Goal: Task Accomplishment & Management: Manage account settings

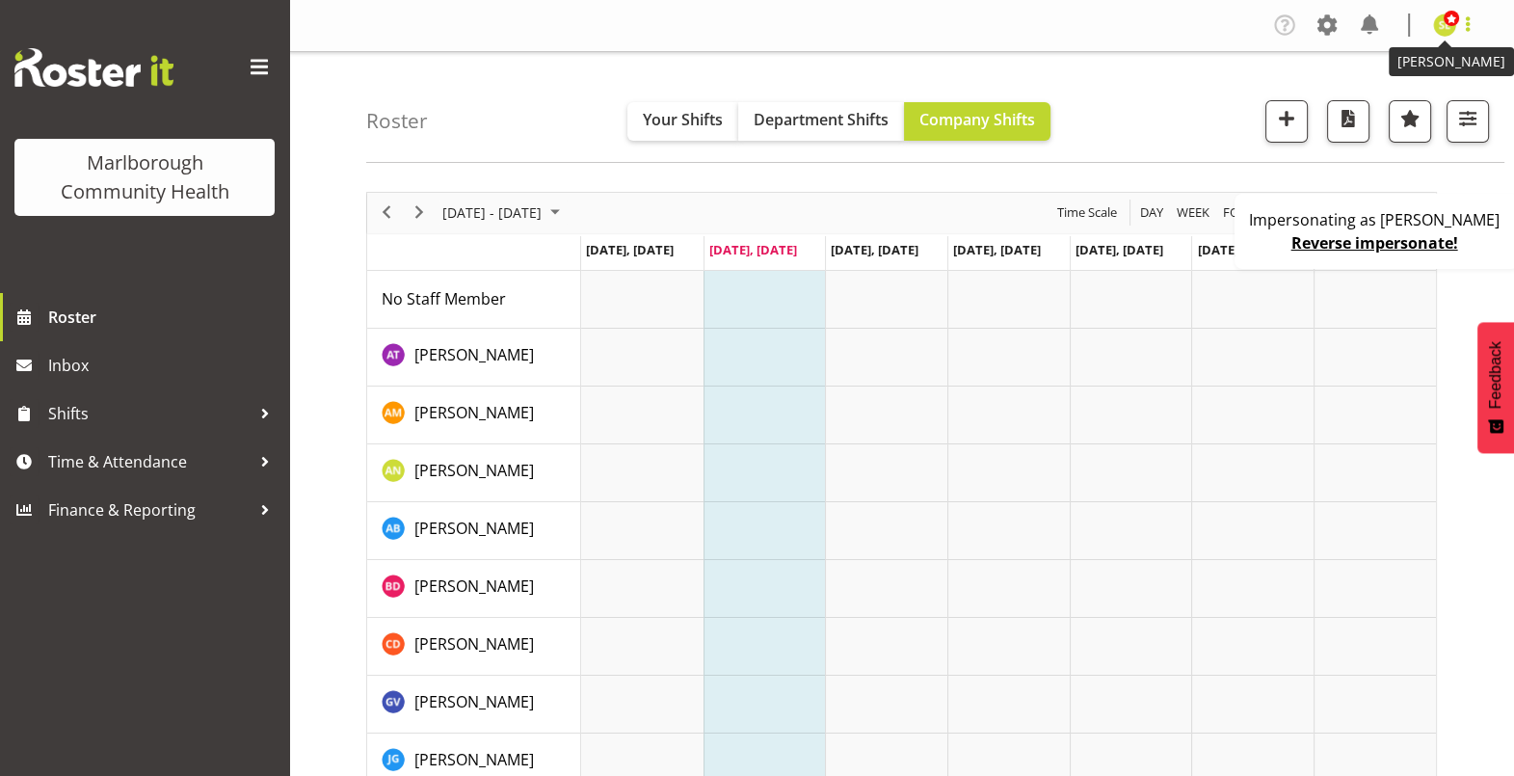
click at [1458, 34] on span at bounding box center [1467, 24] width 23 height 23
click at [1408, 53] on link "Profile" at bounding box center [1386, 66] width 185 height 35
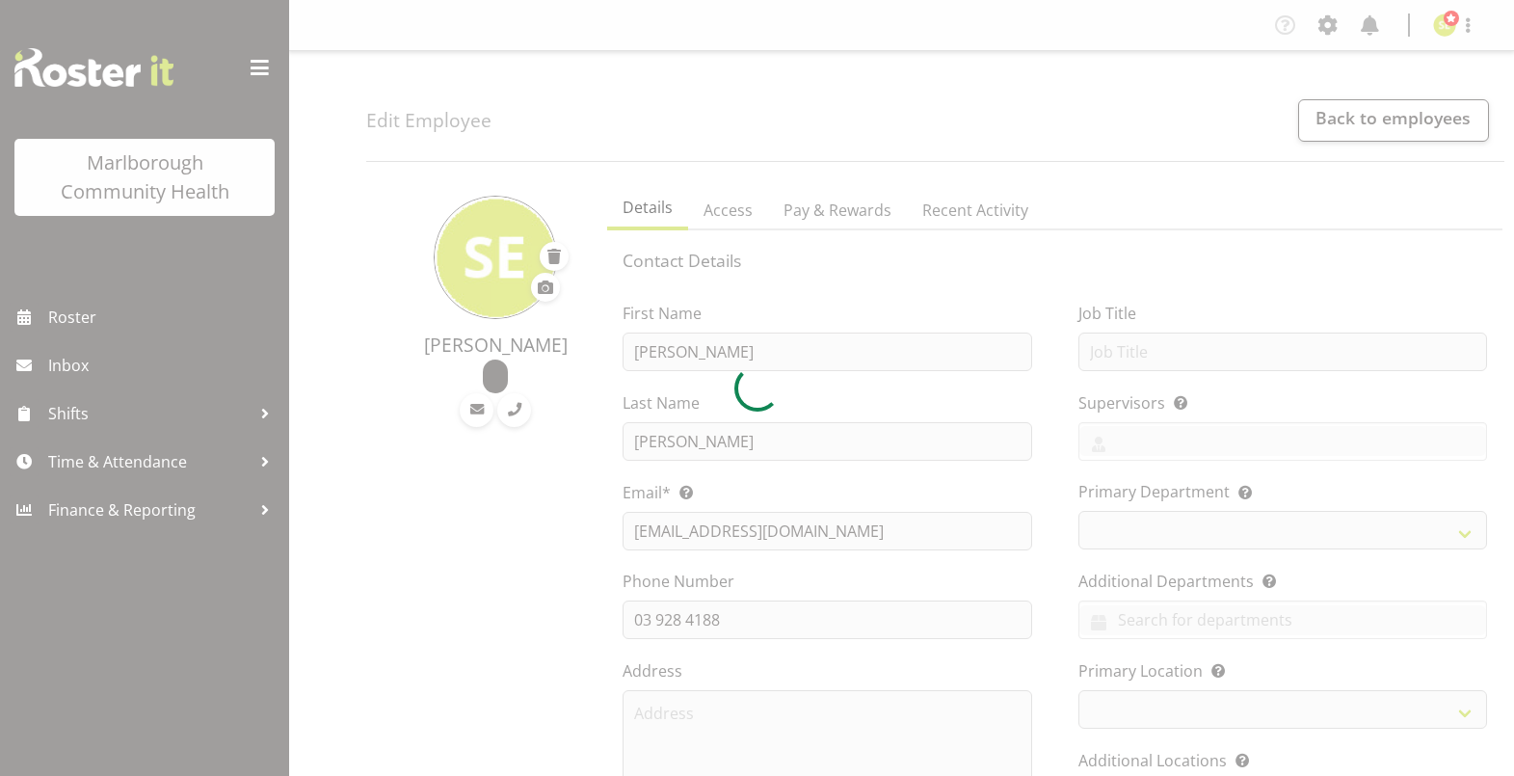
select select "TimelineWeek"
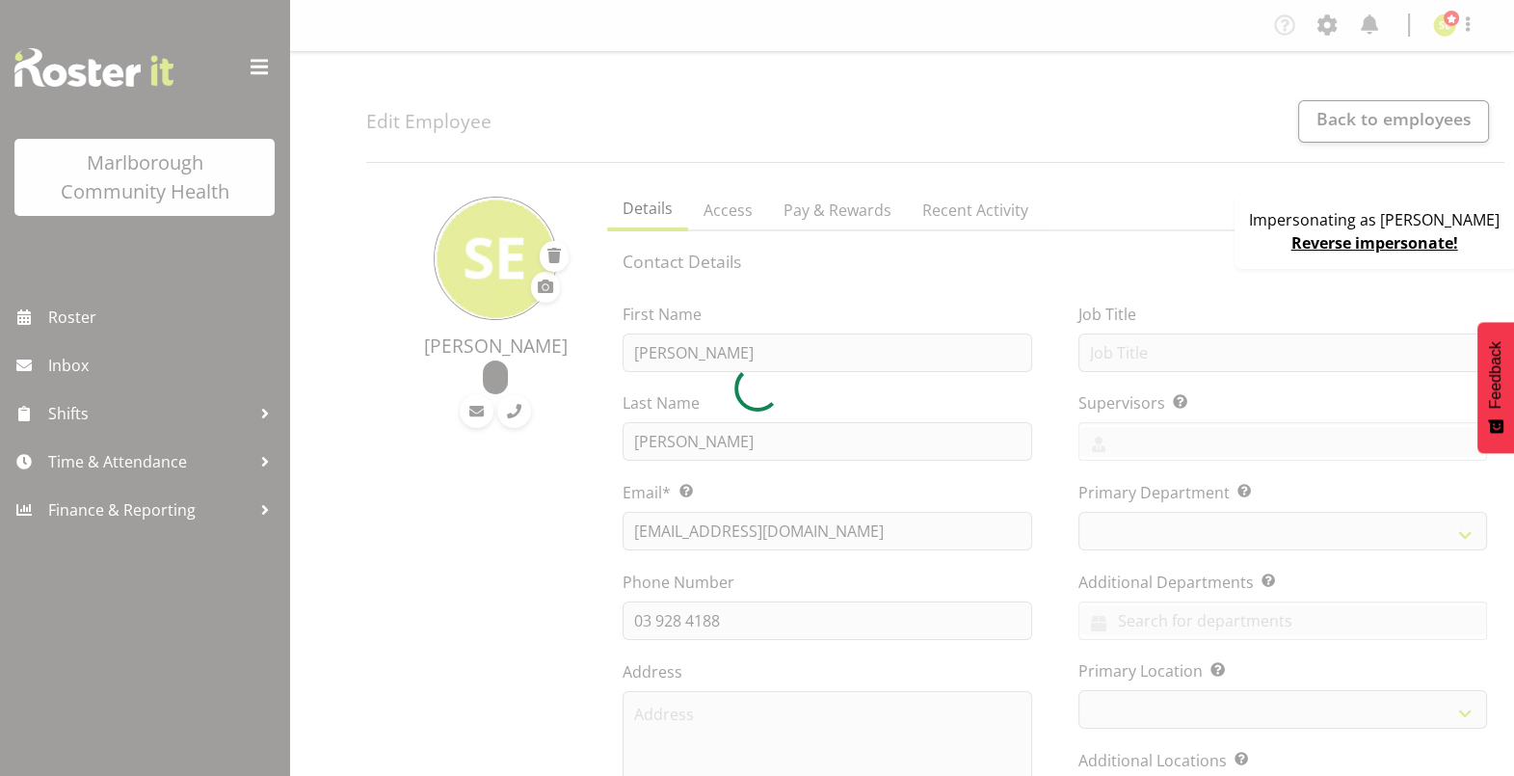
select select
select select "925"
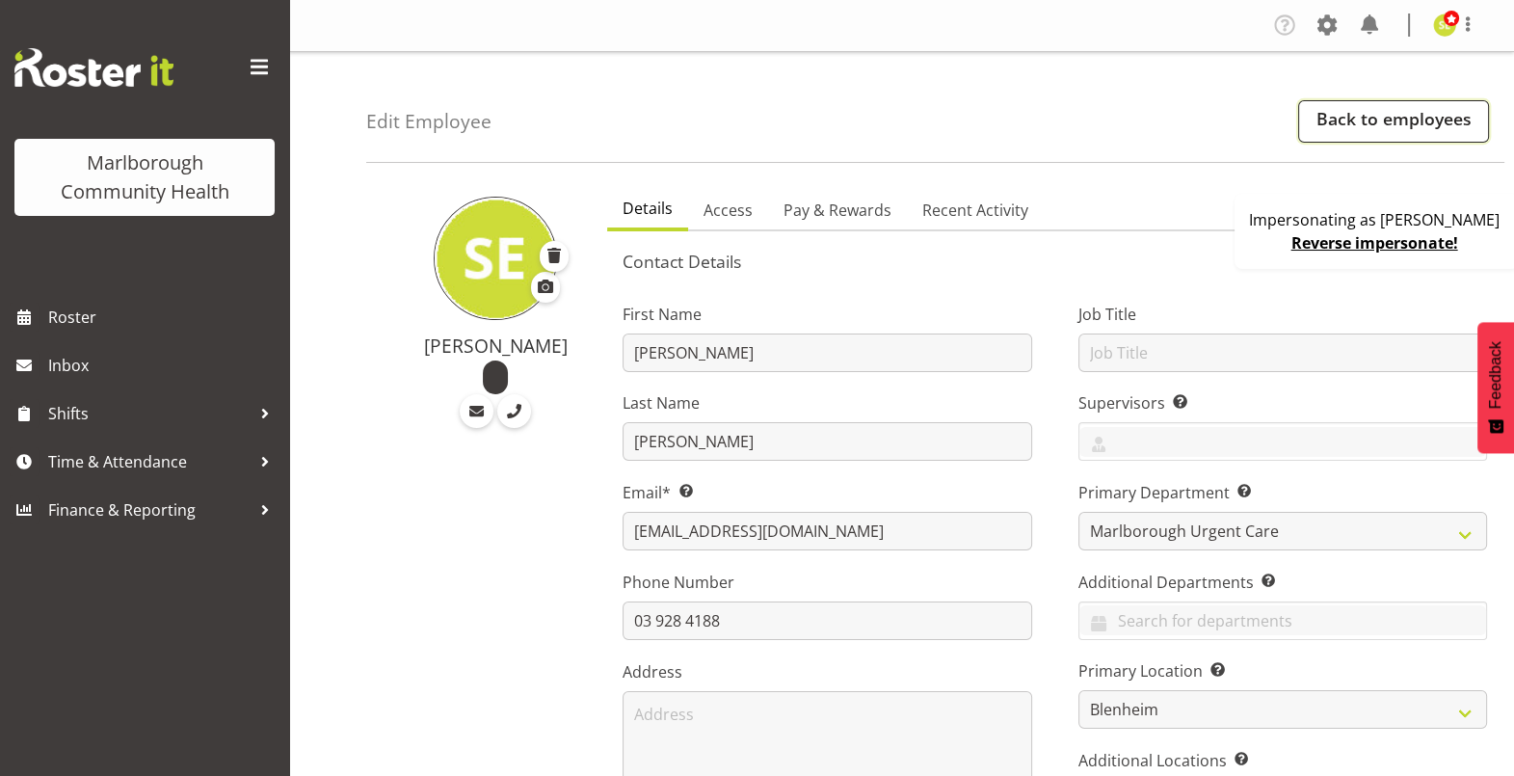
click at [1388, 127] on link "Back to employees" at bounding box center [1393, 121] width 191 height 42
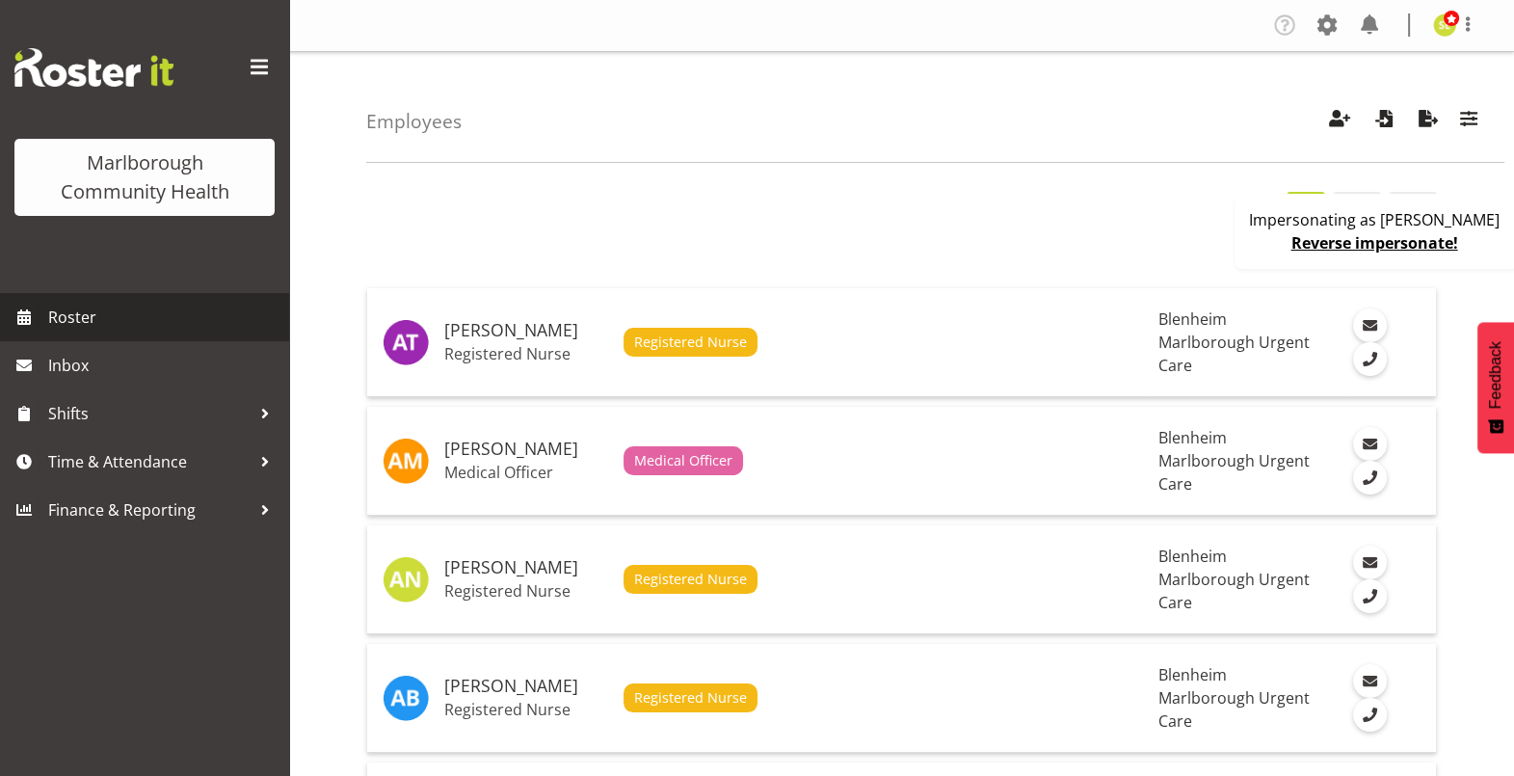
click at [122, 315] on span "Roster" at bounding box center [163, 317] width 231 height 29
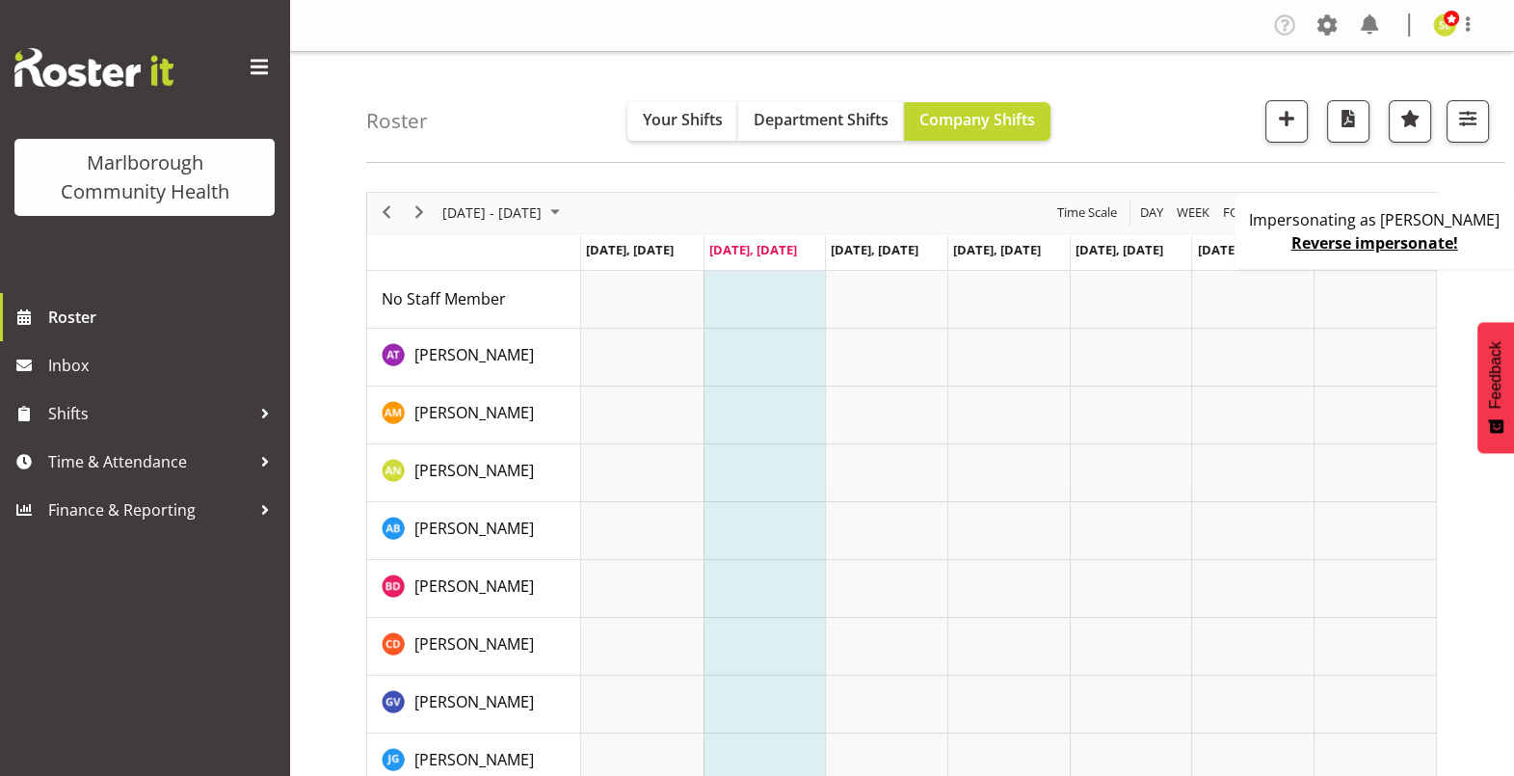
click at [1255, 247] on div "Impersonating as Sarah Edwards Reverse impersonate!" at bounding box center [1377, 231] width 284 height 75
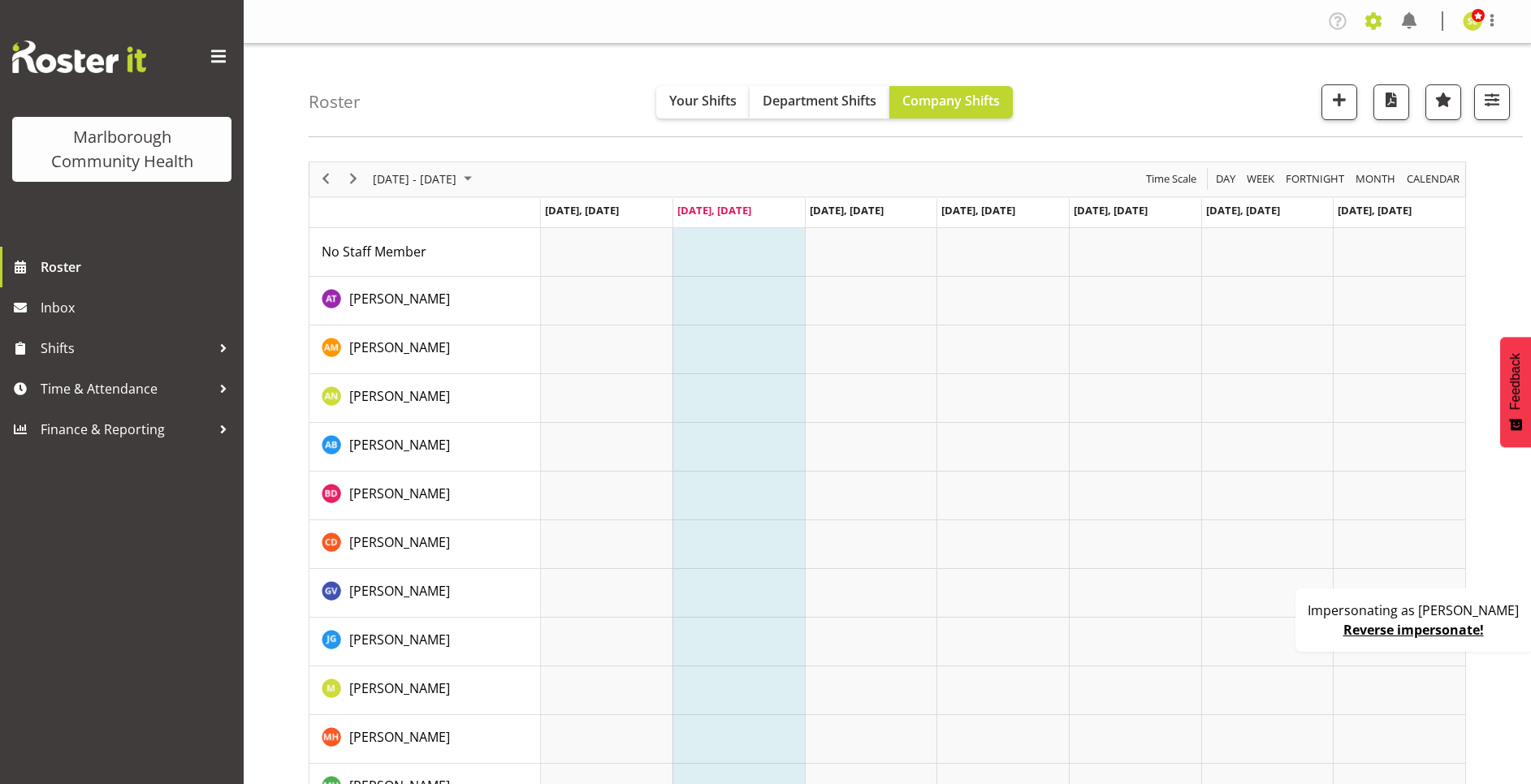
click at [1275, 28] on span at bounding box center [1373, 21] width 26 height 26
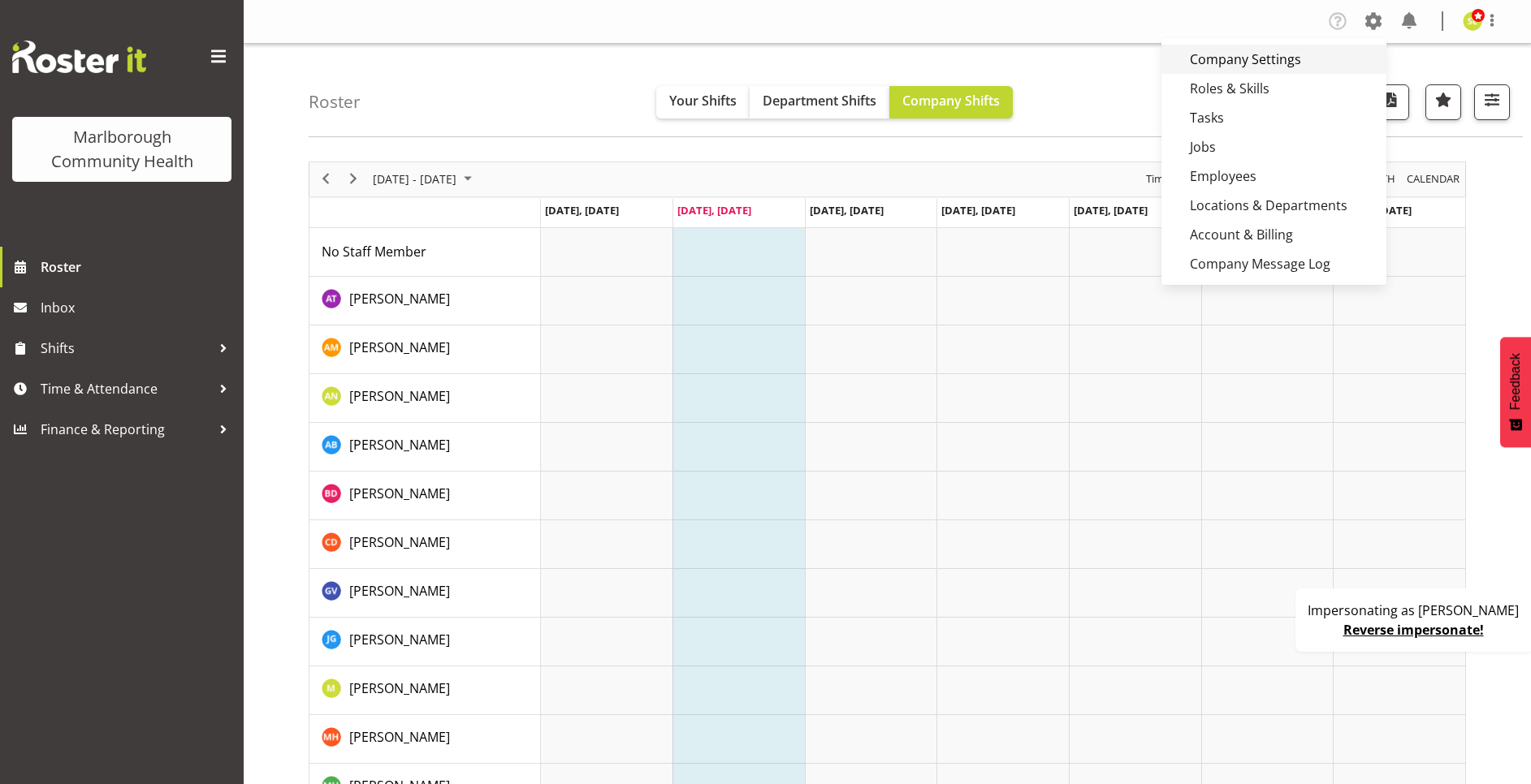
click at [1275, 51] on link "Company Settings" at bounding box center [1273, 59] width 225 height 29
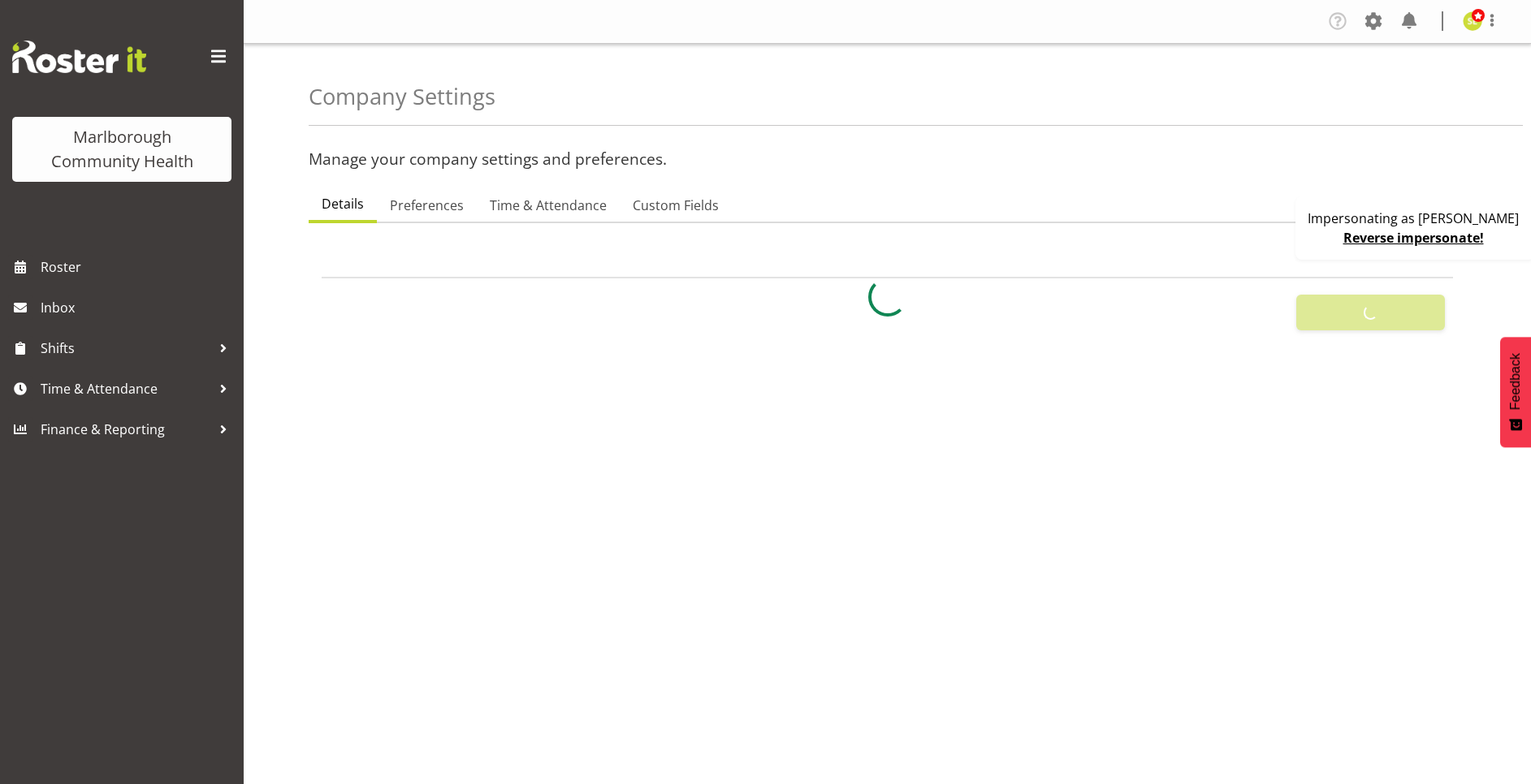
select select
type input "8"
checkbox input "true"
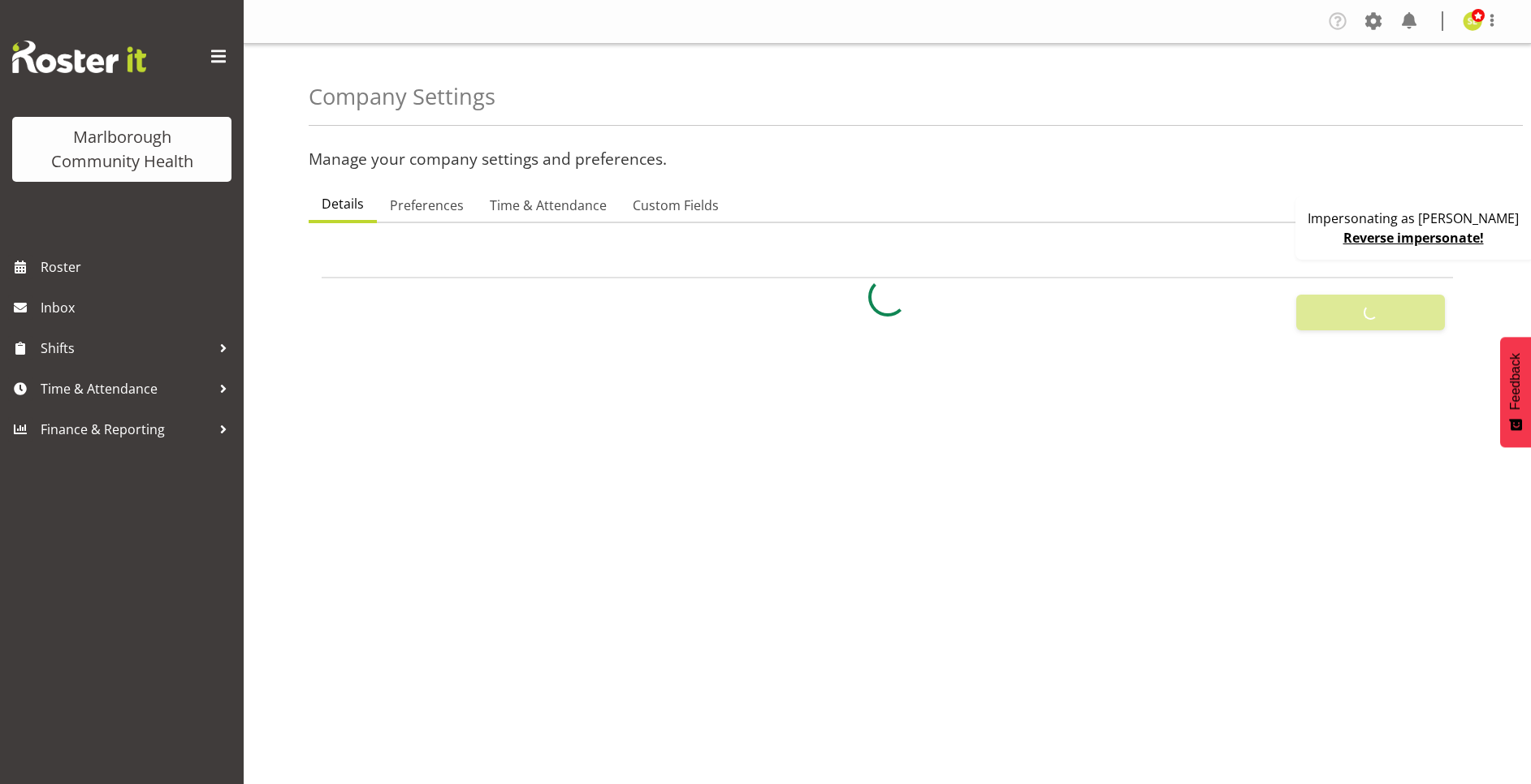
type input "15"
select select "0"
checkbox input "true"
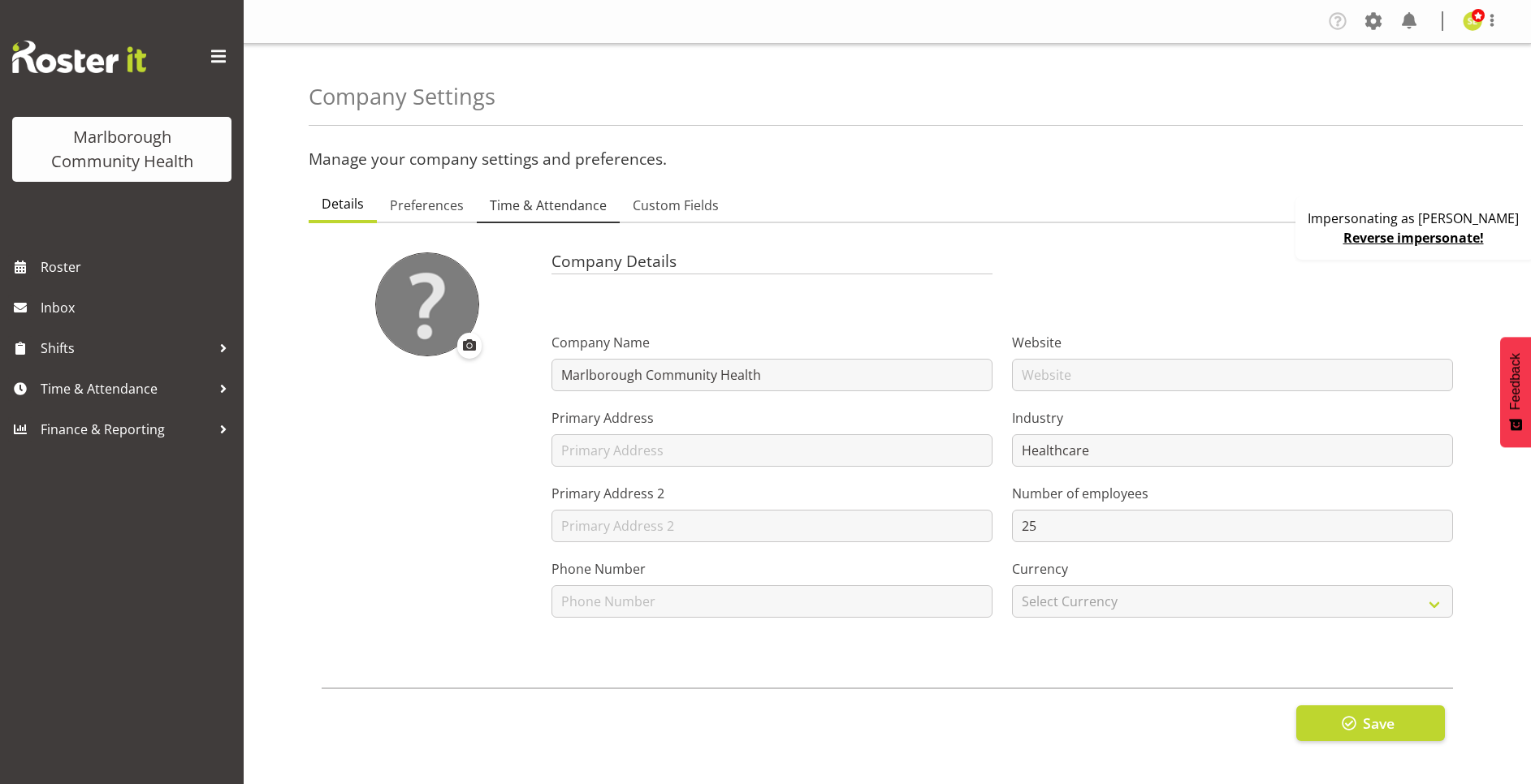
click at [527, 200] on span "Time & Attendance" at bounding box center [548, 205] width 117 height 19
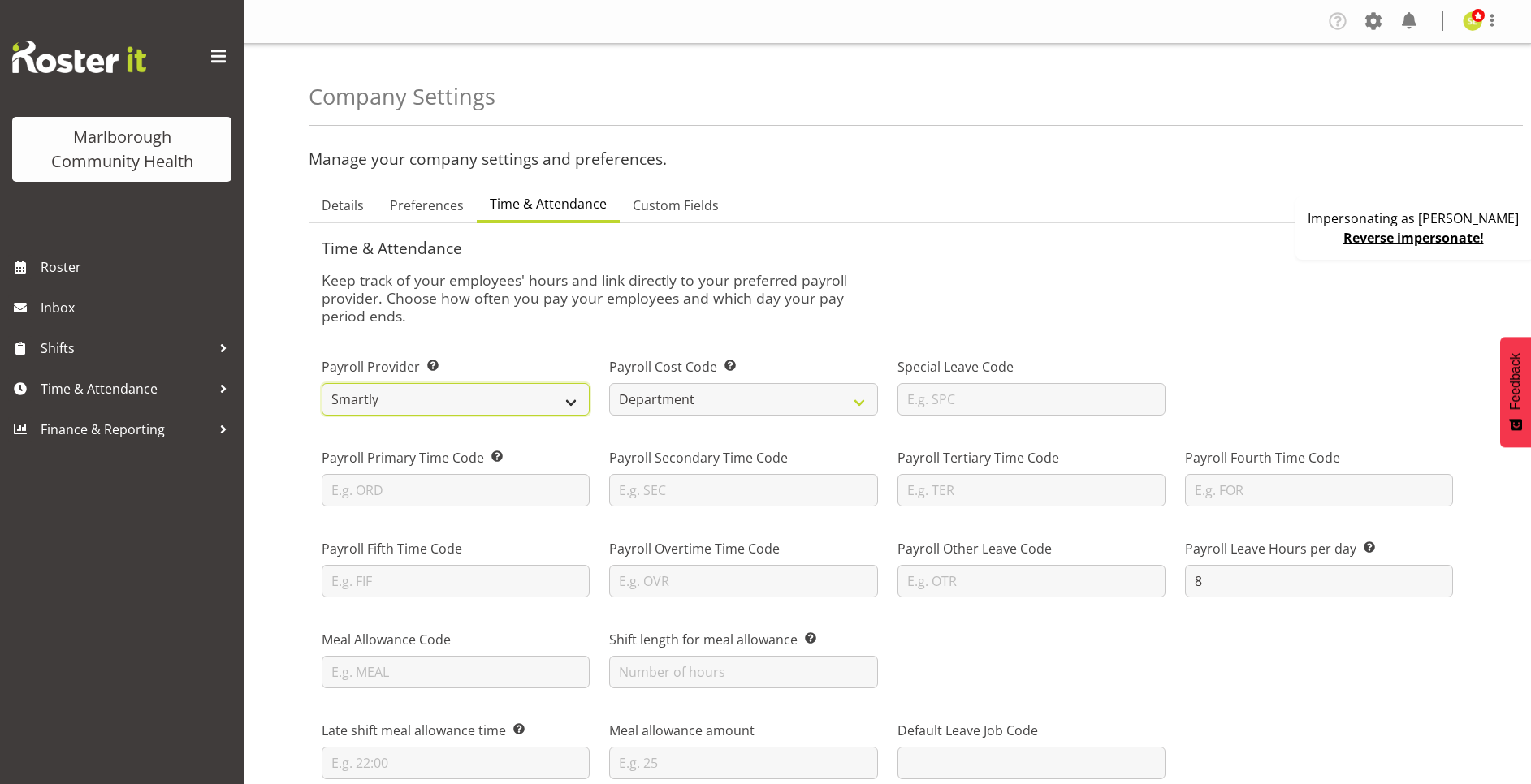
click at [441, 397] on select "Smartly iPayroll Ace Payroll MYOB MYOB IMS Crystal Payroll Xero Payroll EA Netw…" at bounding box center [456, 399] width 268 height 33
select select "myob-ims"
click at [322, 383] on select "Smartly iPayroll Ace Payroll MYOB MYOB IMS Crystal Payroll Xero Payroll EA Netw…" at bounding box center [456, 399] width 268 height 33
click at [627, 357] on label "Payroll Cost Code Select department or Job to display on your timesheet export" at bounding box center [743, 366] width 268 height 19
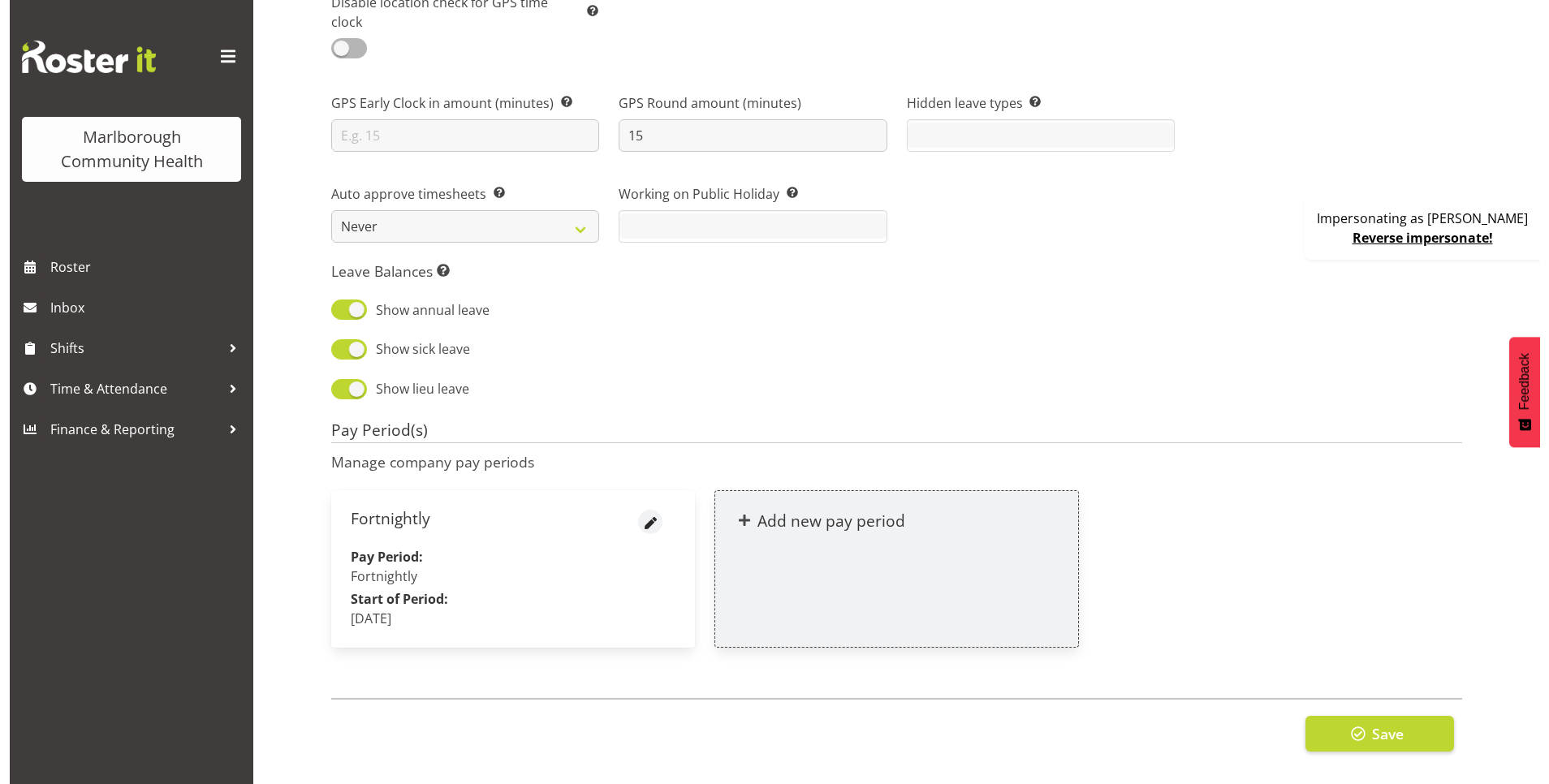
scroll to position [1496, 0]
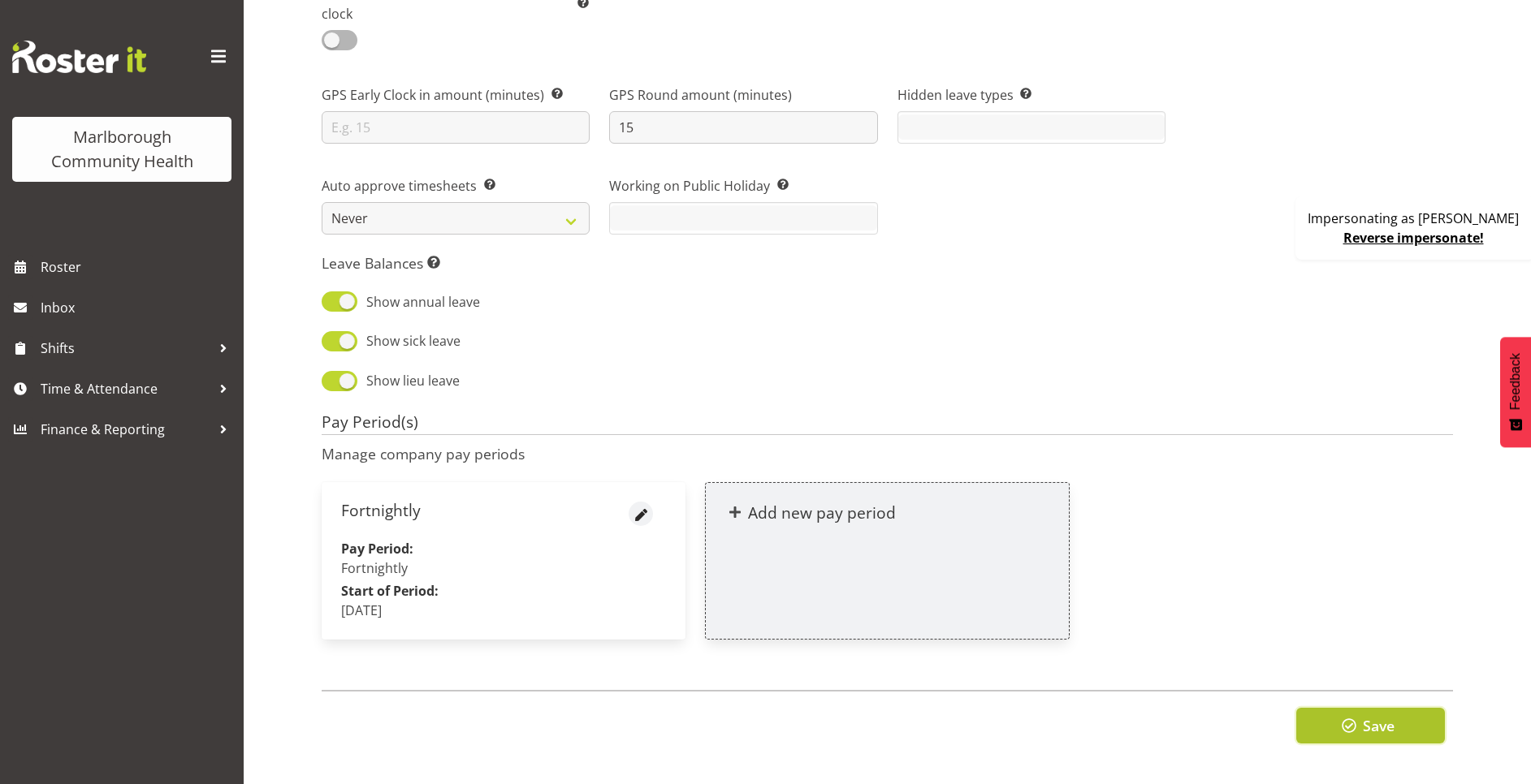
click at [1395, 713] on button "Save" at bounding box center [1370, 725] width 148 height 35
click at [639, 506] on span "button" at bounding box center [641, 515] width 19 height 19
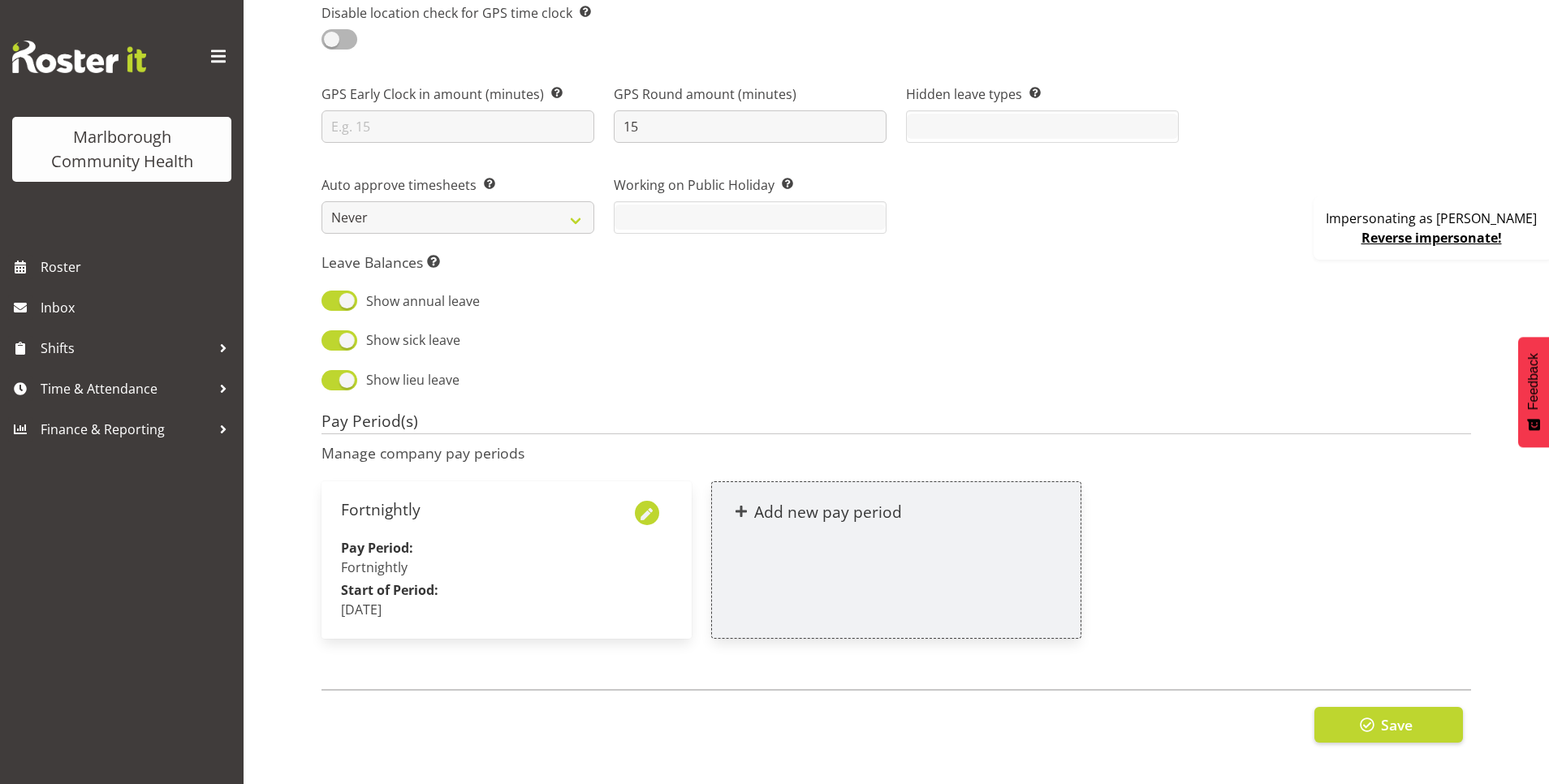
select select "fortnightly"
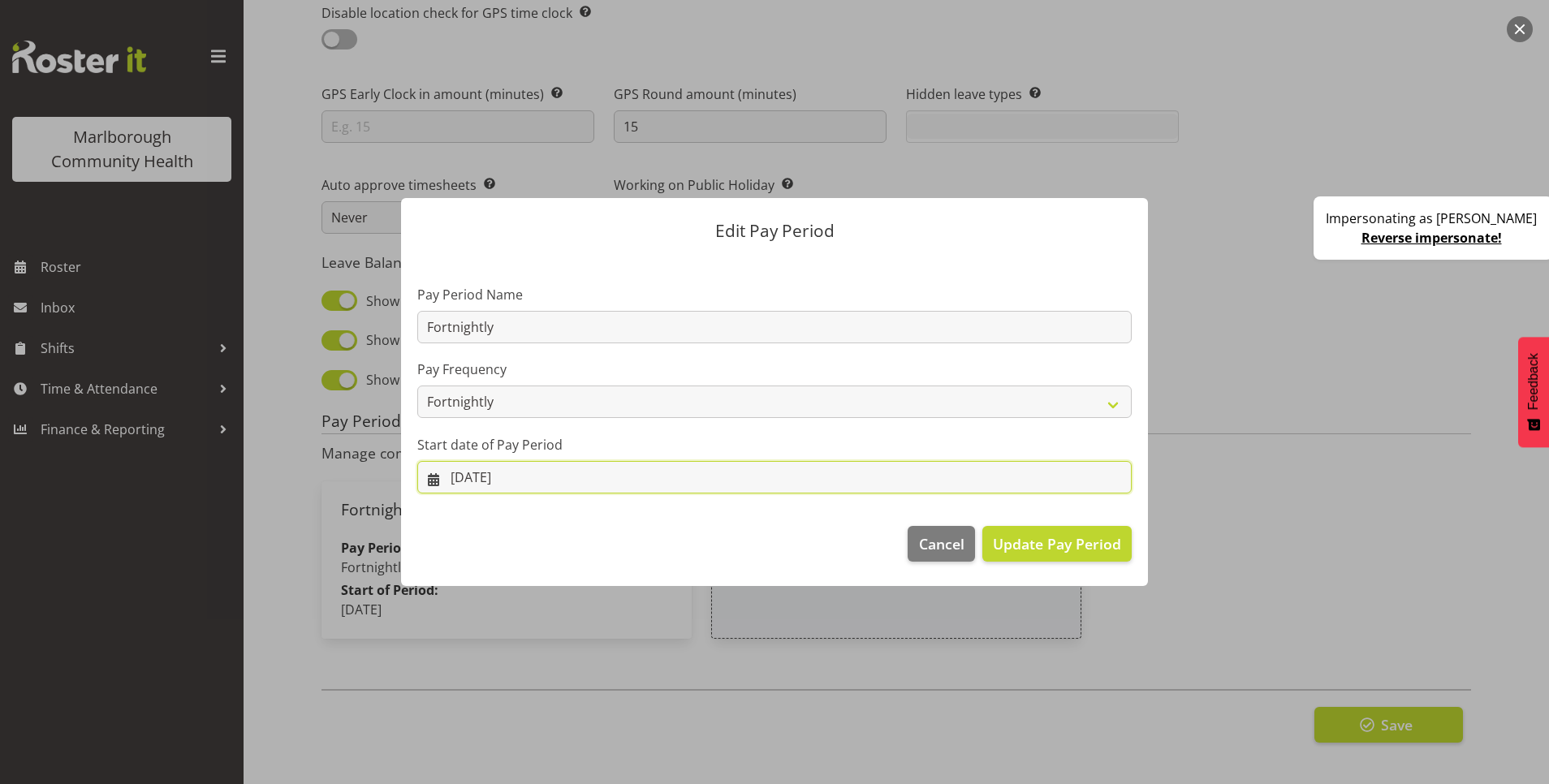
click at [551, 474] on input "11/08/2025" at bounding box center [774, 477] width 714 height 33
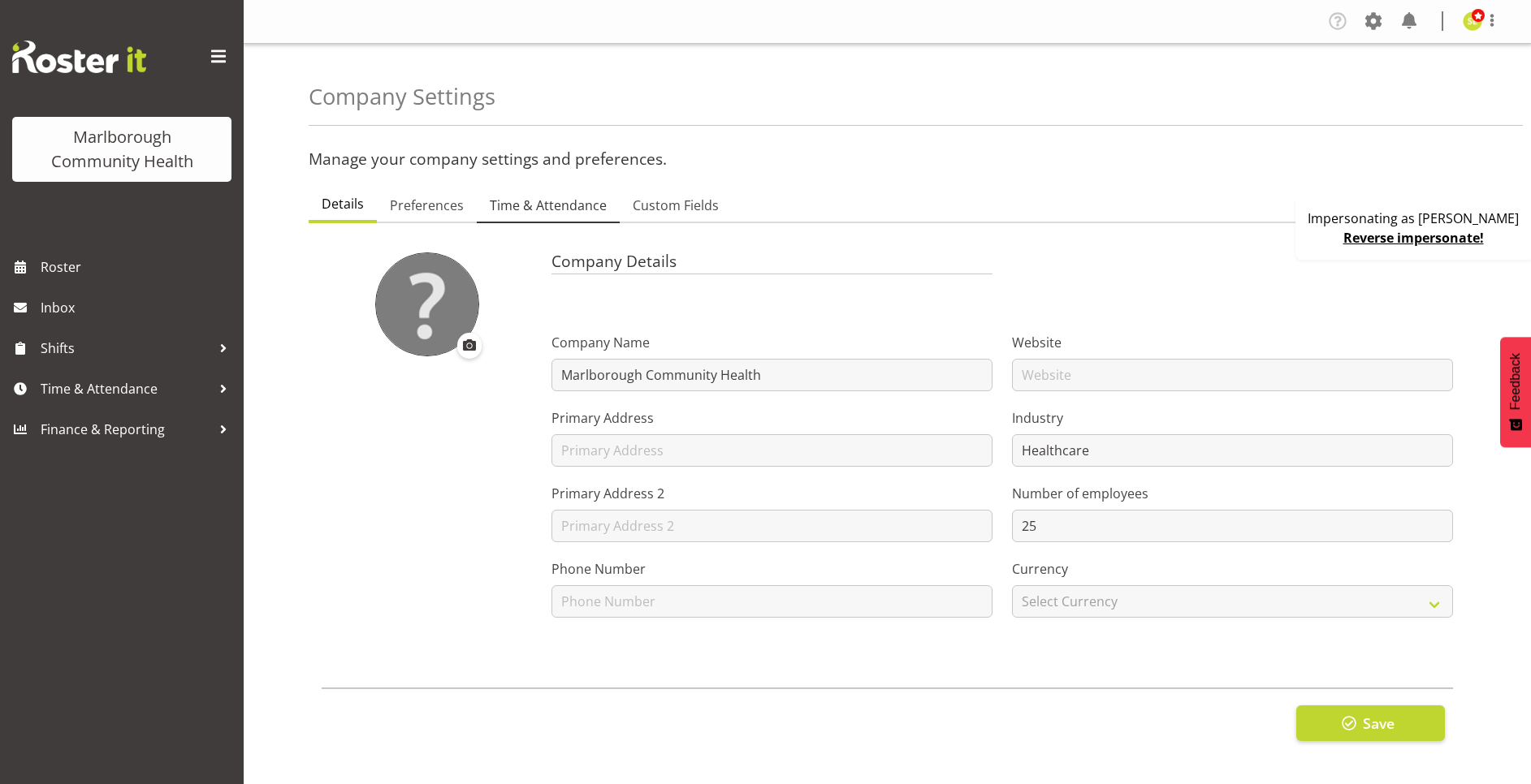
click at [565, 206] on span "Time & Attendance" at bounding box center [548, 205] width 117 height 19
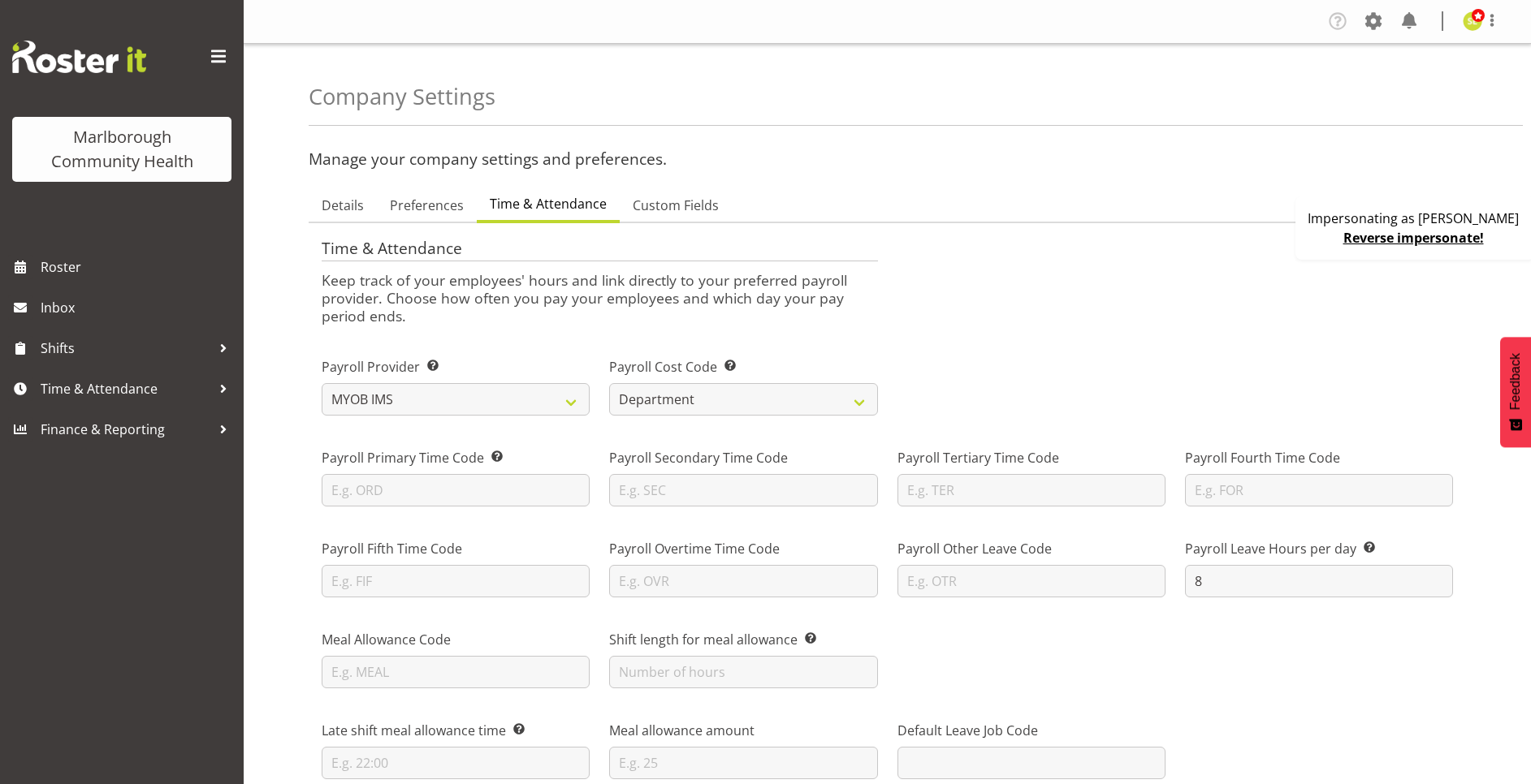
click at [1319, 248] on div "Impersonating as [PERSON_NAME] Reverse impersonate!" at bounding box center [1415, 227] width 239 height 63
click at [1319, 248] on div "Impersonating as Sarah Edwards Reverse impersonate!" at bounding box center [1415, 227] width 239 height 63
click at [1378, 23] on span at bounding box center [1373, 21] width 26 height 26
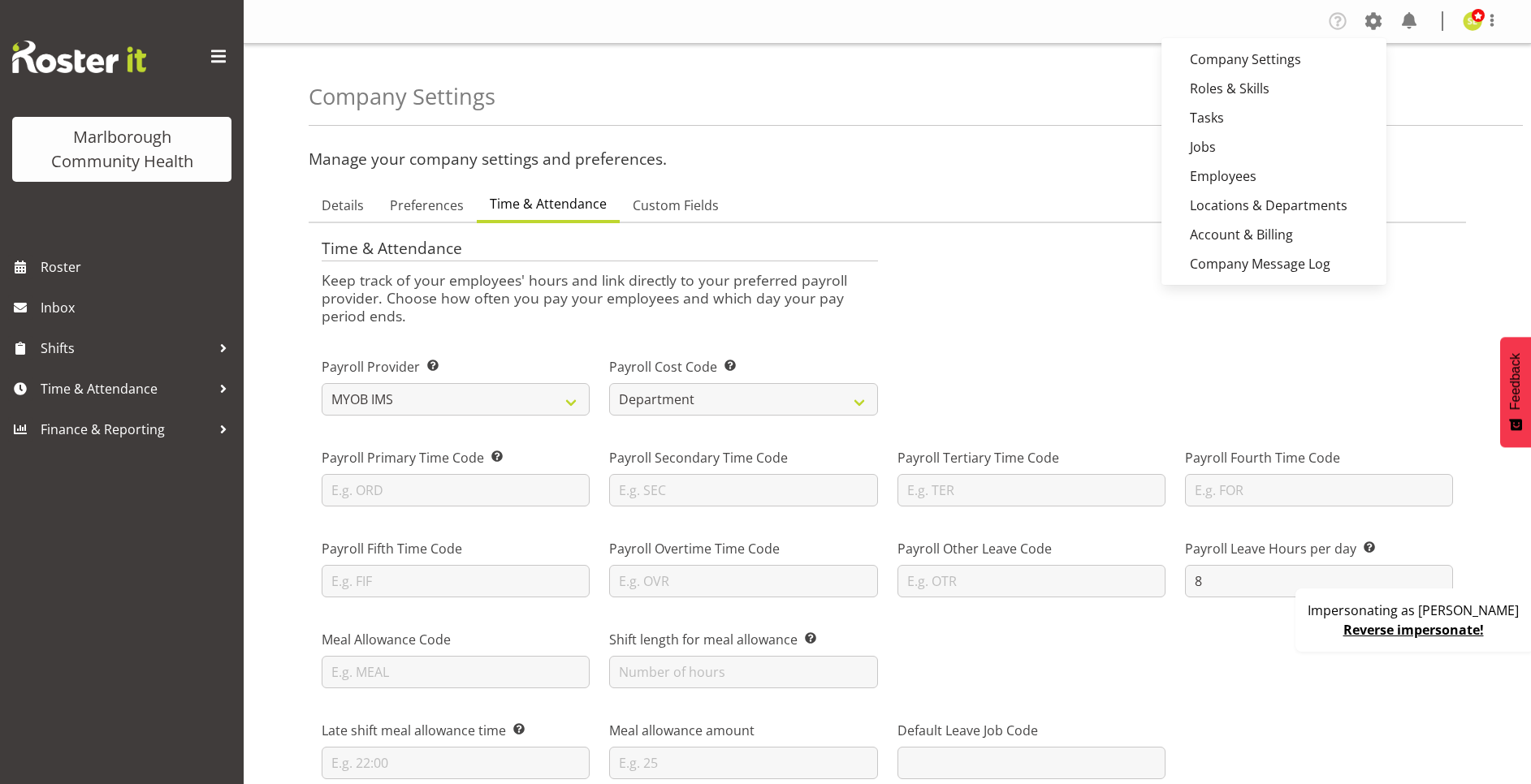
click at [1019, 87] on div "Company Settings" at bounding box center [915, 85] width 1214 height 83
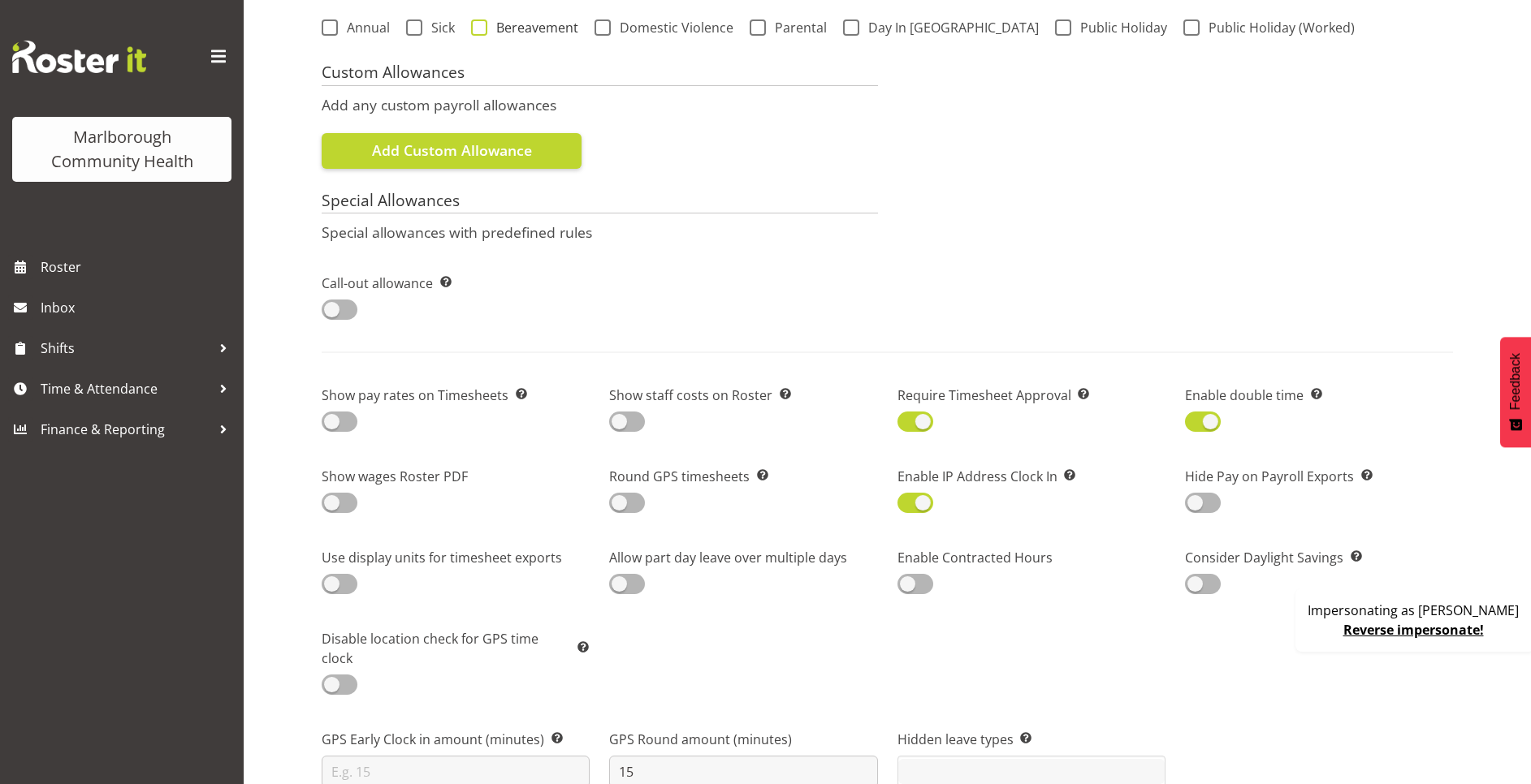
scroll to position [1096, 0]
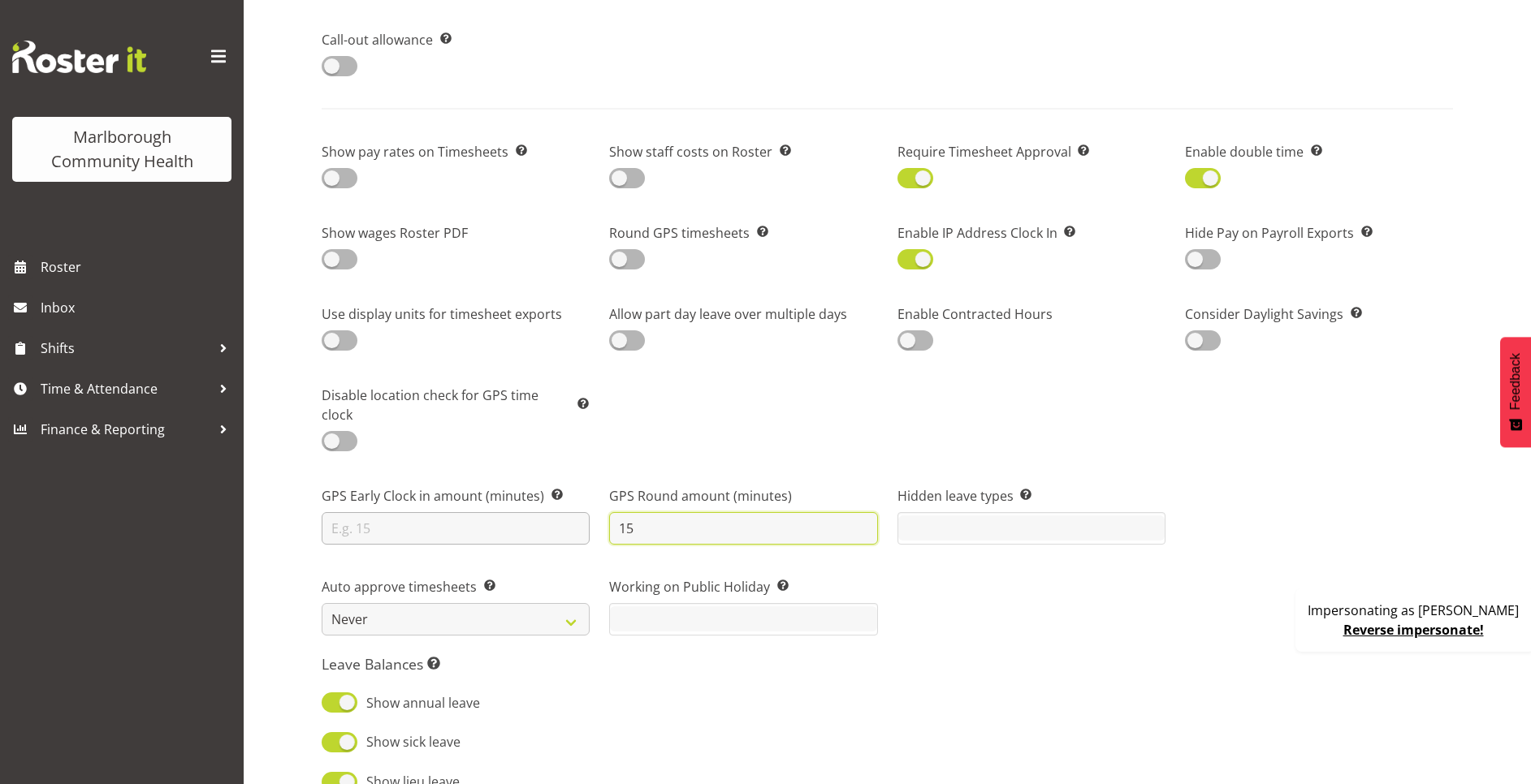
drag, startPoint x: 668, startPoint y: 493, endPoint x: 567, endPoint y: 502, distance: 101.4
click at [567, 502] on div "GPS Early Clock in amount (minutes) Specify how many minutes early employees ar…" at bounding box center [887, 509] width 1151 height 91
click at [636, 258] on span at bounding box center [627, 259] width 35 height 20
click at [619, 258] on input "checkbox" at bounding box center [614, 259] width 11 height 11
checkbox input "true"
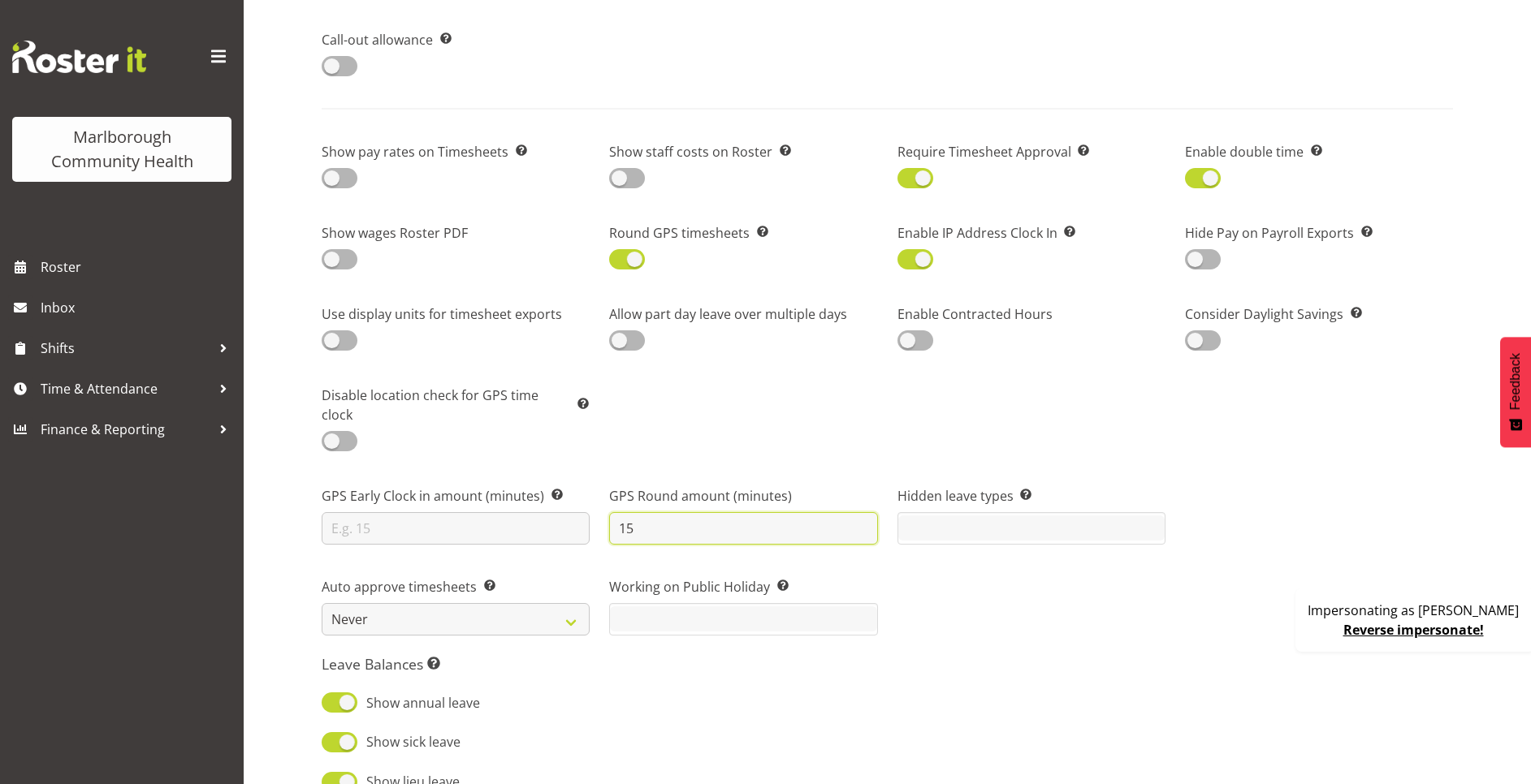
type input "5"
type input "15"
click at [733, 360] on div "Allow part day leave over multiple days" at bounding box center [742, 322] width 287 height 81
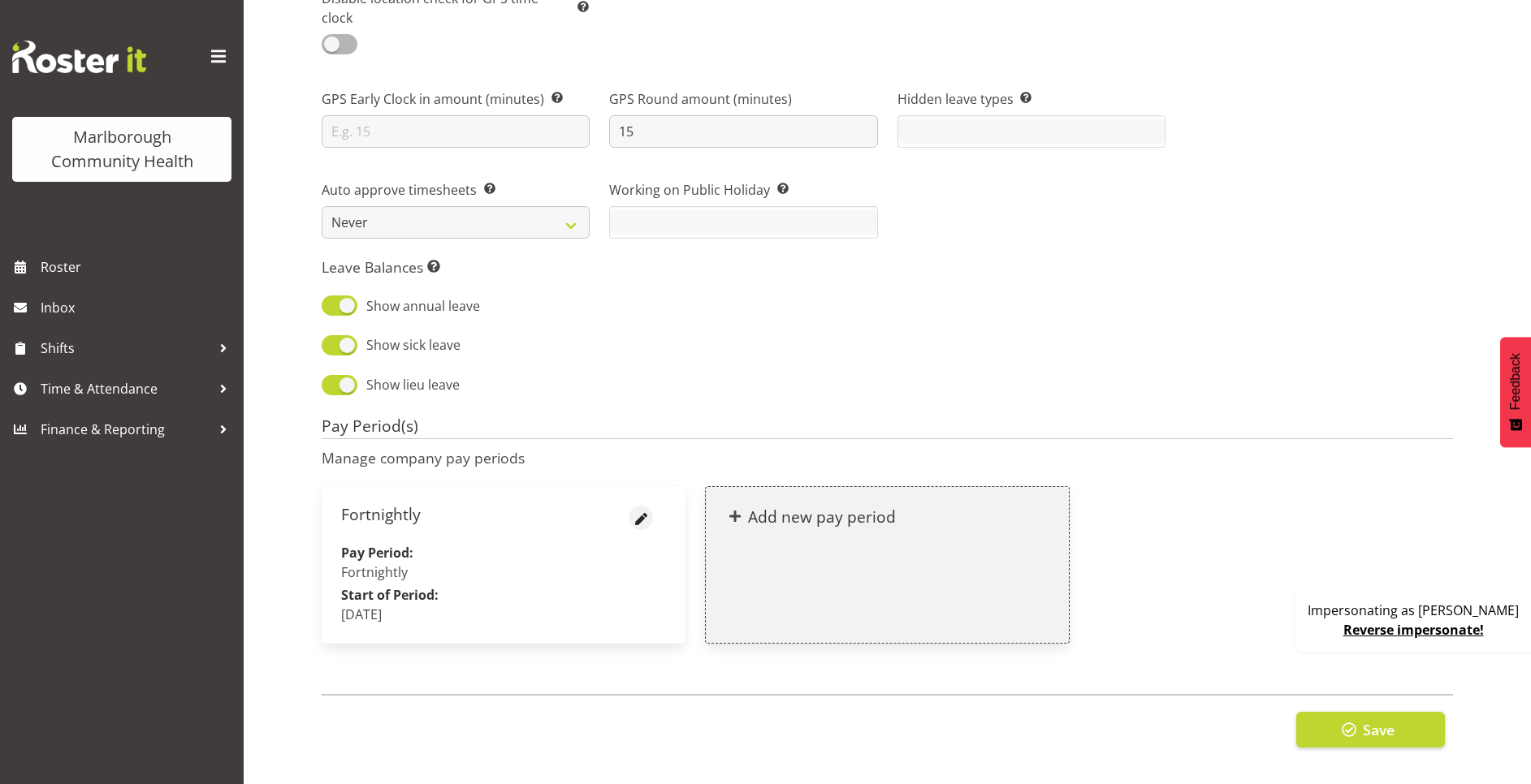
scroll to position [1496, 0]
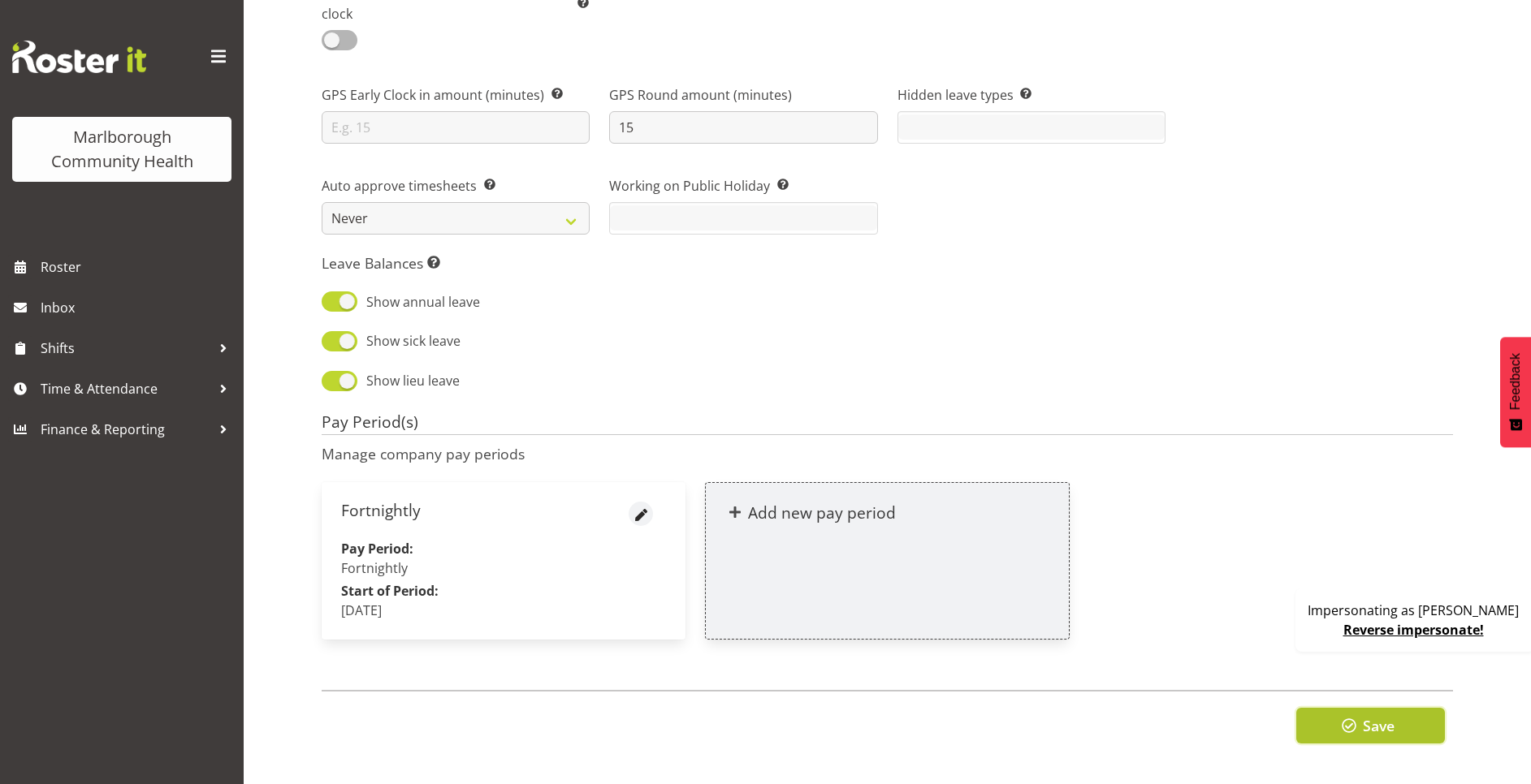
click at [1358, 715] on span "button" at bounding box center [1348, 725] width 21 height 21
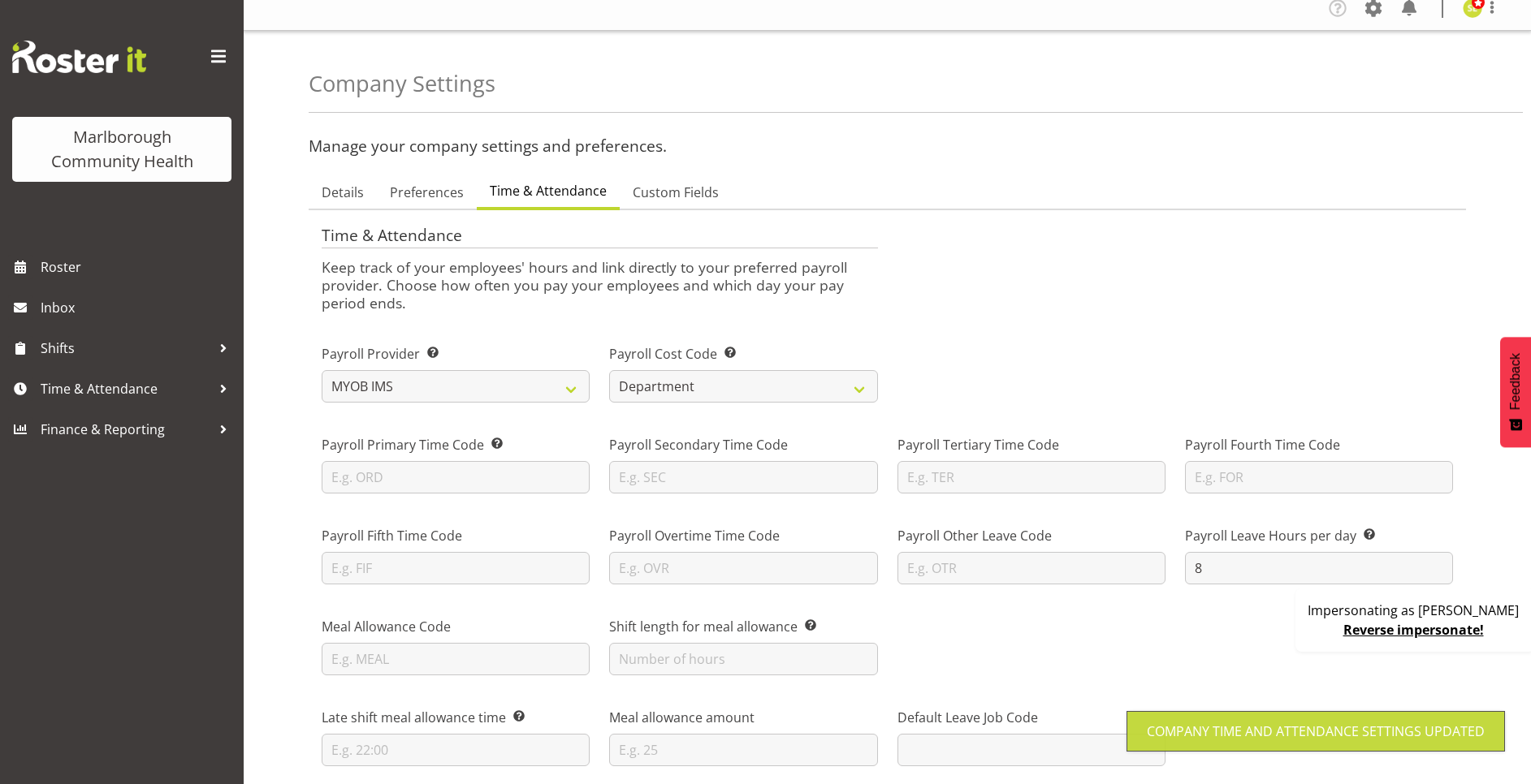
scroll to position [0, 0]
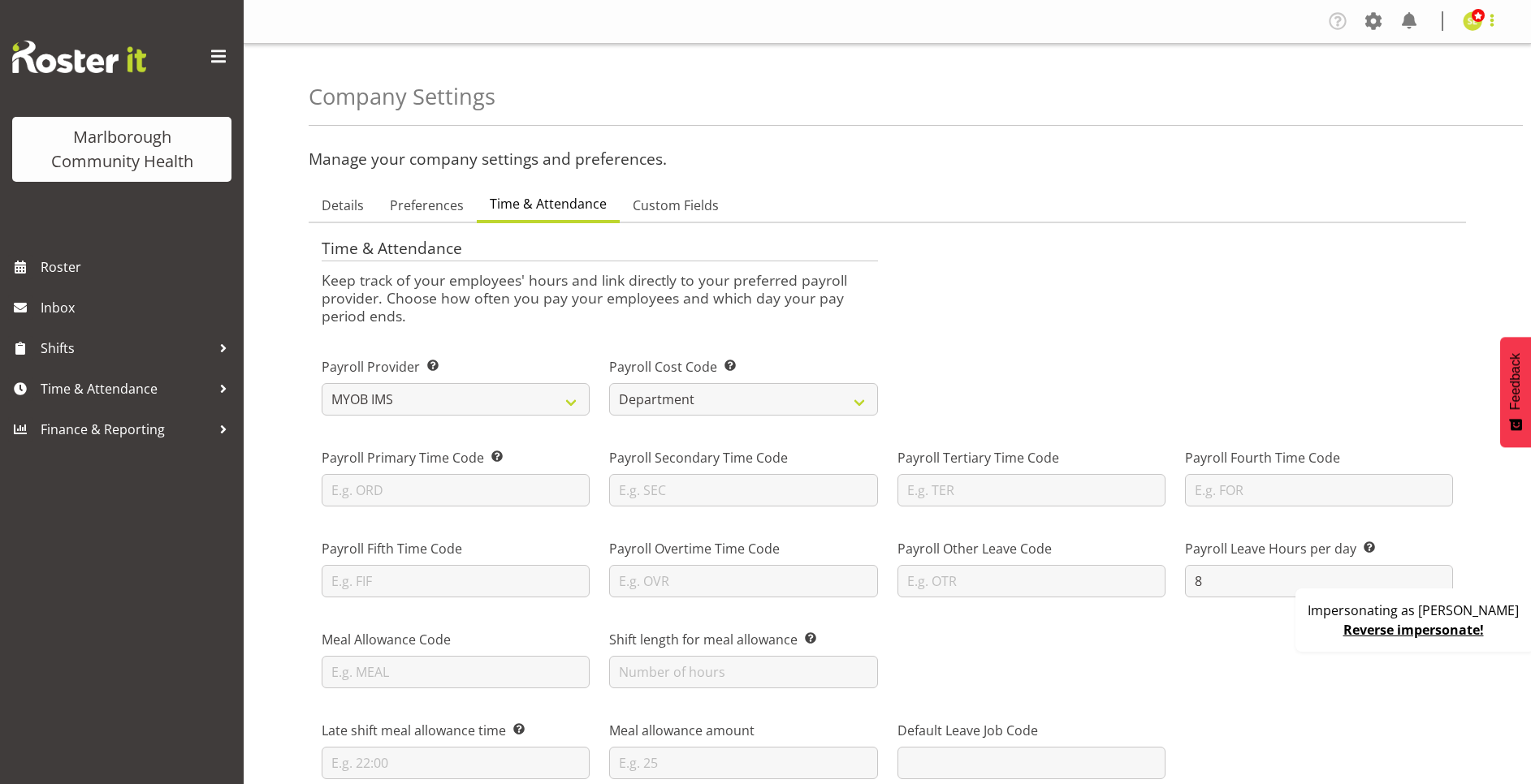
click at [1483, 22] on span at bounding box center [1491, 20] width 19 height 19
click at [1374, 19] on span at bounding box center [1373, 21] width 26 height 26
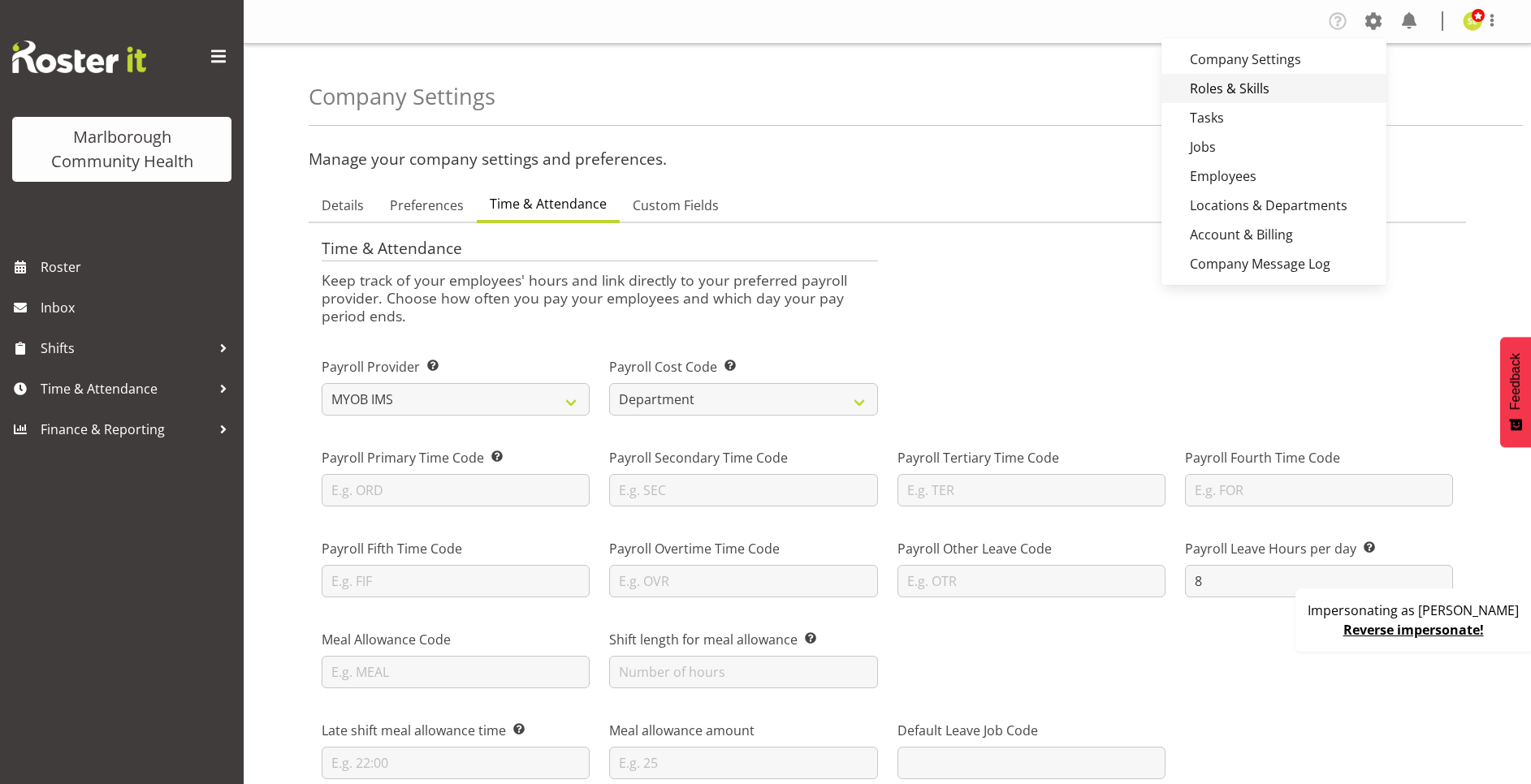
click at [1267, 79] on link "Roles & Skills" at bounding box center [1273, 88] width 225 height 29
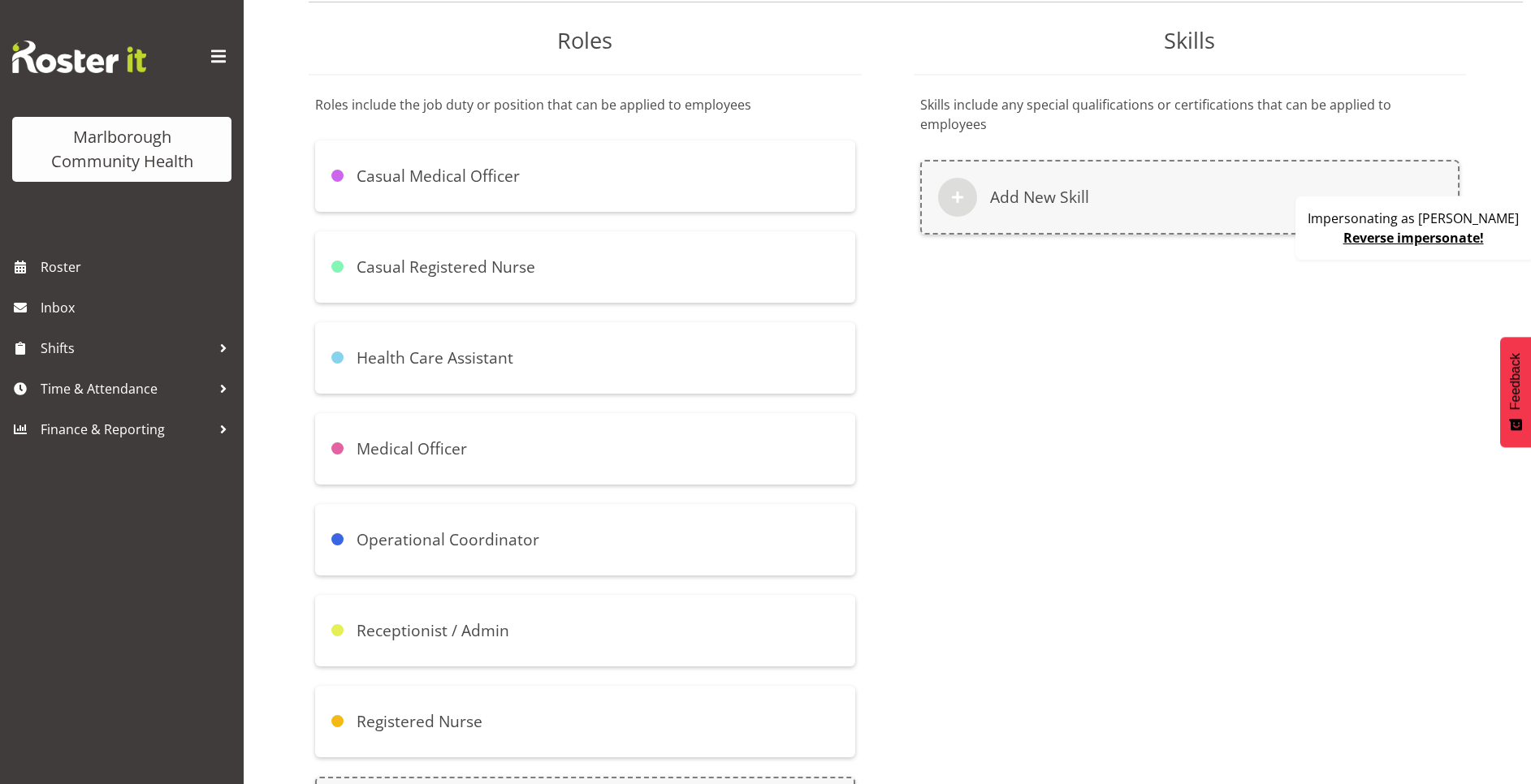
scroll to position [285, 0]
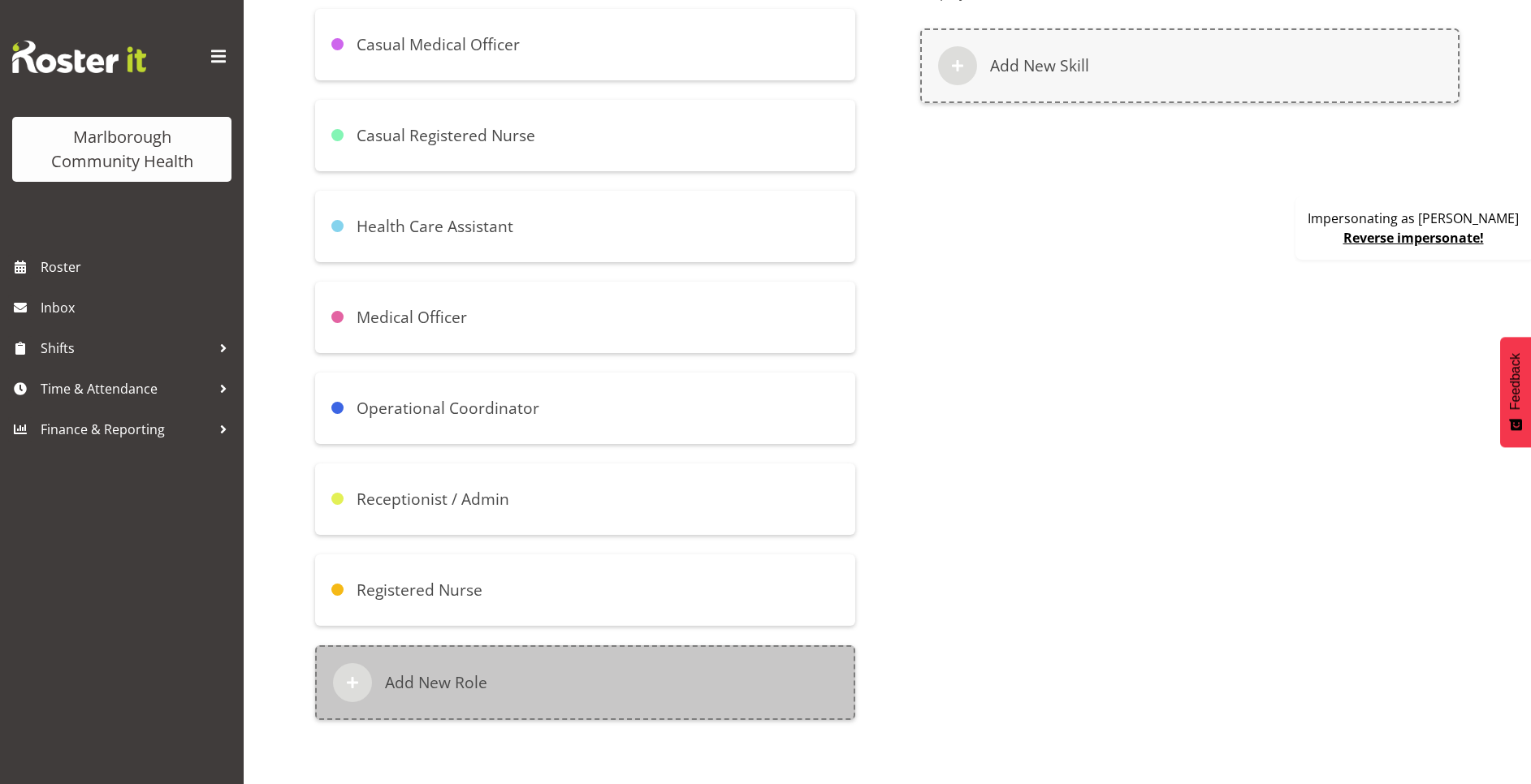
click at [512, 669] on div "Add New Role" at bounding box center [585, 682] width 540 height 75
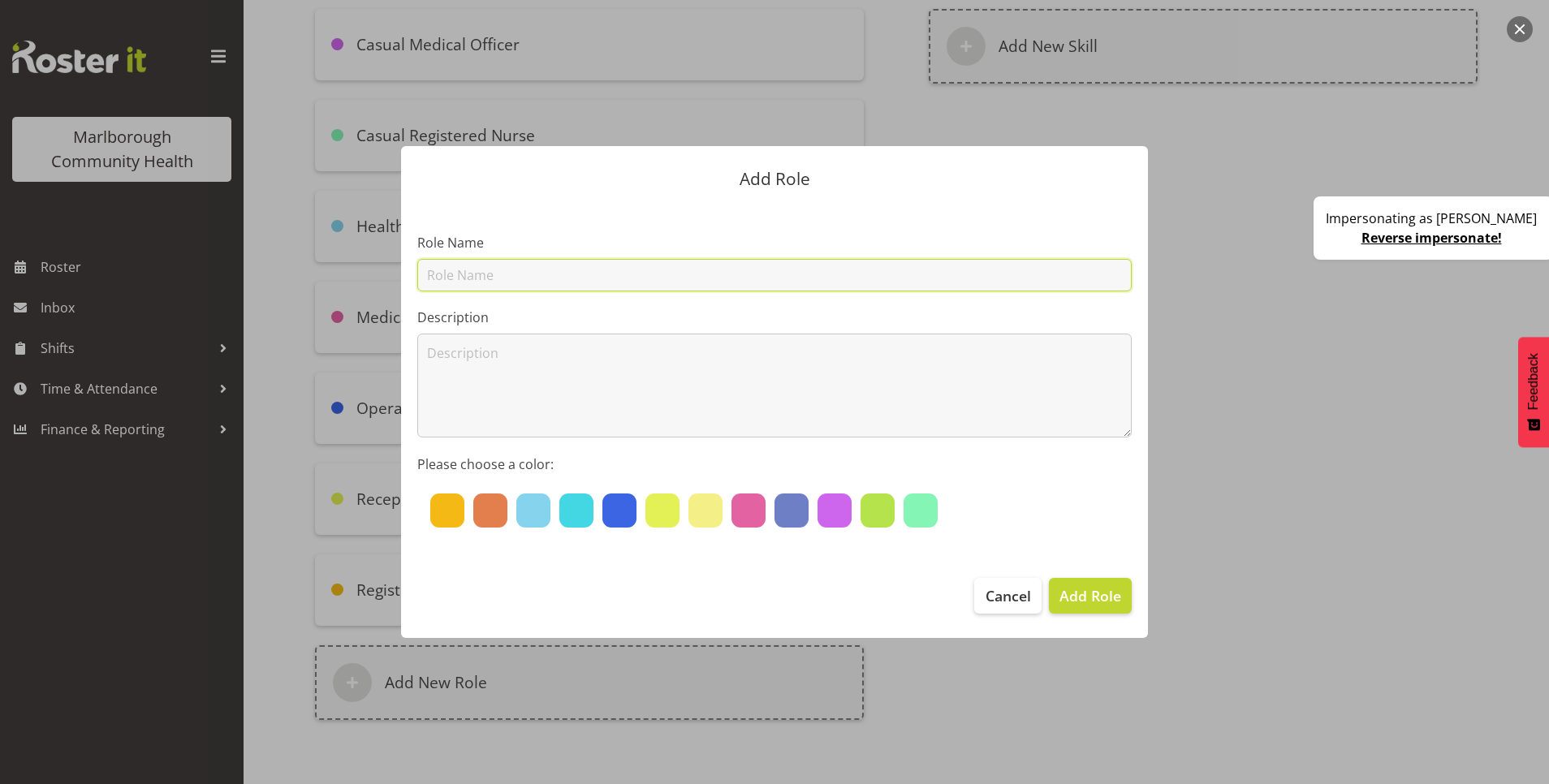
click at [452, 270] on input "text" at bounding box center [774, 275] width 714 height 33
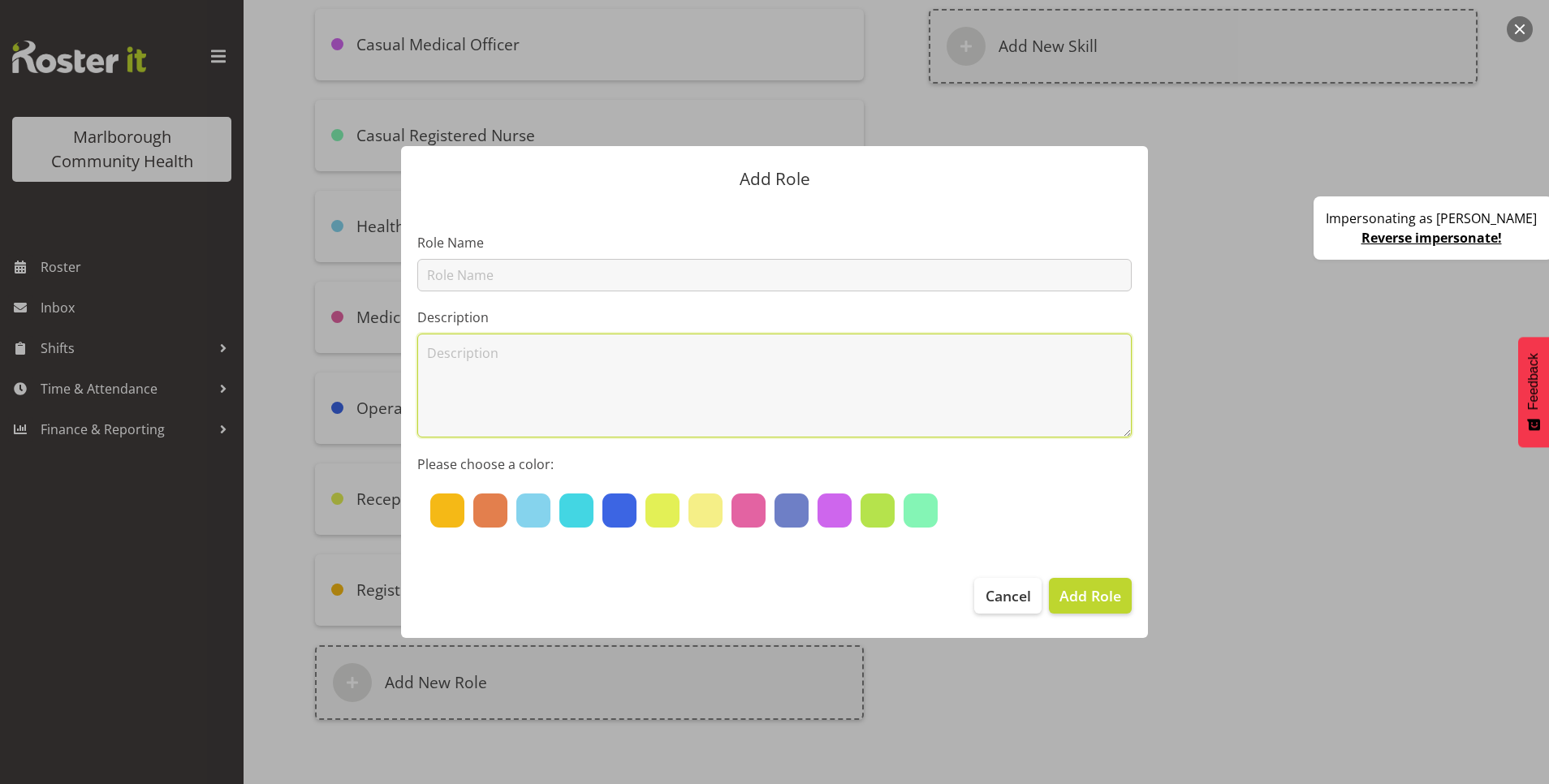
click at [421, 349] on textarea at bounding box center [774, 385] width 714 height 104
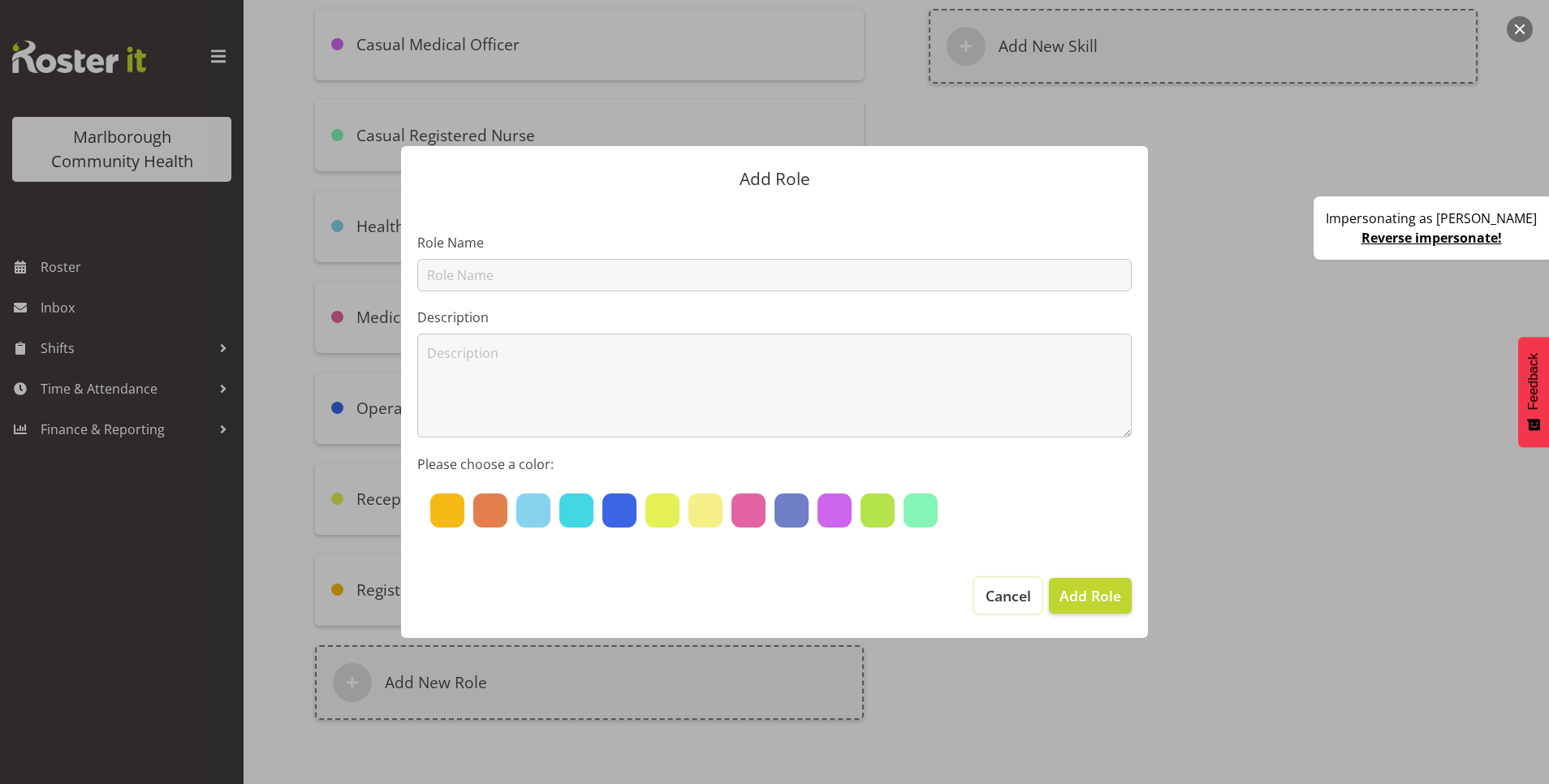
click at [996, 610] on button "Cancel" at bounding box center [1007, 595] width 67 height 35
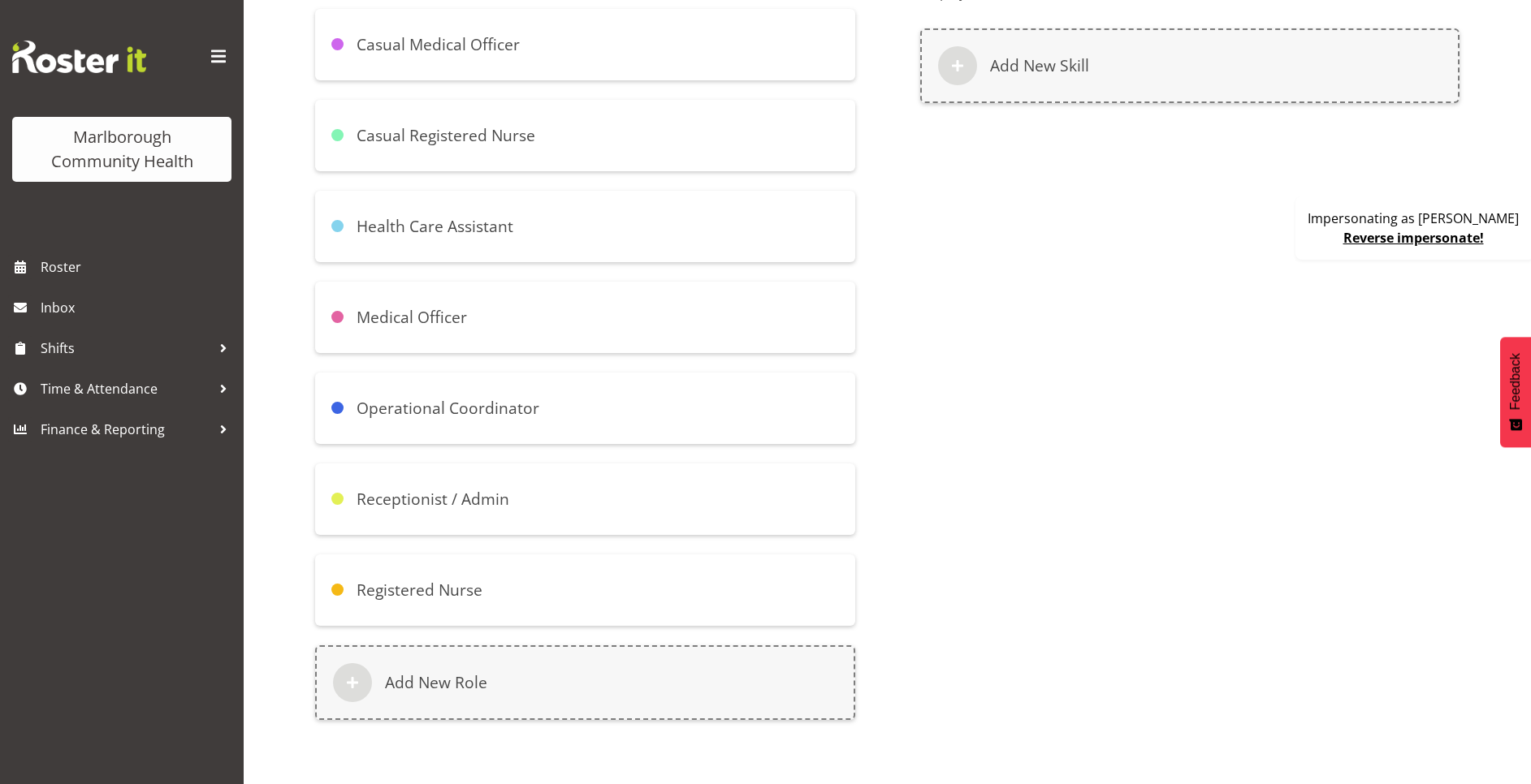
click at [572, 467] on div "Receptionist / Admin" at bounding box center [585, 499] width 540 height 72
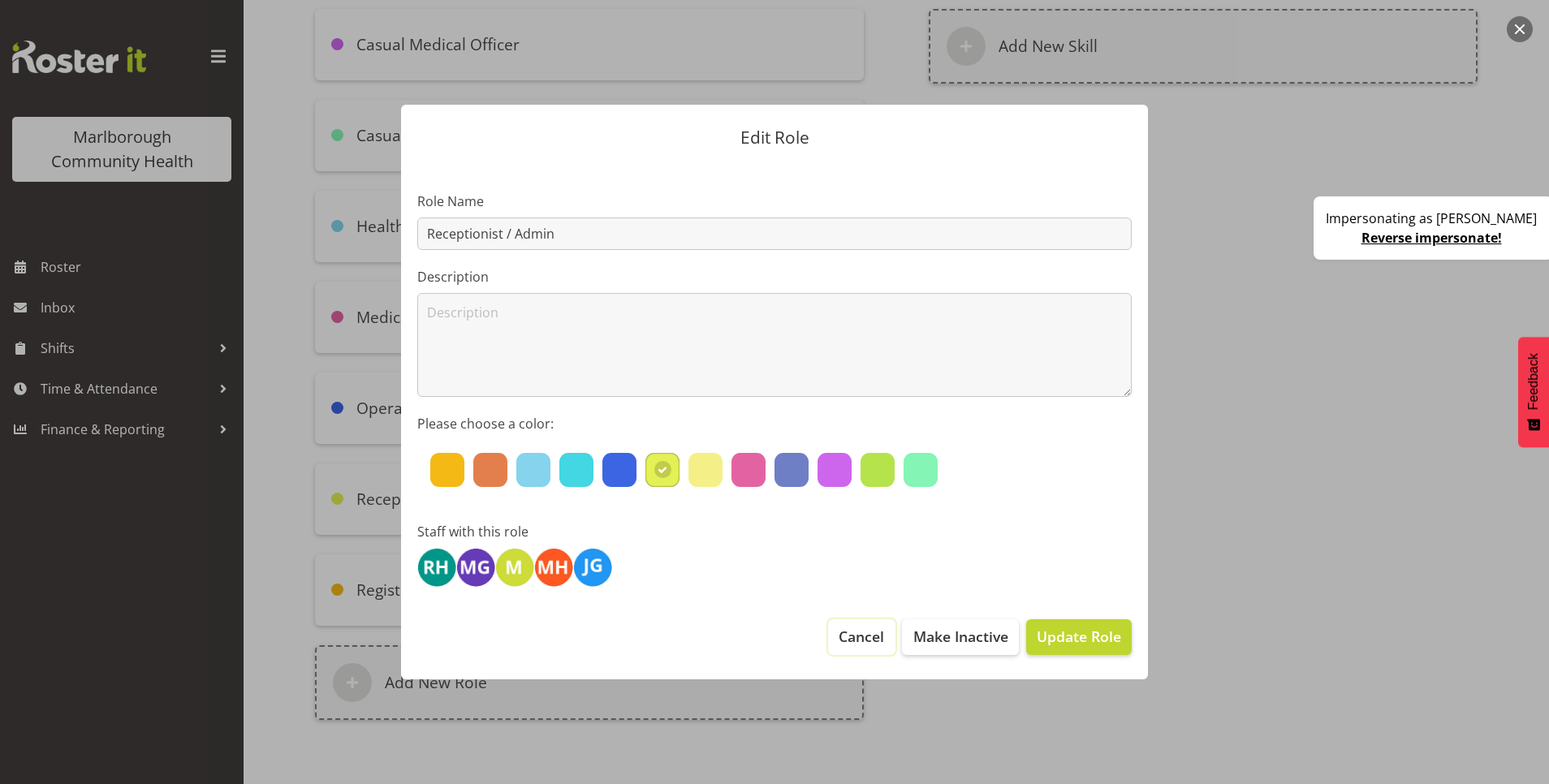
click at [864, 636] on span "Cancel" at bounding box center [862, 636] width 45 height 21
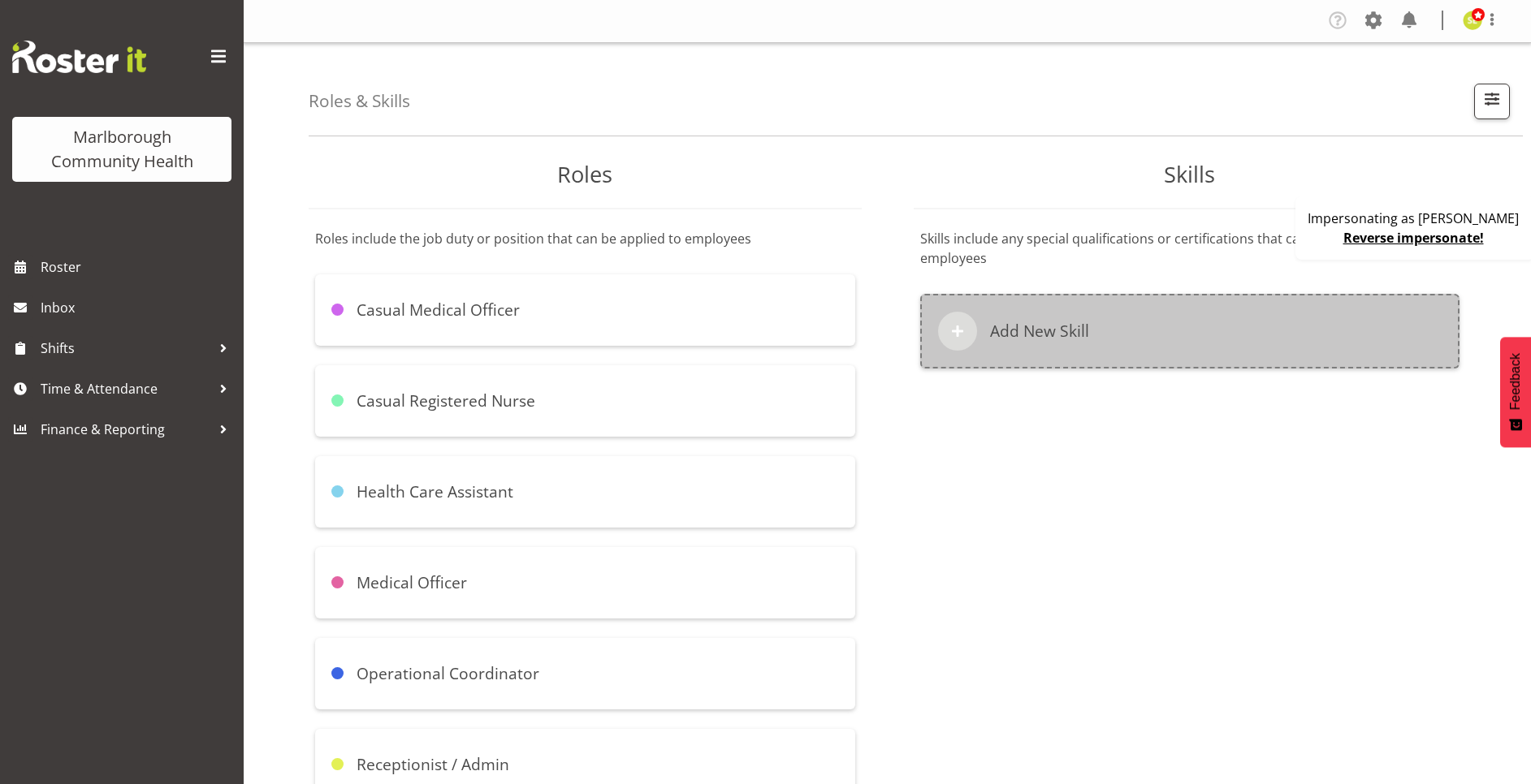
scroll to position [0, 0]
click at [1126, 295] on div "Add New Skill" at bounding box center [1190, 332] width 540 height 75
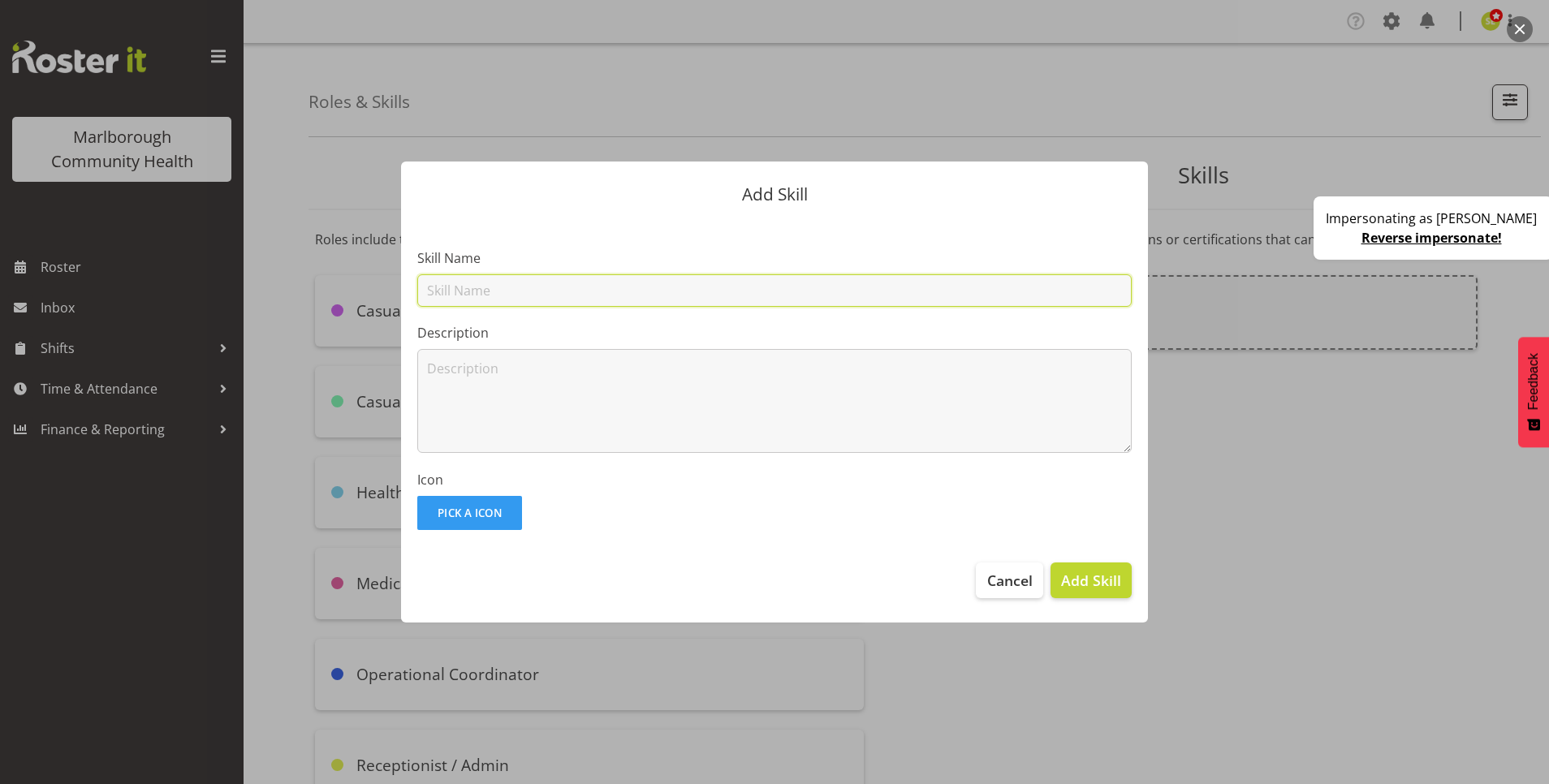
click at [543, 294] on input "text" at bounding box center [774, 291] width 714 height 33
click at [1005, 579] on span "Cancel" at bounding box center [1010, 580] width 45 height 21
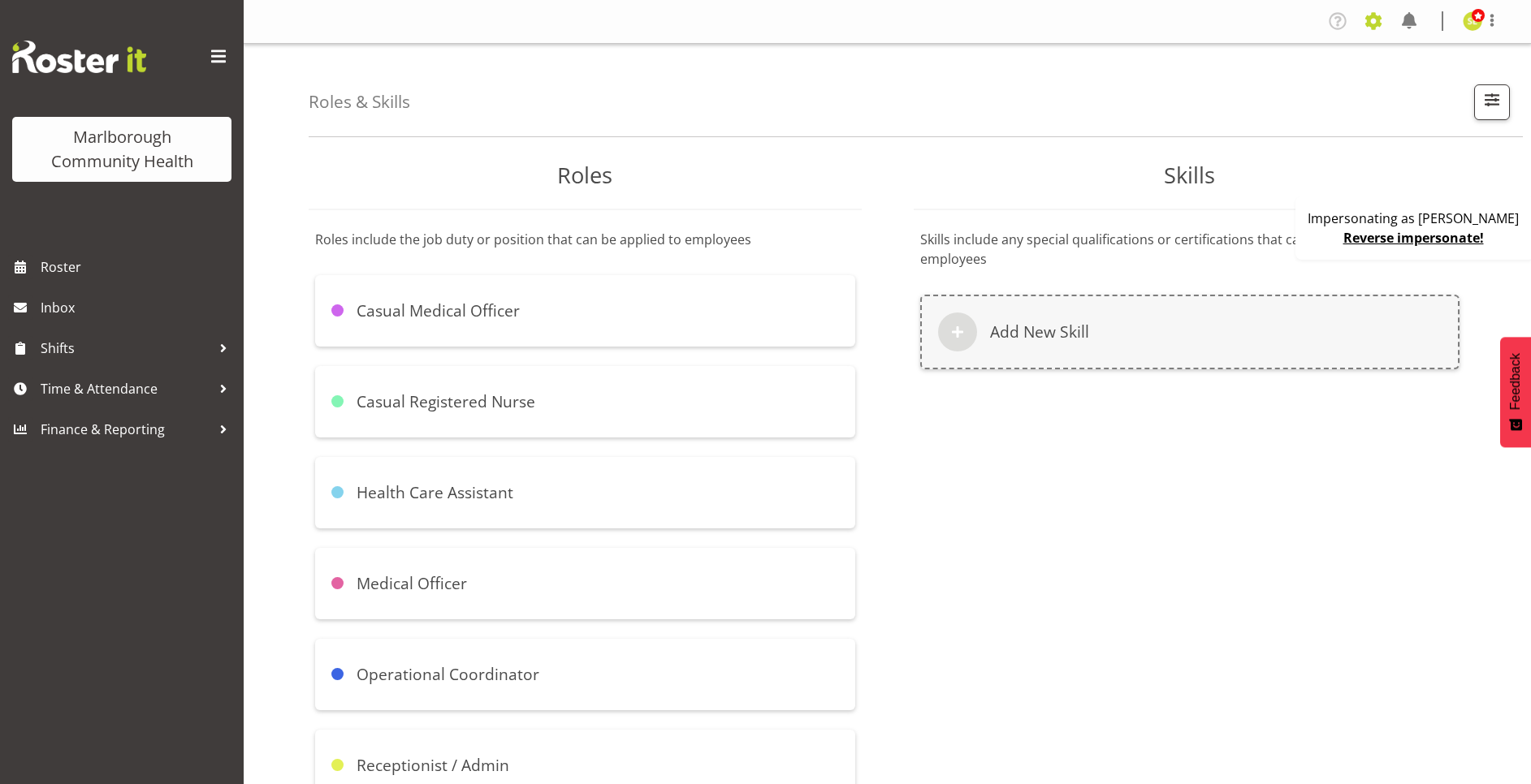
click at [1375, 22] on span at bounding box center [1373, 21] width 26 height 26
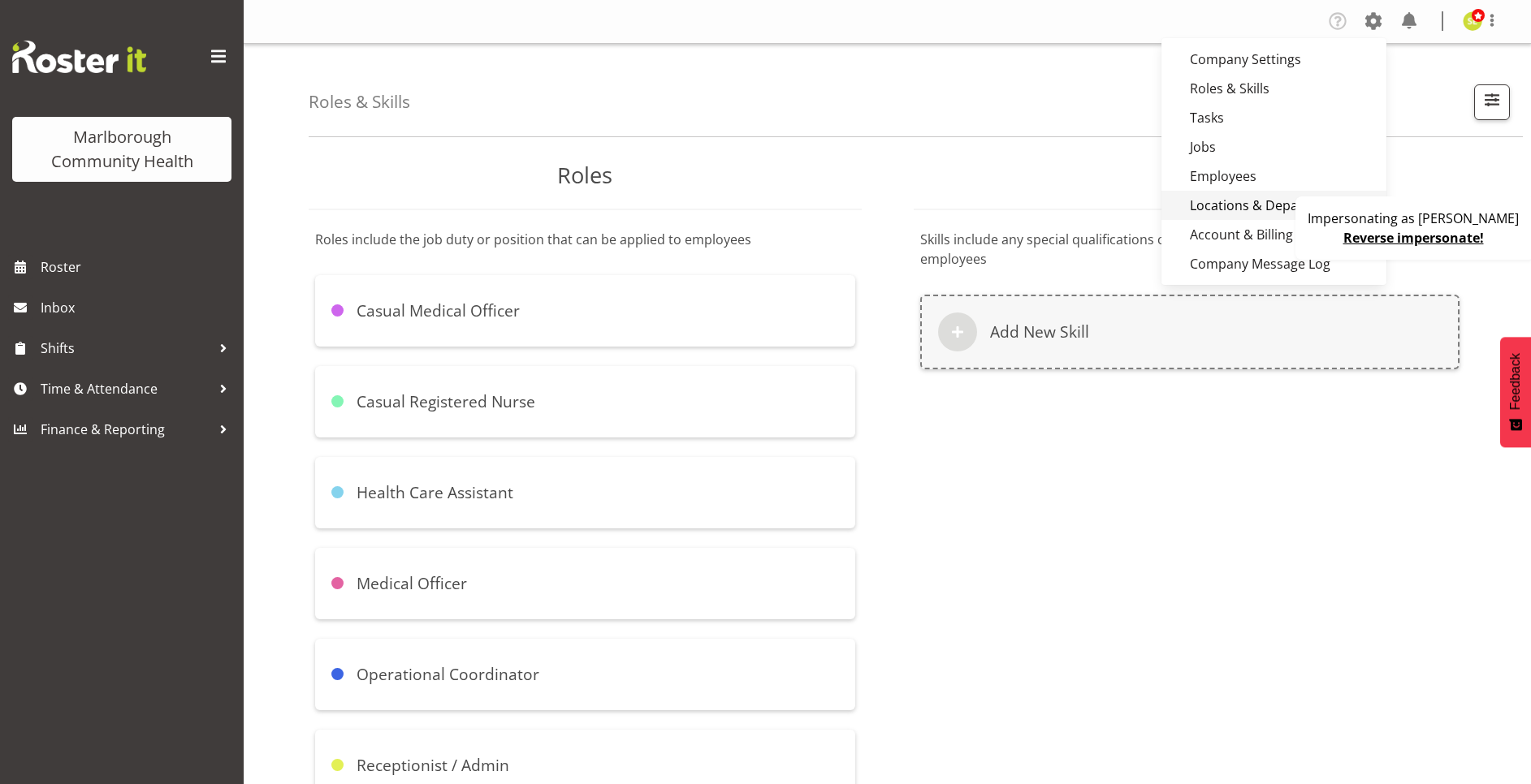
click at [1275, 205] on link "Locations & Departments" at bounding box center [1273, 205] width 225 height 29
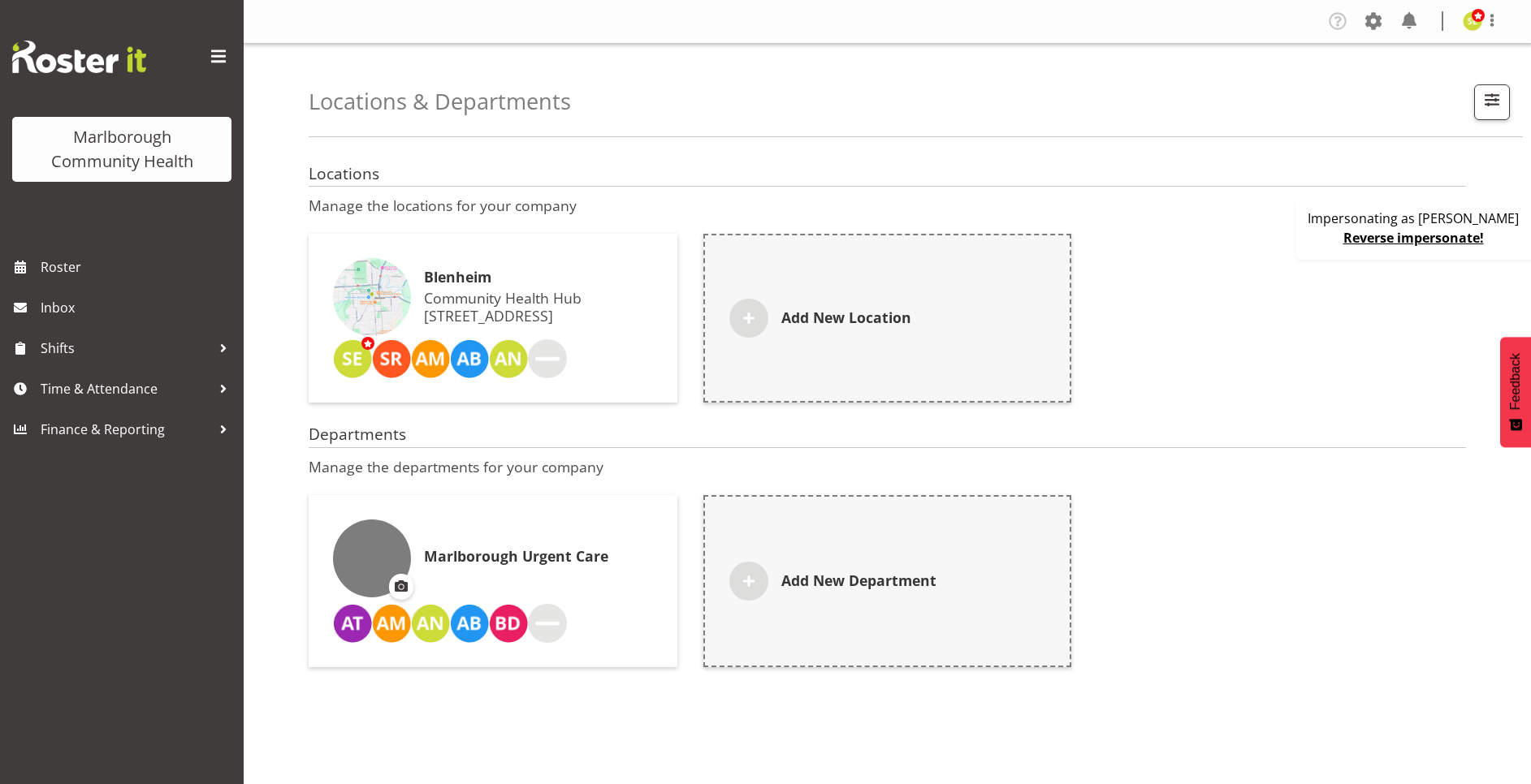
click at [568, 238] on div "Blenheim Community Health Hub [STREET_ADDRESS]" at bounding box center [493, 318] width 369 height 168
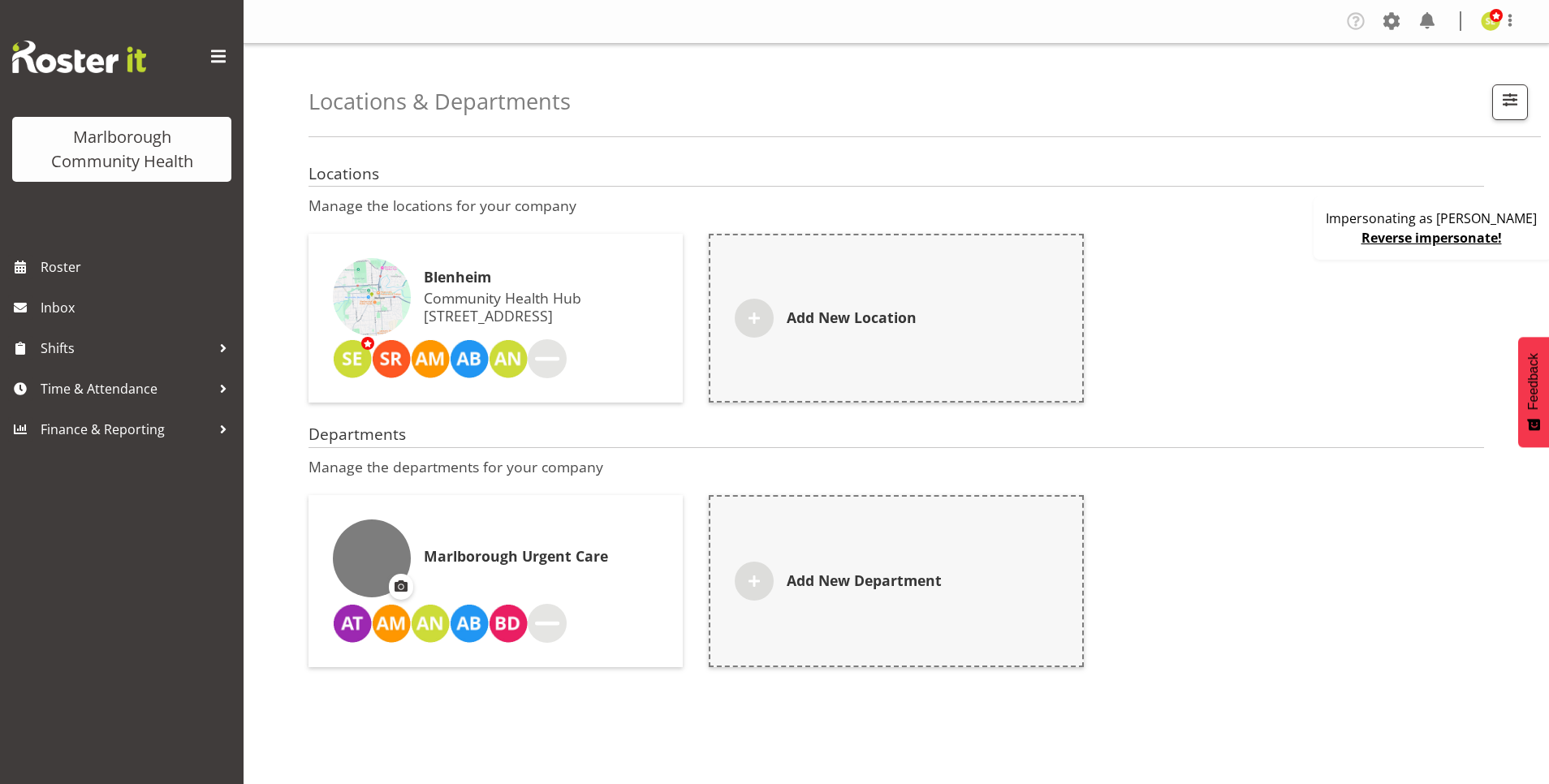
select select "7"
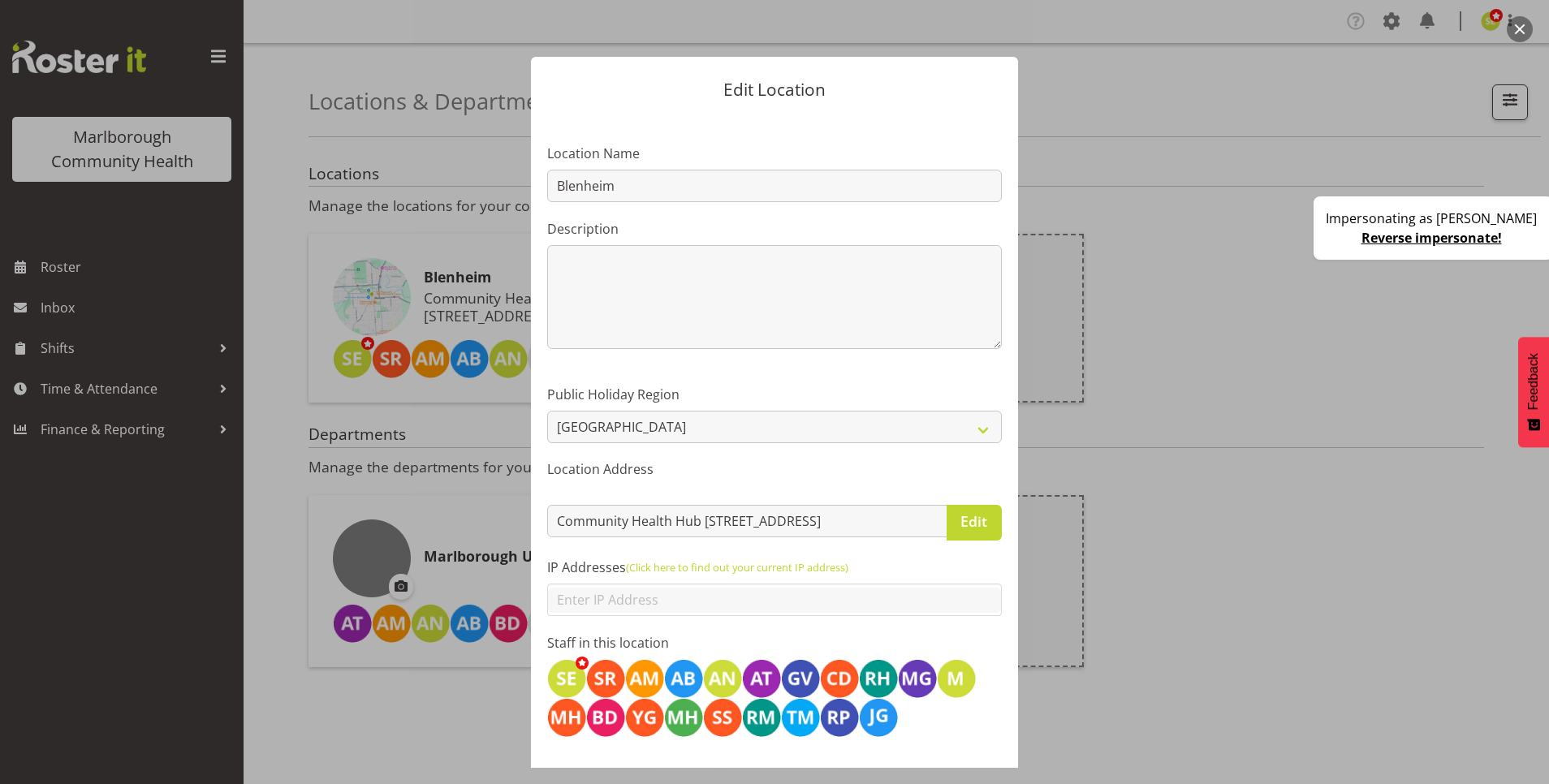
click at [1509, 29] on button "button" at bounding box center [1520, 29] width 26 height 26
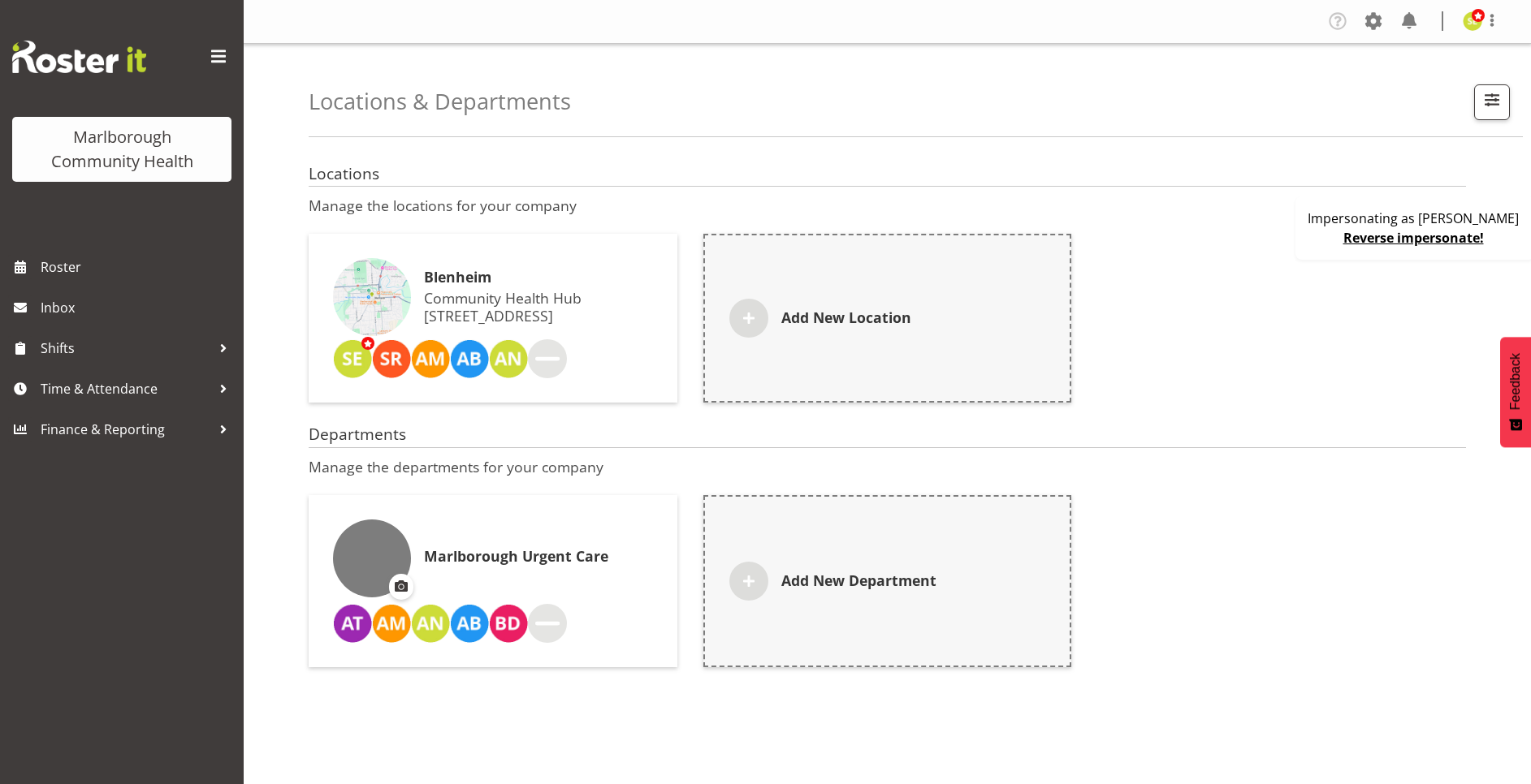
click at [523, 289] on p "Community Health Hub 22 Queen Street, Blenheim Central, Blenheim 7201, New Zeal…" at bounding box center [538, 307] width 229 height 35
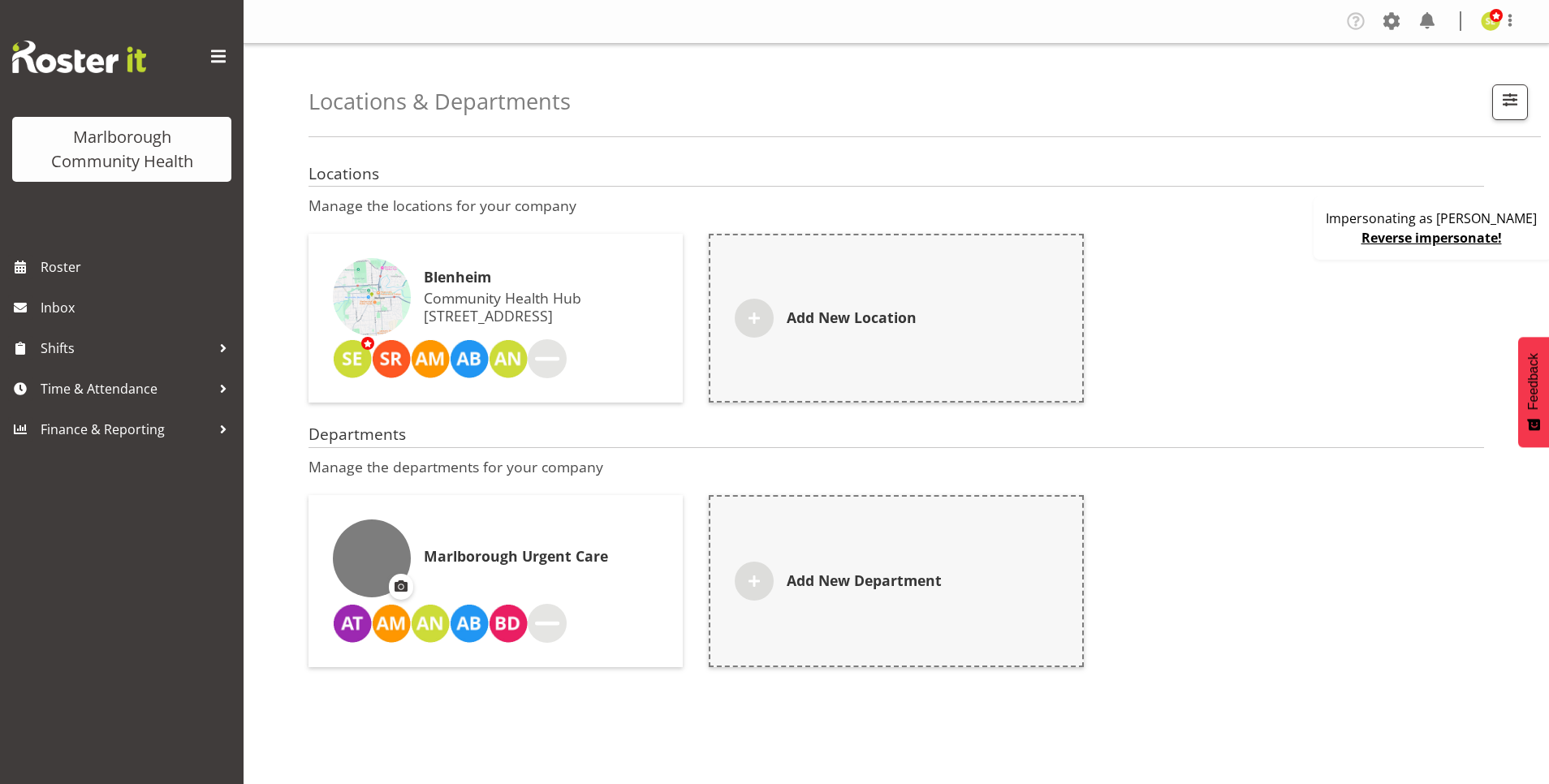
select select "7"
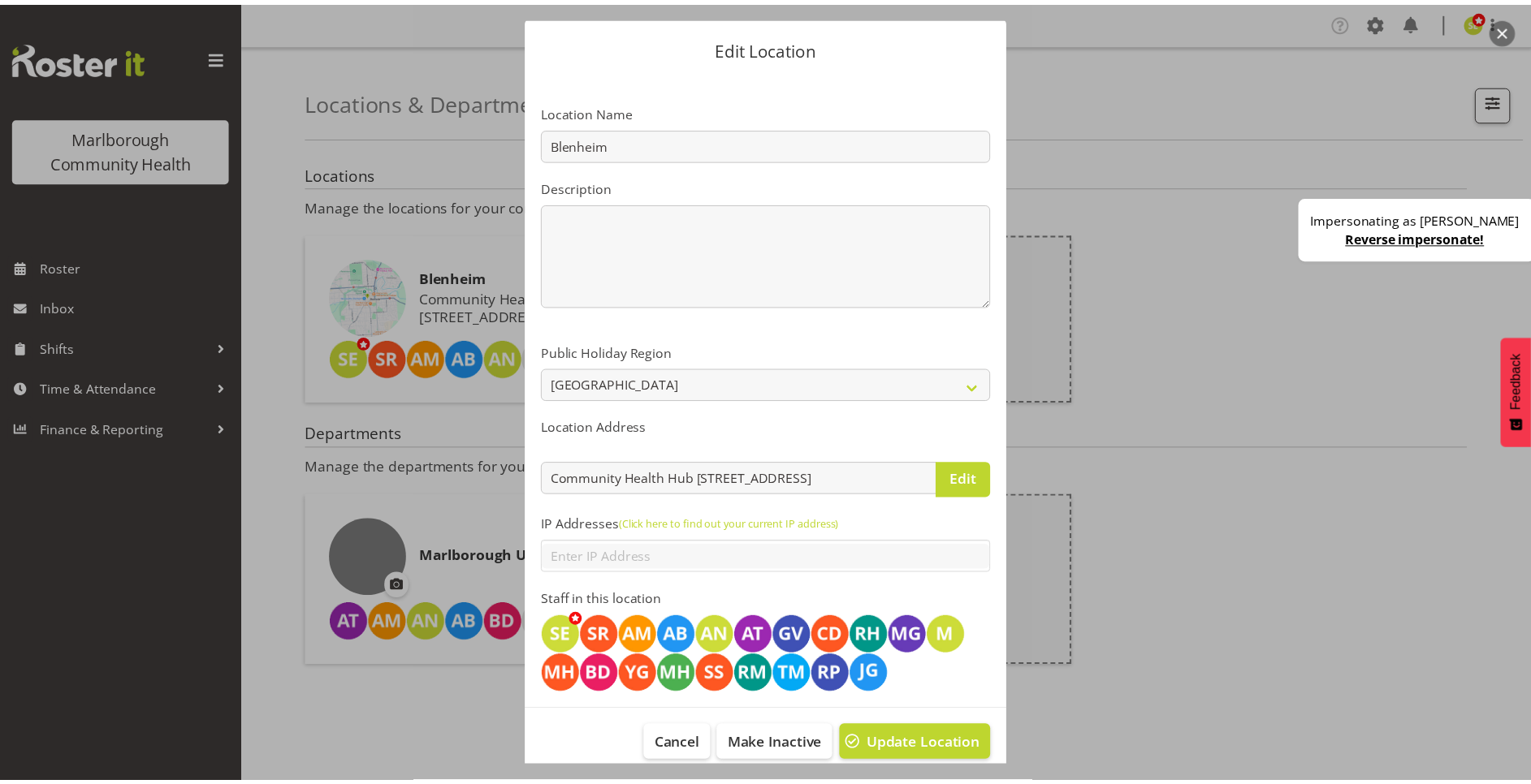
scroll to position [61, 0]
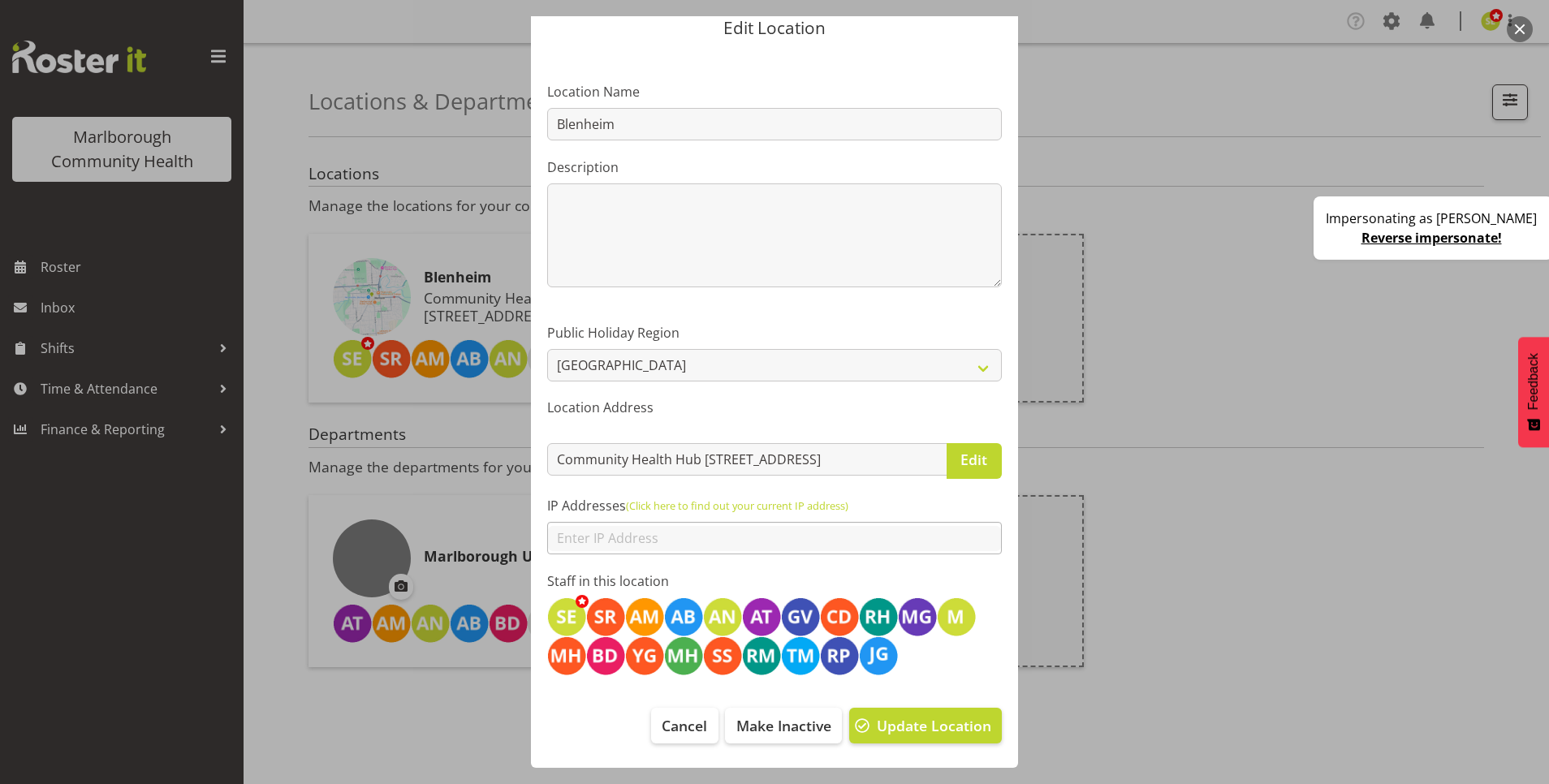
click at [580, 547] on input "text" at bounding box center [775, 539] width 453 height 25
click at [1509, 28] on button "button" at bounding box center [1520, 29] width 26 height 26
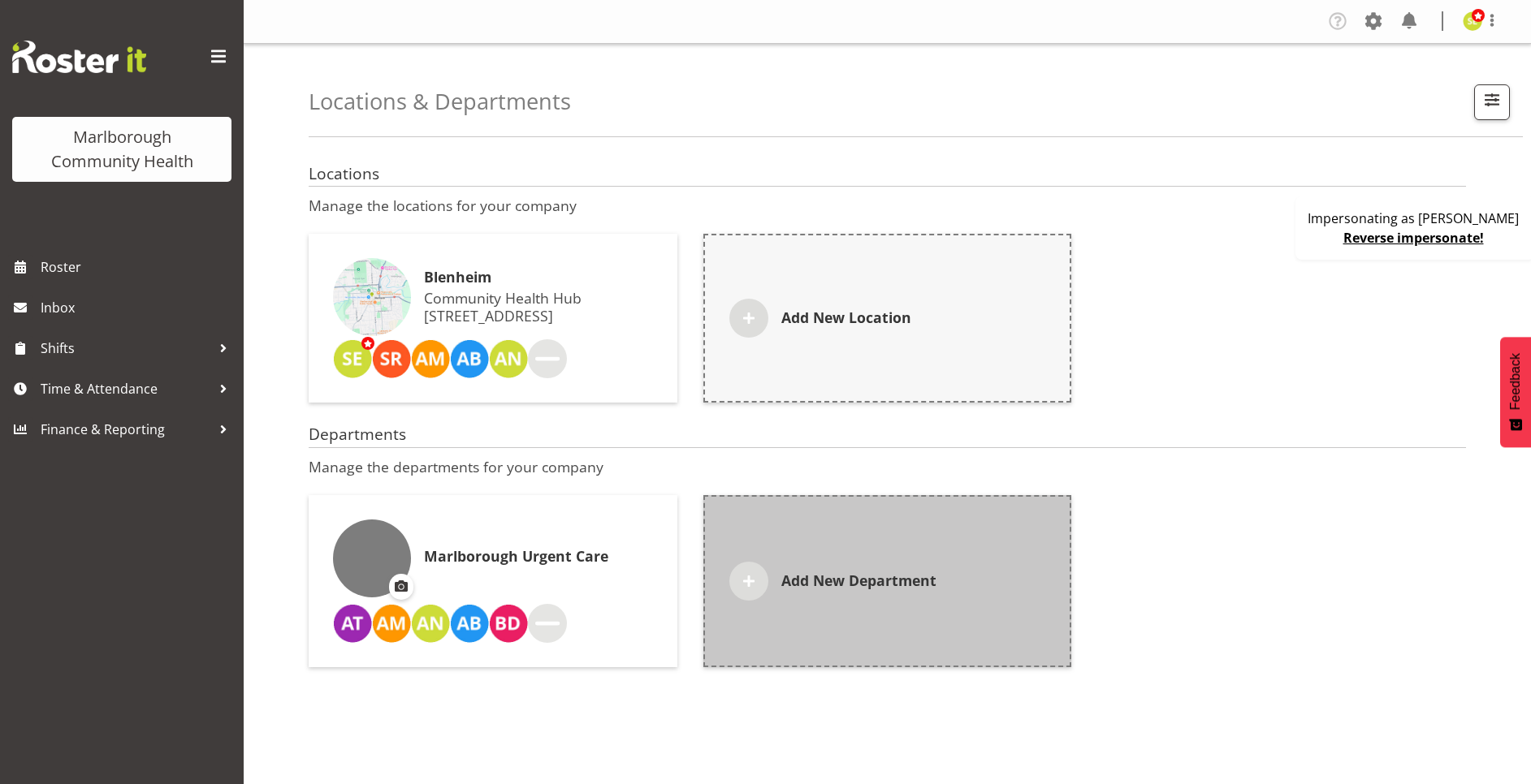
click at [920, 558] on div "Add New Department" at bounding box center [888, 581] width 369 height 172
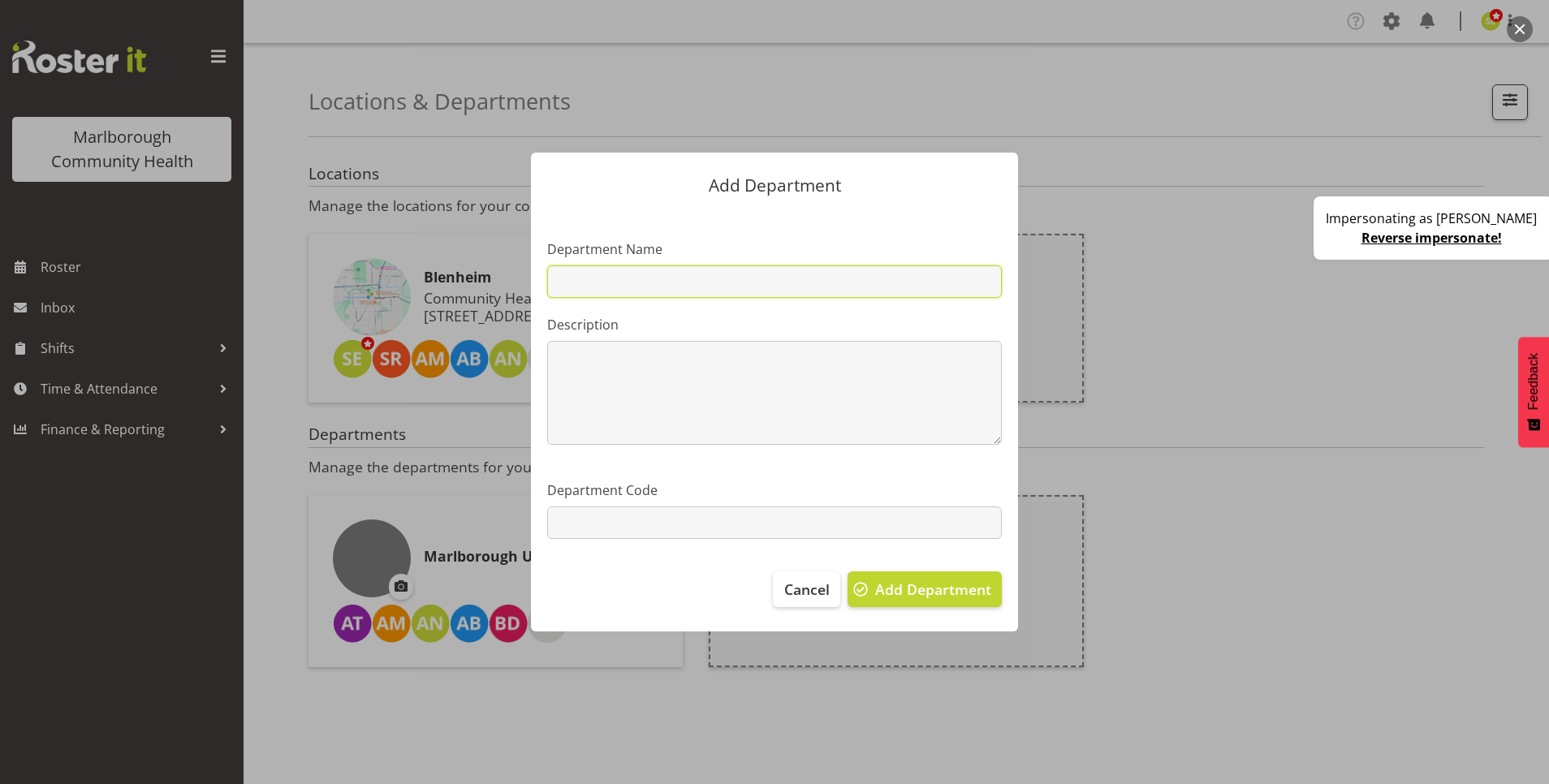
click at [632, 283] on input "text" at bounding box center [775, 281] width 455 height 33
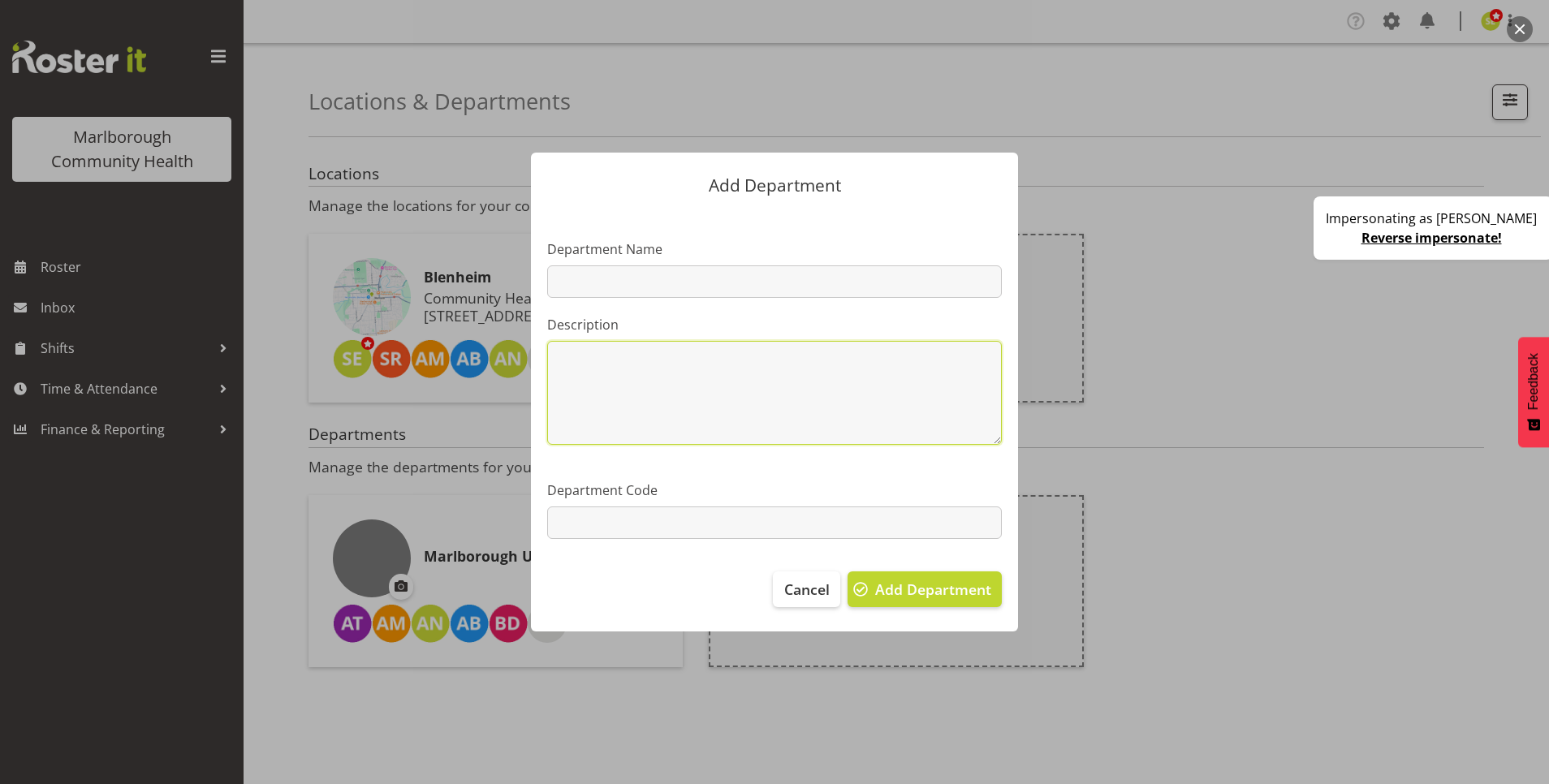
drag, startPoint x: 560, startPoint y: 401, endPoint x: 569, endPoint y: 419, distance: 20.1
click at [560, 401] on textarea at bounding box center [775, 392] width 455 height 104
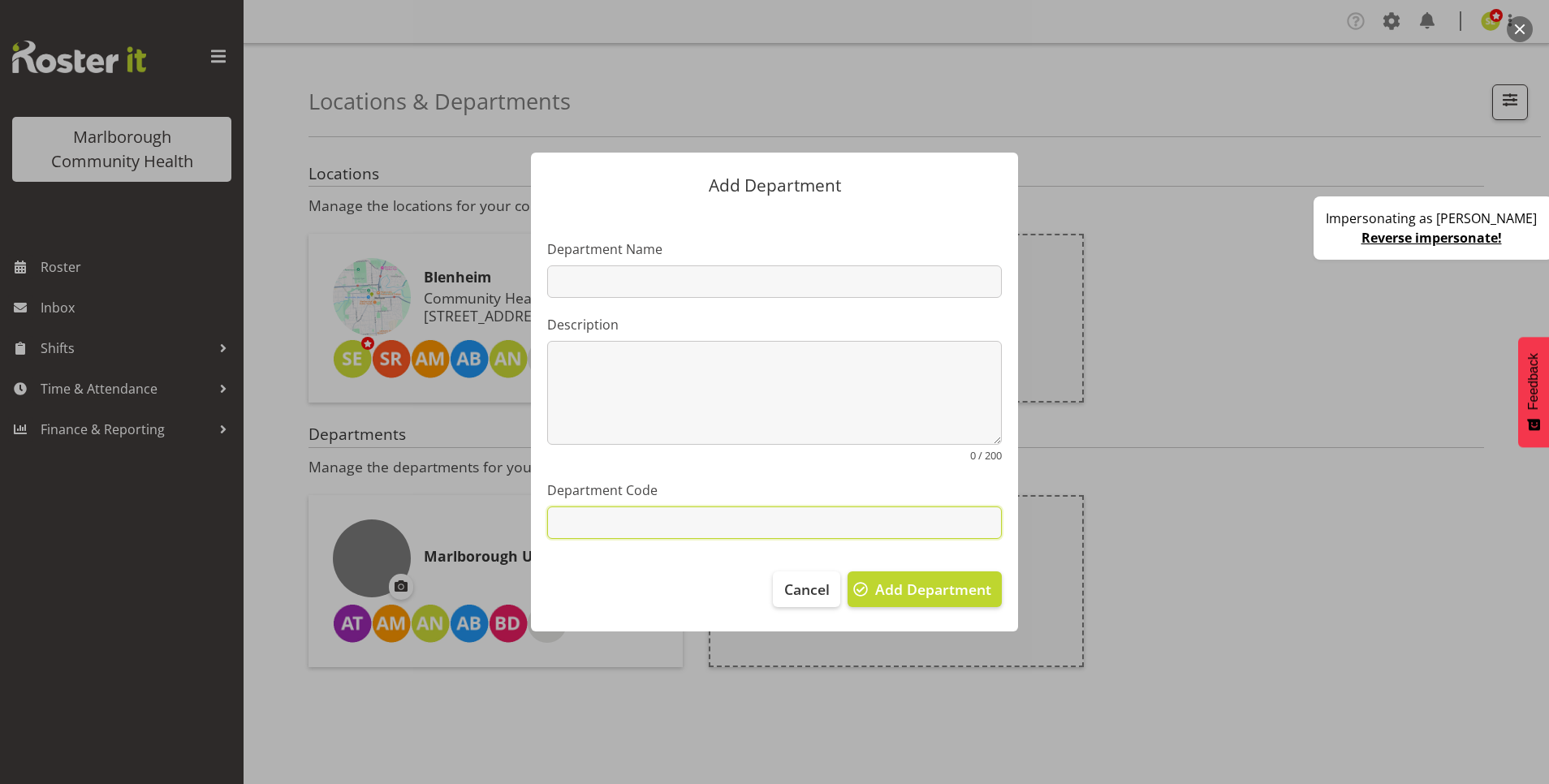
click at [601, 512] on input "text" at bounding box center [775, 522] width 455 height 33
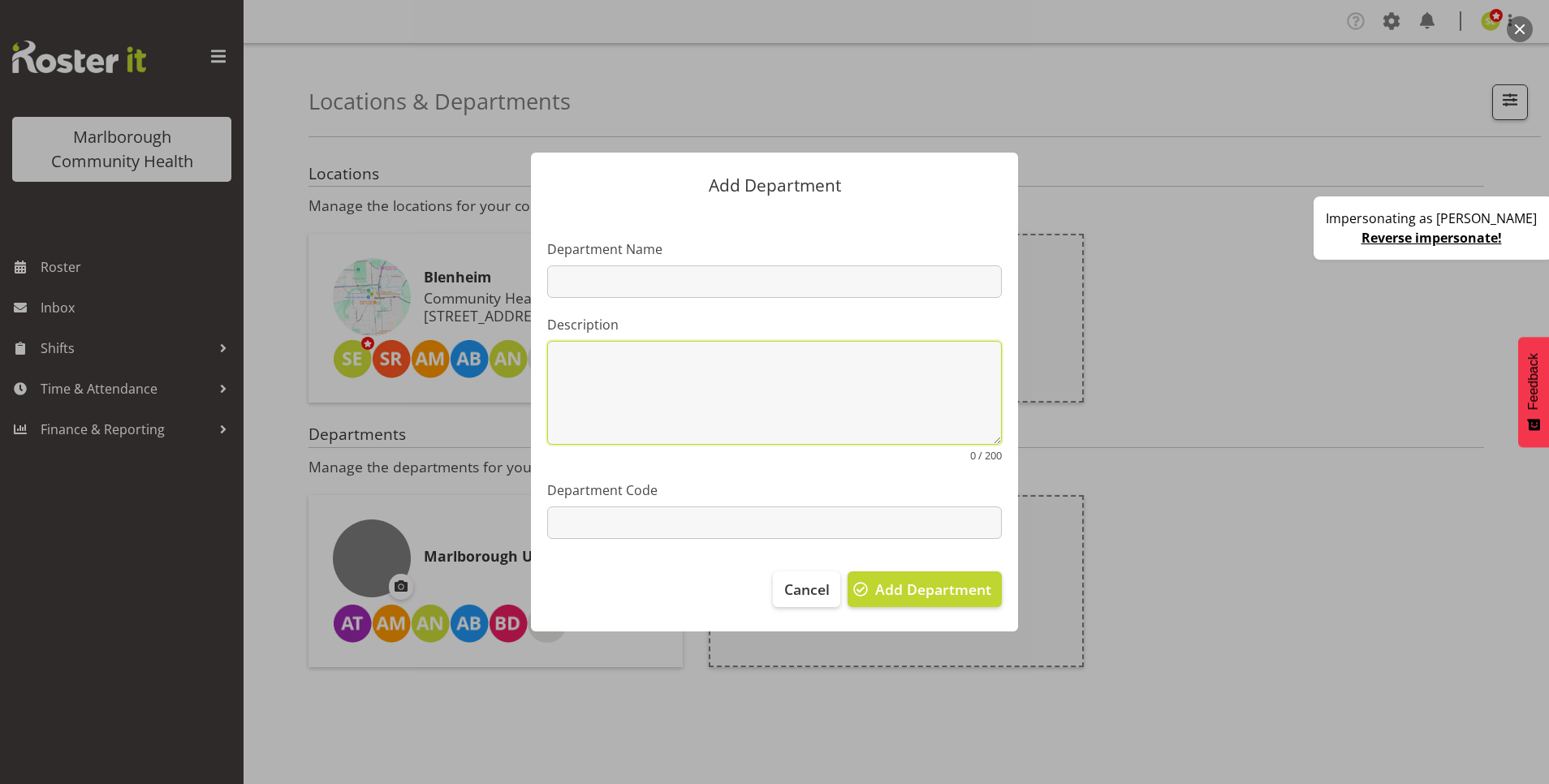
click at [602, 392] on textarea at bounding box center [775, 392] width 455 height 104
click at [834, 586] on button "Cancel" at bounding box center [806, 589] width 67 height 35
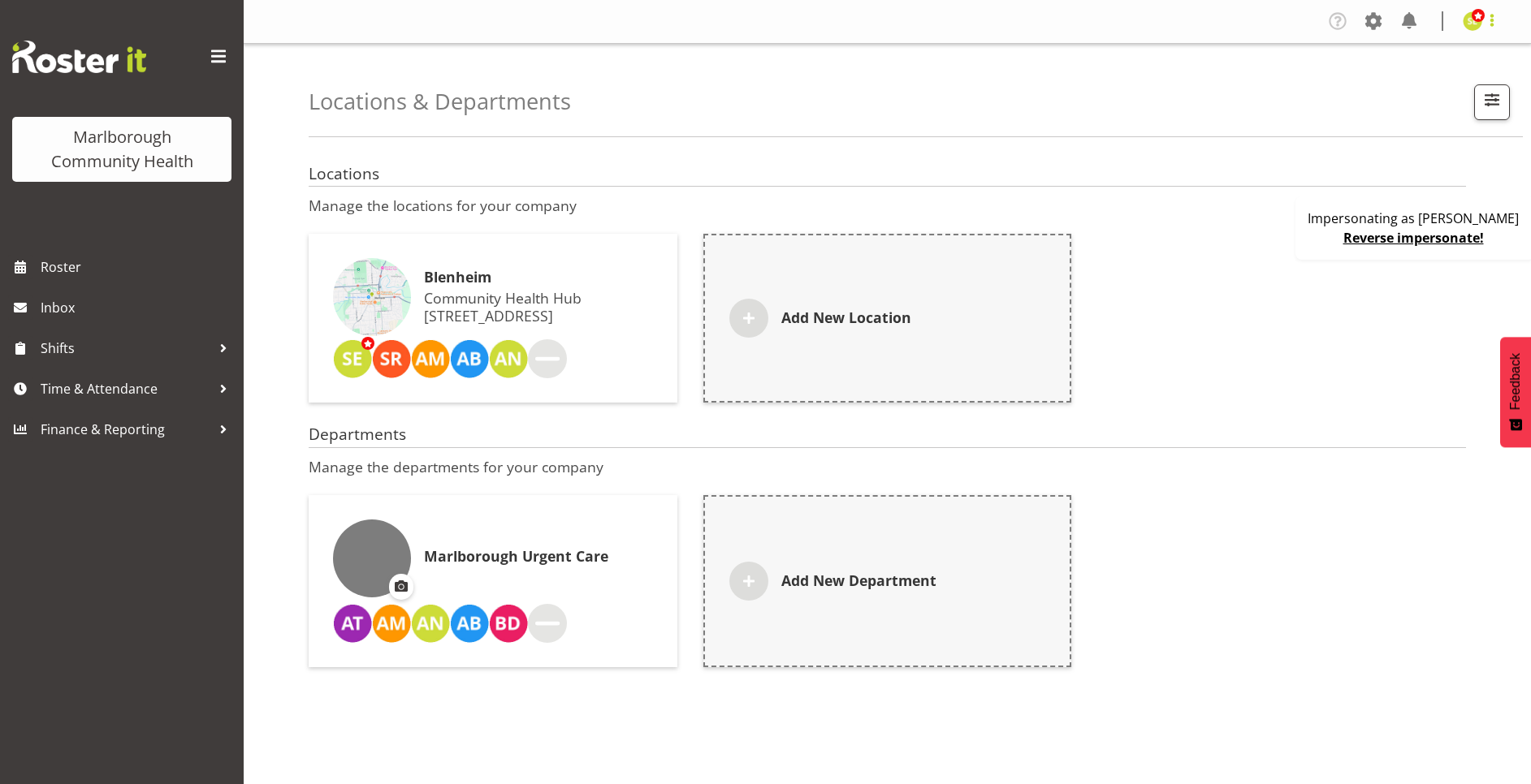
click at [1483, 24] on span at bounding box center [1491, 20] width 19 height 19
click at [1416, 57] on link "Profile" at bounding box center [1423, 56] width 156 height 29
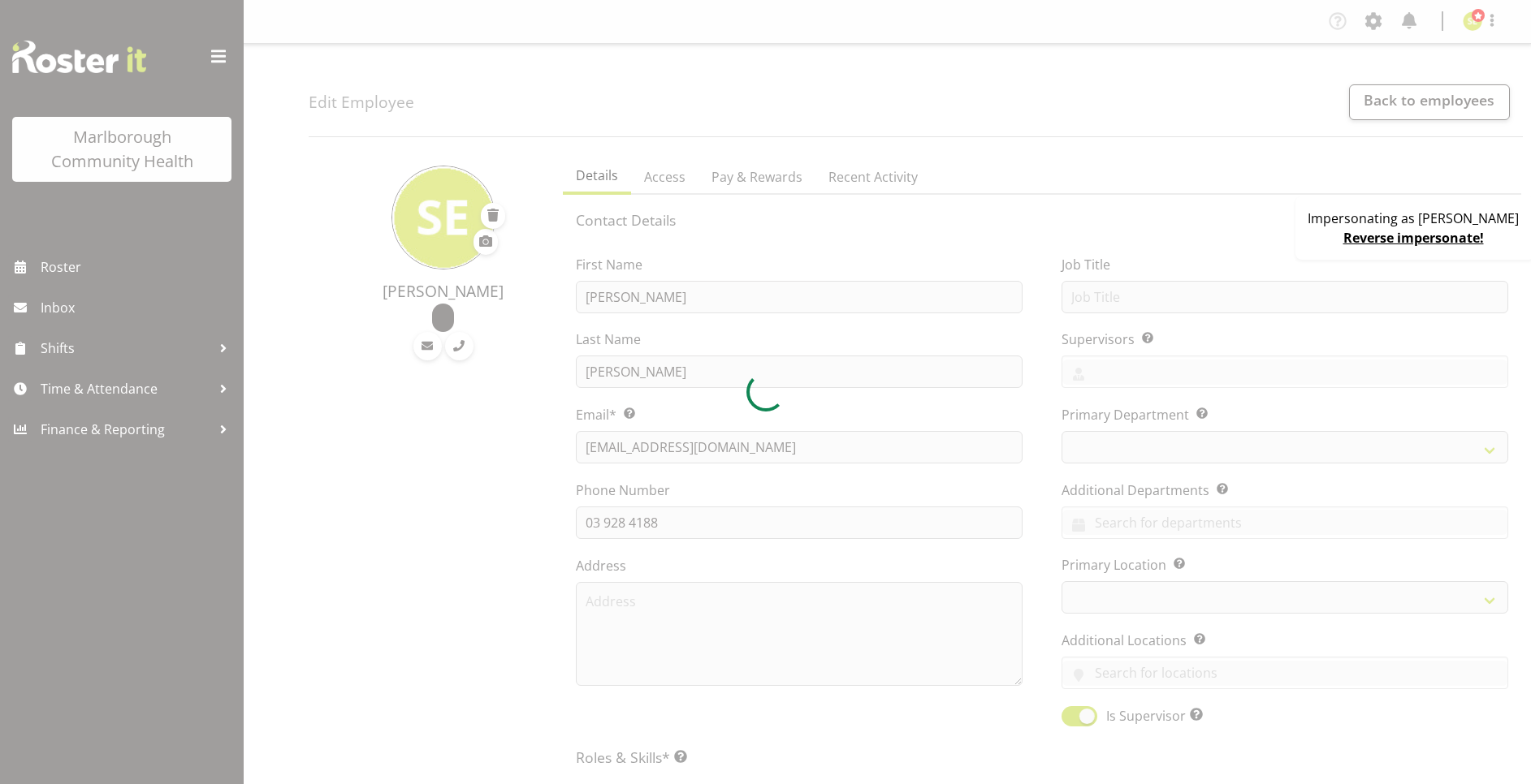
select select "TimelineWeek"
select select "1282"
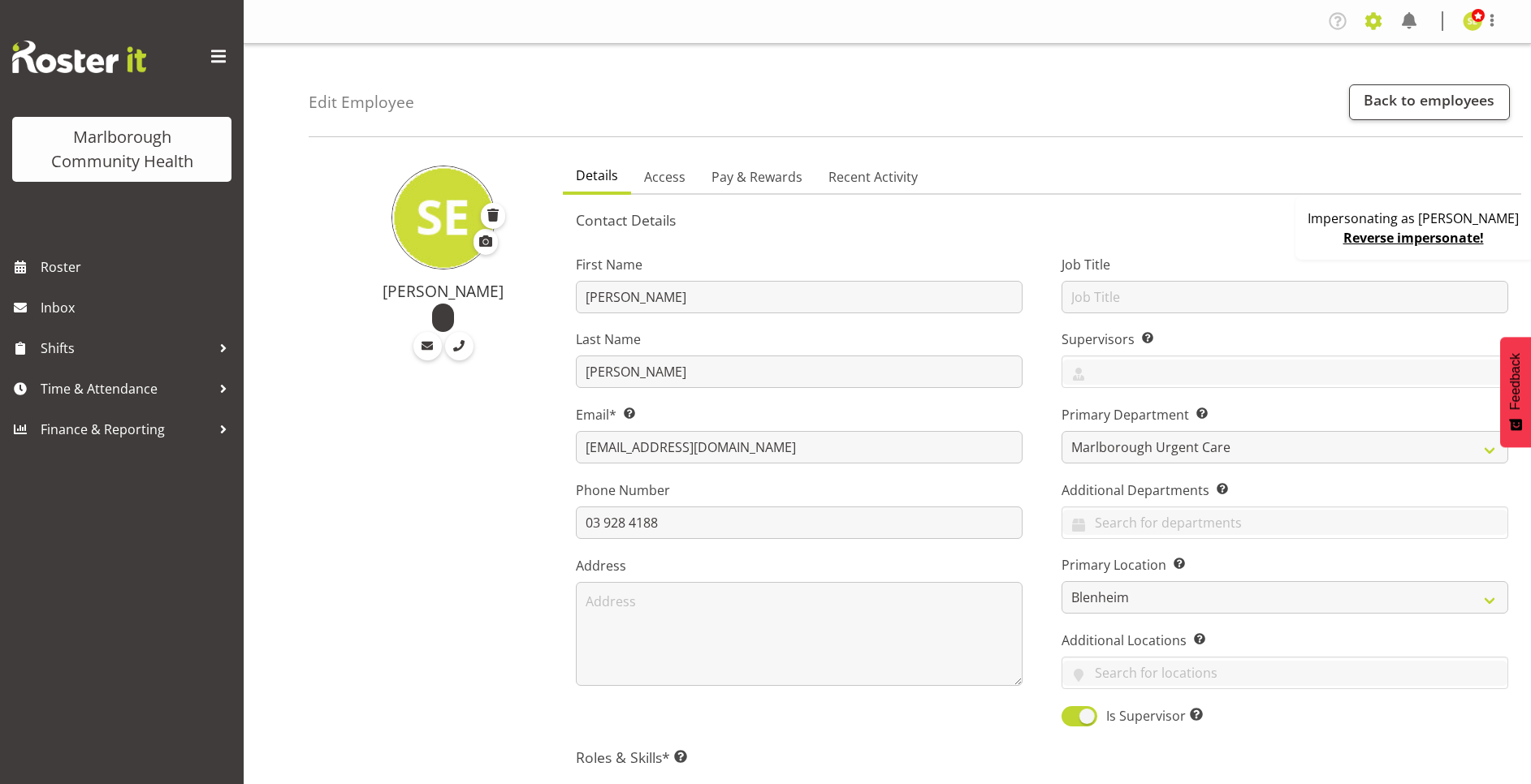
click at [1365, 17] on span at bounding box center [1373, 21] width 26 height 26
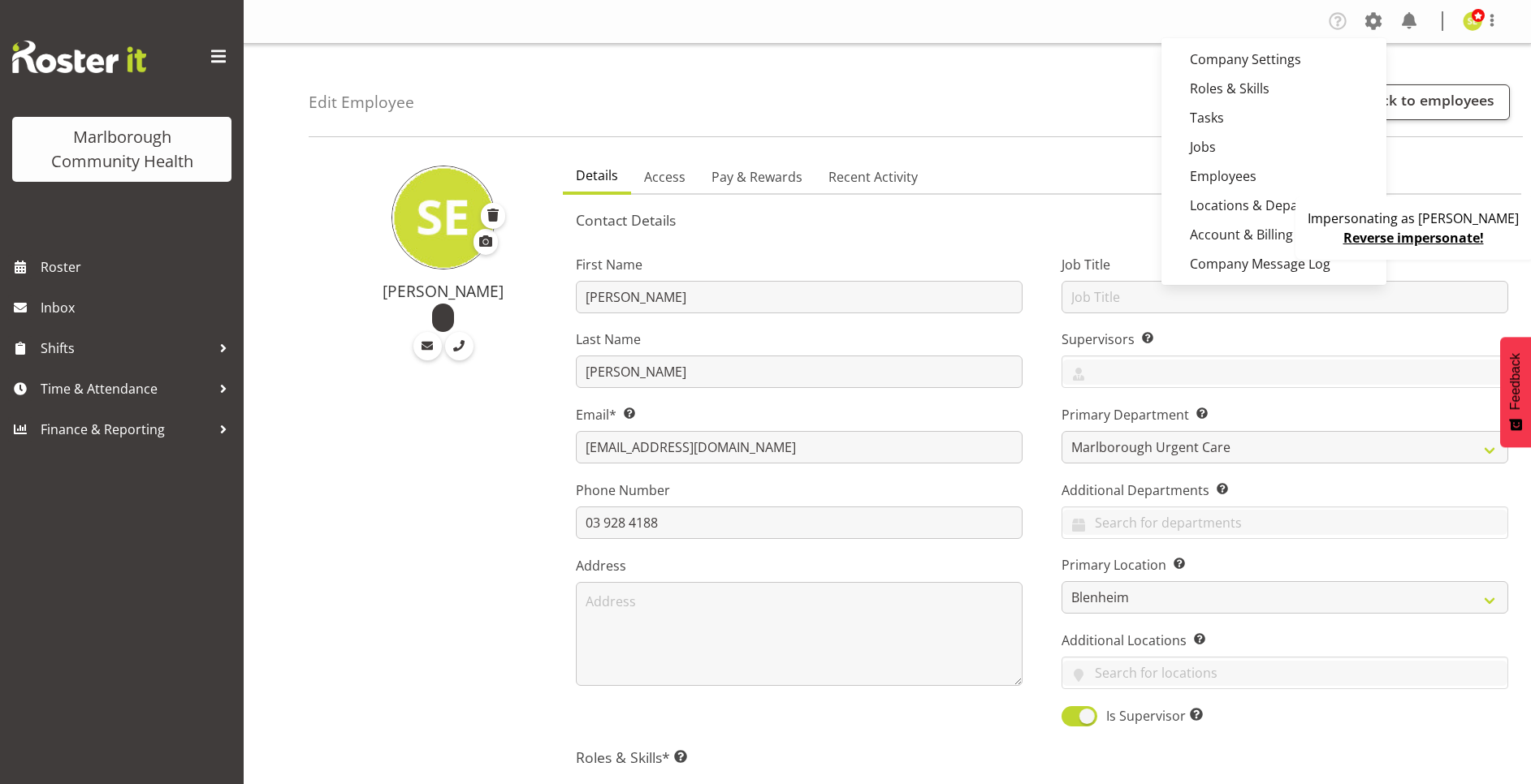
click at [781, 77] on div "Edit Employee Back to employees" at bounding box center [915, 90] width 1214 height 93
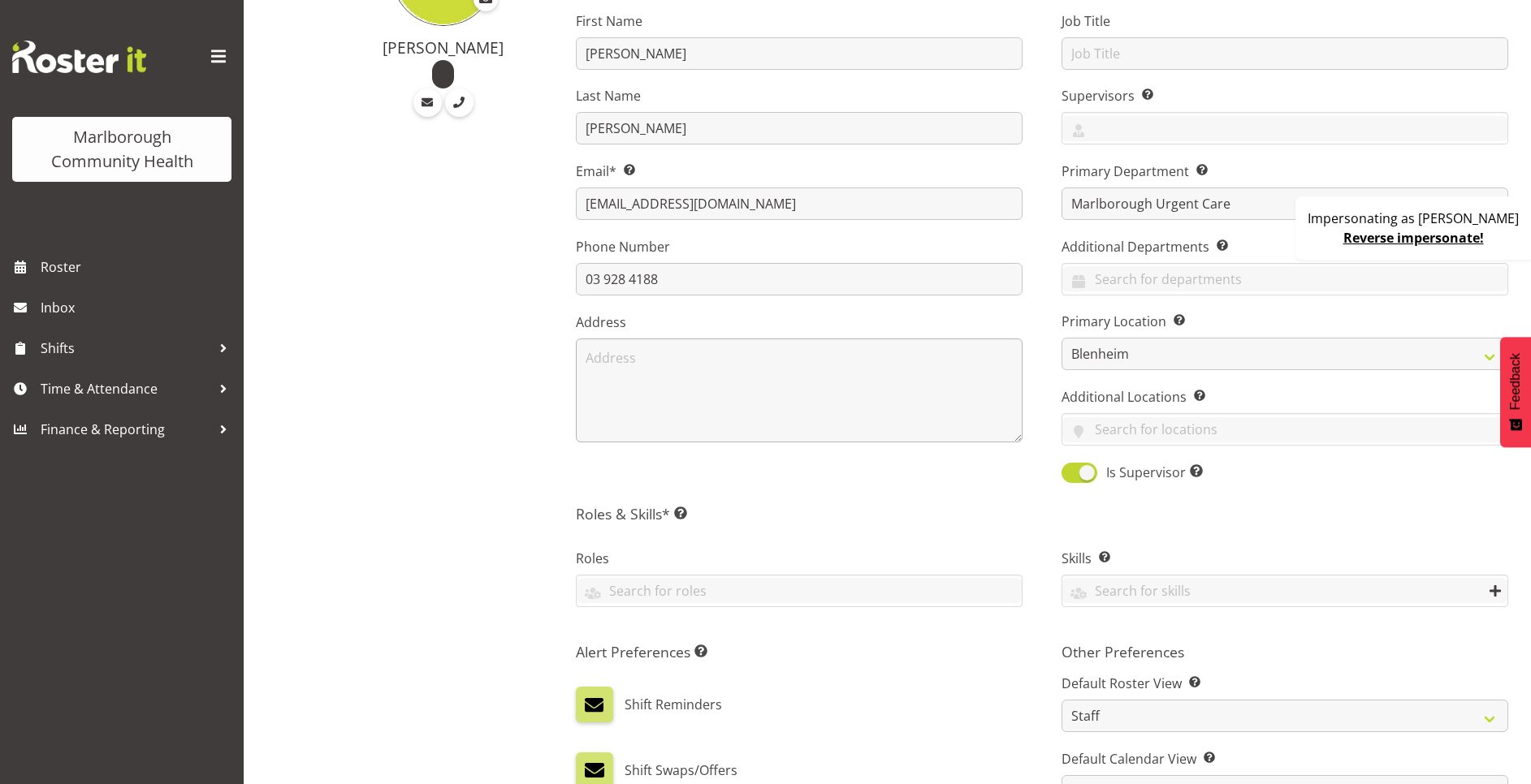
scroll to position [122, 0]
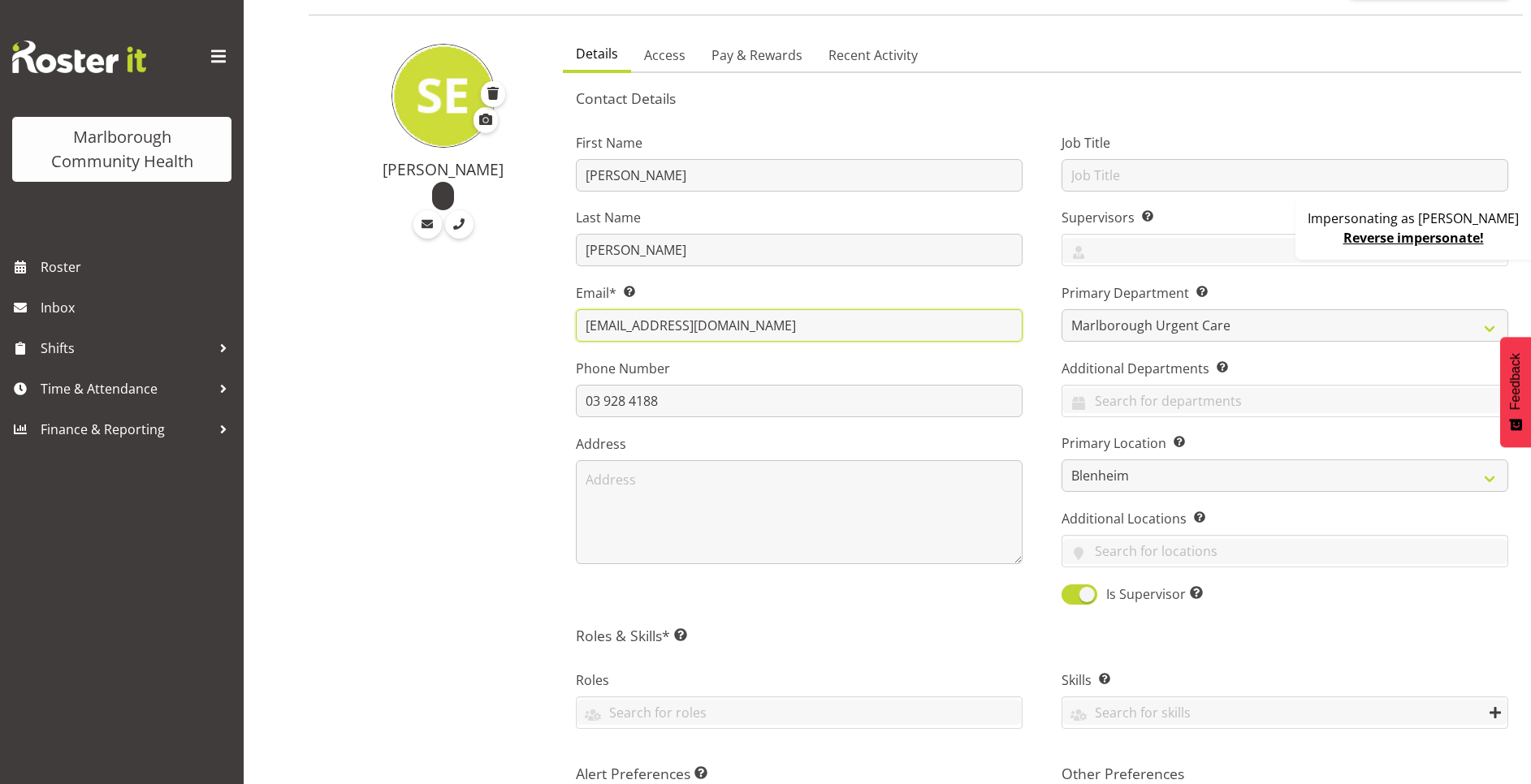
drag, startPoint x: 925, startPoint y: 329, endPoint x: 461, endPoint y: 320, distance: 464.1
click at [461, 320] on div "Sarah Edwards Details Access Pay & Rewards Recent Activity Contact Details Firs…" at bounding box center [919, 696] width 1222 height 1337
drag, startPoint x: 531, startPoint y: 361, endPoint x: 574, endPoint y: 361, distance: 43.0
click at [531, 361] on div "Sarah Edwards" at bounding box center [431, 696] width 244 height 1337
click at [1100, 245] on input "text" at bounding box center [1285, 250] width 445 height 25
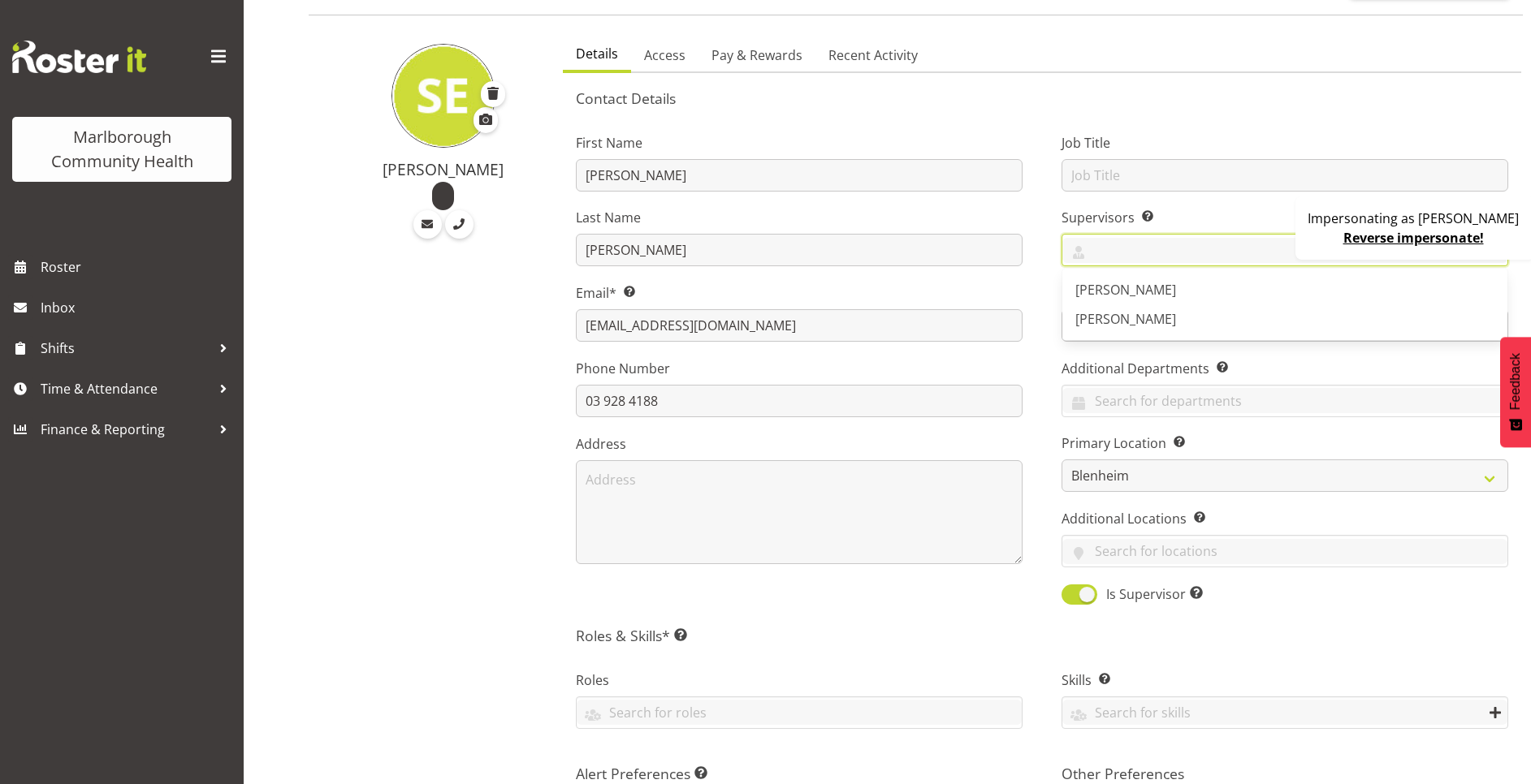
click at [1176, 207] on div "Job Title Supervisors Select the employee’s supervisors, or the person who is i…" at bounding box center [1285, 363] width 485 height 506
click at [1153, 253] on input "text" at bounding box center [1285, 250] width 445 height 25
click at [1207, 214] on label "Supervisors Select the employee’s supervisors, or the person who is in charge o…" at bounding box center [1285, 217] width 447 height 19
click at [1164, 236] on div "Sarah Edwards Shivana Ram" at bounding box center [1285, 250] width 447 height 33
click at [1186, 208] on label "Supervisors Select the employee’s supervisors, or the person who is in charge o…" at bounding box center [1285, 217] width 447 height 19
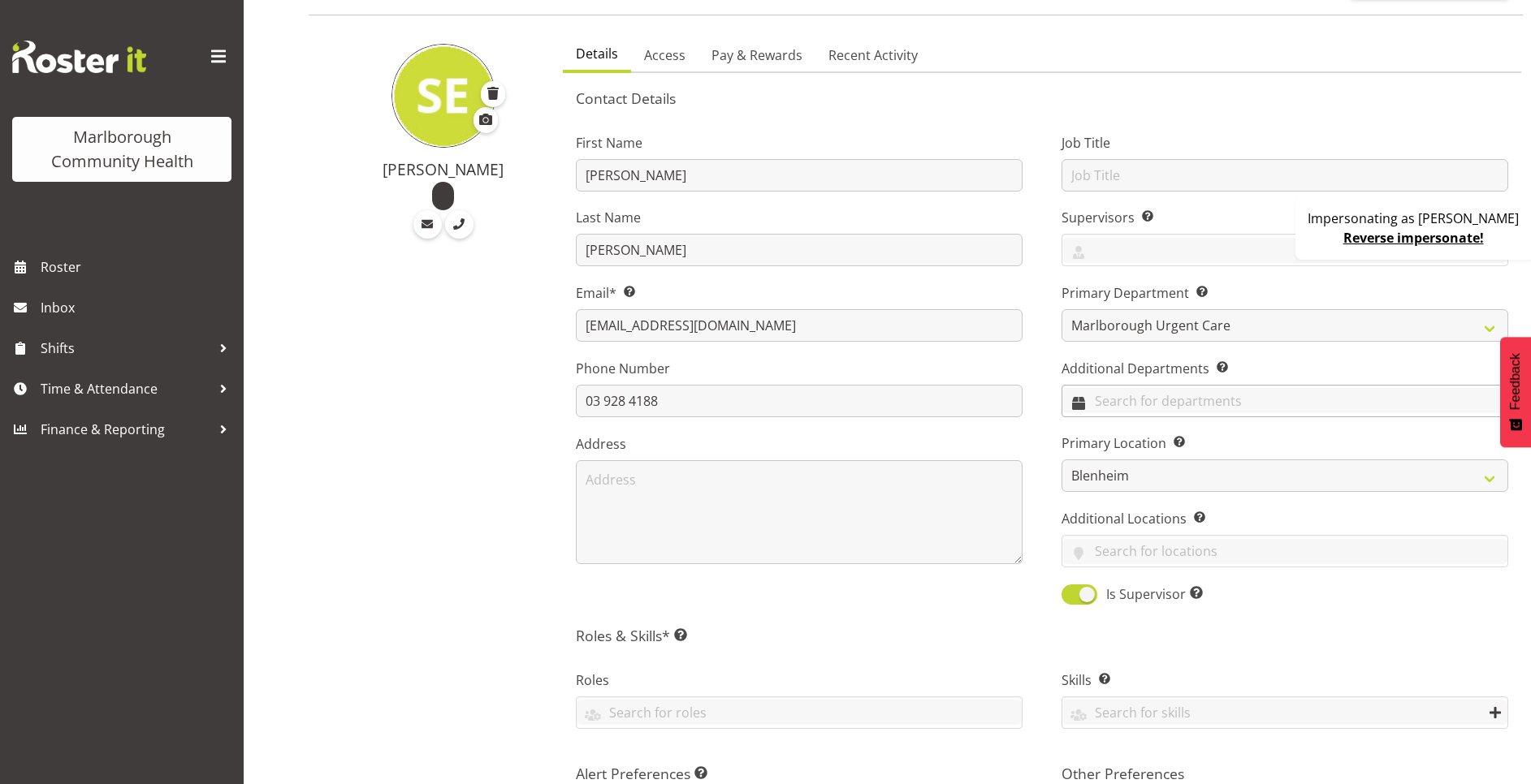
click at [1122, 403] on input "text" at bounding box center [1285, 401] width 445 height 25
click at [1279, 366] on label "Additional Departments Allow the use of cross-department resource sharing, enab…" at bounding box center [1285, 368] width 447 height 19
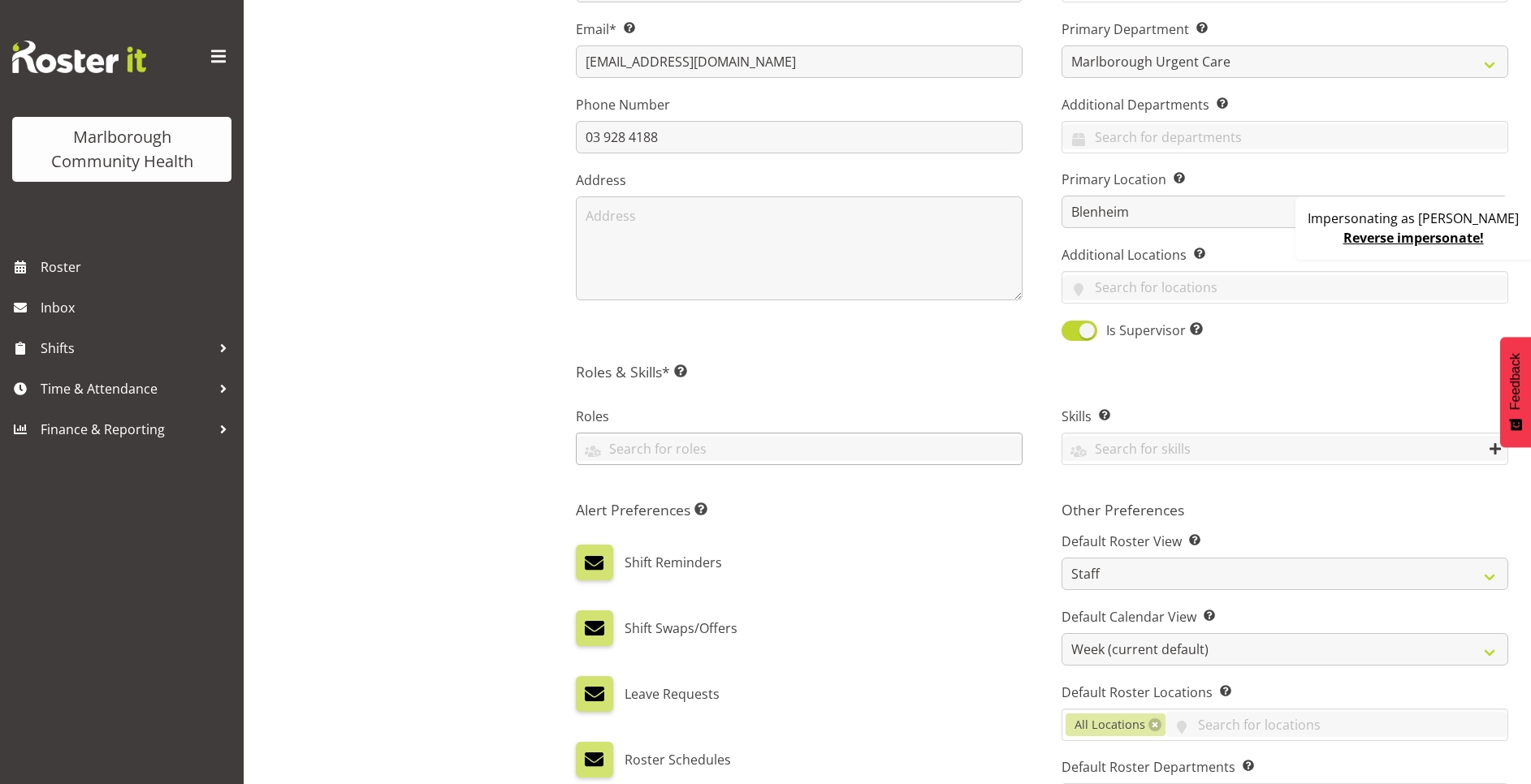
scroll to position [487, 0]
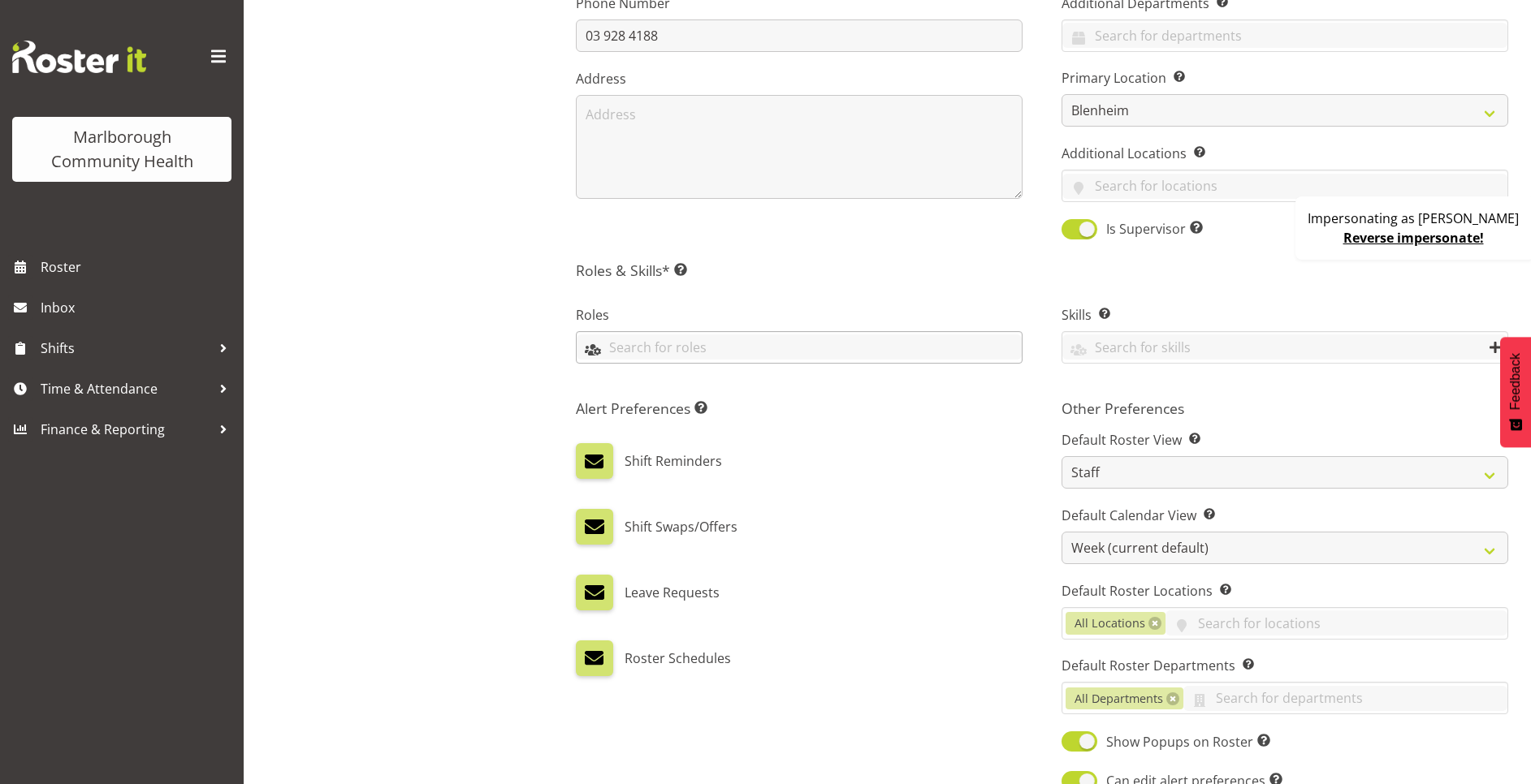
click at [645, 345] on input "text" at bounding box center [799, 347] width 445 height 25
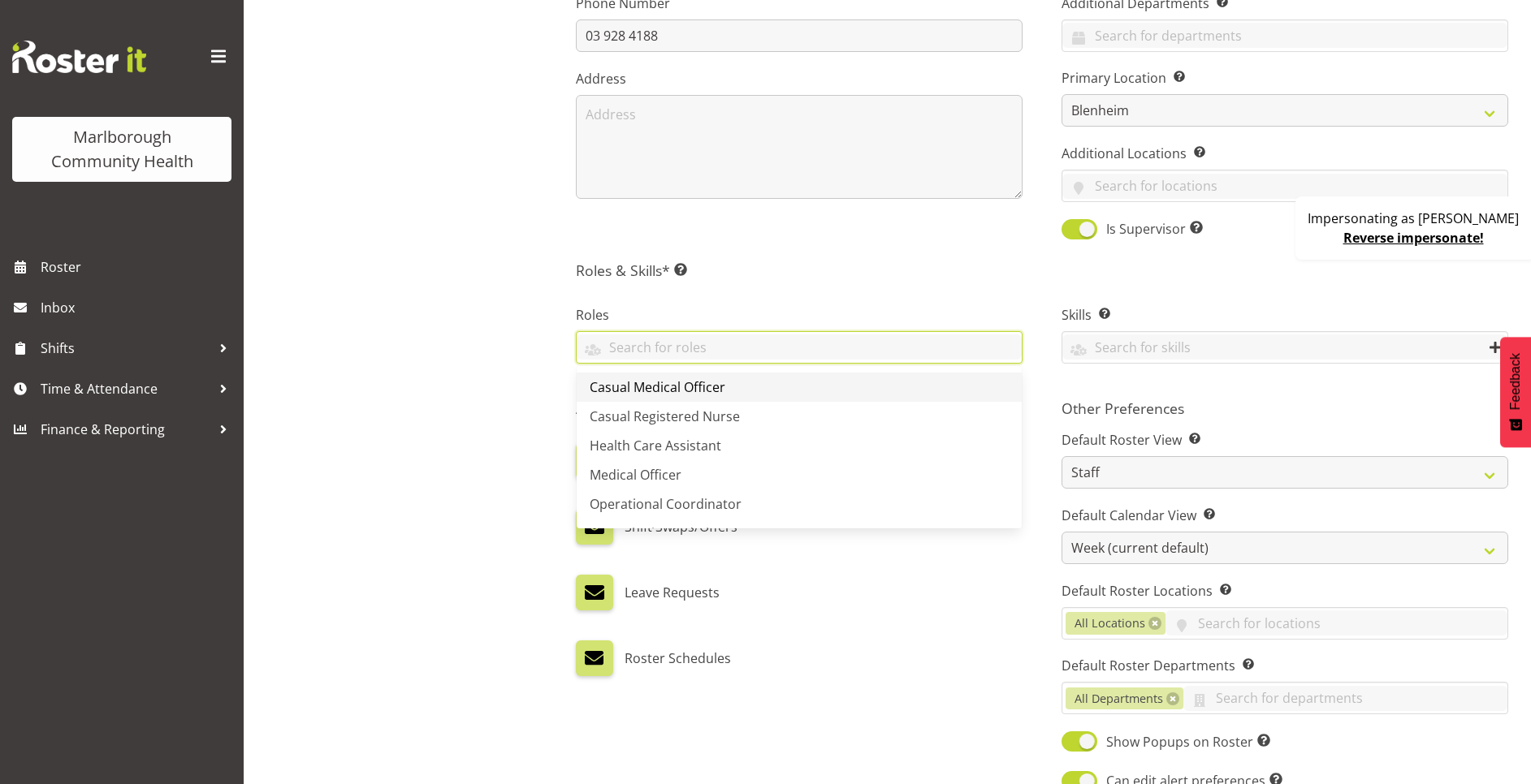
click at [665, 380] on span "Casual Medical Officer" at bounding box center [657, 387] width 136 height 18
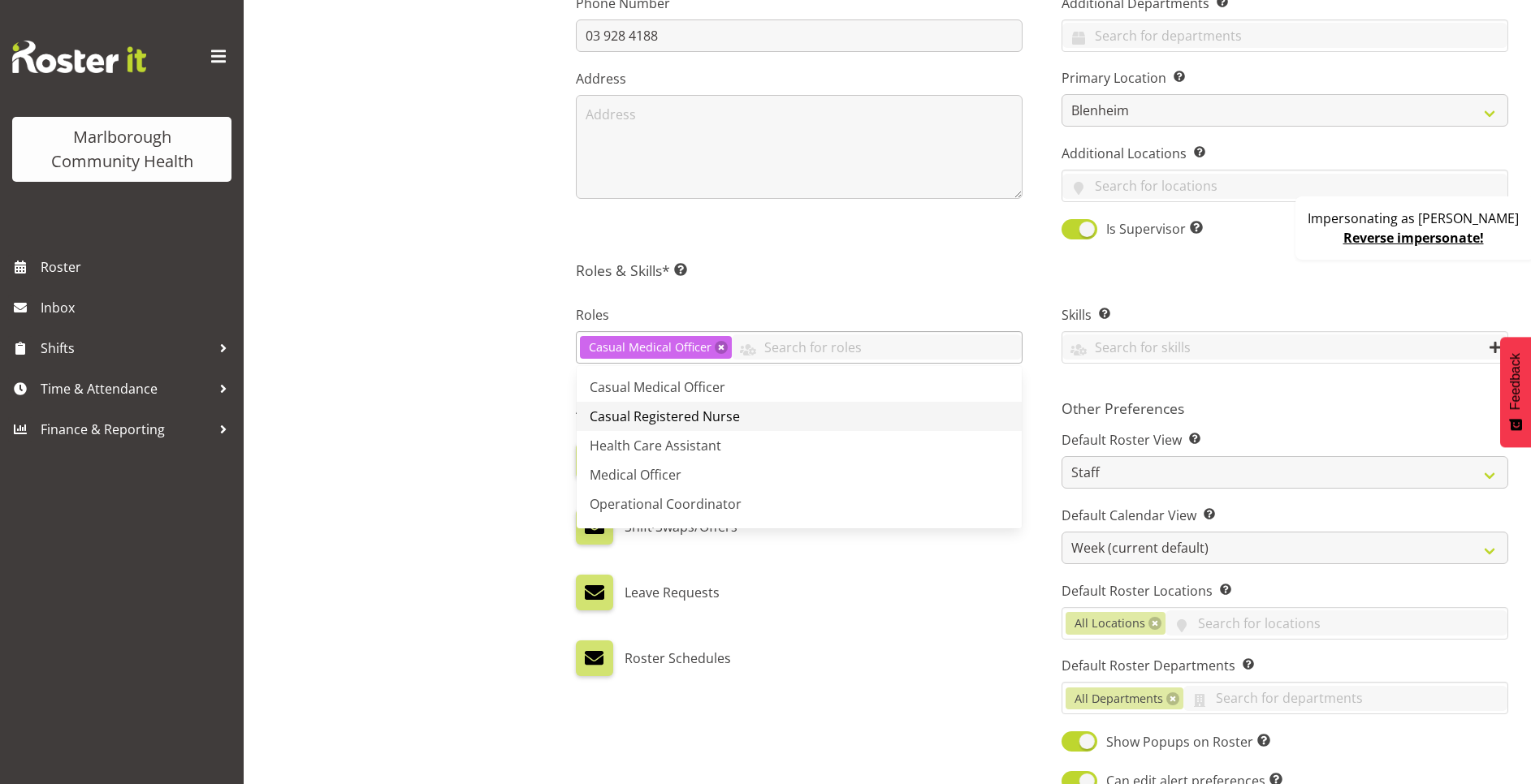
click at [733, 428] on link "Casual Registered Nurse" at bounding box center [799, 416] width 445 height 29
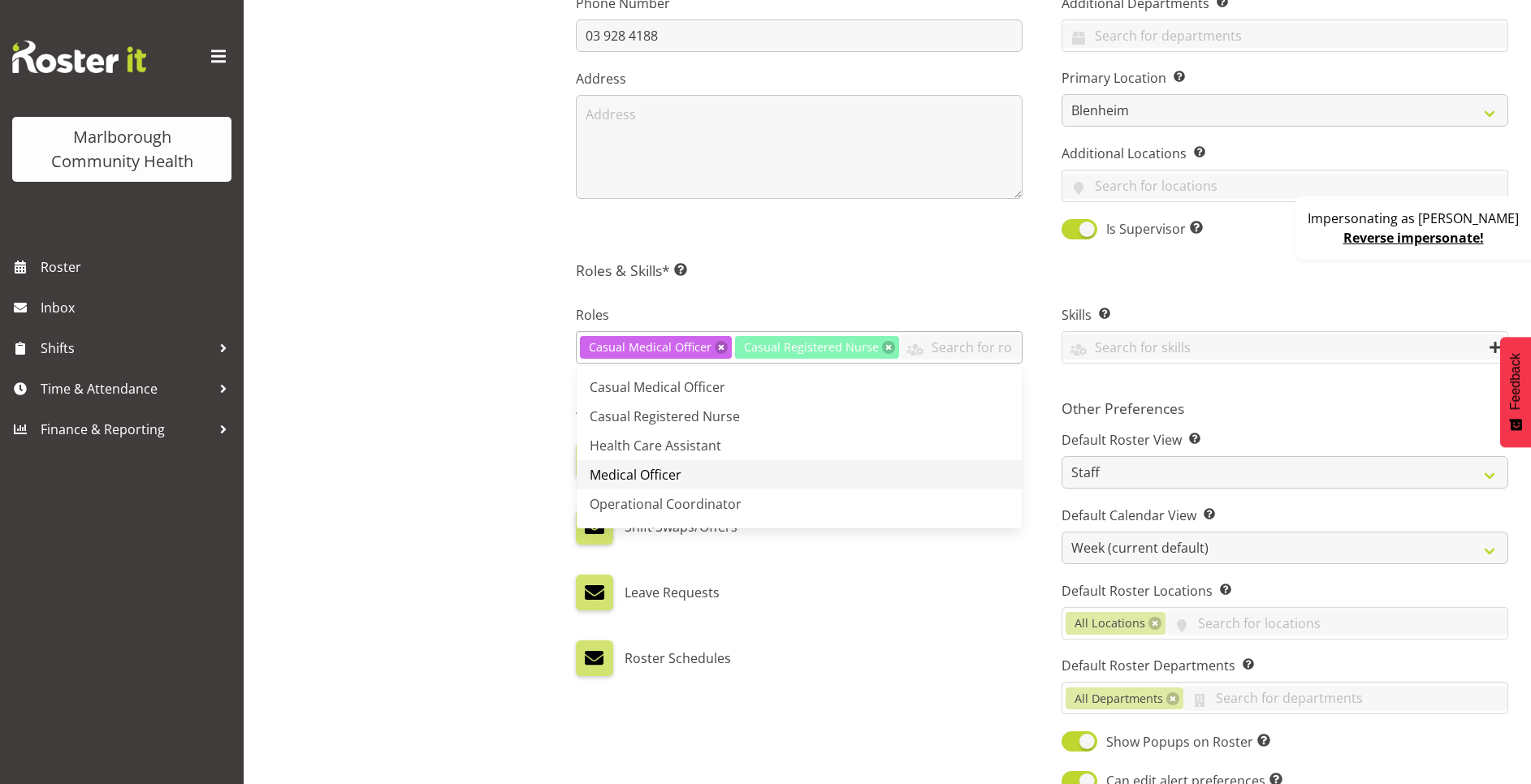
click at [703, 467] on link "Medical Officer" at bounding box center [799, 474] width 445 height 29
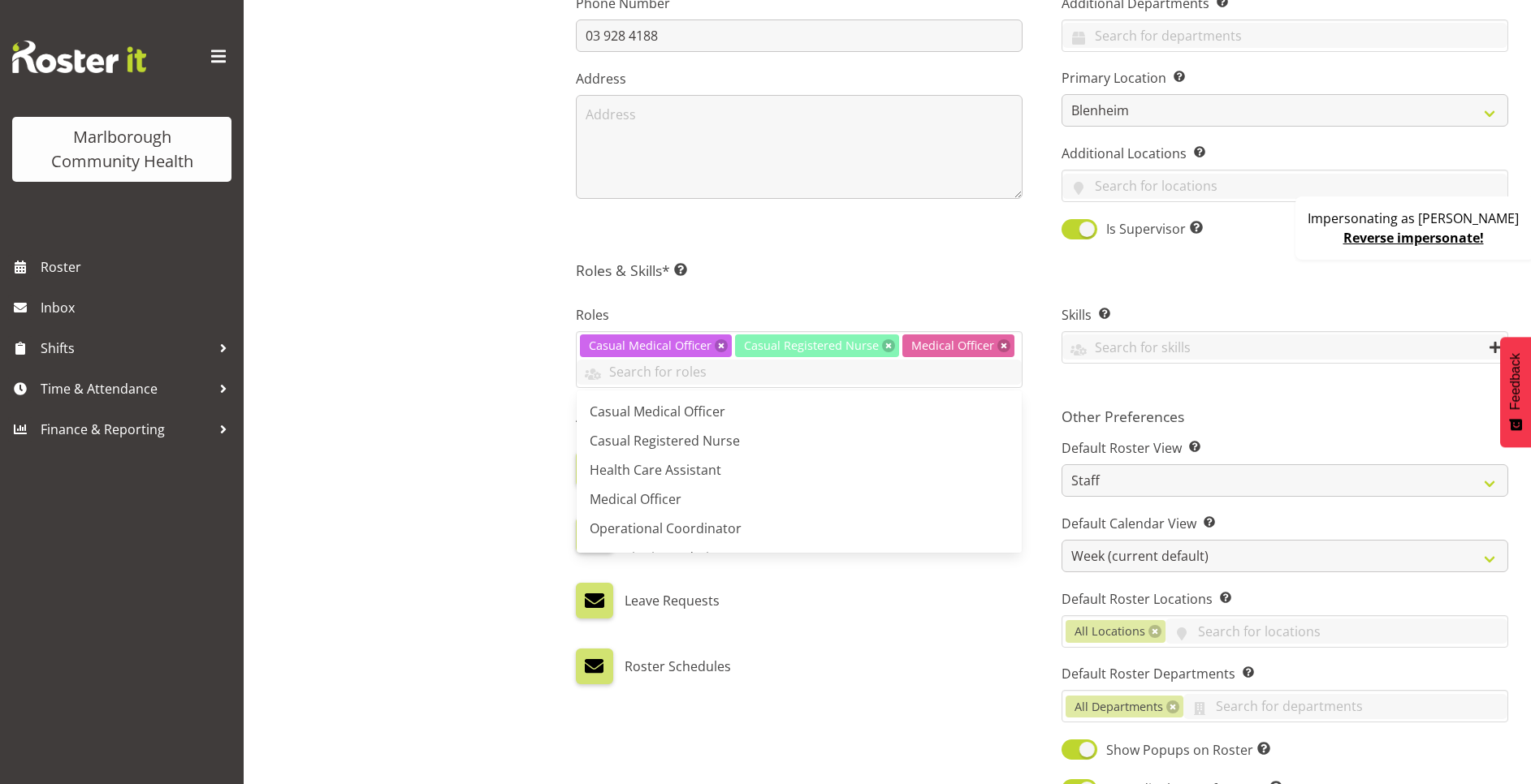
click at [938, 283] on div "Roles Casual Medical Officer Casual Registered Nurse Medical Officer Casual Med…" at bounding box center [799, 340] width 485 height 116
click at [715, 347] on link at bounding box center [720, 345] width 13 height 13
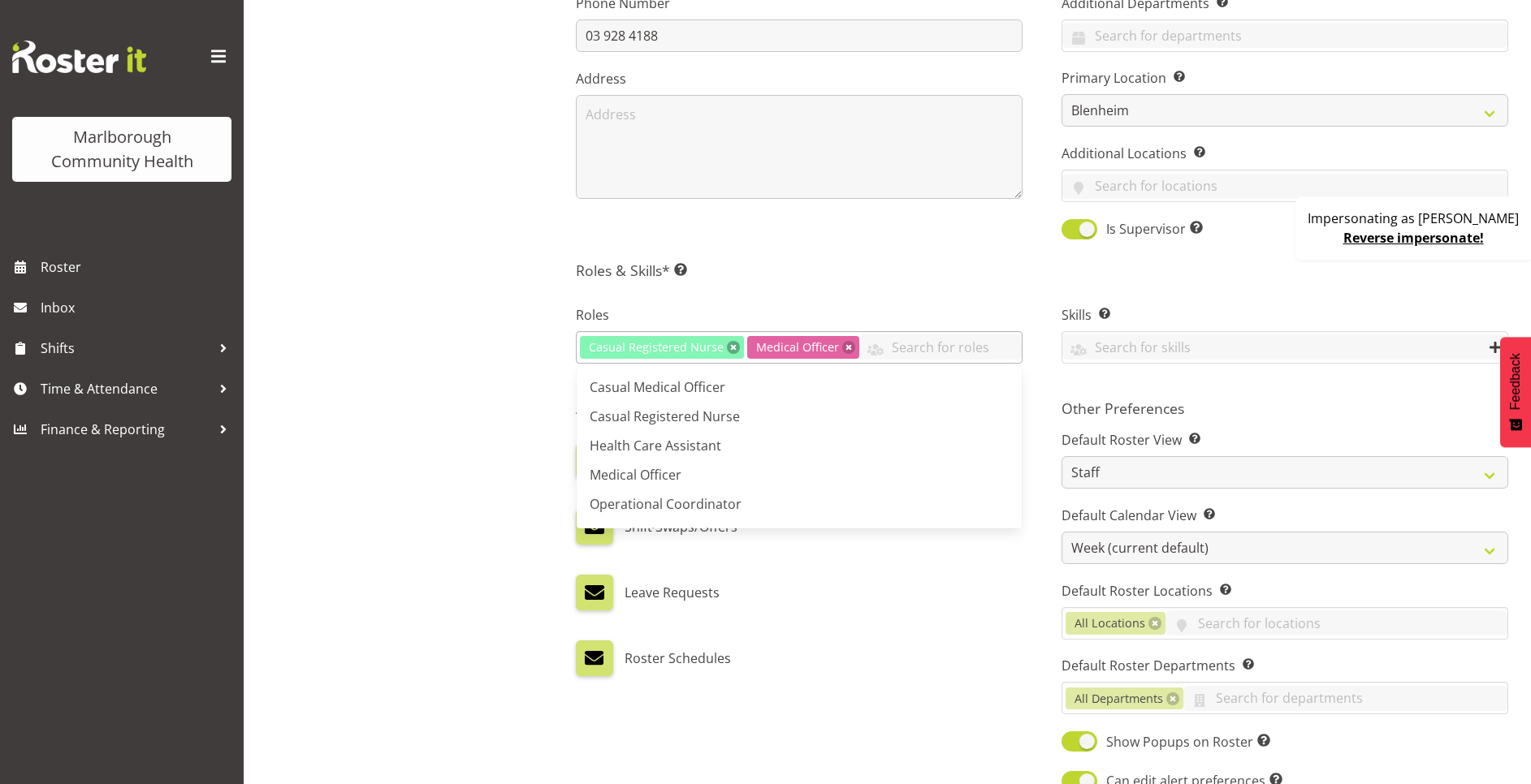
click at [729, 345] on link at bounding box center [733, 347] width 13 height 13
click at [686, 349] on link at bounding box center [681, 347] width 13 height 13
click at [805, 264] on h5 "Roles & Skills* This is a required field. Add as many roles and skills as requi…" at bounding box center [1041, 269] width 932 height 18
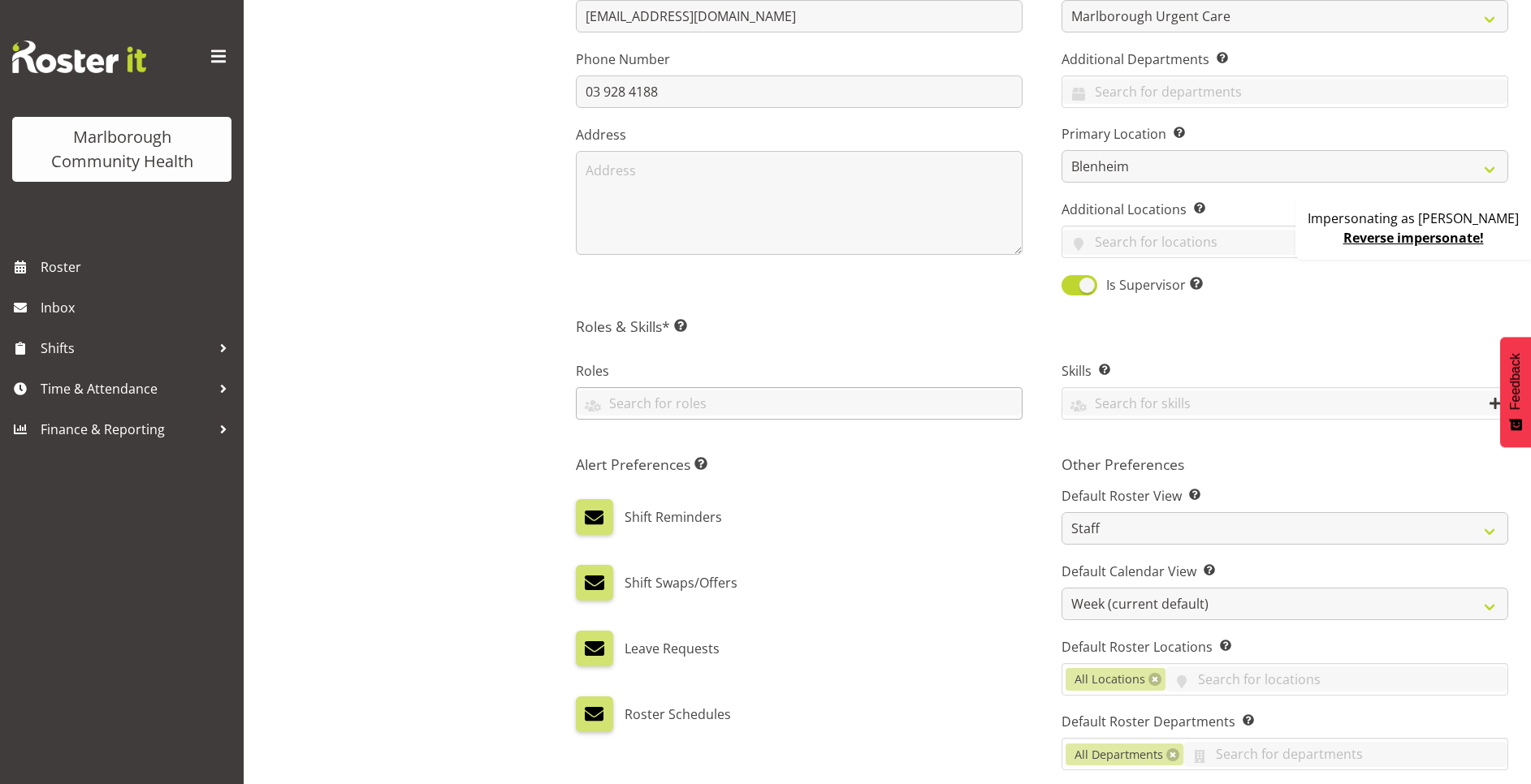
scroll to position [609, 0]
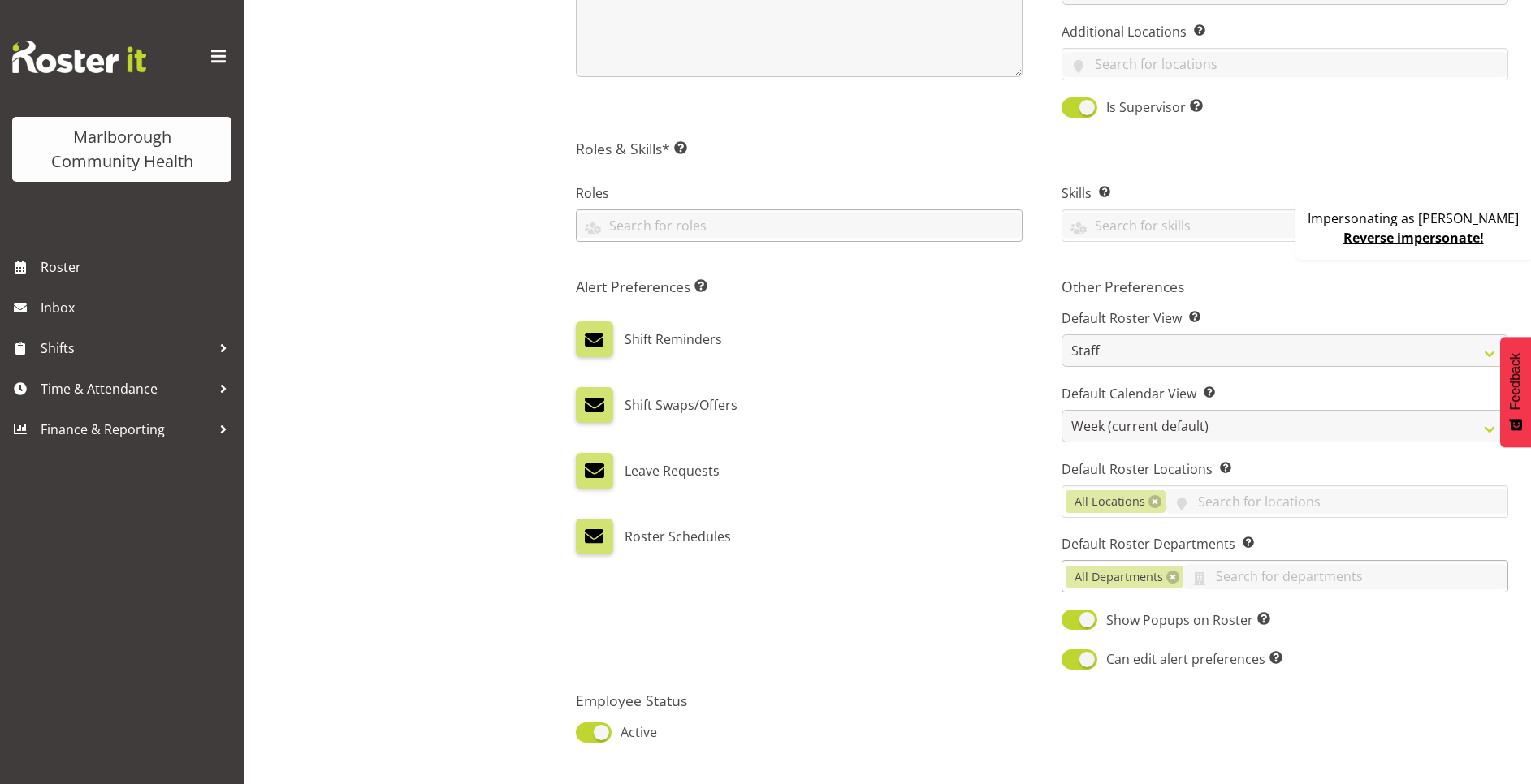
click at [1169, 579] on link at bounding box center [1172, 577] width 13 height 13
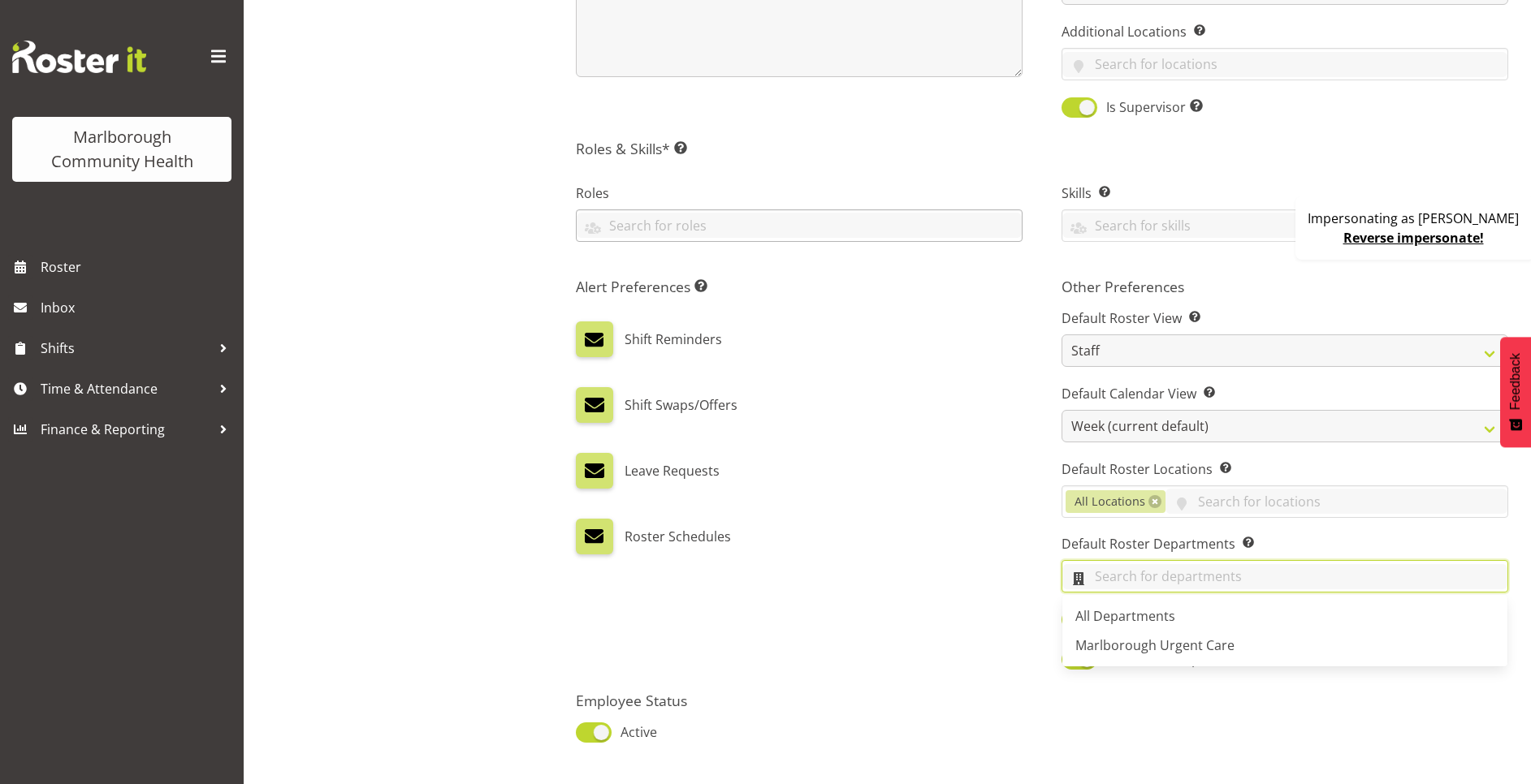
click at [1121, 575] on input "text" at bounding box center [1285, 577] width 445 height 25
click at [1135, 645] on span "Marlborough Urgent Care" at bounding box center [1154, 645] width 159 height 18
click at [1225, 579] on link at bounding box center [1226, 577] width 13 height 13
click at [1102, 582] on input "text" at bounding box center [1285, 577] width 445 height 25
click at [1112, 610] on span "All Departments" at bounding box center [1125, 616] width 100 height 18
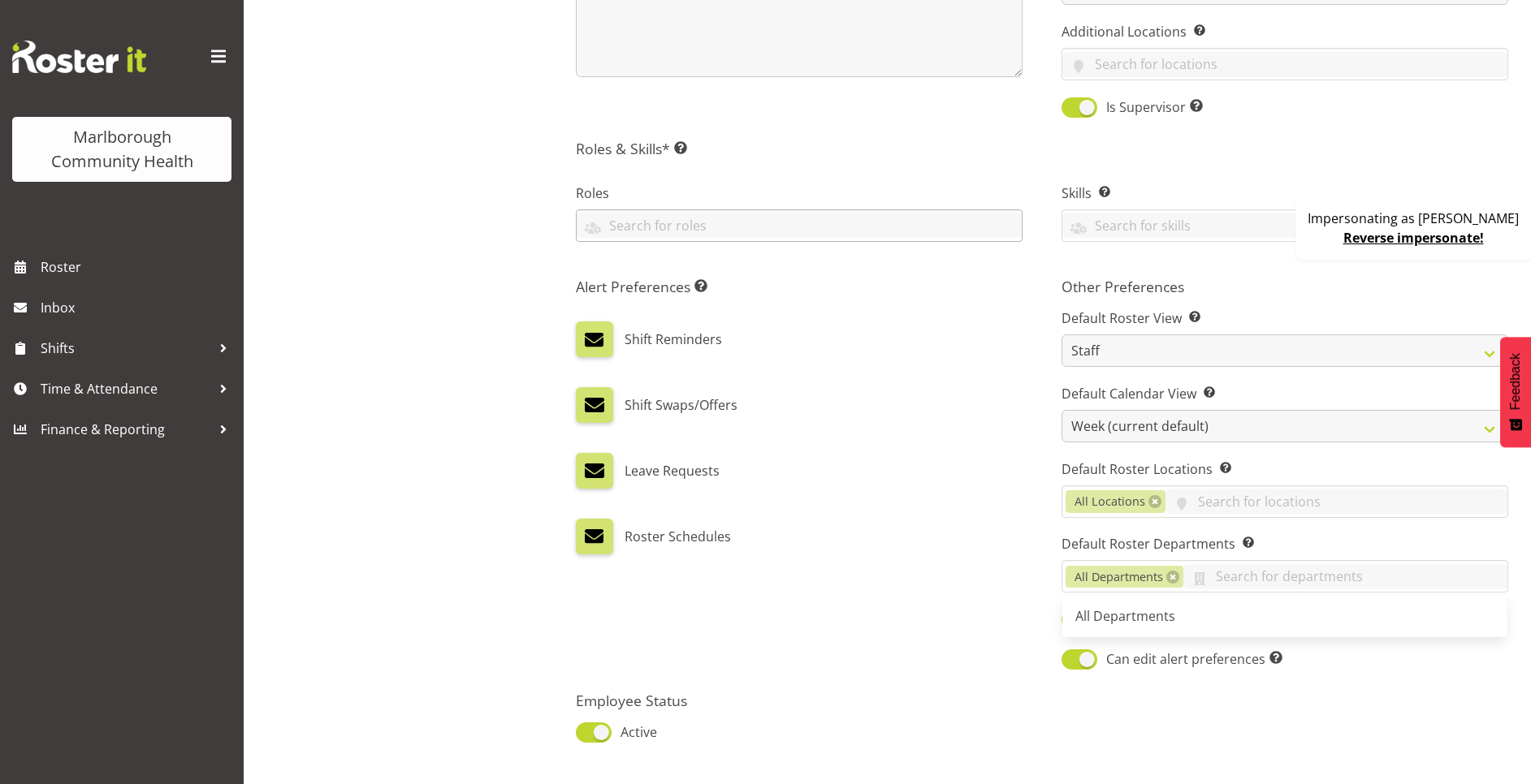
click at [1028, 472] on div "Alert Preferences Specifies what type(s) of communication the employee will rec…" at bounding box center [799, 475] width 485 height 414
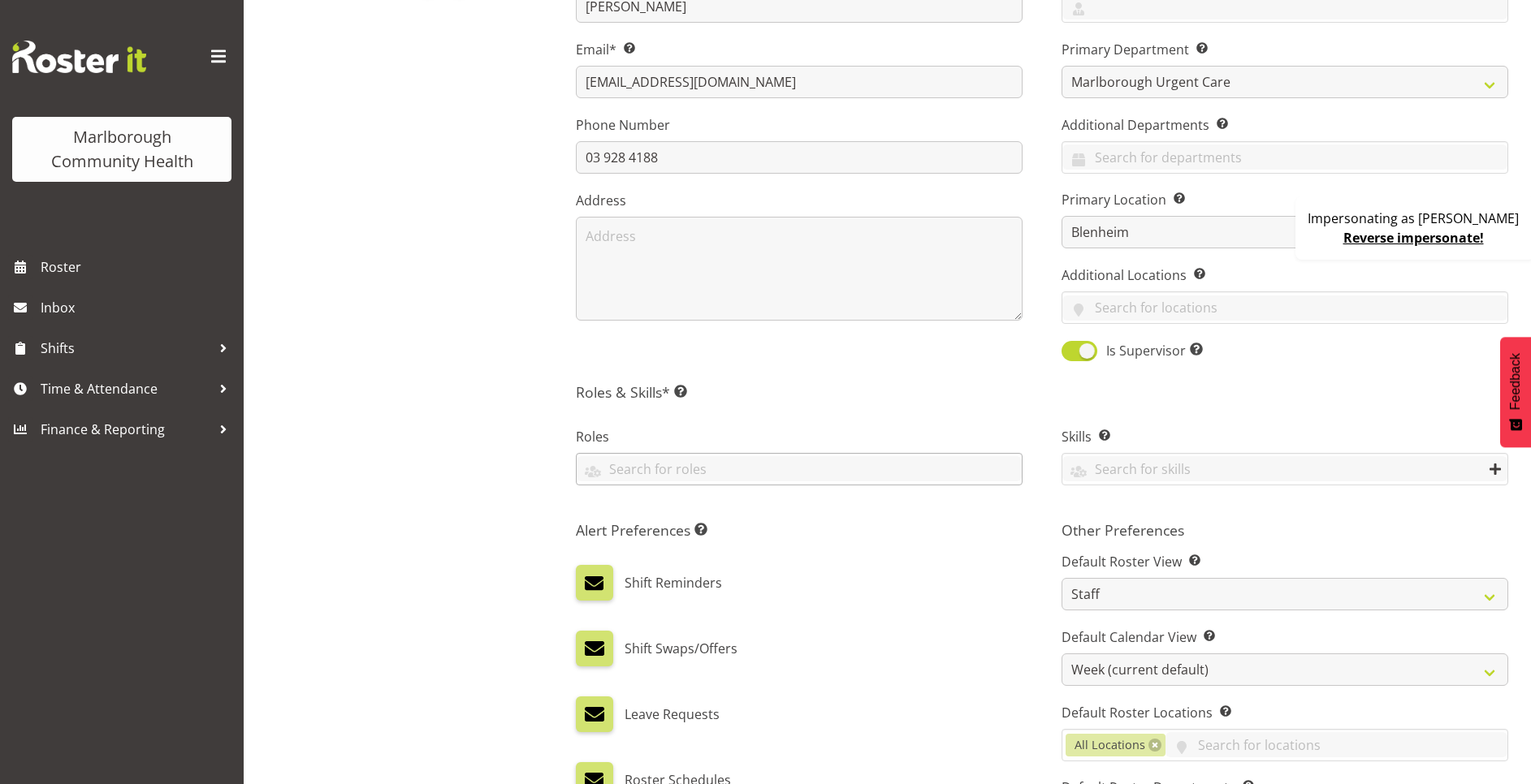
scroll to position [0, 0]
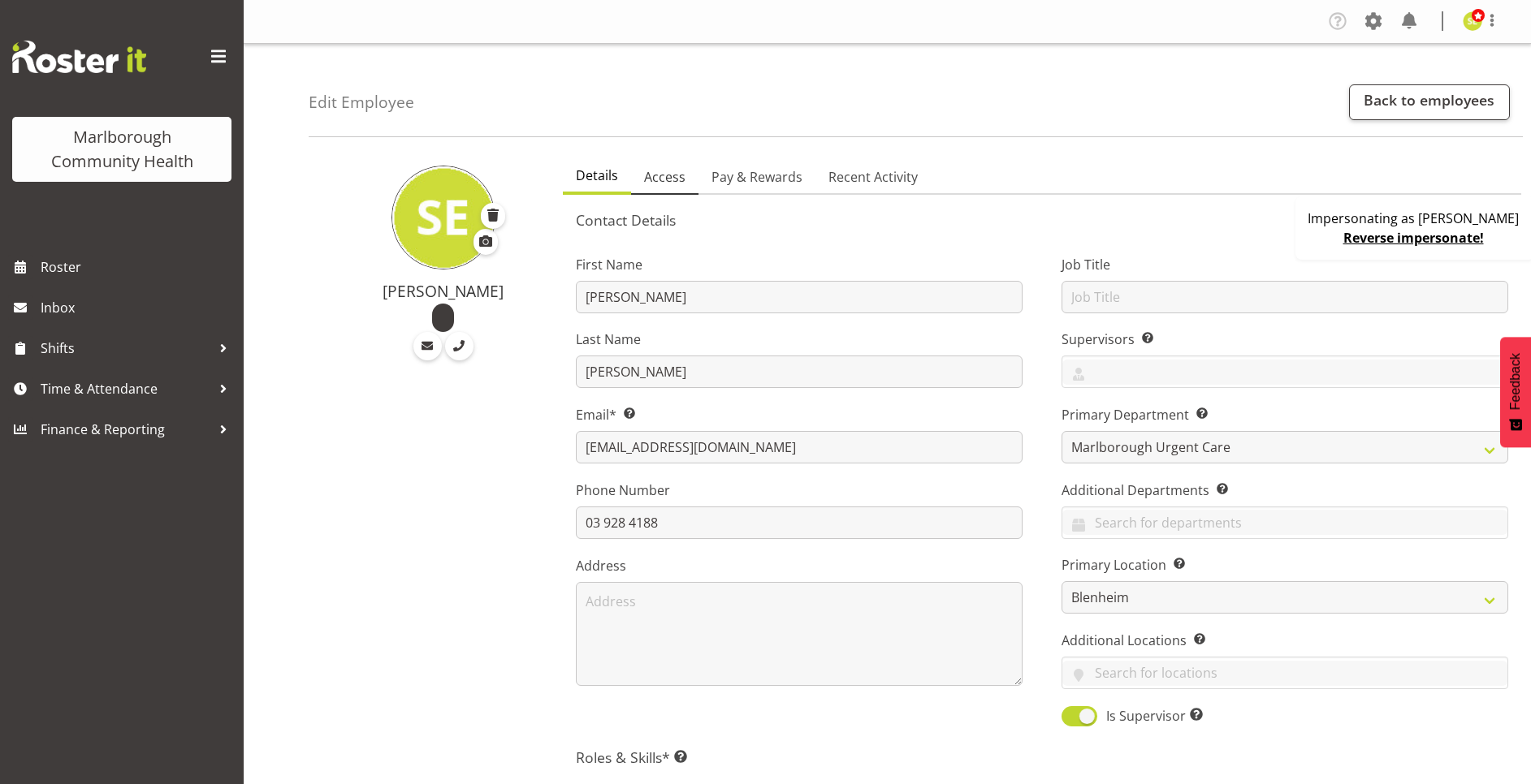
click at [662, 176] on span "Access" at bounding box center [664, 177] width 41 height 19
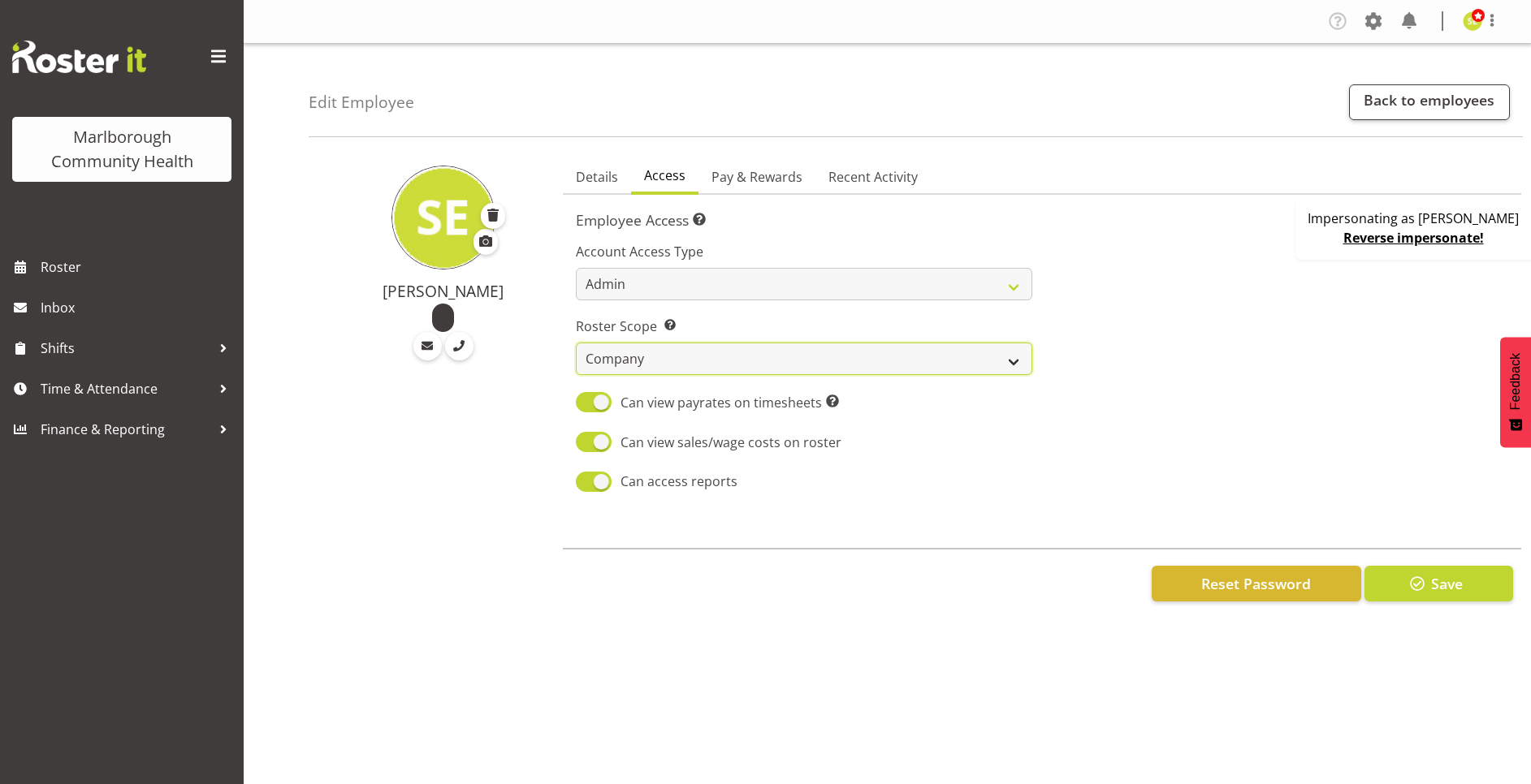
click at [607, 360] on select "Own Department Company" at bounding box center [804, 359] width 457 height 33
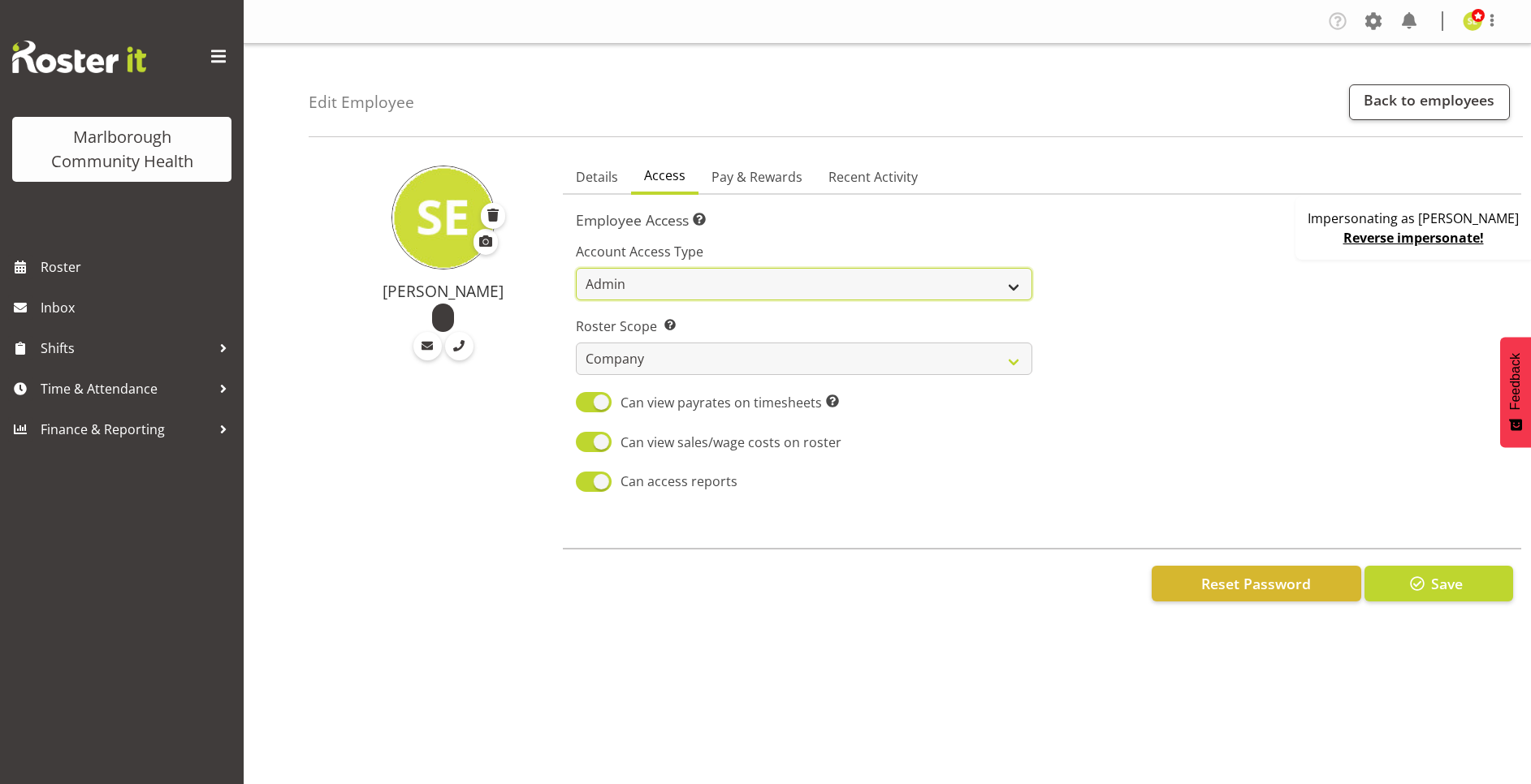
click at [706, 282] on select "Admin Manager Staff" at bounding box center [804, 284] width 457 height 33
click at [1143, 245] on div at bounding box center [1280, 361] width 476 height 285
click at [1365, 26] on span at bounding box center [1373, 21] width 26 height 26
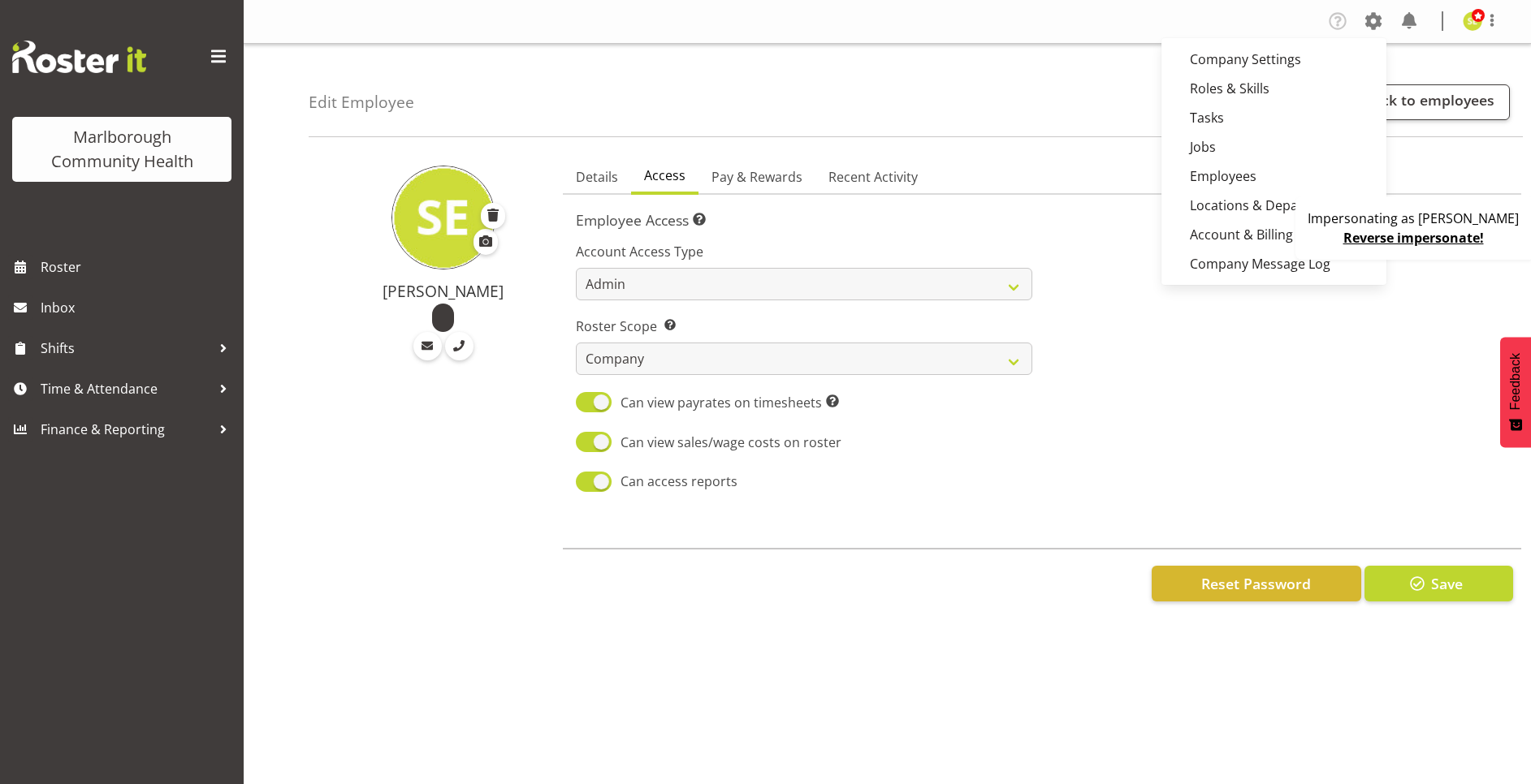
click at [1129, 87] on div "Edit Employee Back to employees" at bounding box center [915, 90] width 1214 height 93
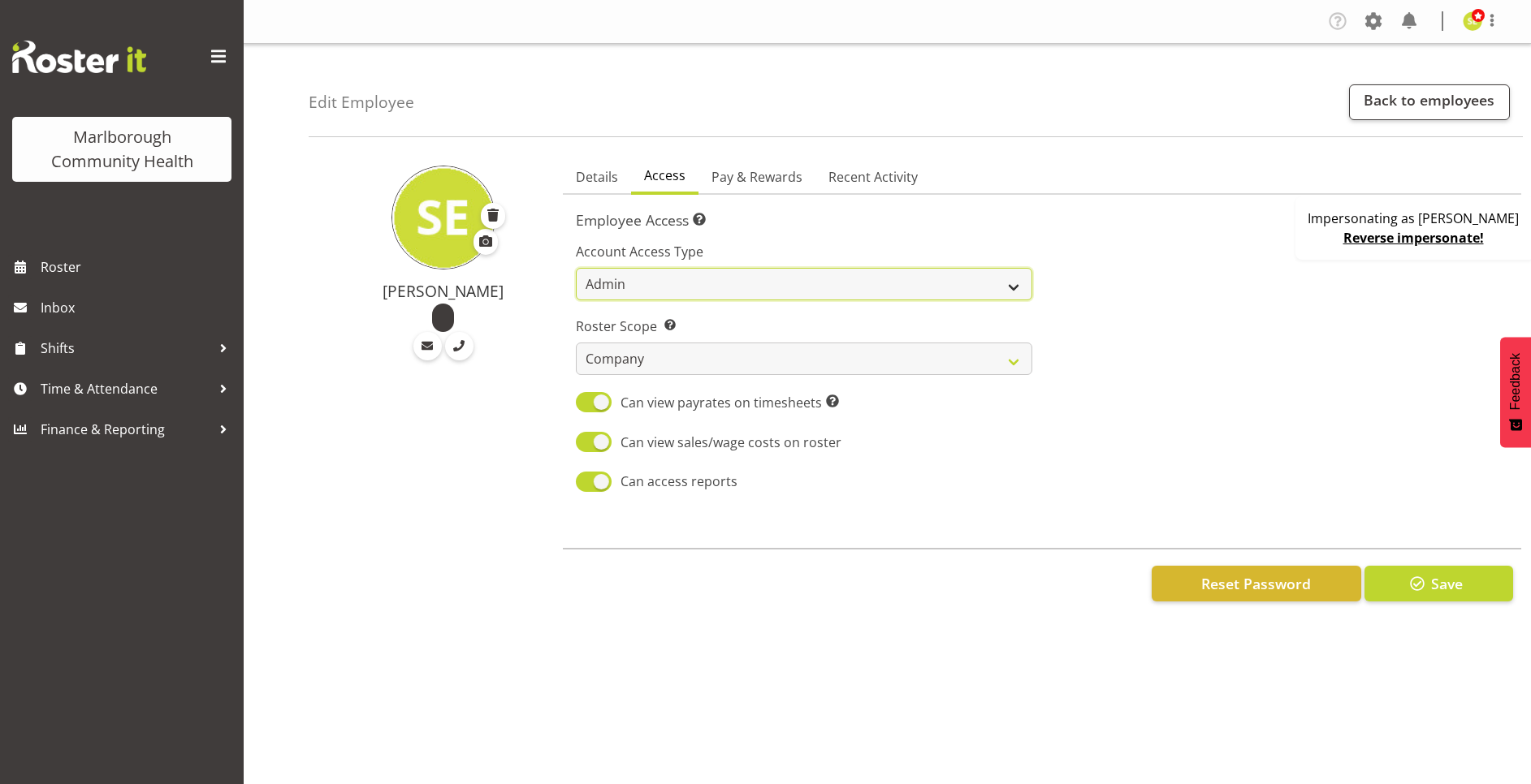
click at [680, 288] on select "Admin Manager Staff" at bounding box center [804, 284] width 457 height 33
click at [1234, 288] on div at bounding box center [1280, 361] width 476 height 285
click at [769, 173] on span "Pay & Rewards" at bounding box center [757, 177] width 91 height 19
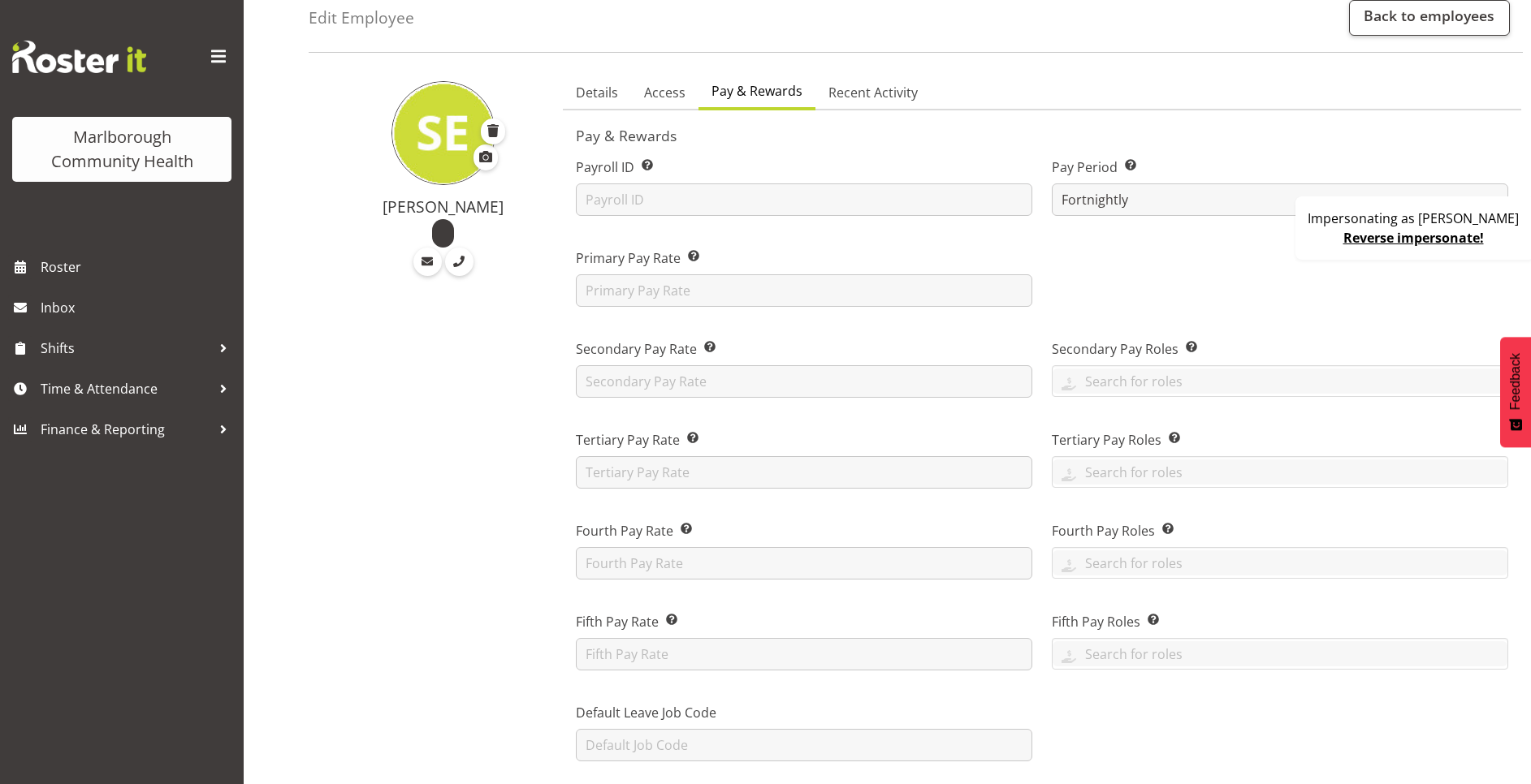
scroll to position [122, 0]
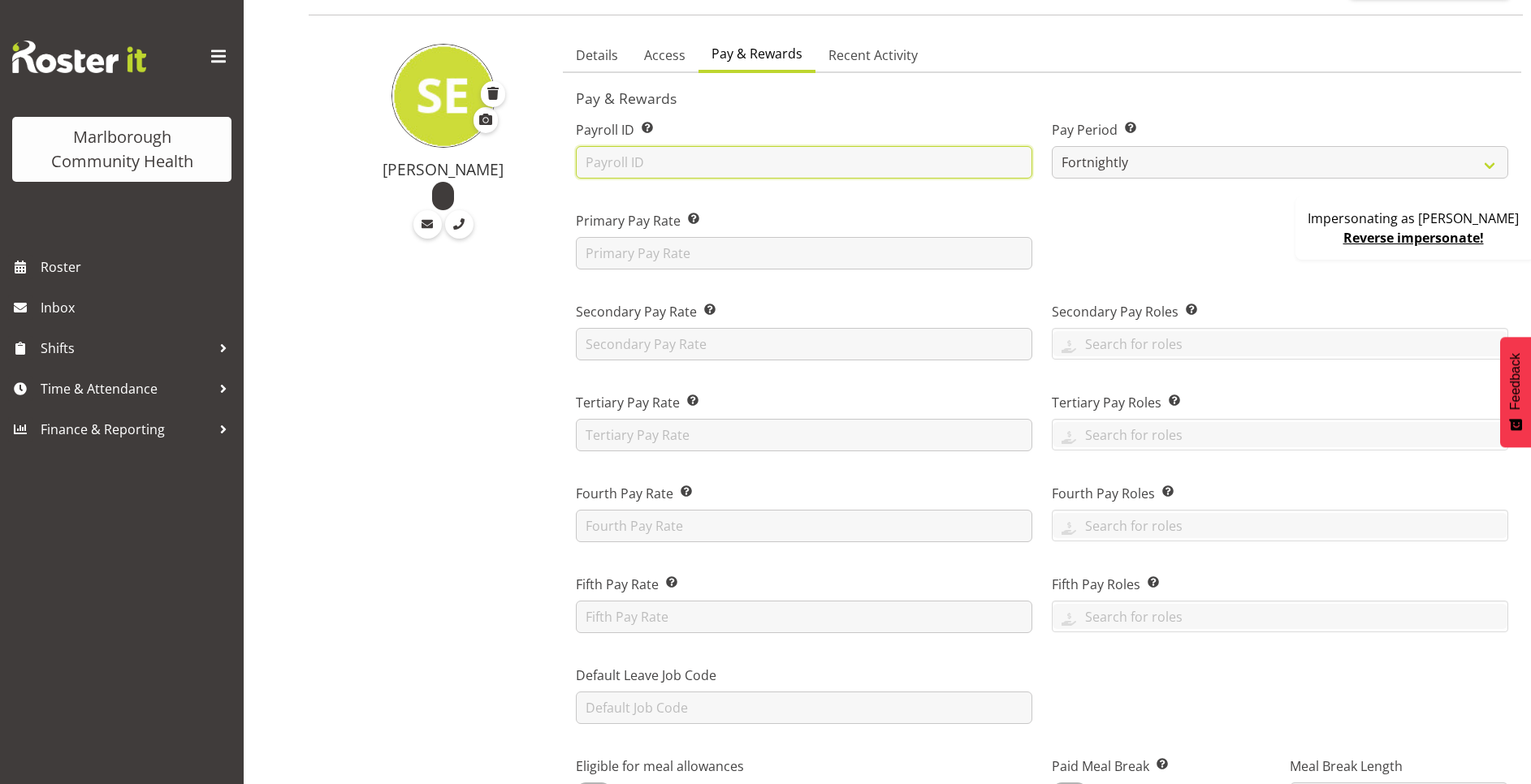
click at [623, 173] on input "text" at bounding box center [804, 162] width 457 height 33
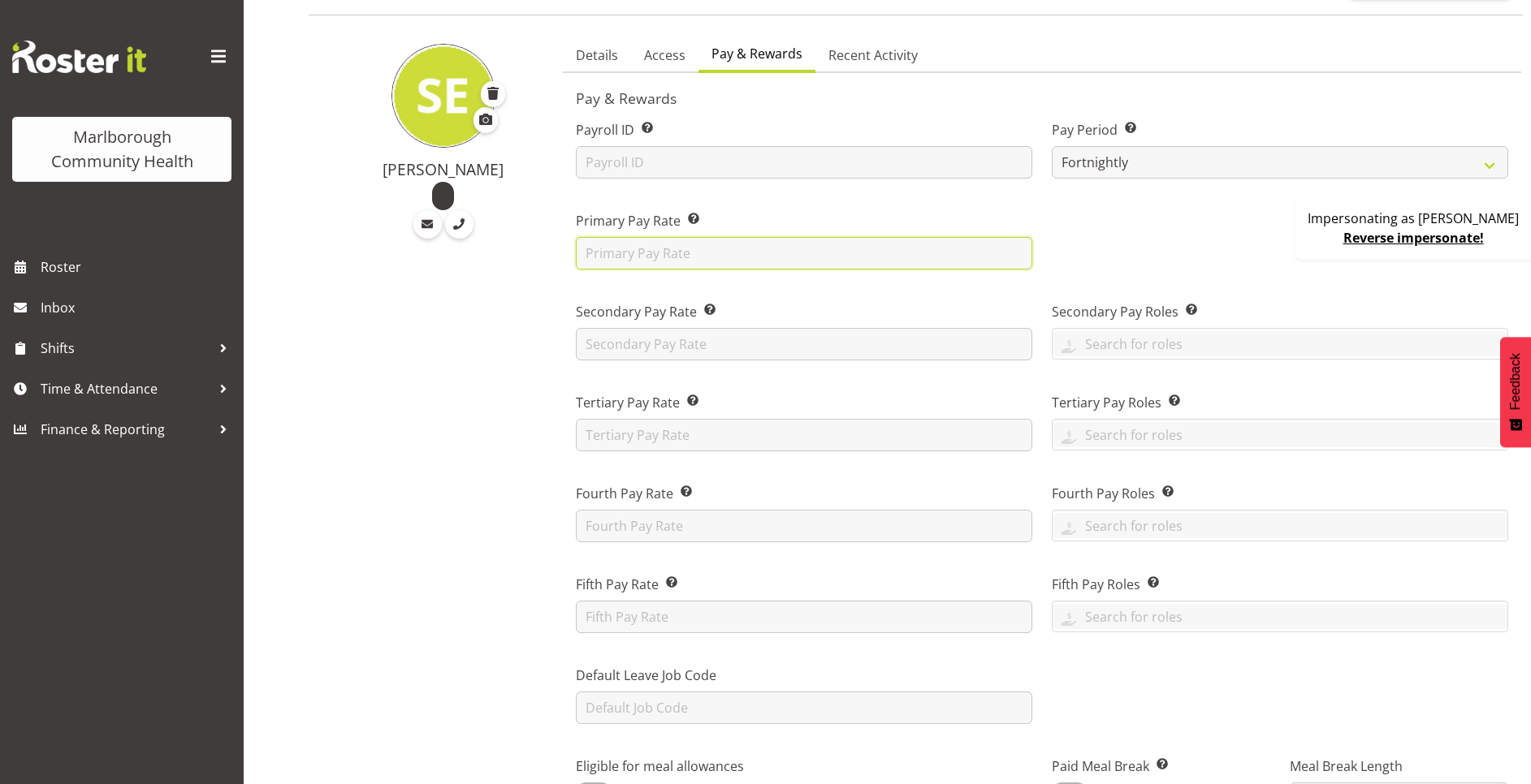
click at [614, 257] on input "text" at bounding box center [804, 253] width 457 height 33
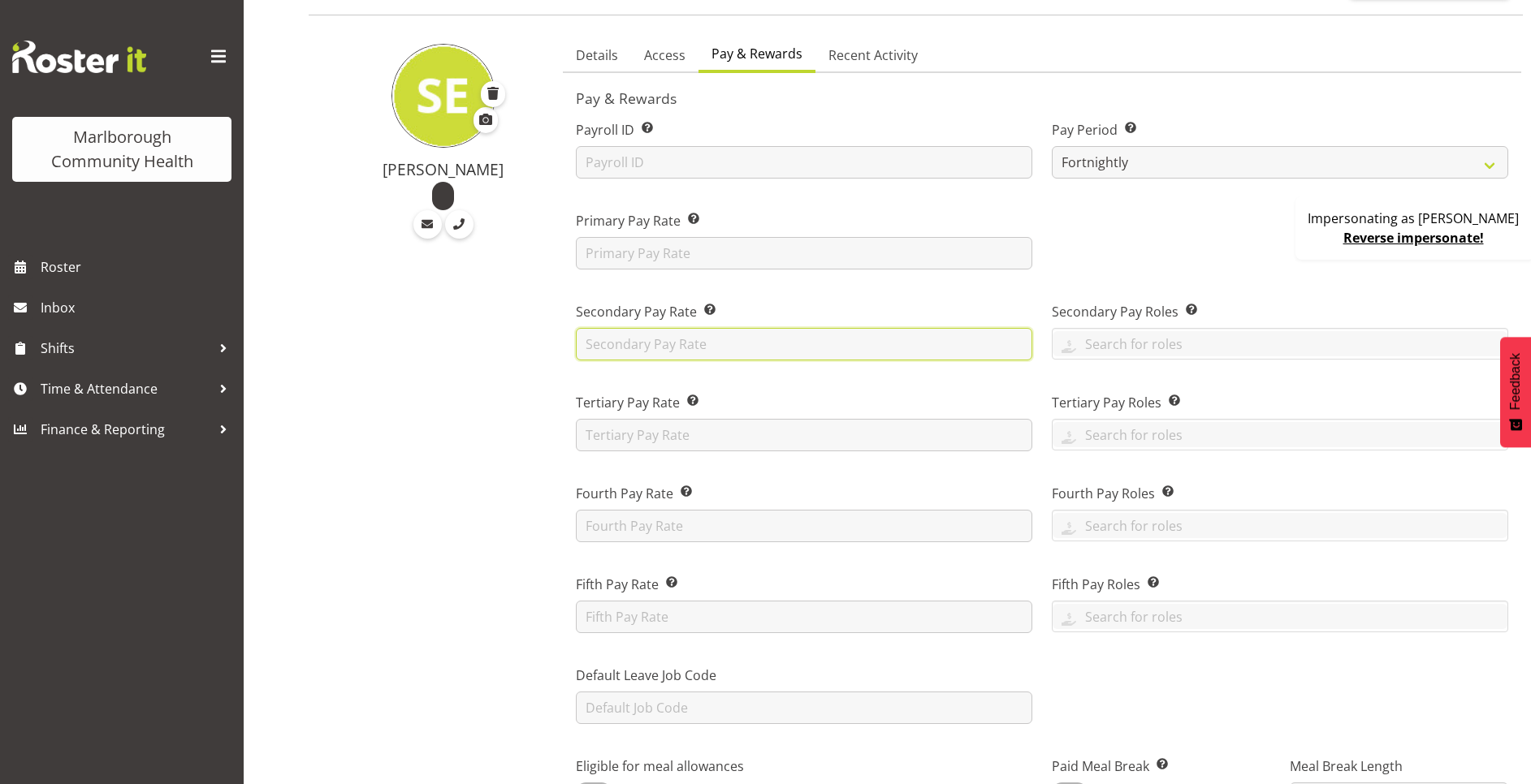
click at [599, 347] on input "text" at bounding box center [804, 344] width 457 height 33
click at [641, 343] on input "text" at bounding box center [804, 344] width 457 height 33
click at [1143, 350] on input "text" at bounding box center [1280, 344] width 455 height 25
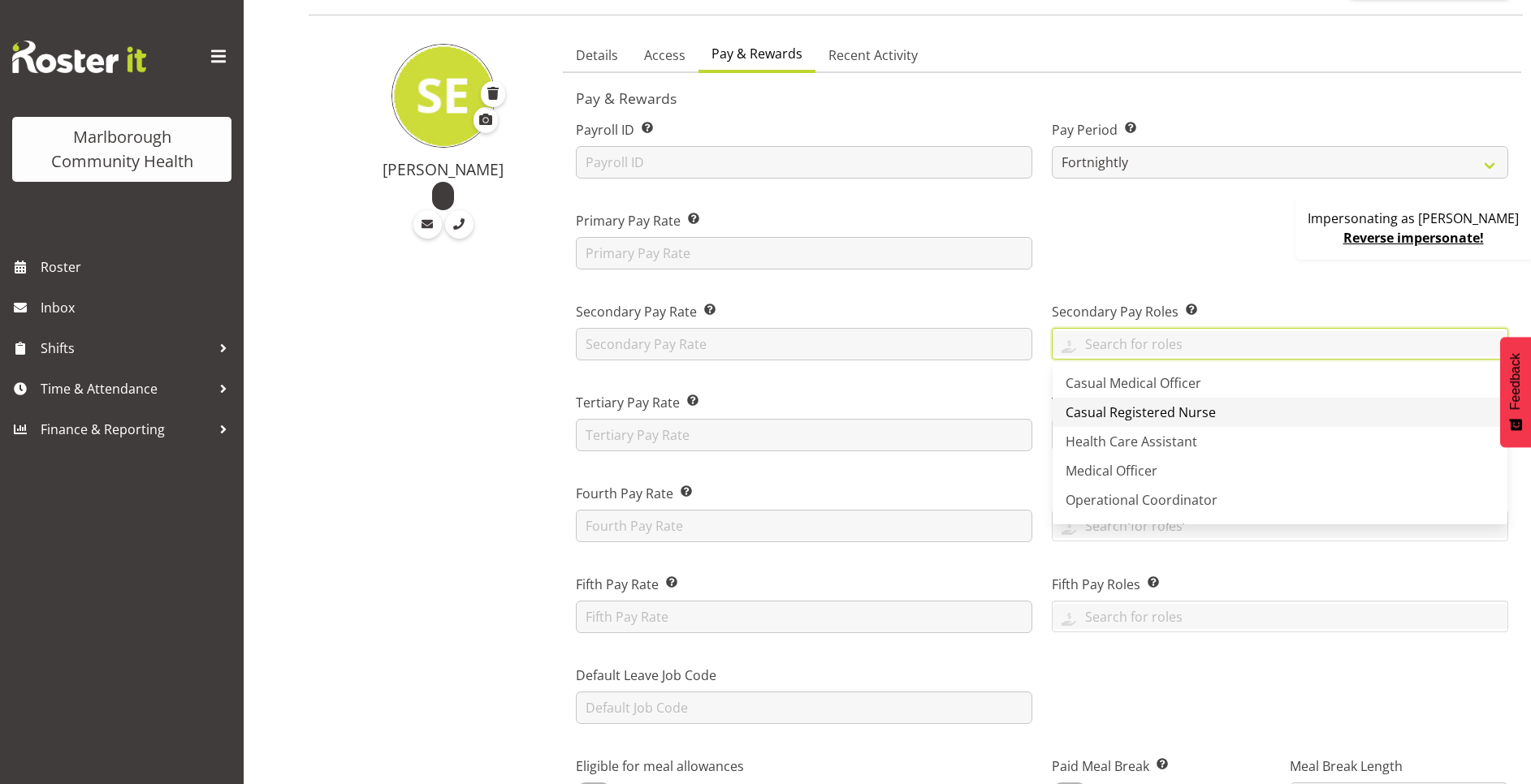
click at [1148, 411] on span "Casual Registered Nurse" at bounding box center [1140, 412] width 150 height 18
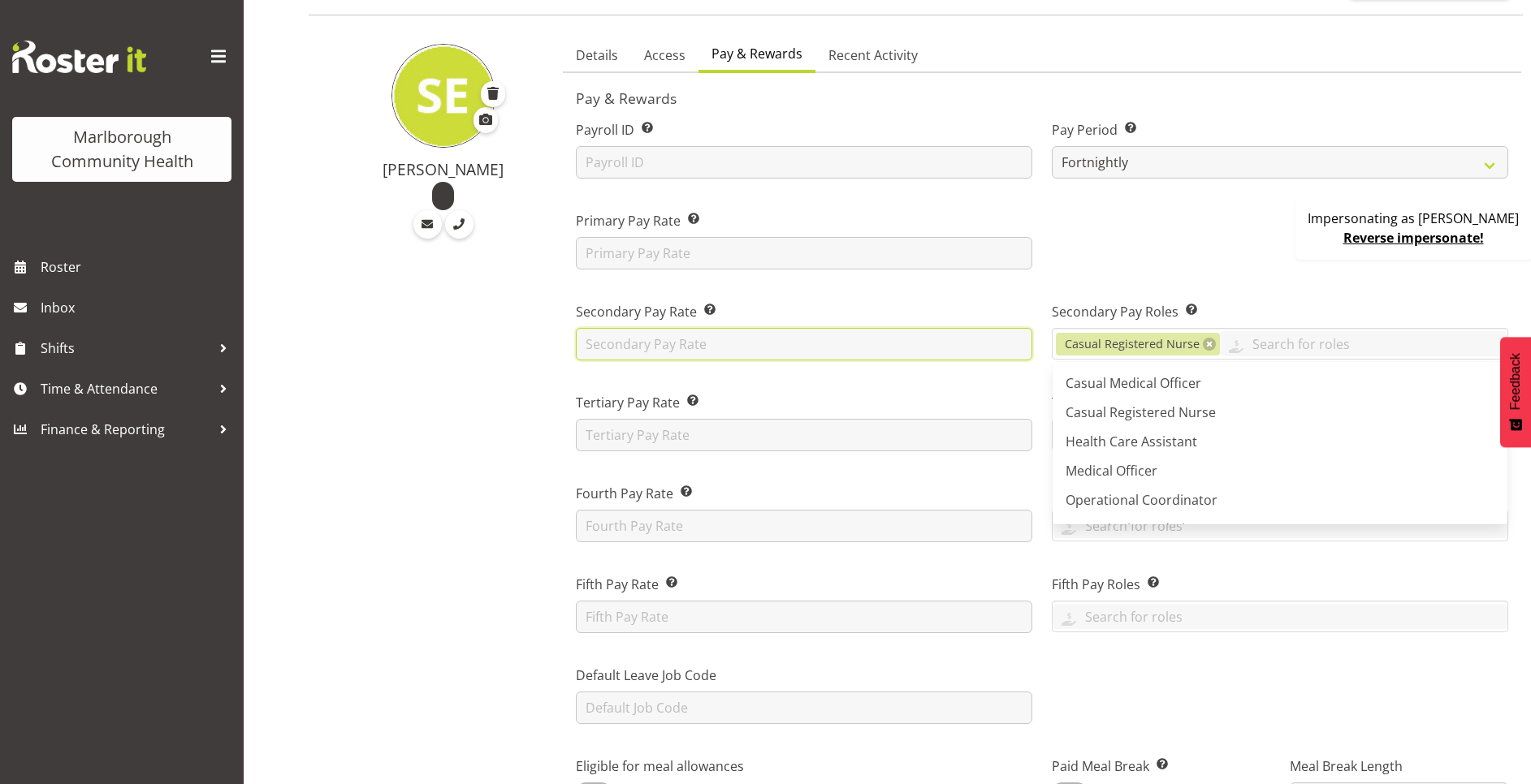
click at [778, 358] on input "text" at bounding box center [804, 344] width 457 height 33
type input "60"
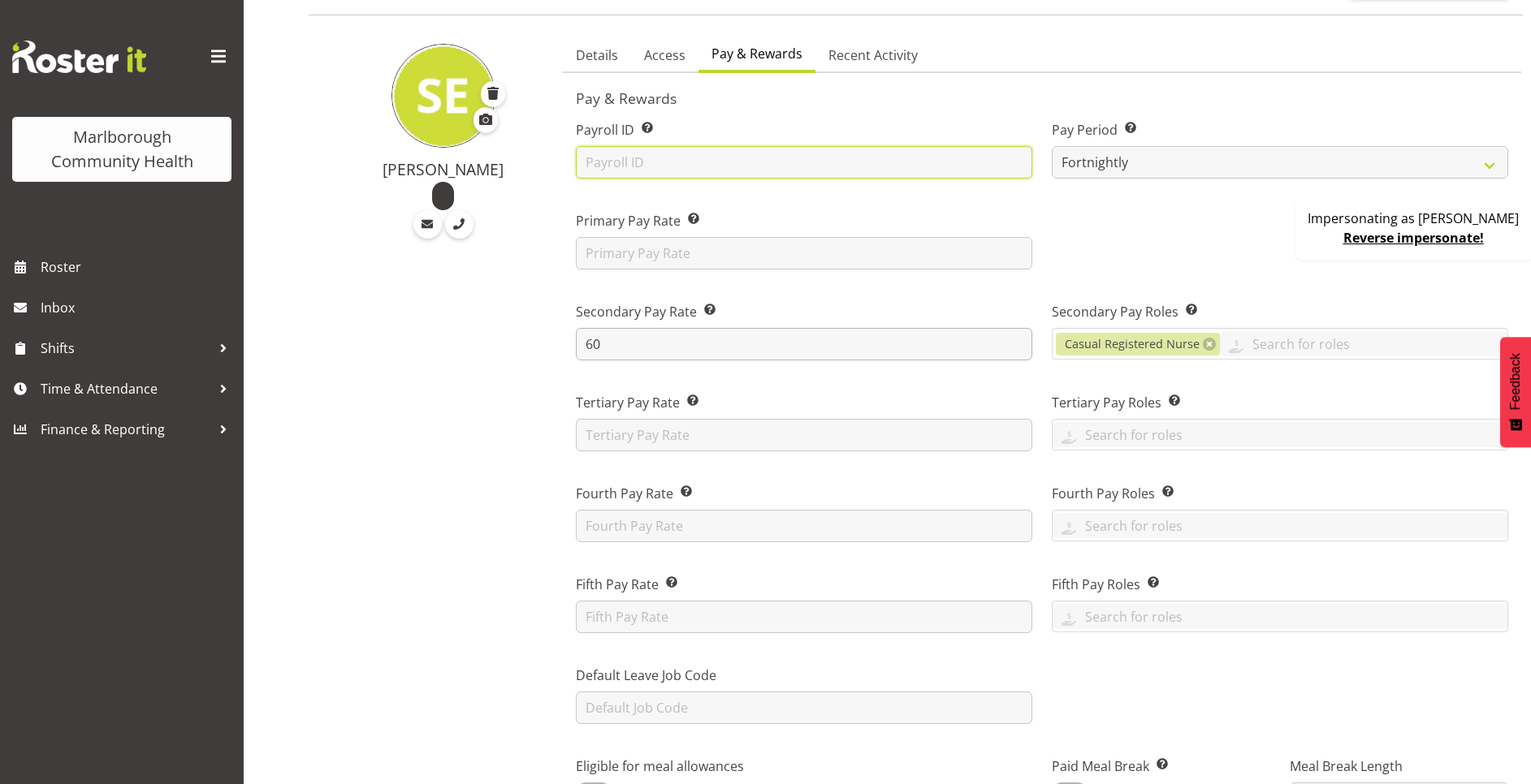
type input "AR"
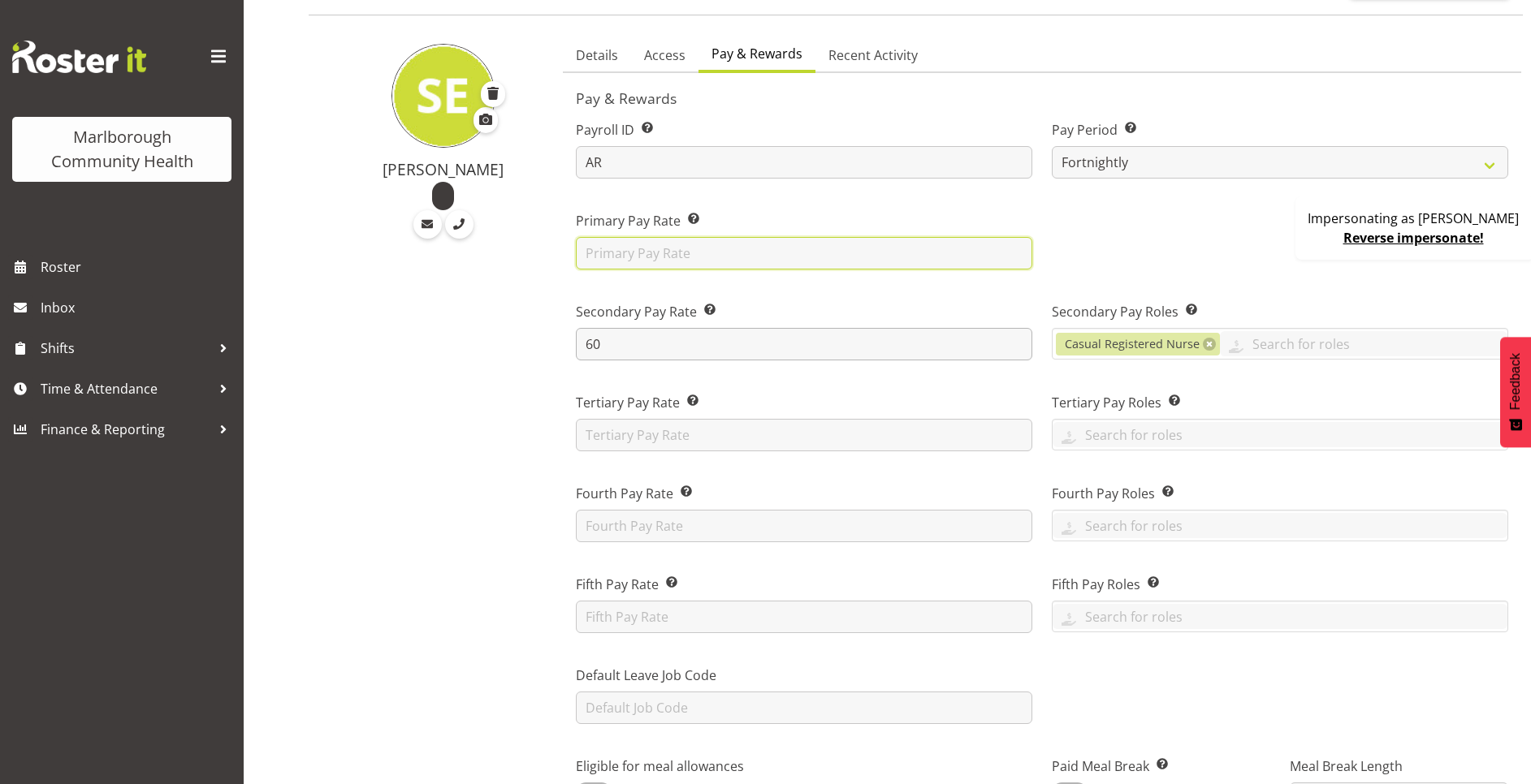
type input "50"
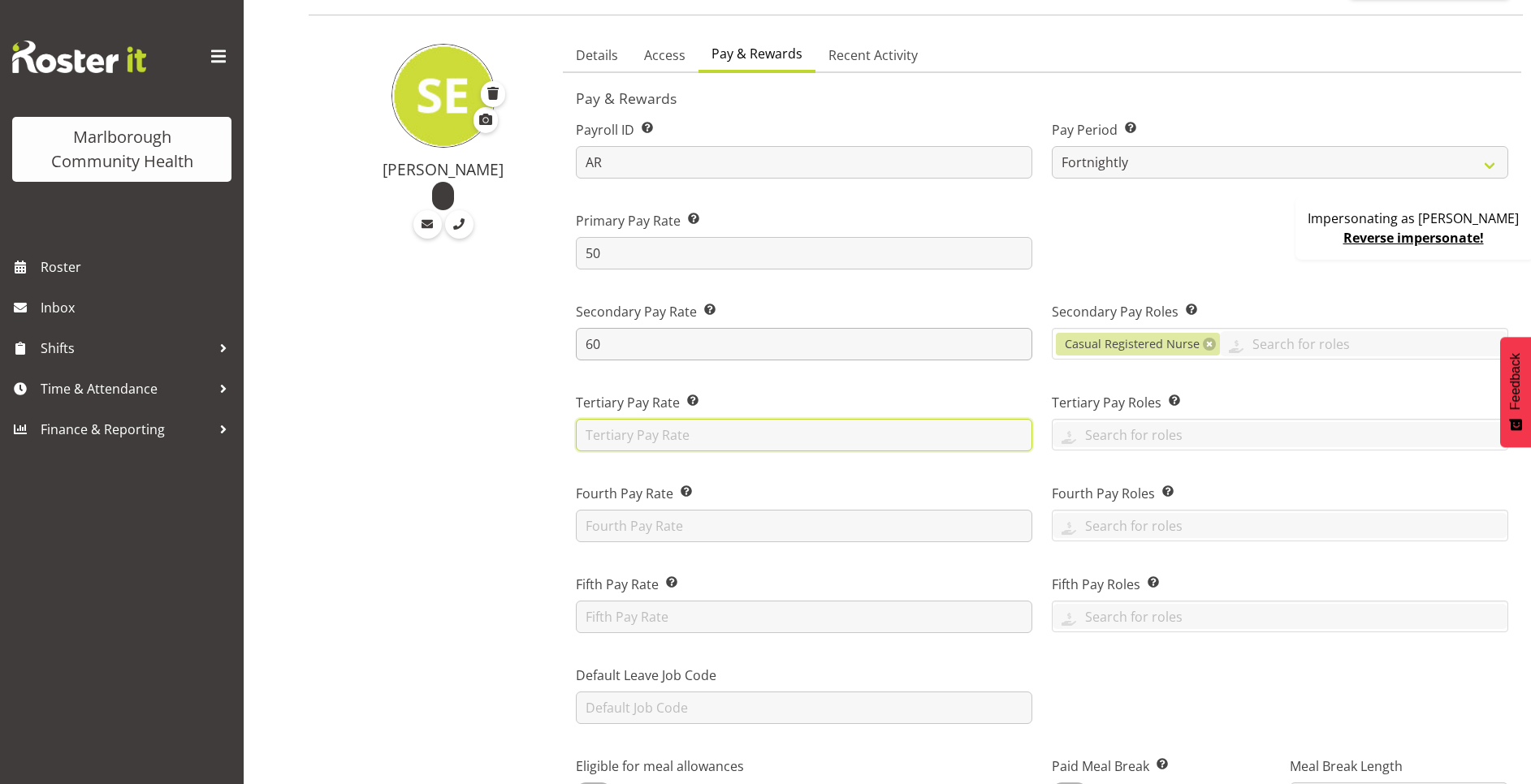
type input "70.00"
type input "80.00"
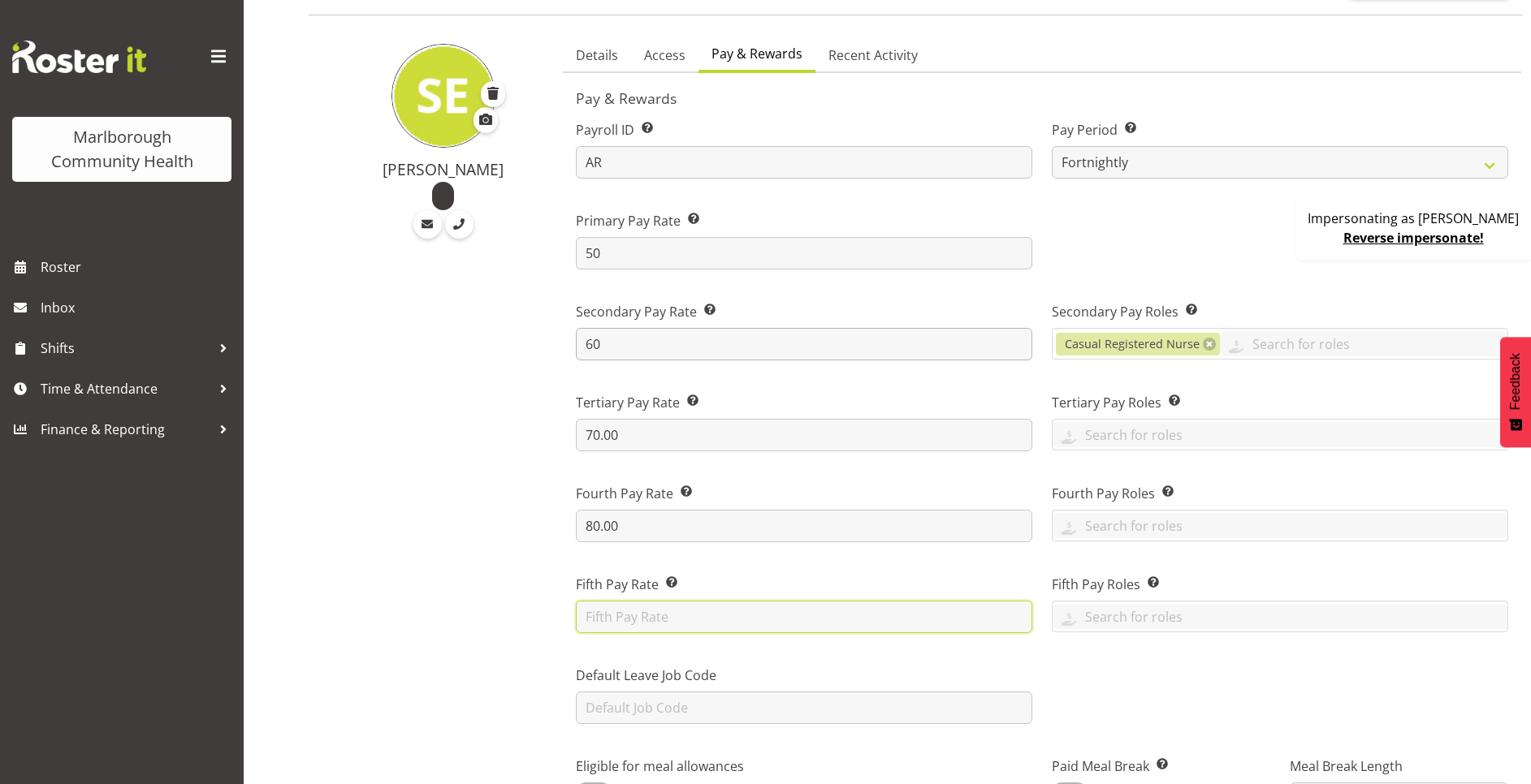
type input "100.00"
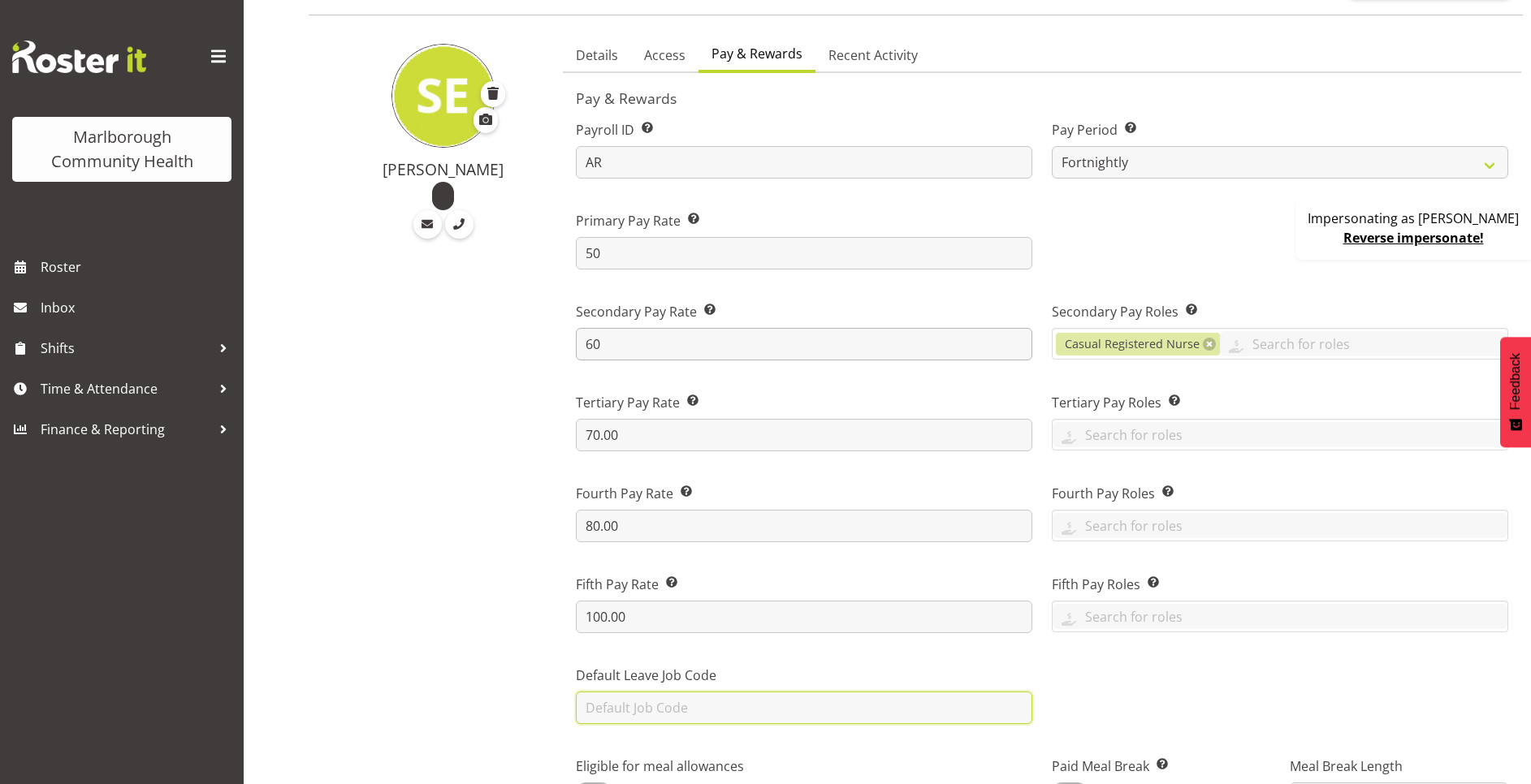
type input "Test123"
type input "40"
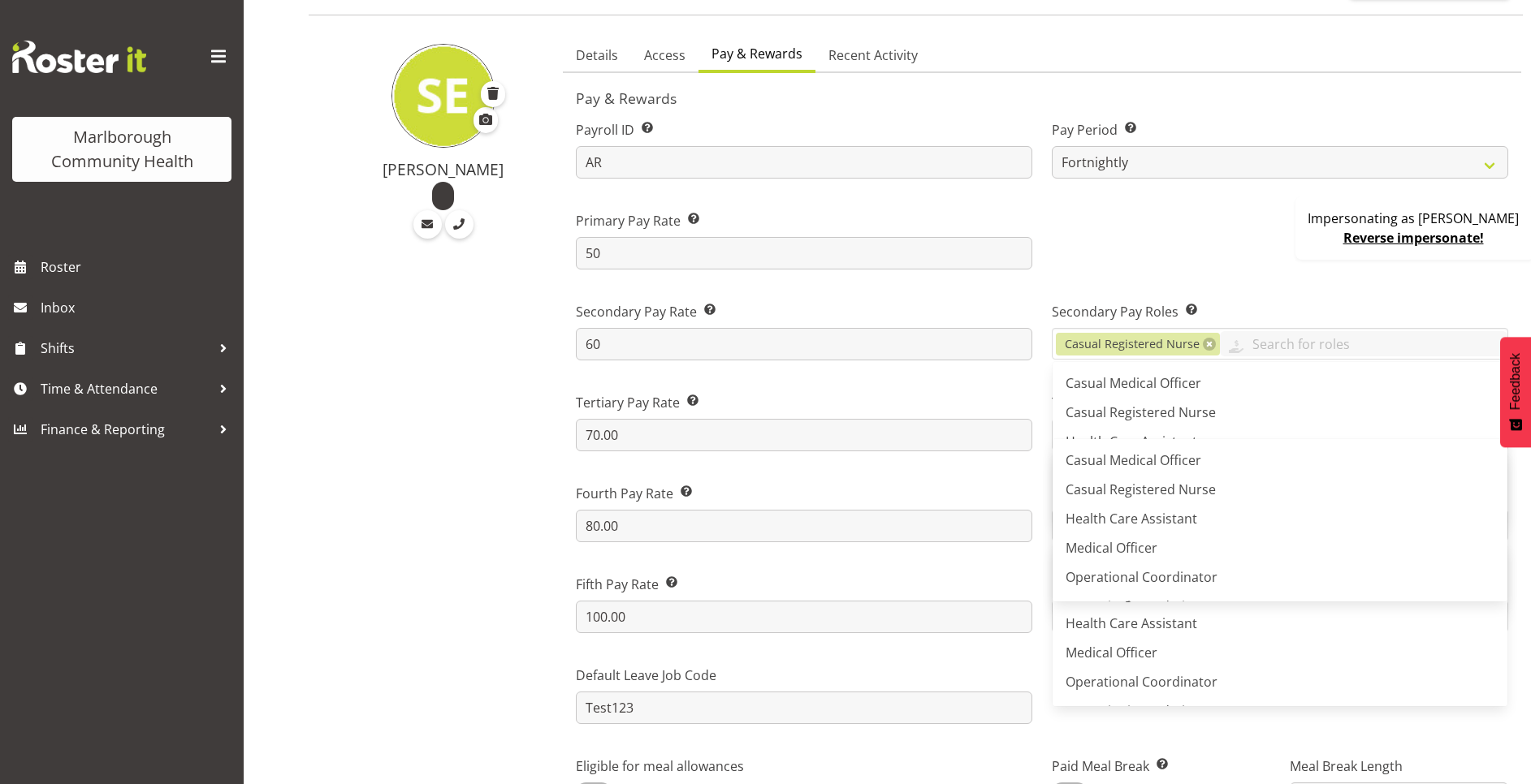
click at [1126, 256] on div at bounding box center [1280, 234] width 476 height 91
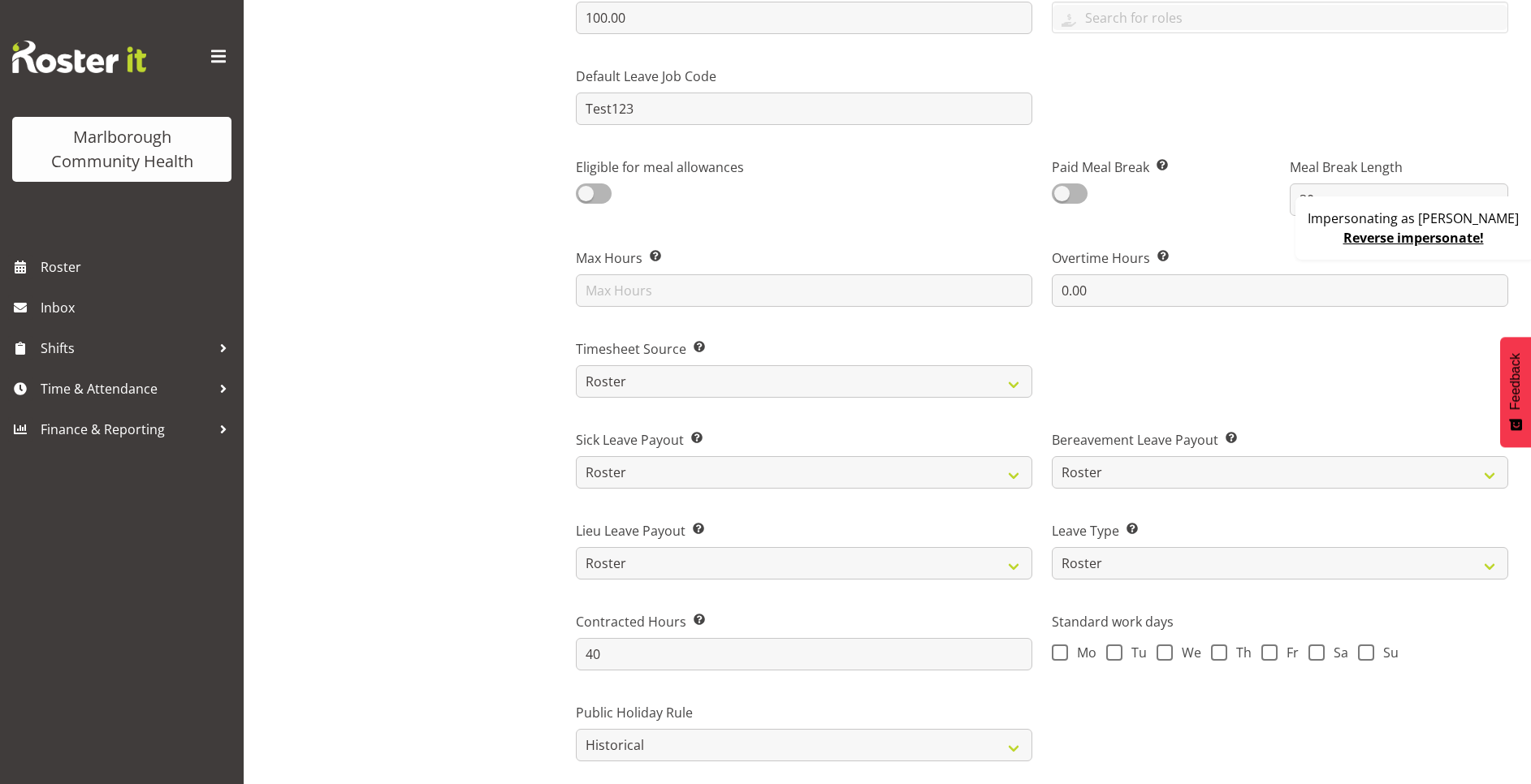
scroll to position [852, 0]
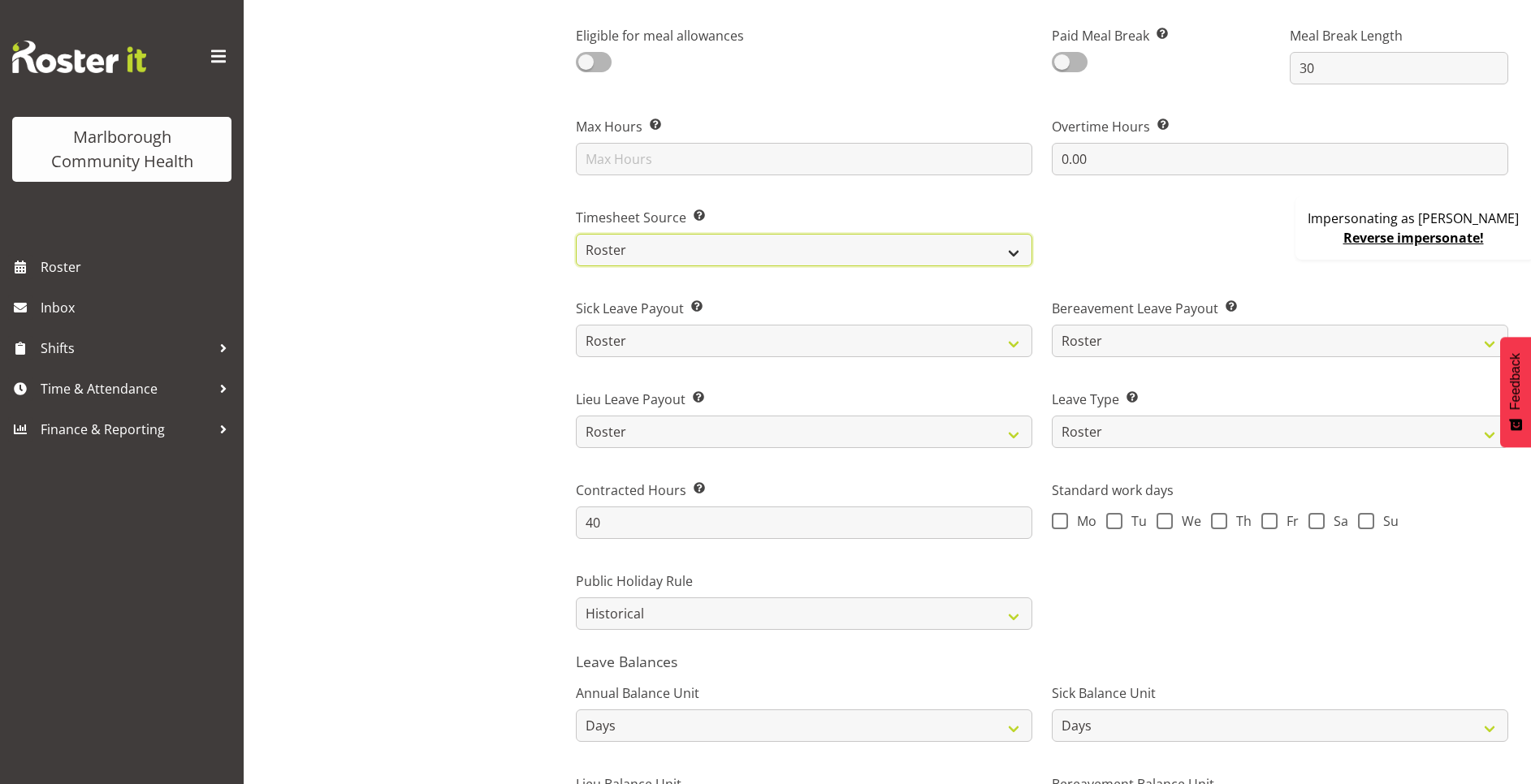
click at [661, 258] on select "Roster Manual GPS GPS (via Roster)" at bounding box center [804, 250] width 457 height 33
click at [466, 264] on div "Sarah Edwards" at bounding box center [431, 131] width 244 height 1669
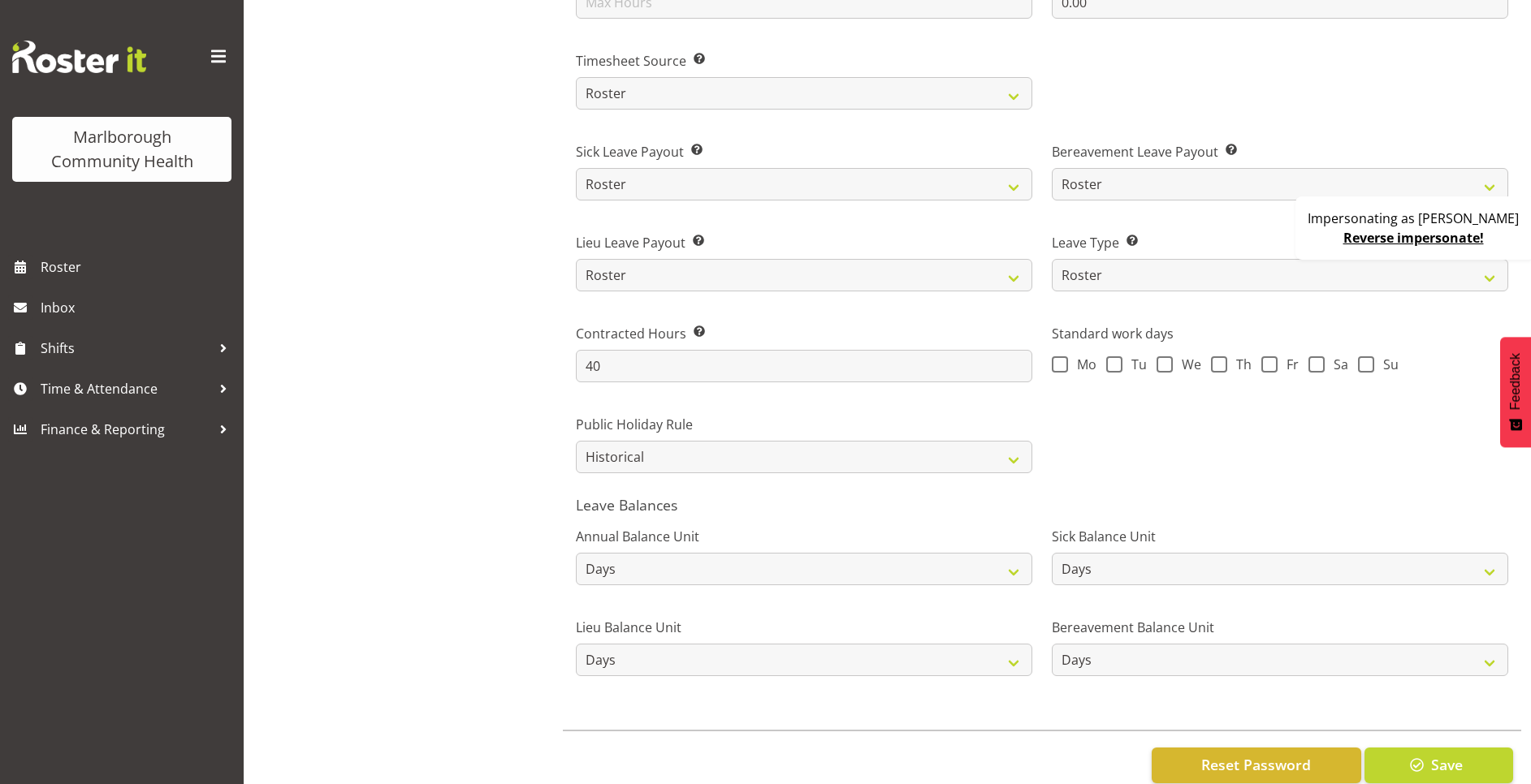
scroll to position [1053, 0]
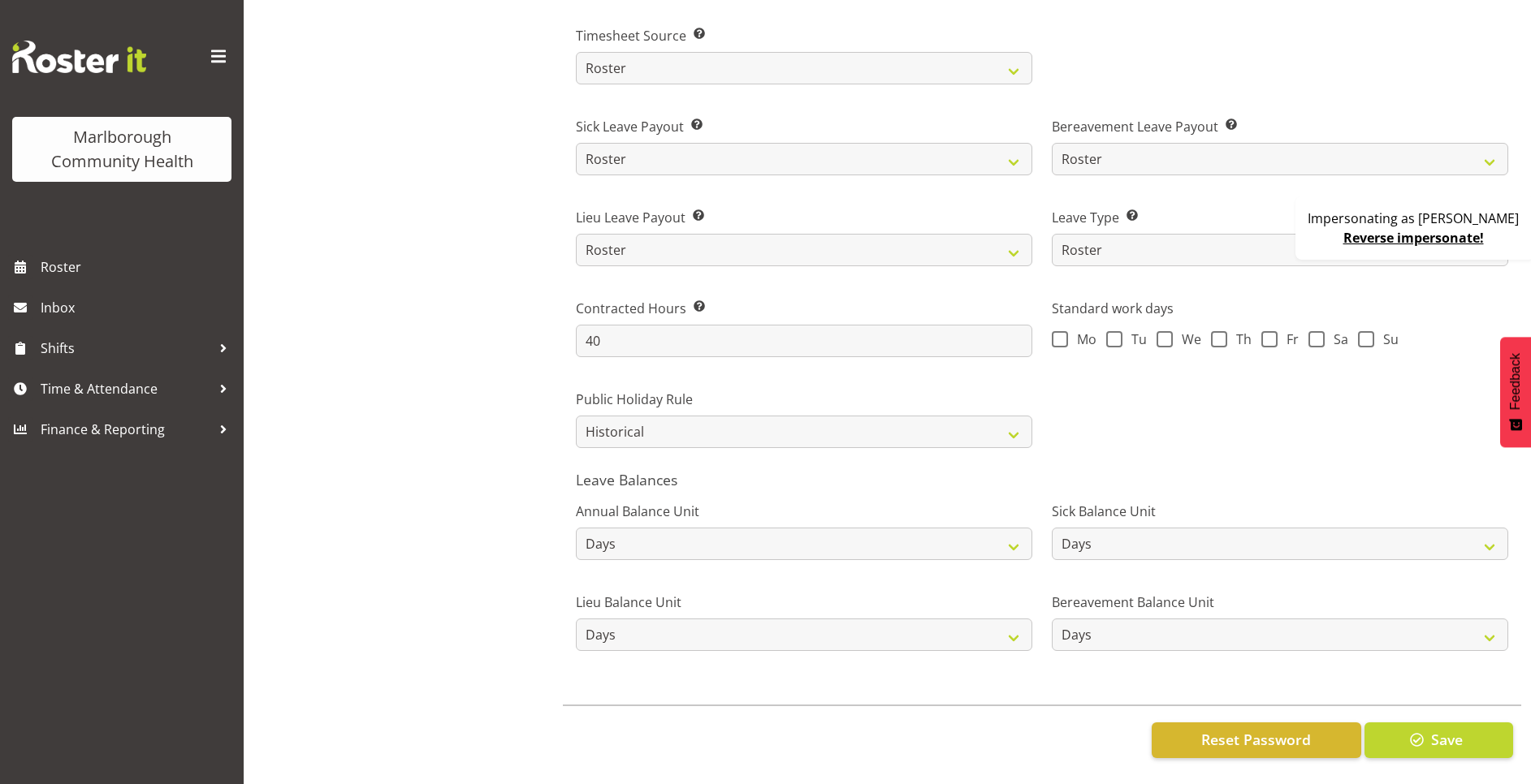
click at [1336, 251] on div "Impersonating as Sarah Edwards Reverse impersonate!" at bounding box center [1415, 227] width 239 height 63
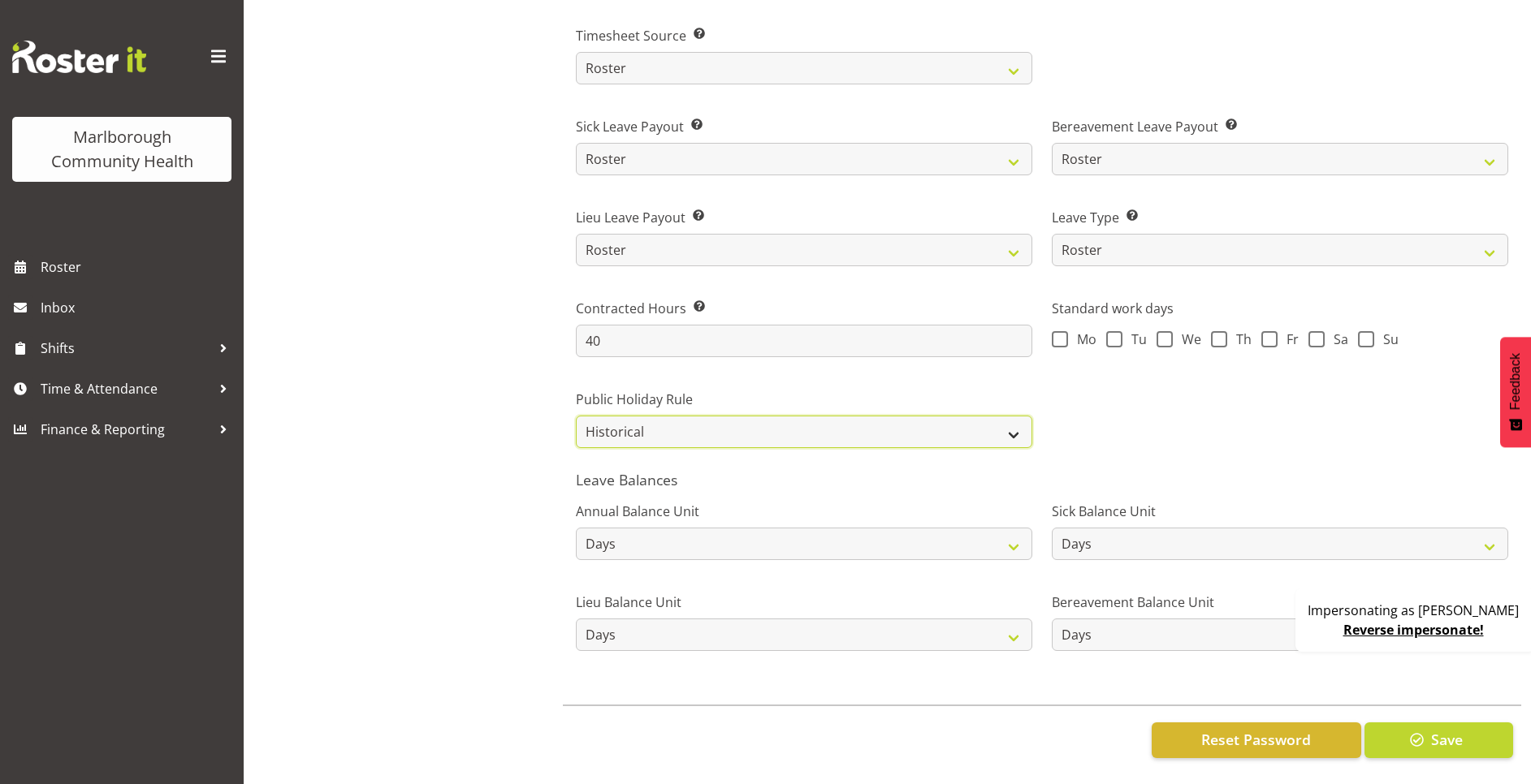
click at [716, 415] on select "Roster Always Pay Never Pay Historical Roster-Fixed" at bounding box center [804, 431] width 457 height 33
select select "roster"
click at [575, 415] on select "Roster Always Pay Never Pay Historical Roster-Fixed" at bounding box center [804, 431] width 457 height 33
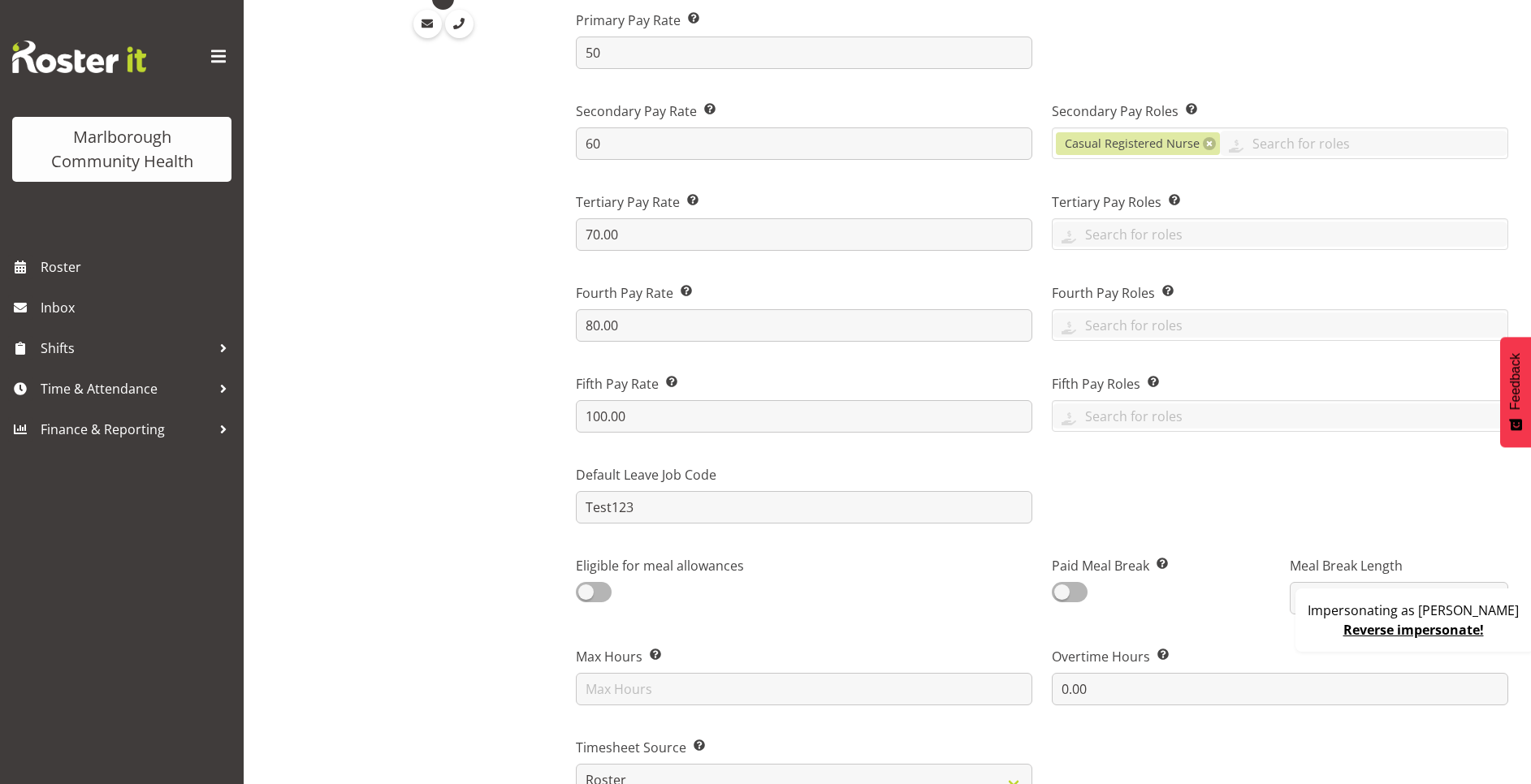
scroll to position [0, 0]
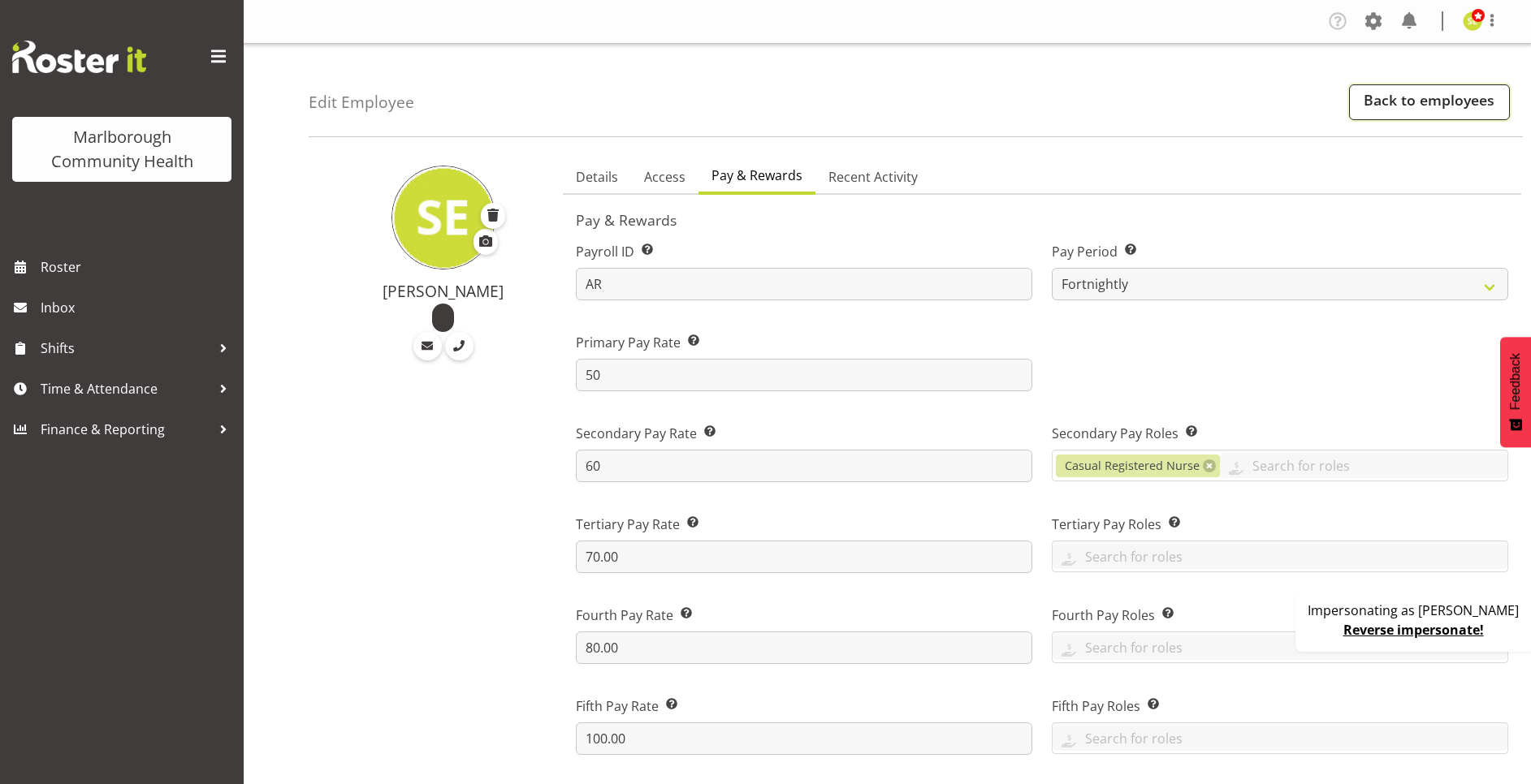
click at [1400, 93] on link "Back to employees" at bounding box center [1429, 102] width 161 height 35
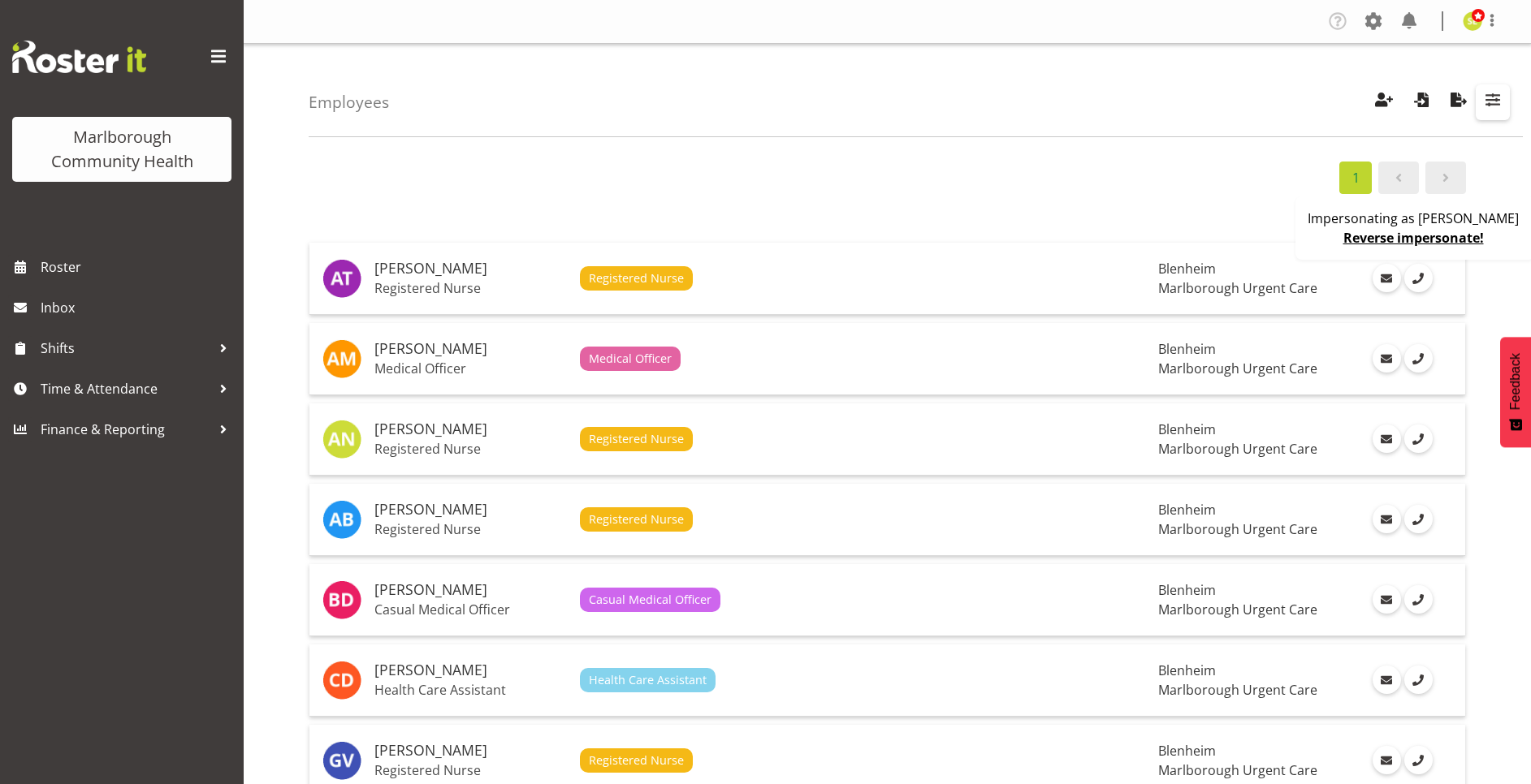
click at [1498, 108] on span "button" at bounding box center [1492, 99] width 21 height 21
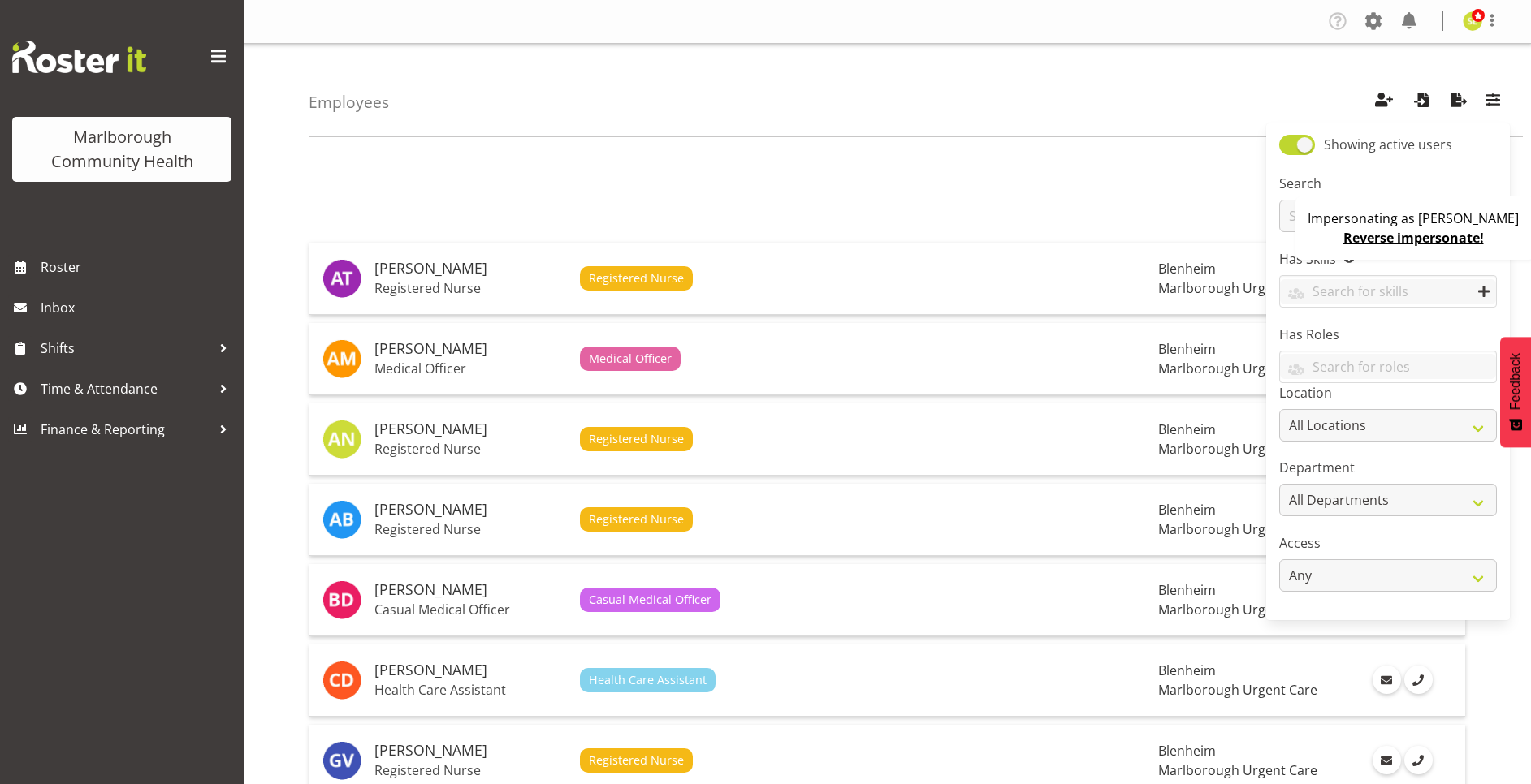
click at [1321, 232] on div "Impersonating as [PERSON_NAME] Reverse impersonate!" at bounding box center [1415, 227] width 239 height 63
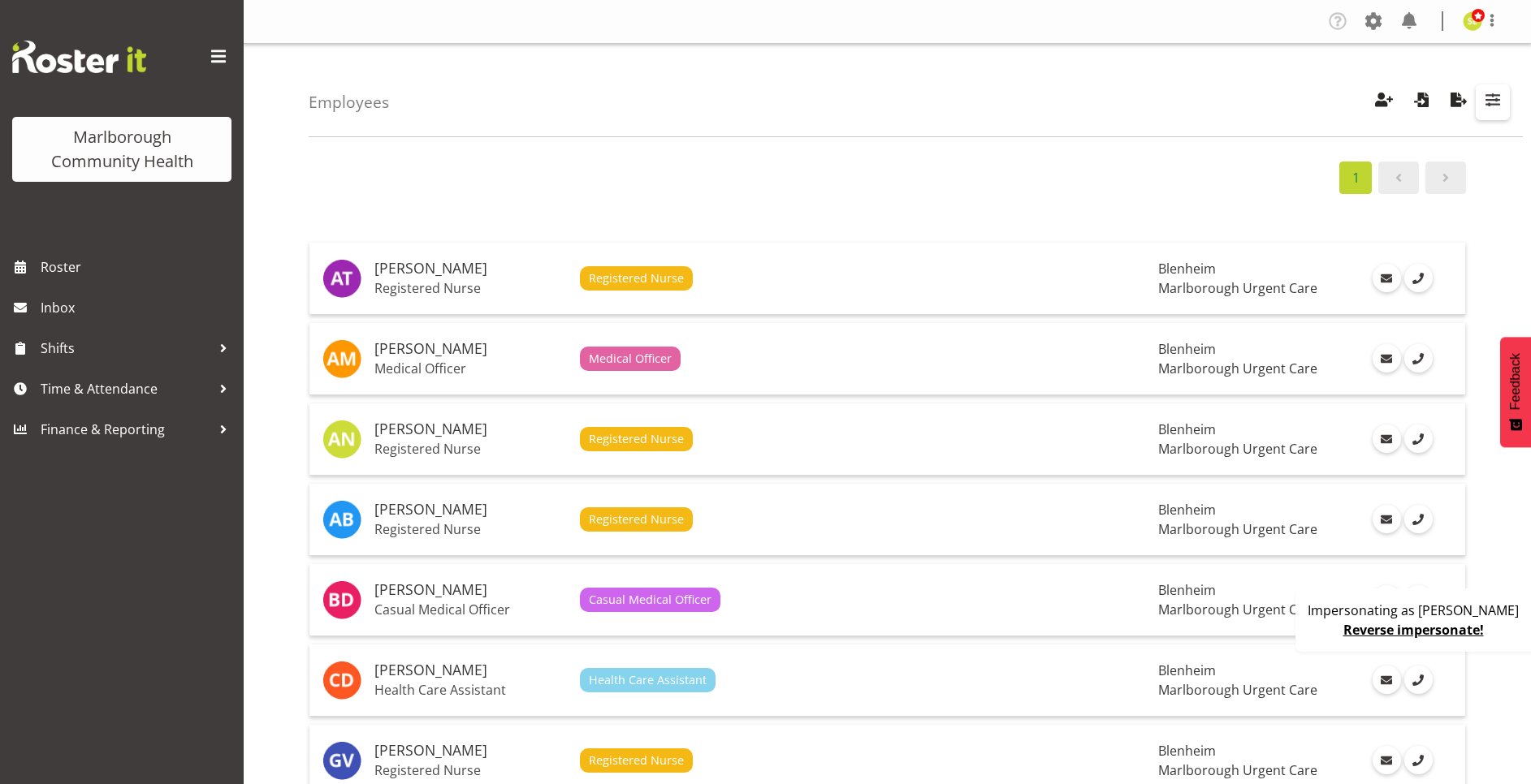
click at [1482, 101] on span "button" at bounding box center [1492, 99] width 21 height 21
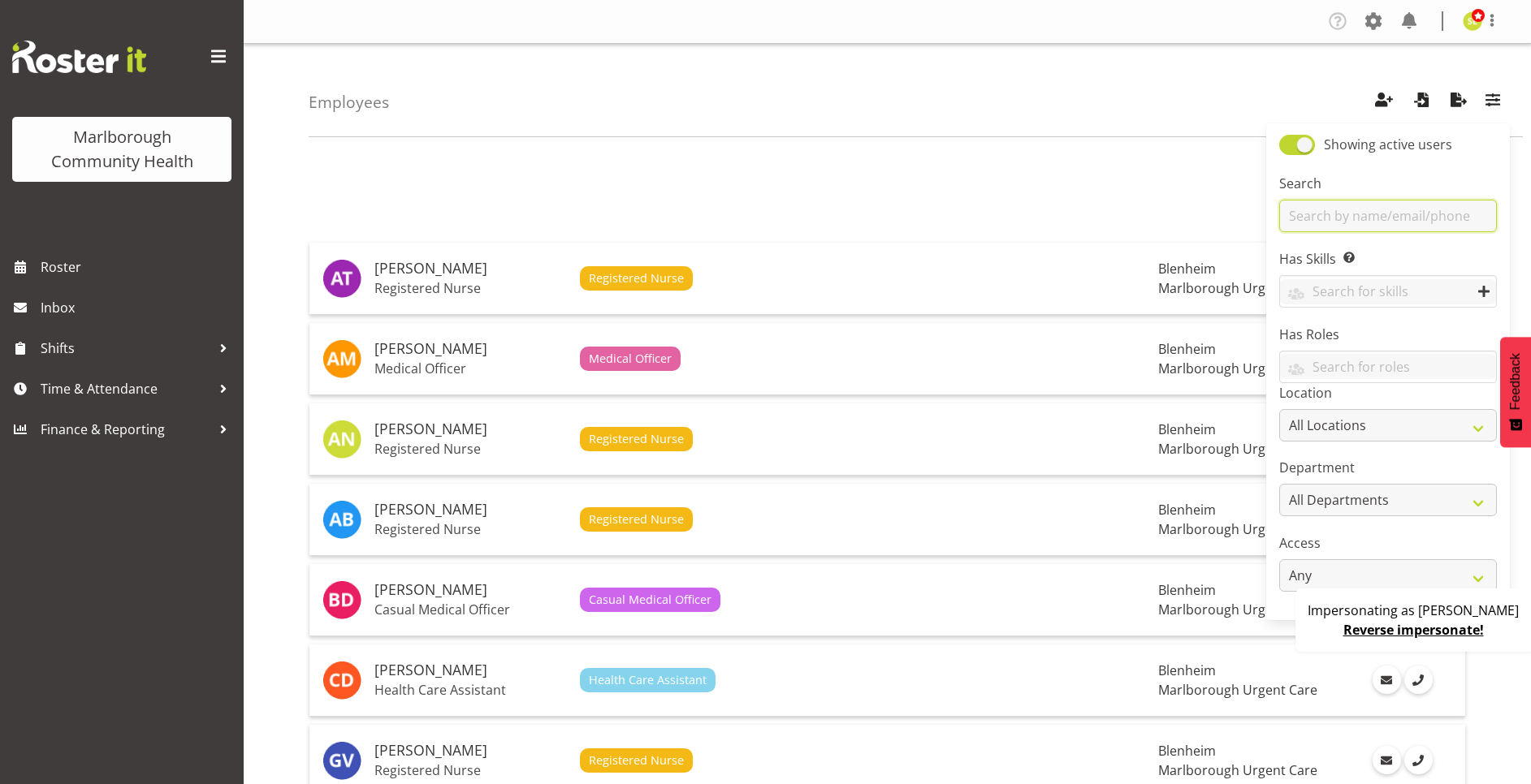
click at [1323, 217] on input "text" at bounding box center [1388, 216] width 217 height 33
click at [1325, 216] on input "text" at bounding box center [1388, 216] width 217 height 33
click at [1299, 145] on span at bounding box center [1297, 145] width 35 height 20
click at [1289, 145] on input "Showing active users" at bounding box center [1284, 145] width 11 height 11
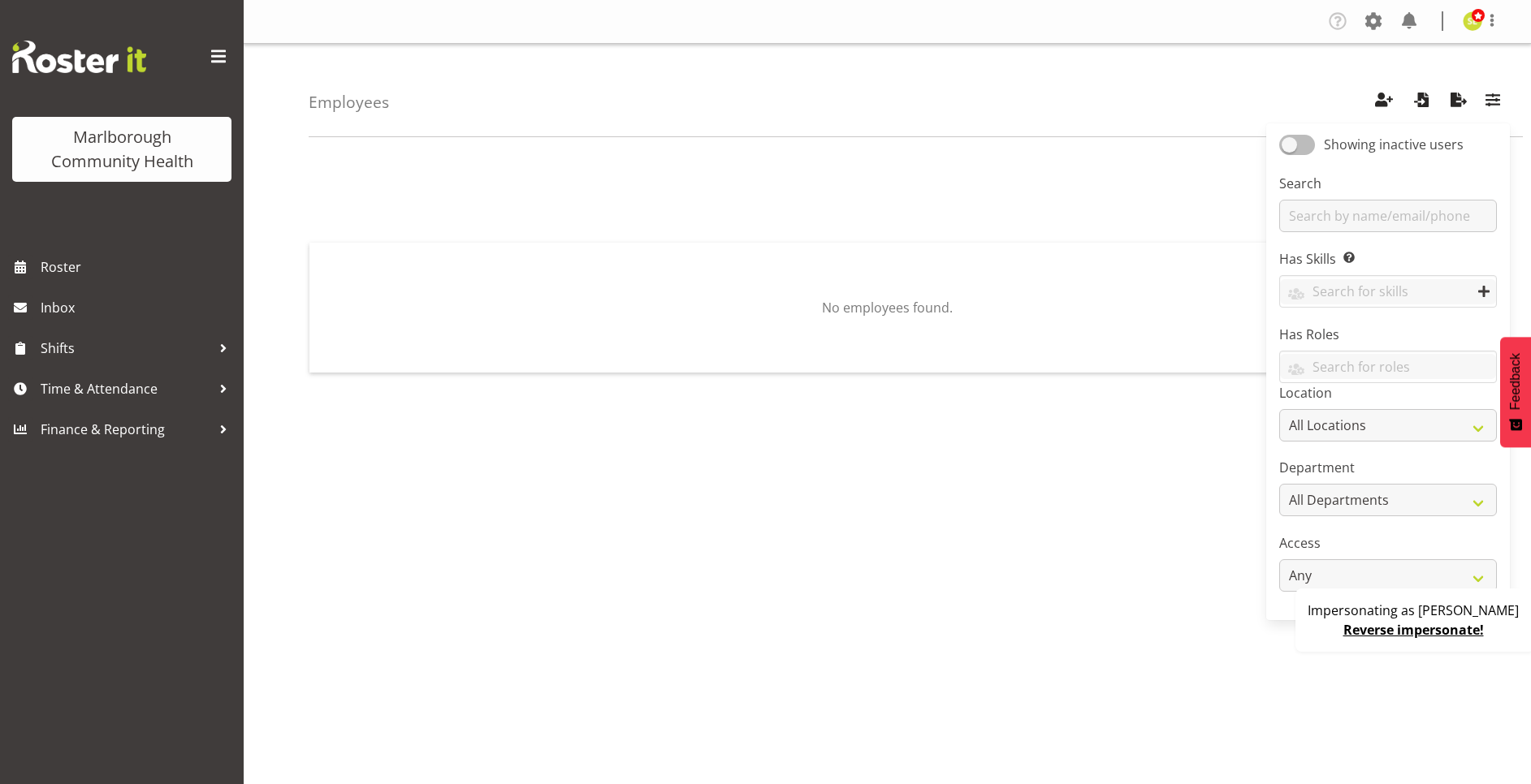
click at [1305, 141] on span at bounding box center [1297, 145] width 35 height 20
click at [1289, 141] on input "Showing inactive users" at bounding box center [1284, 145] width 11 height 11
checkbox input "true"
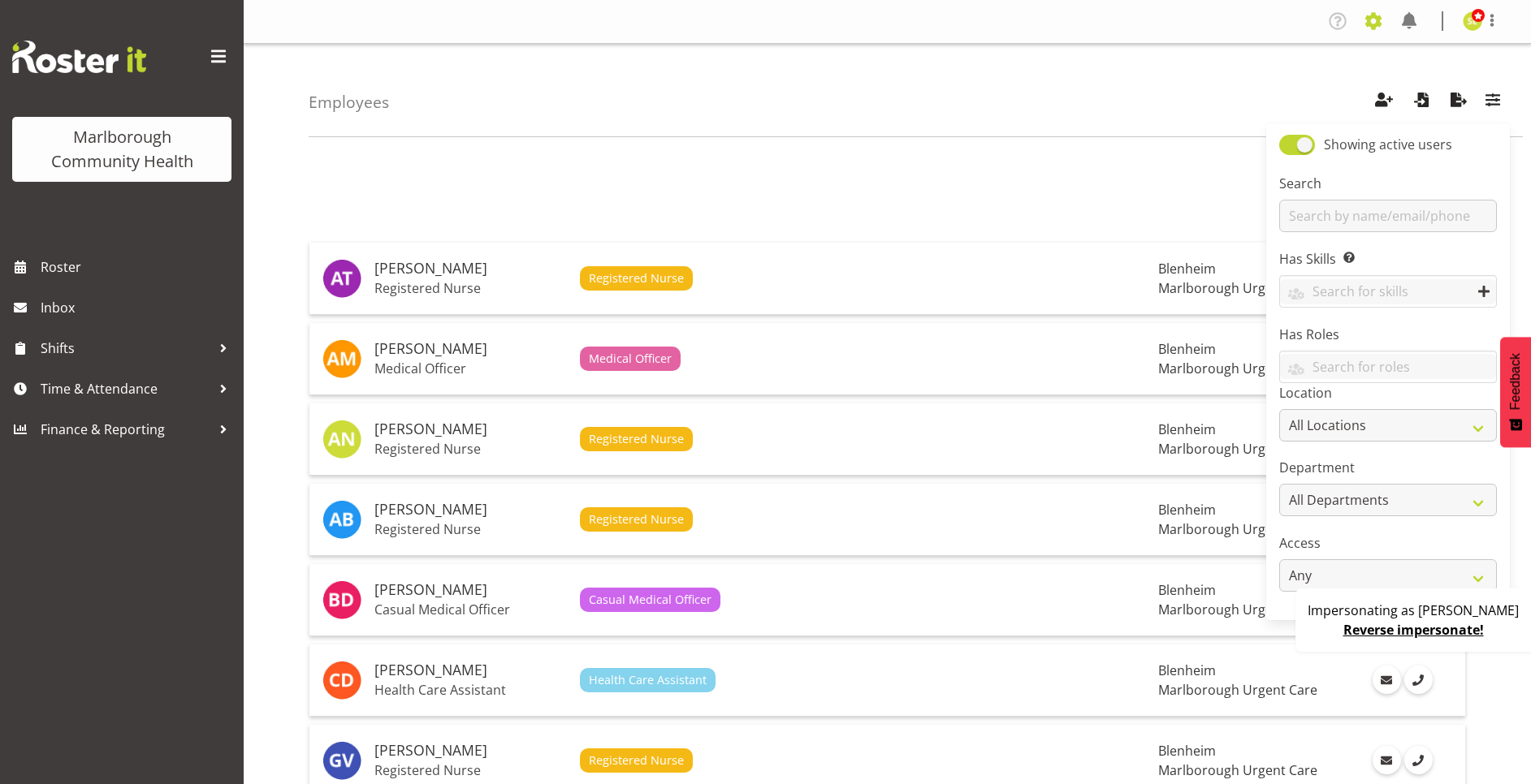
click at [1378, 16] on span at bounding box center [1373, 21] width 26 height 26
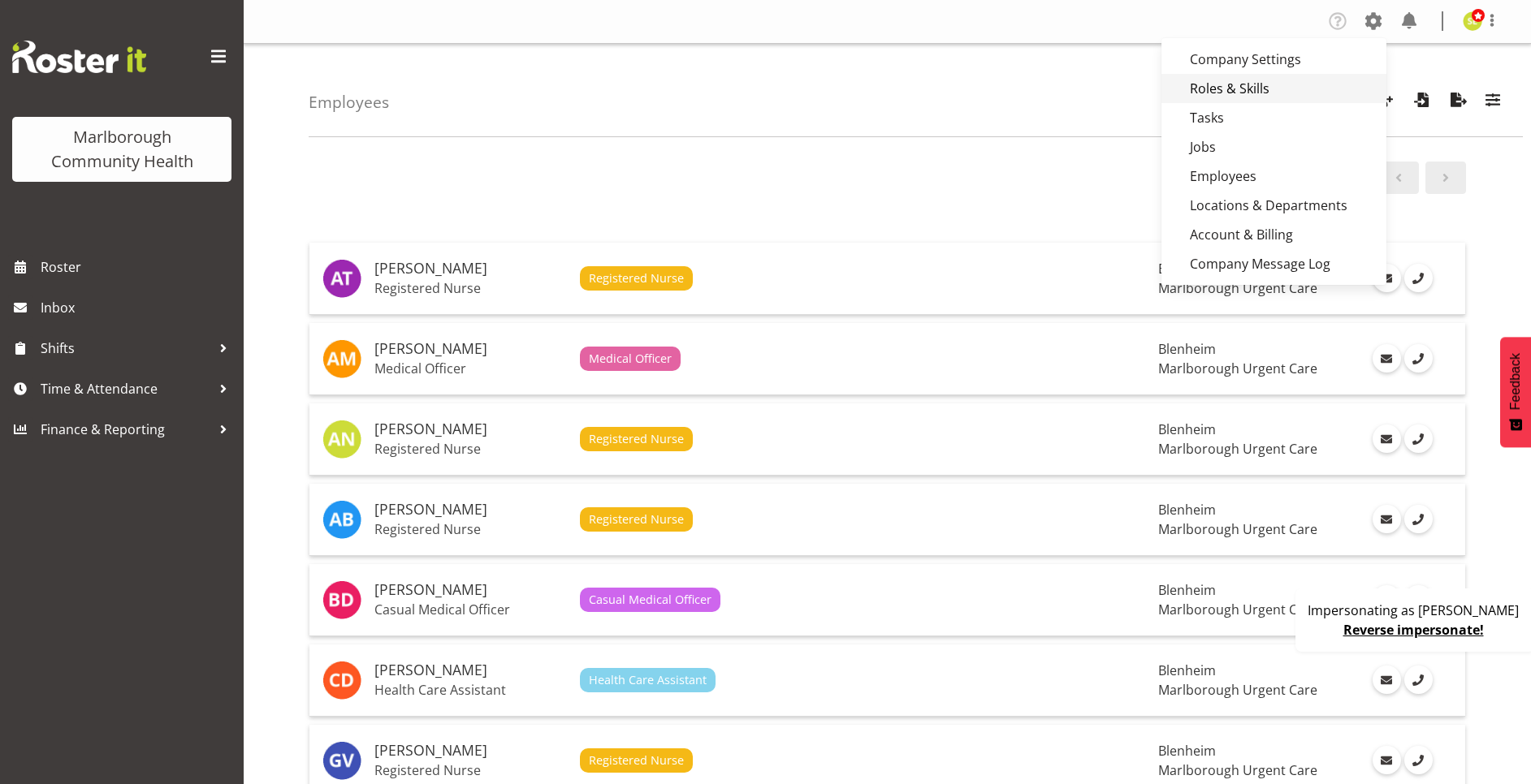
click at [1260, 90] on link "Roles & Skills" at bounding box center [1273, 88] width 225 height 29
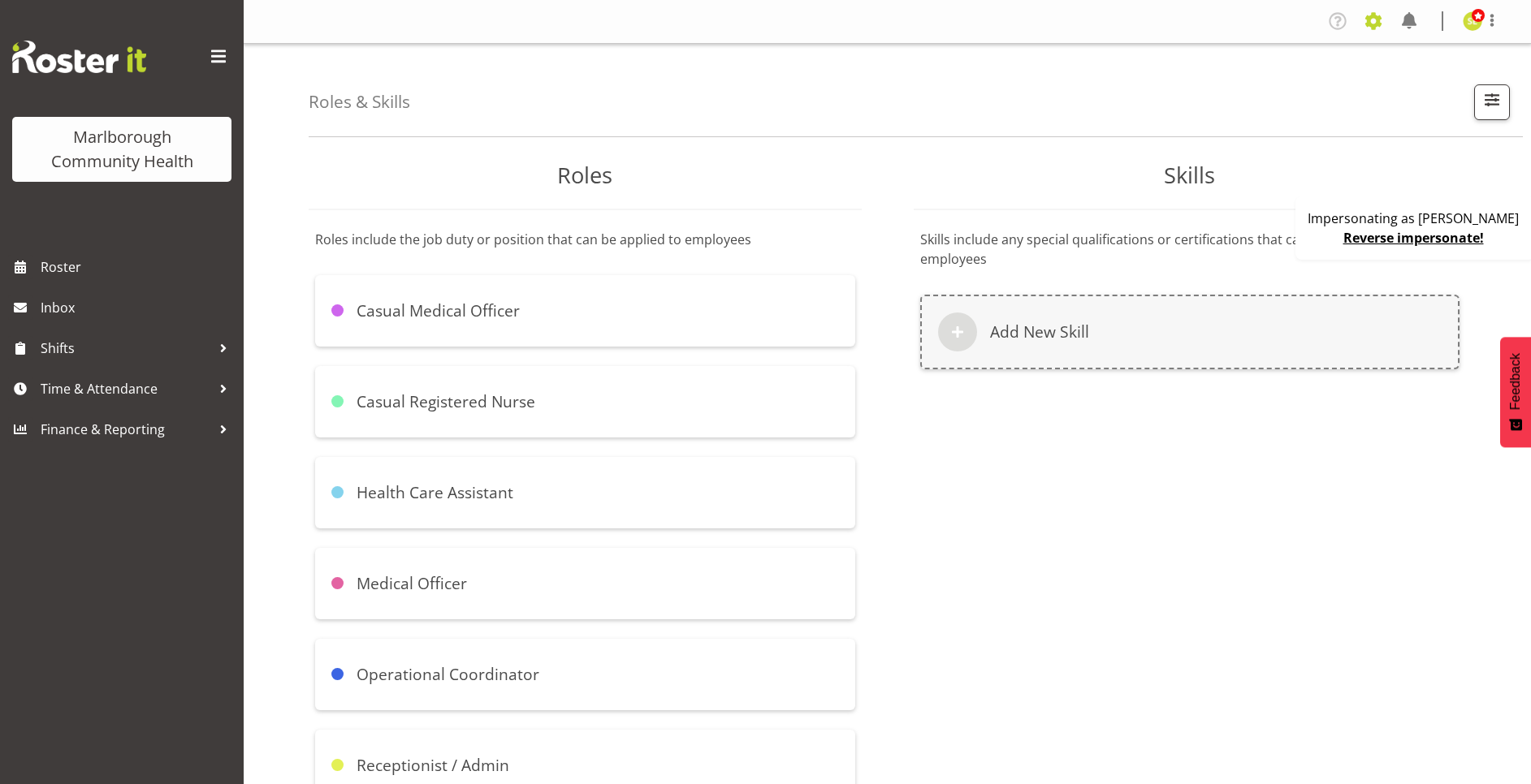
click at [1368, 26] on span at bounding box center [1373, 21] width 26 height 26
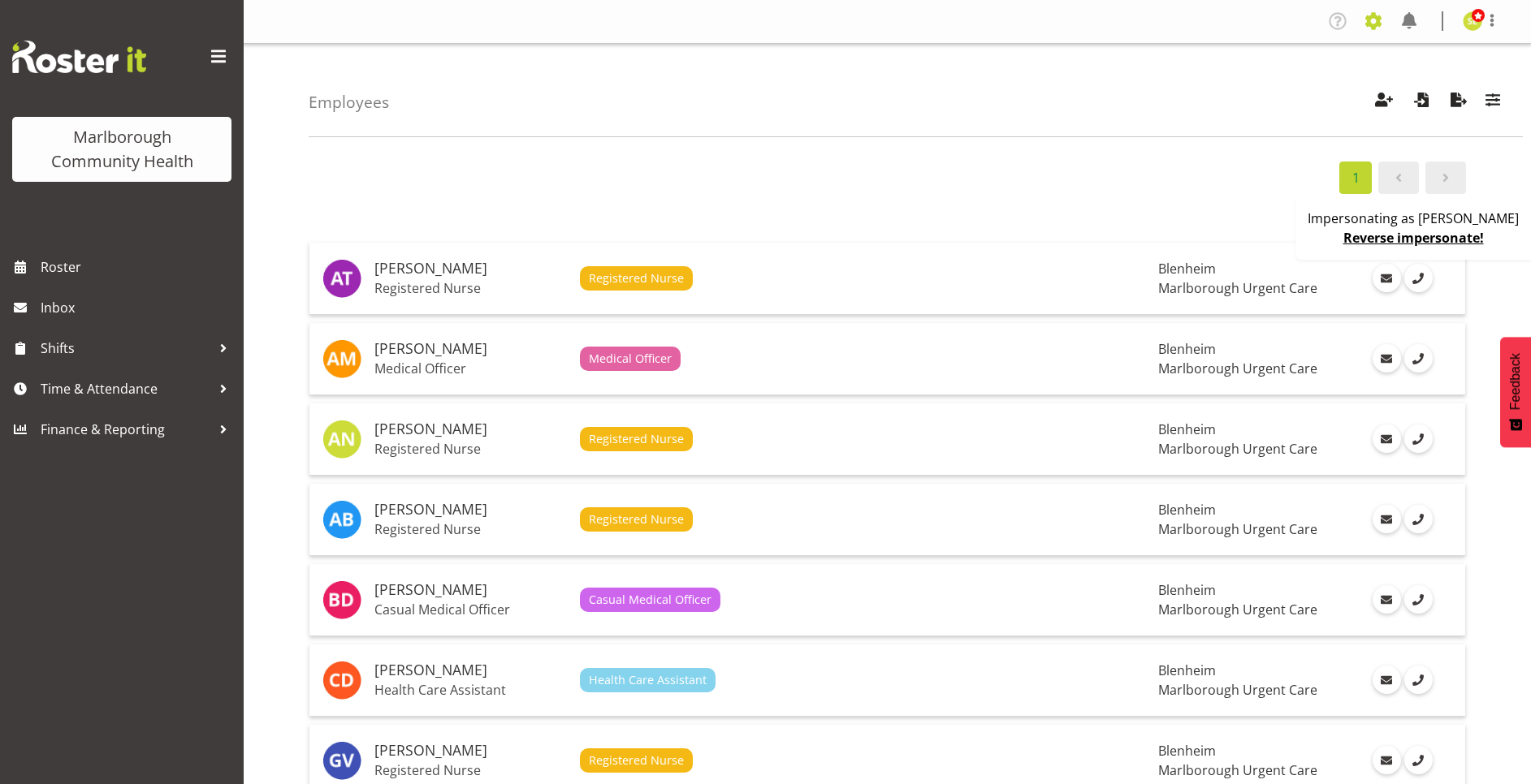
click at [1363, 19] on span at bounding box center [1373, 21] width 26 height 26
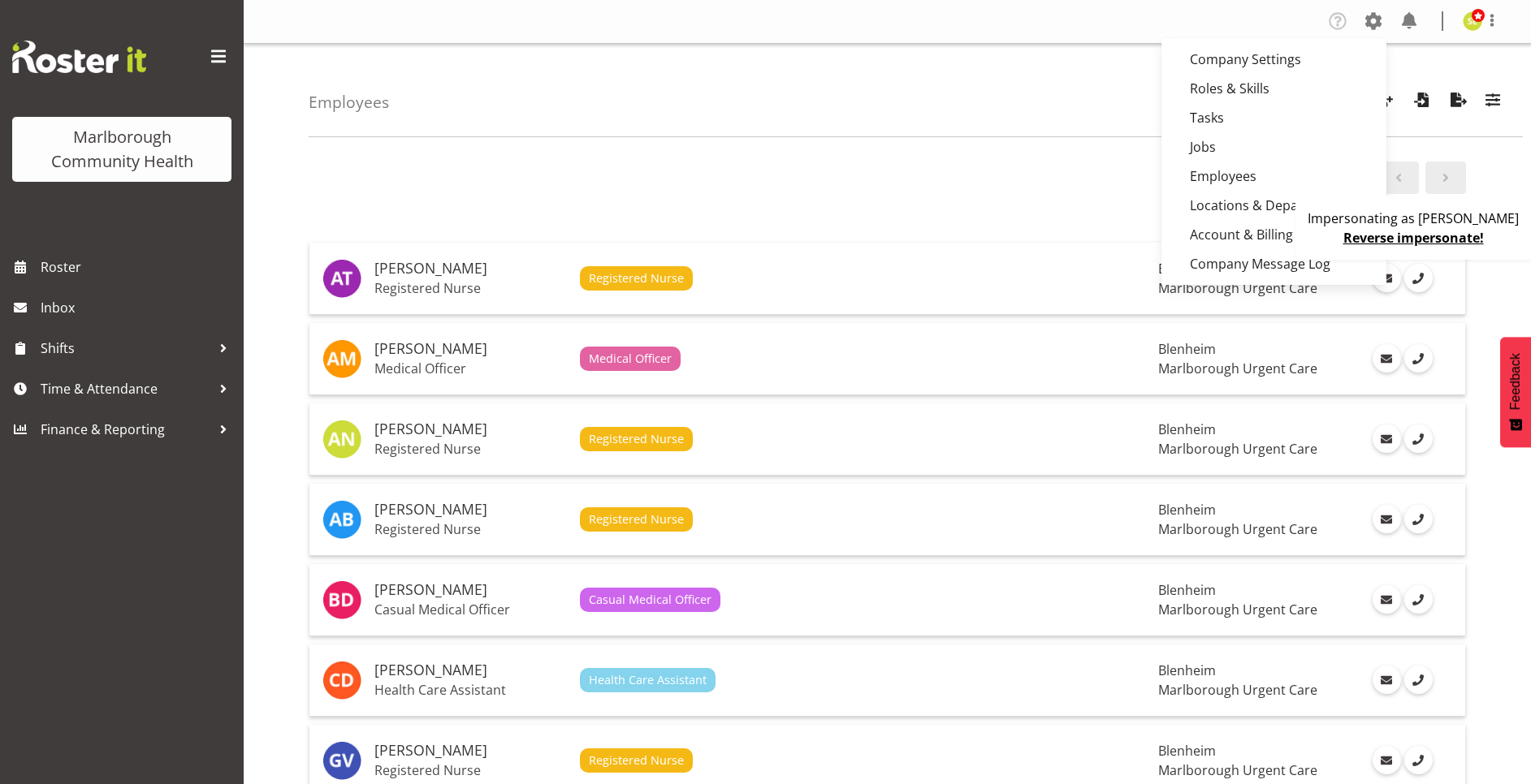
click at [913, 84] on div "Employees Showing active users Search Has Skills Enter any skills required for …" at bounding box center [915, 90] width 1214 height 93
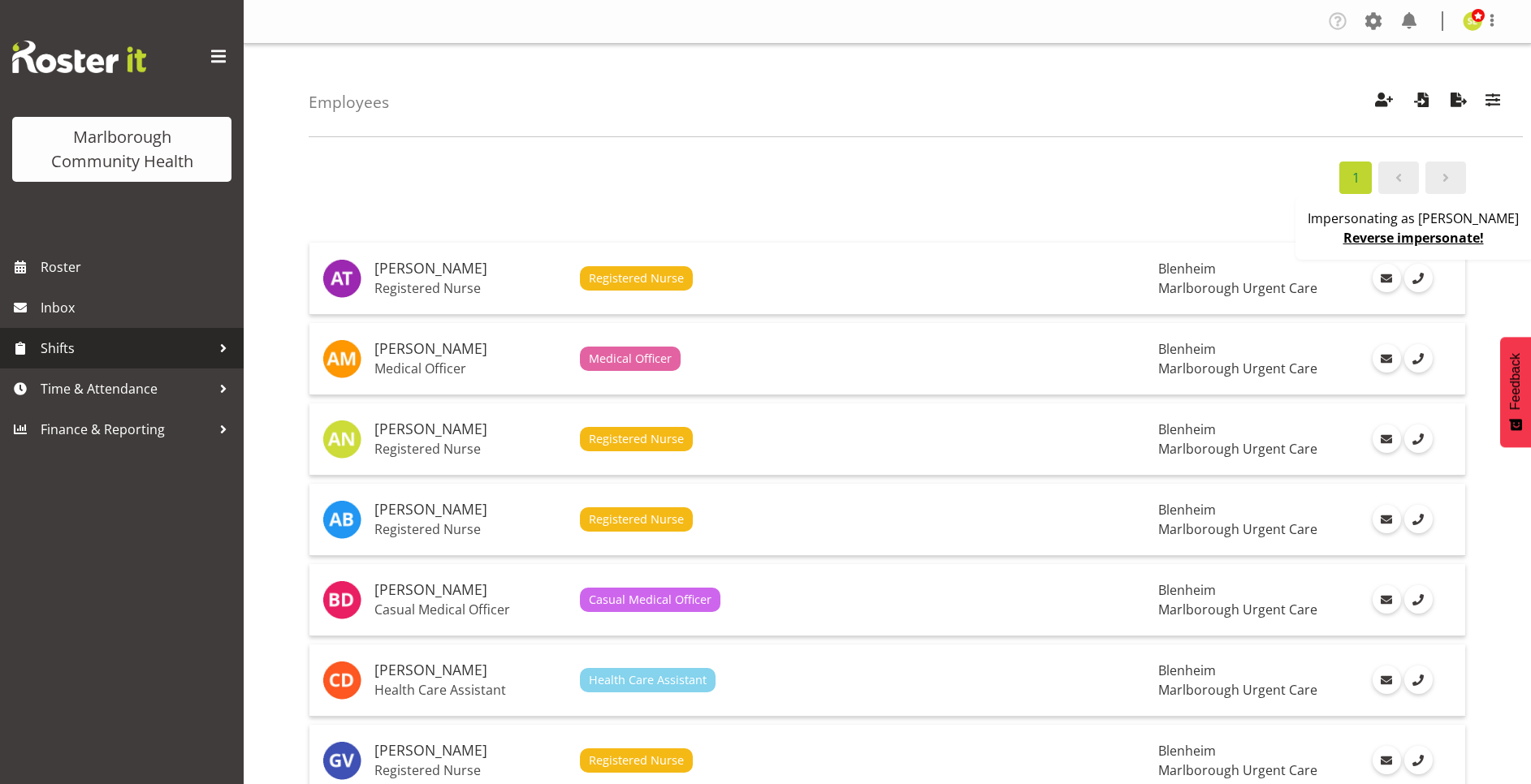
click at [147, 343] on span "Shifts" at bounding box center [126, 348] width 170 height 24
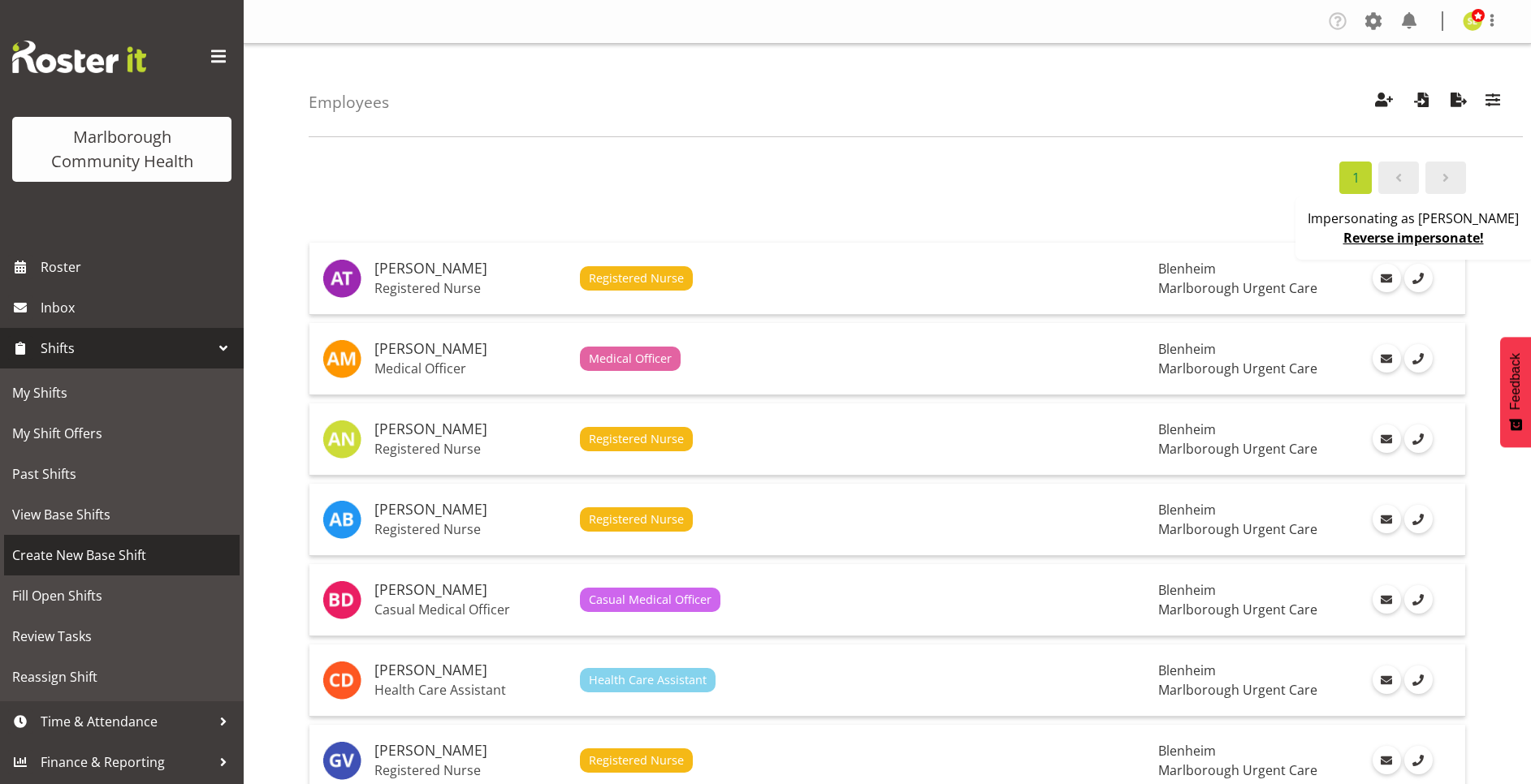
click at [130, 557] on span "Create New Base Shift" at bounding box center [121, 555] width 219 height 24
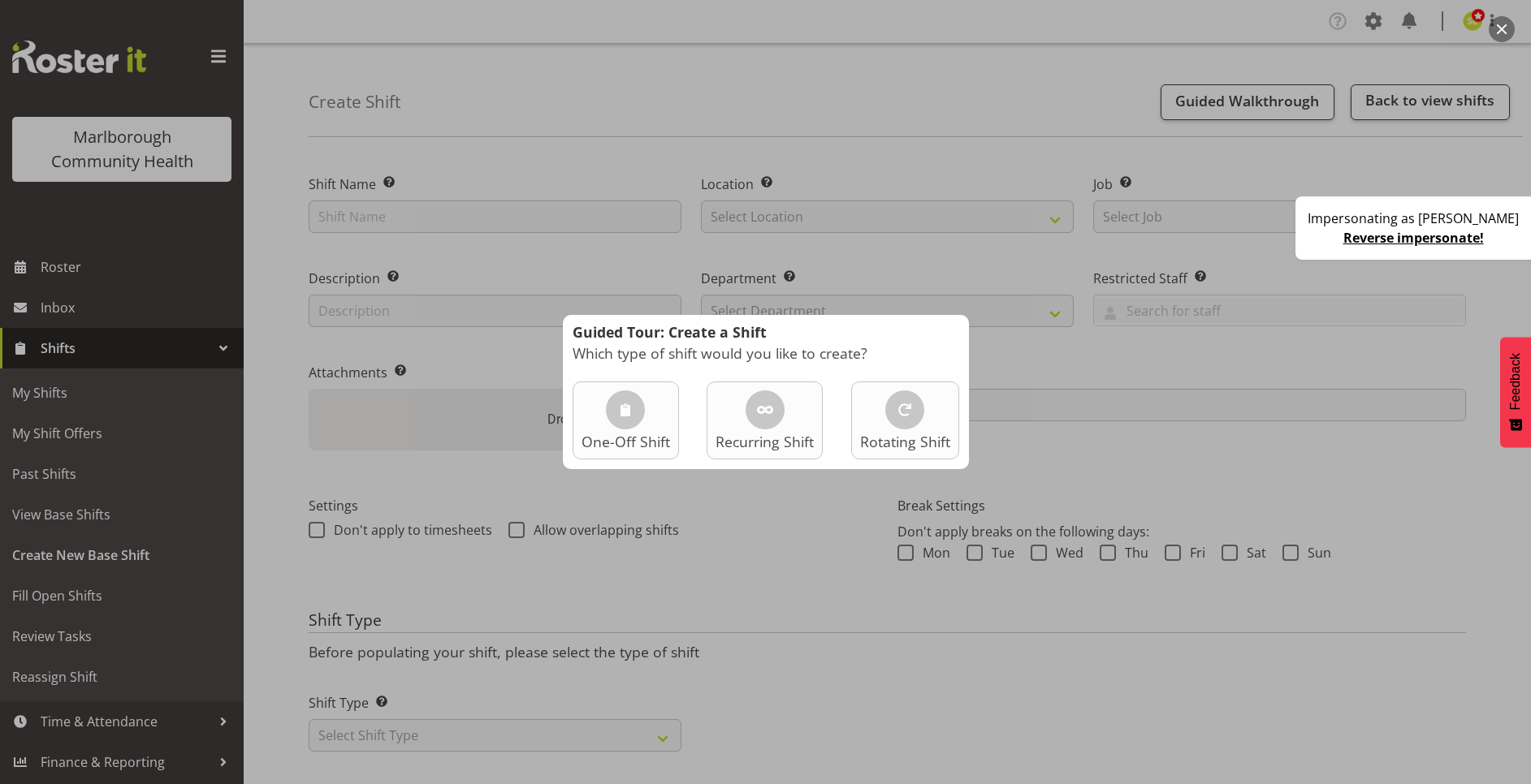
click at [1164, 472] on div at bounding box center [765, 392] width 1531 height 784
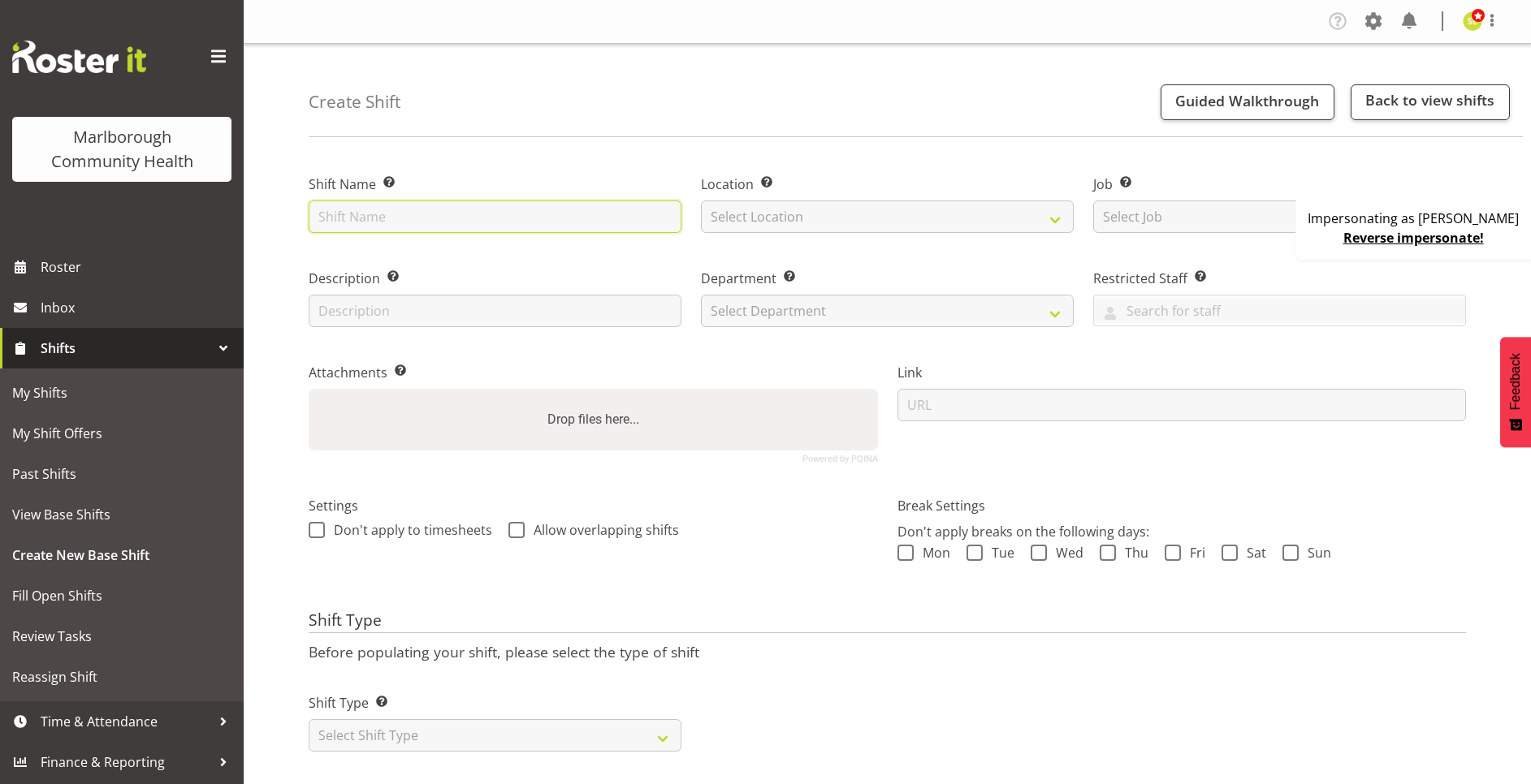
click at [428, 215] on input "text" at bounding box center [495, 216] width 372 height 33
type input "Blank"
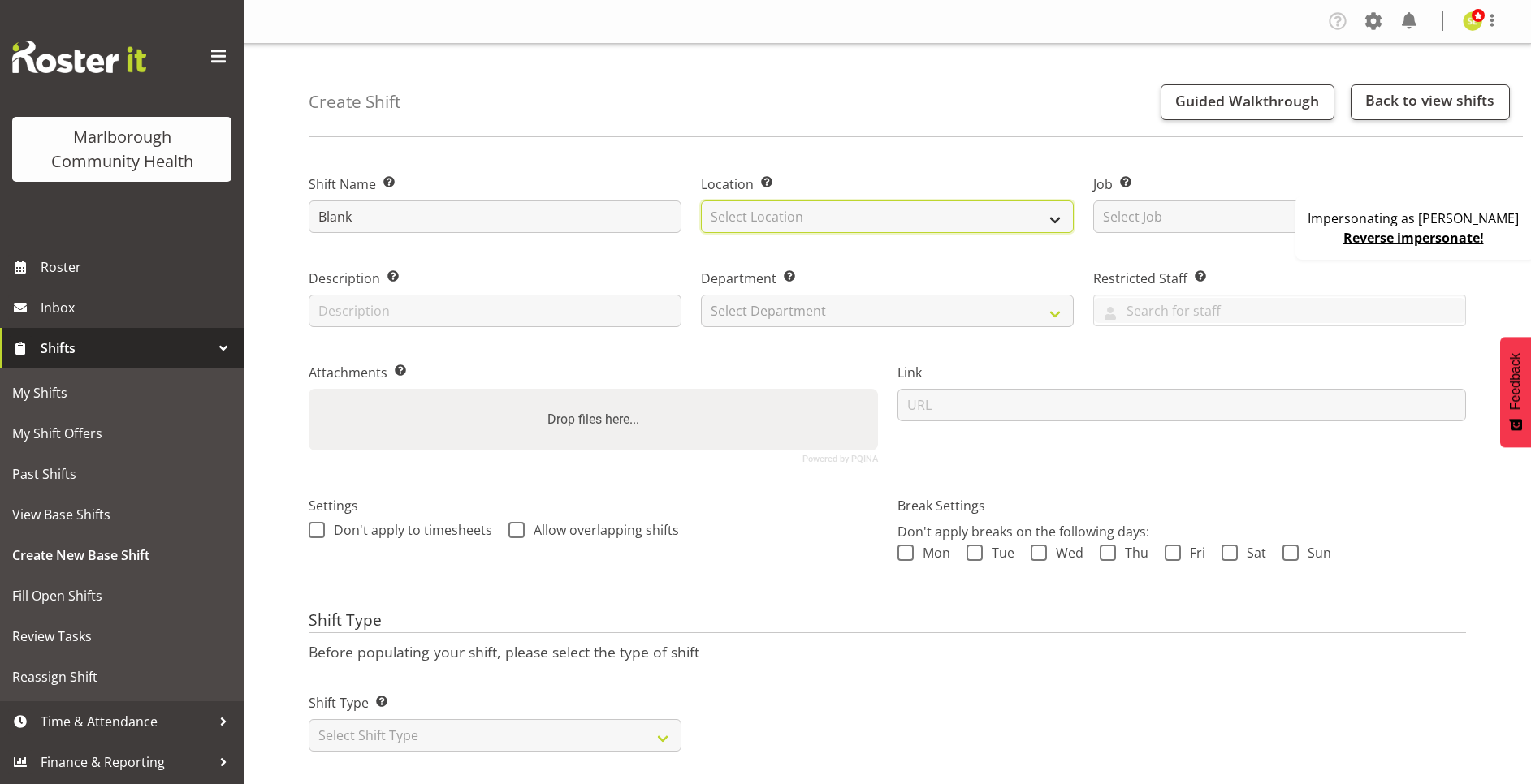
click at [787, 211] on select "Select Location [GEOGRAPHIC_DATA]" at bounding box center [887, 216] width 372 height 33
select select "1282"
click at [701, 200] on select "Select Location [GEOGRAPHIC_DATA]" at bounding box center [887, 216] width 372 height 33
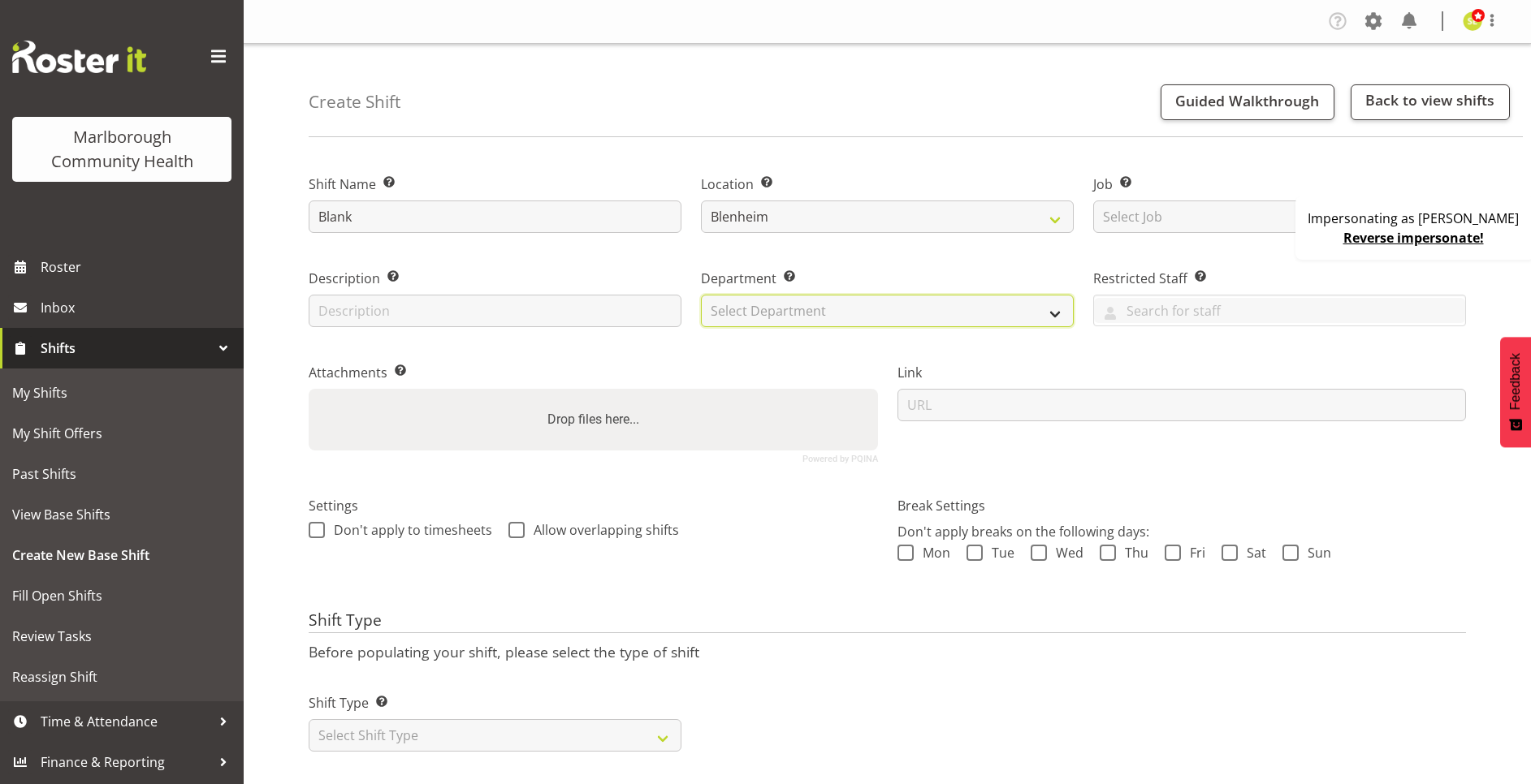
click at [769, 308] on select "Select Department Marlborough Urgent Care" at bounding box center [887, 311] width 372 height 33
select select "925"
click at [701, 295] on select "Select Department Marlborough Urgent Care" at bounding box center [887, 311] width 372 height 33
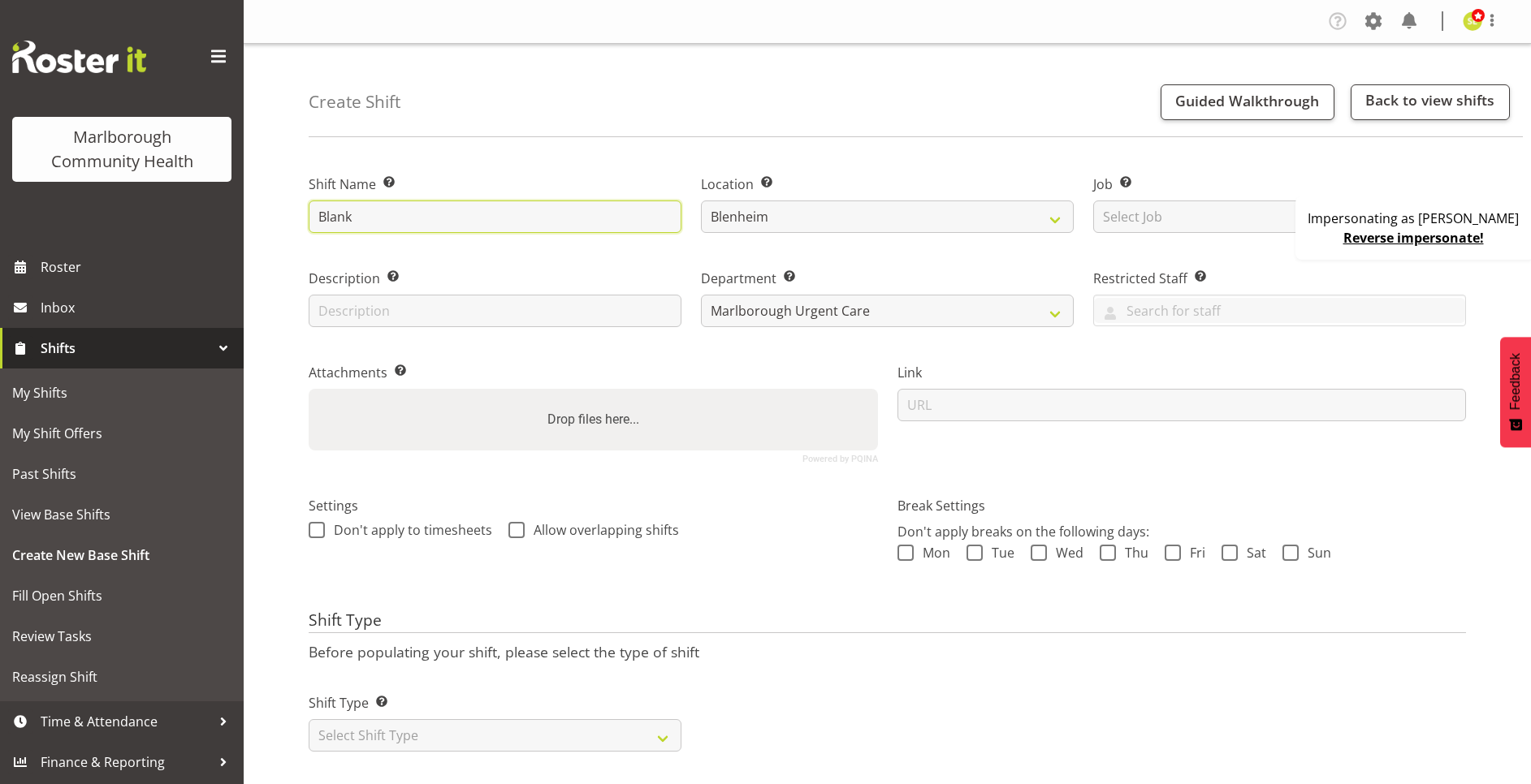
click at [372, 217] on input "Blank" at bounding box center [495, 216] width 372 height 33
type input "Blank - morning"
click at [1318, 237] on div "Impersonating as [PERSON_NAME] Reverse impersonate!" at bounding box center [1415, 227] width 239 height 63
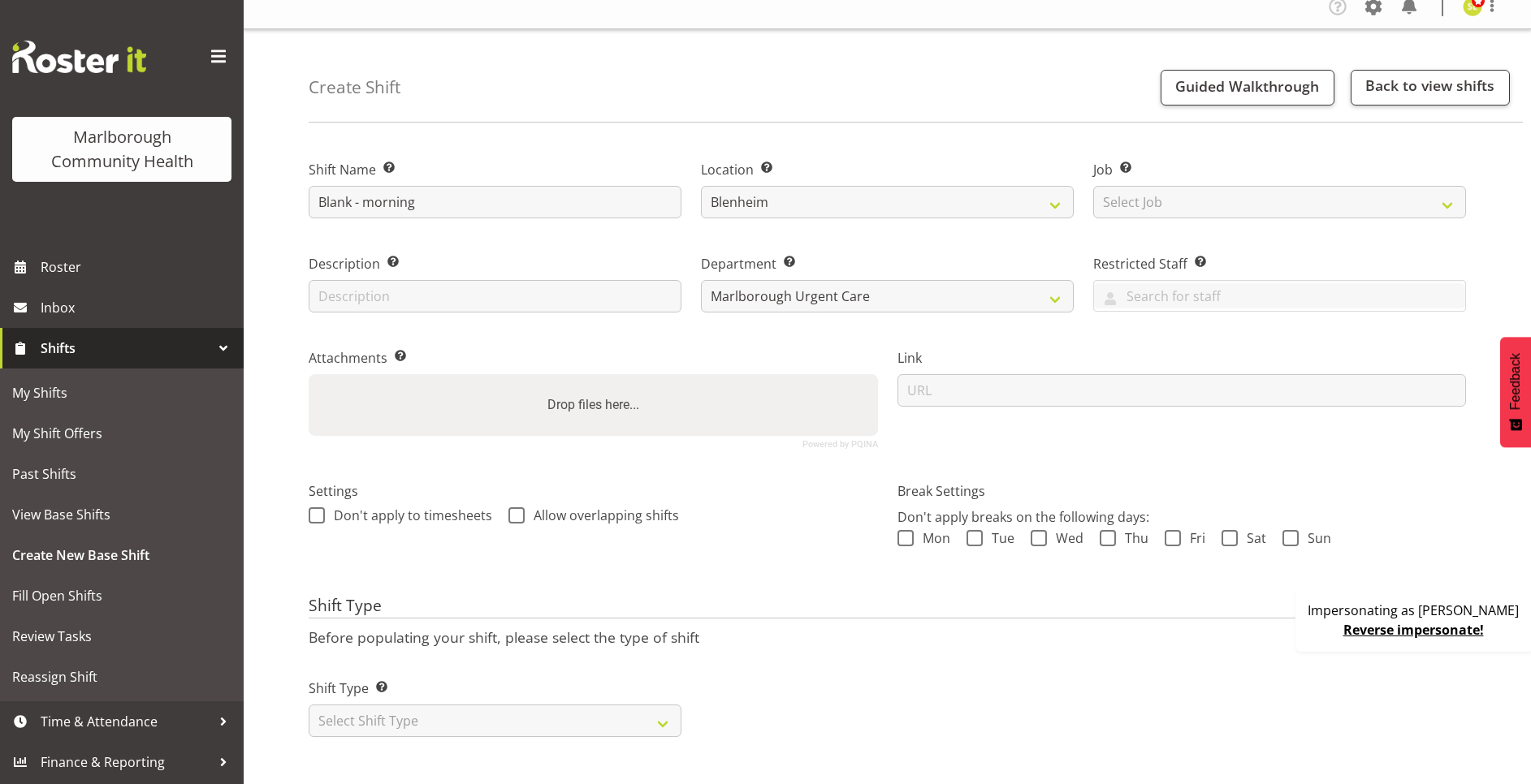
scroll to position [34, 0]
click at [456, 708] on select "Select Shift Type One Off Shift Recurring Shift Rotating Shift" at bounding box center [495, 721] width 372 height 33
select select "rotating"
click at [308, 705] on select "Select Shift Type One Off Shift Recurring Shift Rotating Shift" at bounding box center [495, 721] width 372 height 33
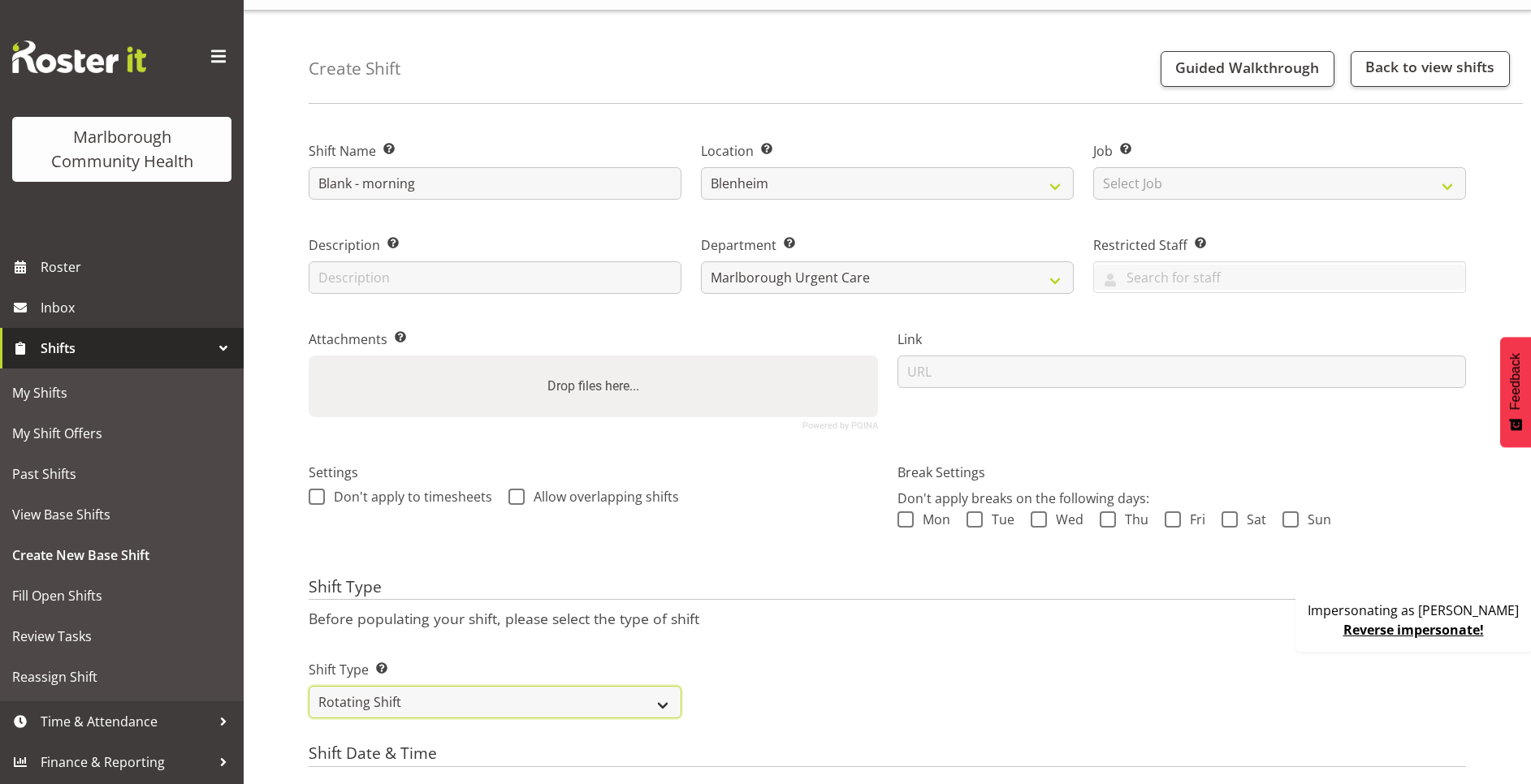
click at [404, 700] on select "One Off Shift Recurring Shift Rotating Shift" at bounding box center [495, 701] width 372 height 33
click at [308, 685] on select "One Off Shift Recurring Shift Rotating Shift" at bounding box center [495, 701] width 372 height 33
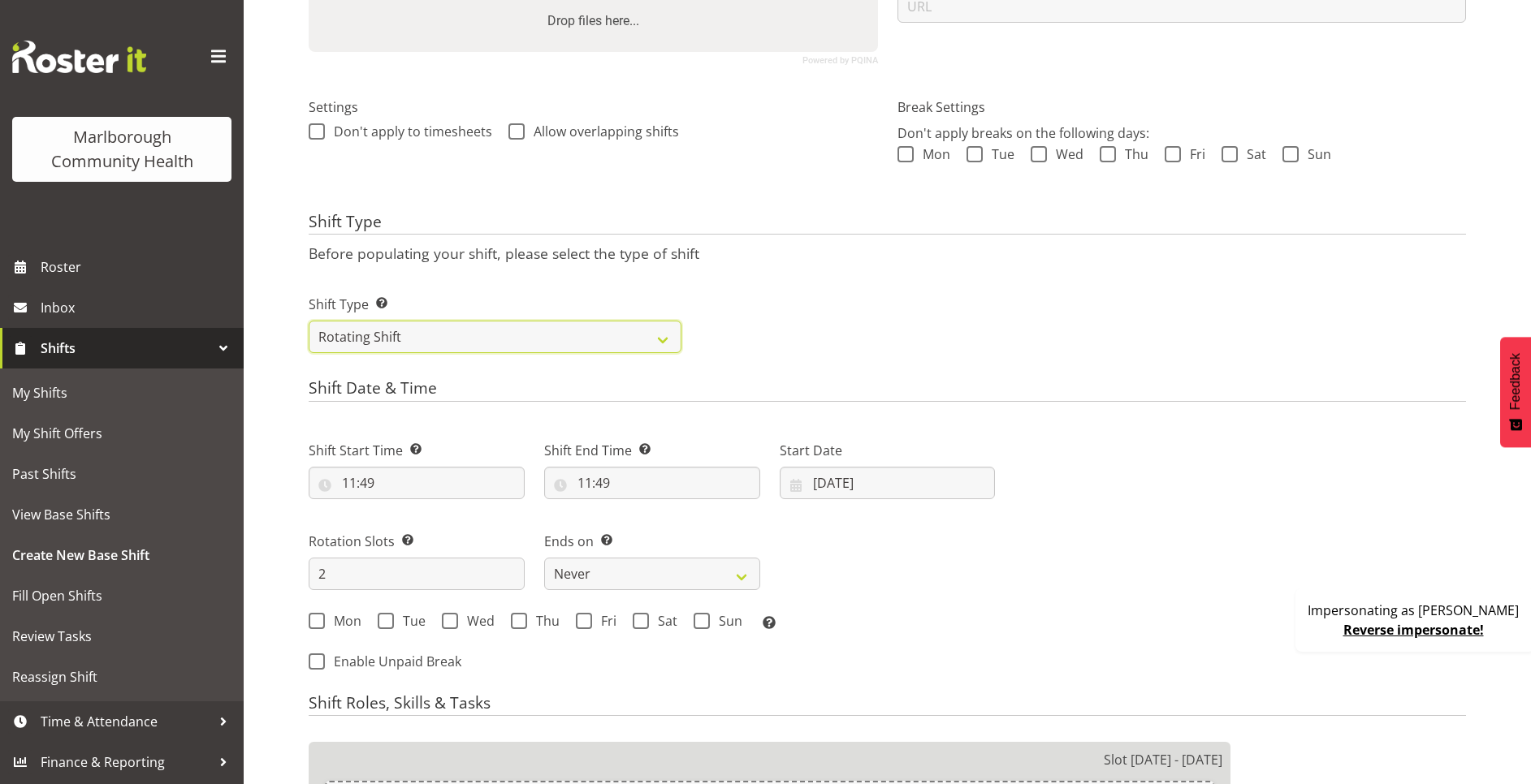
scroll to position [520, 0]
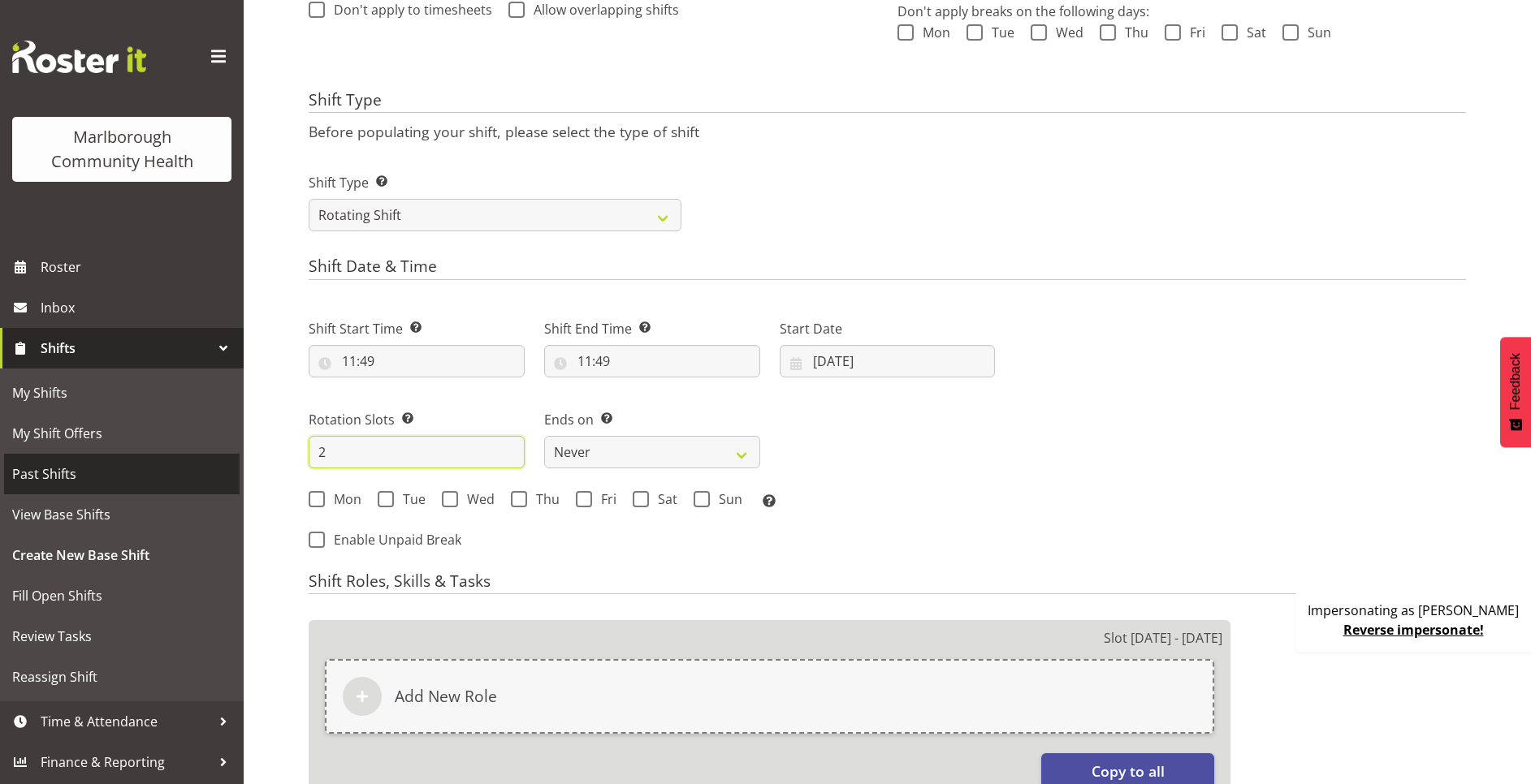
drag, startPoint x: 373, startPoint y: 447, endPoint x: 206, endPoint y: 454, distance: 167.1
click at [206, 454] on div "Marlborough Community Health Roster Inbox Shifts My Shifts My Shift Offers Past…" at bounding box center [765, 342] width 1531 height 1725
click at [388, 449] on input "2" at bounding box center [416, 452] width 216 height 33
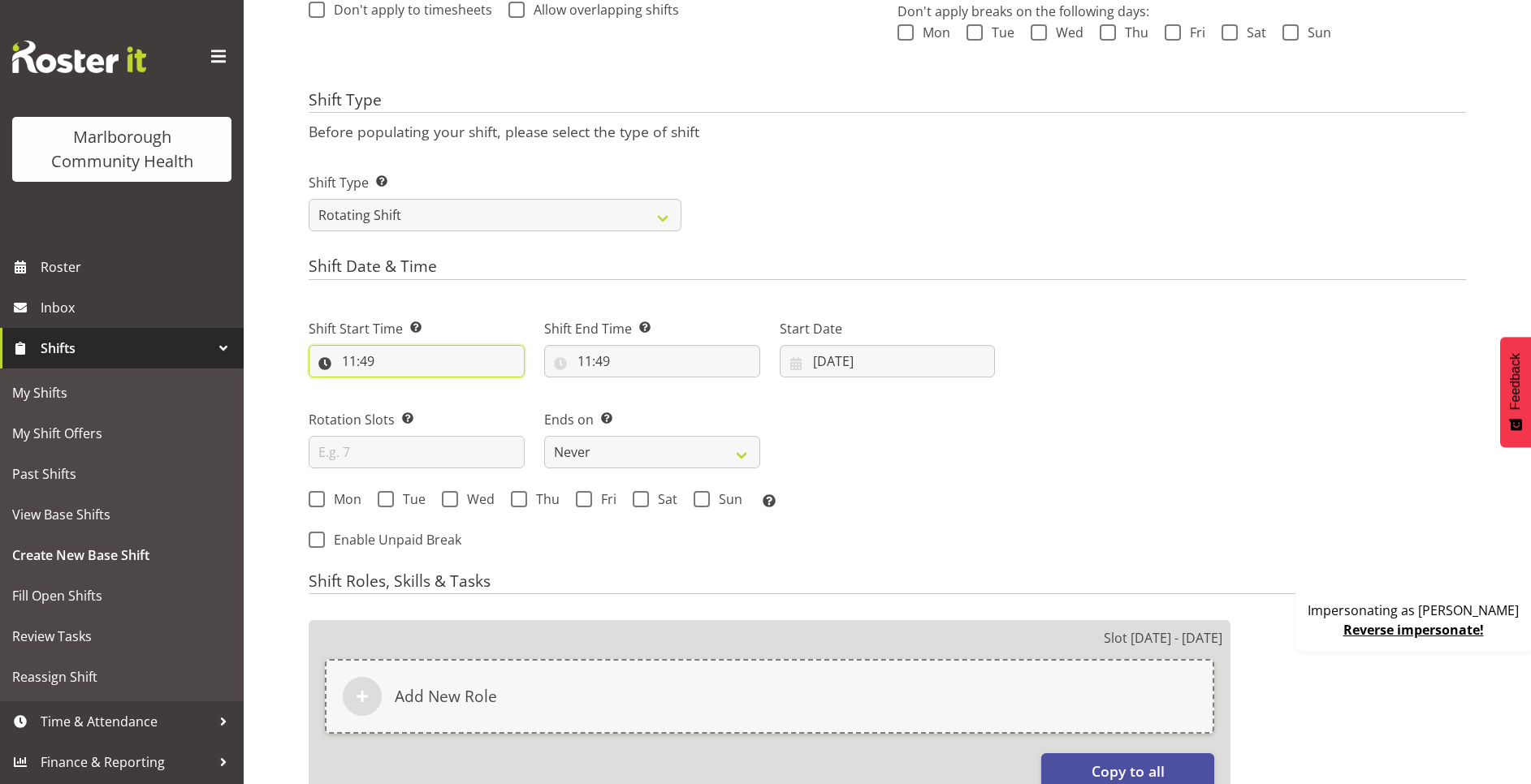
click at [352, 365] on input "11:49" at bounding box center [416, 361] width 216 height 33
click at [414, 403] on select "00 01 02 03 04 05 06 07 08 09 10 11 12 13 14 15 16 17 18 19 20 21 22 23" at bounding box center [419, 403] width 36 height 33
select select "8"
click at [401, 387] on select "00 01 02 03 04 05 06 07 08 09 10 11 12 13 14 15 16 17 18 19 20 21 22 23" at bounding box center [419, 403] width 36 height 33
type input "08:49"
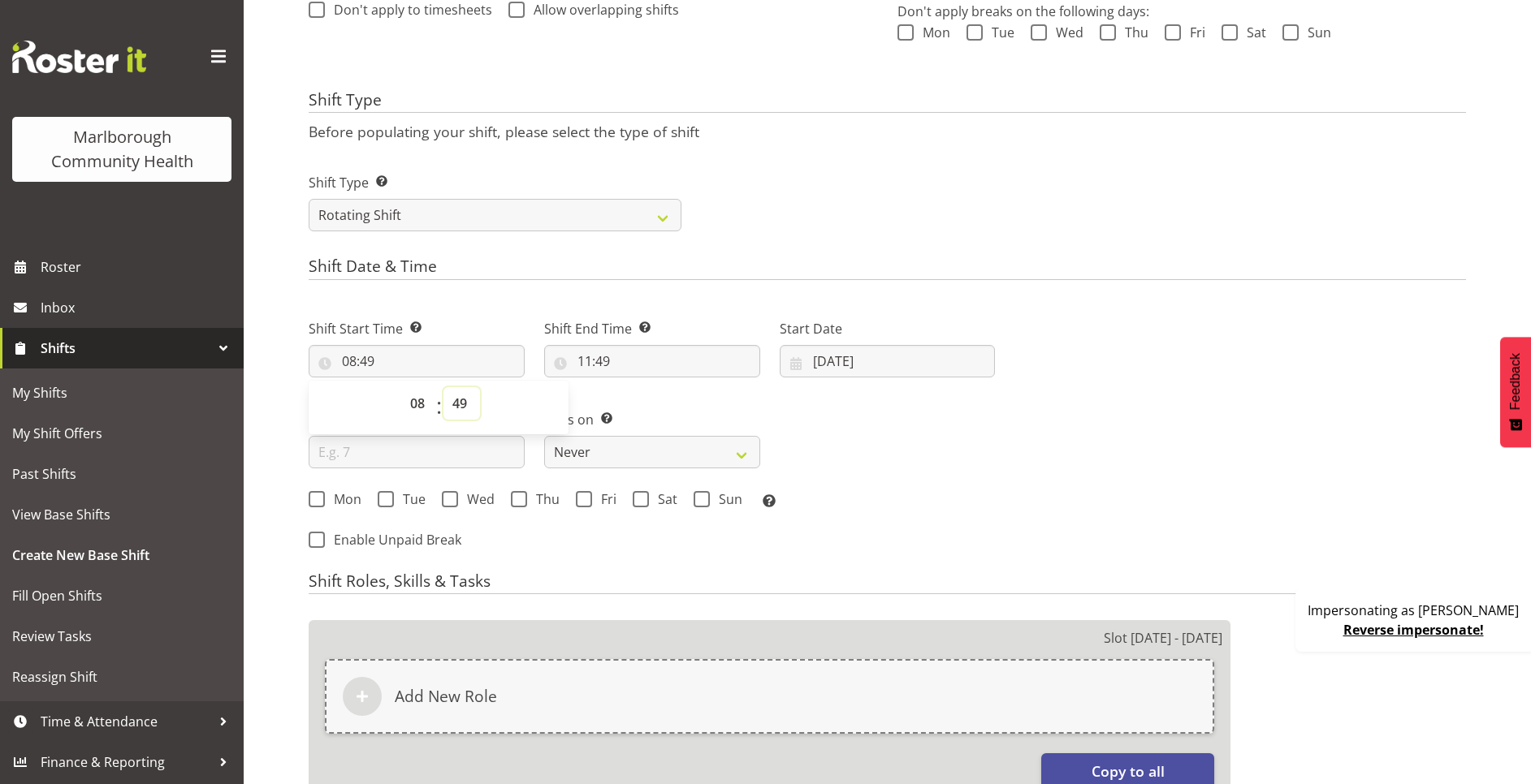
drag, startPoint x: 448, startPoint y: 399, endPoint x: 458, endPoint y: 390, distance: 13.5
click at [448, 399] on select "00 01 02 03 04 05 06 07 08 09 10 11 12 13 14 15 16 17 18 19 20 21 22 23 24 25 2…" at bounding box center [461, 403] width 36 height 33
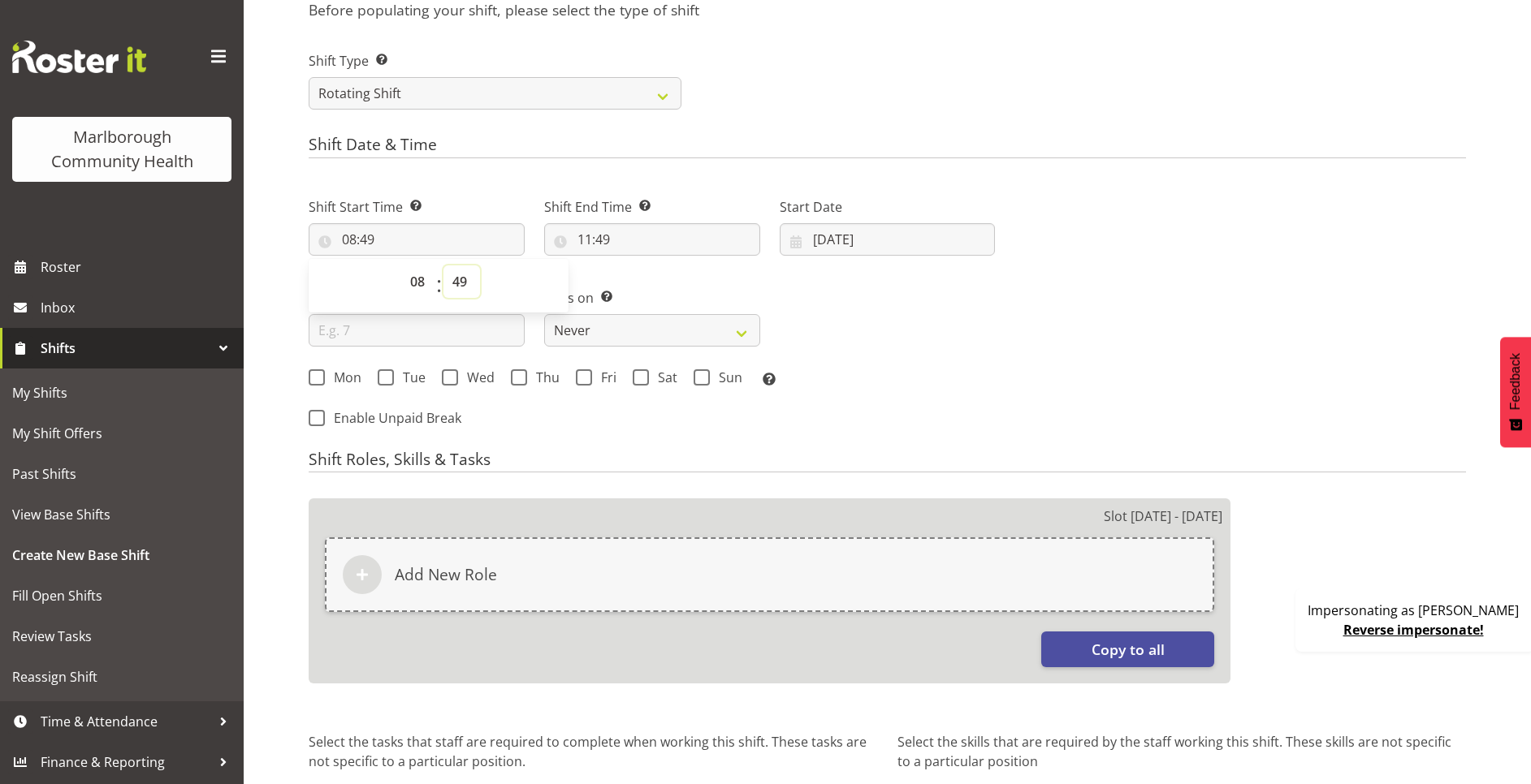
scroll to position [609, 0]
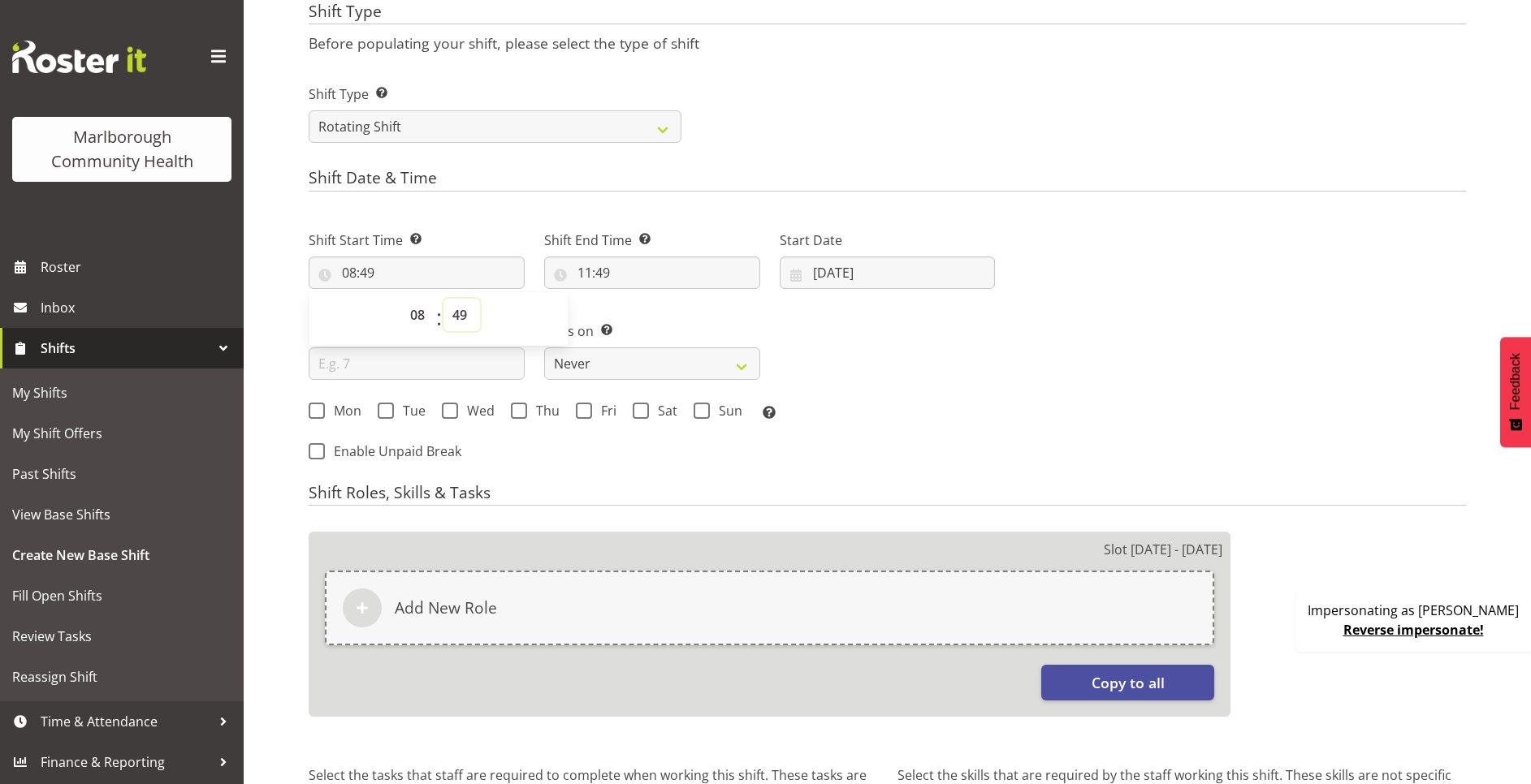
click at [467, 325] on select "00 01 02 03 04 05 06 07 08 09 10 11 12 13 14 15 16 17 18 19 20 21 22 23 24 25 2…" at bounding box center [461, 315] width 36 height 33
select select "0"
click at [443, 299] on select "00 01 02 03 04 05 06 07 08 09 10 11 12 13 14 15 16 17 18 19 20 21 22 23 24 25 2…" at bounding box center [461, 315] width 36 height 33
type input "08:00"
click at [585, 272] on input "11:49" at bounding box center [652, 273] width 216 height 33
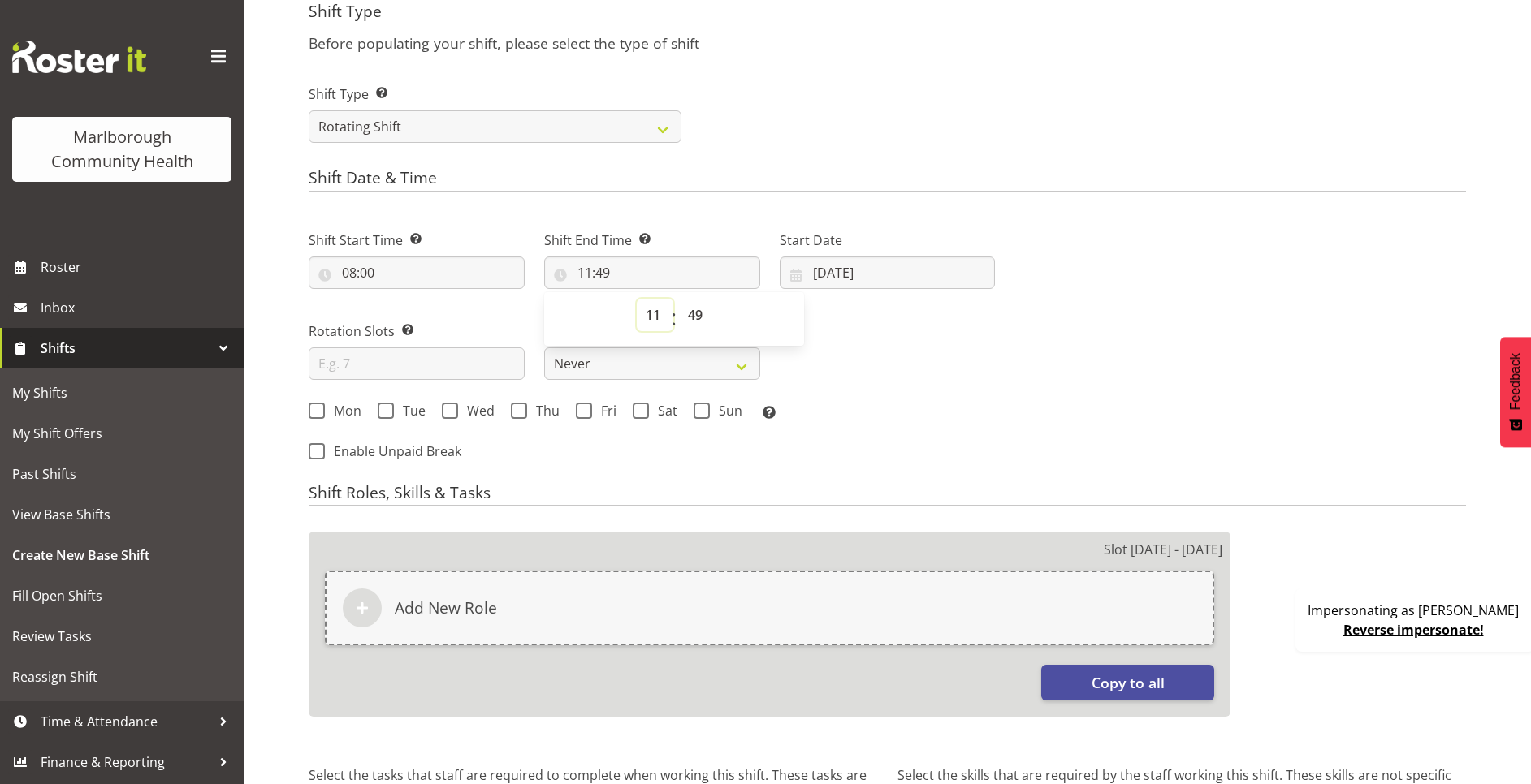
click at [661, 317] on select "00 01 02 03 04 05 06 07 08 09 10 11 12 13 14 15 16 17 18 19 20 21 22 23" at bounding box center [655, 315] width 36 height 33
select select "12"
click at [637, 299] on select "00 01 02 03 04 05 06 07 08 09 10 11 12 13 14 15 16 17 18 19 20 21 22 23" at bounding box center [655, 315] width 36 height 33
type input "12:49"
click at [691, 314] on select "00 01 02 03 04 05 06 07 08 09 10 11 12 13 14 15 16 17 18 19 20 21 22 23 24 25 2…" at bounding box center [697, 315] width 36 height 33
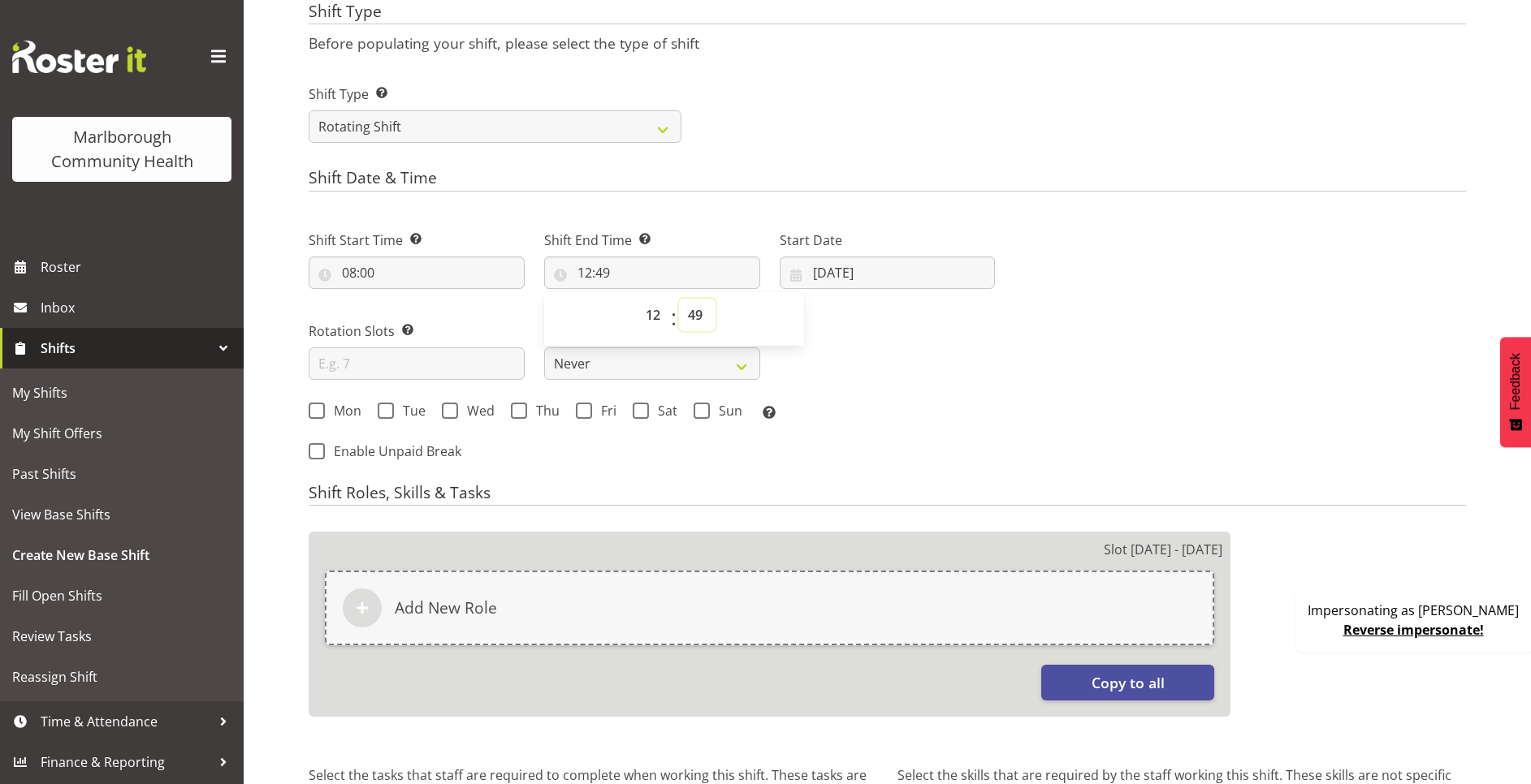
select select "30"
click at [679, 299] on select "00 01 02 03 04 05 06 07 08 09 10 11 12 13 14 15 16 17 18 19 20 21 22 23 24 25 2…" at bounding box center [697, 315] width 36 height 33
type input "12:30"
click at [889, 302] on div "Shift Start Time Set the time of the day you wish this shift to start 08:00 00 …" at bounding box center [652, 321] width 706 height 226
click at [886, 271] on input "19/08/2025" at bounding box center [887, 273] width 216 height 33
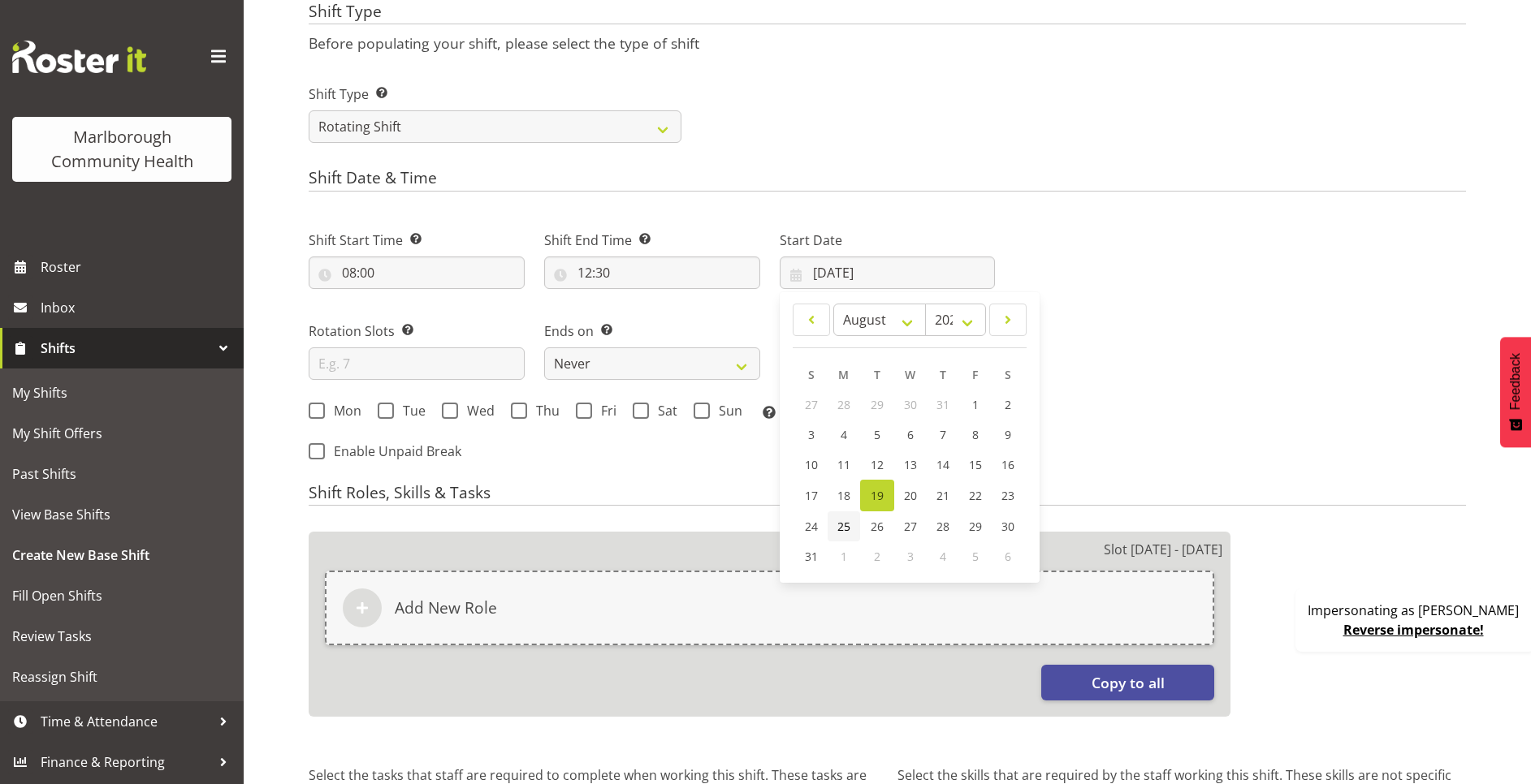
click at [843, 527] on span "25" at bounding box center [843, 526] width 13 height 15
type input "25/08/2025"
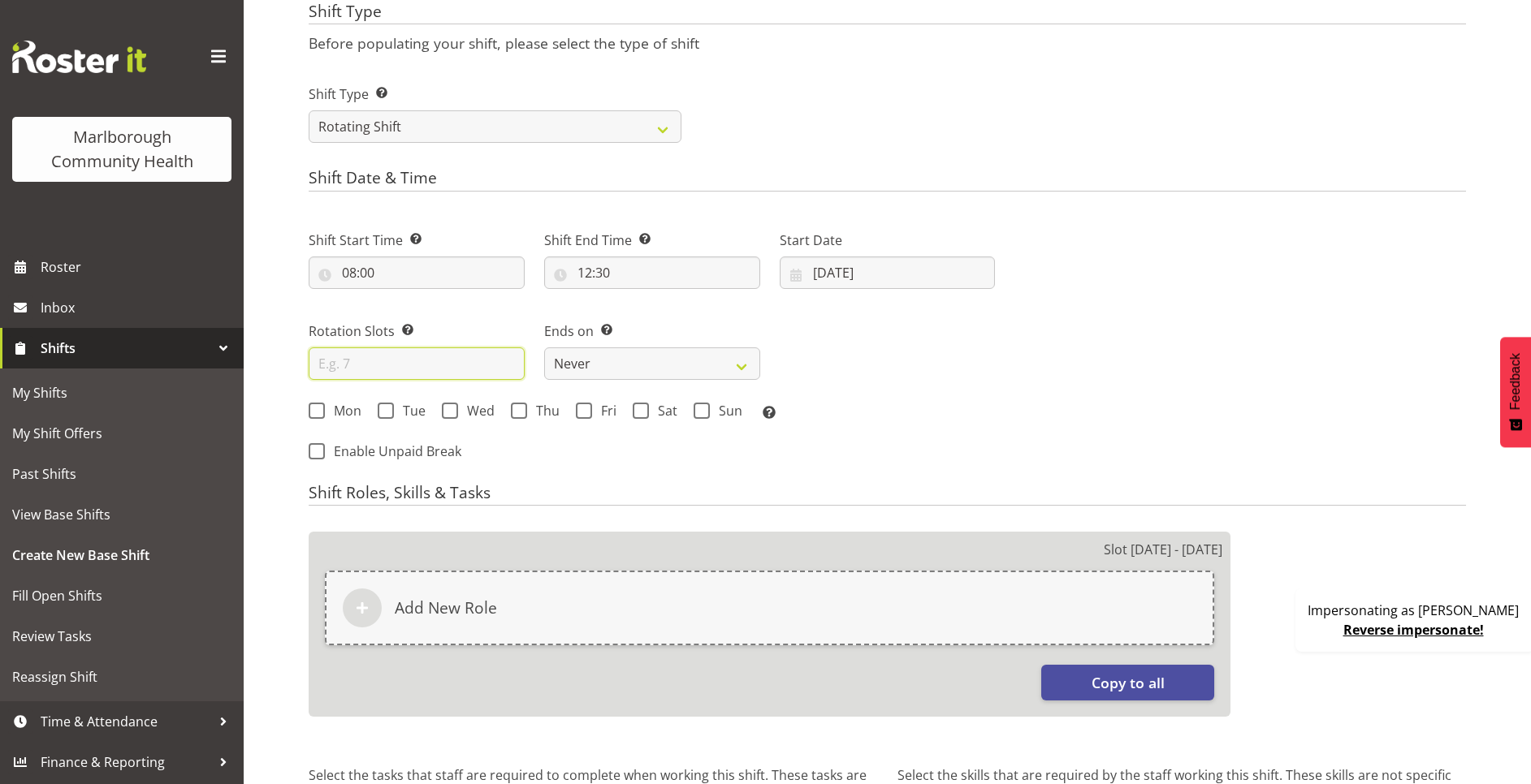
click at [399, 362] on input "text" at bounding box center [416, 363] width 216 height 33
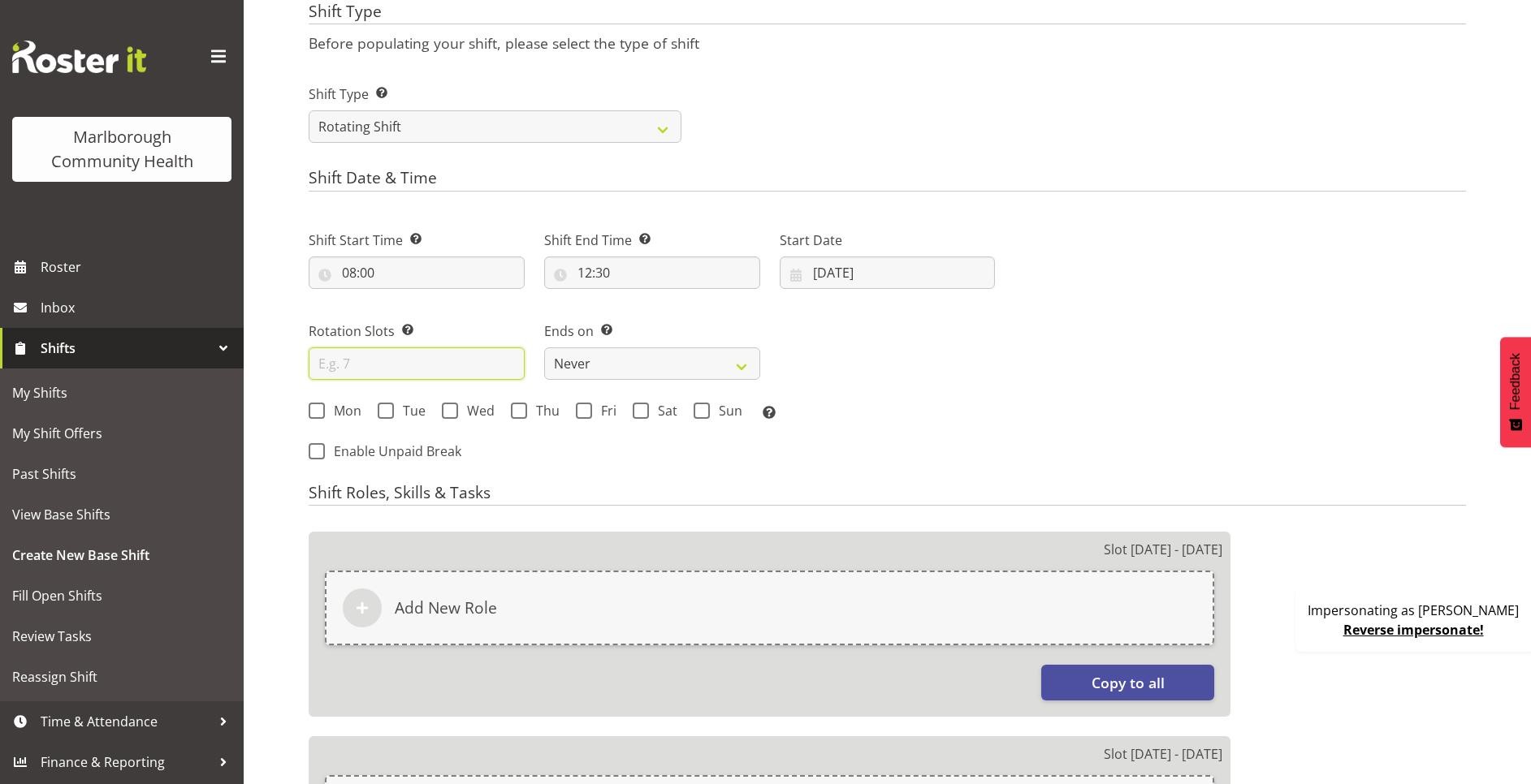
type input "7"
drag, startPoint x: 347, startPoint y: 369, endPoint x: 311, endPoint y: 369, distance: 36.0
click at [311, 369] on input "7" at bounding box center [416, 363] width 216 height 33
type input "8"
click at [645, 412] on span at bounding box center [640, 410] width 16 height 16
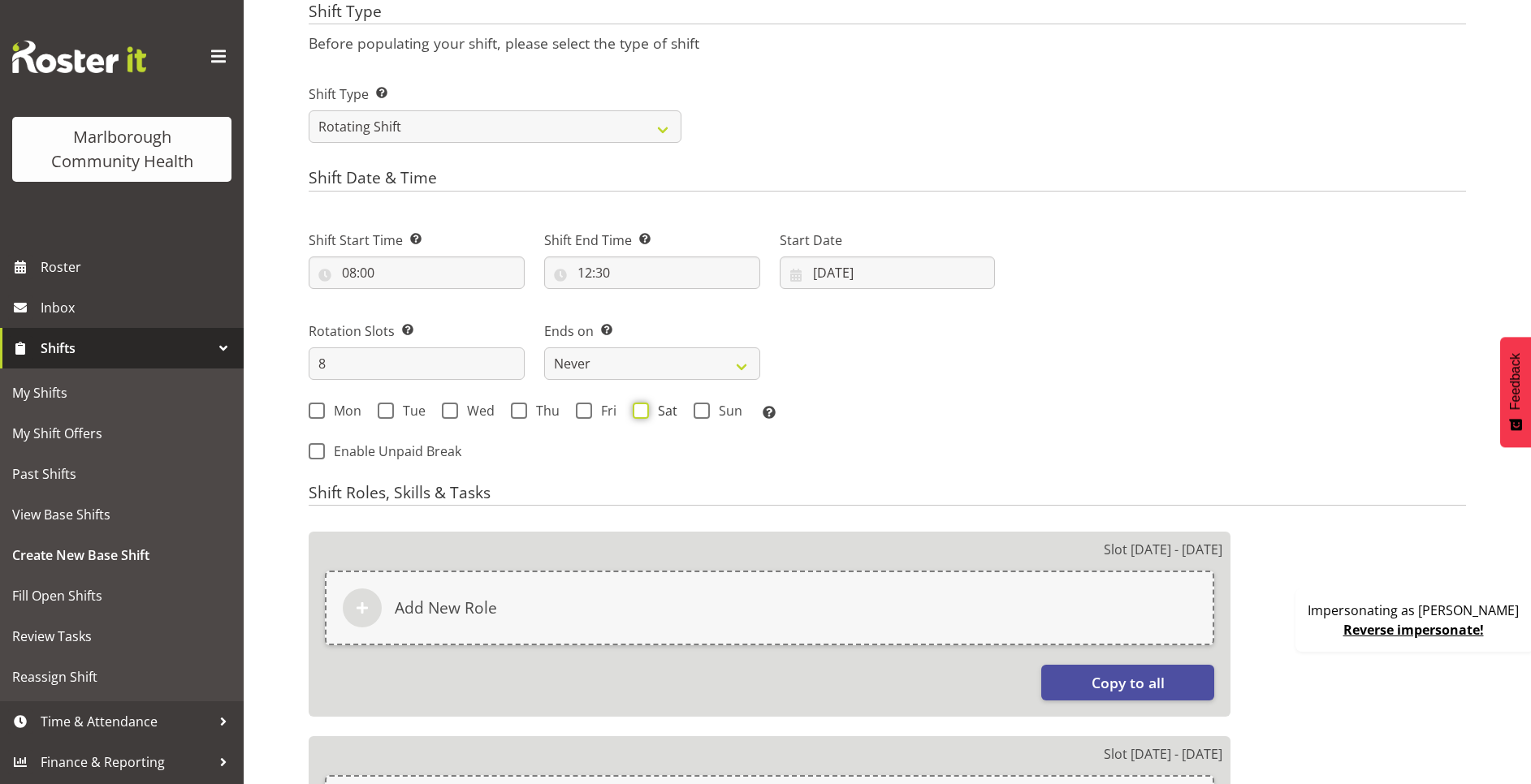
click at [643, 412] on input "Sat" at bounding box center [638, 410] width 11 height 11
checkbox input "true"
click at [699, 408] on span at bounding box center [701, 410] width 16 height 16
click at [699, 408] on input "Sun" at bounding box center [699, 410] width 11 height 11
checkbox input "true"
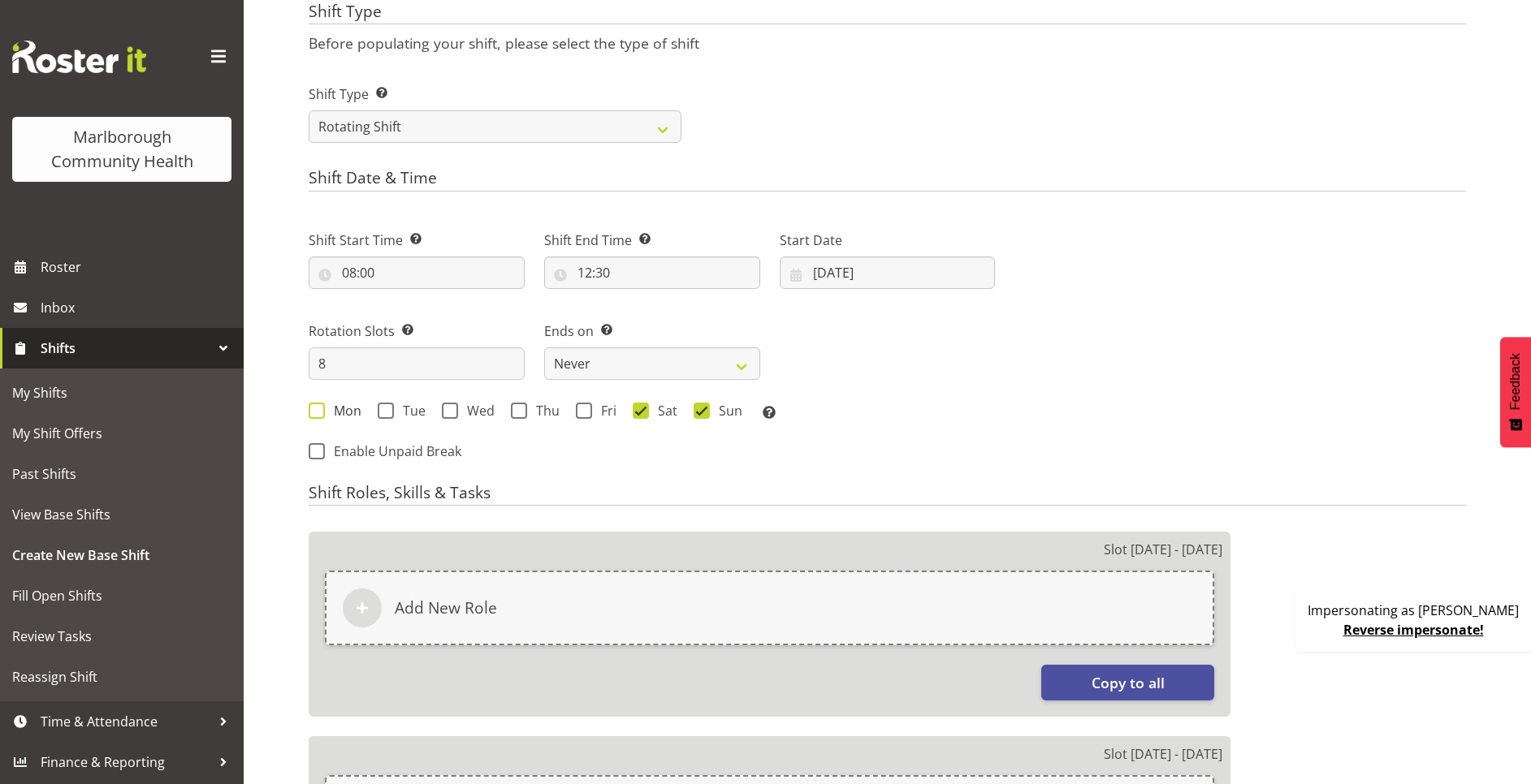
click at [318, 408] on span at bounding box center [316, 410] width 16 height 16
click at [318, 408] on input "Mon" at bounding box center [313, 410] width 11 height 11
checkbox input "true"
click at [397, 401] on div "Mon Tue Wed Thu Fri Sat Sun Select the days of the week you wish to create this…" at bounding box center [652, 412] width 706 height 44
click at [385, 411] on span at bounding box center [385, 410] width 16 height 16
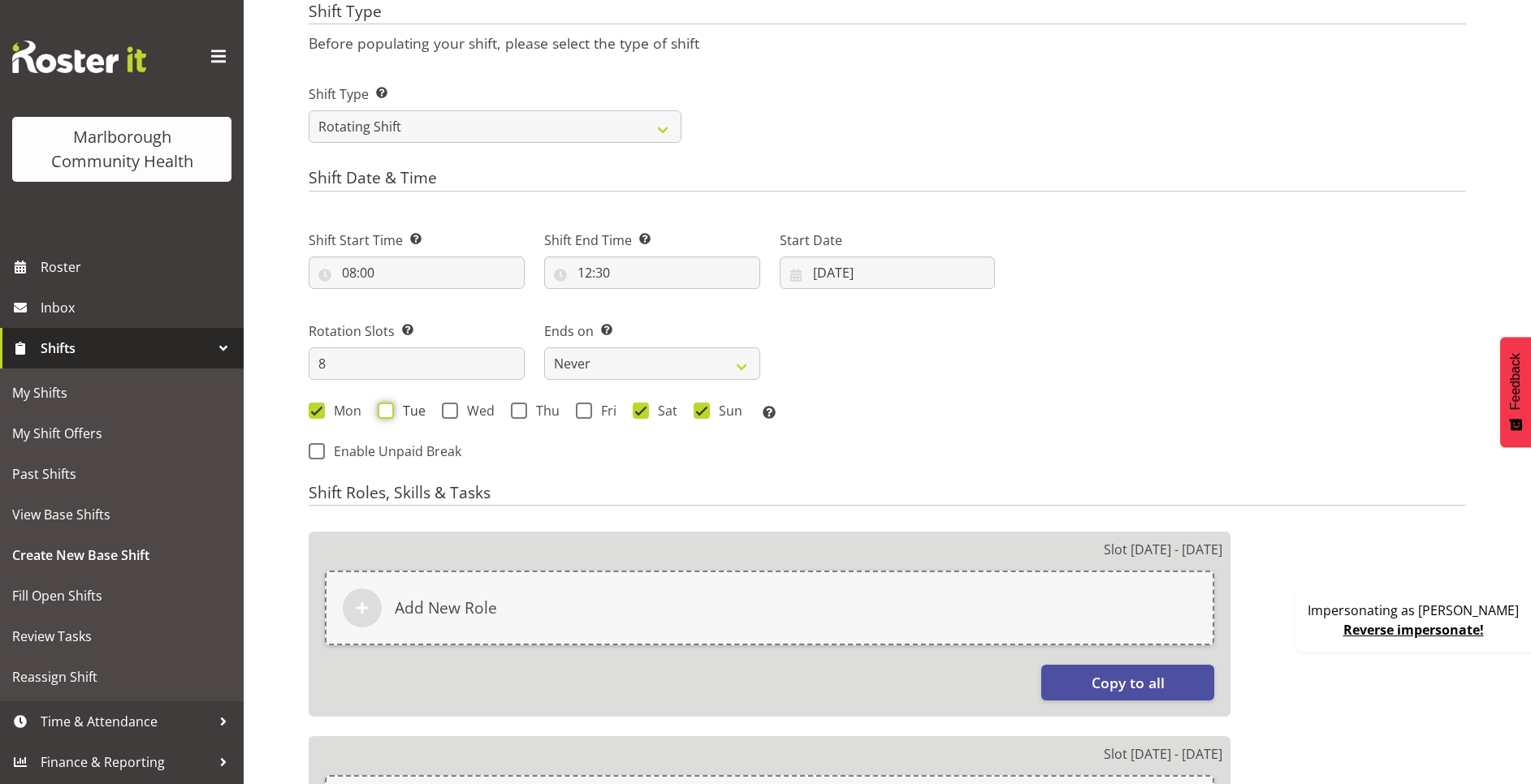
click at [385, 411] on input "Tue" at bounding box center [383, 410] width 11 height 11
checkbox input "true"
click at [462, 408] on span "Wed" at bounding box center [476, 410] width 36 height 16
click at [452, 408] on input "Wed" at bounding box center [447, 410] width 11 height 11
checkbox input "true"
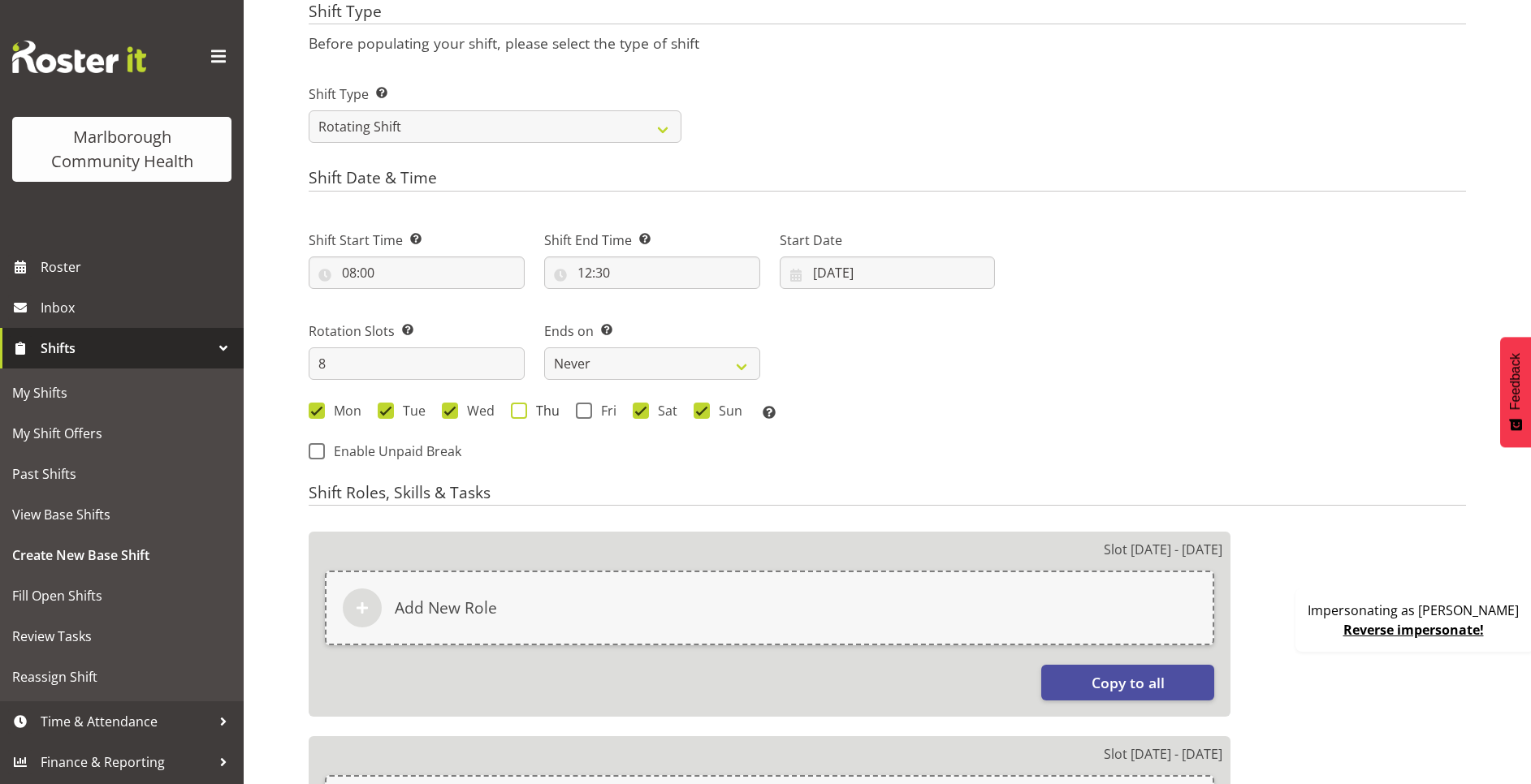
click at [541, 413] on span "Thu" at bounding box center [543, 410] width 33 height 16
click at [522, 413] on input "Thu" at bounding box center [516, 410] width 11 height 11
checkbox input "true"
click at [595, 413] on span "Fri" at bounding box center [604, 410] width 24 height 16
click at [586, 413] on input "Fri" at bounding box center [581, 410] width 11 height 11
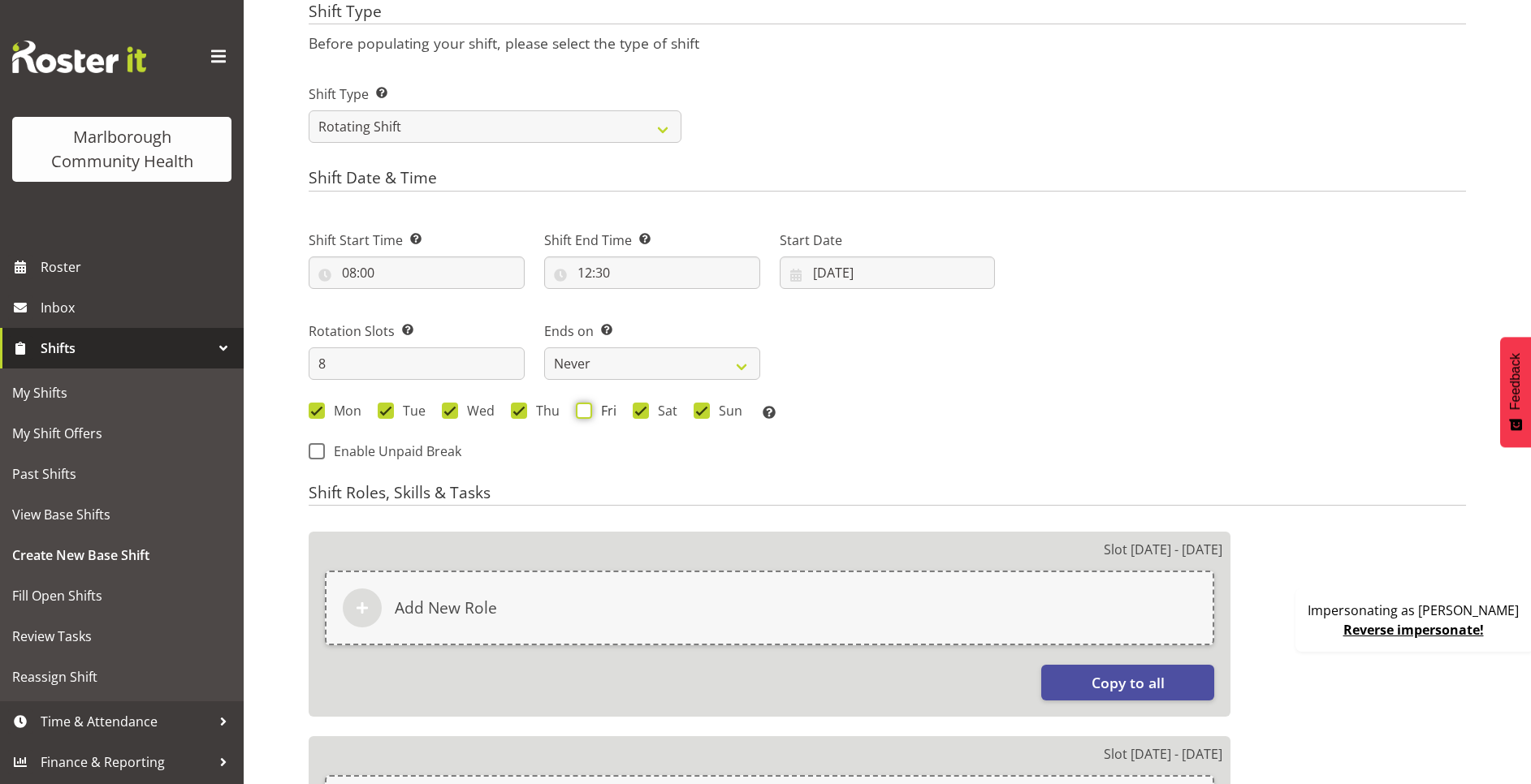
checkbox input "true"
drag, startPoint x: 361, startPoint y: 346, endPoint x: 327, endPoint y: 355, distance: 35.2
click at [327, 355] on div "Rotation Slots Select the number of shifts required for 1 rotation i.e 9 slots …" at bounding box center [416, 350] width 216 height 58
drag, startPoint x: 363, startPoint y: 376, endPoint x: 269, endPoint y: 370, distance: 94.2
click at [269, 370] on div "Create Shift Guided Walkthrough Back to view shifts Shift Name Enter a name for…" at bounding box center [887, 781] width 1287 height 2694
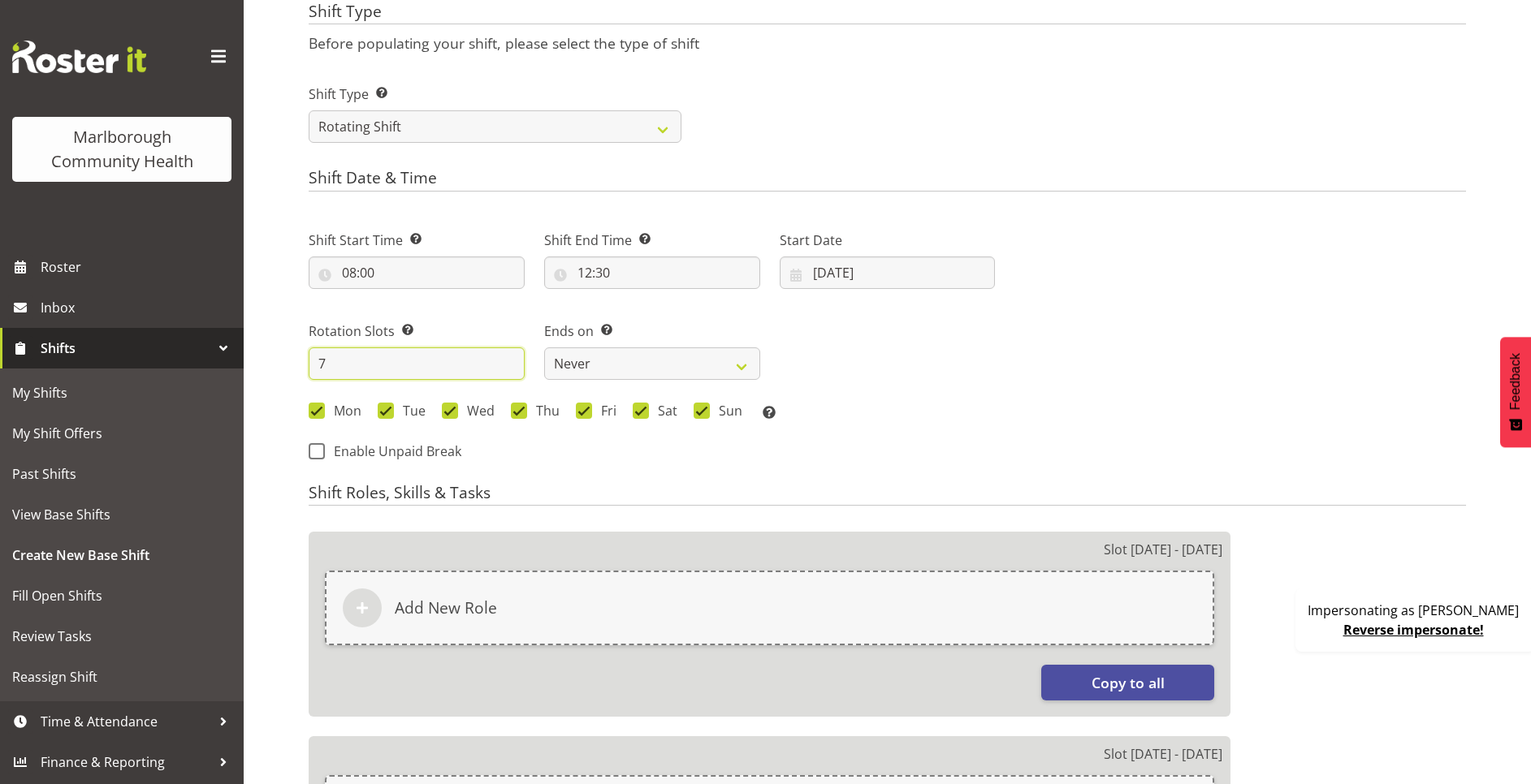
type input "7"
click at [892, 351] on div "Shift Start Time Set the time of the day you wish this shift to start 08:00 00 …" at bounding box center [652, 321] width 706 height 226
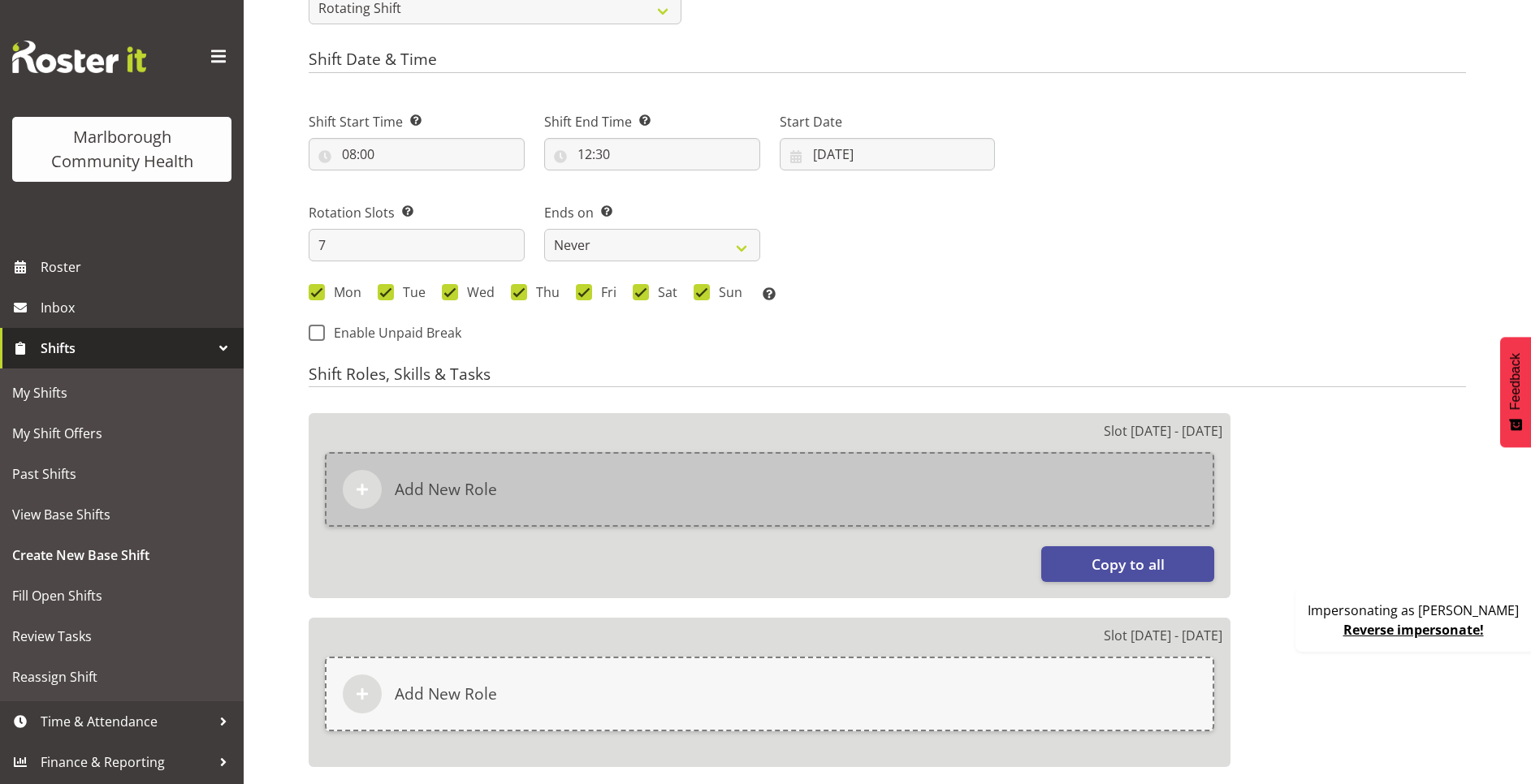
scroll to position [852, 0]
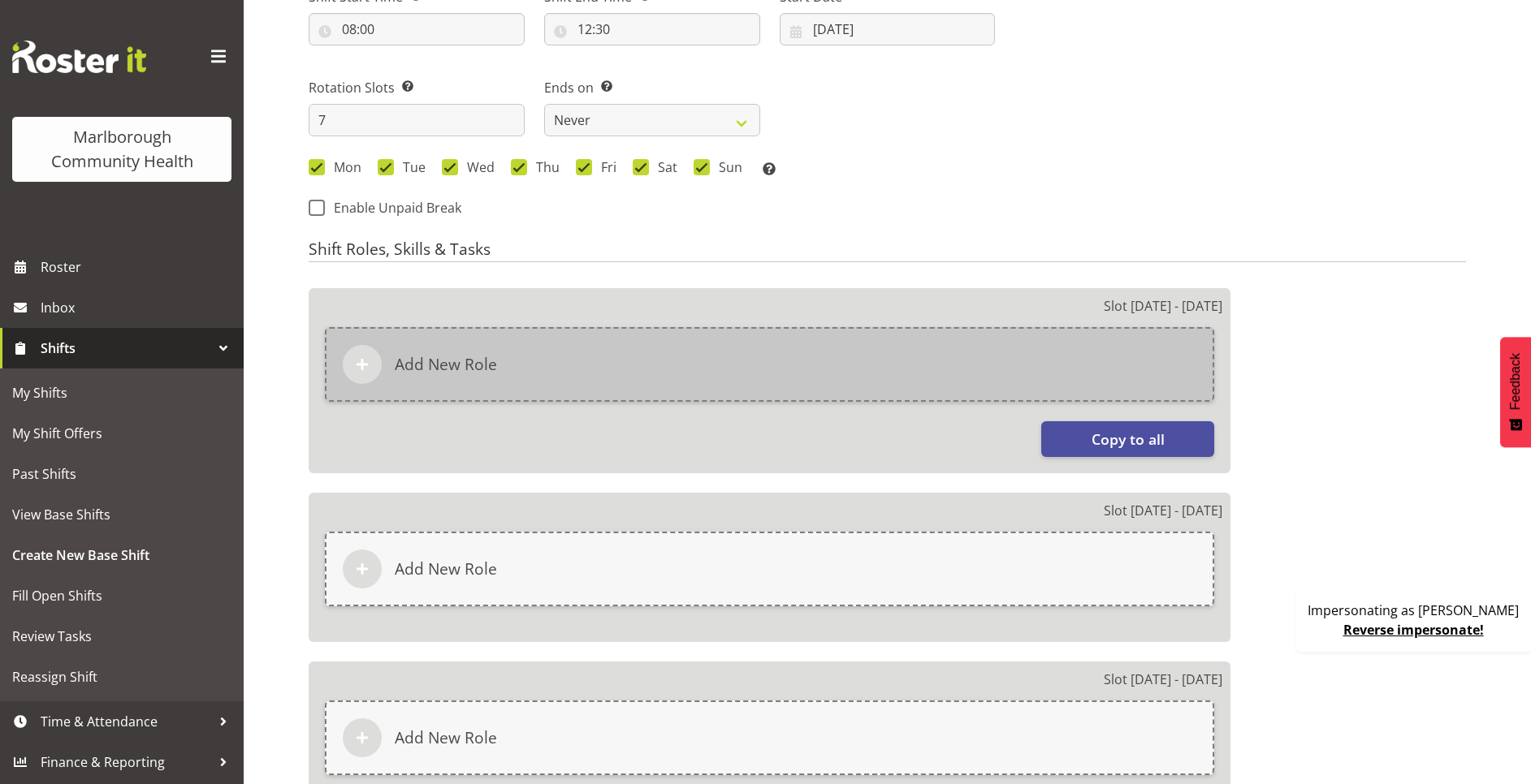
click at [892, 354] on div "Add New Role" at bounding box center [769, 364] width 889 height 75
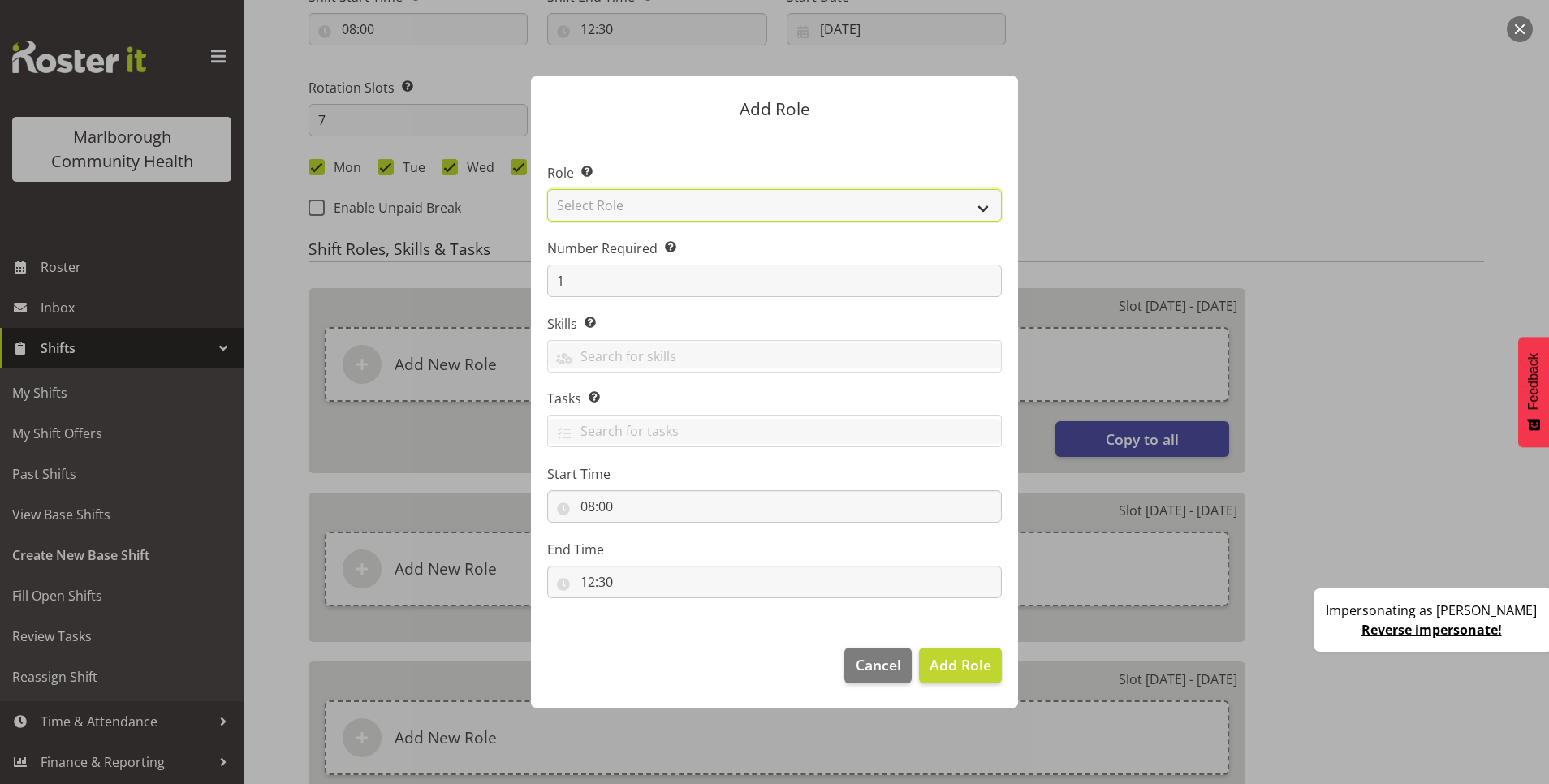
click at [681, 198] on select "Select Role Casual Medical Officer Casual Registered Nurse Health Care Assistan…" at bounding box center [775, 205] width 455 height 33
select select "1557"
click at [547, 189] on select "Select Role Casual Medical Officer Casual Registered Nurse Health Care Assistan…" at bounding box center [775, 205] width 455 height 33
click at [953, 664] on span "Add Role" at bounding box center [960, 664] width 61 height 19
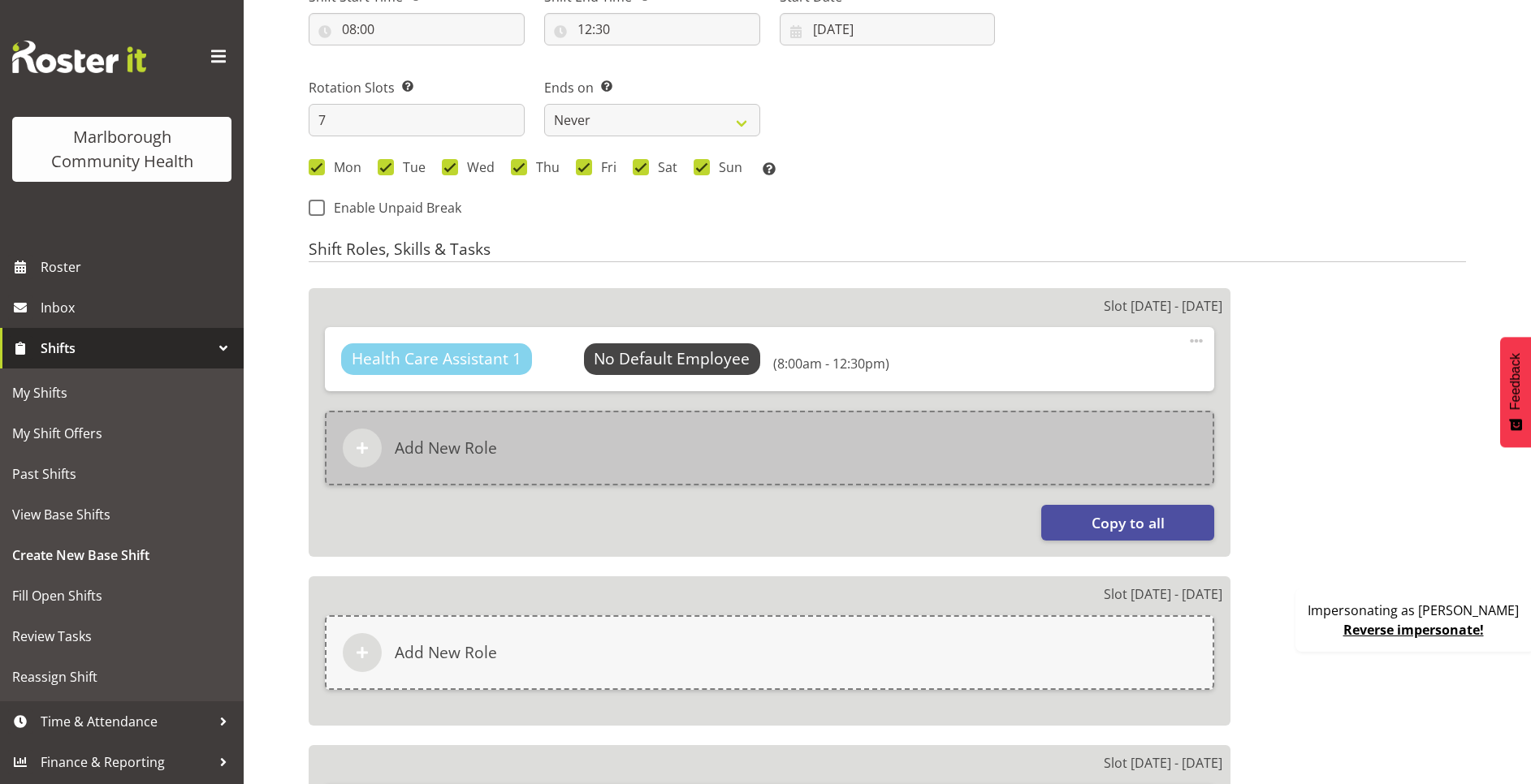
click at [692, 451] on div "Add New Role" at bounding box center [769, 448] width 889 height 75
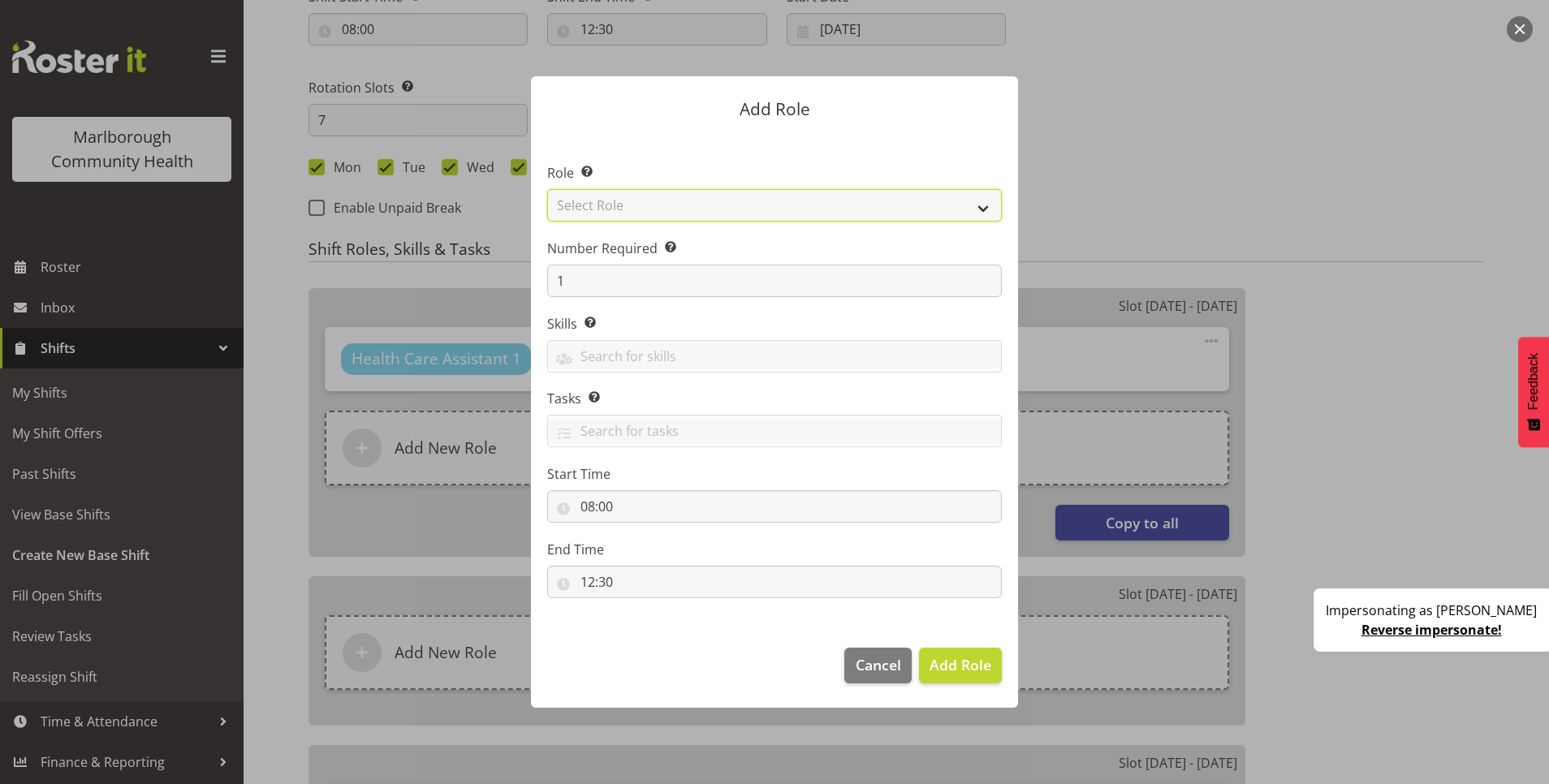
click at [639, 211] on select "Select Role Casual Medical Officer Casual Registered Nurse Health Care Assistan…" at bounding box center [775, 205] width 455 height 33
select select "1558"
click at [547, 189] on select "Select Role Casual Medical Officer Casual Registered Nurse Health Care Assistan…" at bounding box center [775, 205] width 455 height 33
click at [964, 661] on span "Add Role" at bounding box center [960, 664] width 61 height 19
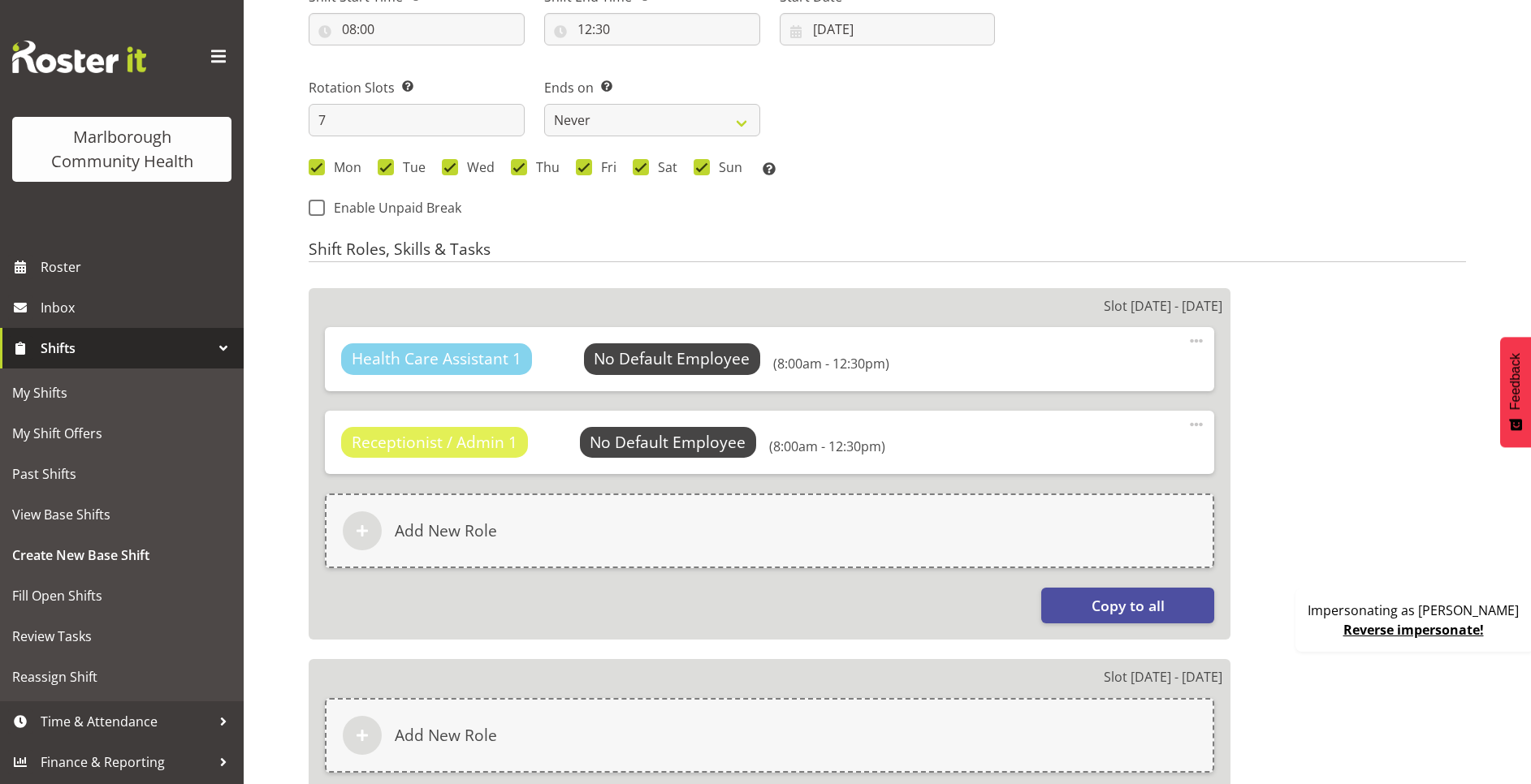
click at [1196, 429] on span at bounding box center [1196, 424] width 19 height 19
click at [1103, 456] on link "Edit" at bounding box center [1127, 460] width 156 height 29
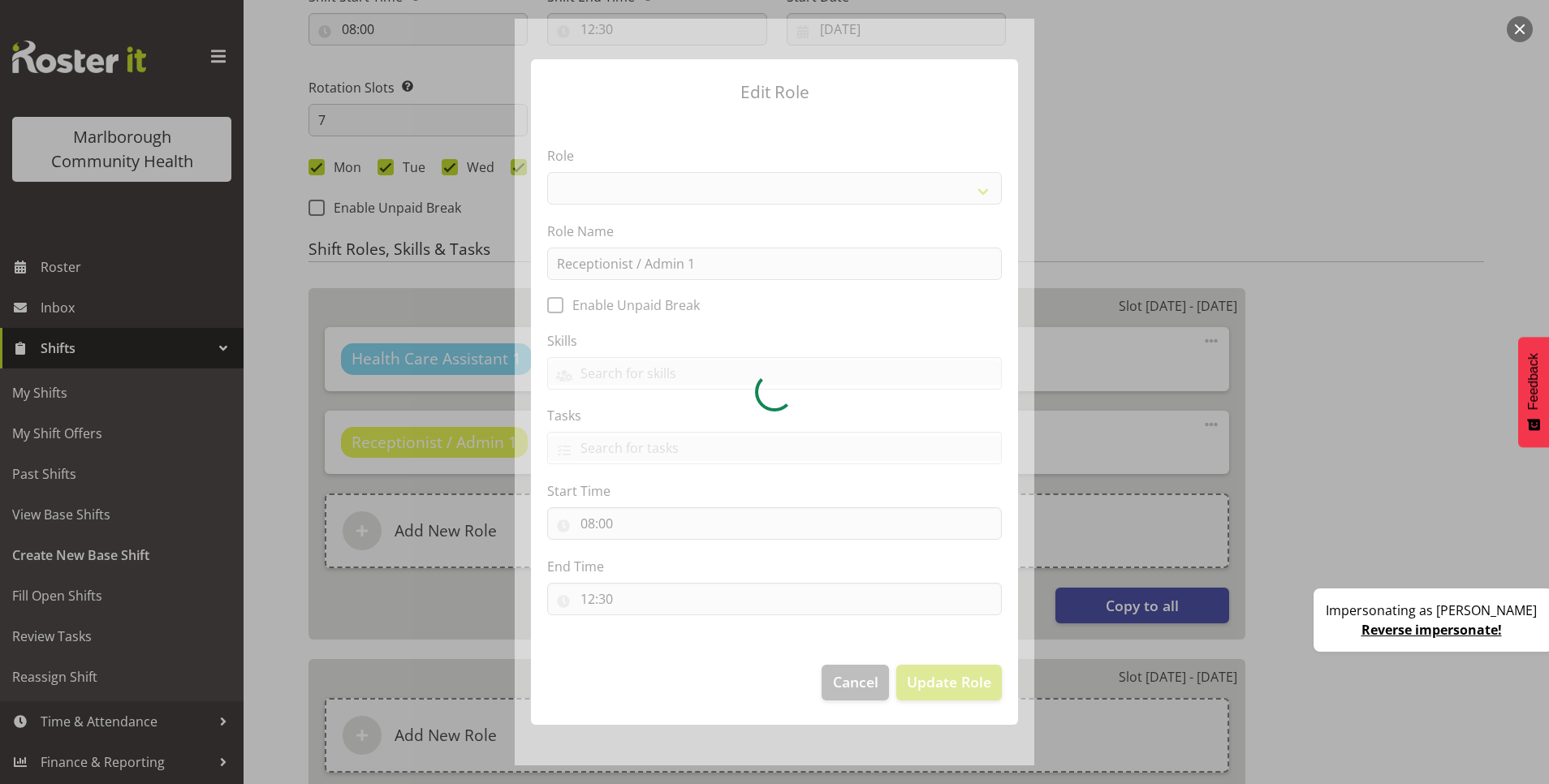
select select "1558"
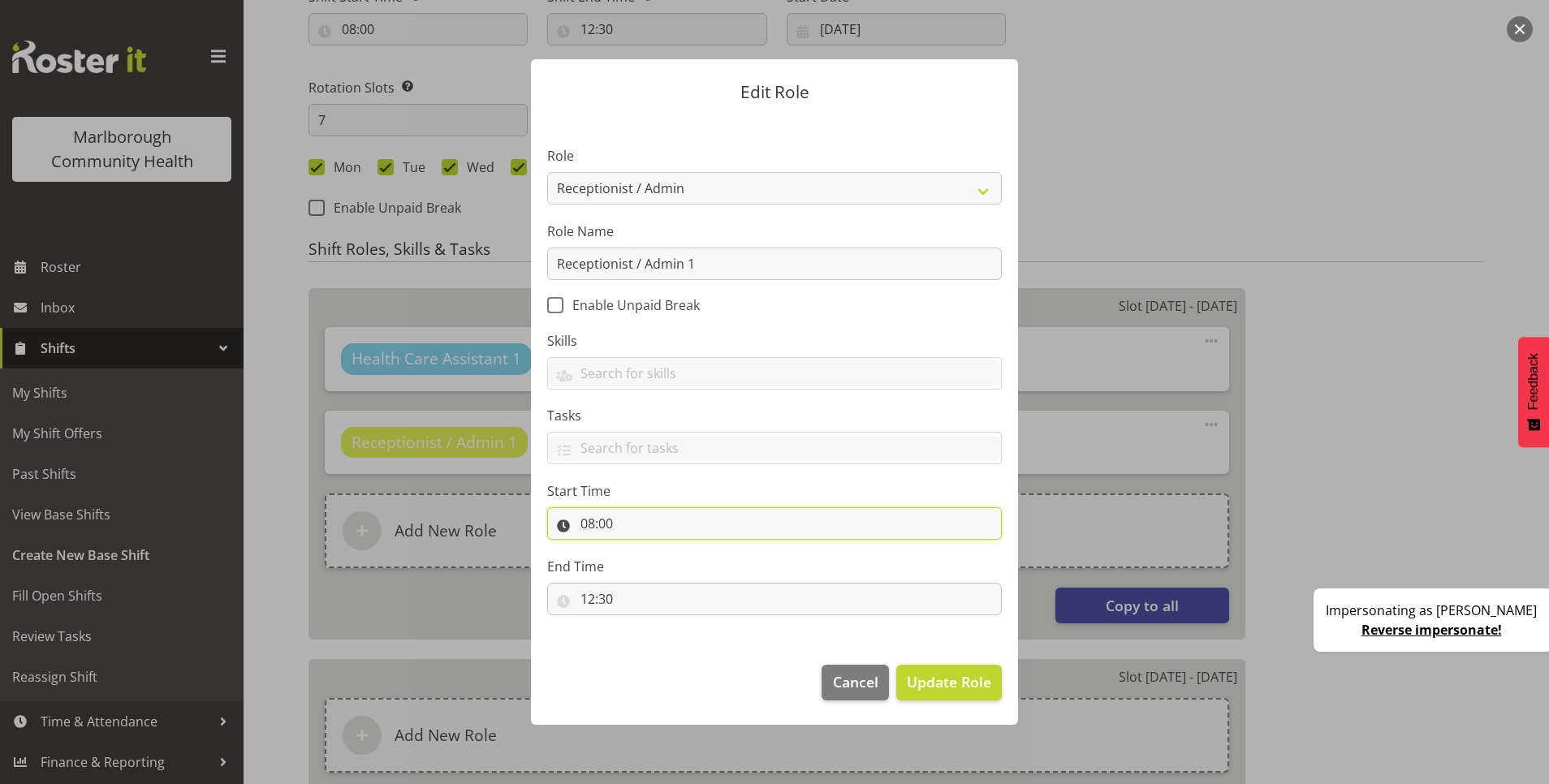
click at [584, 526] on input "08:00" at bounding box center [775, 523] width 455 height 33
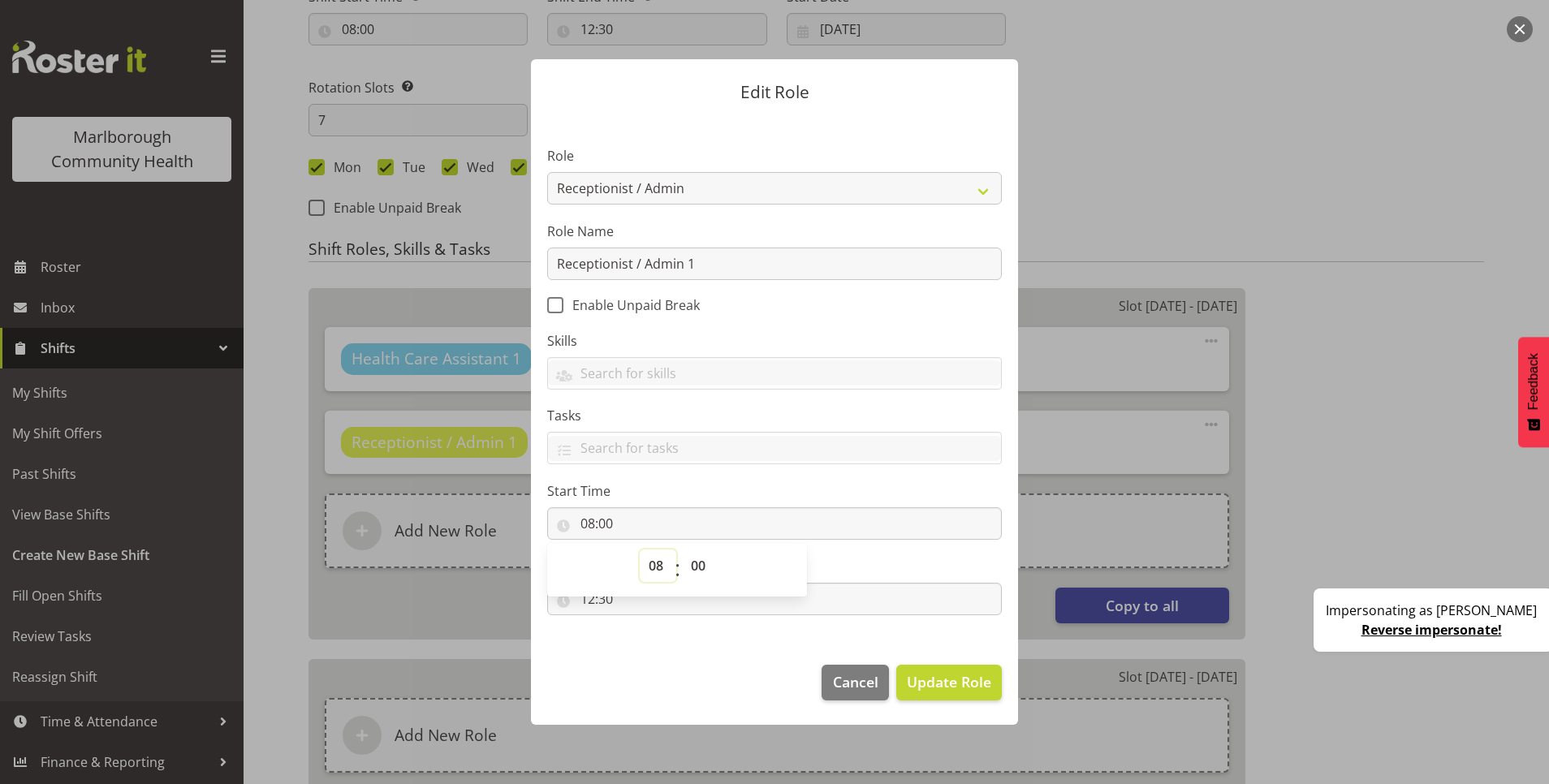
click at [644, 565] on select "00 01 02 03 04 05 06 07 08 09 10 11 12 13 14 15 16 17 18 19 20 21 22 23" at bounding box center [657, 565] width 36 height 33
select select "9"
click at [639, 549] on select "00 01 02 03 04 05 06 07 08 09 10 11 12 13 14 15 16 17 18 19 20 21 22 23" at bounding box center [657, 565] width 36 height 33
type input "09:00"
click at [972, 679] on span "Update Role" at bounding box center [949, 681] width 84 height 21
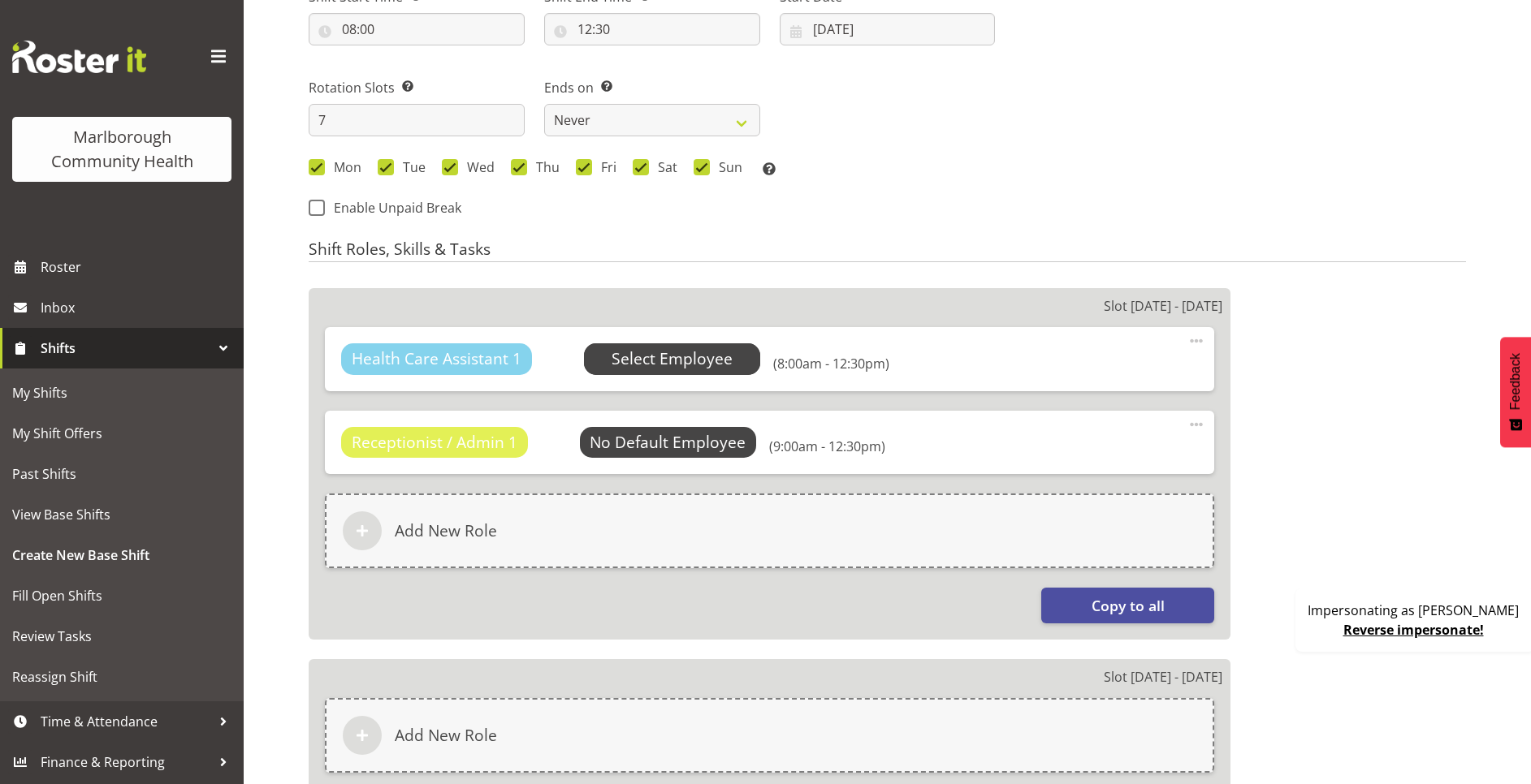
click at [686, 357] on span "Select Employee" at bounding box center [672, 359] width 121 height 24
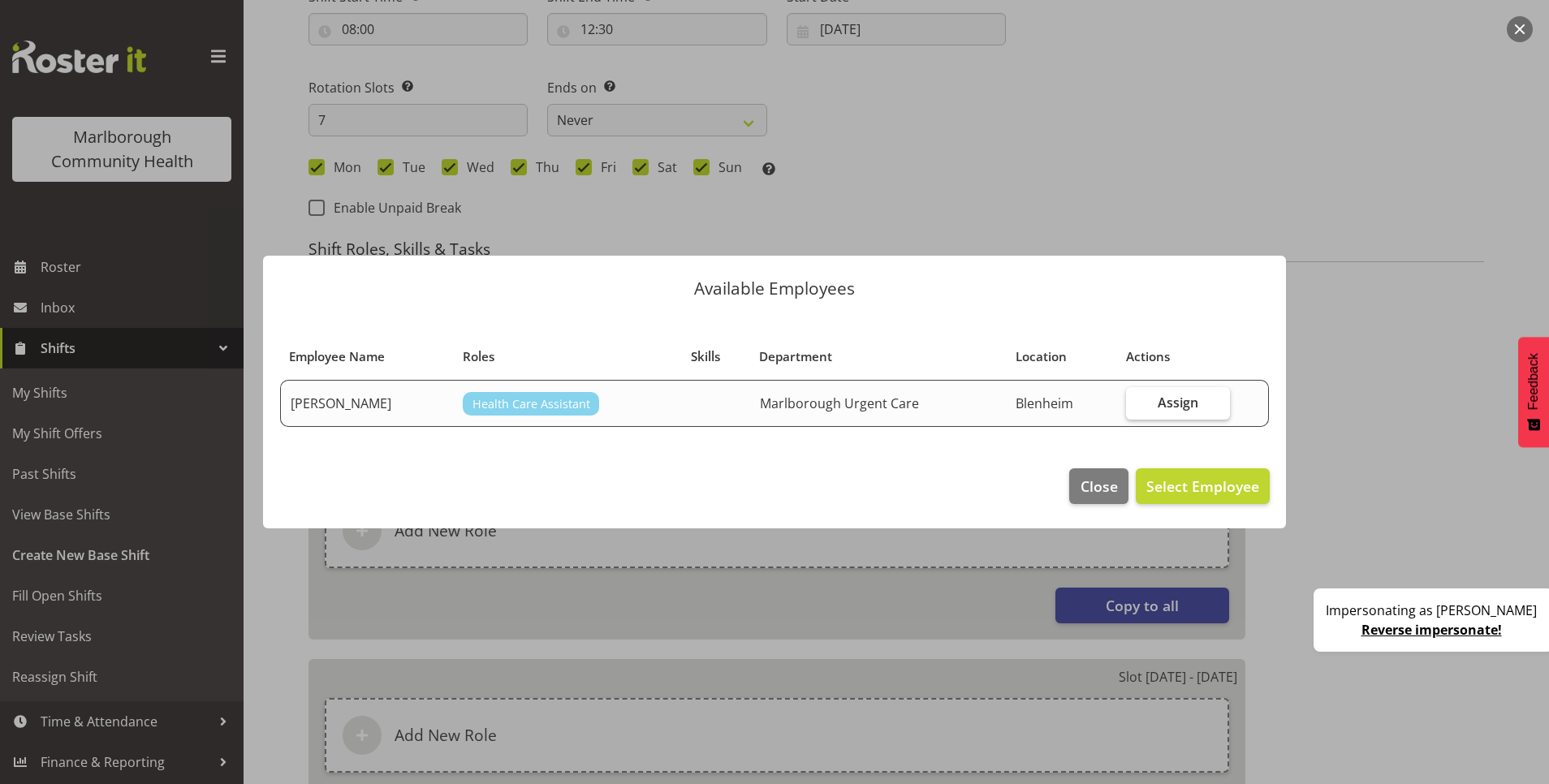
click at [1194, 404] on span "Assign" at bounding box center [1178, 402] width 40 height 16
click at [1136, 404] on input "Assign" at bounding box center [1131, 402] width 11 height 11
checkbox input "true"
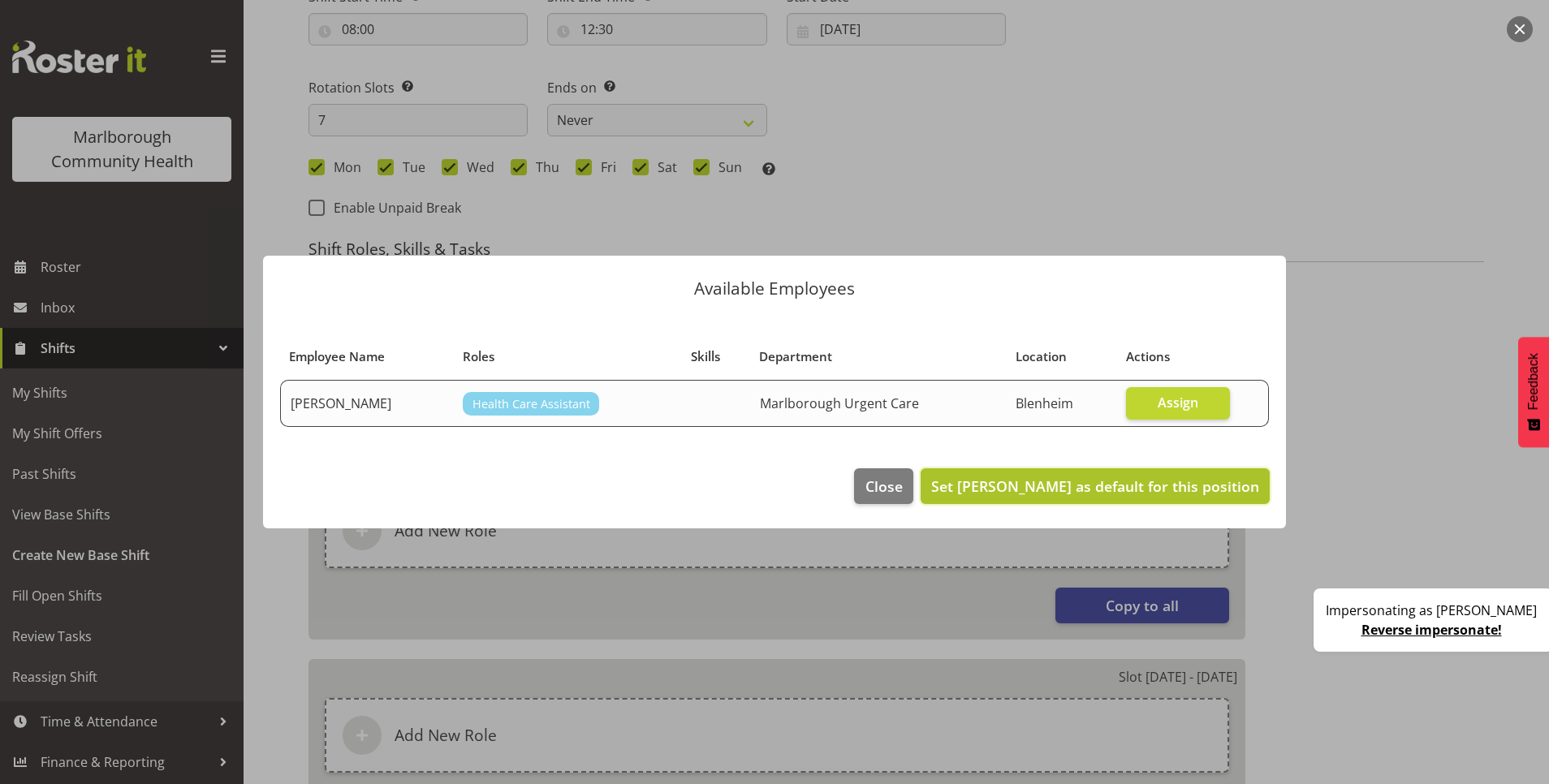
click at [1188, 477] on span "Set Cordelia Davies as default for this position" at bounding box center [1094, 486] width 328 height 19
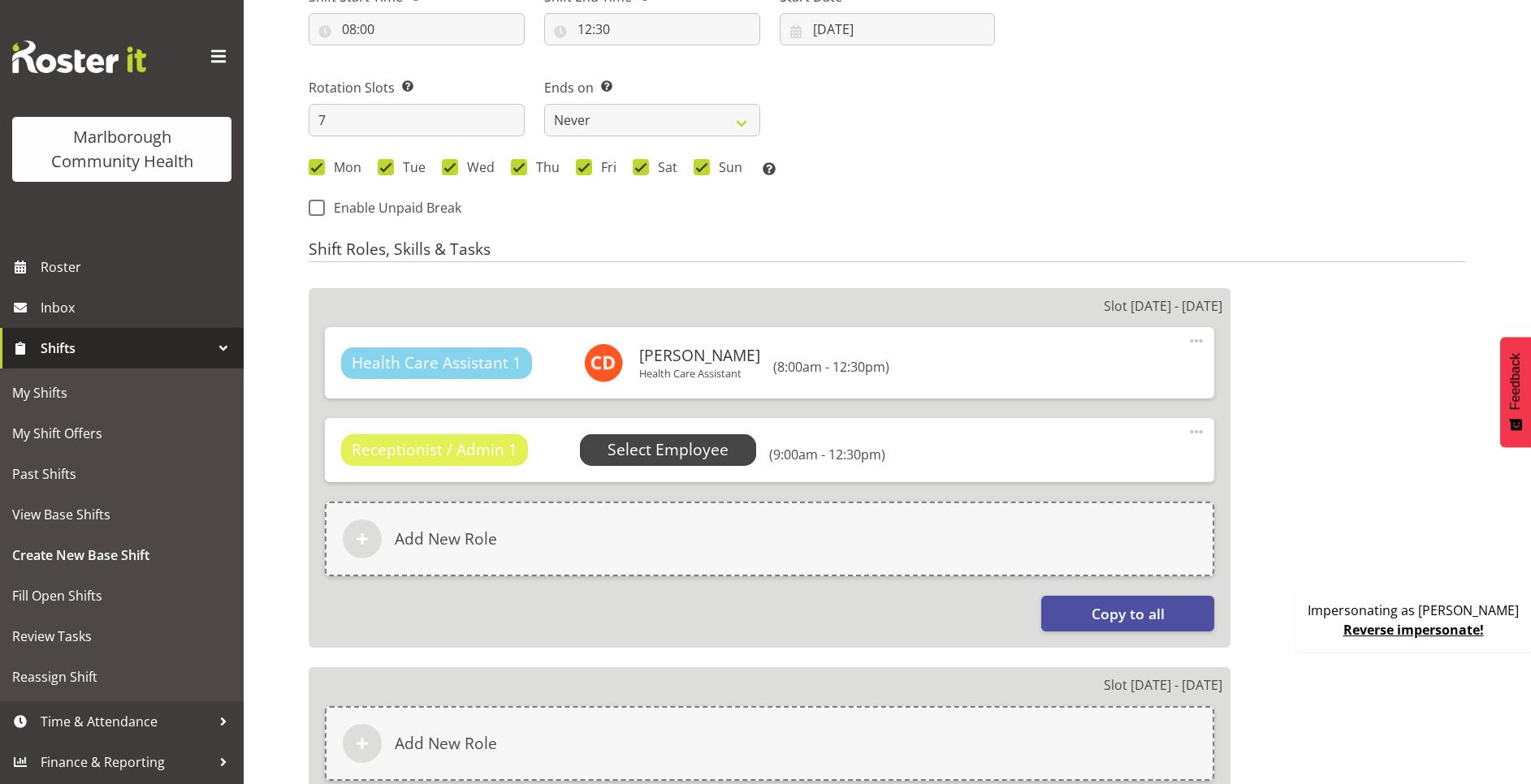
click at [624, 440] on span "Select Employee" at bounding box center [668, 450] width 121 height 24
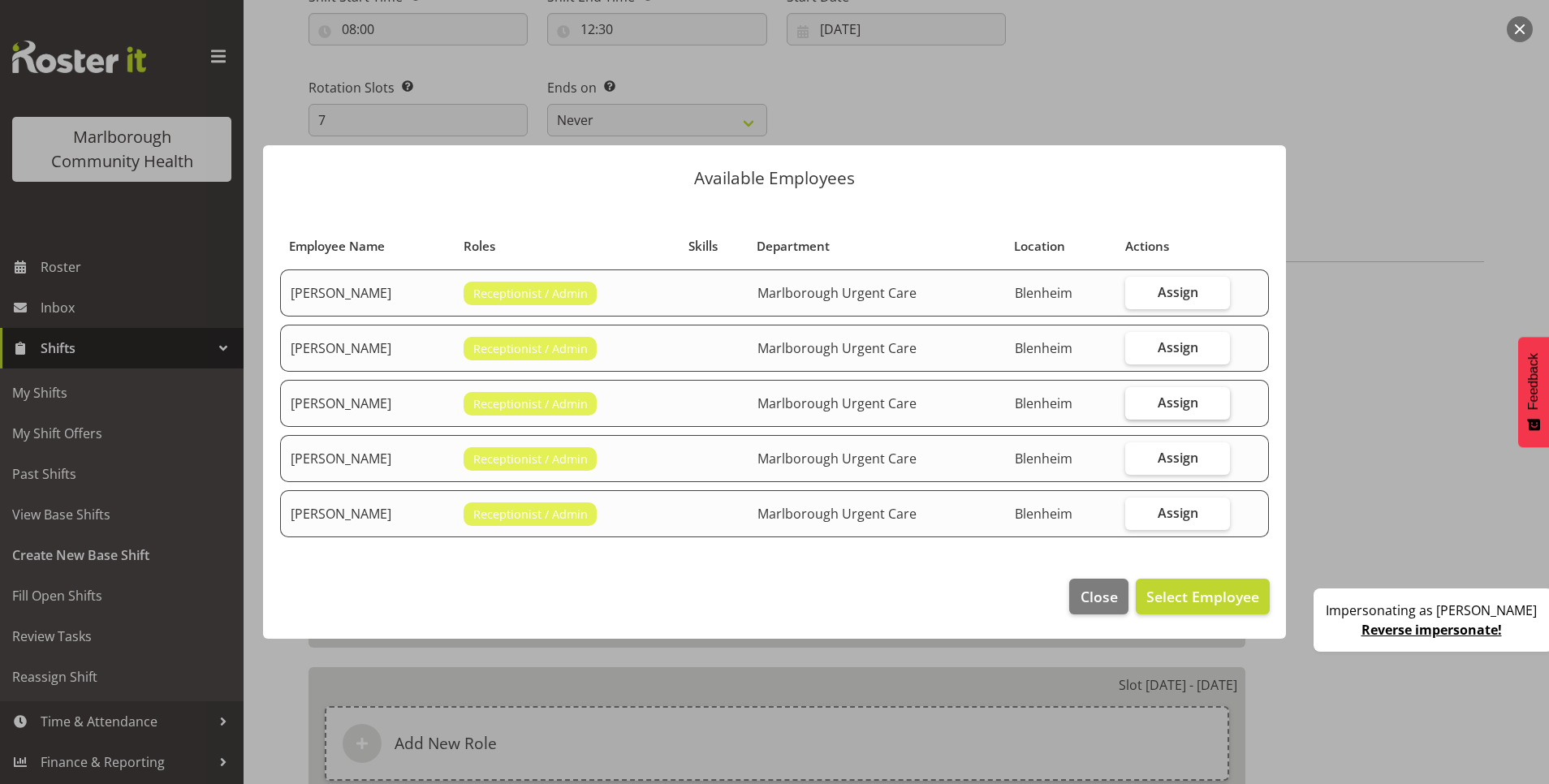
click at [1198, 404] on span "Assign" at bounding box center [1178, 402] width 40 height 16
click at [1135, 404] on input "Assign" at bounding box center [1130, 402] width 11 height 11
checkbox input "true"
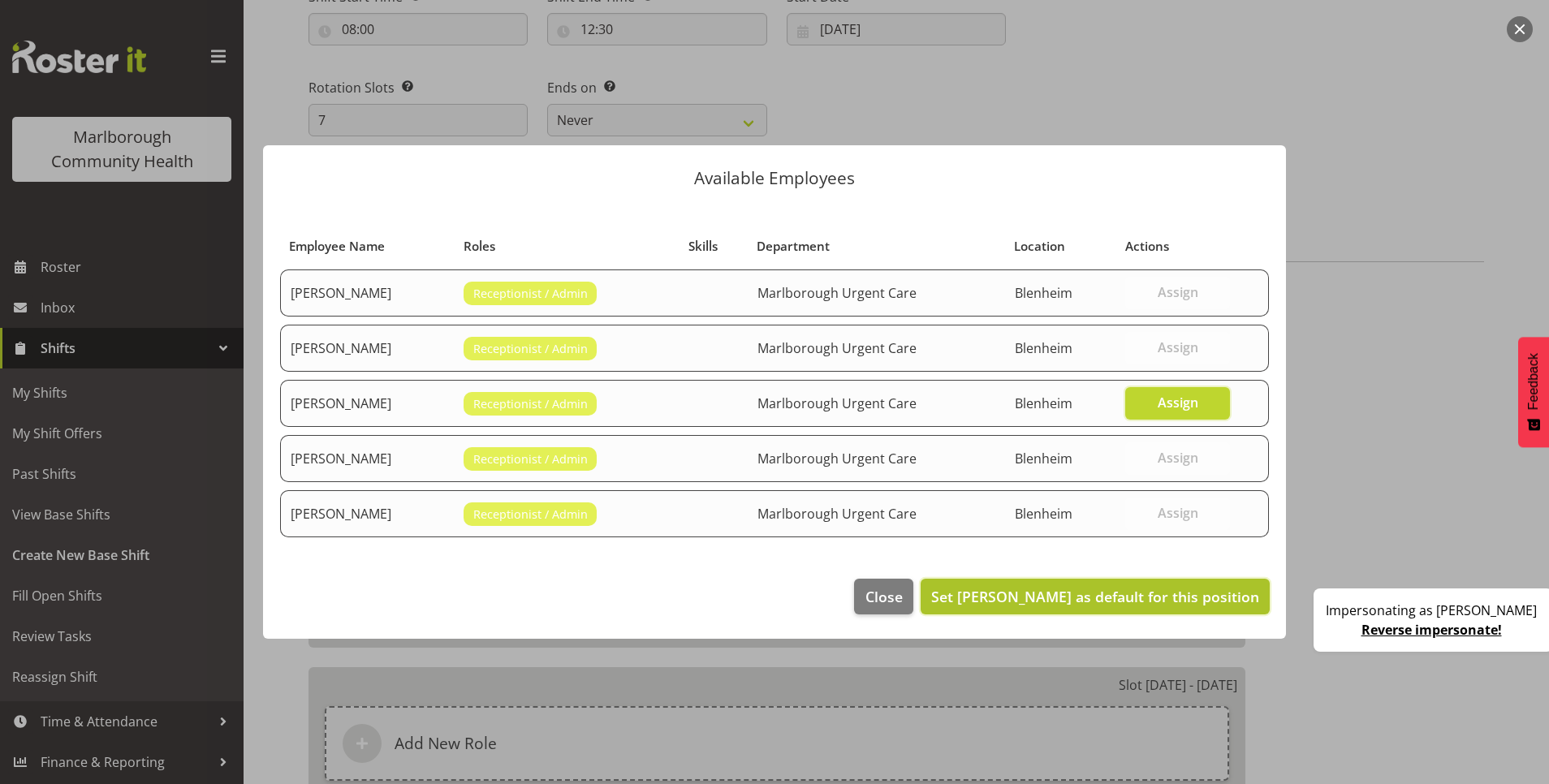
click at [1190, 597] on span "Set Margret Hall as default for this position" at bounding box center [1094, 596] width 328 height 19
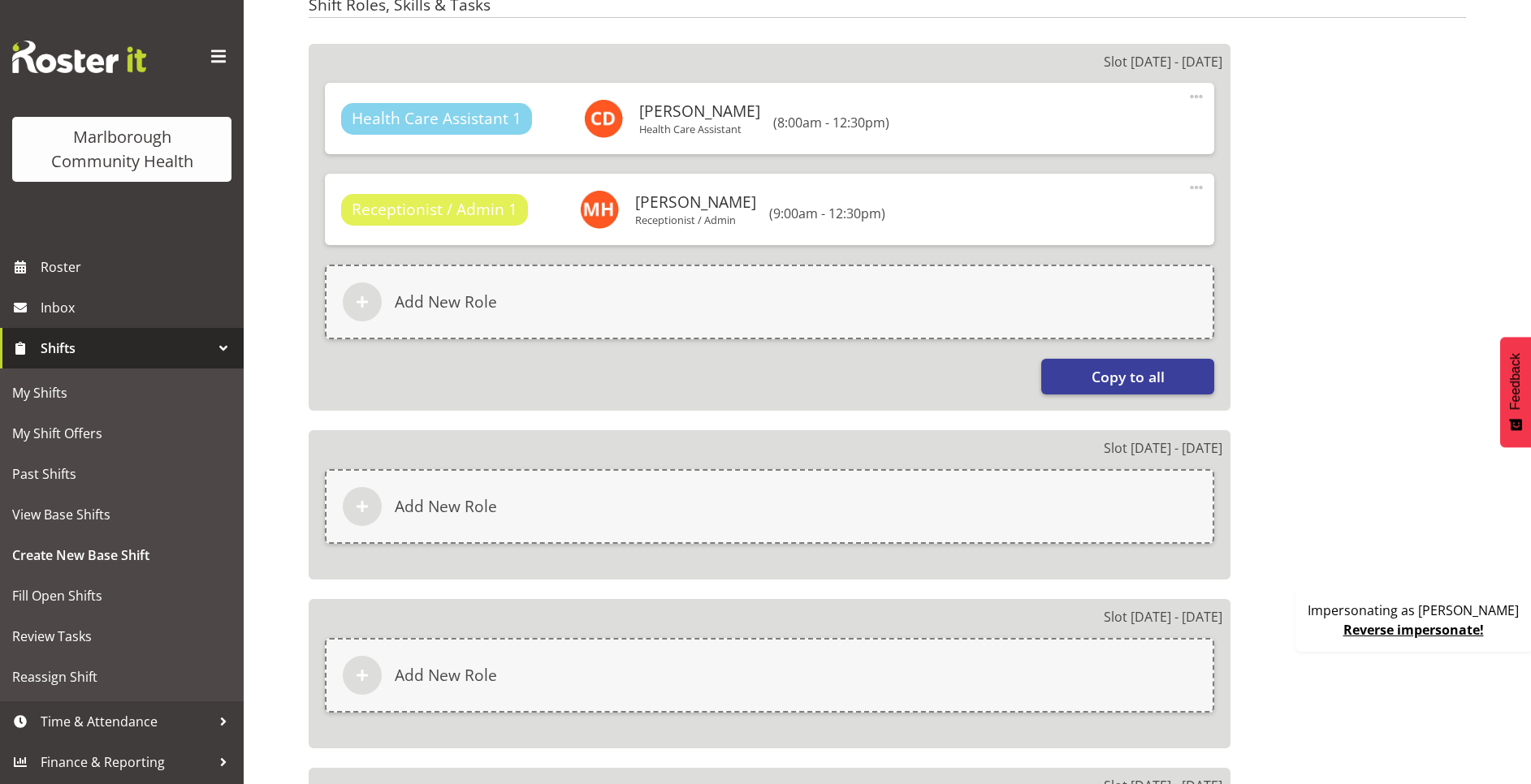
scroll to position [1073, 0]
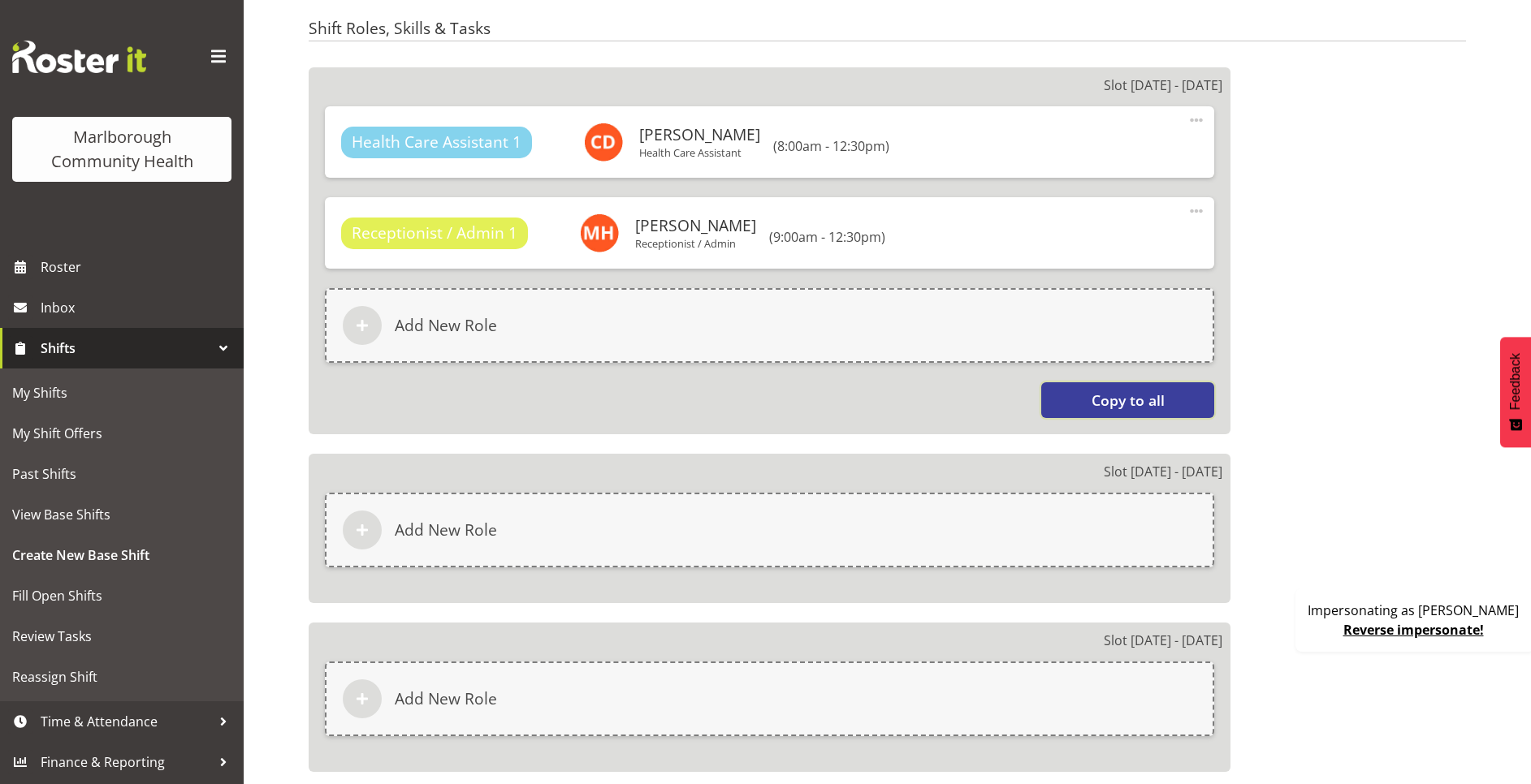
click at [1139, 399] on span "Copy to all" at bounding box center [1127, 400] width 73 height 21
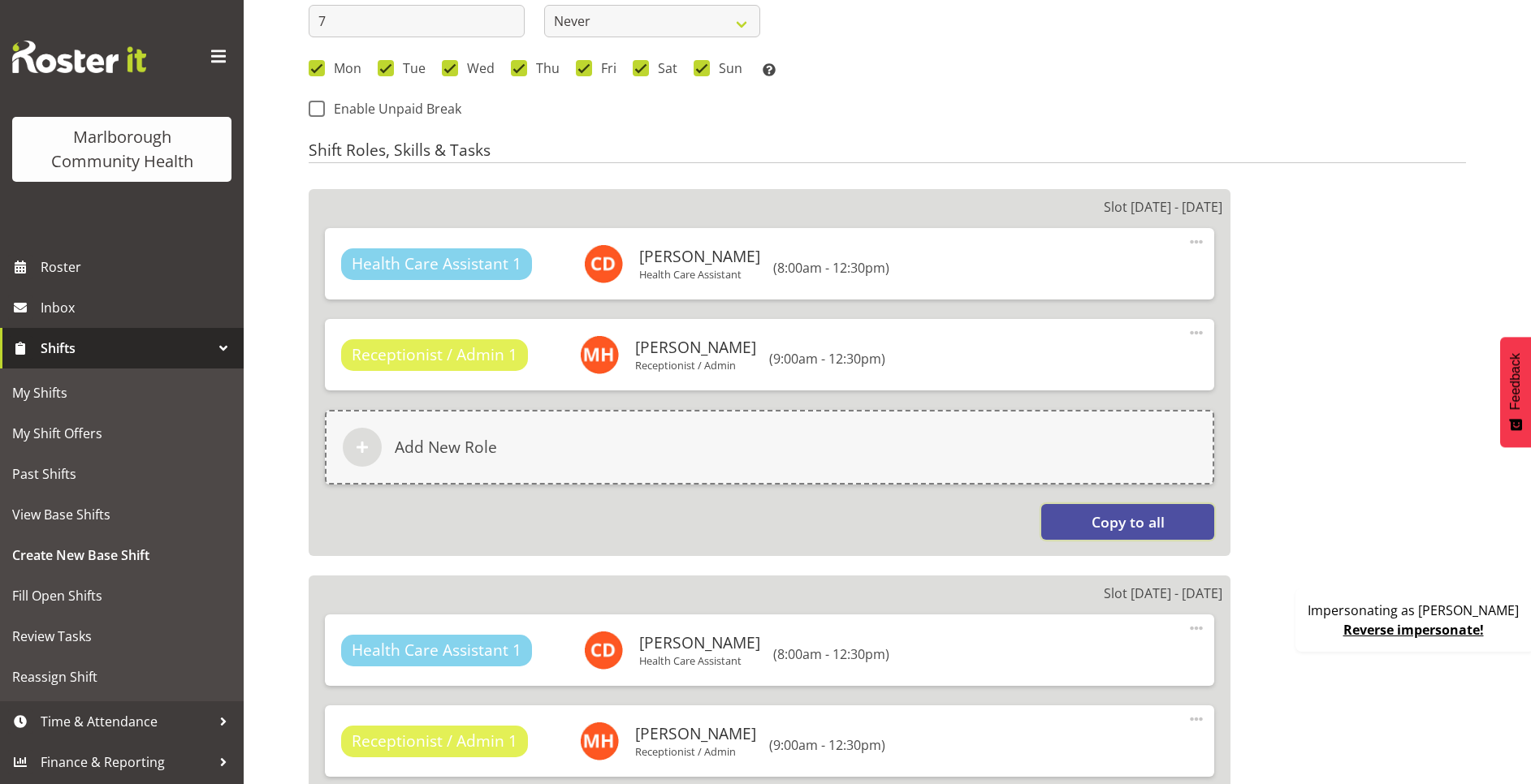
scroll to position [1195, 0]
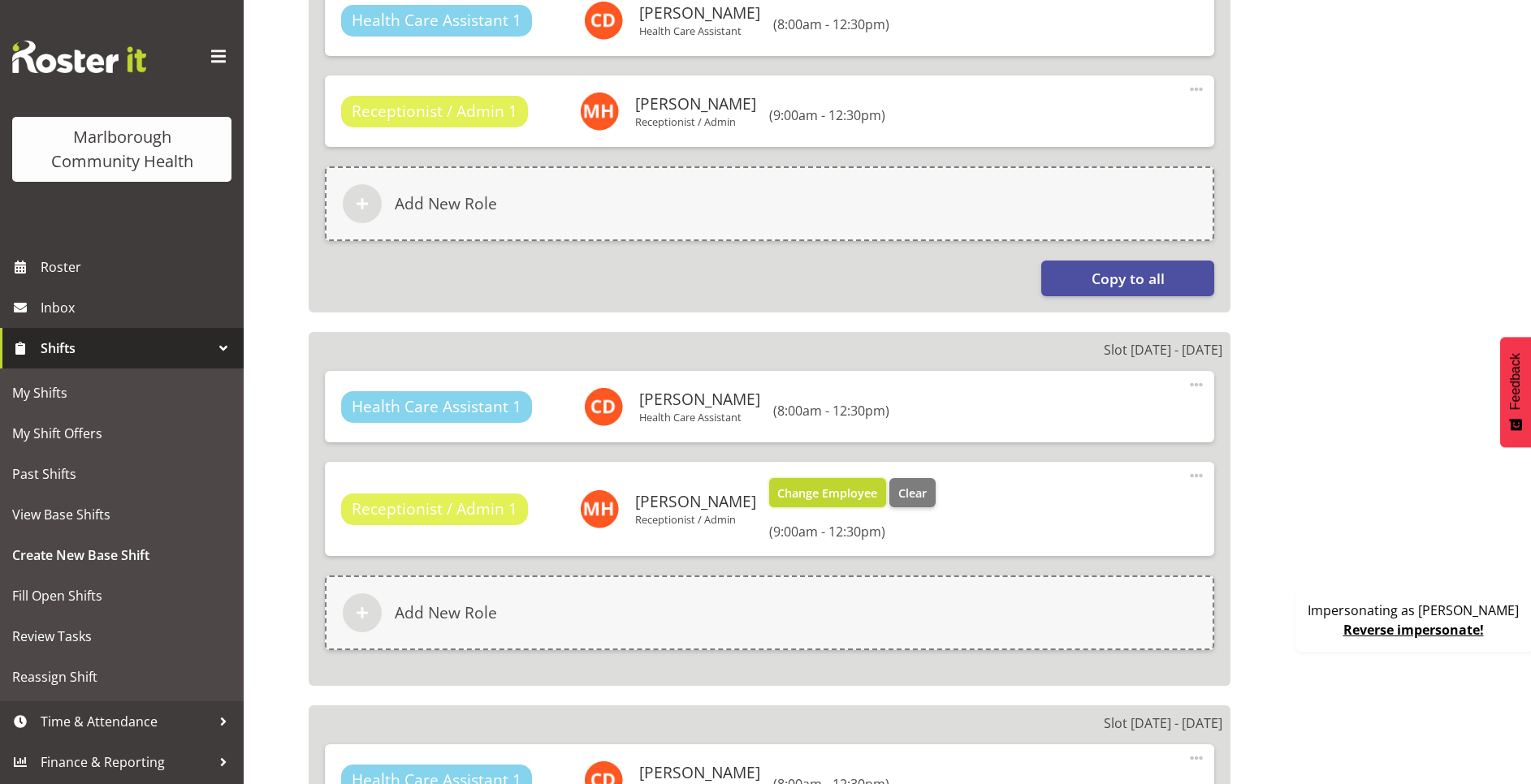
click at [792, 499] on span "Change Employee" at bounding box center [827, 493] width 100 height 18
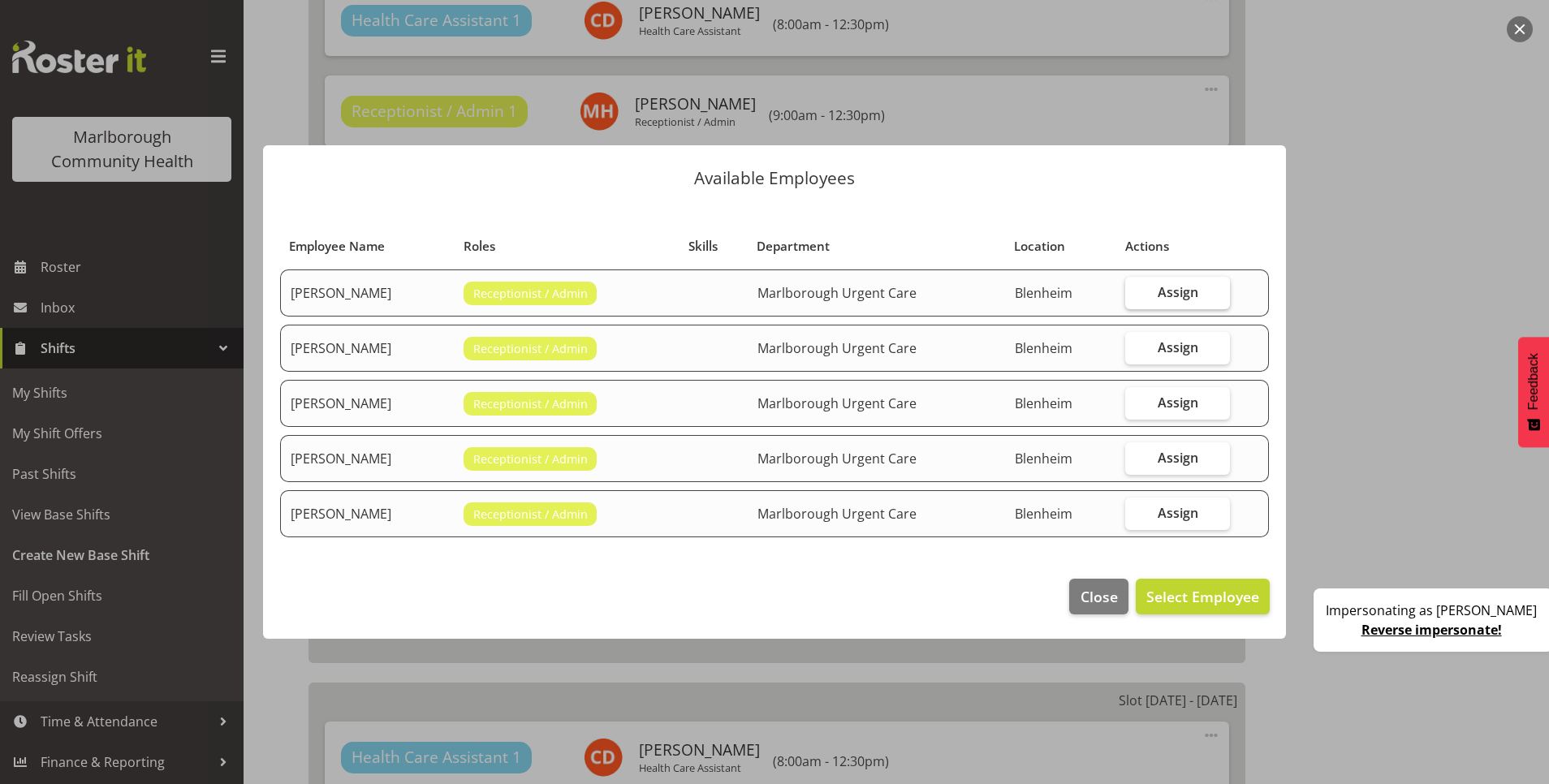
click at [1177, 302] on label "Assign" at bounding box center [1178, 293] width 104 height 33
click at [1135, 297] on input "Assign" at bounding box center [1130, 291] width 11 height 11
checkbox input "true"
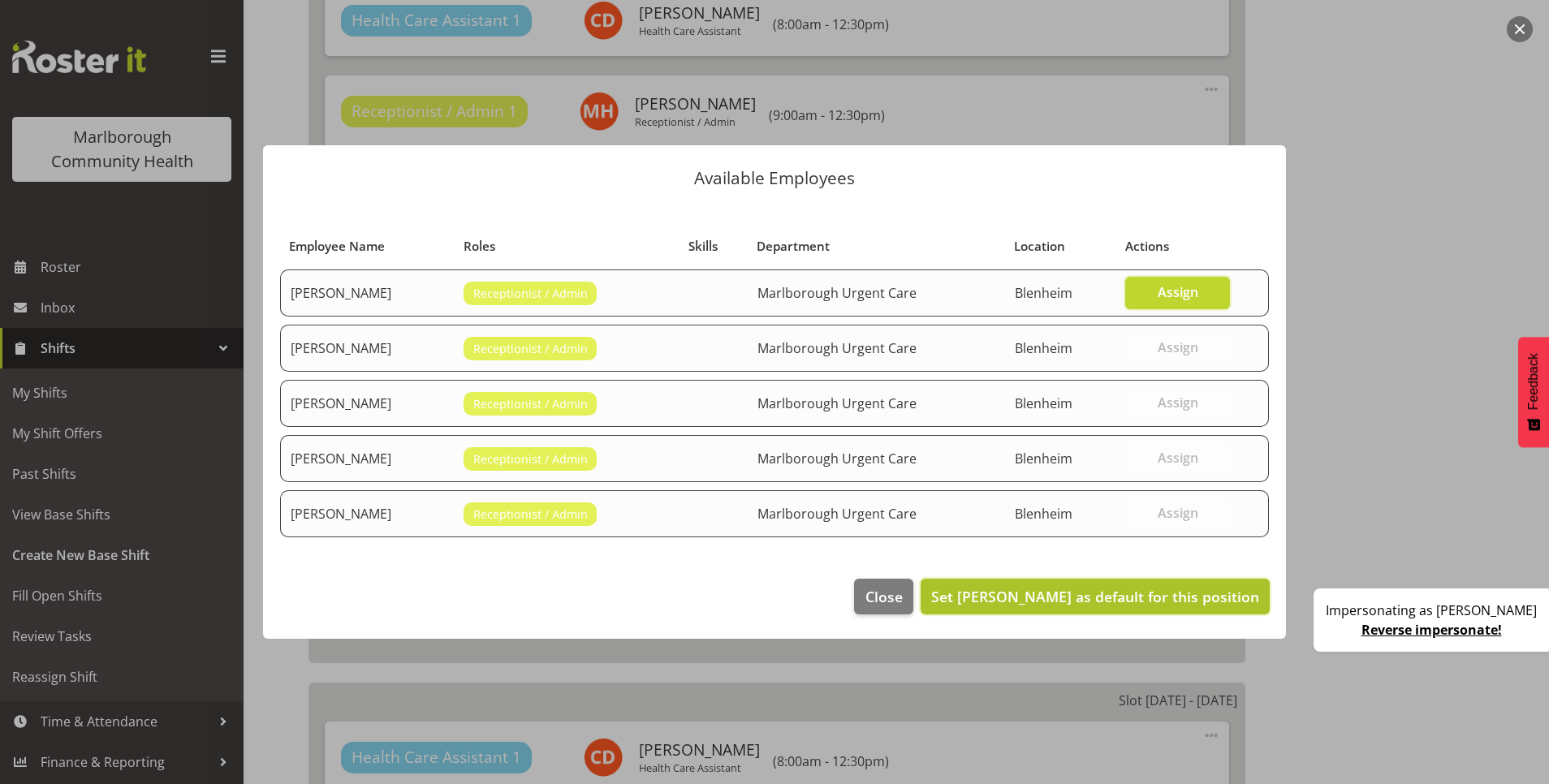
click at [1169, 589] on span "Set Josephine Godinez as default for this position" at bounding box center [1094, 596] width 328 height 19
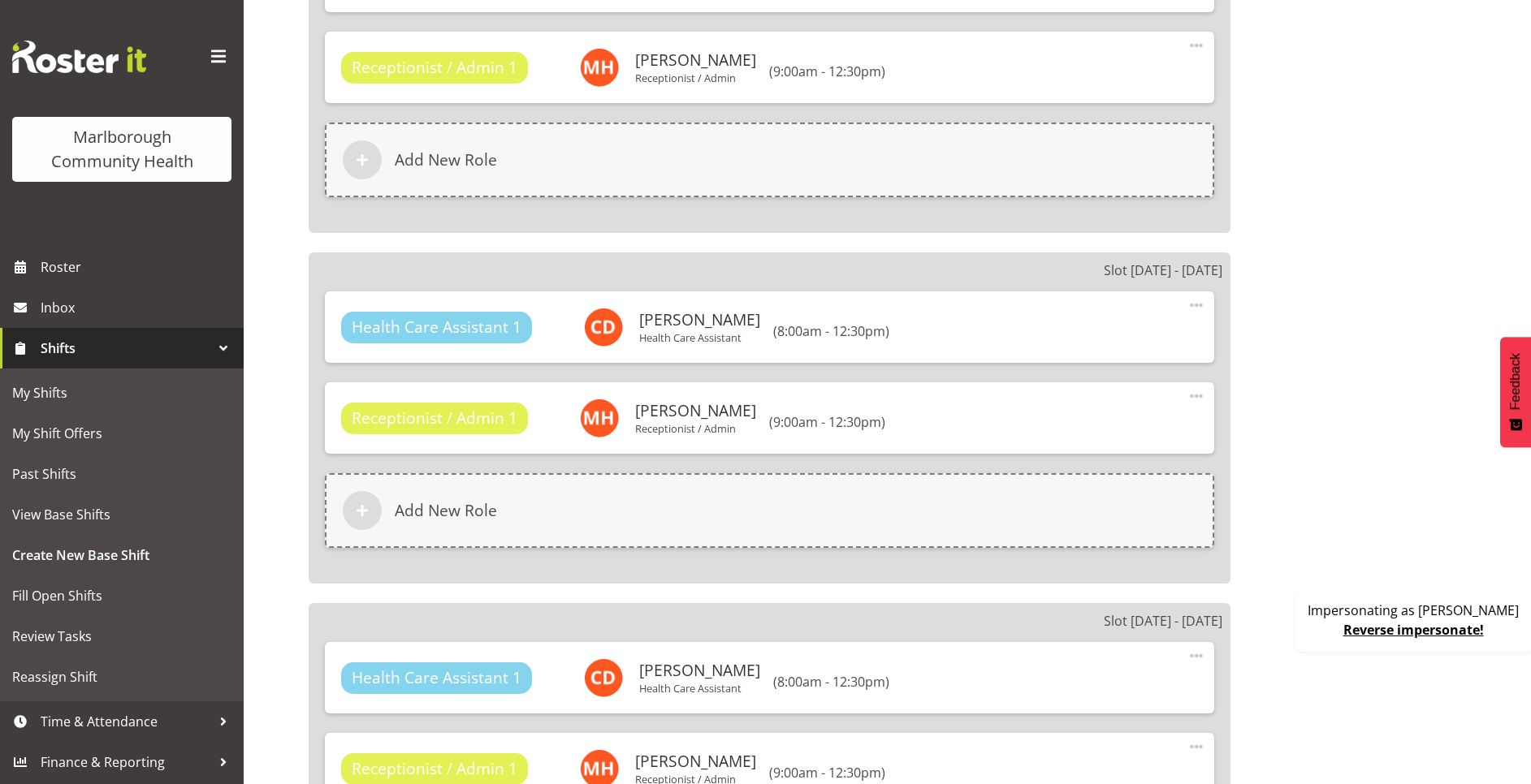
scroll to position [2047, 0]
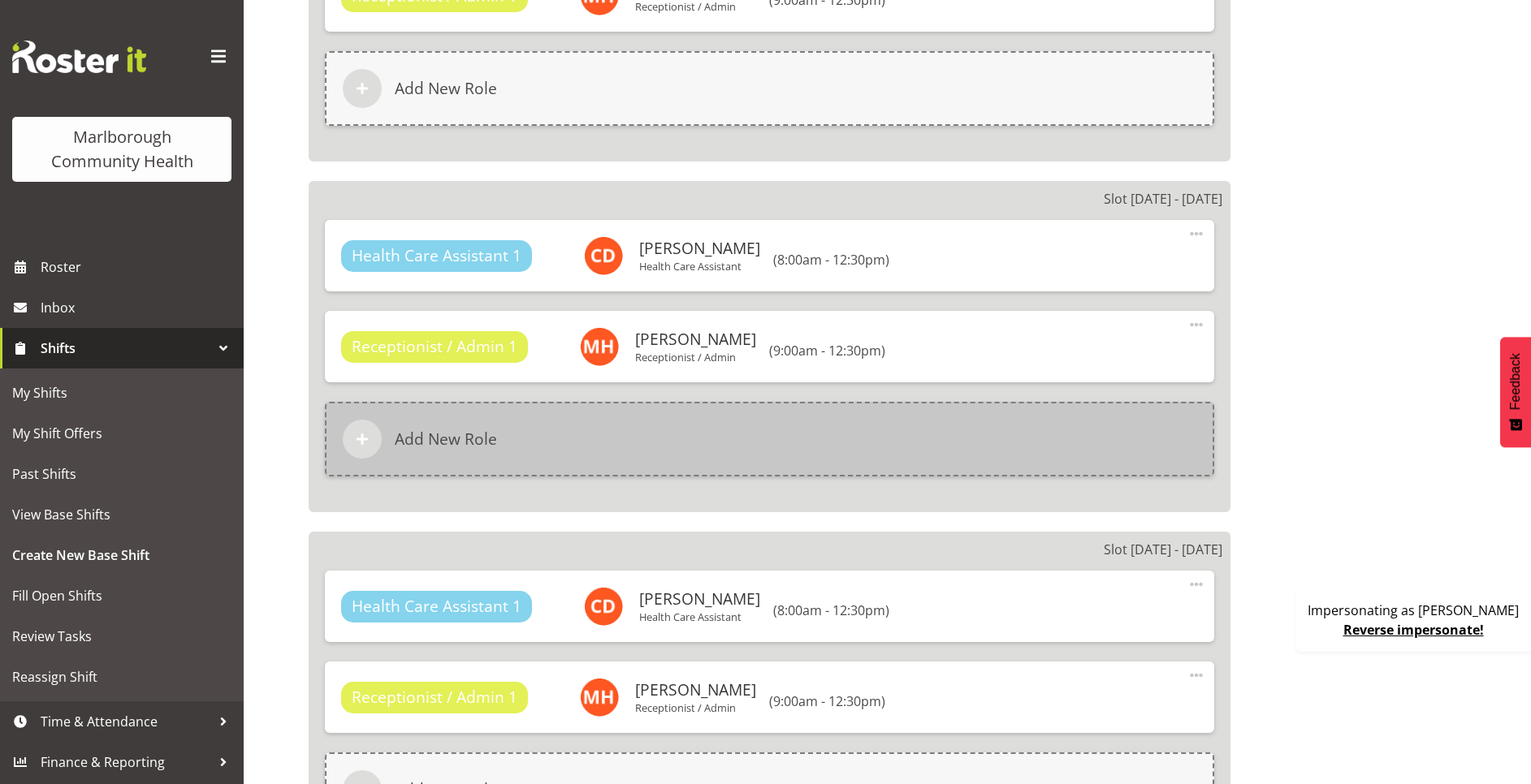
click at [763, 408] on div "Add New Role" at bounding box center [769, 439] width 889 height 75
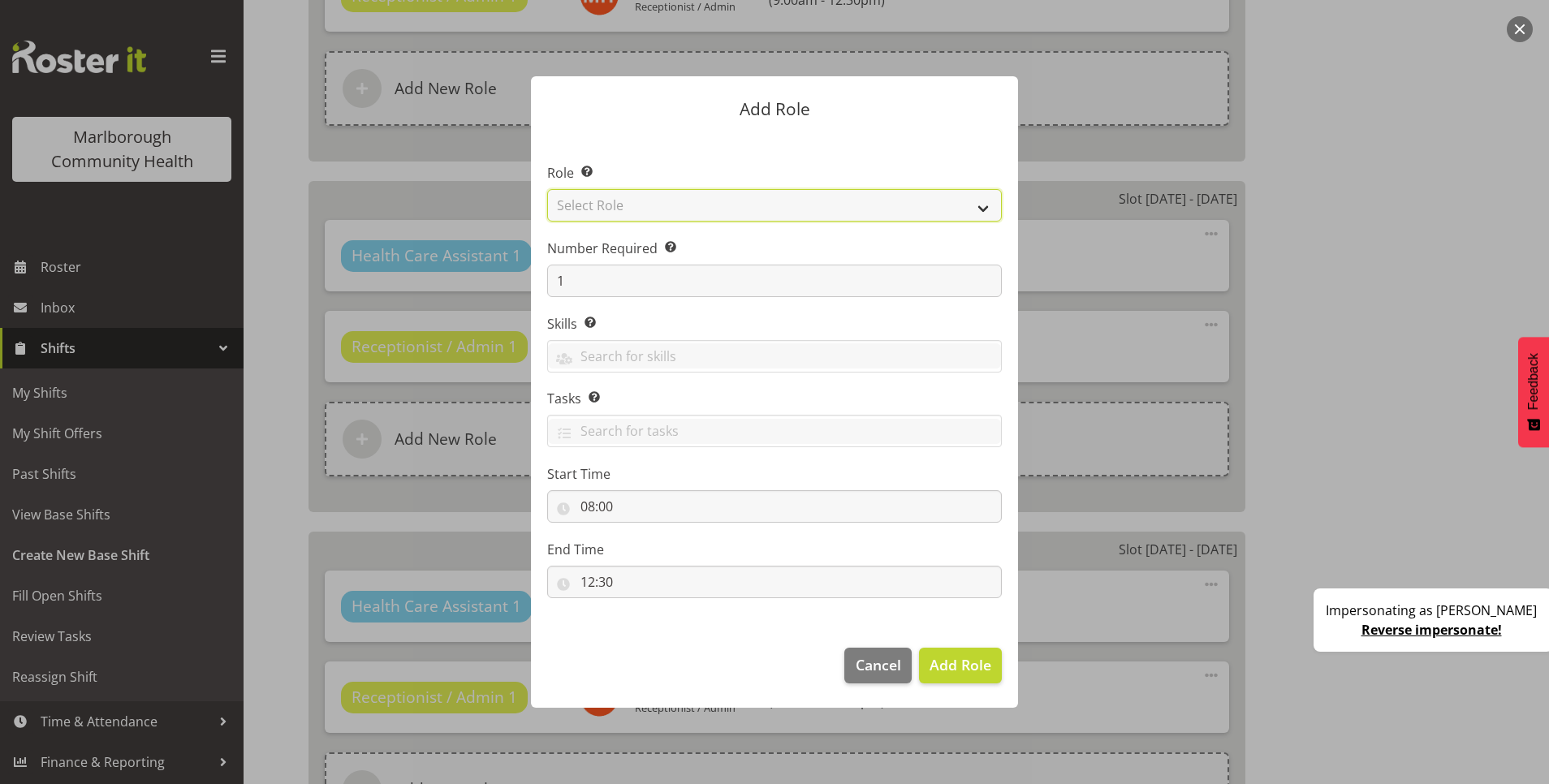
click at [648, 192] on select "Select Role Casual Medical Officer Casual Registered Nurse Health Care Assistan…" at bounding box center [775, 205] width 455 height 33
select select "1558"
click at [547, 189] on select "Select Role Casual Medical Officer Casual Registered Nurse Health Care Assistan…" at bounding box center [775, 205] width 455 height 33
click at [942, 671] on span "Add Role" at bounding box center [960, 664] width 61 height 19
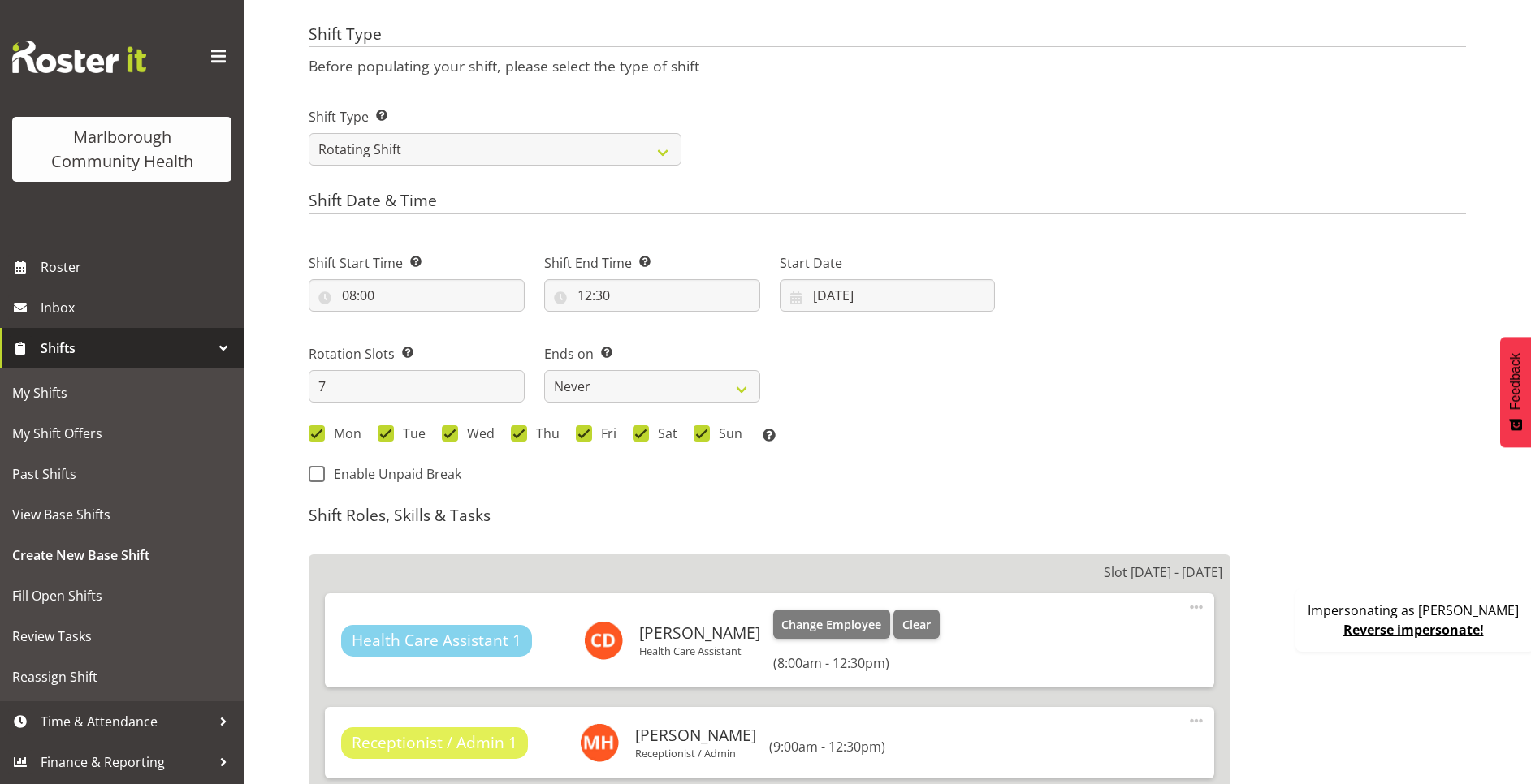
scroll to position [707, 0]
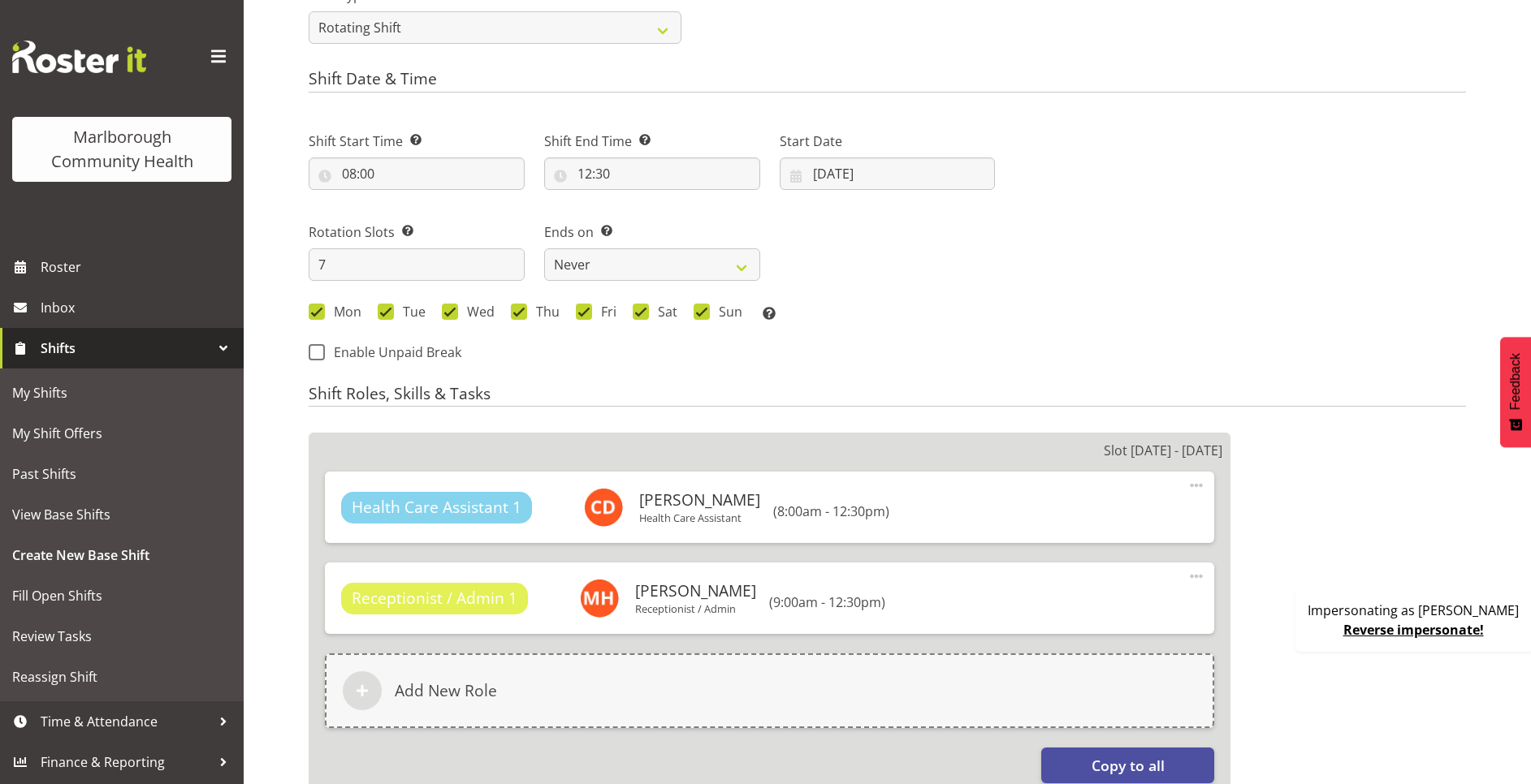
click at [316, 361] on div "Shift Start Time Set the time of the day you wish this shift to start 08:00 00 …" at bounding box center [652, 242] width 706 height 266
click at [321, 349] on span at bounding box center [316, 352] width 16 height 16
click at [319, 349] on input "Enable Unpaid Break" at bounding box center [313, 352] width 11 height 11
checkbox input "true"
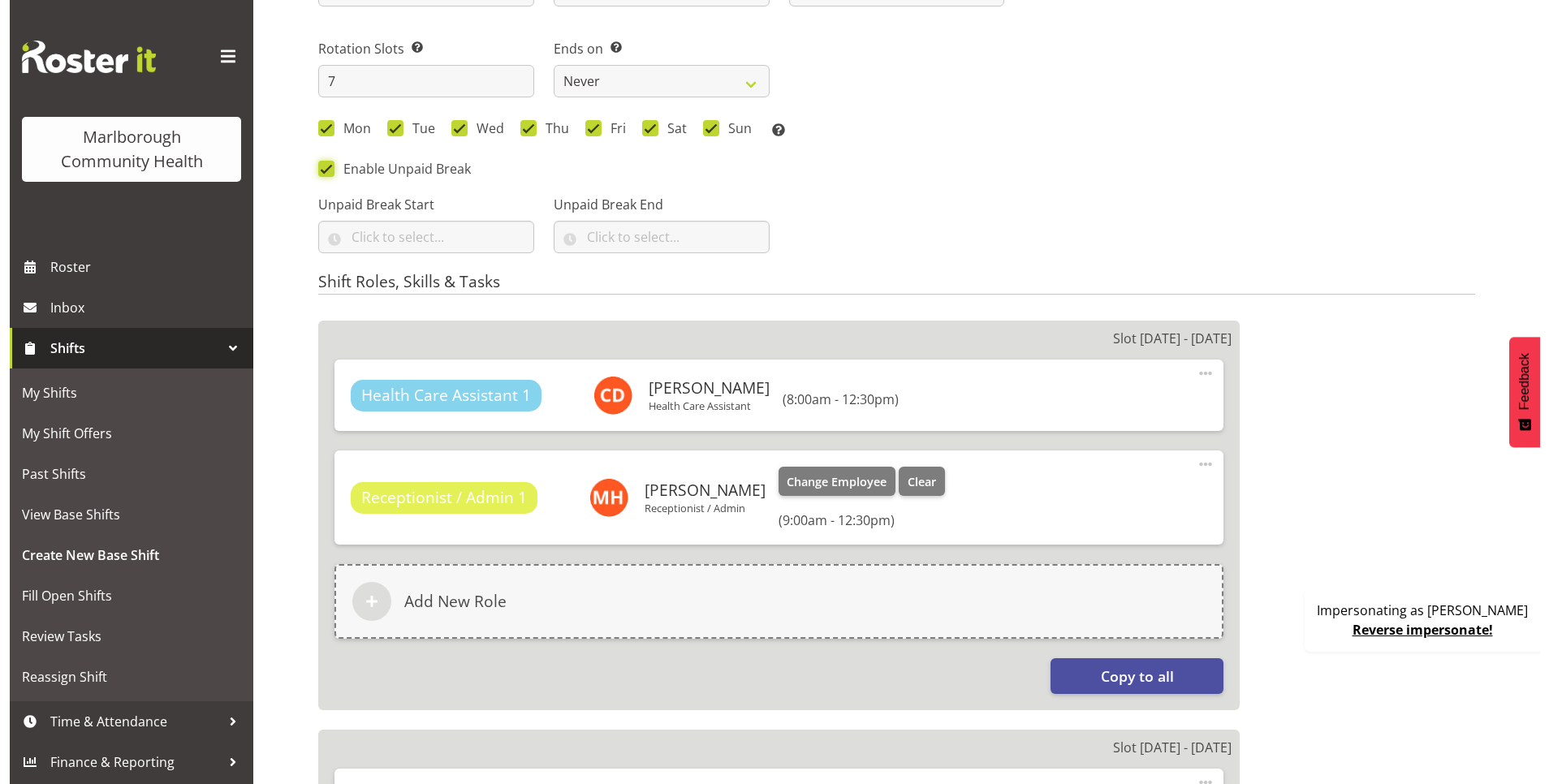
scroll to position [952, 0]
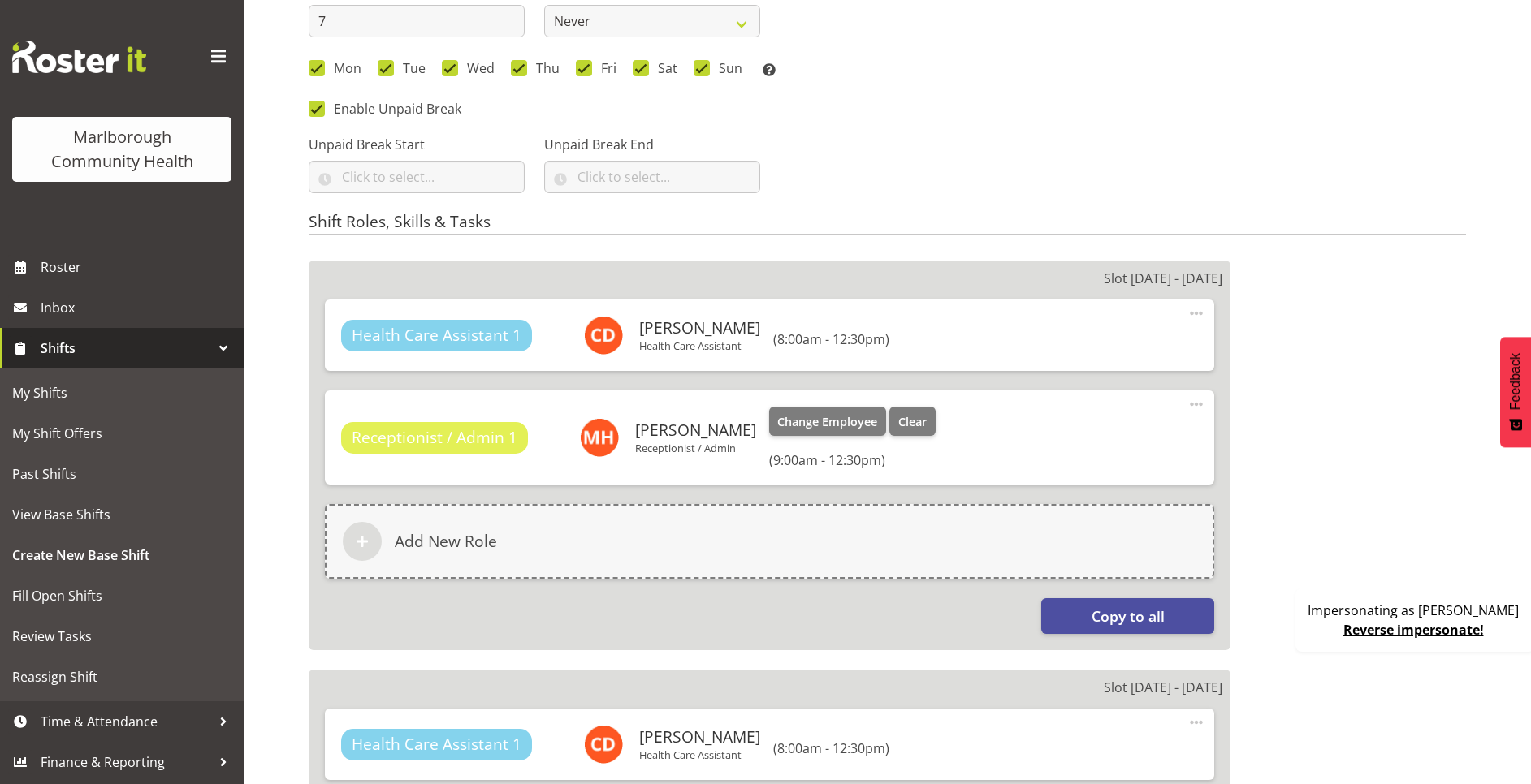
click at [1197, 403] on span at bounding box center [1196, 403] width 19 height 19
click at [1101, 434] on link "Edit" at bounding box center [1127, 440] width 156 height 29
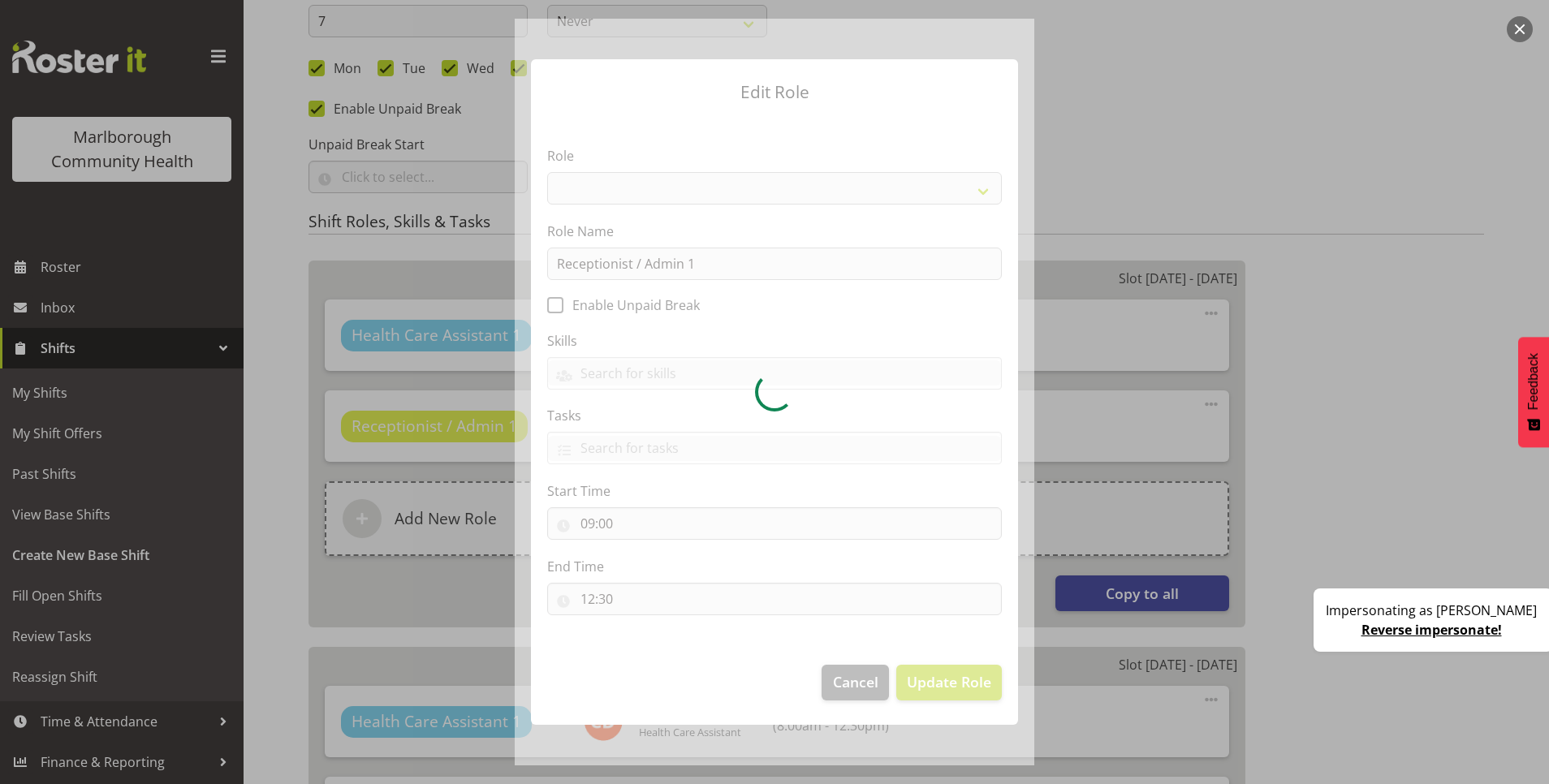
select select "1558"
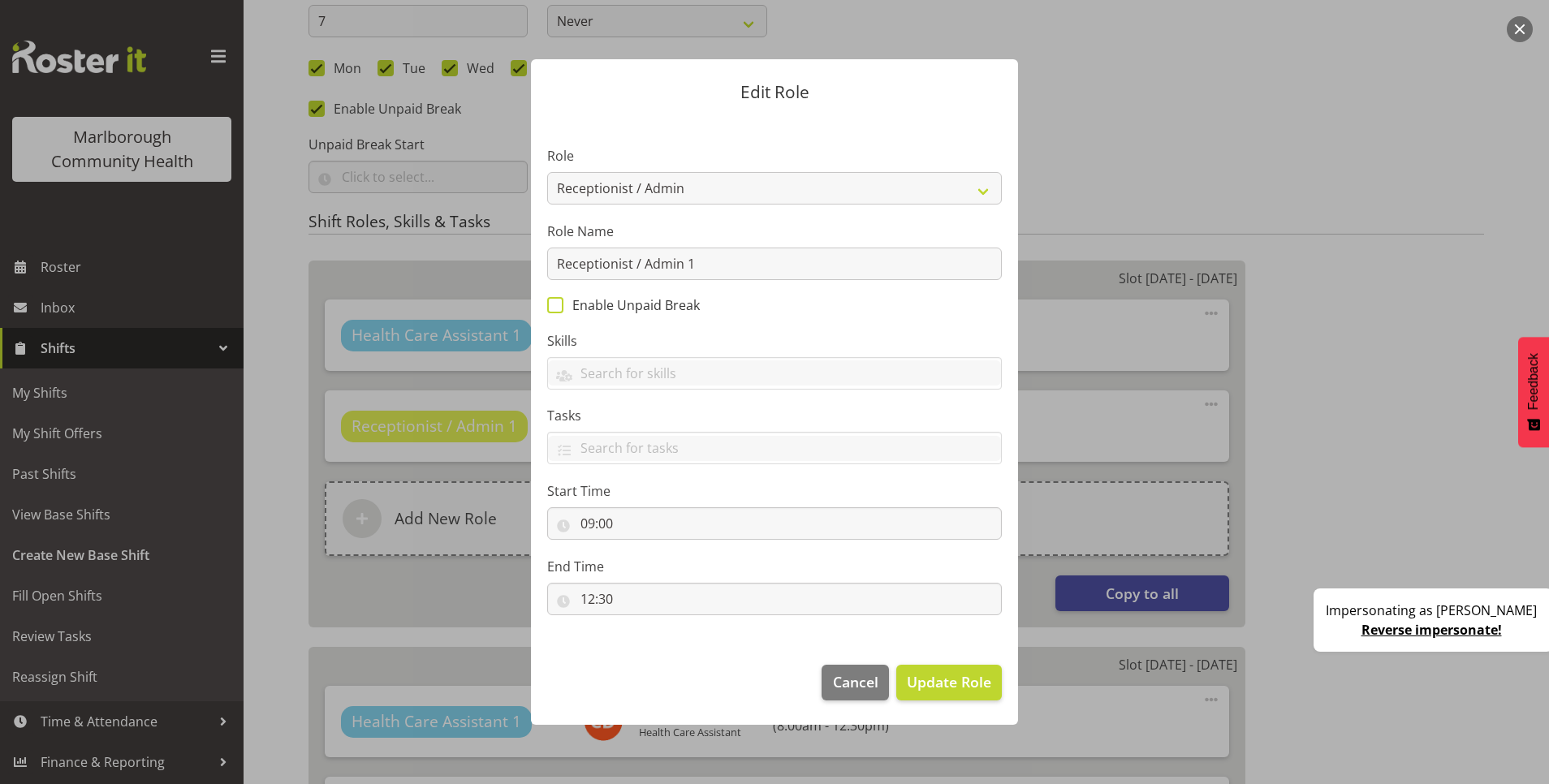
click at [558, 307] on span at bounding box center [555, 305] width 16 height 16
click at [558, 307] on input "Enable Unpaid Break" at bounding box center [553, 305] width 11 height 11
checkbox input "true"
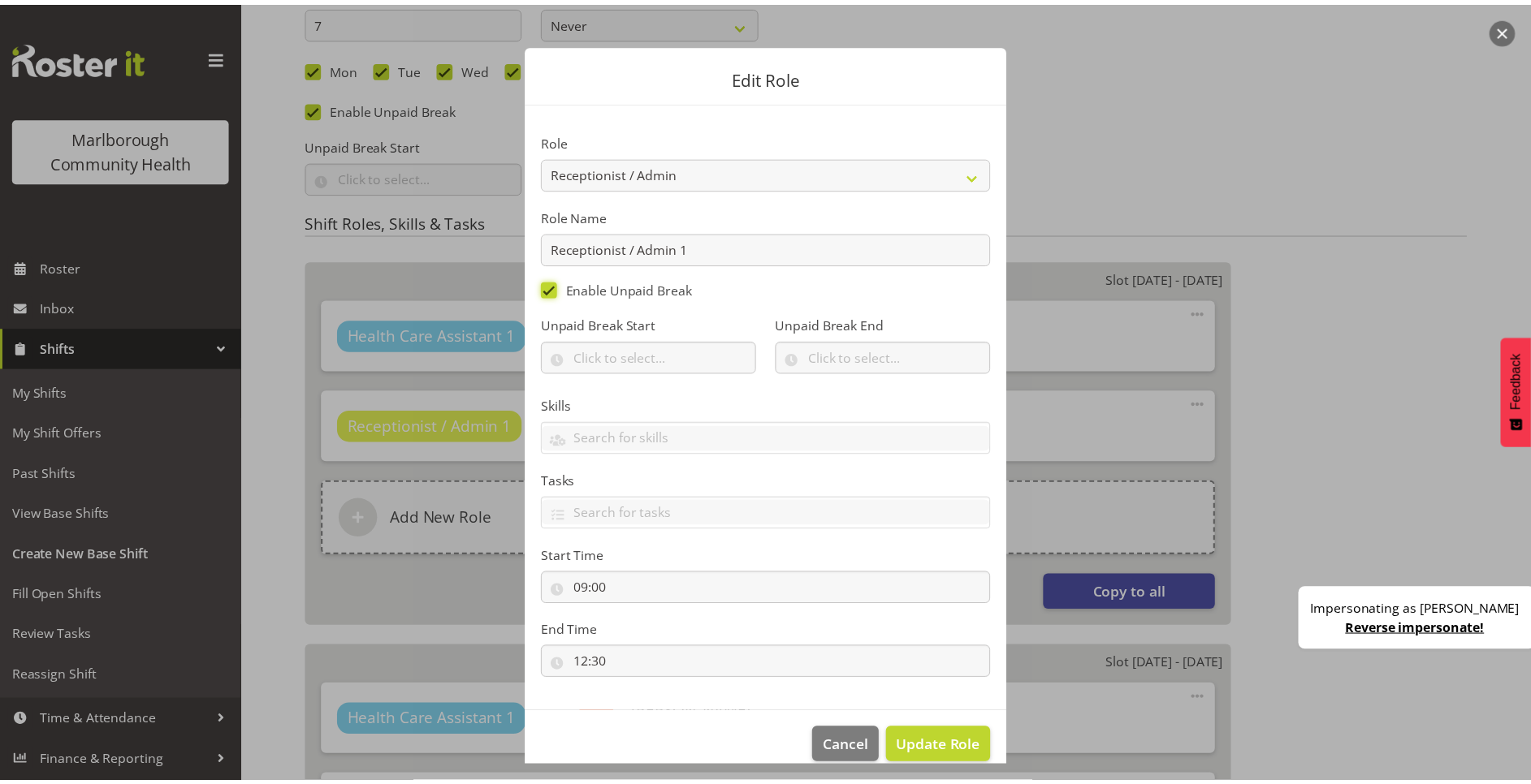
scroll to position [35, 0]
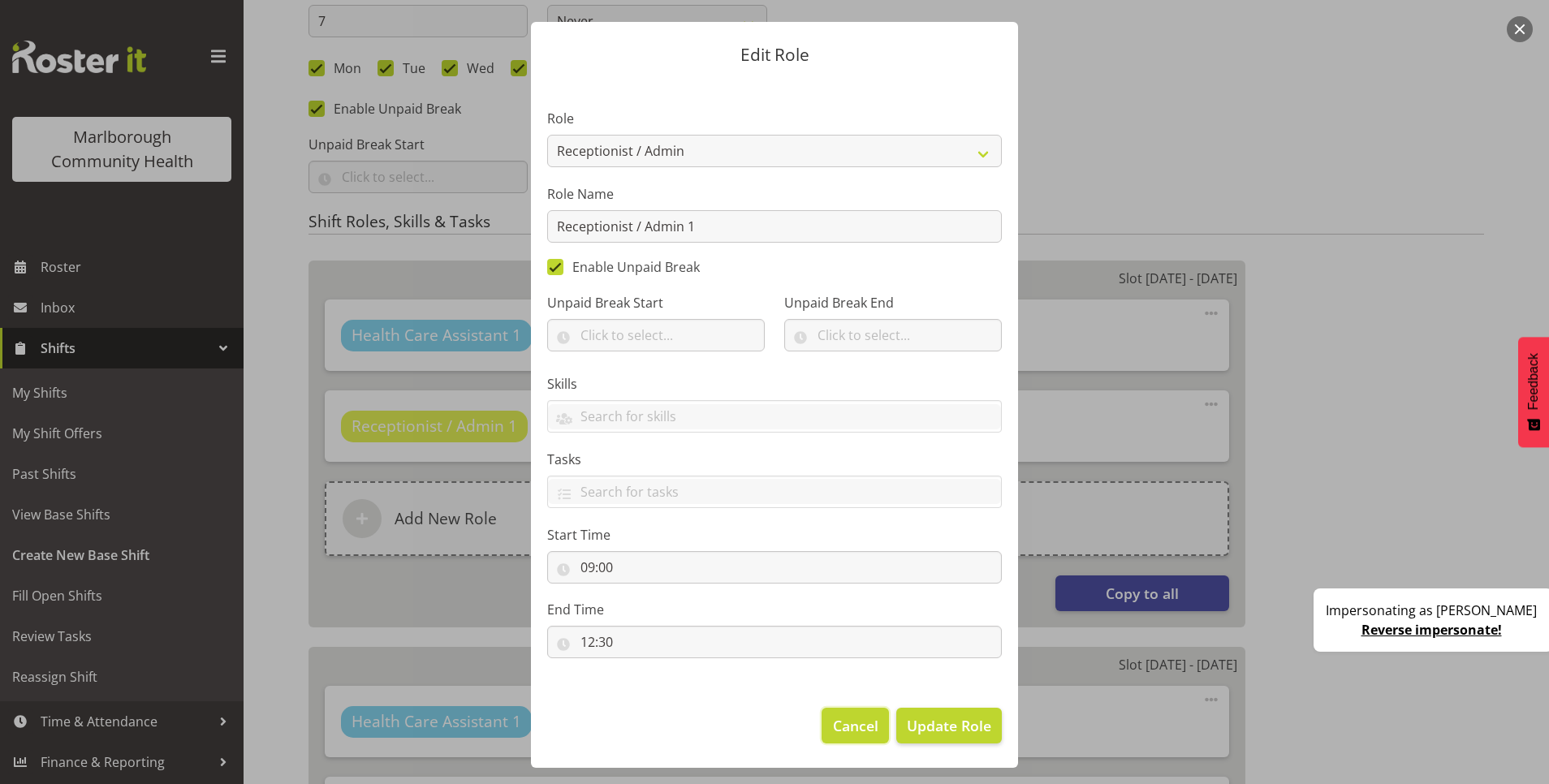
click at [836, 717] on span "Cancel" at bounding box center [856, 725] width 45 height 21
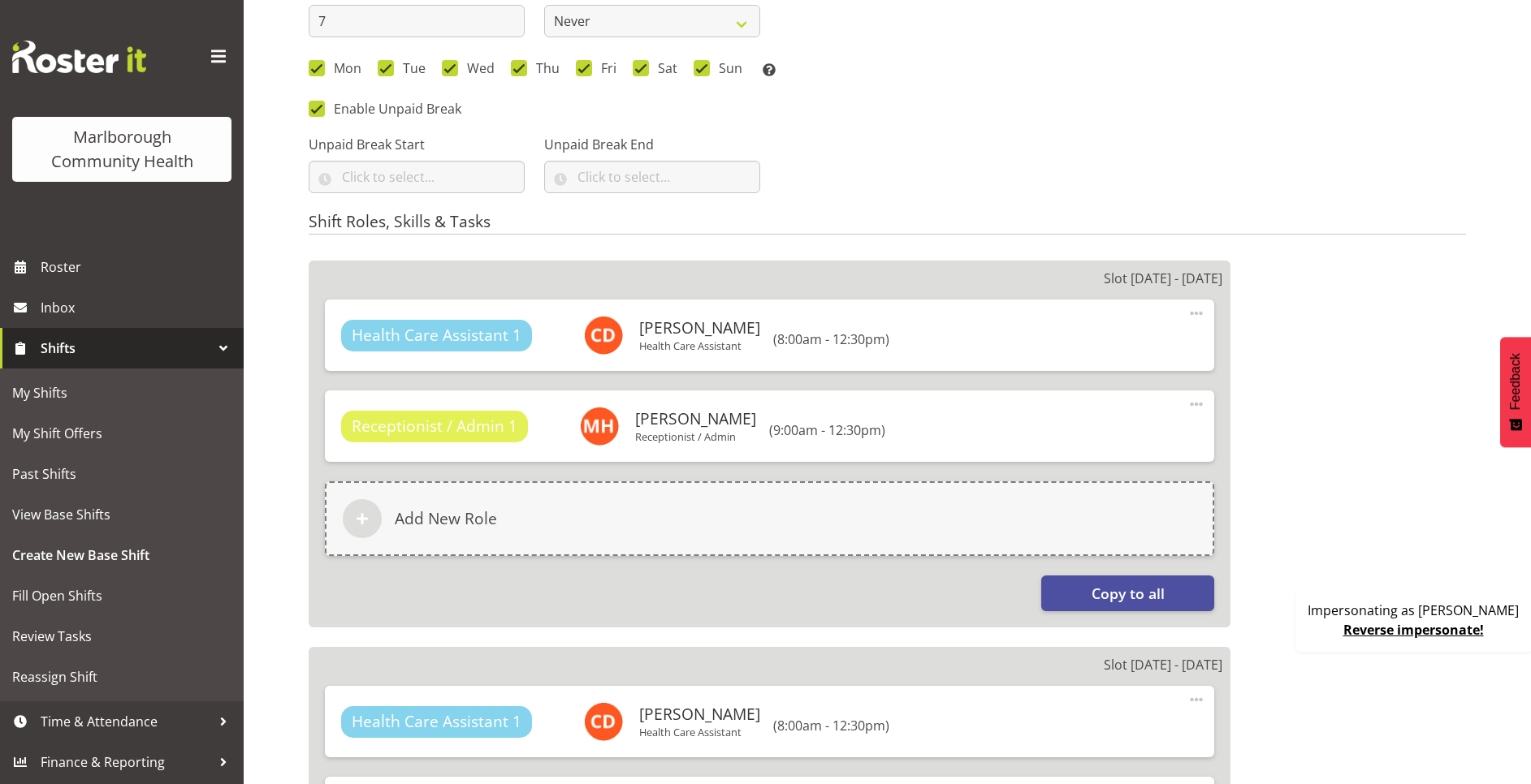
click at [1116, 110] on div "Next Shifts" at bounding box center [1239, 34] width 471 height 338
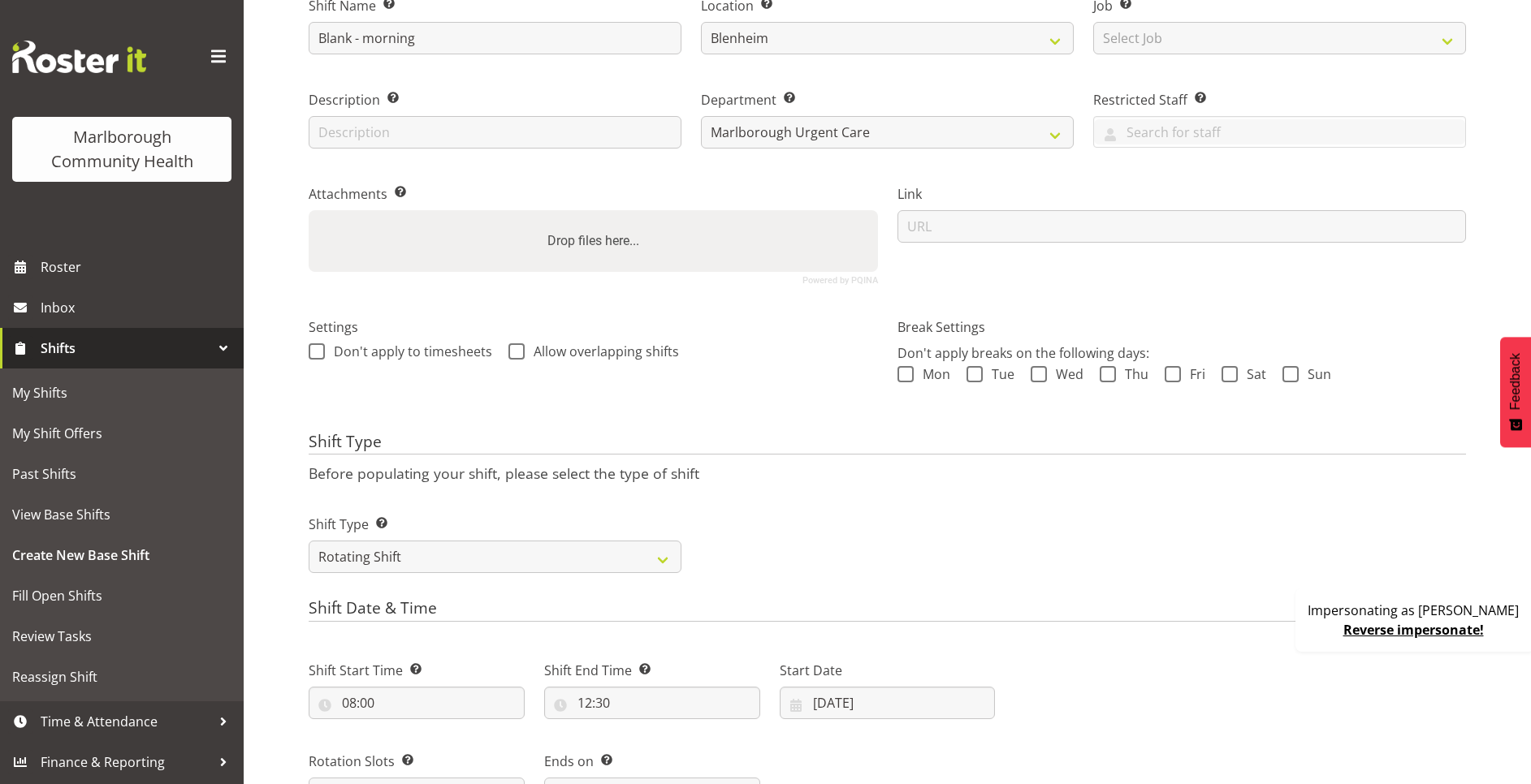
scroll to position [0, 0]
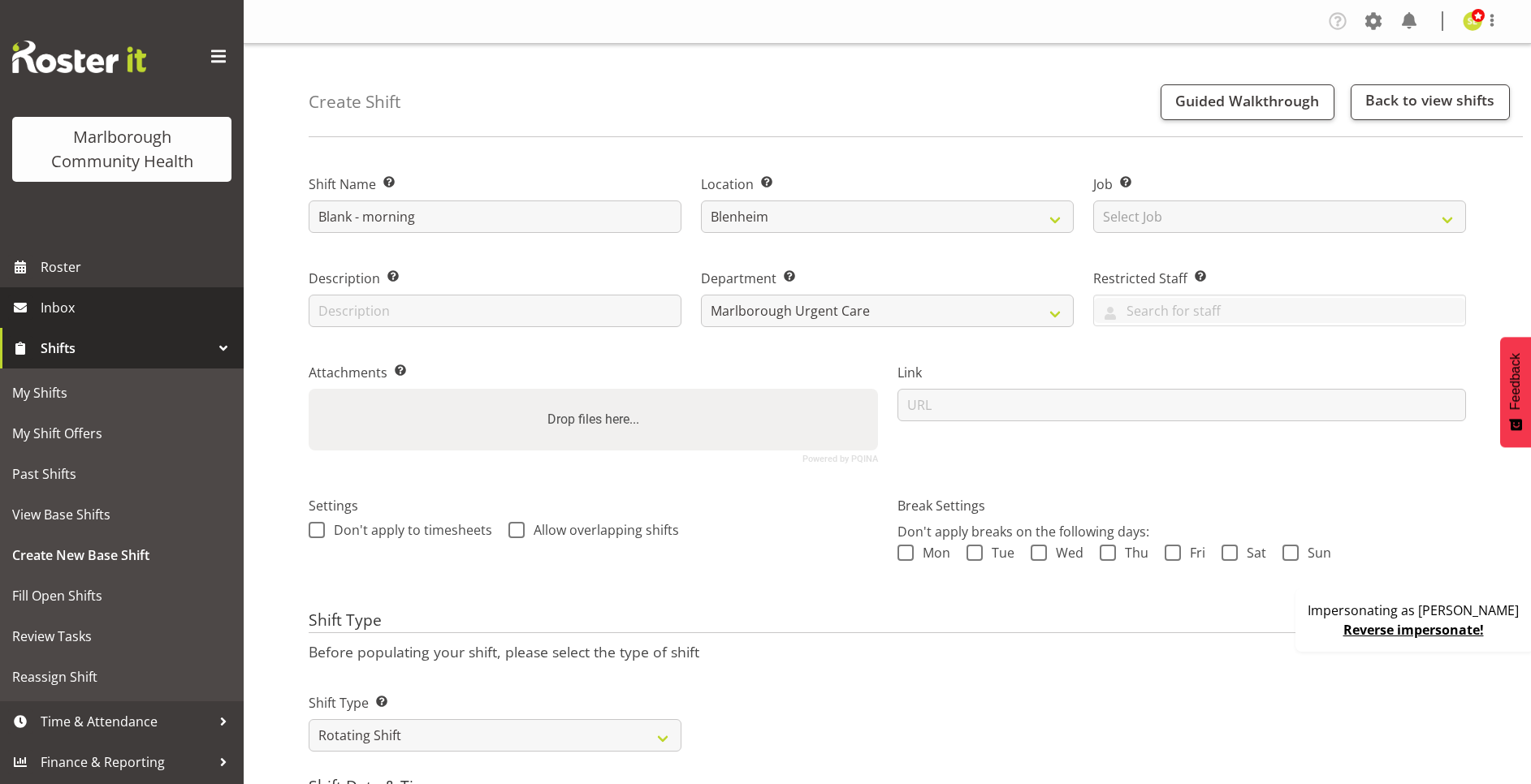
click at [86, 308] on span "Inbox" at bounding box center [137, 307] width 195 height 24
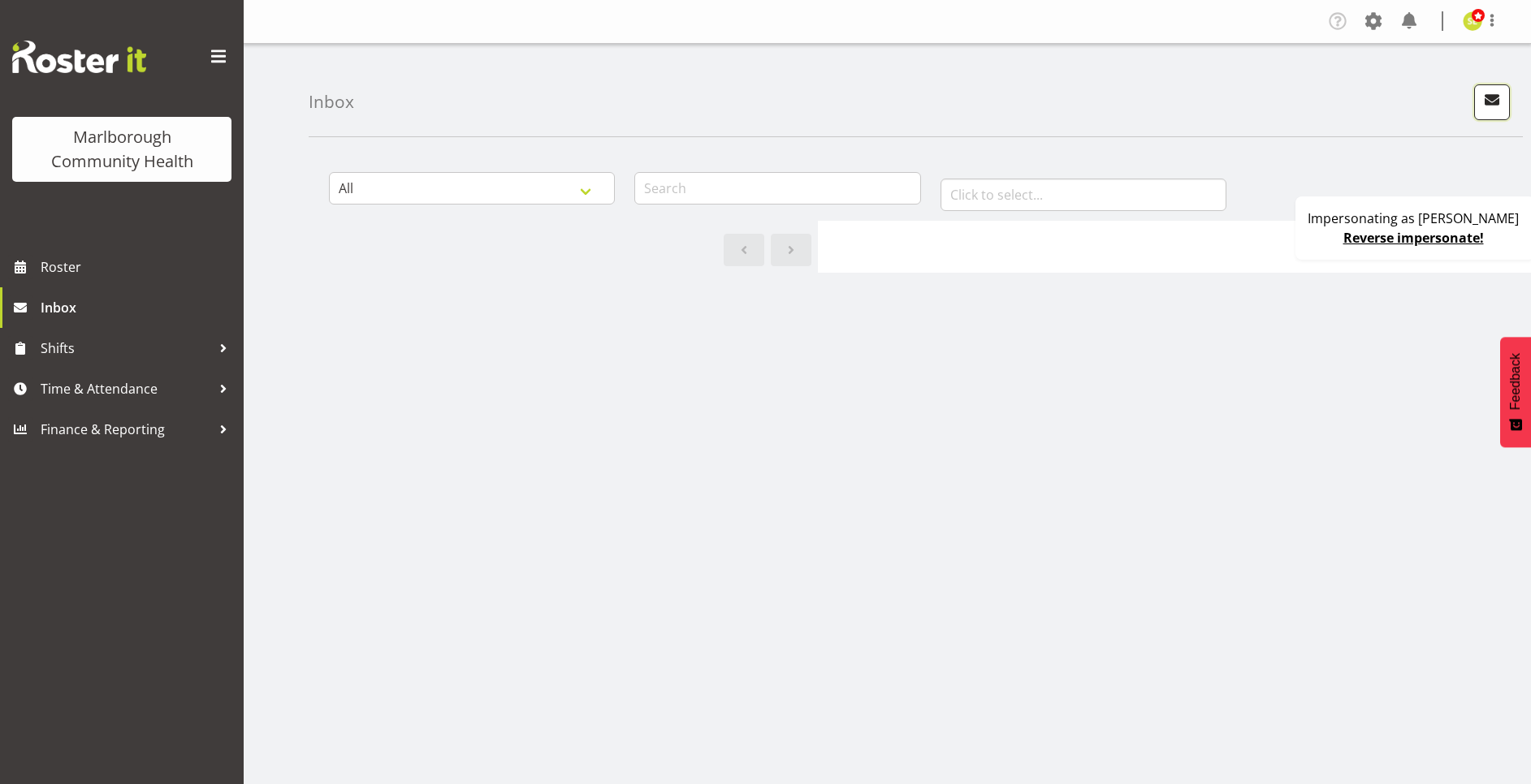
click at [1491, 104] on span "button" at bounding box center [1491, 99] width 21 height 21
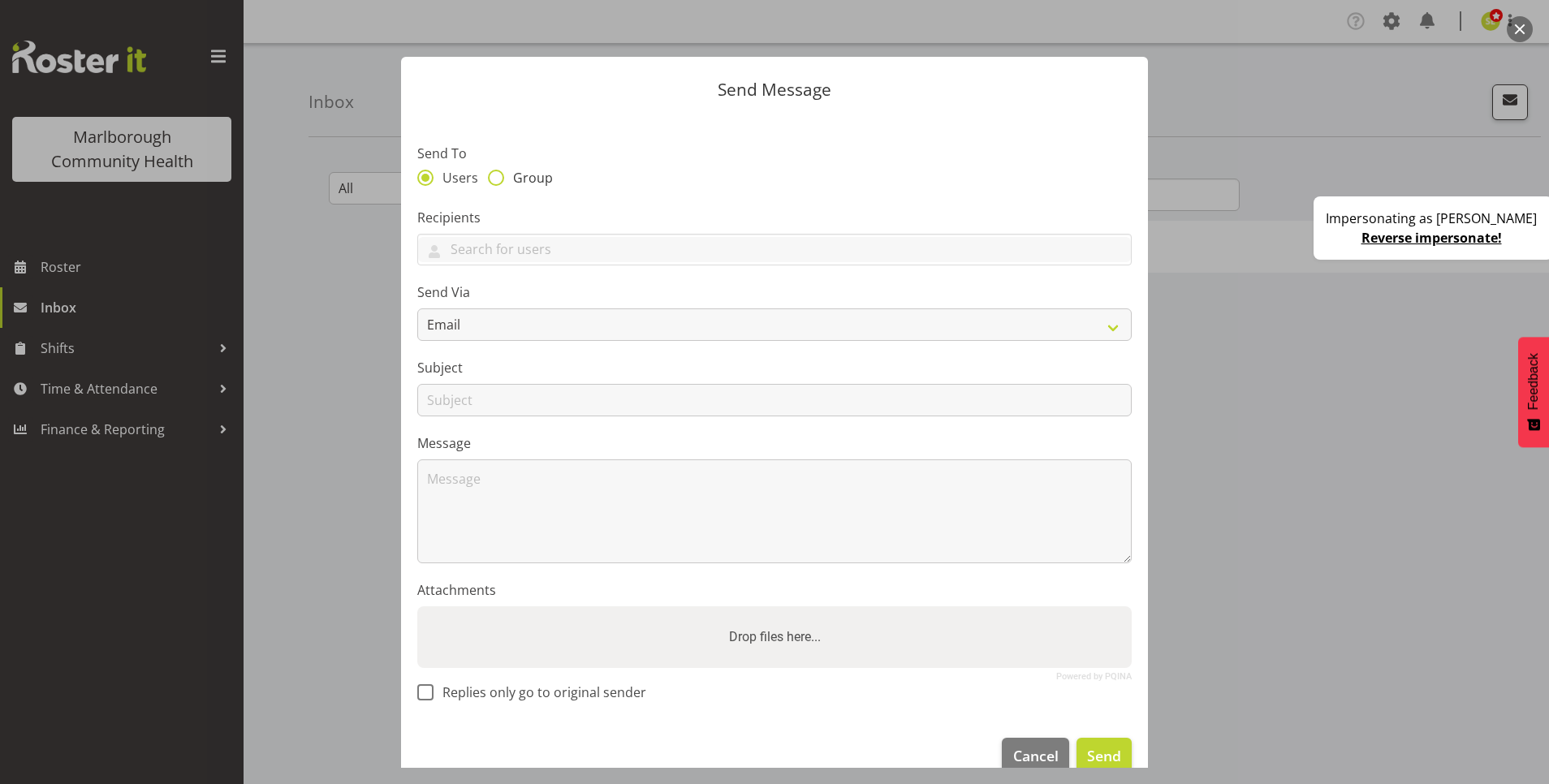
click at [521, 177] on span "Group" at bounding box center [528, 177] width 49 height 16
click at [499, 177] on input "Group" at bounding box center [493, 177] width 11 height 11
radio input "true"
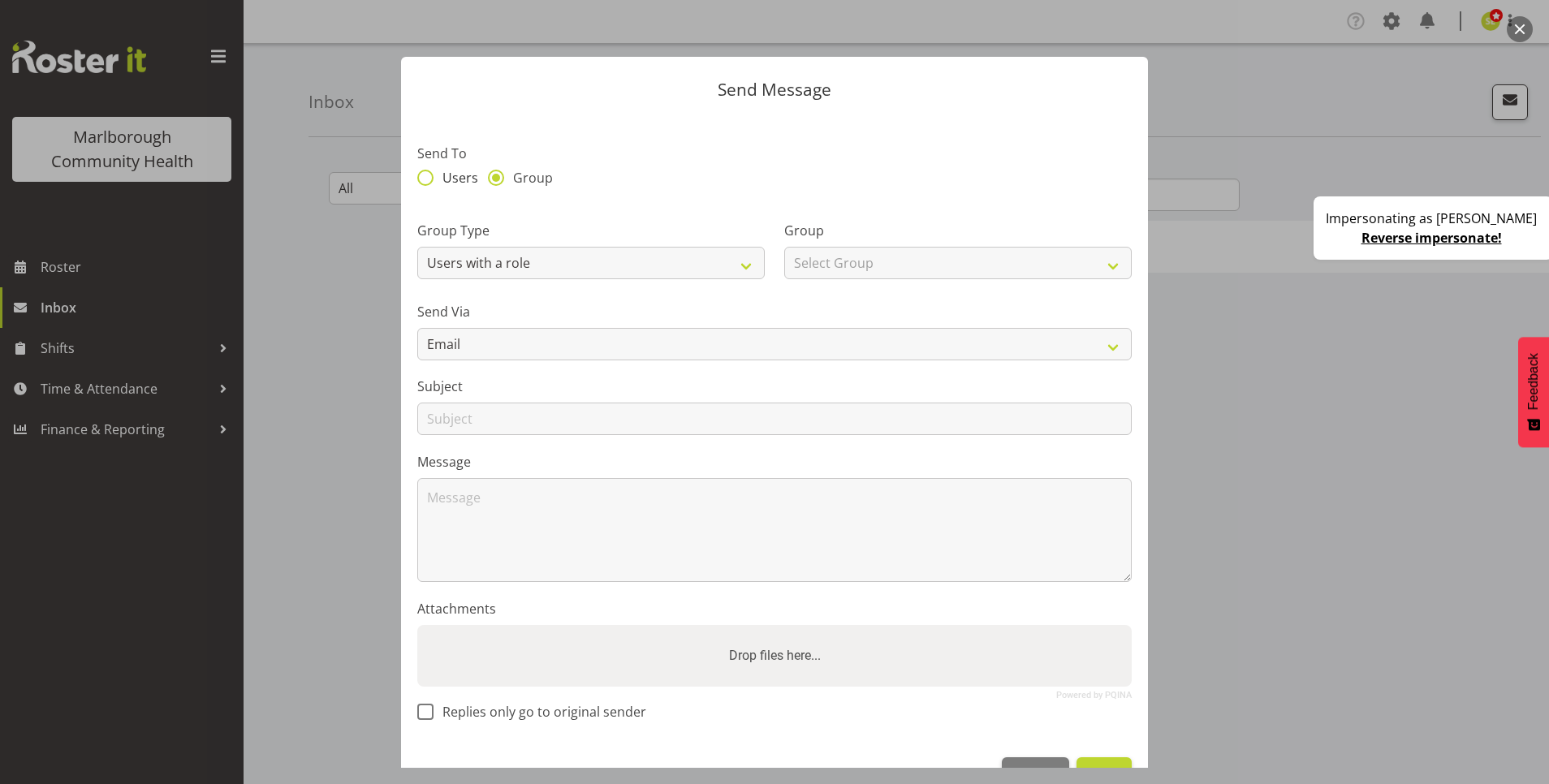
click at [437, 178] on span "Users" at bounding box center [456, 177] width 45 height 16
click at [428, 178] on input "Users" at bounding box center [422, 177] width 11 height 11
radio input "true"
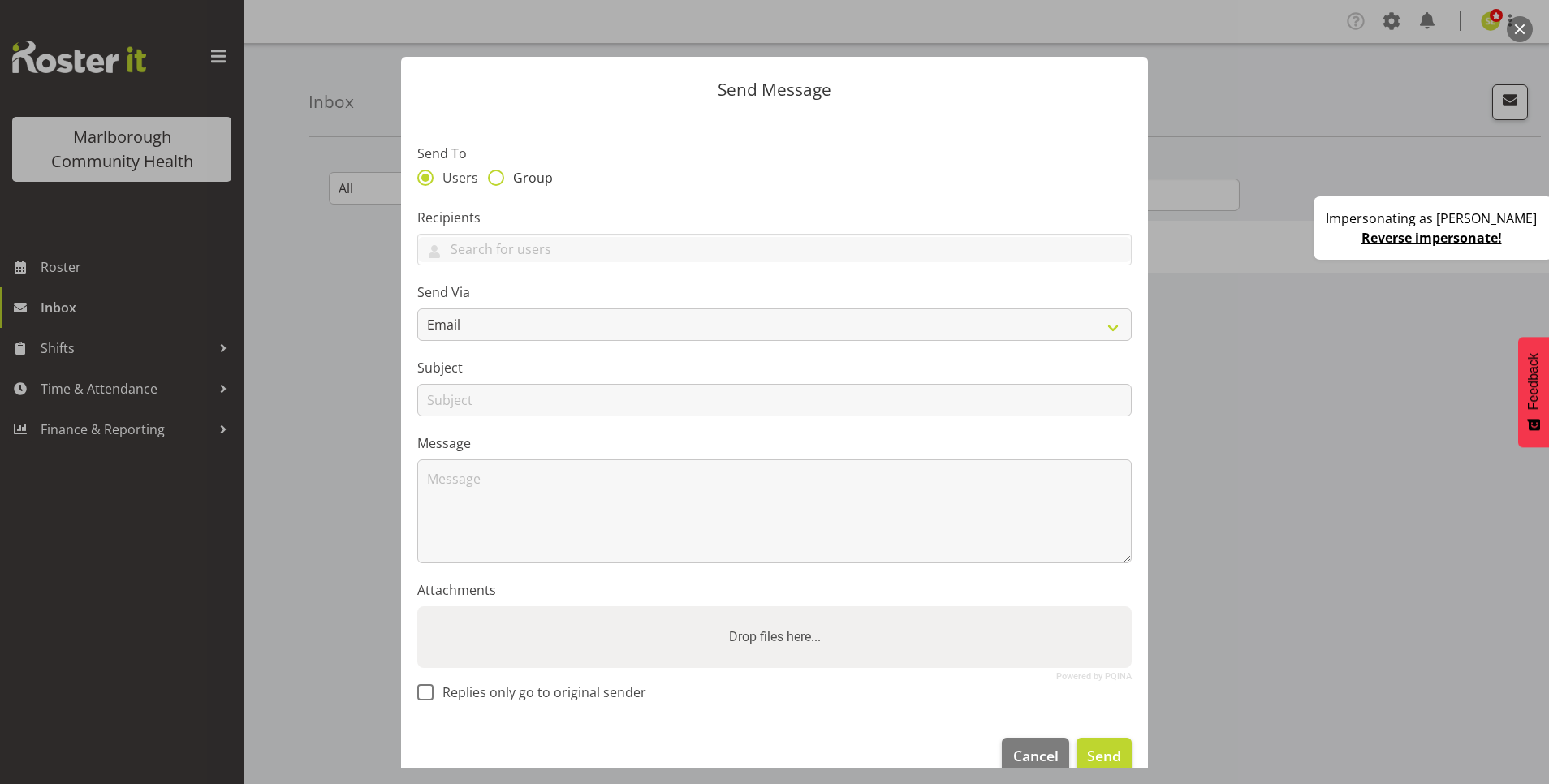
click at [520, 182] on span "Group" at bounding box center [528, 177] width 49 height 16
click at [499, 182] on input "Group" at bounding box center [493, 177] width 11 height 11
radio input "true"
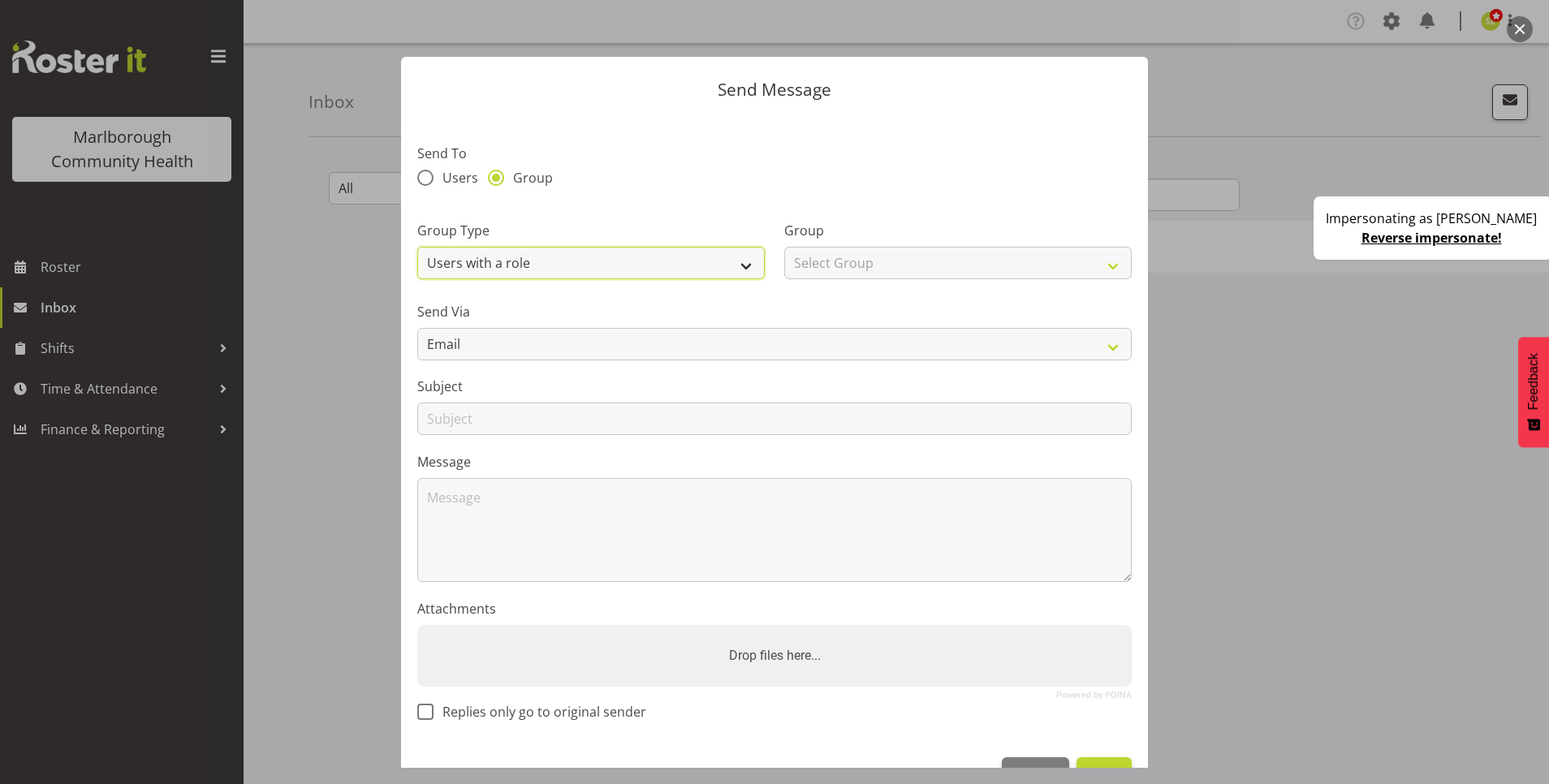
click at [534, 265] on select "Users with a role Users with a skill Primary users in a location All users in a…" at bounding box center [590, 263] width 347 height 33
click at [901, 177] on div "Users Group" at bounding box center [774, 179] width 714 height 21
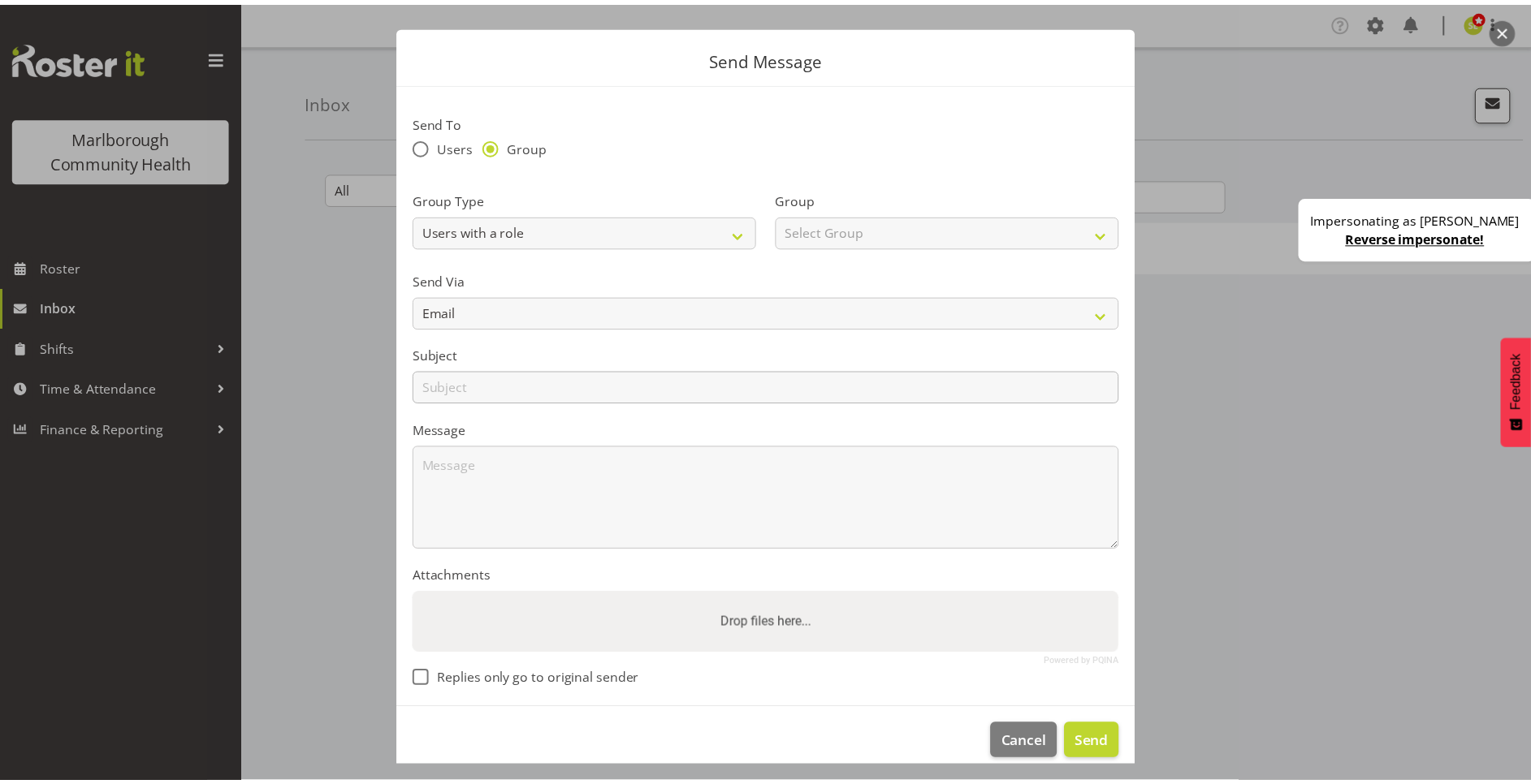
scroll to position [50, 0]
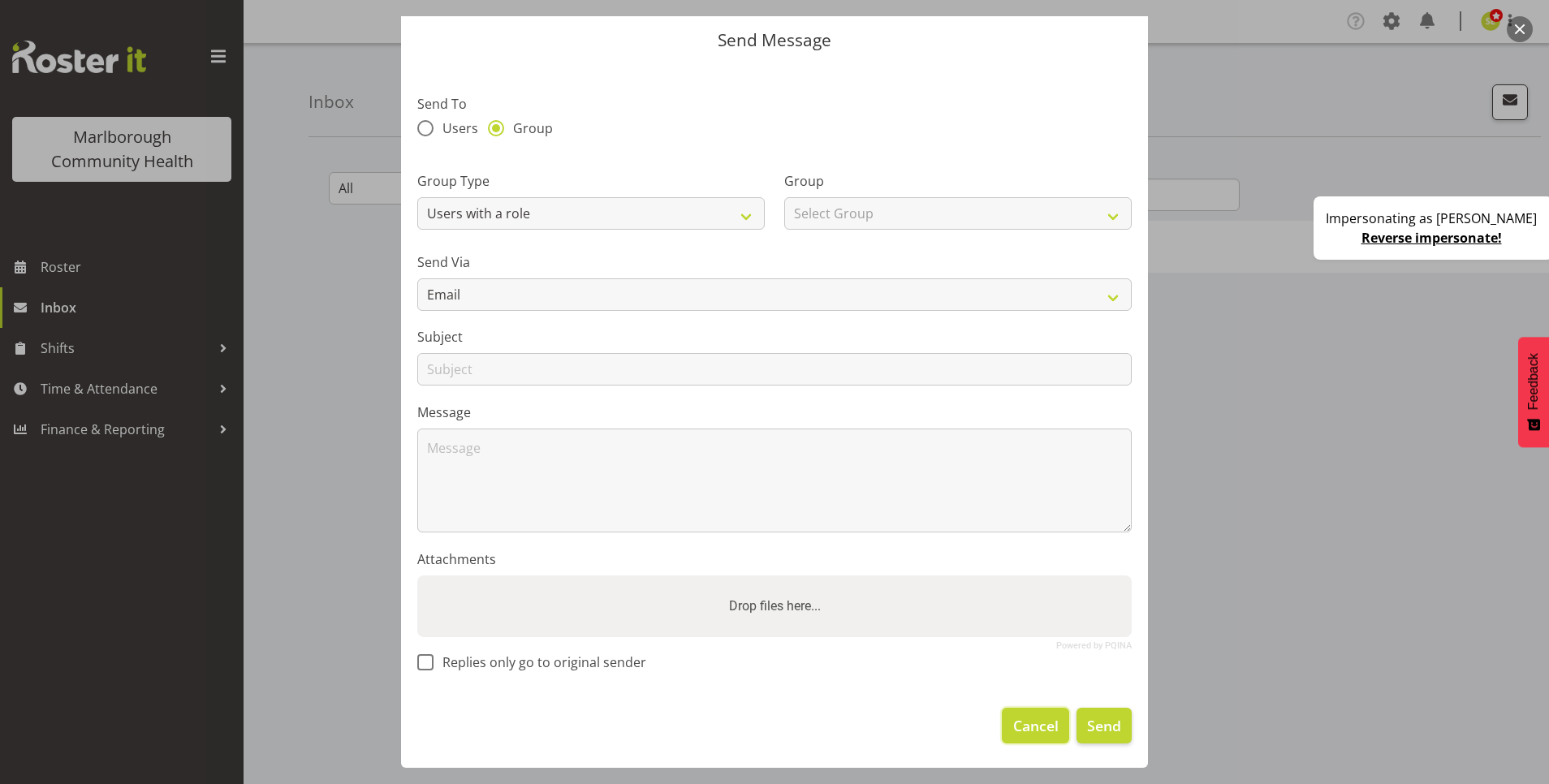
click at [1013, 722] on span "Cancel" at bounding box center [1036, 725] width 45 height 21
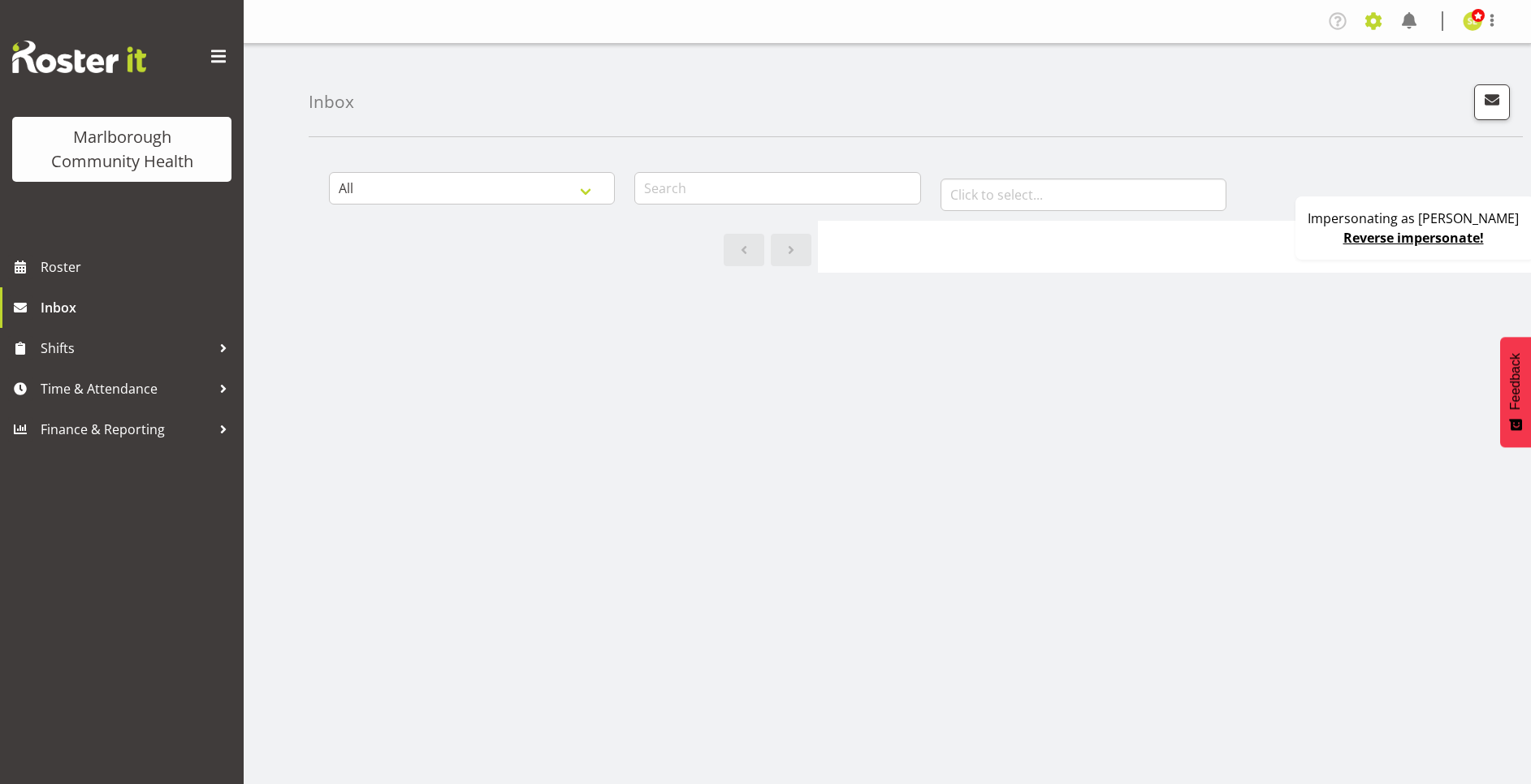
click at [1373, 19] on span at bounding box center [1373, 21] width 26 height 26
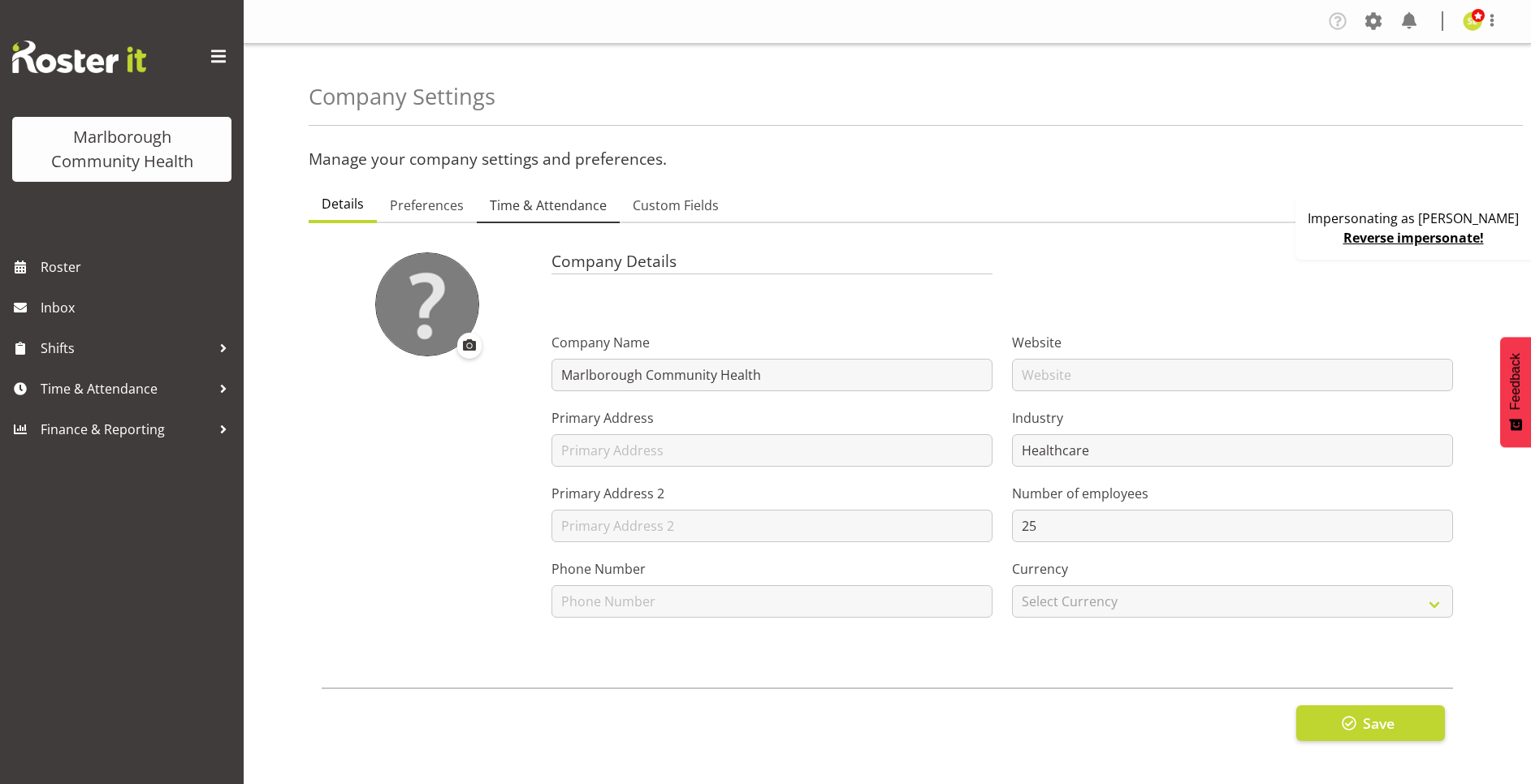
click at [533, 196] on span "Time & Attendance" at bounding box center [548, 205] width 117 height 19
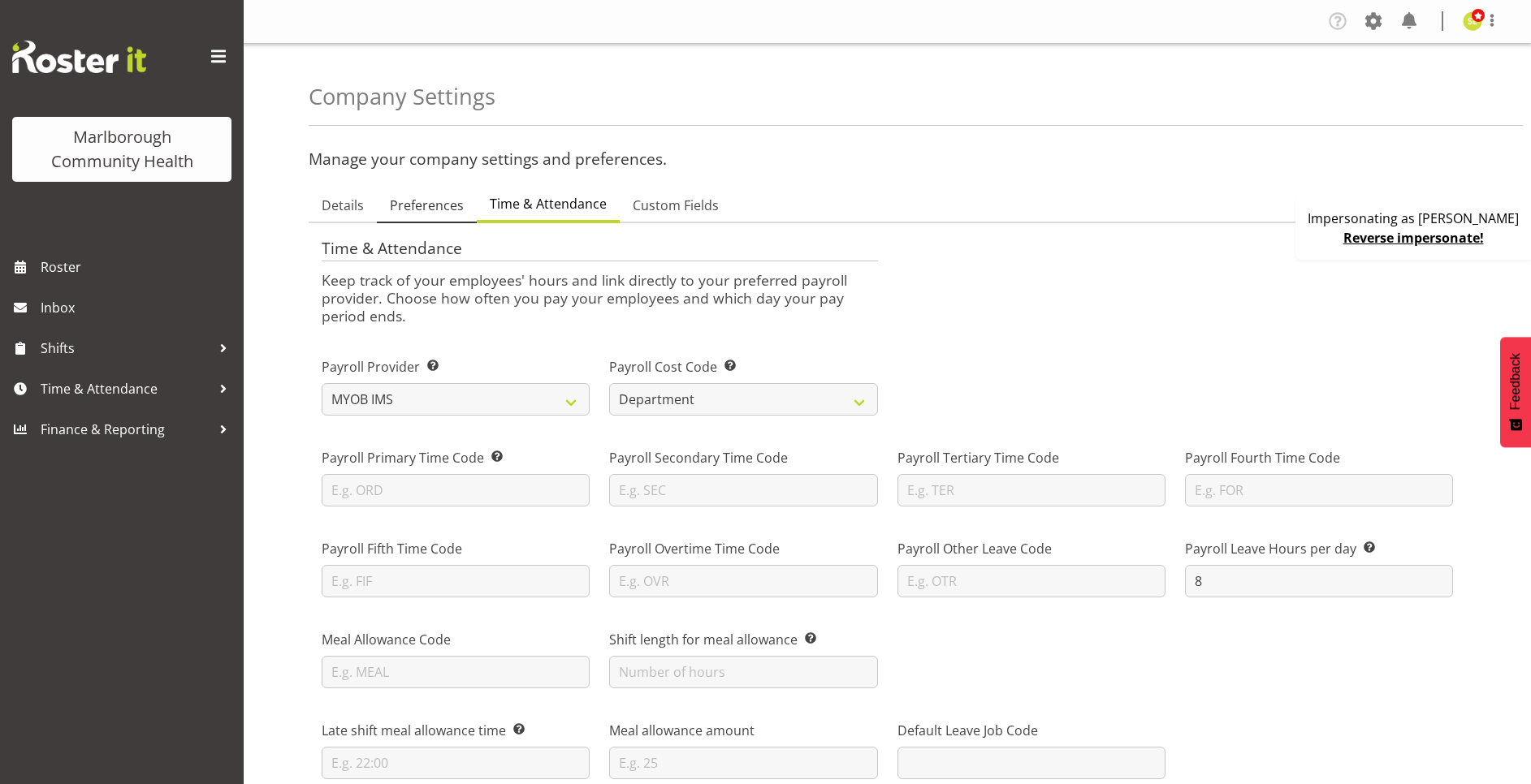
click at [437, 195] on link "Preferences" at bounding box center [426, 206] width 100 height 34
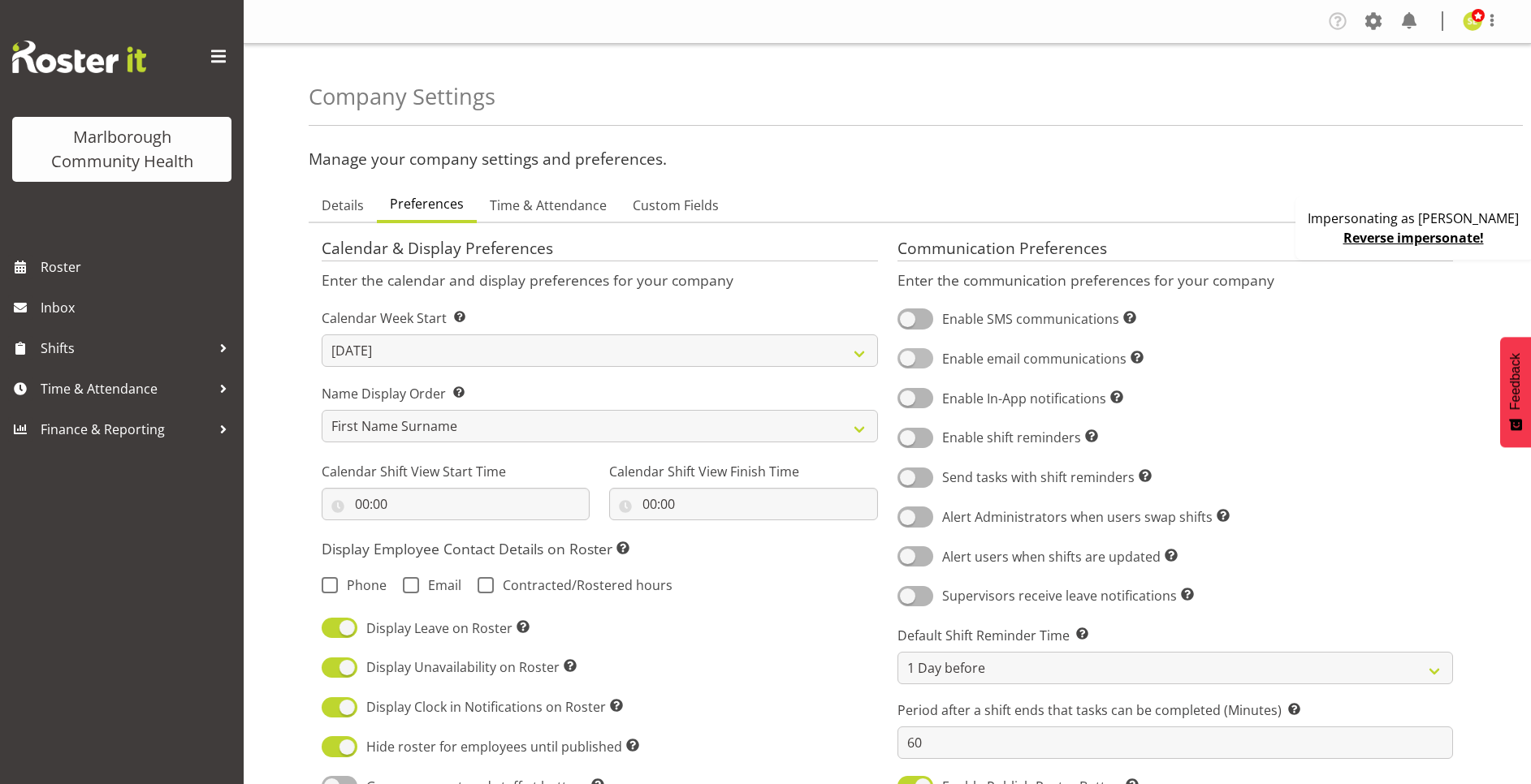
click at [934, 358] on span "Enable email communications Turn on or off email communications for your entire…" at bounding box center [1038, 358] width 211 height 19
click at [907, 358] on input "Enable email communications Turn on or off email communications for your entire…" at bounding box center [902, 358] width 11 height 11
checkbox input "true"
click at [1419, 234] on link "Reverse impersonate!" at bounding box center [1413, 237] width 141 height 18
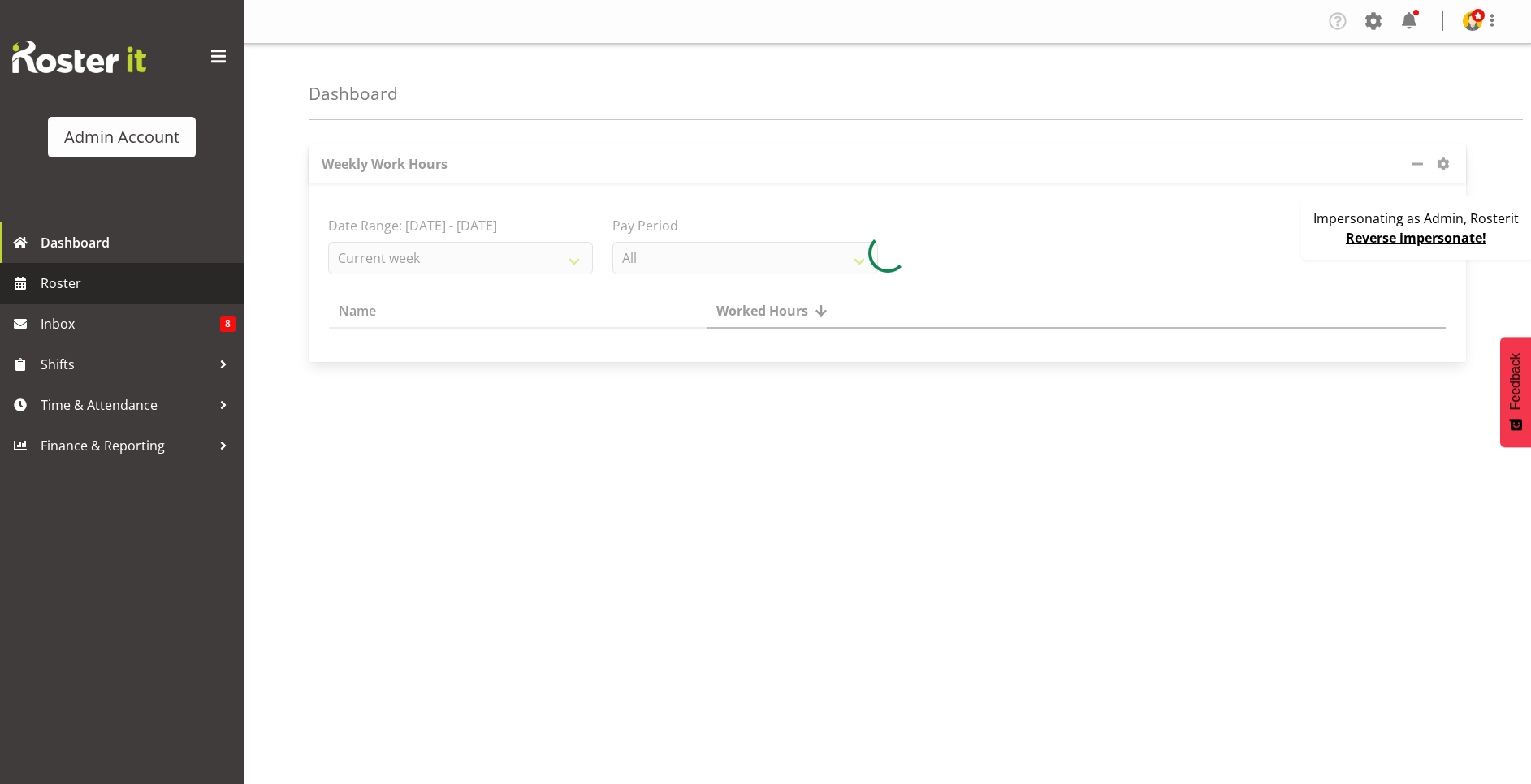
click at [111, 291] on span "Roster" at bounding box center [137, 283] width 195 height 24
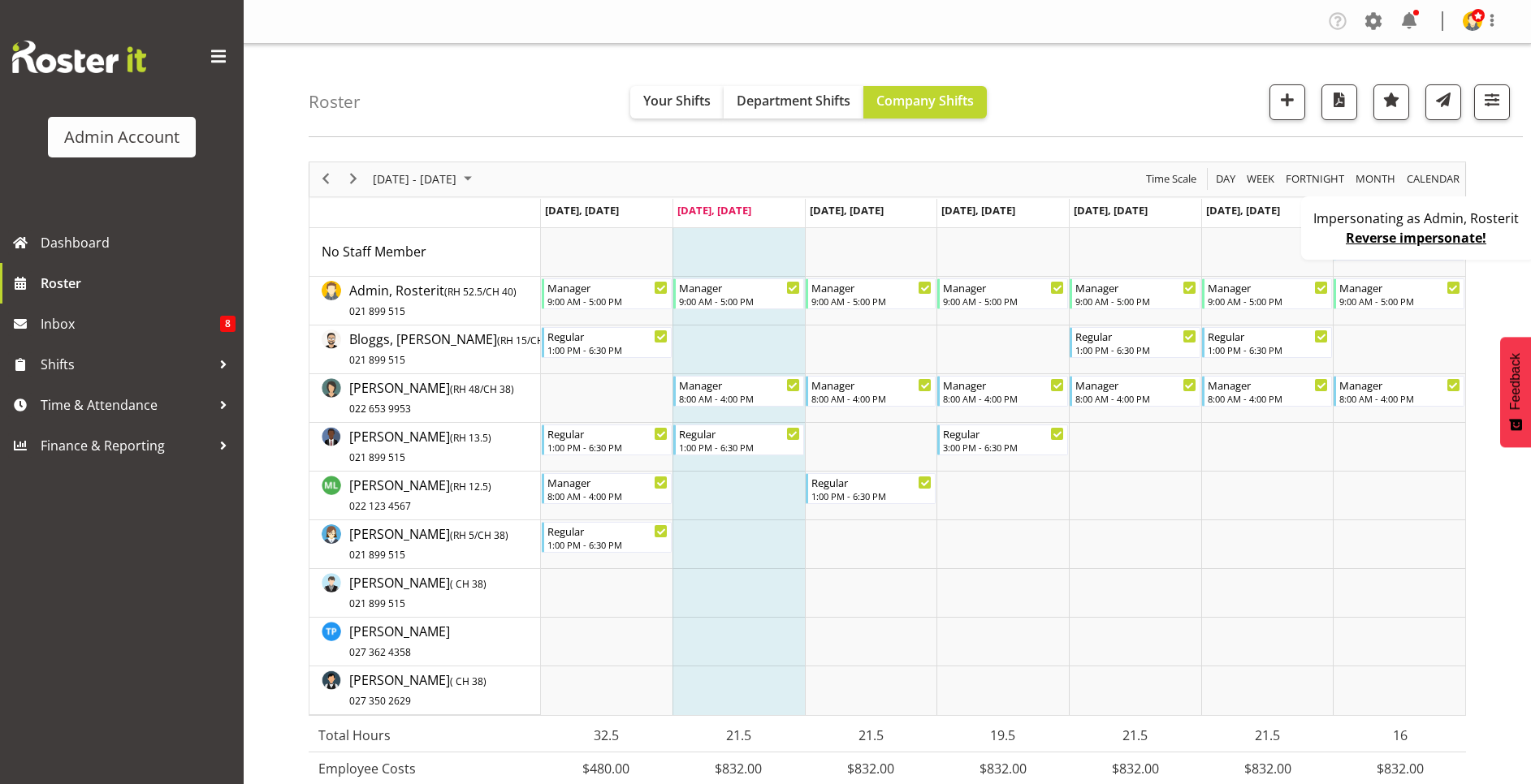
click at [1315, 243] on div "Impersonating as Admin, Rosterit Reverse impersonate!" at bounding box center [1418, 227] width 234 height 63
click at [1316, 243] on div "Impersonating as Admin, Rosterit Reverse impersonate!" at bounding box center [1418, 227] width 234 height 63
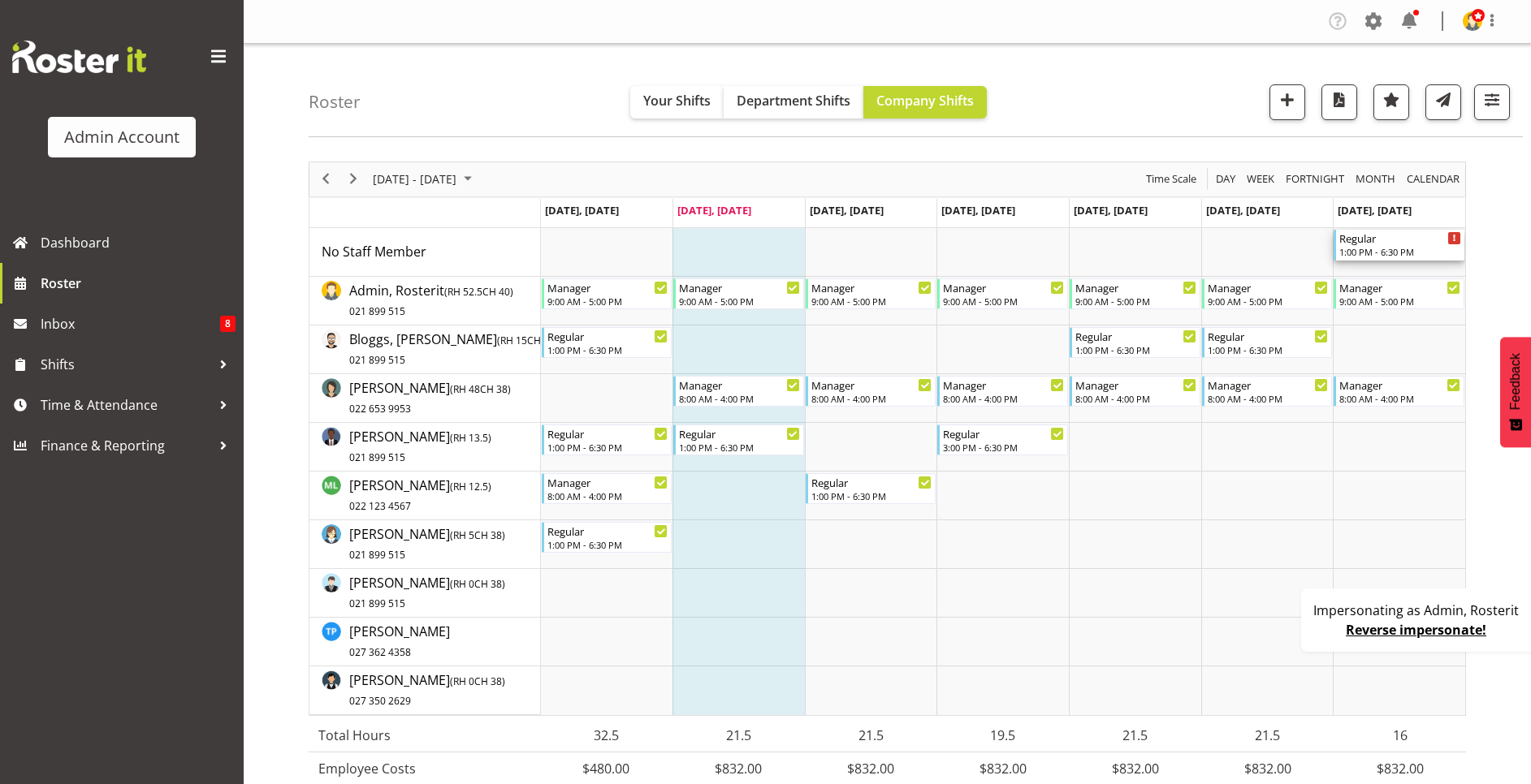
click at [1389, 243] on div "Regular" at bounding box center [1400, 237] width 122 height 16
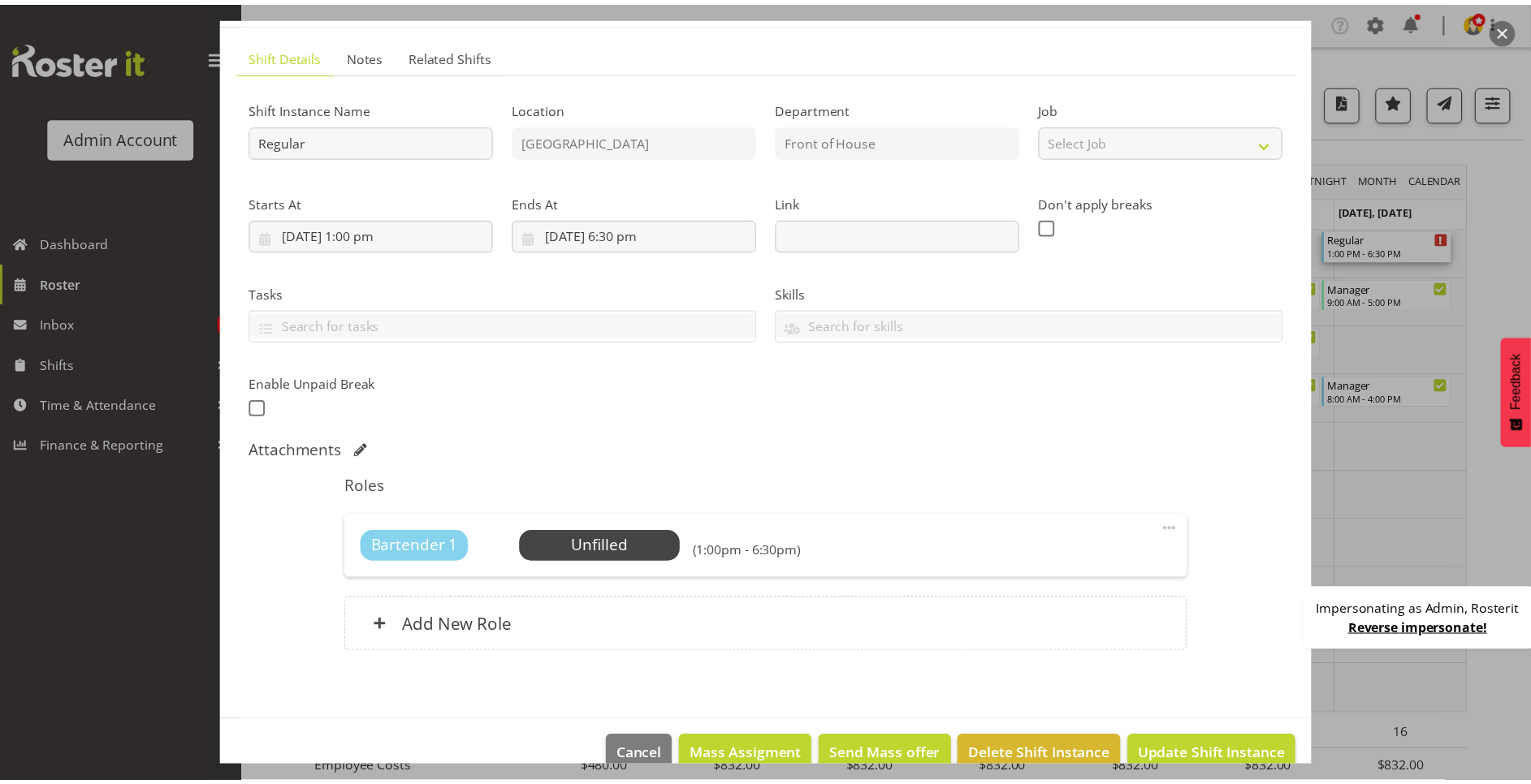
scroll to position [122, 0]
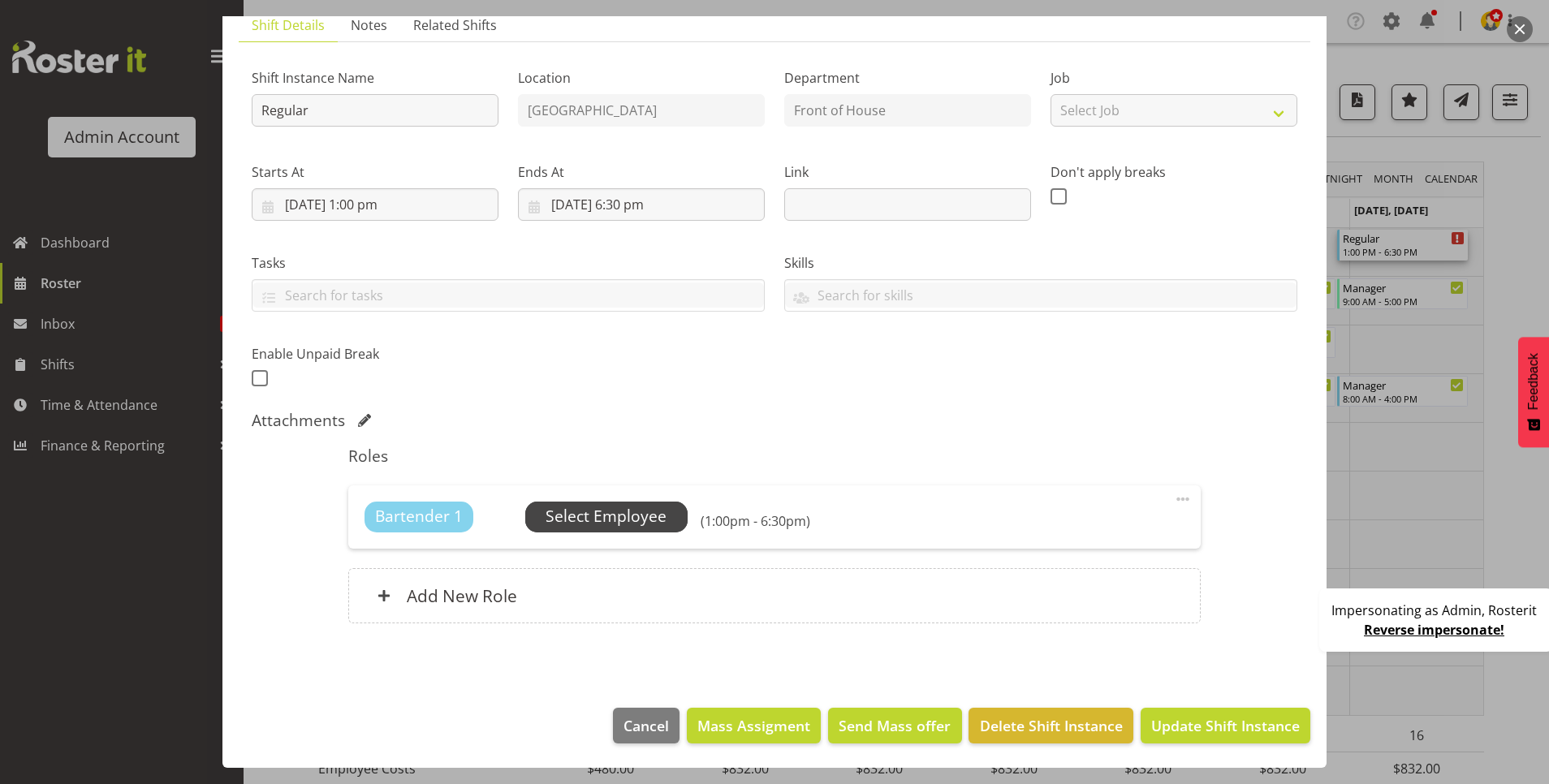
click at [598, 518] on span "Select Employee" at bounding box center [606, 516] width 121 height 24
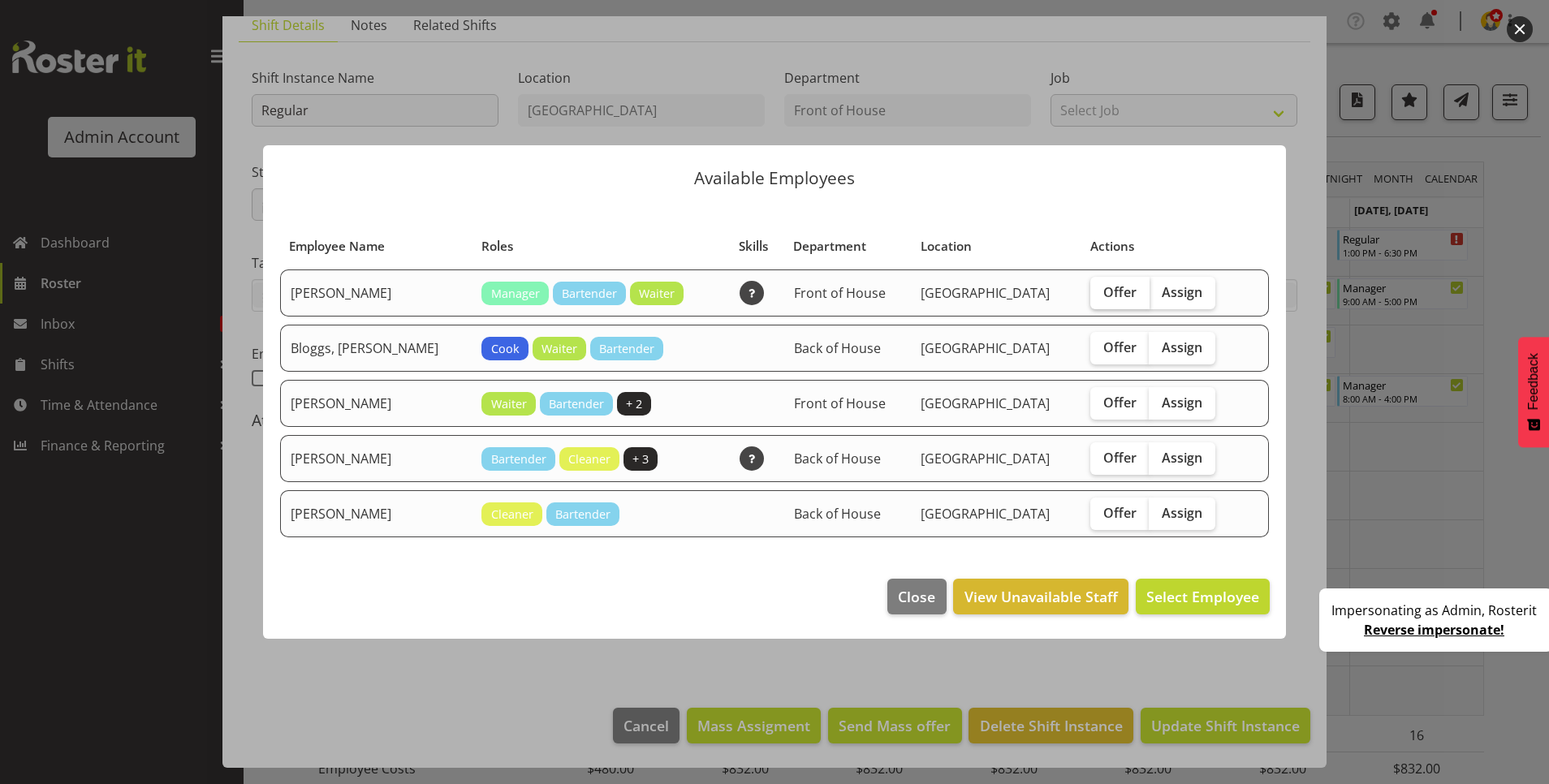
click at [1103, 284] on span "Offer" at bounding box center [1120, 291] width 34 height 16
click at [1090, 286] on input "Offer" at bounding box center [1095, 291] width 11 height 11
checkbox input "true"
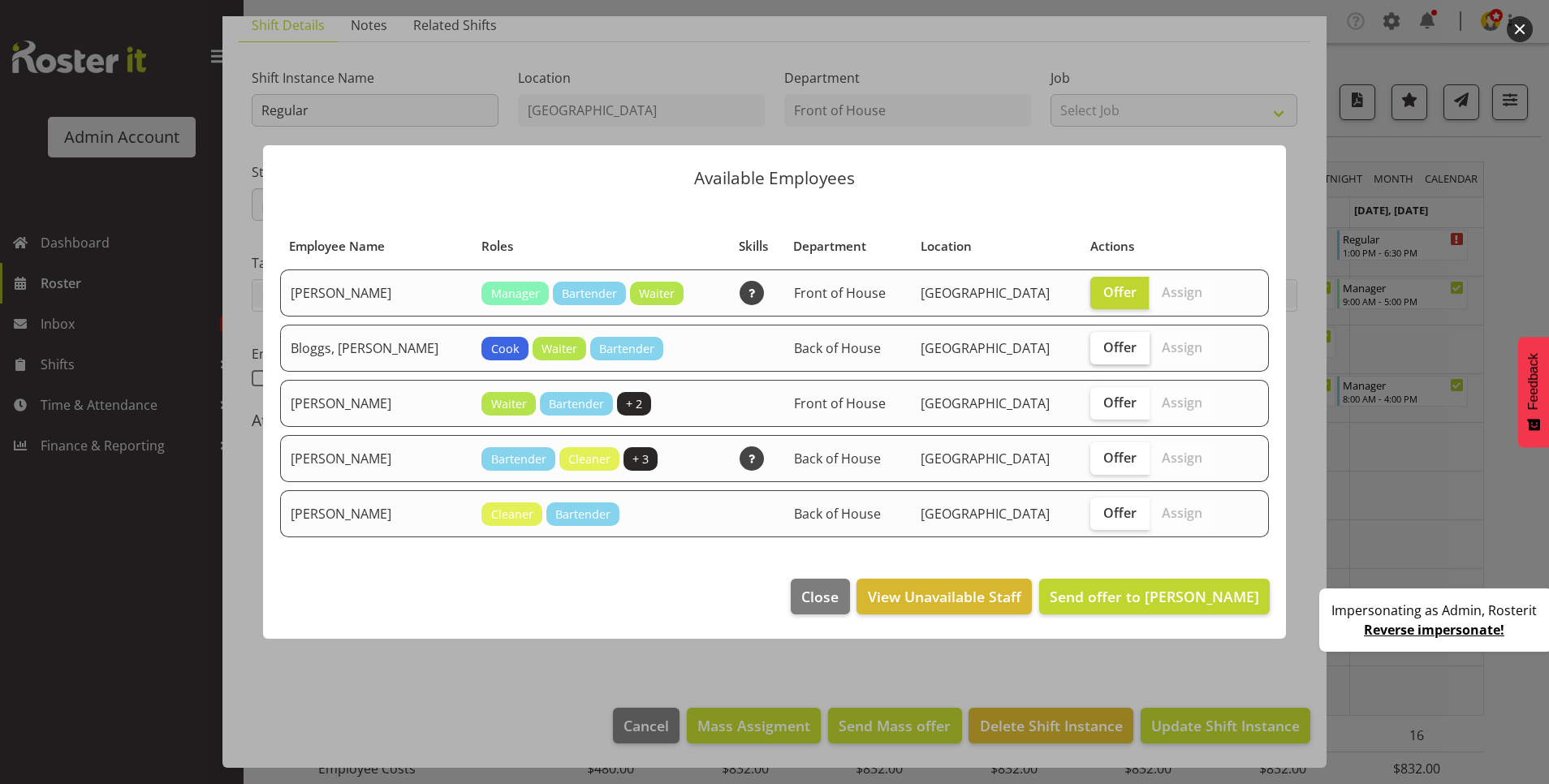
click at [1103, 354] on span "Offer" at bounding box center [1120, 347] width 34 height 16
click at [1090, 352] on input "Offer" at bounding box center [1095, 347] width 11 height 11
checkbox input "true"
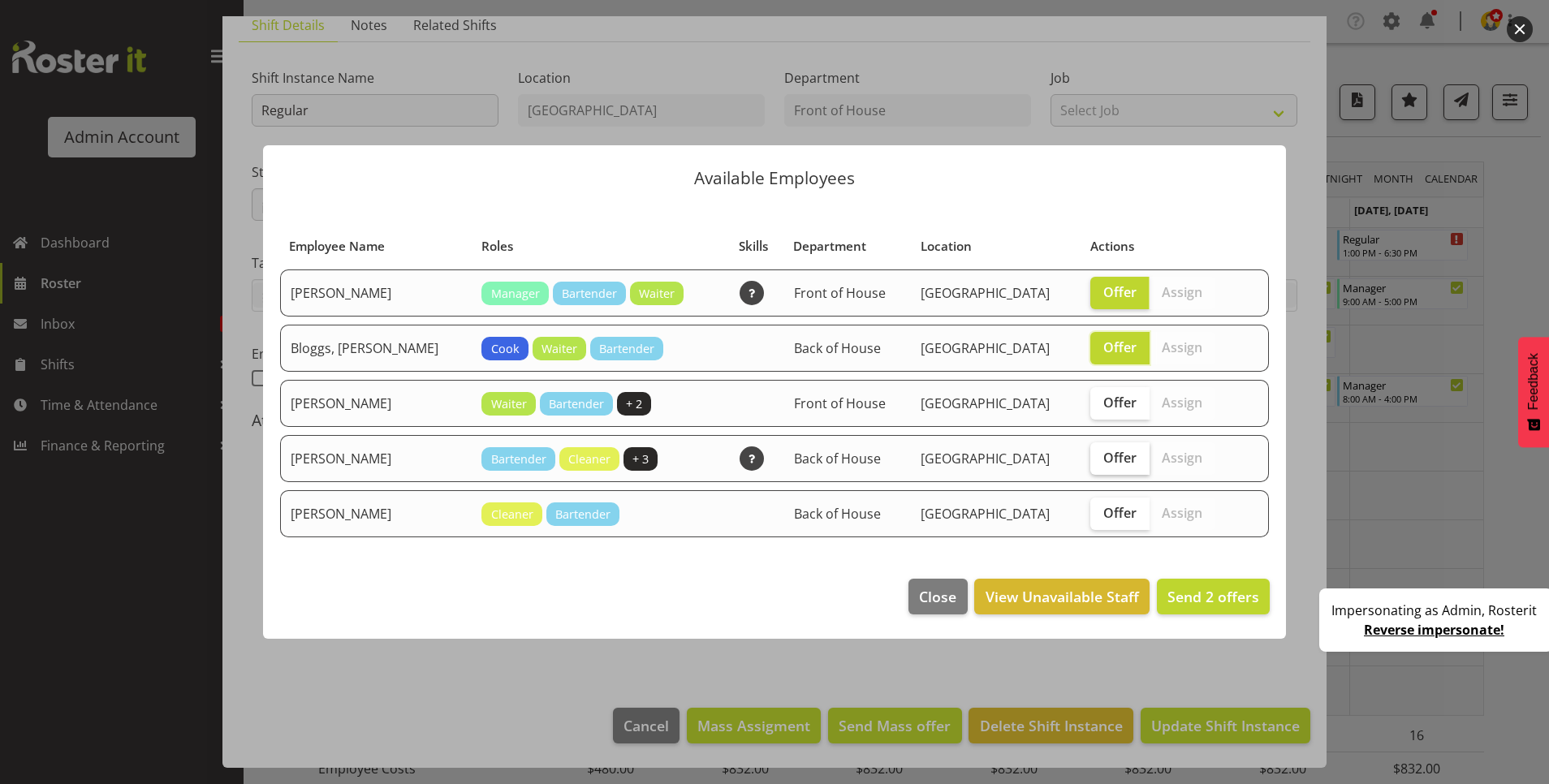
click at [1103, 460] on span "Offer" at bounding box center [1120, 457] width 34 height 16
click at [1090, 460] on input "Offer" at bounding box center [1095, 457] width 11 height 11
checkbox input "true"
click at [1103, 509] on span "Offer" at bounding box center [1120, 512] width 34 height 16
click at [1090, 509] on input "Offer" at bounding box center [1095, 512] width 11 height 11
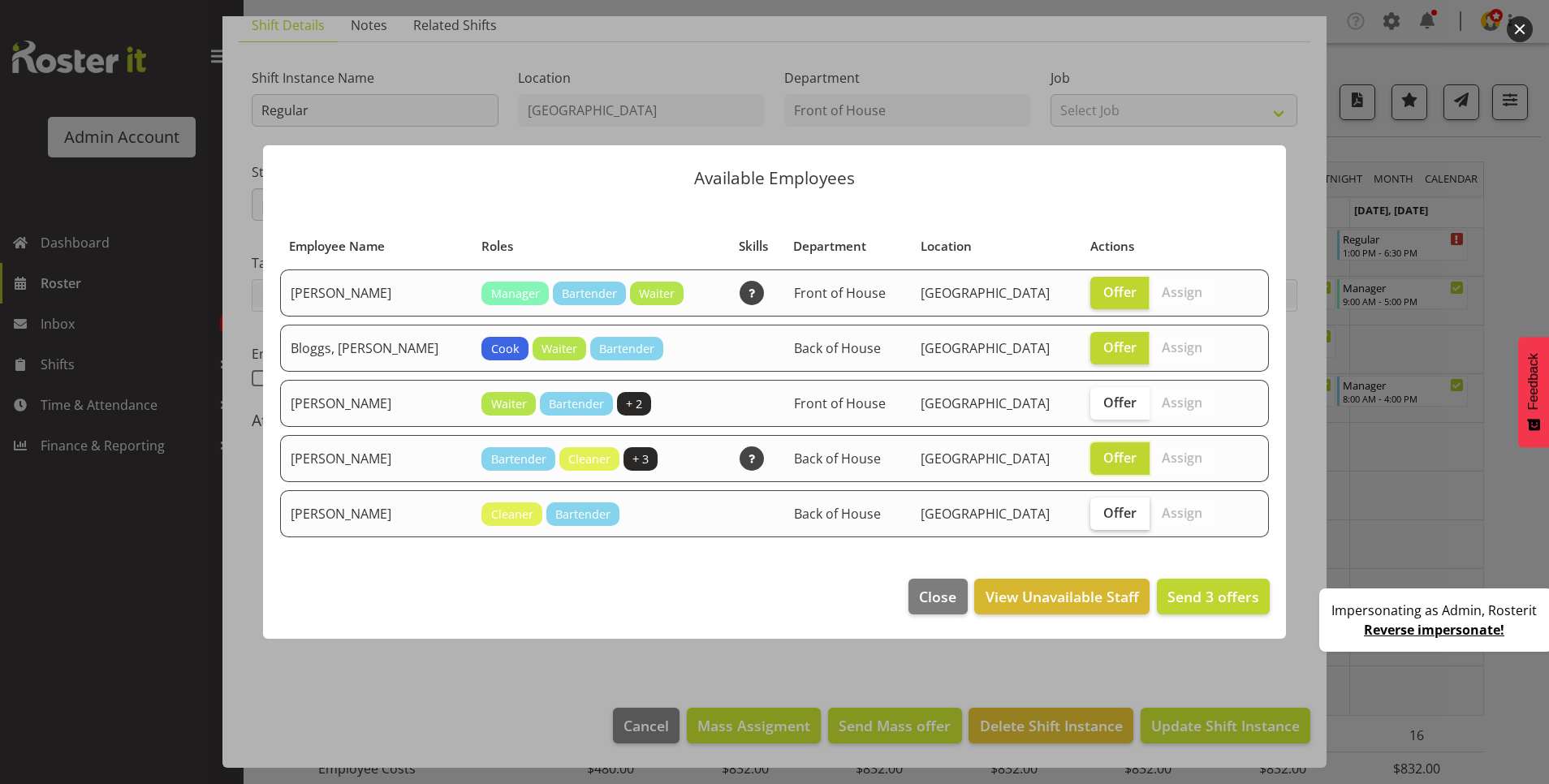
checkbox input "true"
click at [933, 605] on span "Close" at bounding box center [937, 596] width 37 height 21
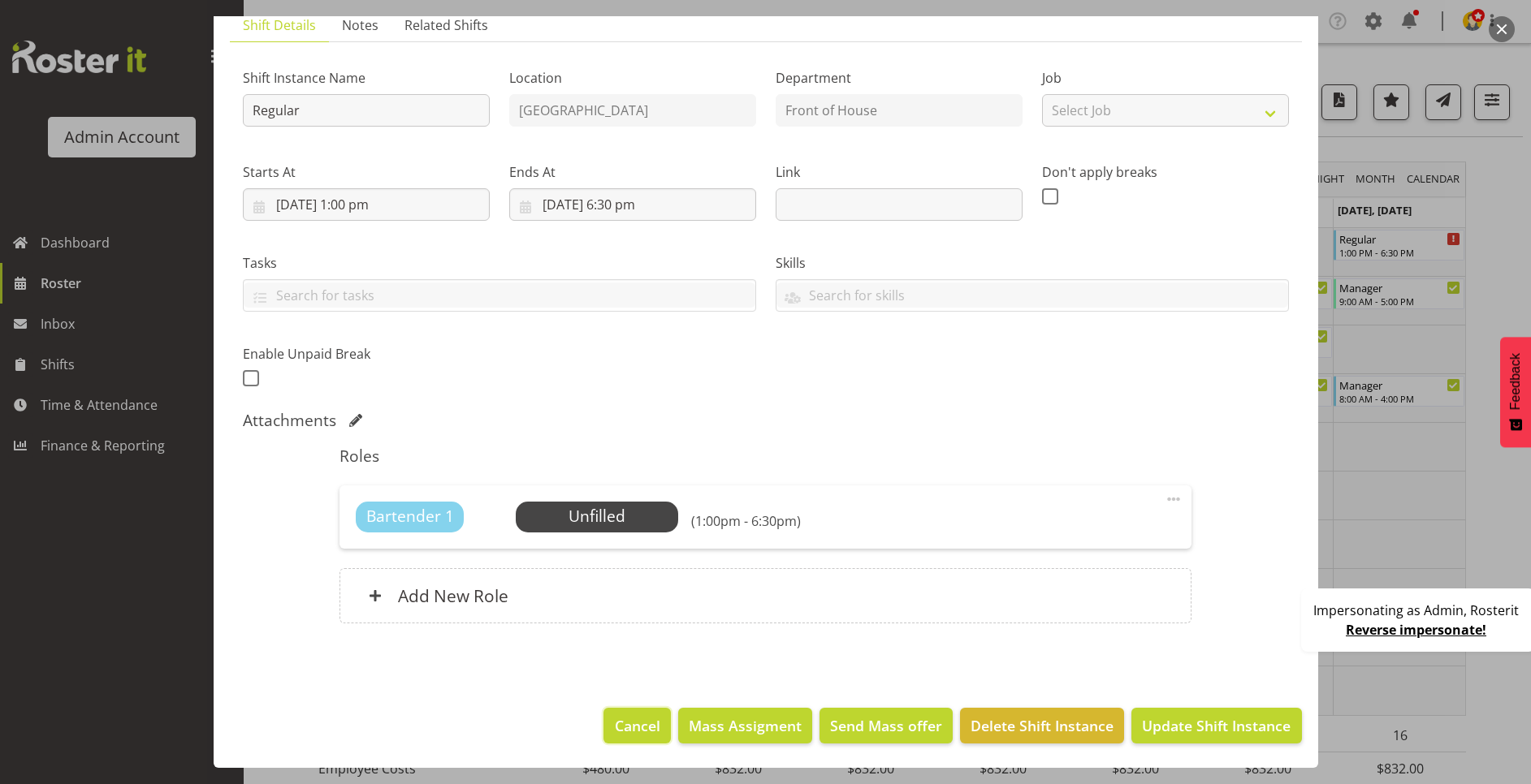
click at [615, 730] on span "Cancel" at bounding box center [638, 725] width 46 height 21
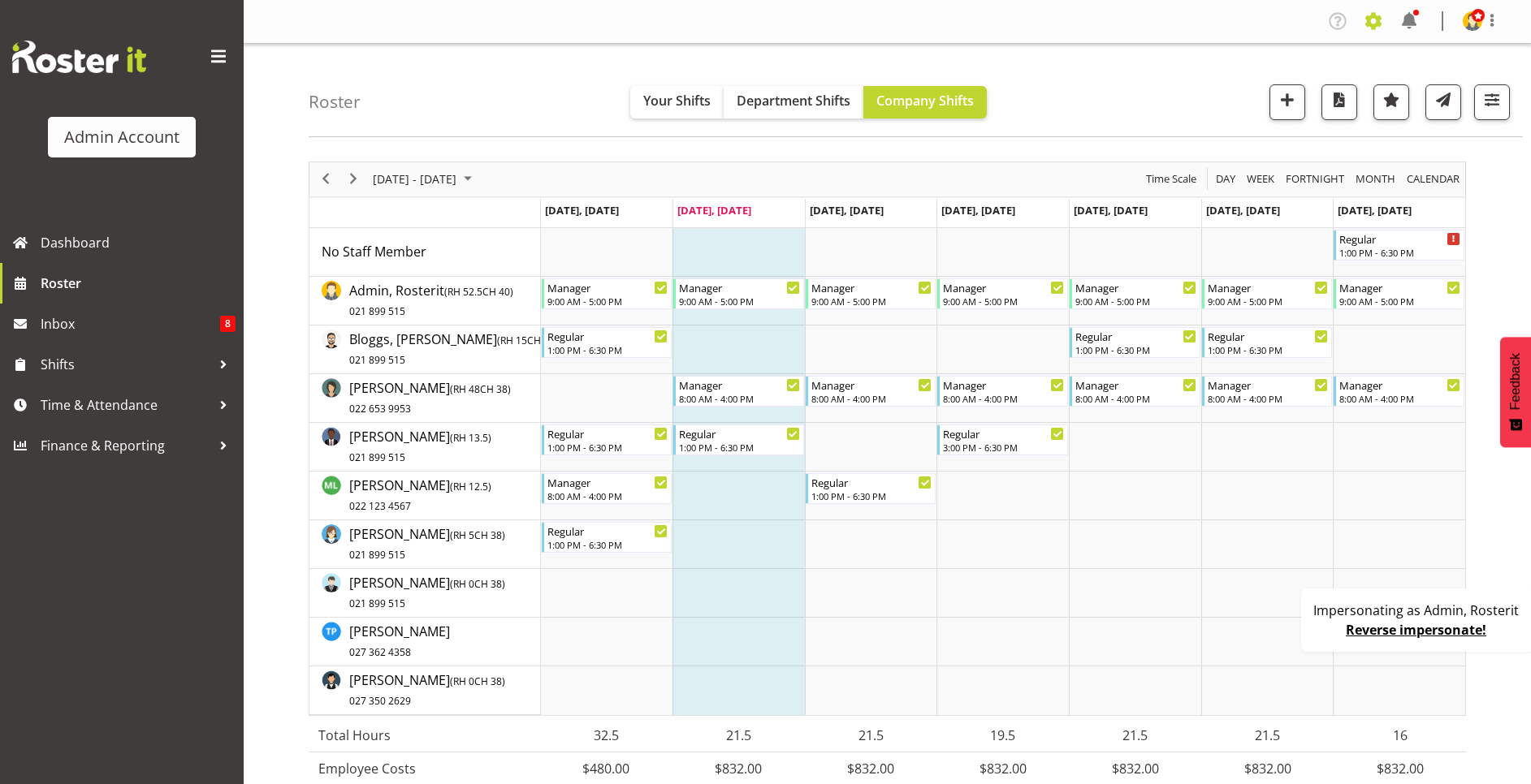
click at [1368, 19] on span at bounding box center [1373, 21] width 26 height 26
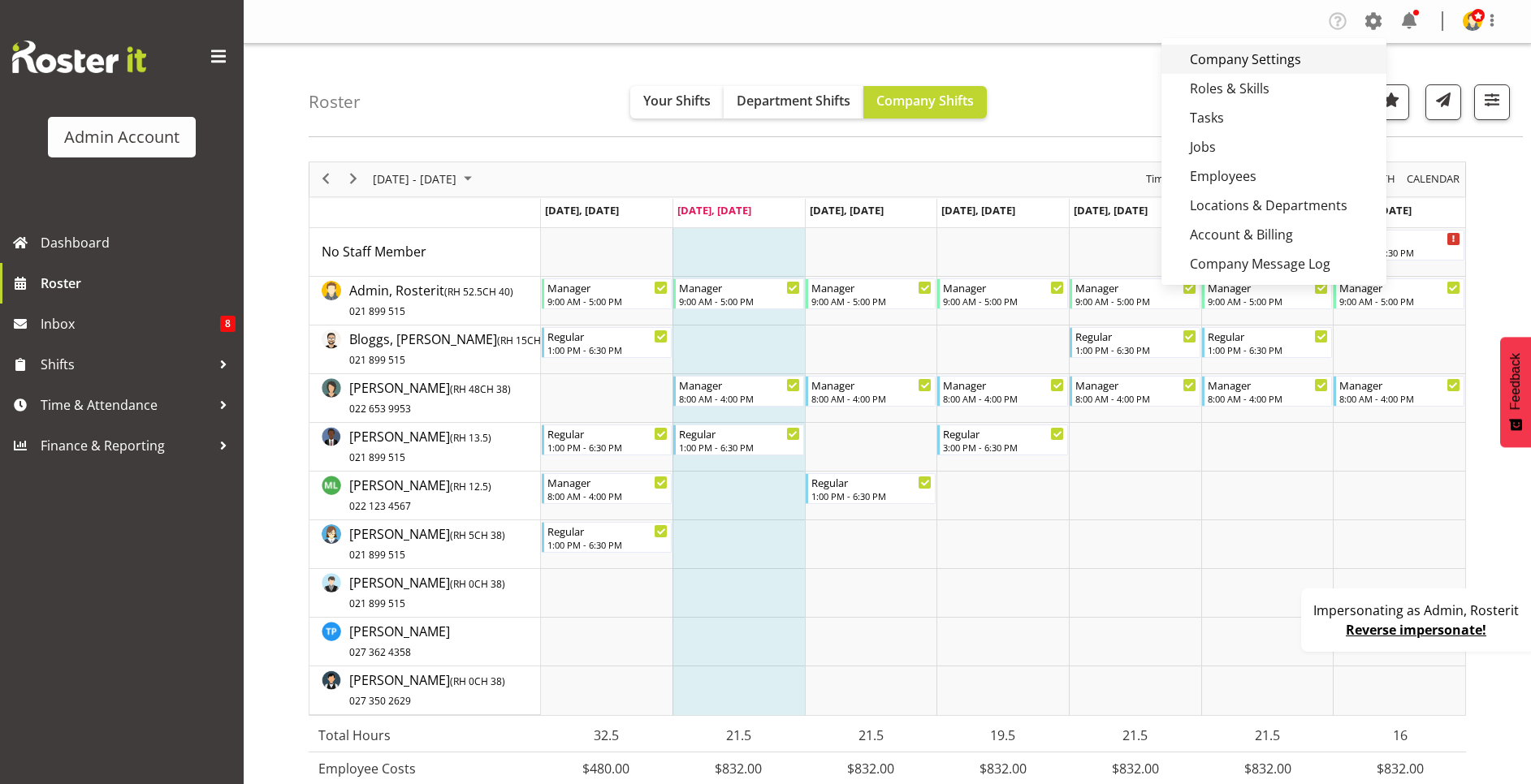
click at [1282, 47] on link "Company Settings" at bounding box center [1273, 59] width 225 height 29
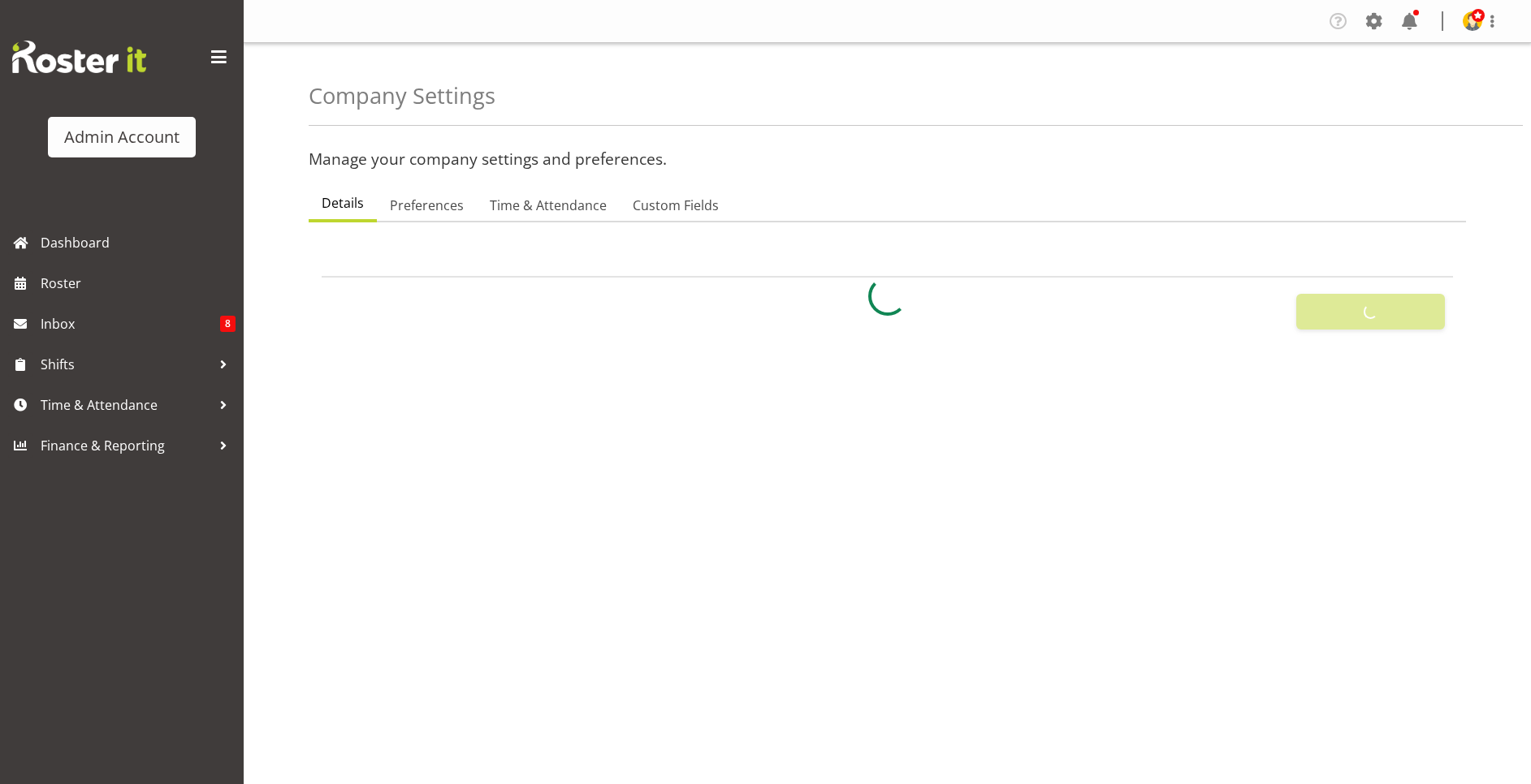
select select
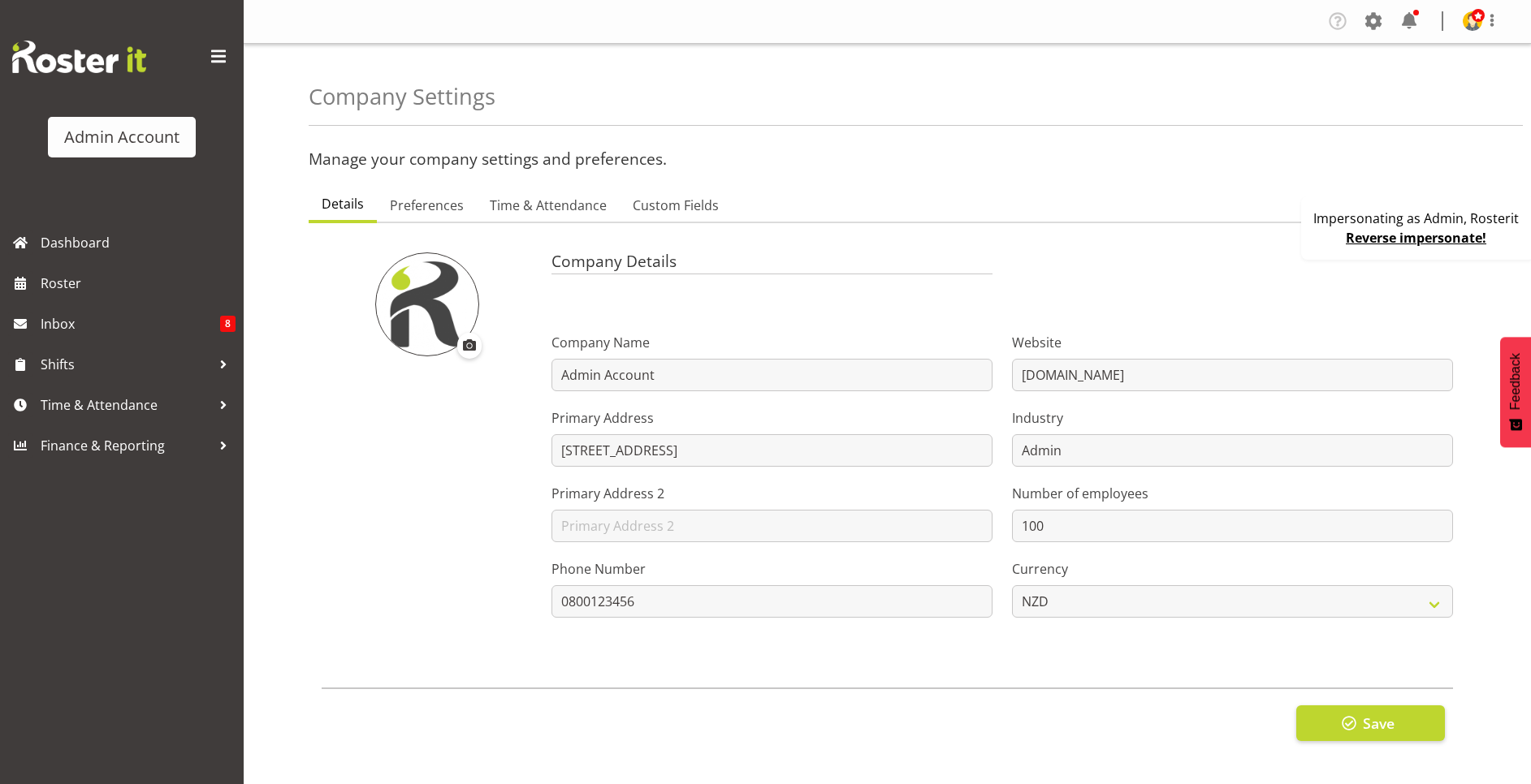
select select "[DATE]"
select select "surname_first"
checkbox input "false"
checkbox input "true"
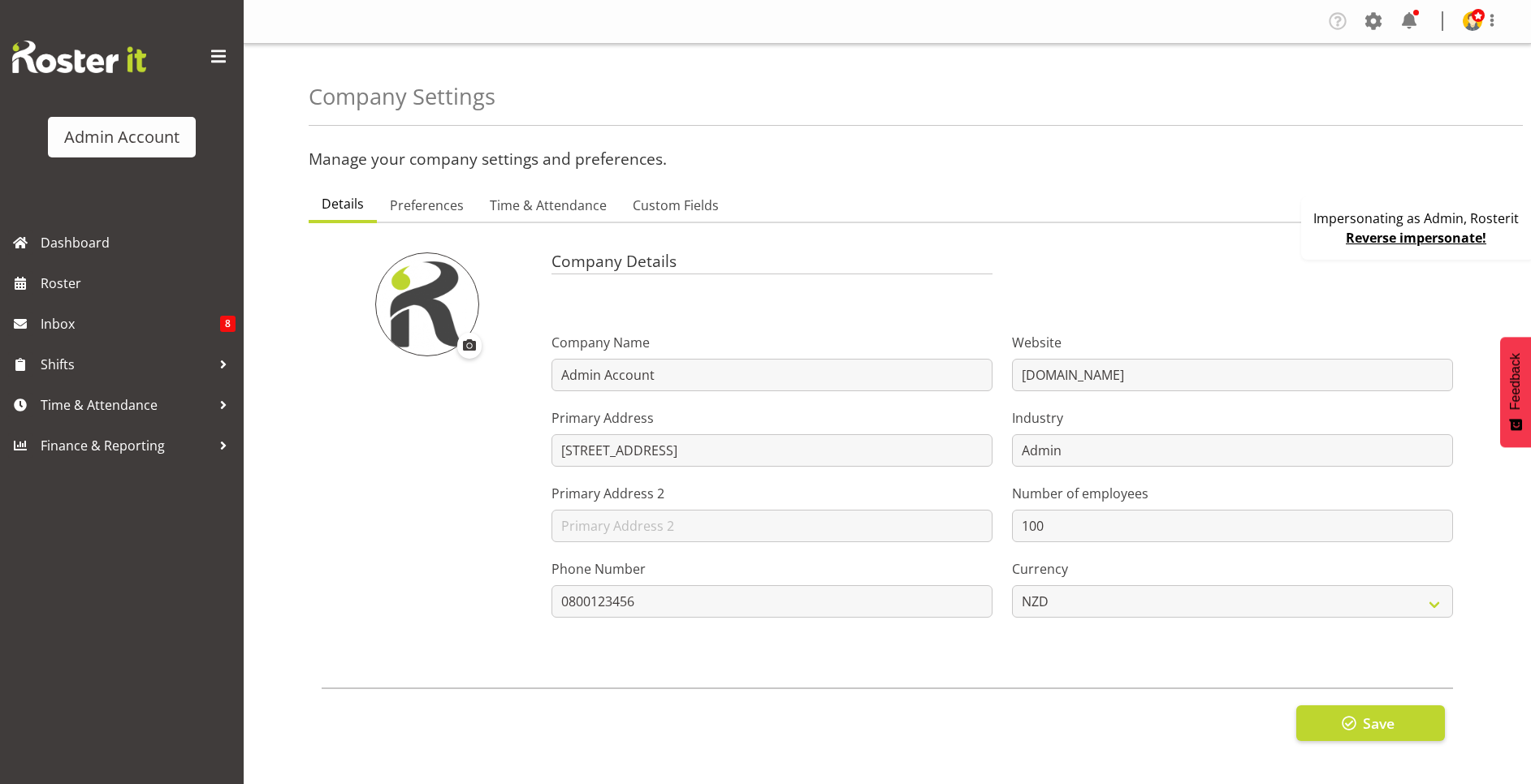
checkbox input "true"
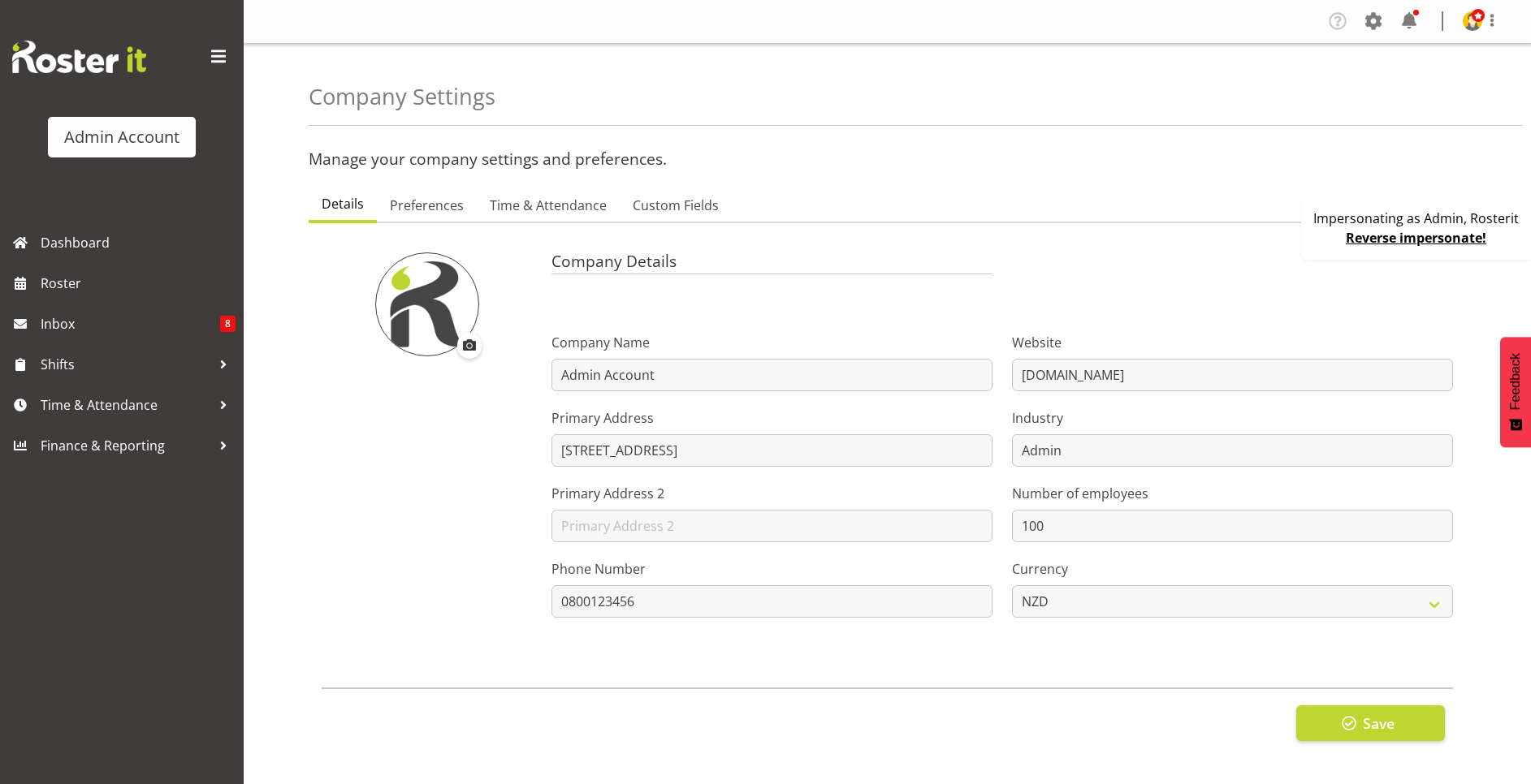
checkbox input "false"
type input "24"
type input "0"
type input "24"
type input "0"
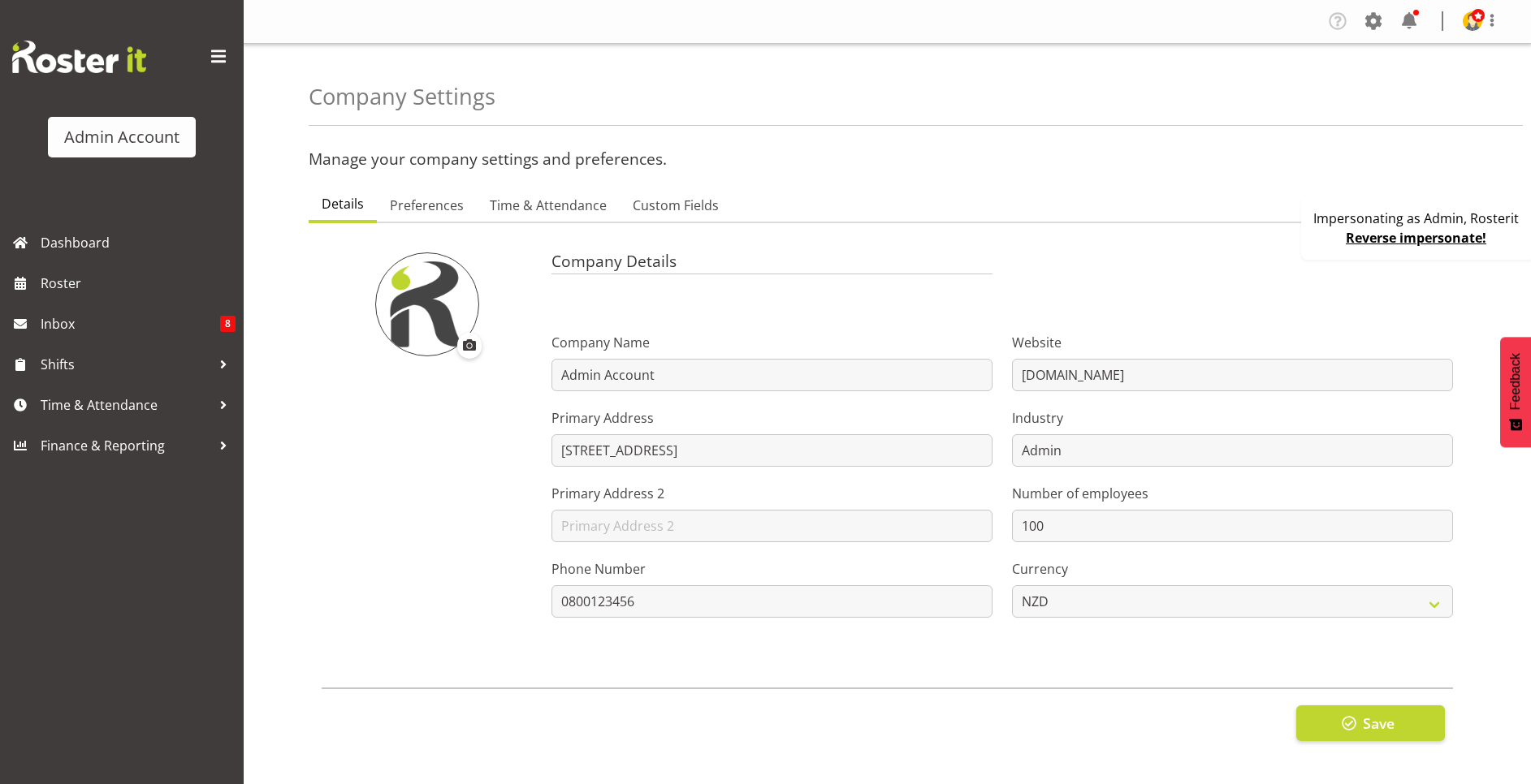
checkbox input "false"
checkbox input "true"
select select "1_day_before"
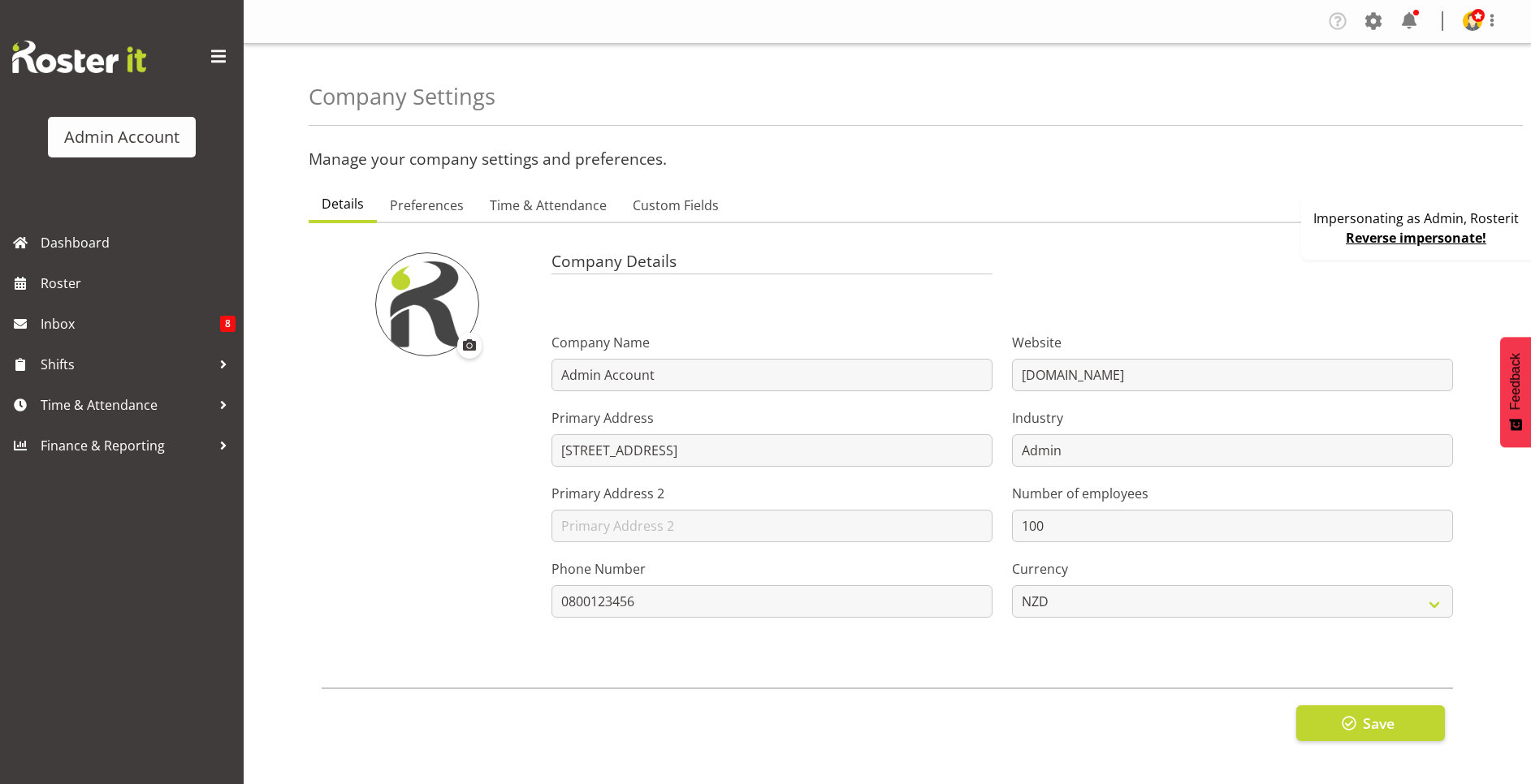
type input "60"
checkbox input "true"
click at [439, 213] on span "Preferences" at bounding box center [427, 205] width 74 height 19
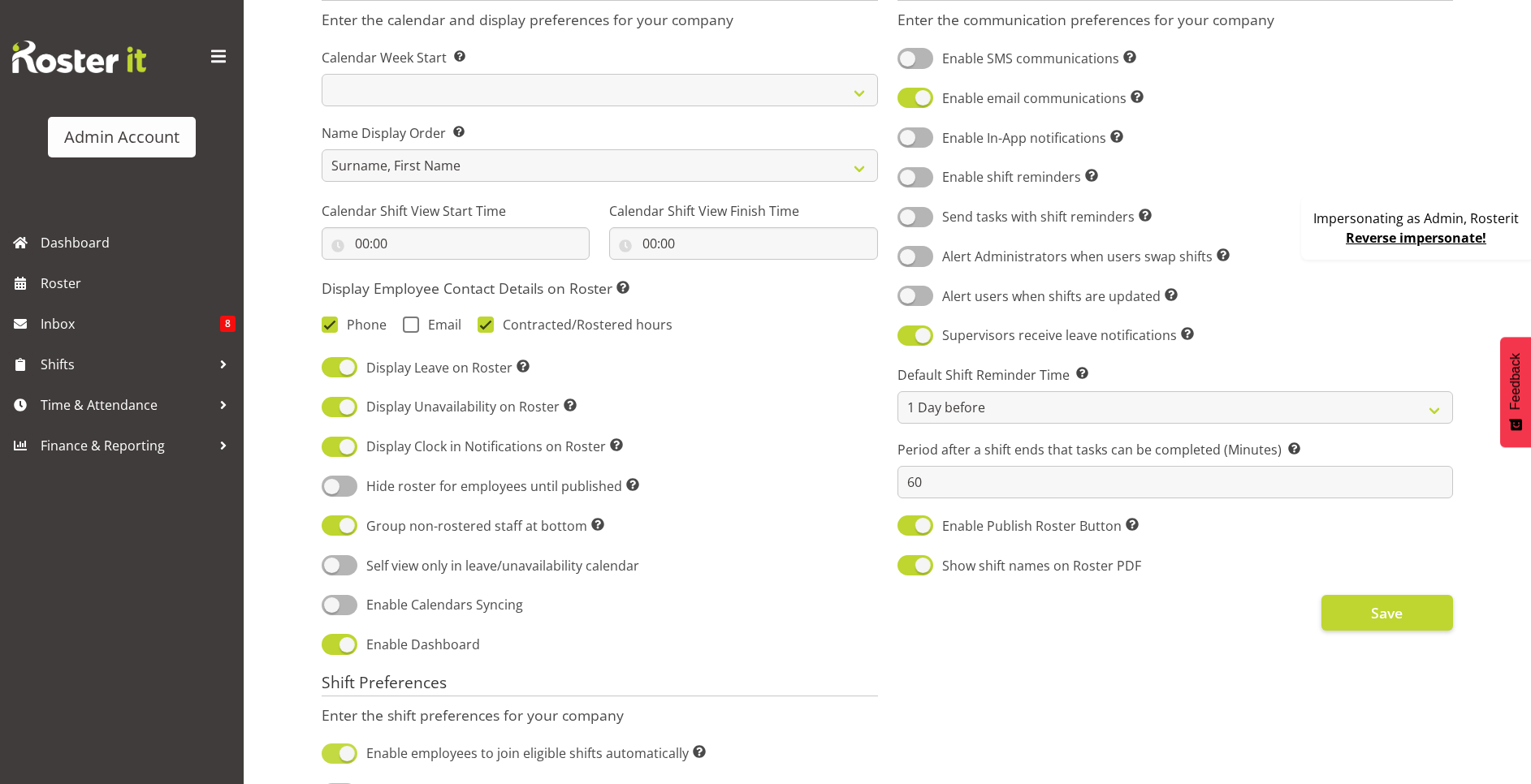
scroll to position [243, 0]
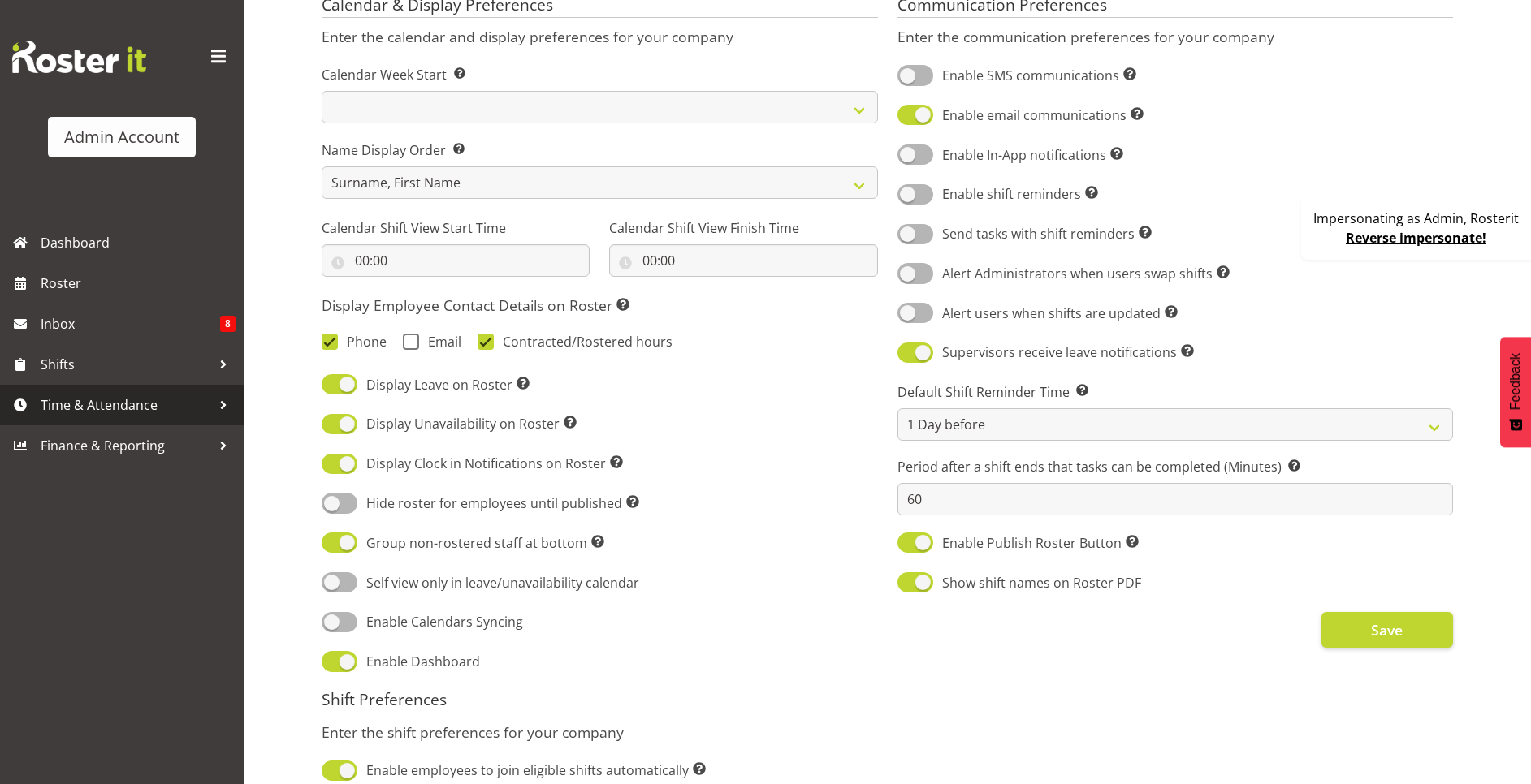
click at [143, 411] on span "Time & Attendance" at bounding box center [126, 404] width 170 height 24
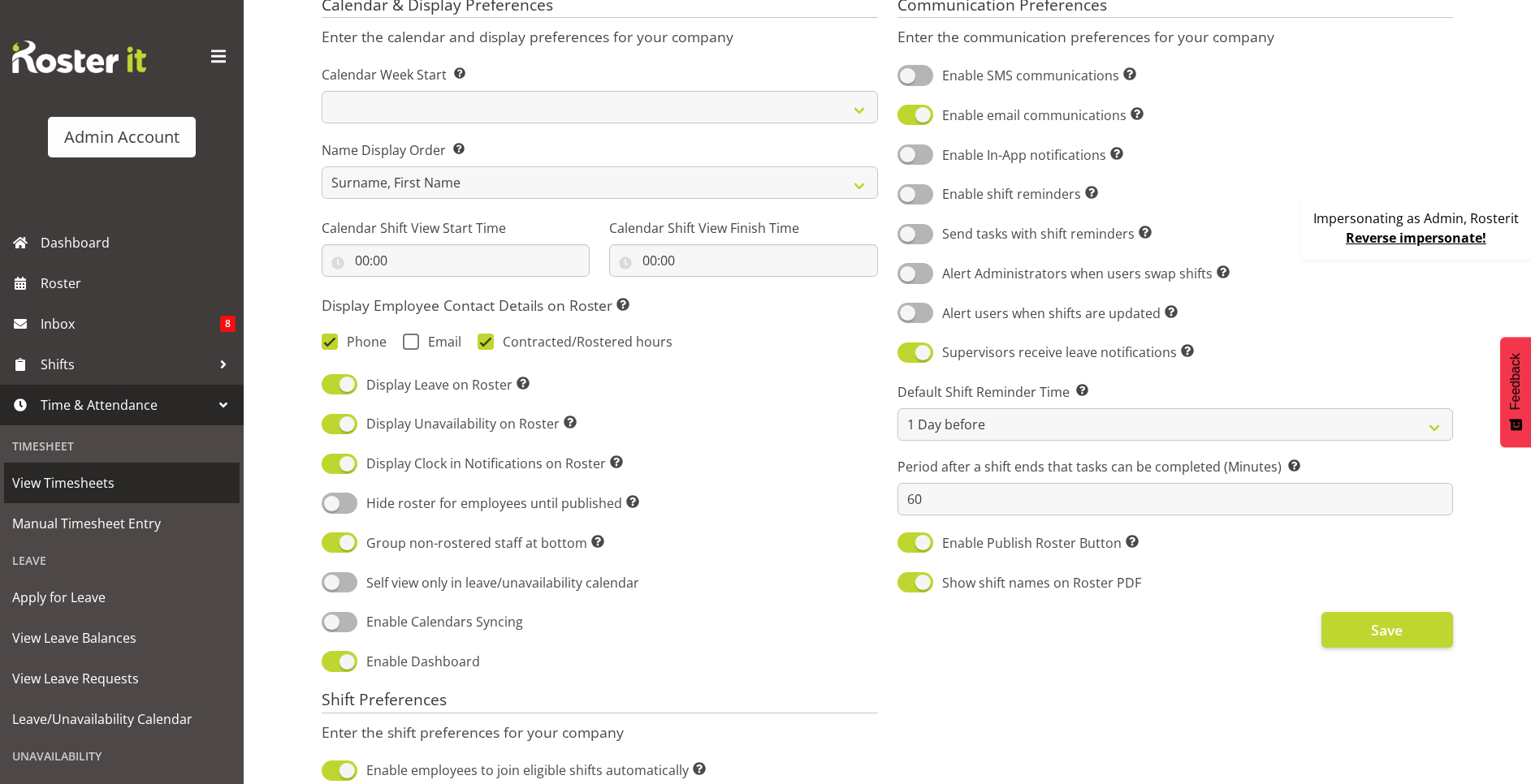
click at [96, 481] on span "View Timesheets" at bounding box center [121, 483] width 219 height 24
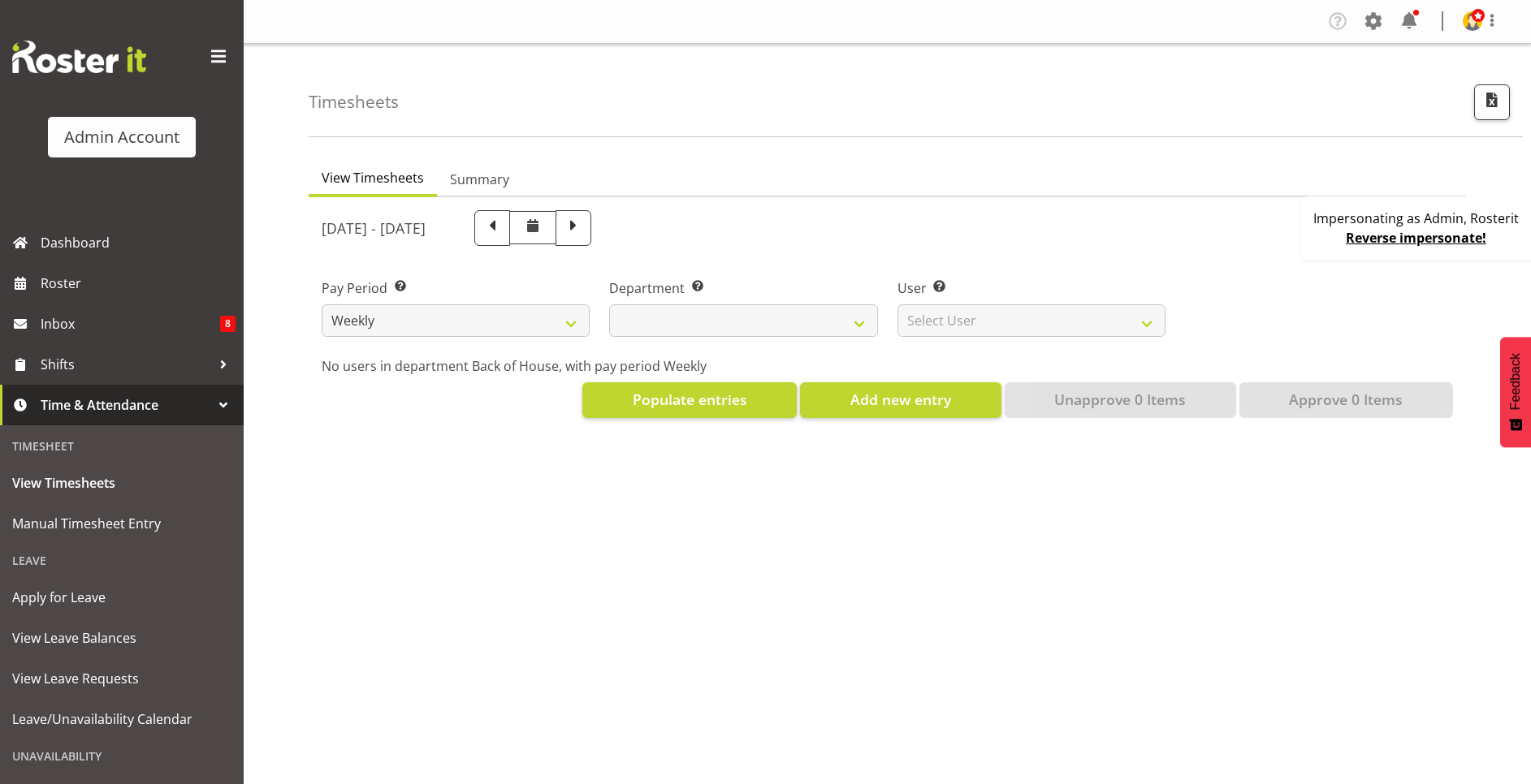
select select
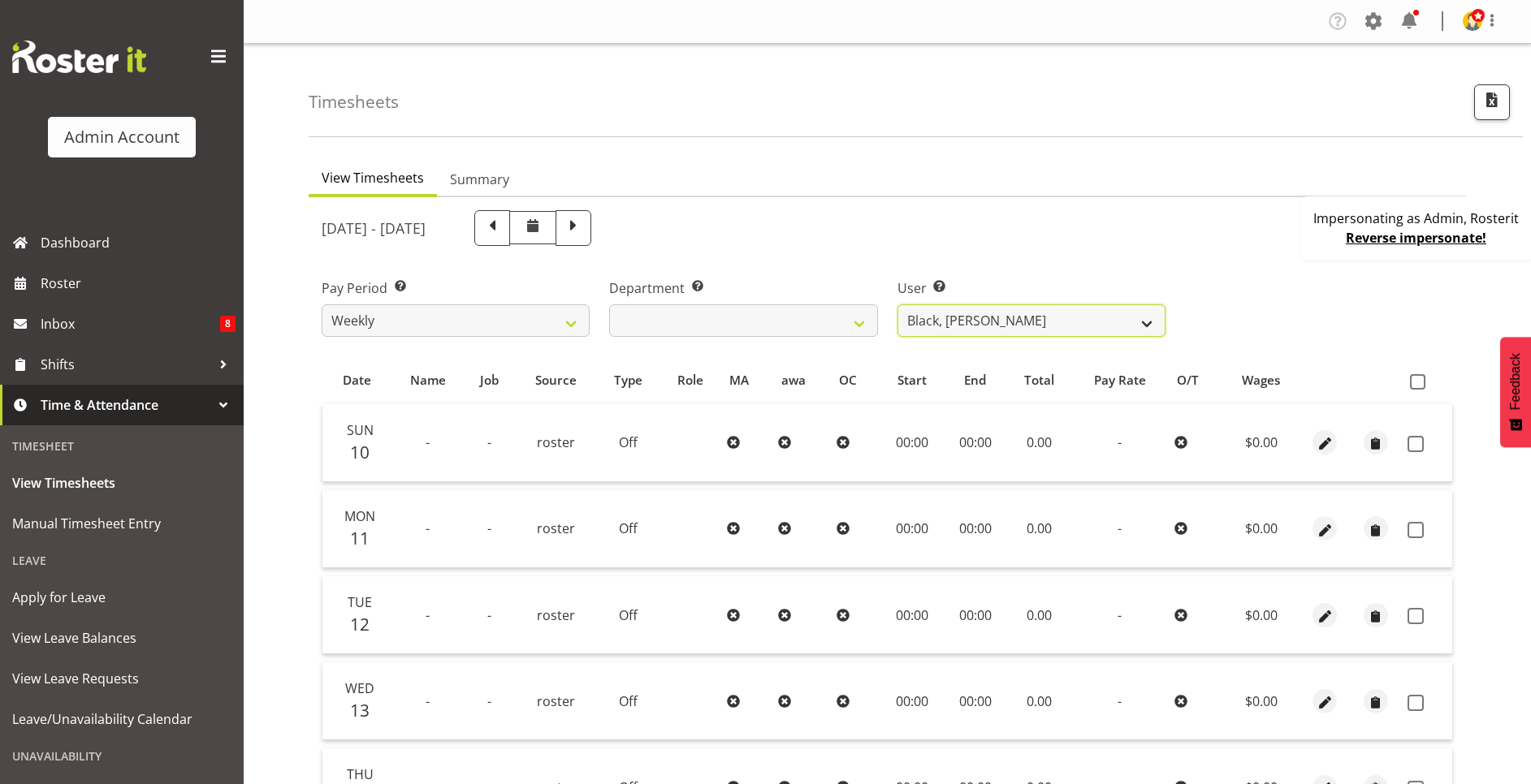
click at [958, 327] on select "Black, [PERSON_NAME] ❌ Bloggs, [PERSON_NAME] ❌ [PERSON_NAME], Rosterit ❌ [PERSO…" at bounding box center [1031, 320] width 268 height 33
click at [964, 313] on select "Black, [PERSON_NAME] ❌ Bloggs, [PERSON_NAME] ❌ [PERSON_NAME], Rosterit ❌ [PERSO…" at bounding box center [1031, 320] width 268 height 33
select select "1"
click at [897, 304] on select "Black, Ian ❌ Bloggs, Joe ❌ Little, Mike ❌ Admin, Rosterit ❌ White, Sally ❌ Pham…" at bounding box center [1031, 320] width 268 height 33
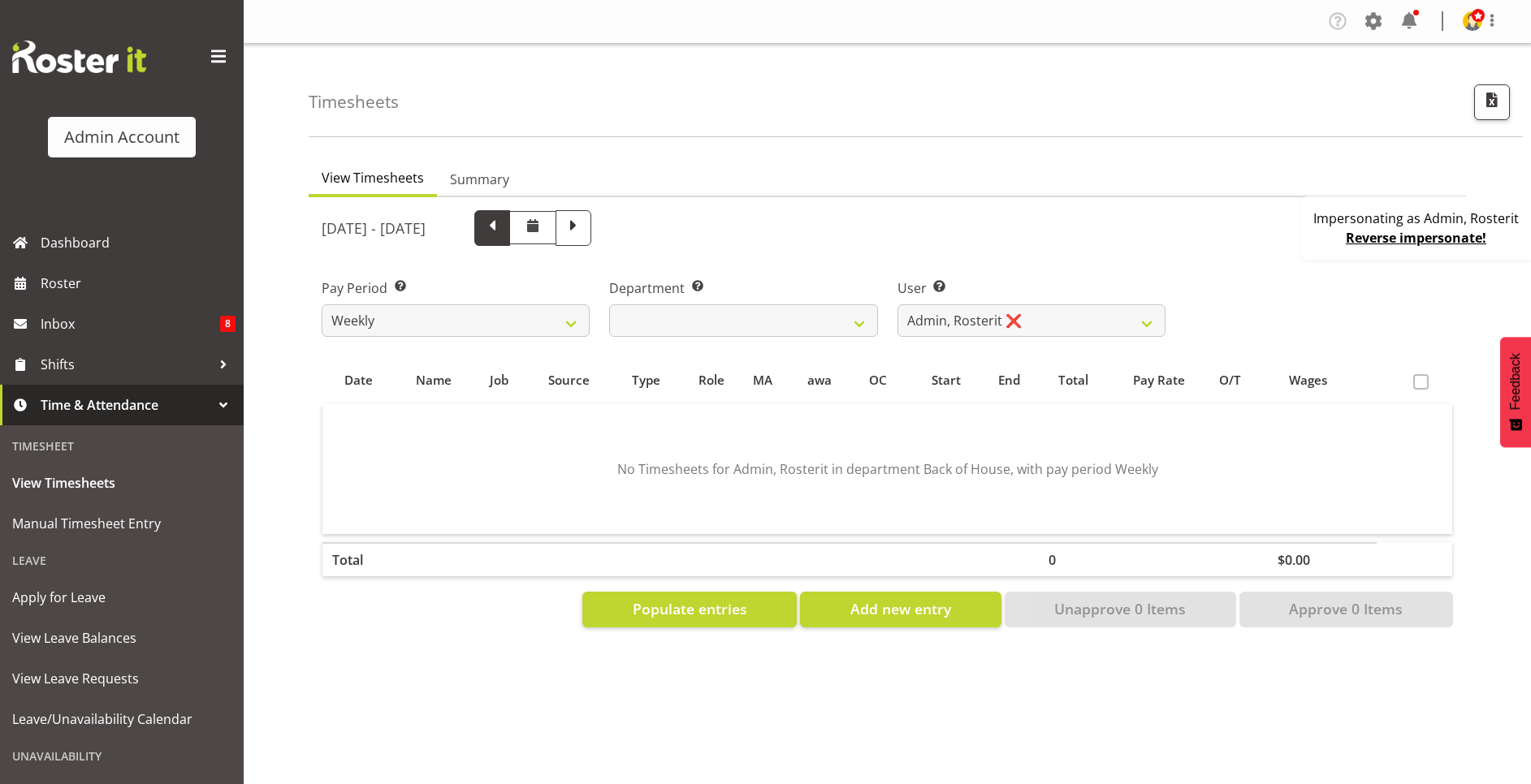
click at [503, 233] on span at bounding box center [492, 226] width 21 height 21
select select
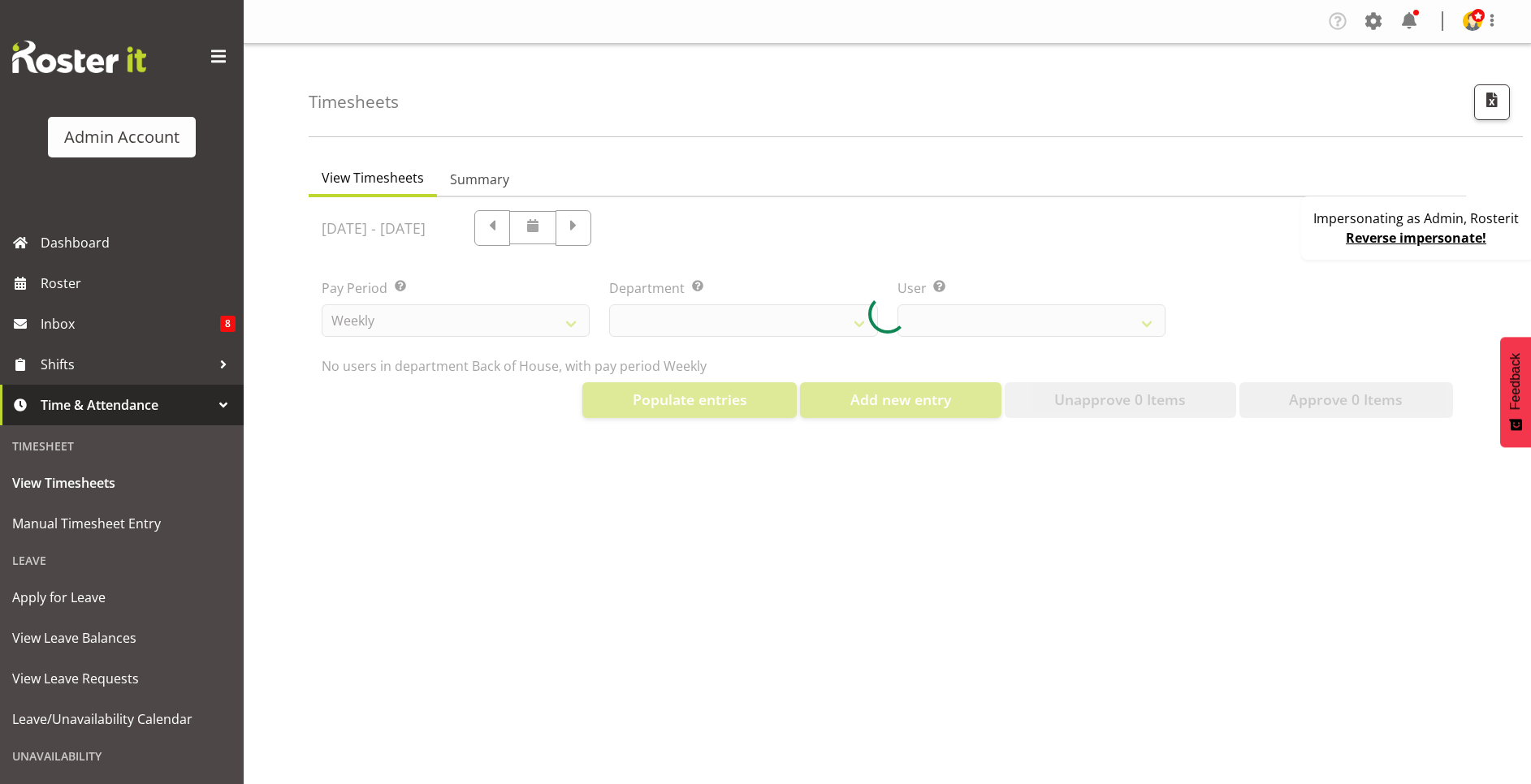
select select "1"
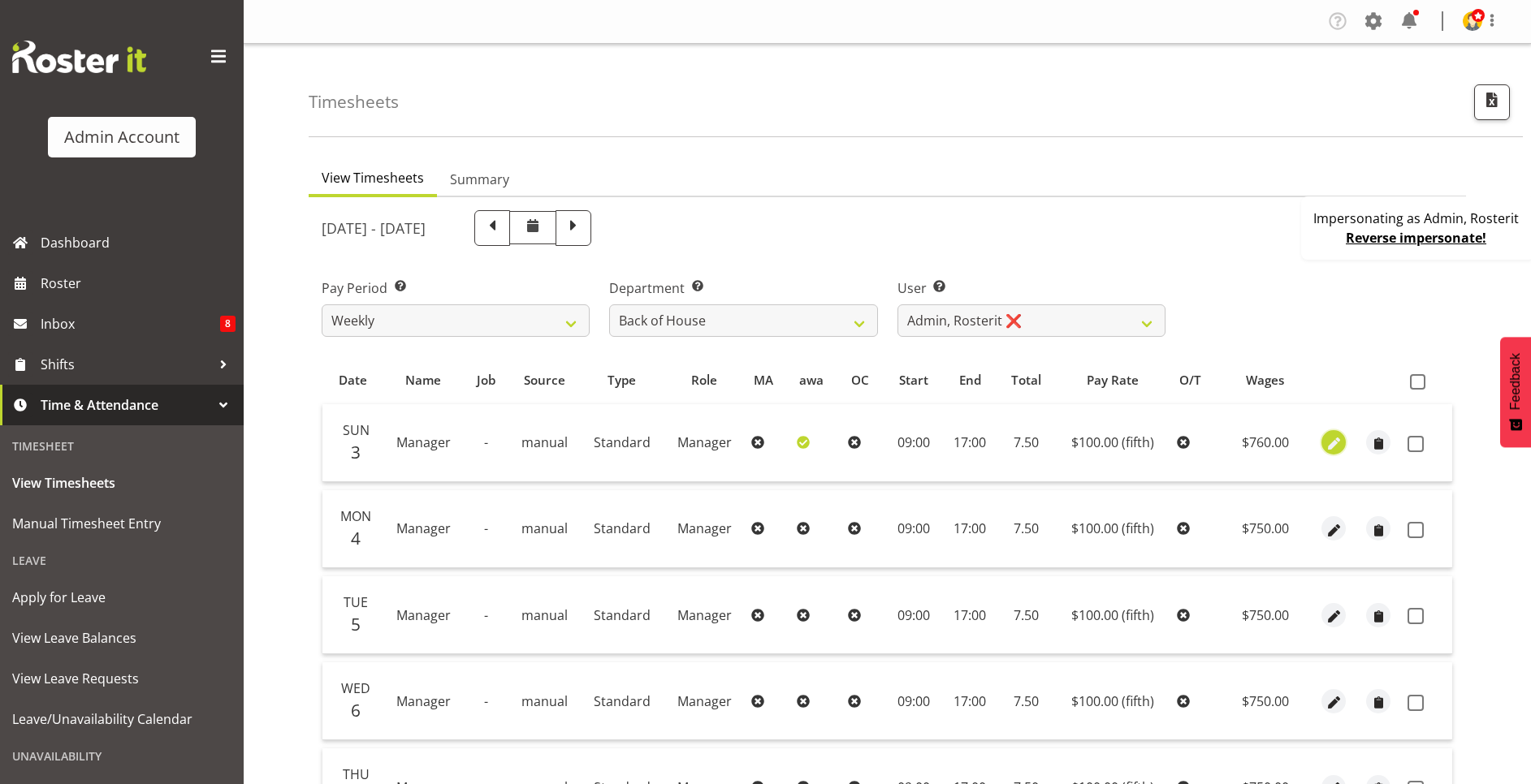
click at [1334, 440] on span "button" at bounding box center [1334, 445] width 19 height 19
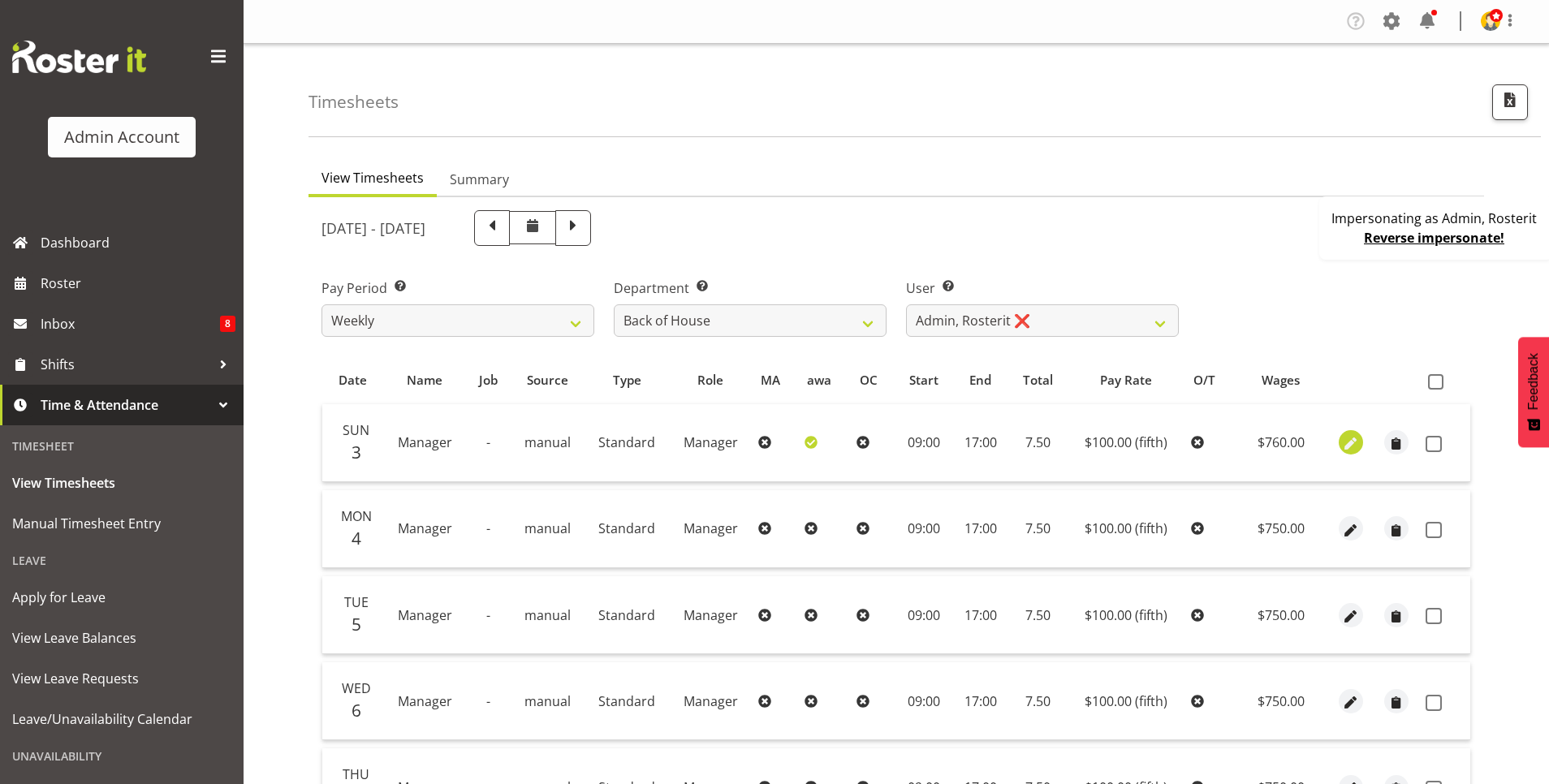
select select "Standard"
select select "fifth"
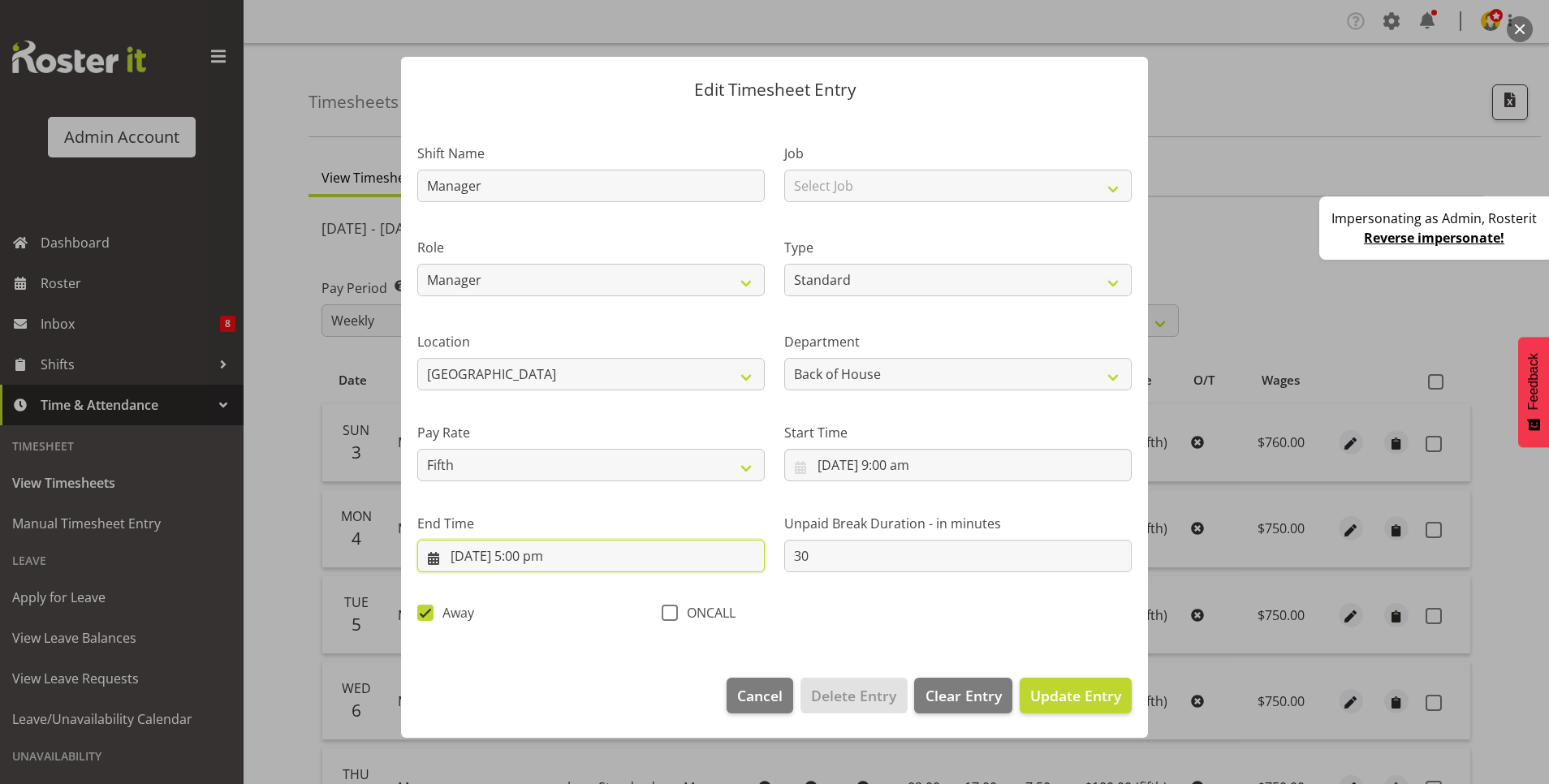
click at [567, 557] on input "3/08/2025, 5:00 pm" at bounding box center [590, 556] width 347 height 33
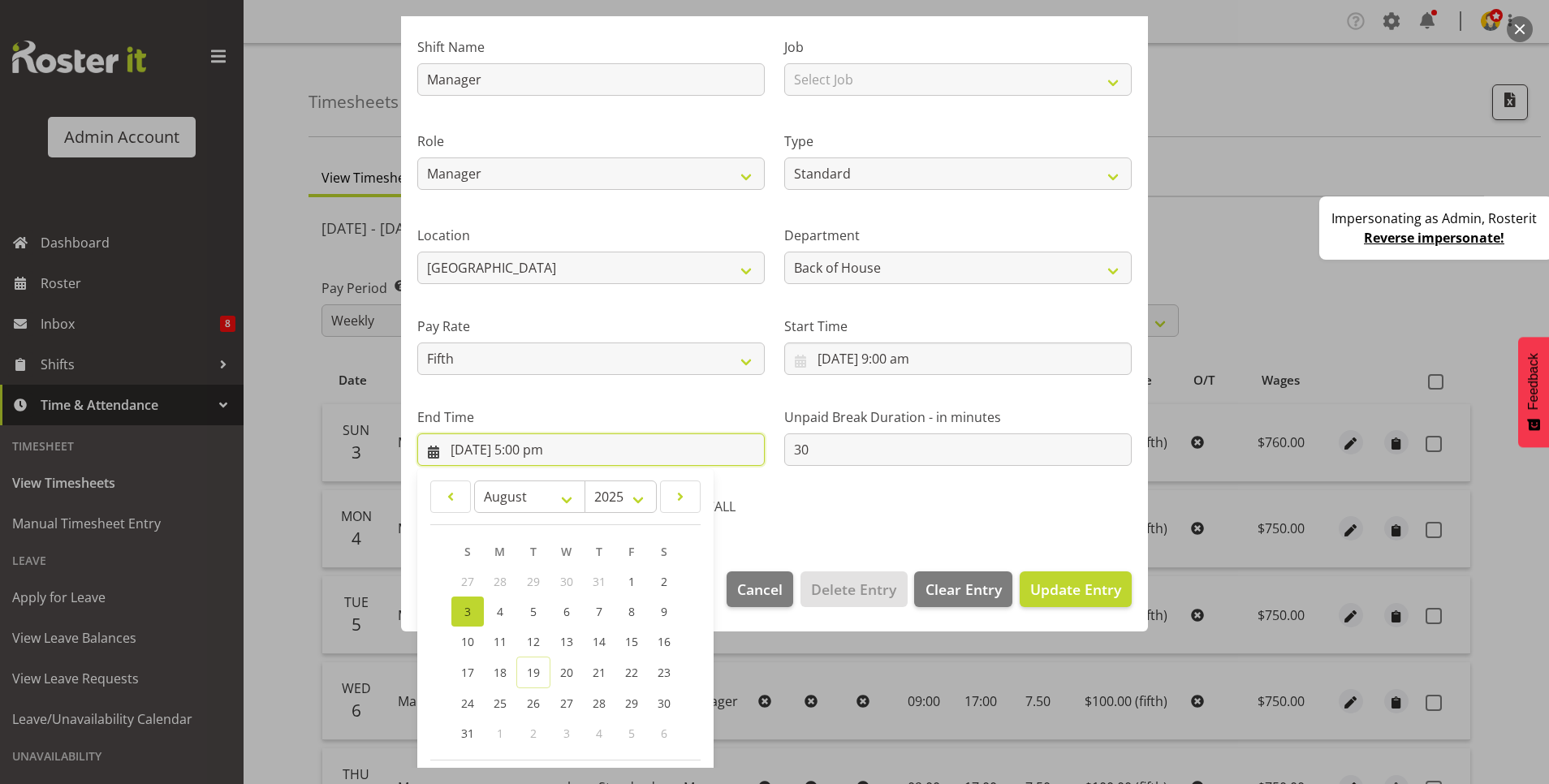
scroll to position [175, 0]
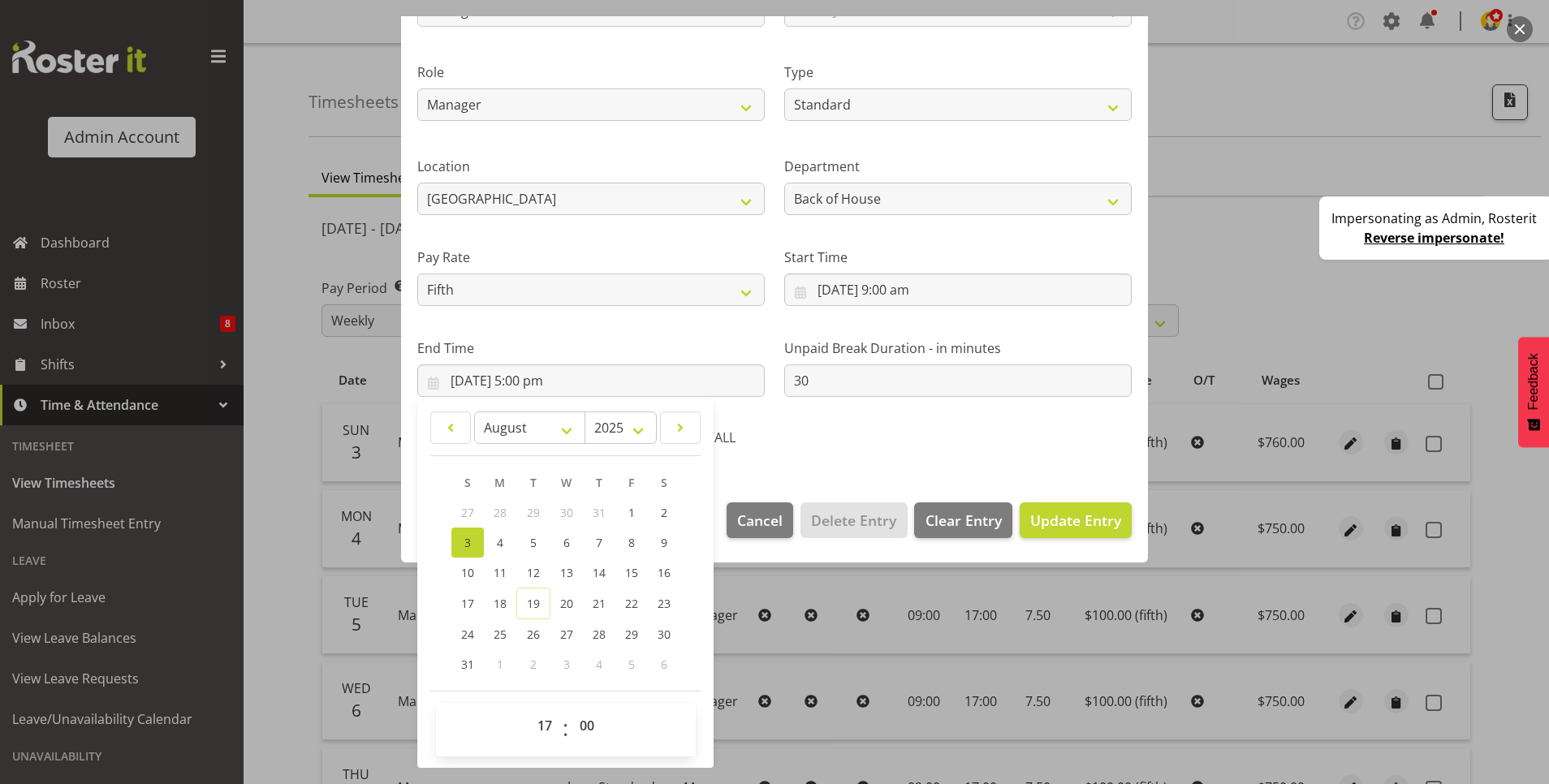
click at [854, 468] on section "Shift Name Manager Job Select Job Construction Site 1 Role Manager Cook Waiter …" at bounding box center [774, 213] width 747 height 547
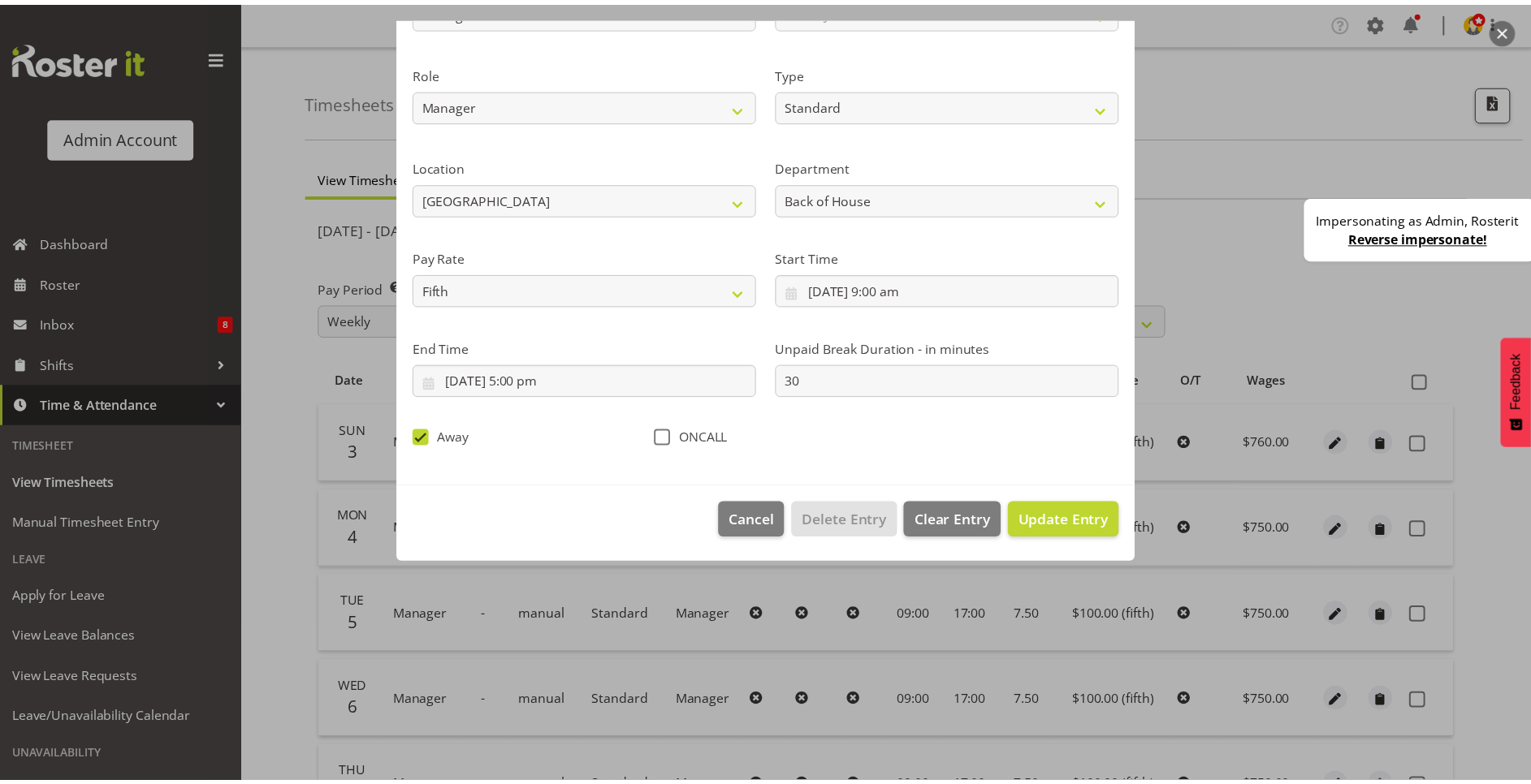
scroll to position [0, 0]
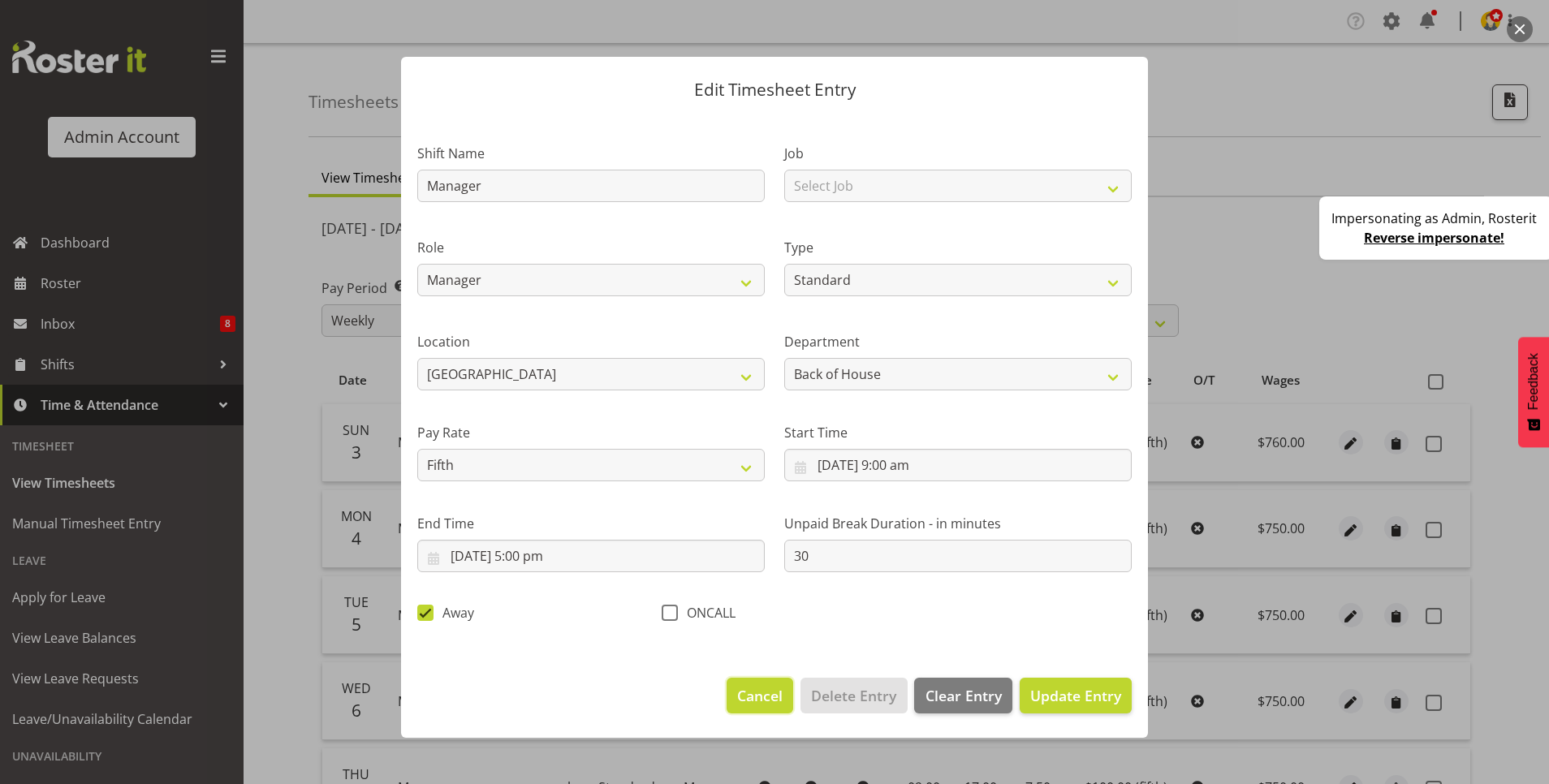
click at [766, 696] on span "Cancel" at bounding box center [760, 695] width 45 height 21
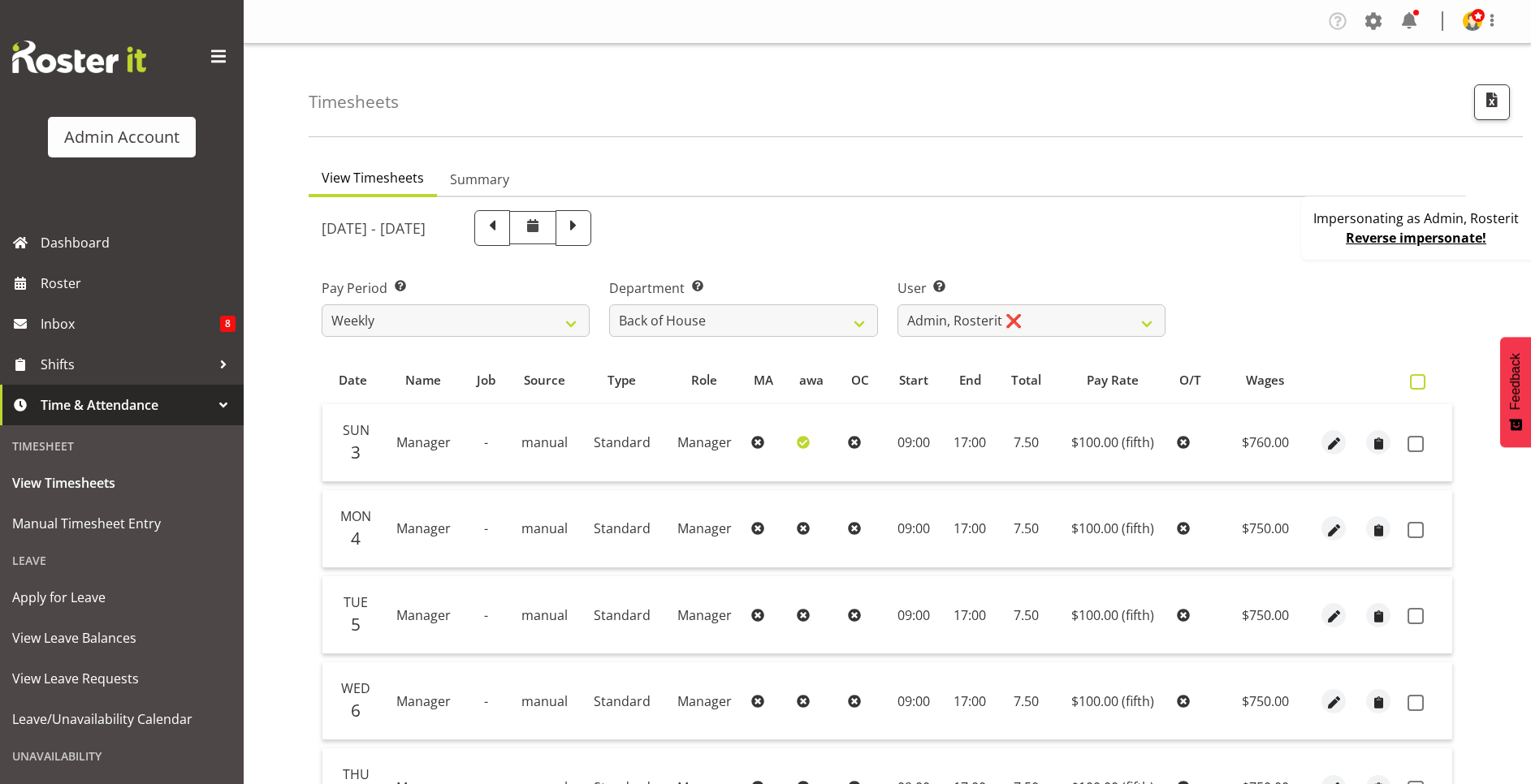
click at [1426, 377] on label at bounding box center [1421, 381] width 24 height 15
click at [1421, 377] on input "checkbox" at bounding box center [1415, 381] width 11 height 11
checkbox input "true"
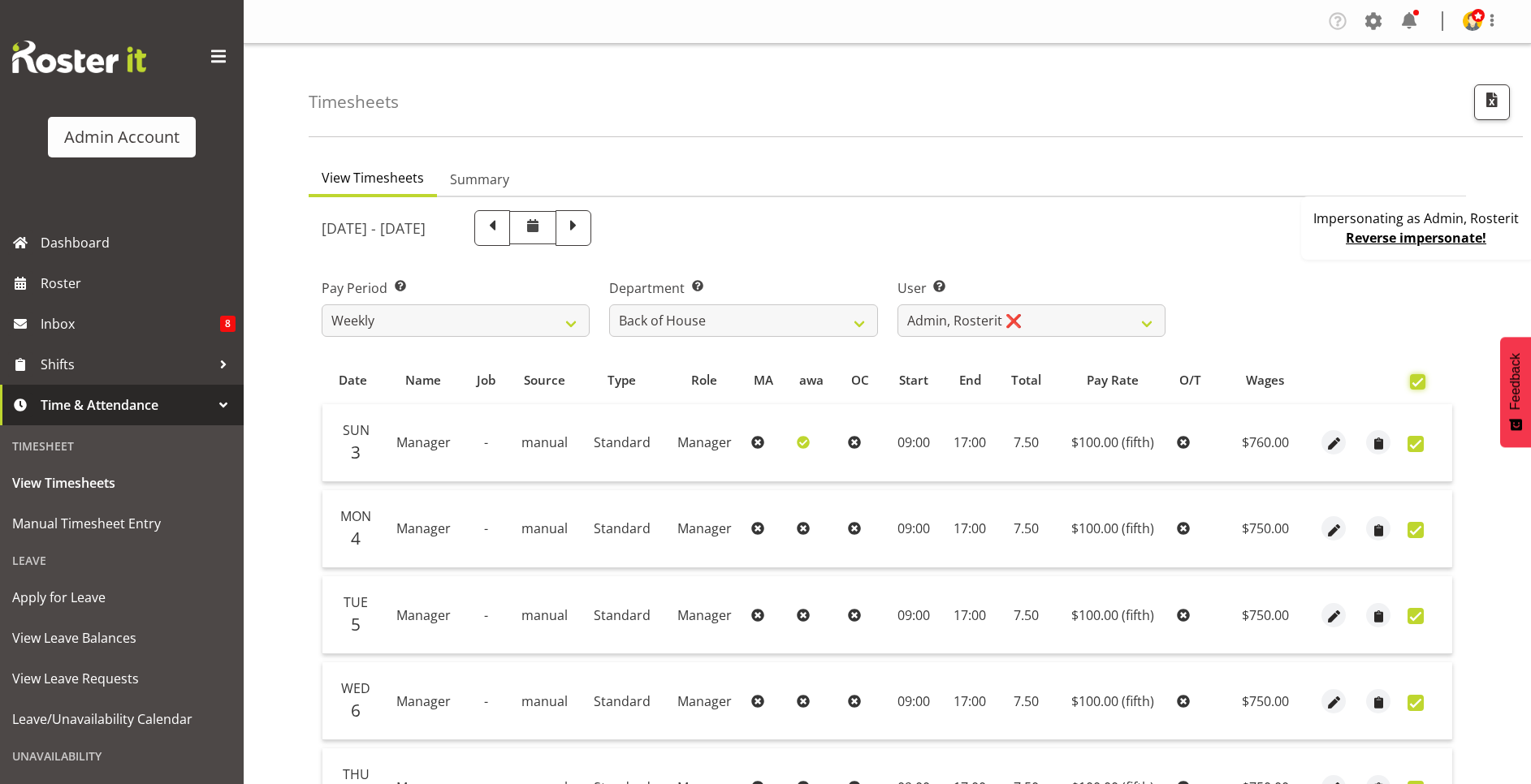
checkbox input "true"
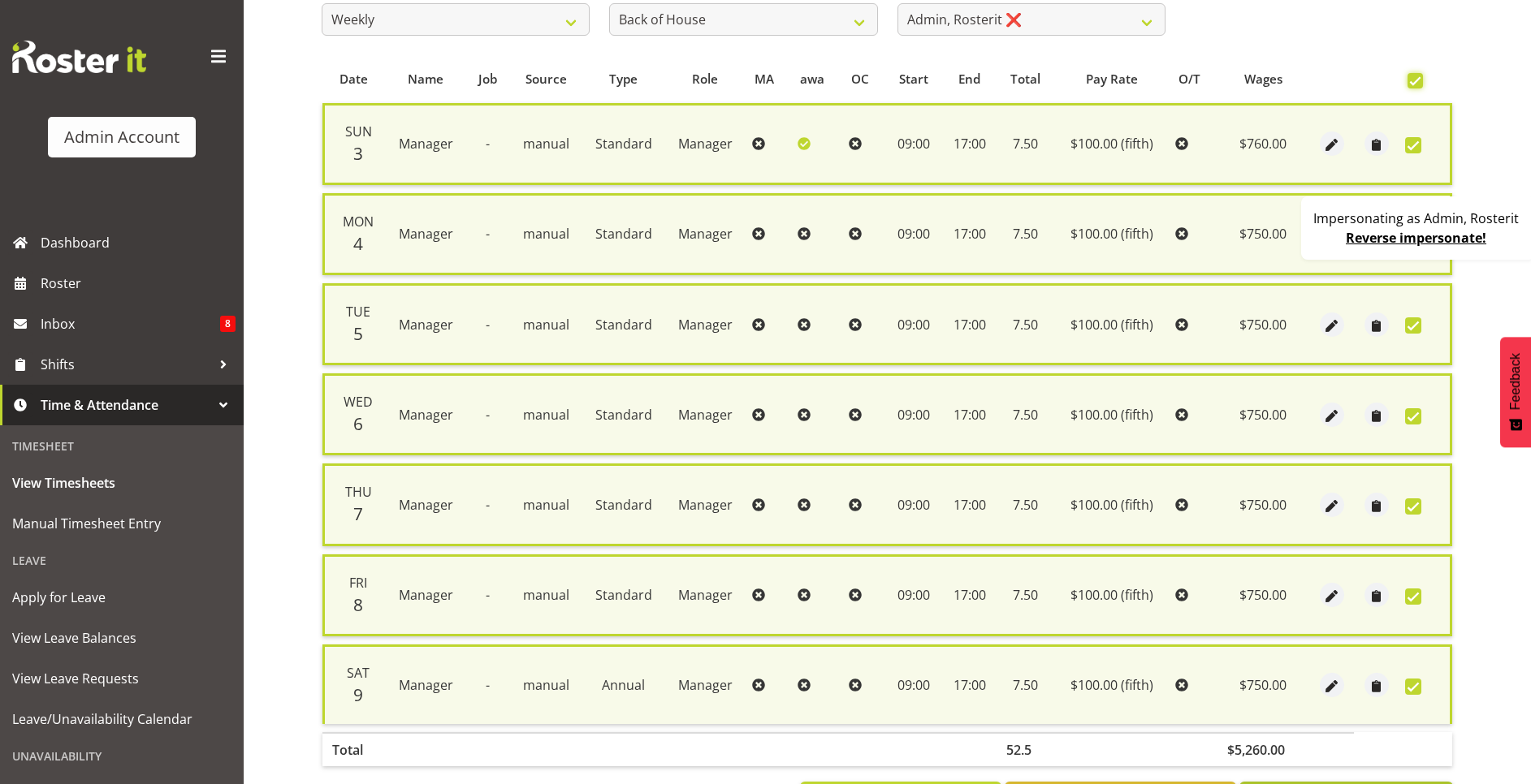
scroll to position [378, 0]
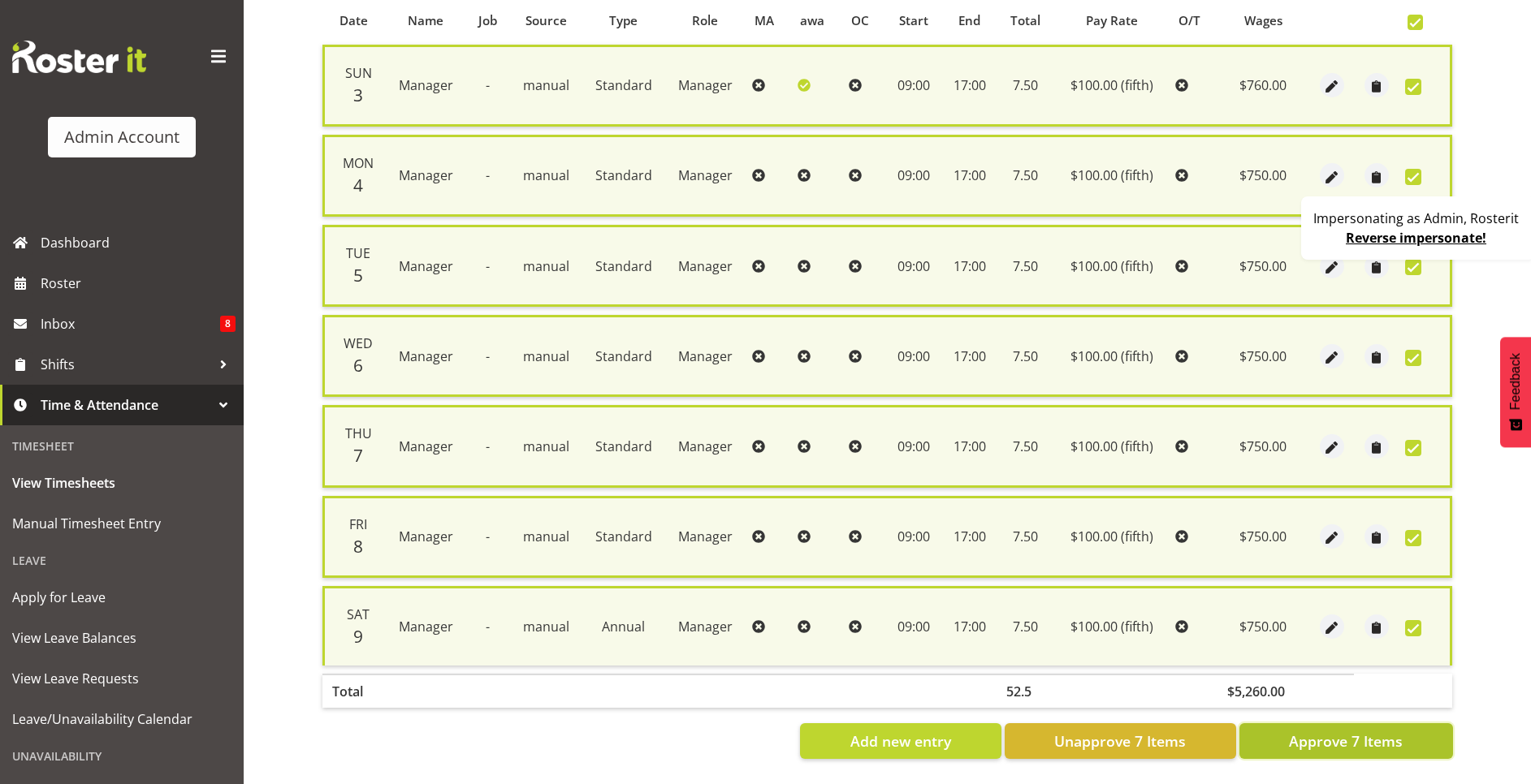
click at [1343, 730] on span "Approve 7 Items" at bounding box center [1345, 740] width 114 height 21
checkbox input "false"
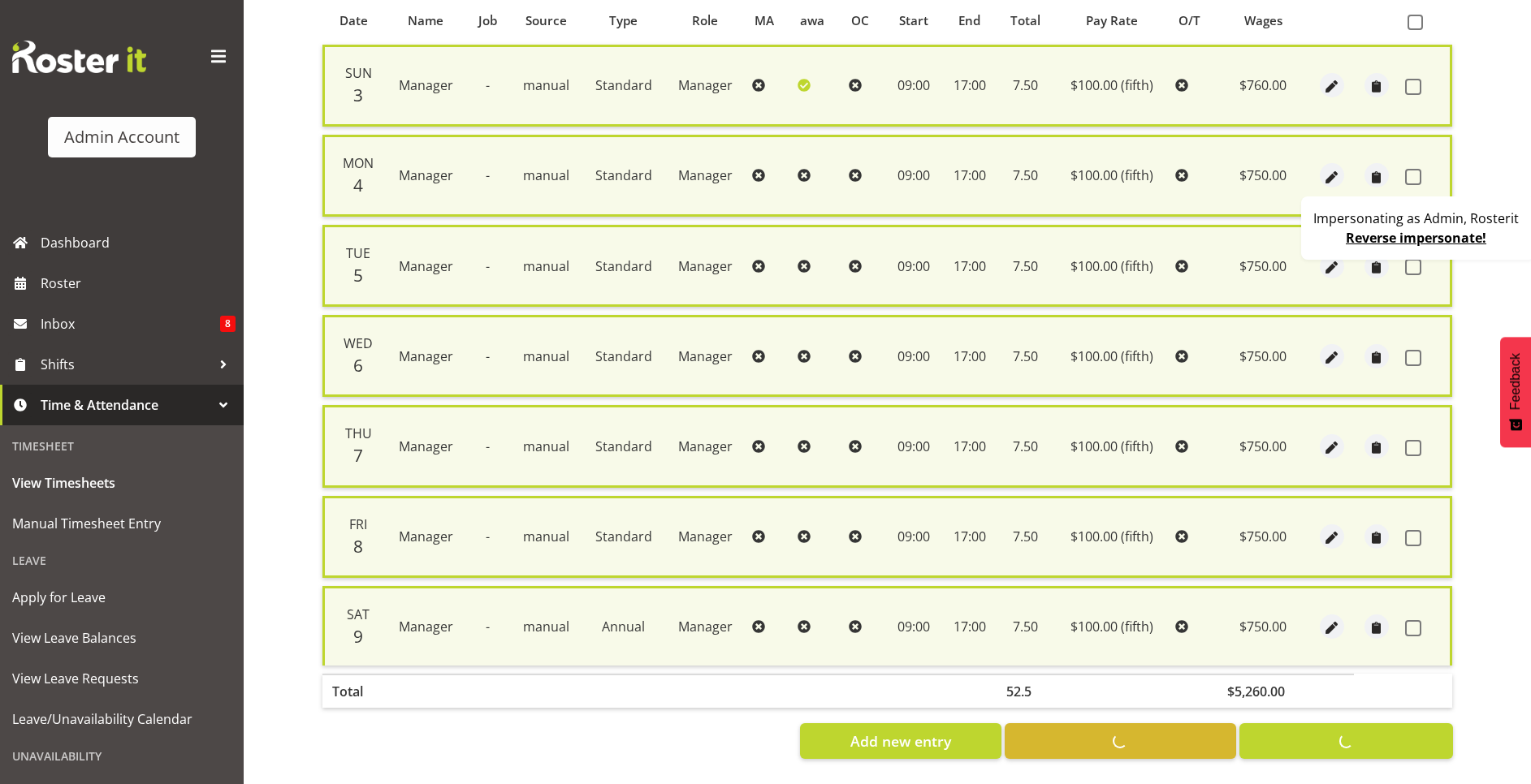
checkbox input "false"
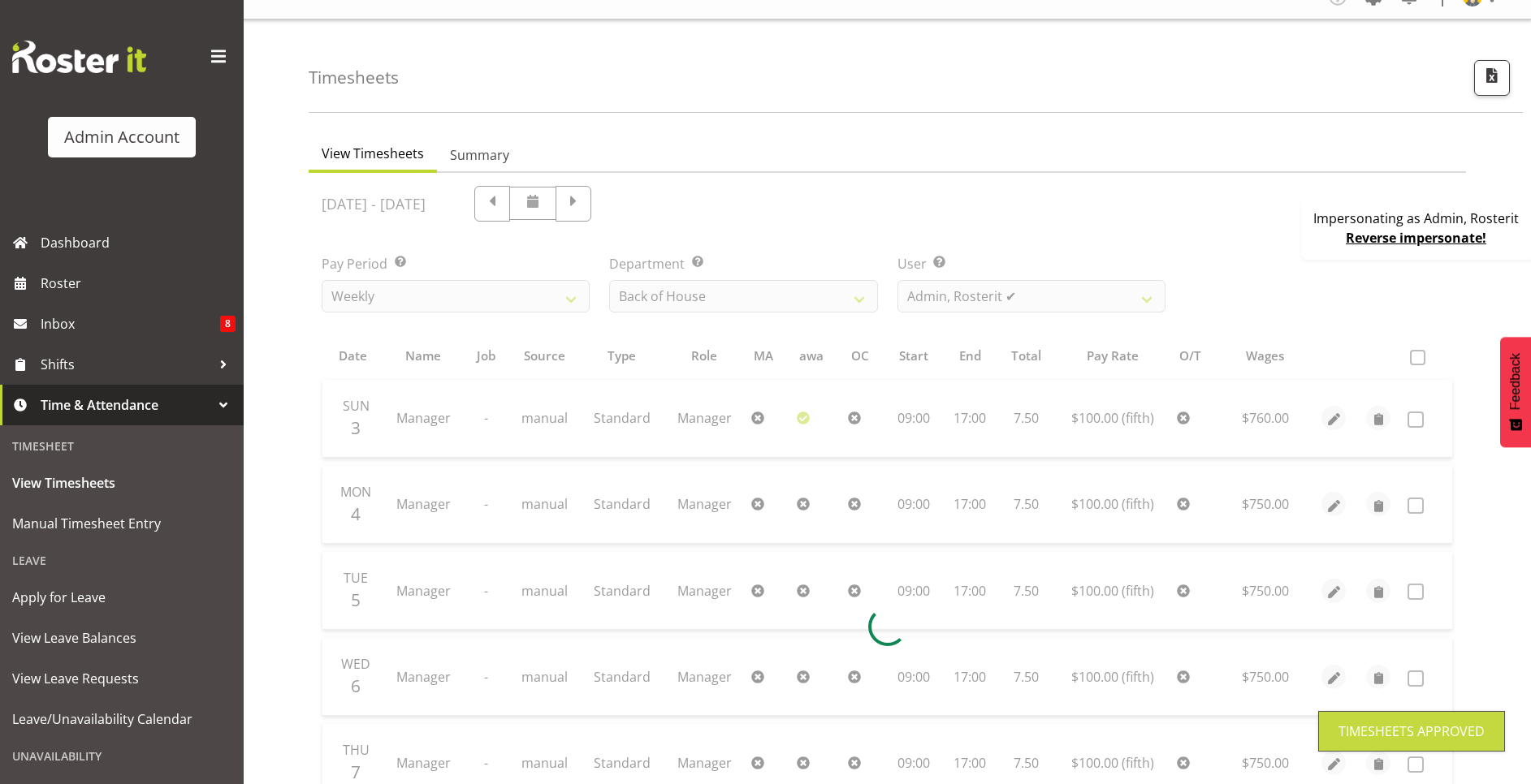
scroll to position [0, 0]
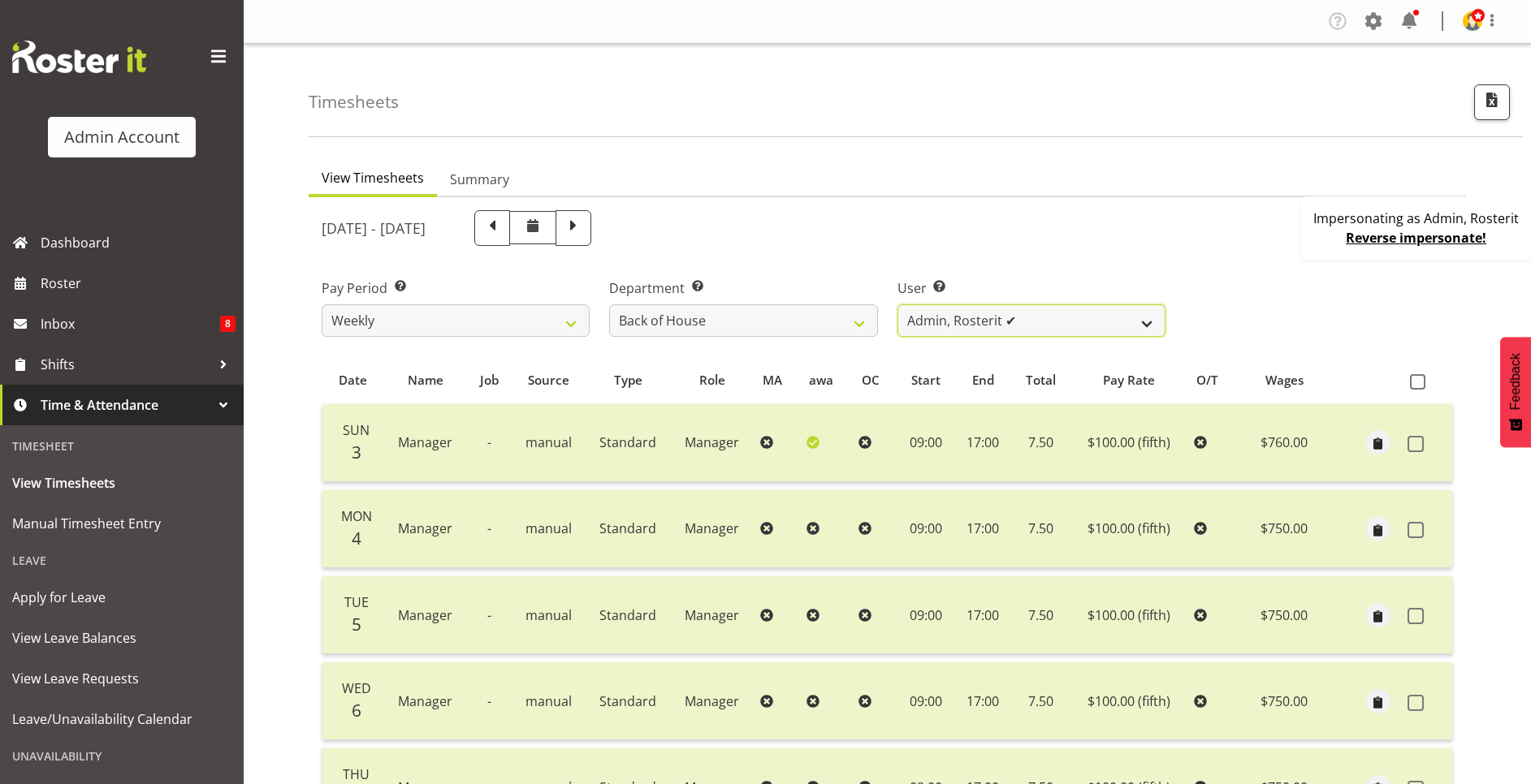
click at [1009, 326] on select "Black, Ian ✔ Bloggs, Joe ❌ Little, Mike ❌ Admin, Rosterit ✔ White, Sally ❌ Pham…" at bounding box center [1031, 320] width 268 height 33
click at [664, 323] on select "Back of House Front of House" at bounding box center [743, 320] width 268 height 33
click at [1132, 254] on div "August 3rd - August 9th 2025" at bounding box center [743, 228] width 863 height 56
click at [1496, 93] on span "button" at bounding box center [1491, 99] width 21 height 21
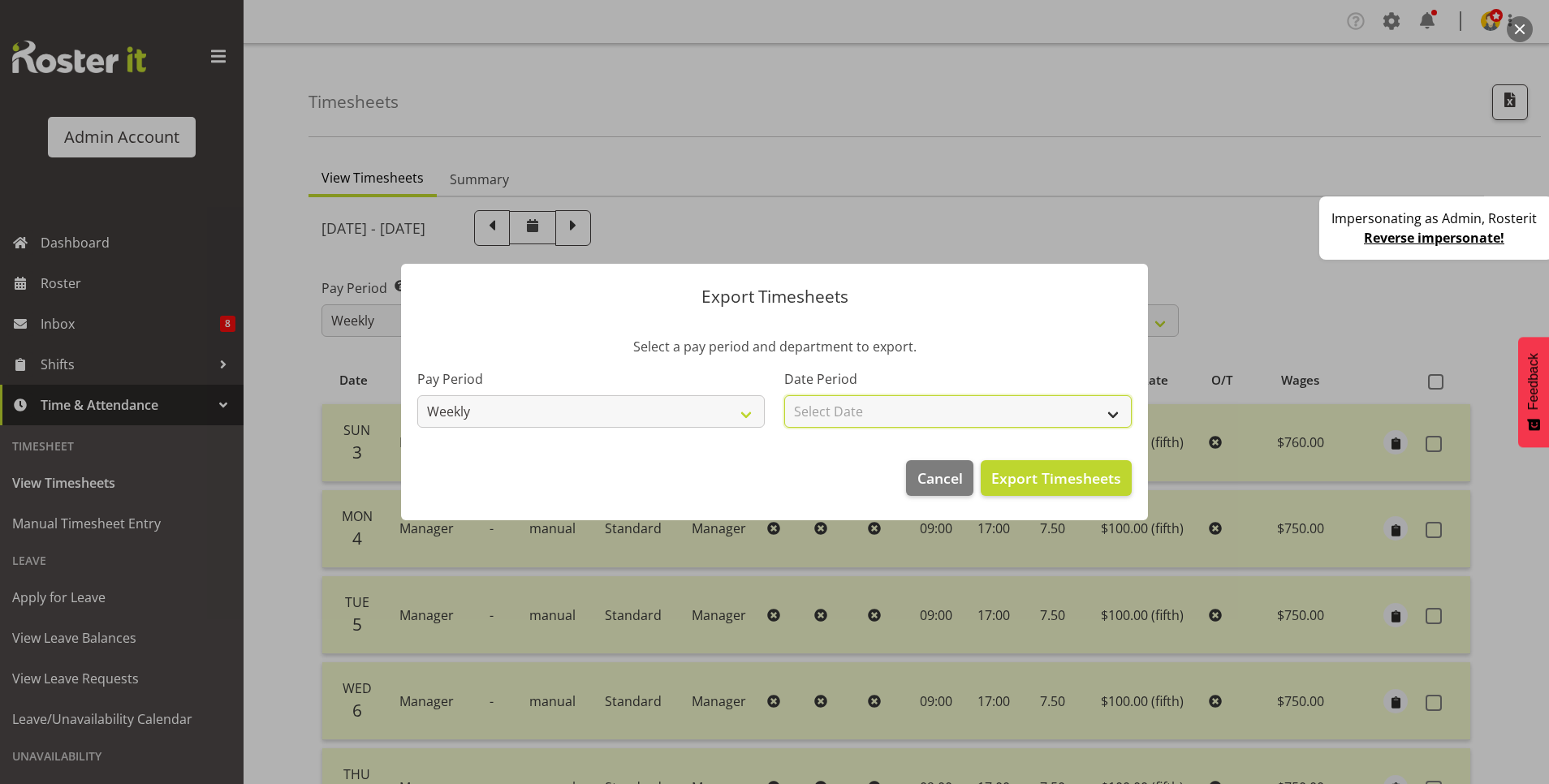
click at [931, 410] on select "Select Date Week starting 17/08/2025 Week starting 10/08/2025 Week starting 03/…" at bounding box center [958, 411] width 347 height 33
click at [936, 481] on span "Cancel" at bounding box center [940, 477] width 45 height 21
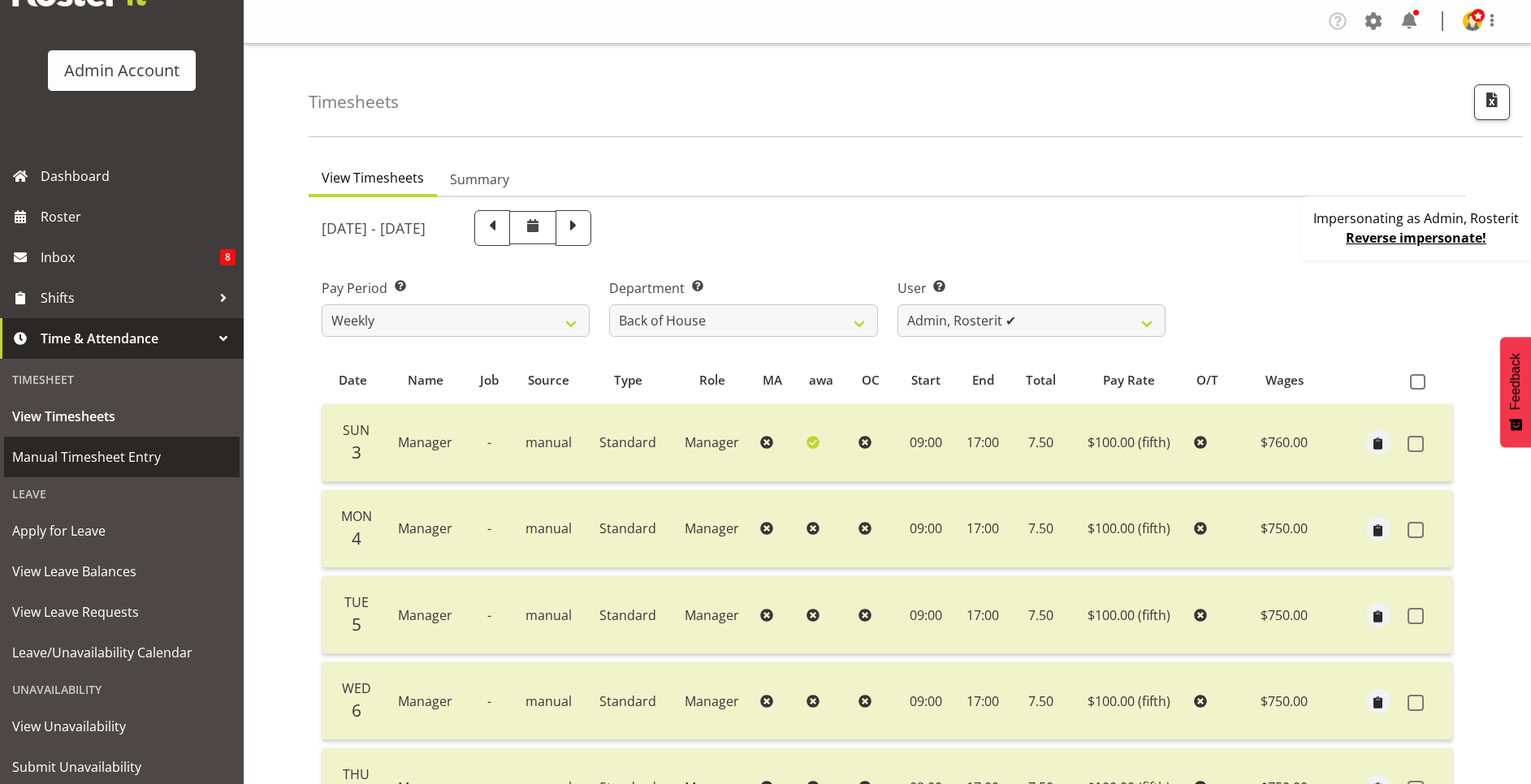
scroll to position [115, 0]
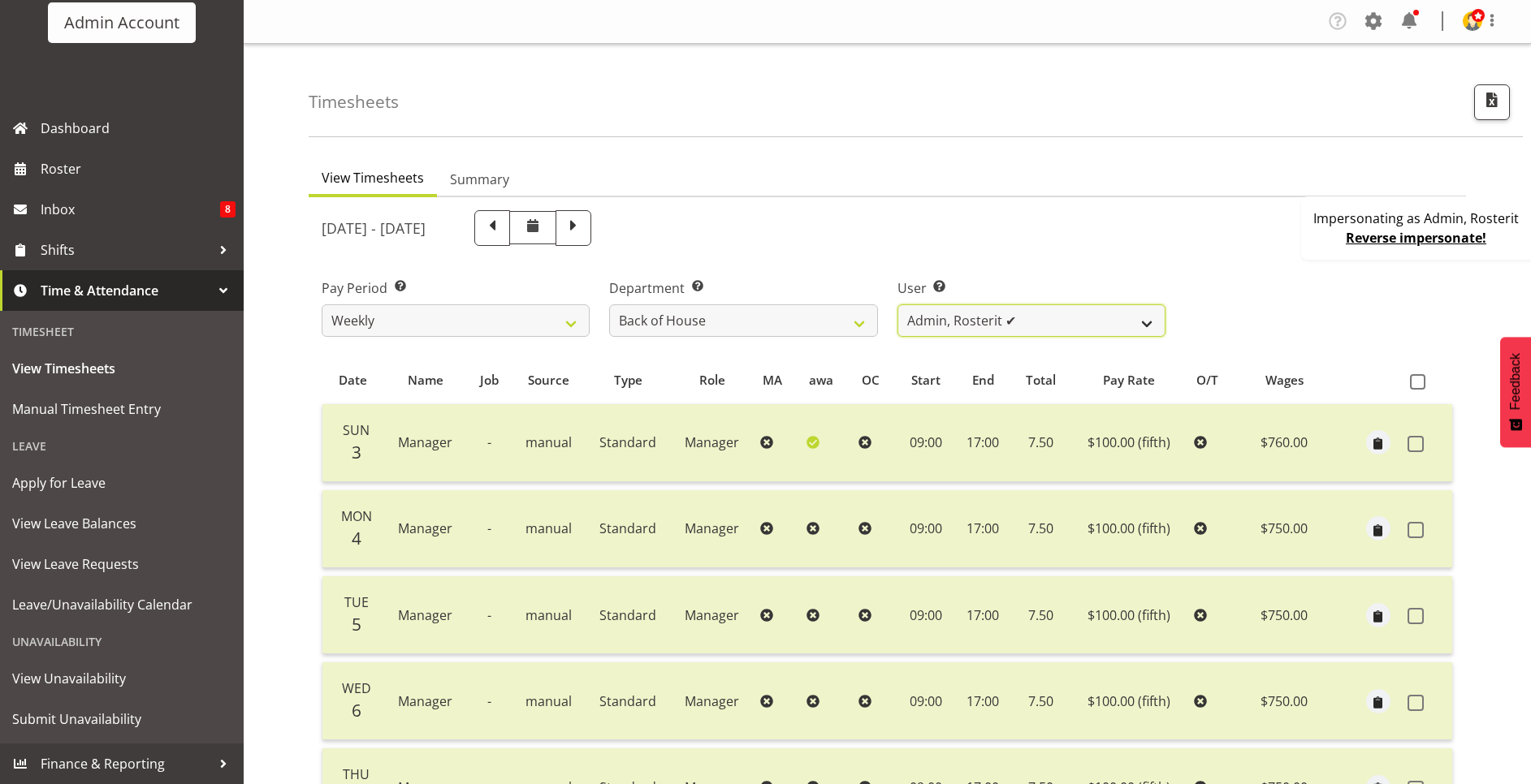
click at [1065, 319] on select "Black, Ian ✔ Bloggs, Joe ❌ Little, Mike ❌ Admin, Rosterit ✔ White, Sally ❌ Pham…" at bounding box center [1031, 320] width 268 height 33
click at [751, 314] on select "Back of House Front of House" at bounding box center [743, 320] width 268 height 33
click at [1255, 153] on div "View Timesheets Summary August 3rd - August 9th 2025 Pay Period Select which pa…" at bounding box center [919, 632] width 1222 height 968
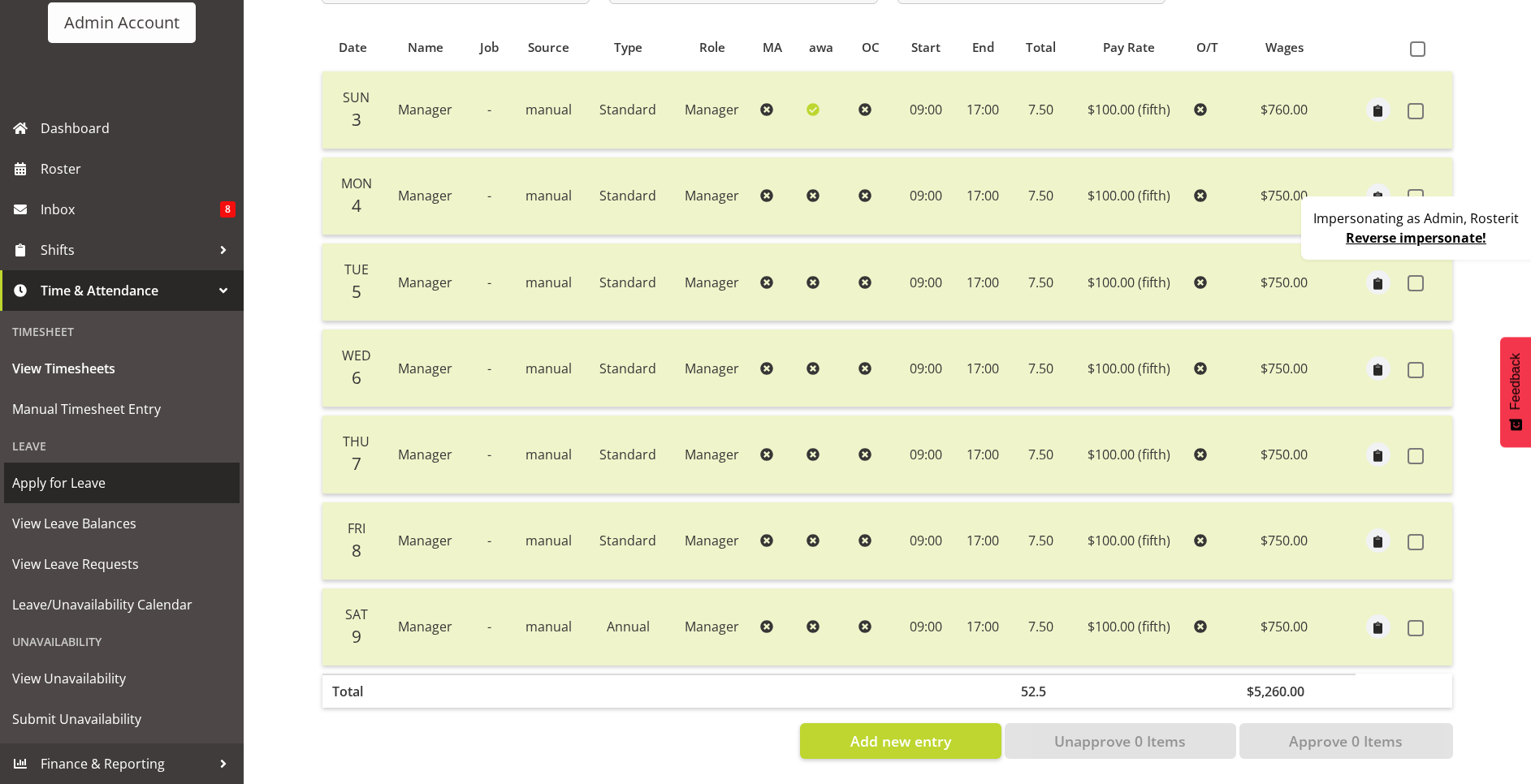
click at [118, 481] on span "Apply for Leave" at bounding box center [121, 483] width 219 height 24
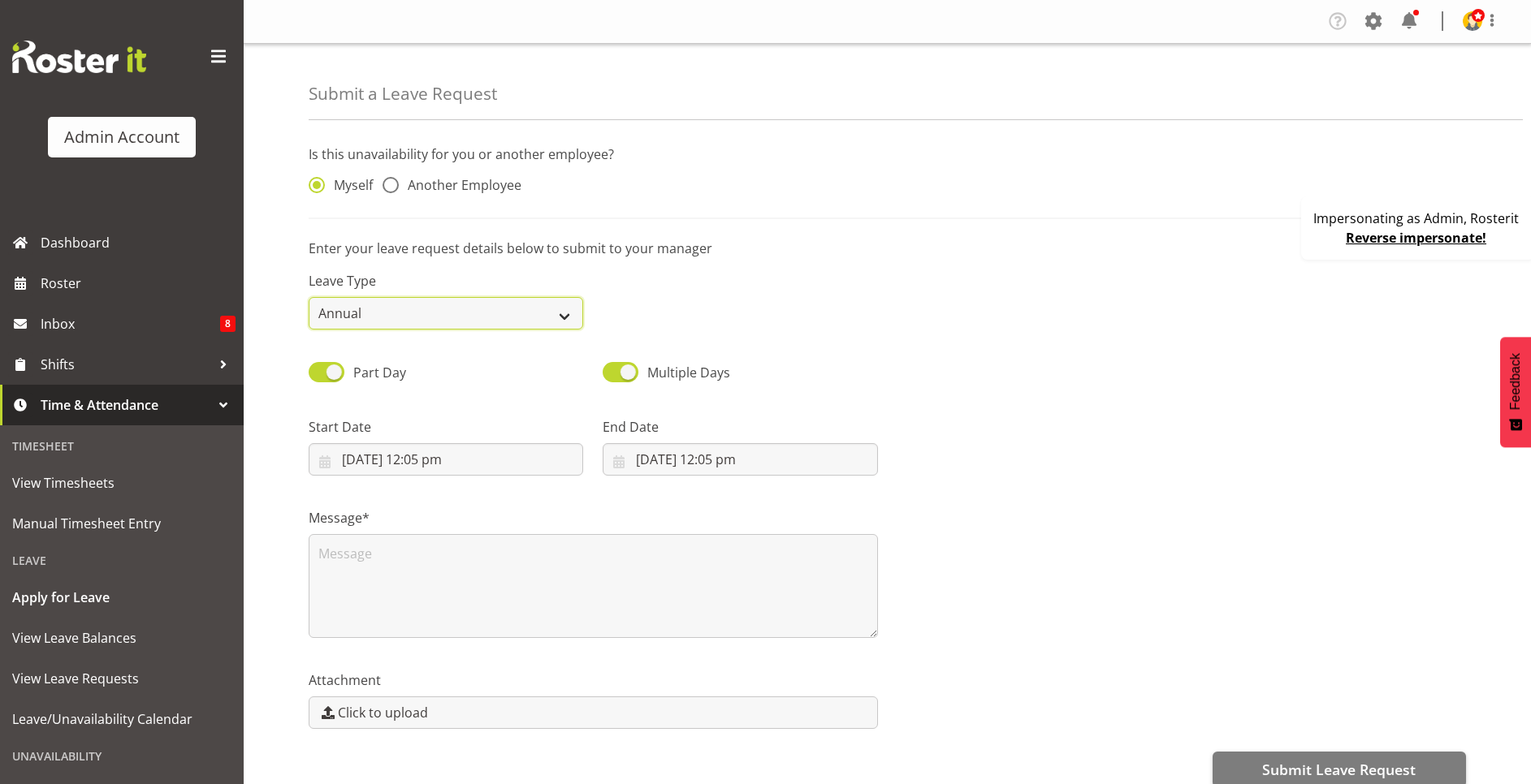
click at [494, 312] on select "Annual Sick Bereavement Domestic Violence Parental Jury Service Day In [GEOGRAP…" at bounding box center [446, 313] width 275 height 33
click at [864, 318] on div "Leave Type Annual Sick Bereavement Domestic Violence Parental Jury Service Day …" at bounding box center [887, 294] width 1176 height 91
click at [1380, 19] on span at bounding box center [1373, 21] width 26 height 26
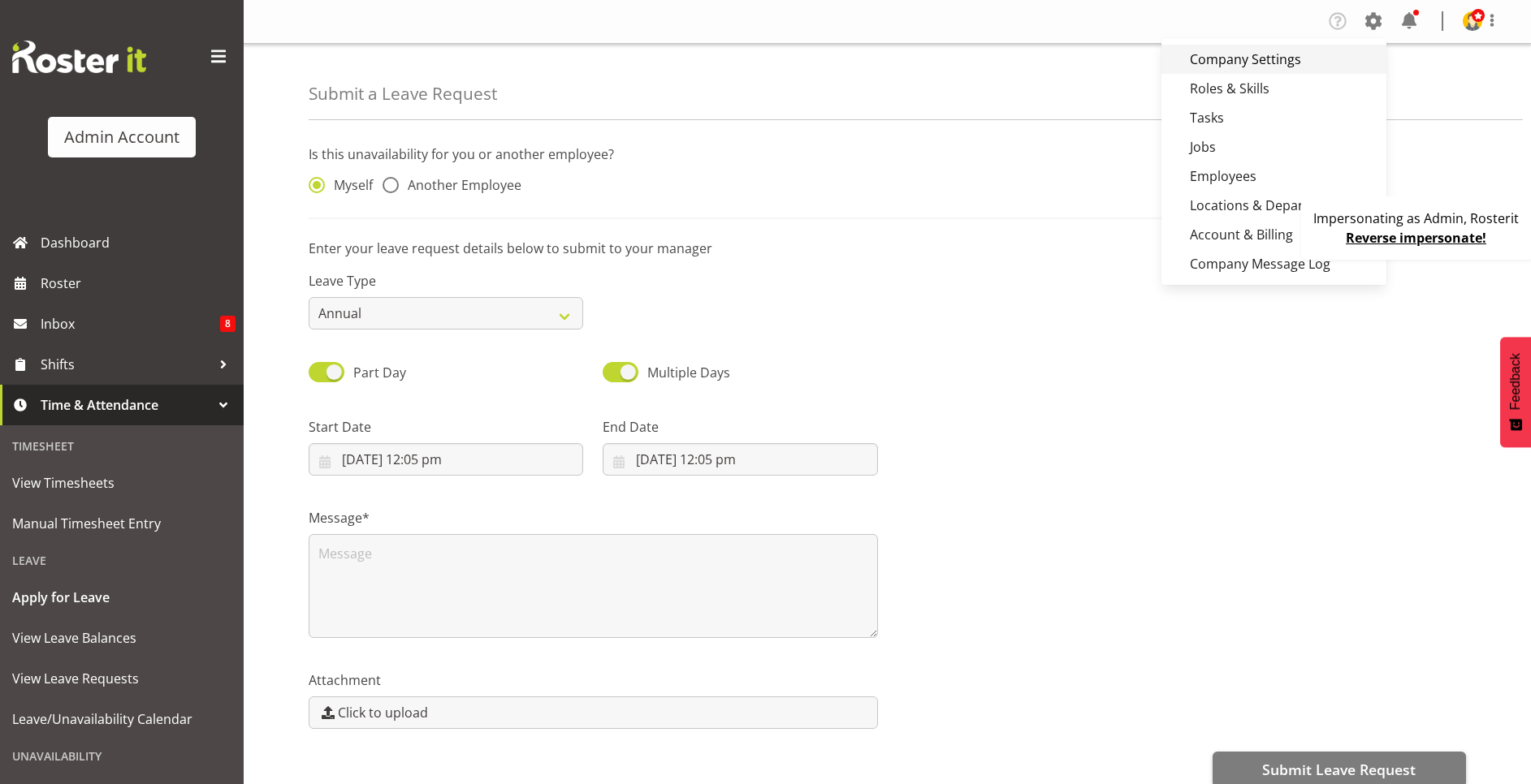
click at [1349, 47] on link "Company Settings" at bounding box center [1273, 59] width 225 height 29
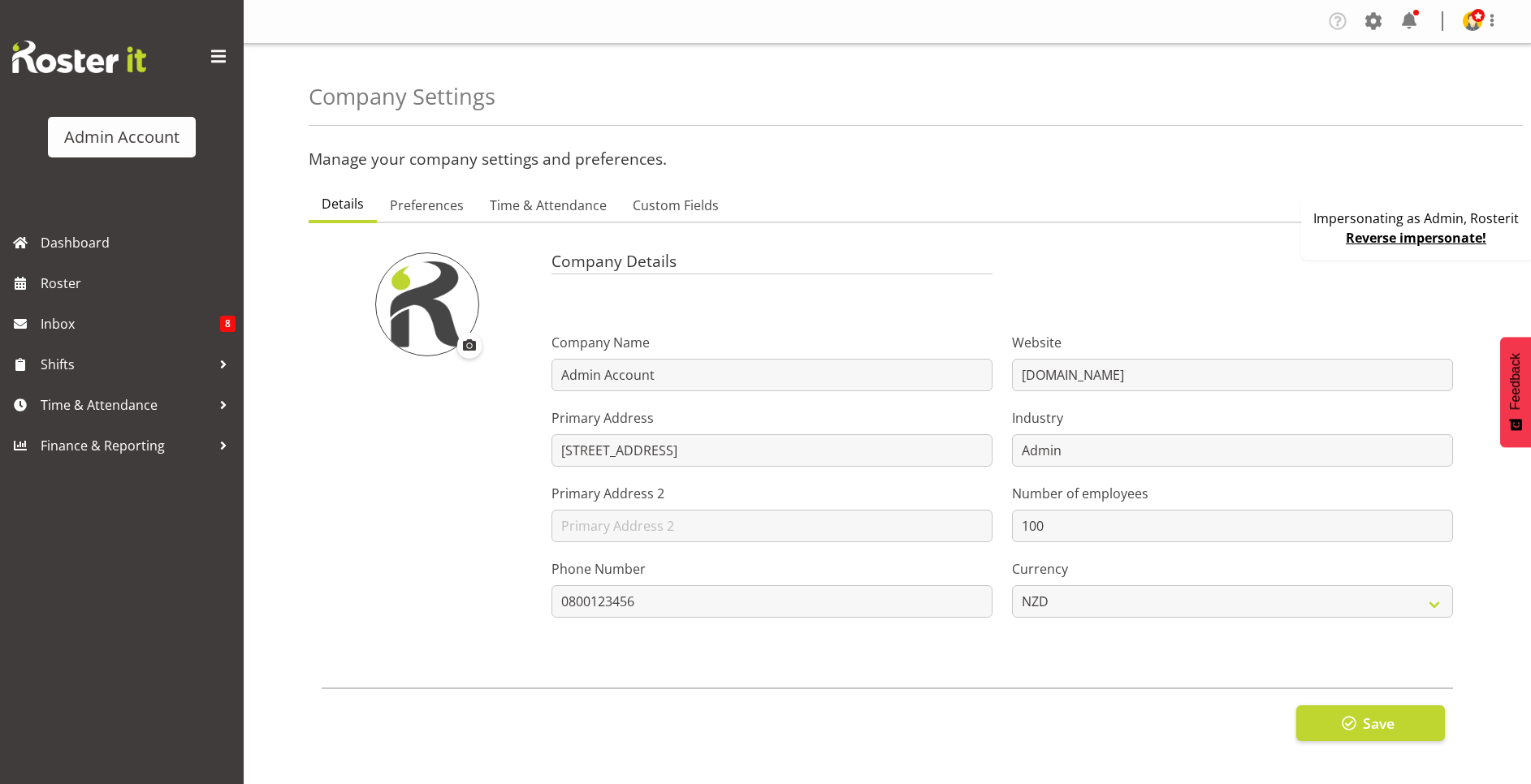
select select
type input "OTH"
type input "8"
type input "MEAL"
type input "10"
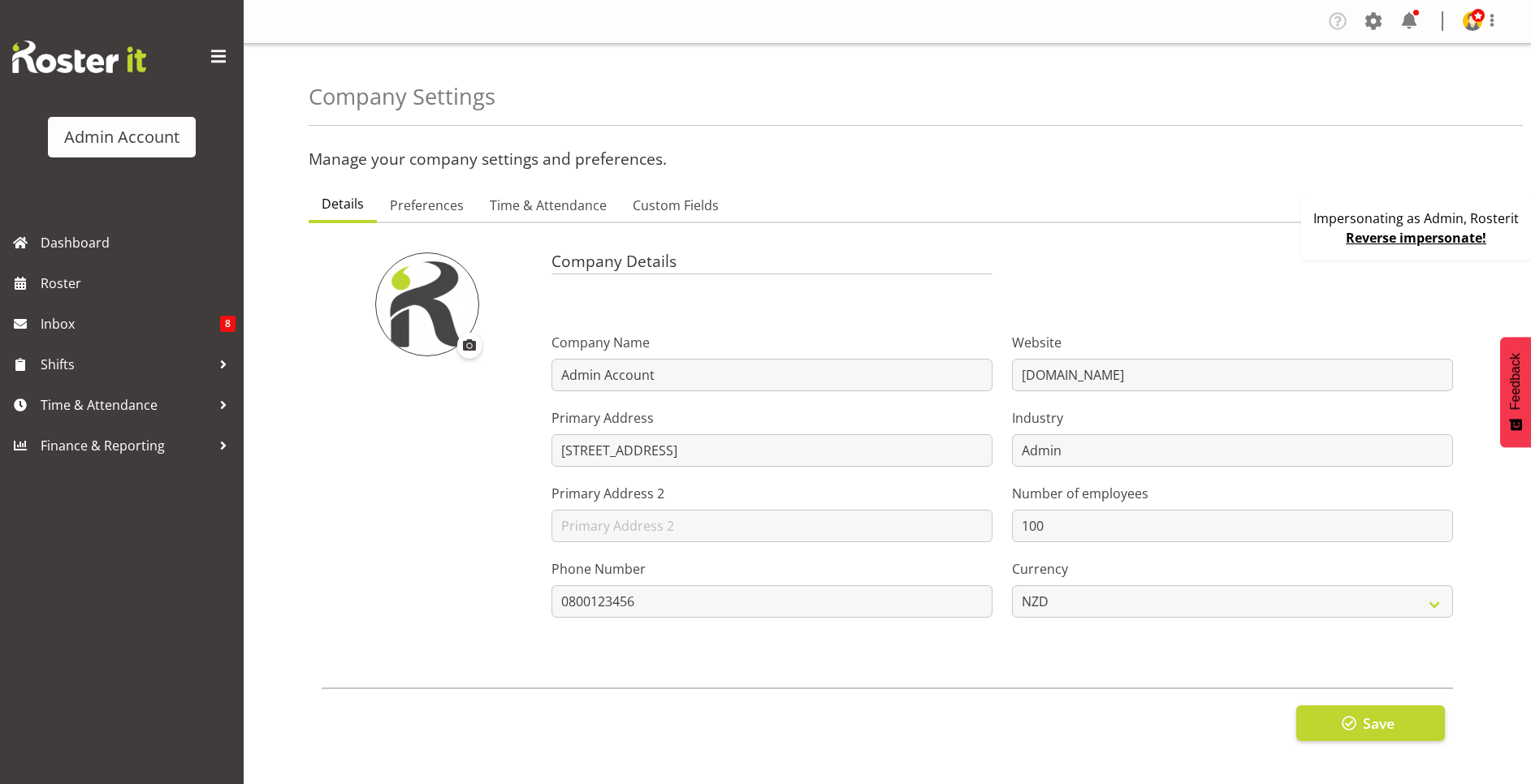
type input "2200"
type input "25"
checkbox input "true"
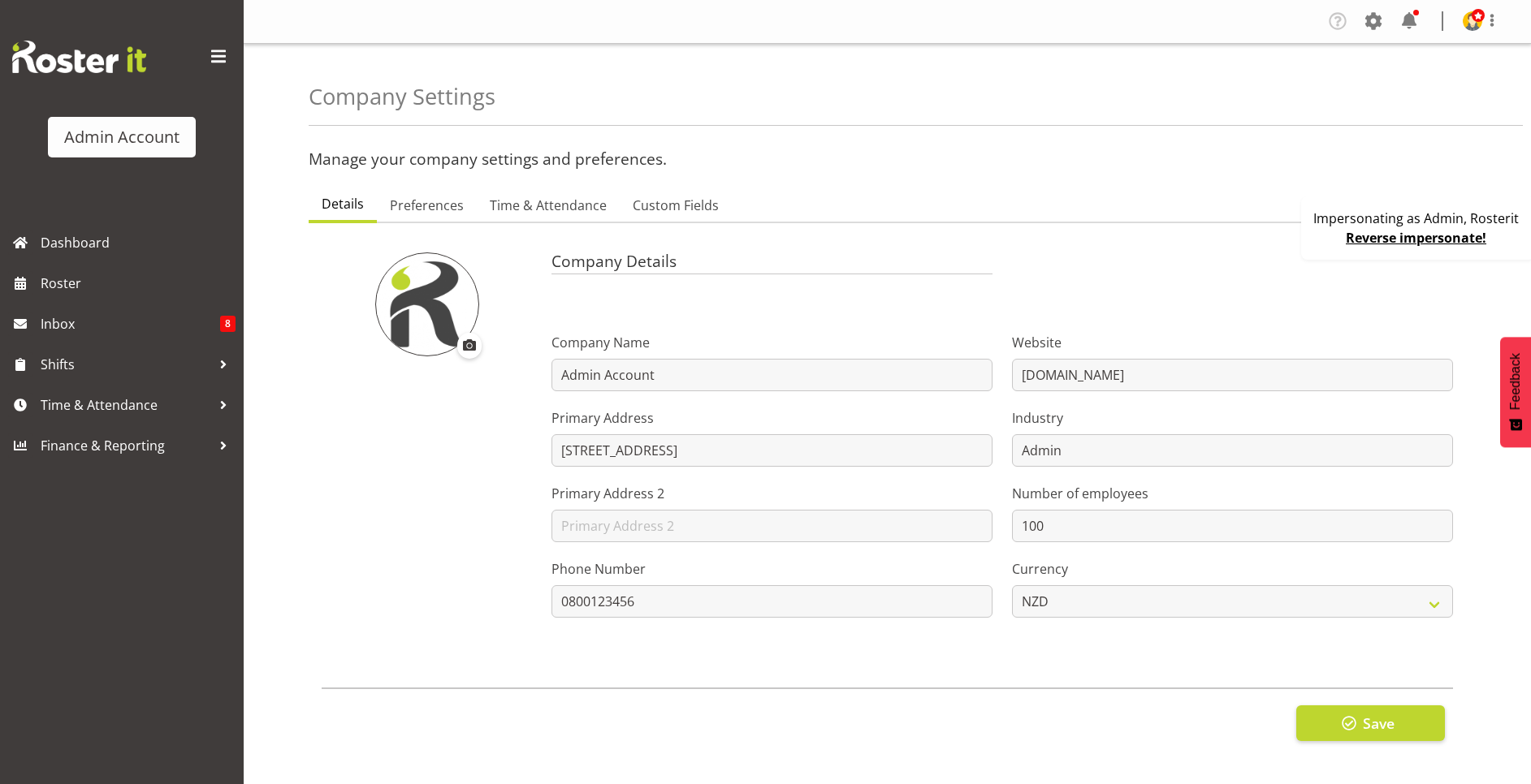
checkbox input "true"
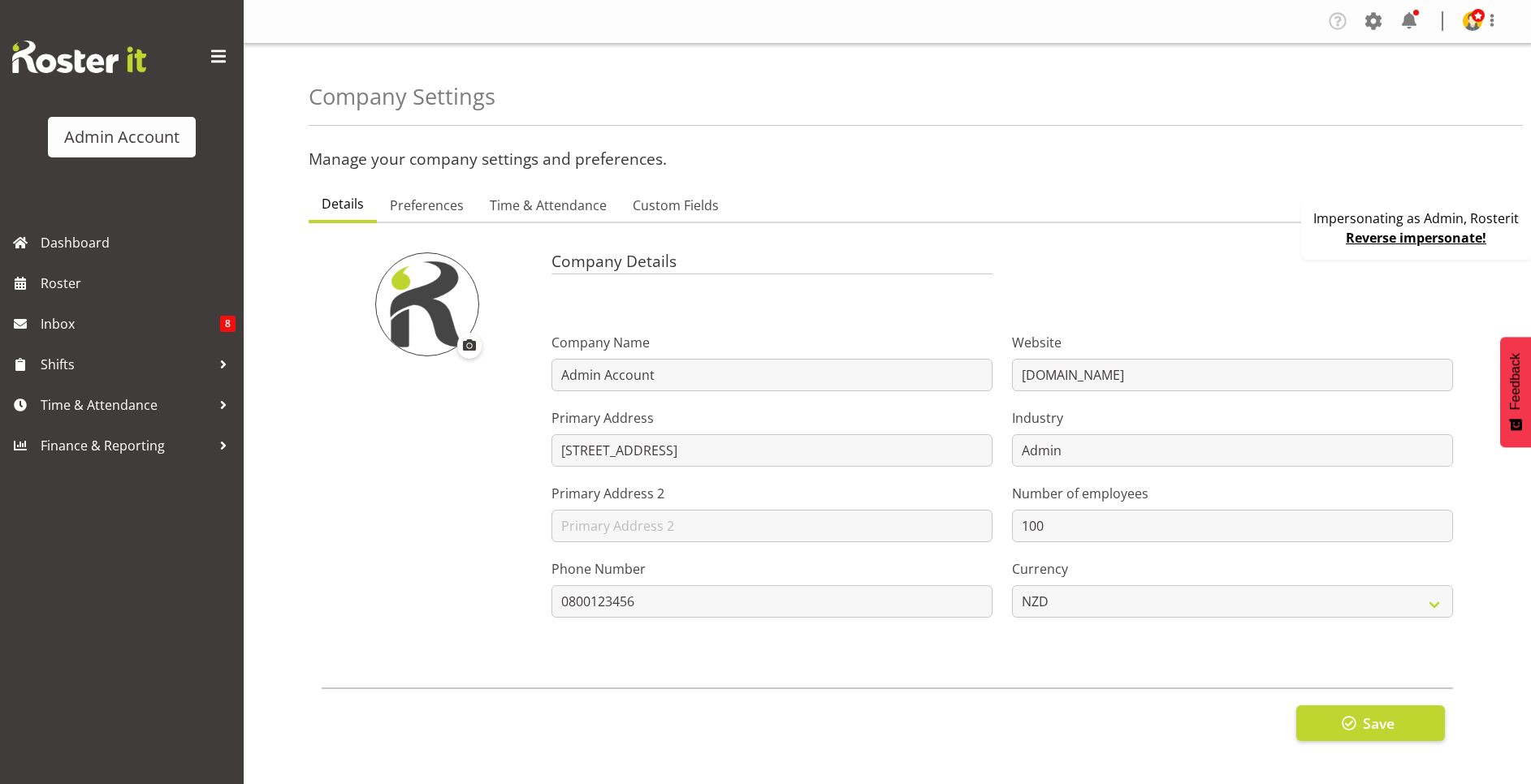
checkbox input "true"
type input "15"
select select "0"
checkbox input "true"
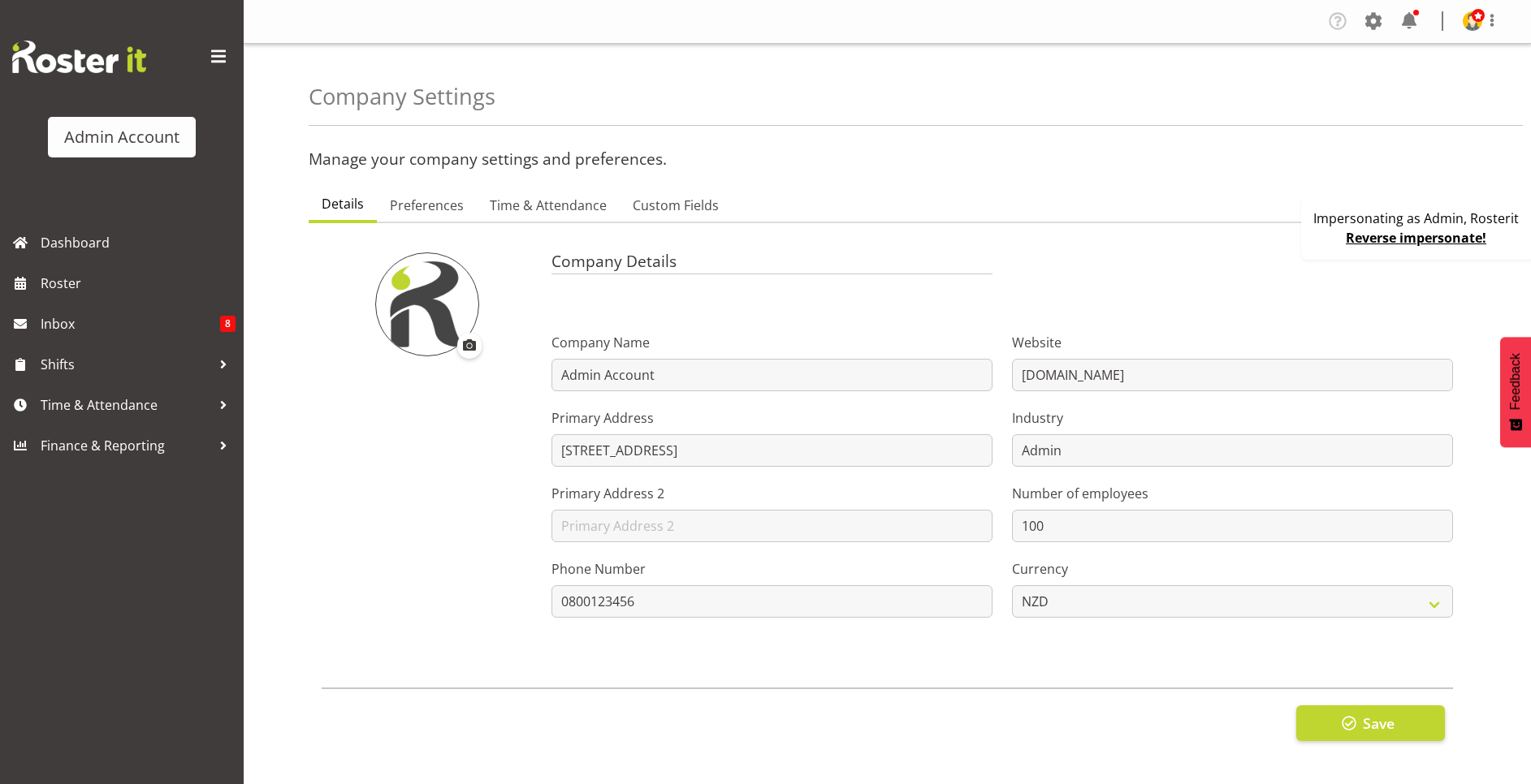
checkbox input "true"
click at [527, 190] on link "Time & Attendance" at bounding box center [549, 206] width 143 height 34
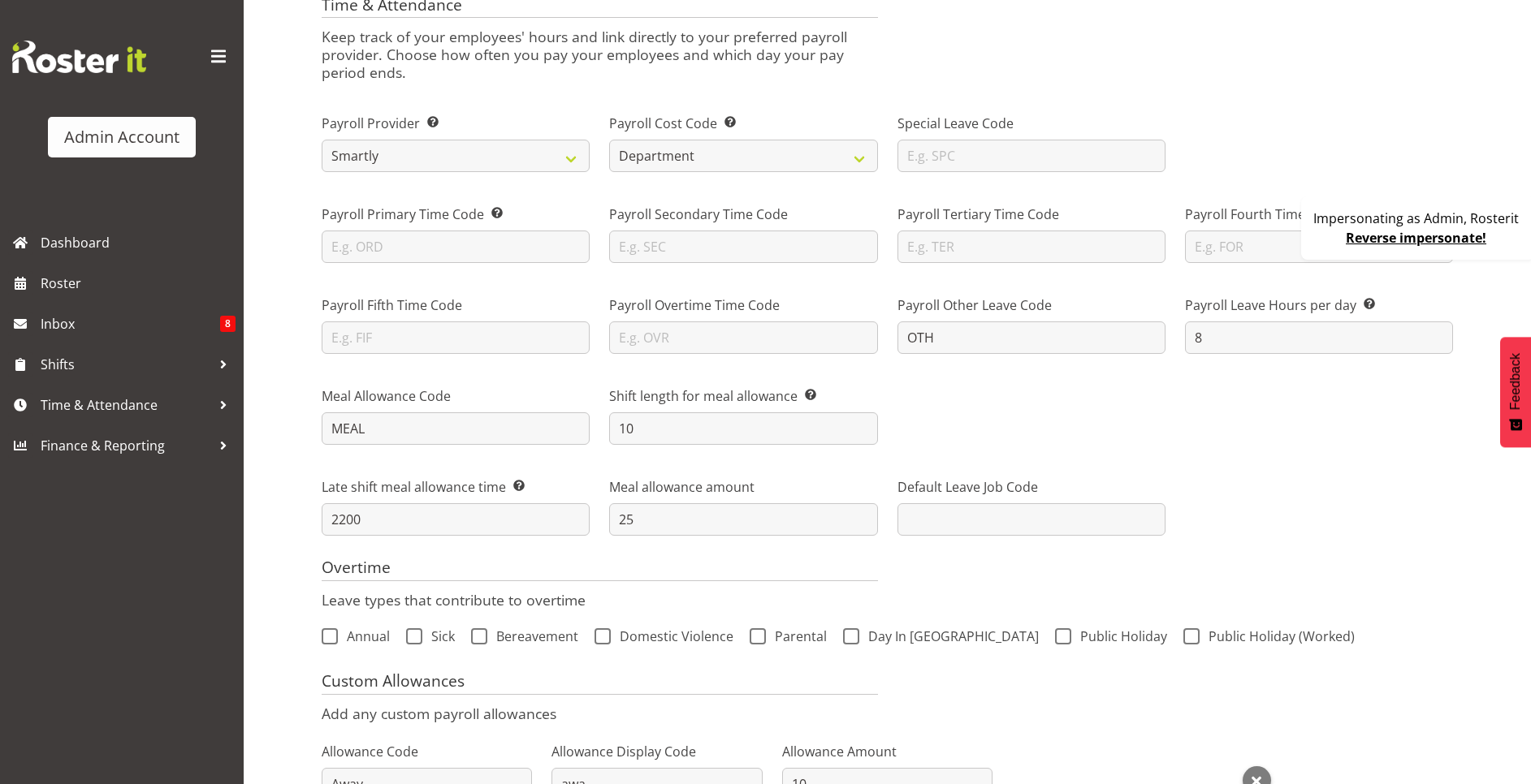
scroll to position [122, 0]
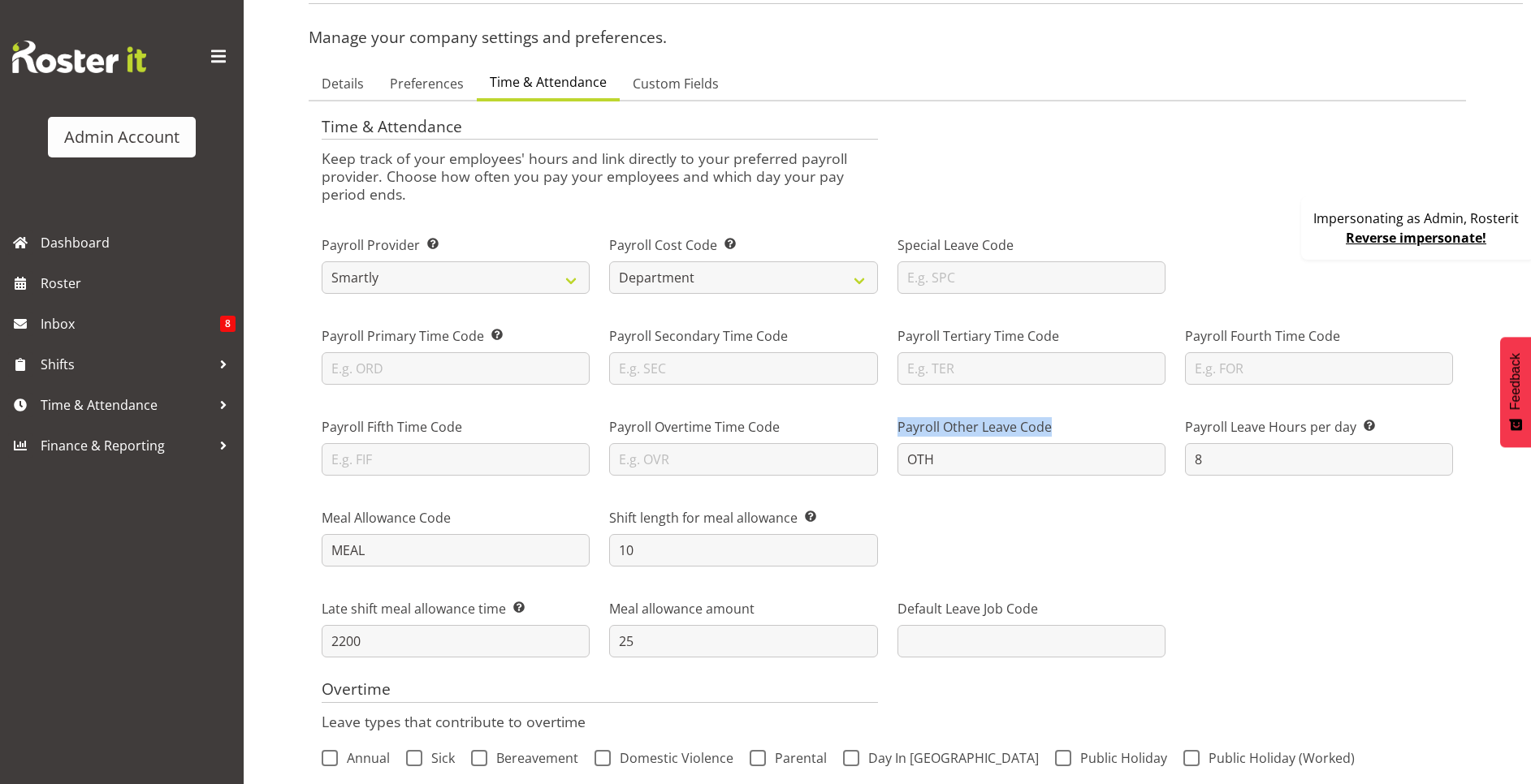
drag, startPoint x: 1069, startPoint y: 427, endPoint x: 899, endPoint y: 425, distance: 170.0
click at [899, 425] on label "Payroll Other Leave Code" at bounding box center [1031, 426] width 268 height 19
drag, startPoint x: 899, startPoint y: 425, endPoint x: 947, endPoint y: 459, distance: 58.8
click at [947, 459] on input "OTH" at bounding box center [1031, 459] width 268 height 33
drag, startPoint x: 946, startPoint y: 459, endPoint x: 903, endPoint y: 461, distance: 43.0
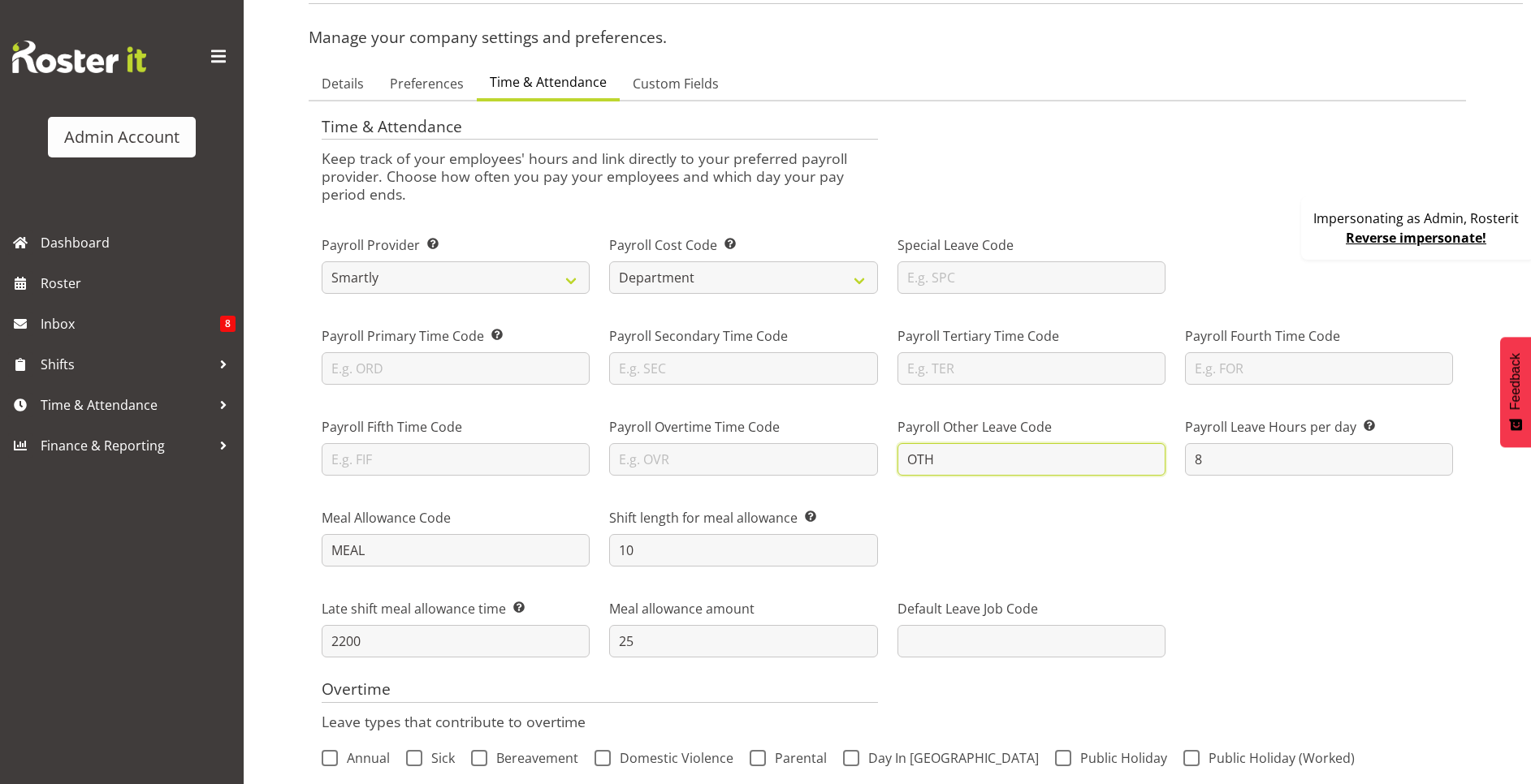
click at [903, 461] on input "OTH" at bounding box center [1031, 459] width 268 height 33
click at [950, 465] on input "OTH" at bounding box center [1031, 459] width 268 height 33
drag, startPoint x: 952, startPoint y: 462, endPoint x: 862, endPoint y: 445, distance: 91.6
click at [862, 445] on div "Payroll Fifth Time Code Payroll Overtime Time Code Payroll Other Leave Code OTH…" at bounding box center [887, 440] width 1151 height 91
type input "S"
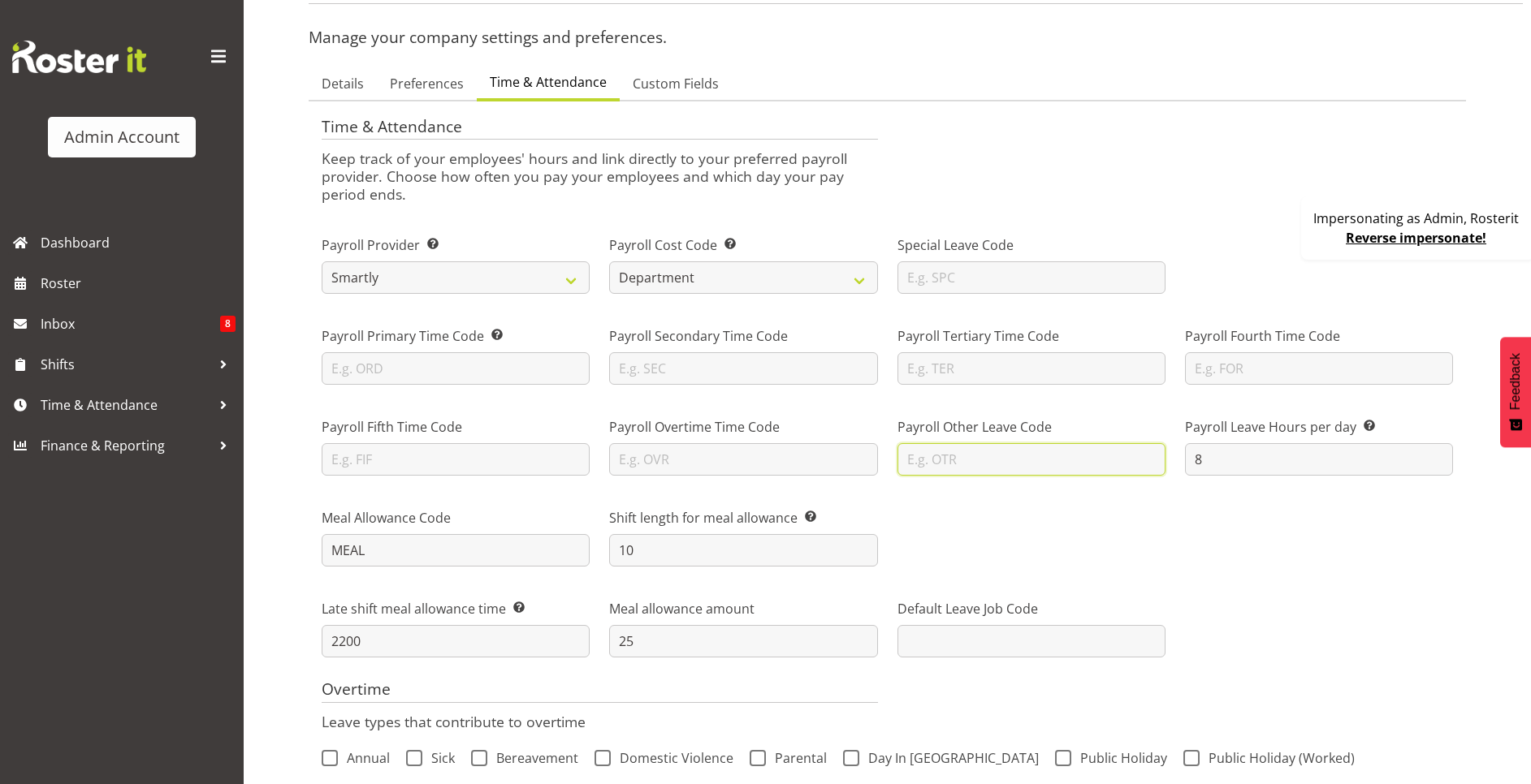
click at [952, 459] on input "text" at bounding box center [1031, 459] width 268 height 33
click at [919, 483] on div "Payroll Other Leave Code" at bounding box center [1030, 440] width 287 height 91
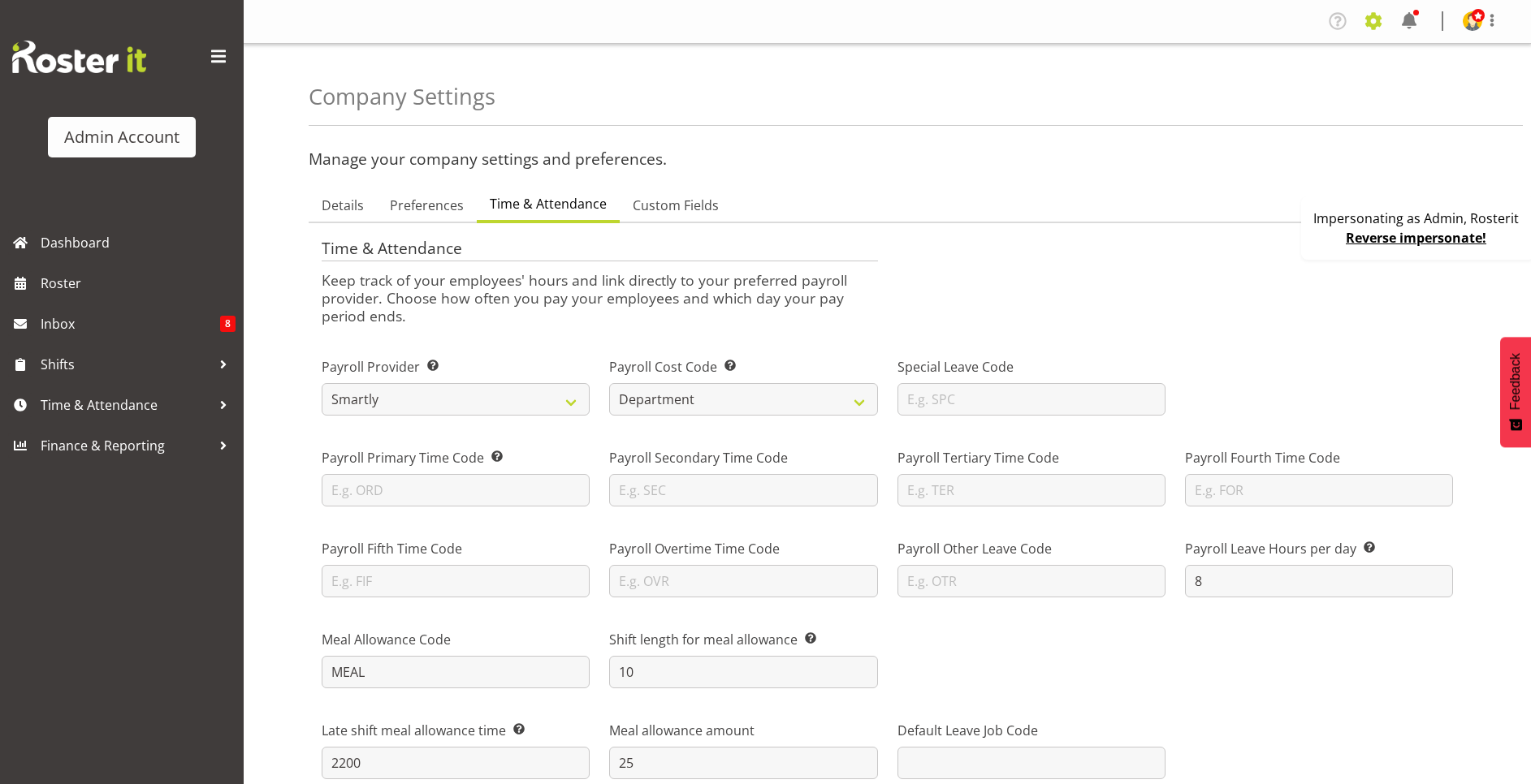
click at [1373, 16] on span at bounding box center [1373, 21] width 26 height 26
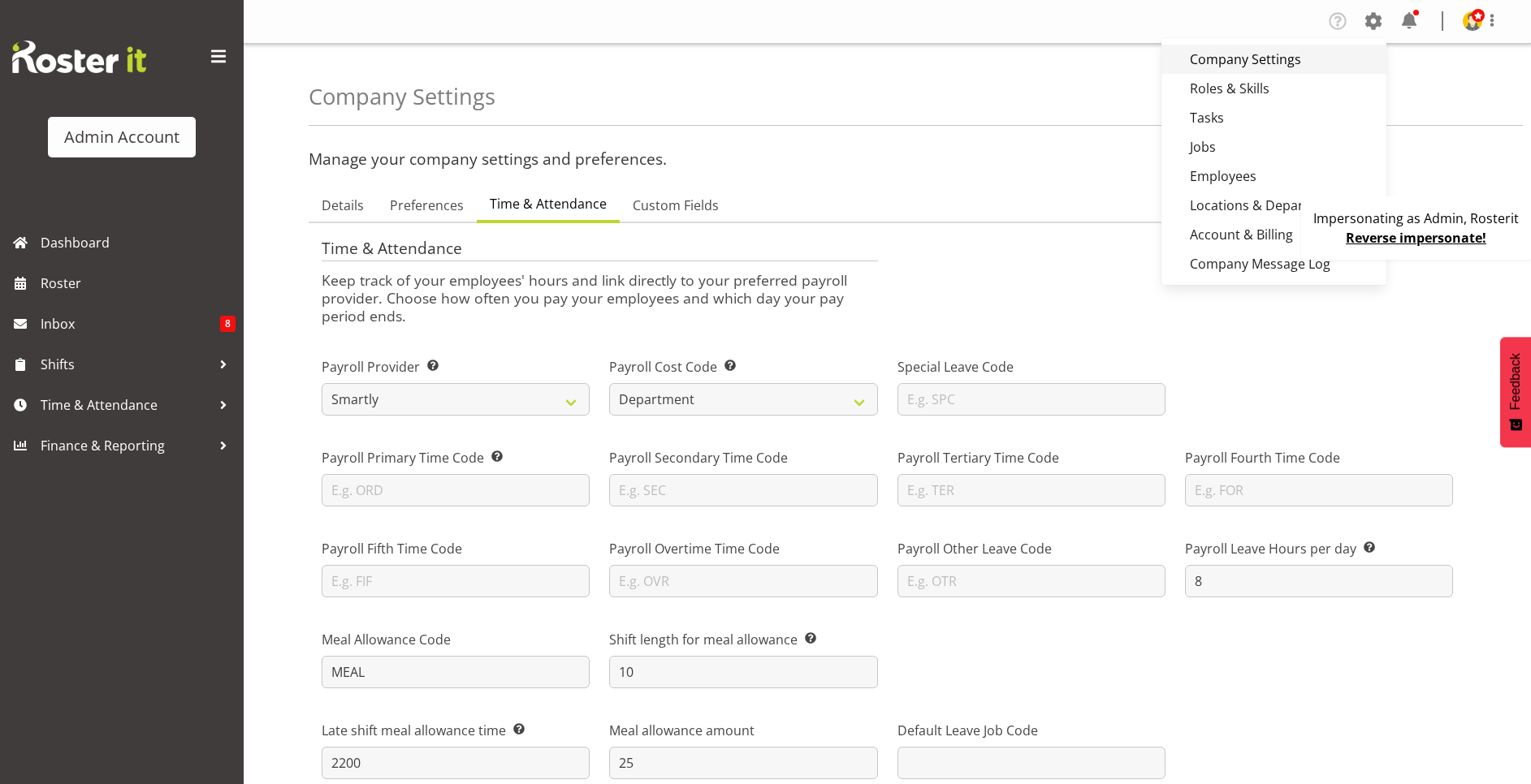
click at [1296, 63] on link "Company Settings" at bounding box center [1273, 59] width 225 height 29
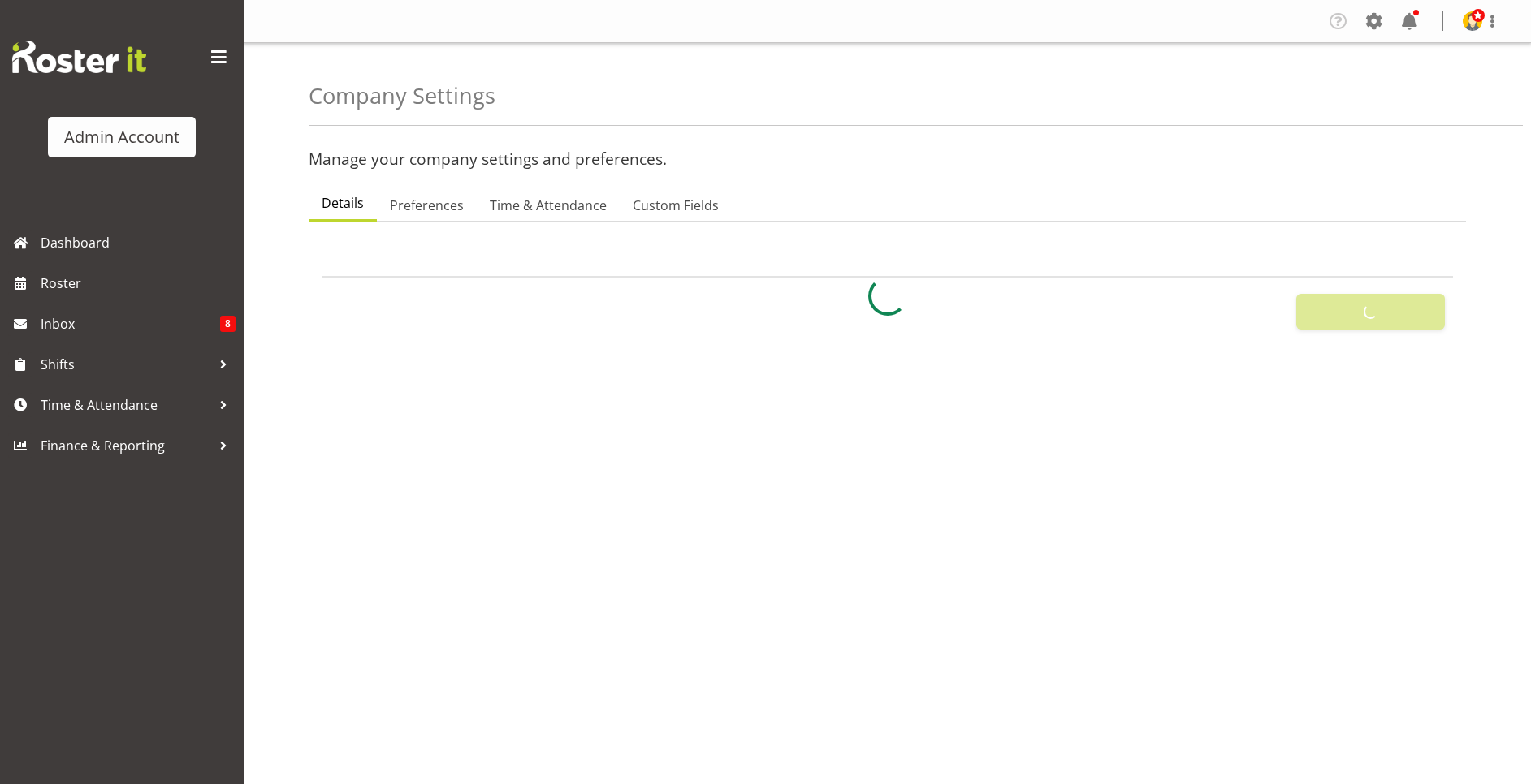
select select
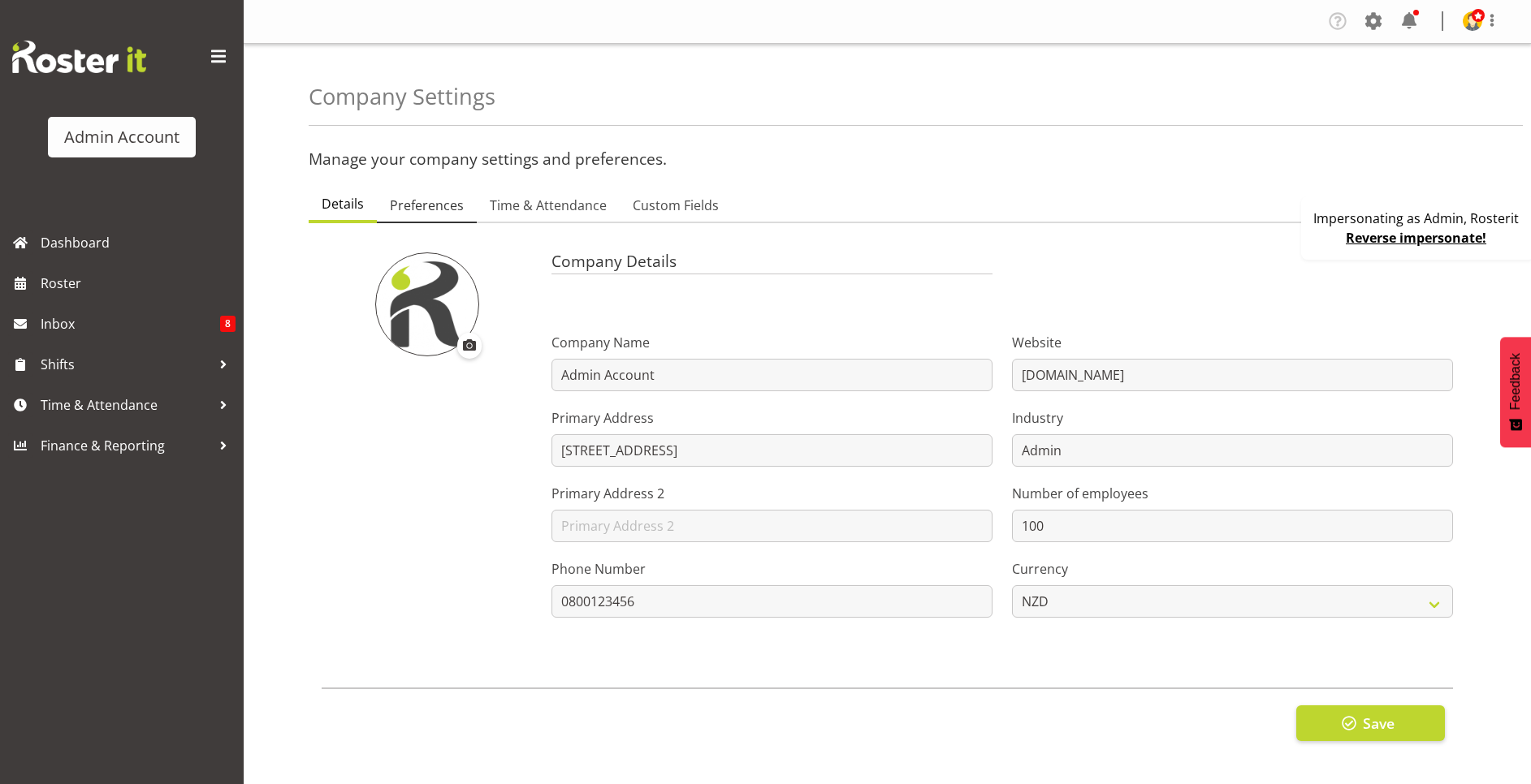
click at [421, 204] on span "Preferences" at bounding box center [427, 205] width 74 height 19
select select "[DATE]"
select select "surname_first"
checkbox input "false"
checkbox input "true"
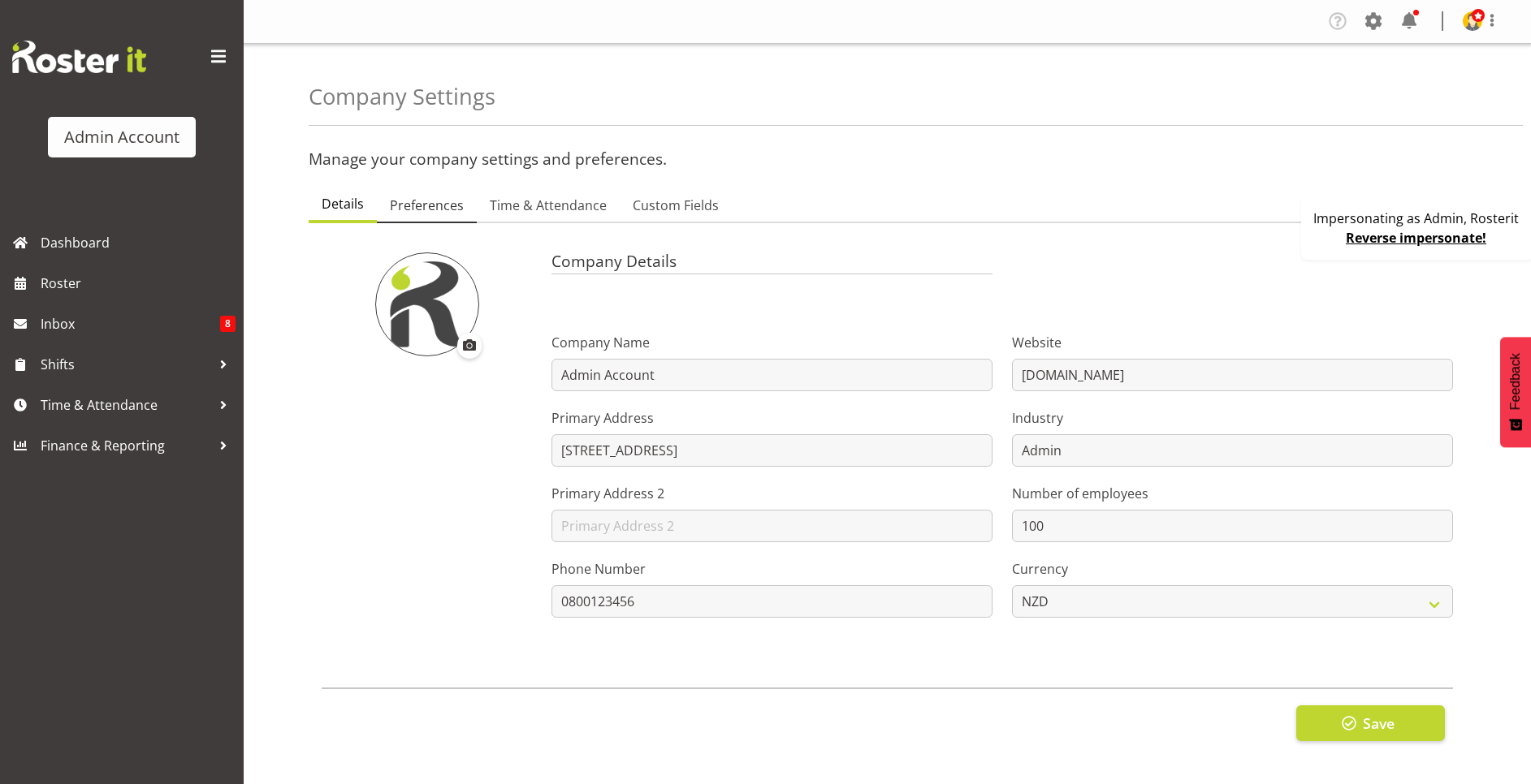
checkbox input "true"
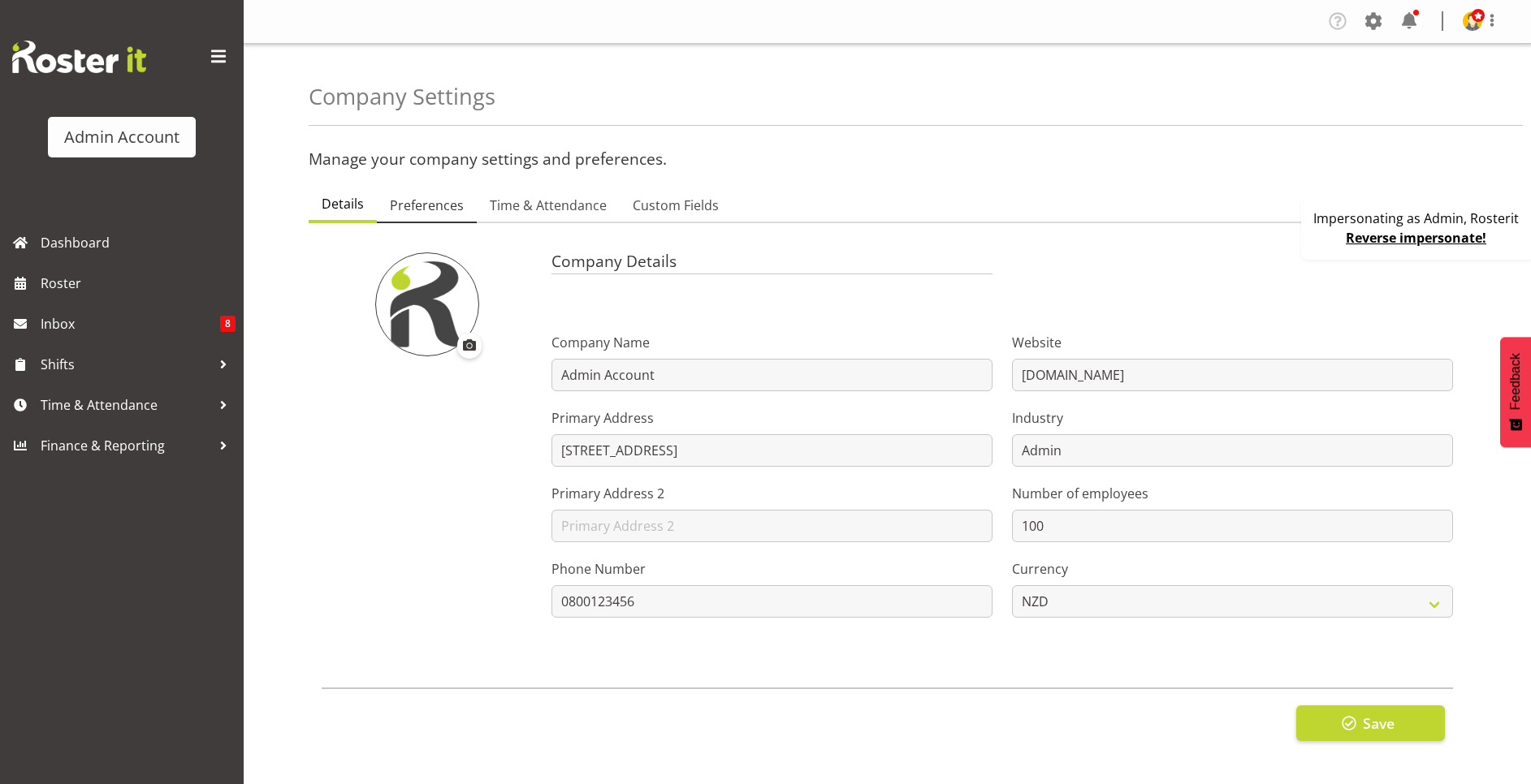
checkbox input "true"
checkbox input "false"
type input "24"
type input "0"
type input "24"
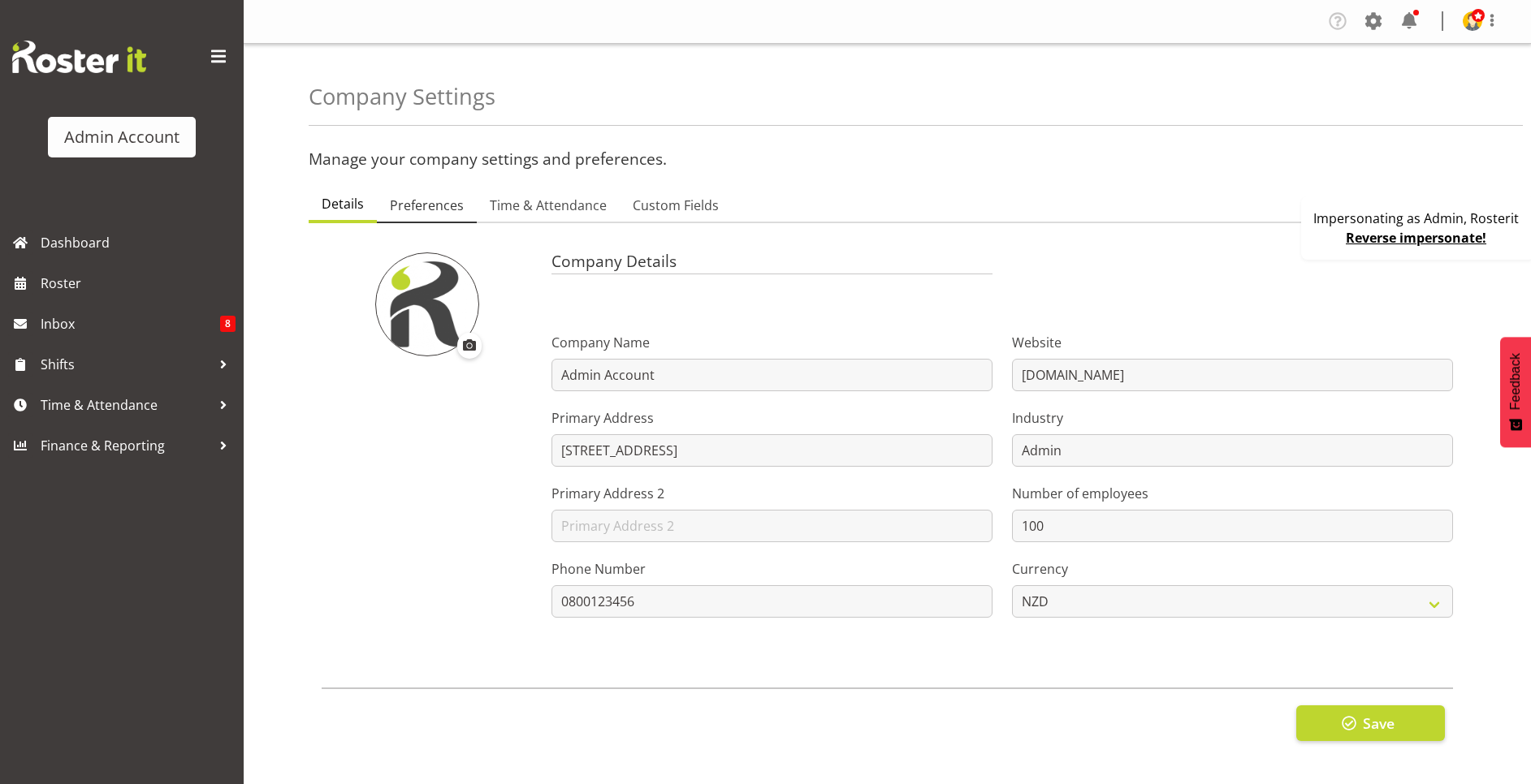
type input "0"
checkbox input "false"
checkbox input "true"
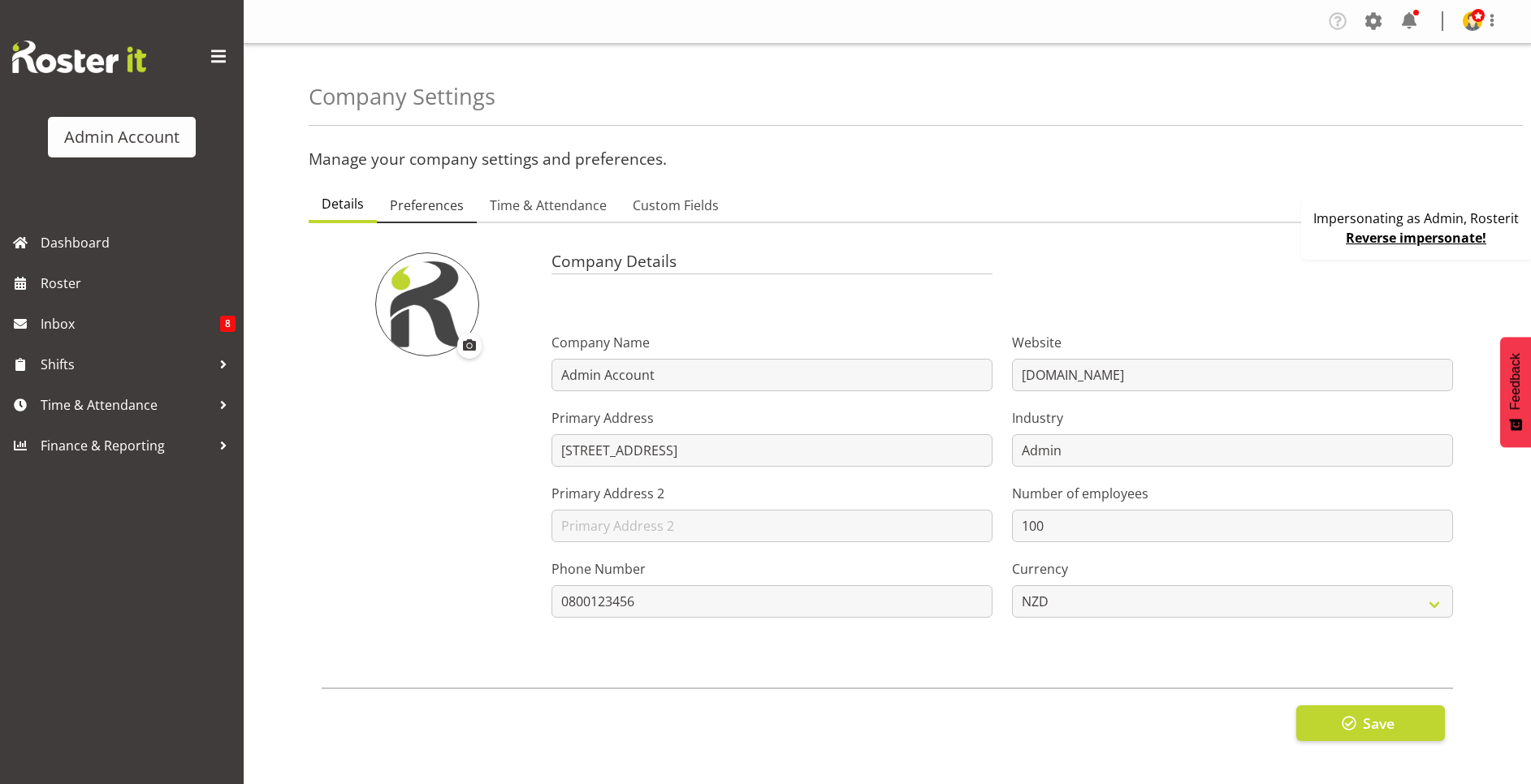
select select "1_day_before"
type input "60"
checkbox input "true"
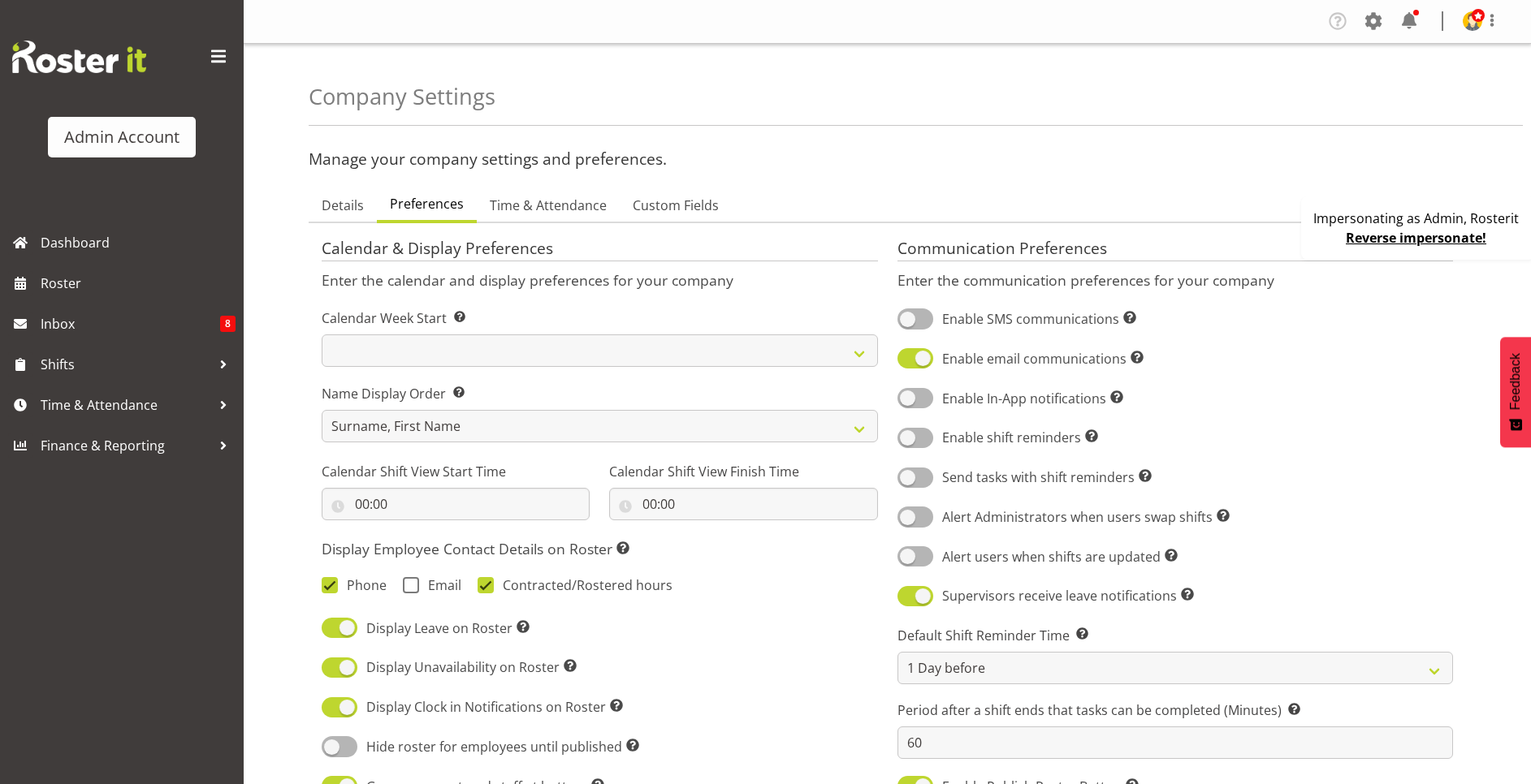
scroll to position [243, 0]
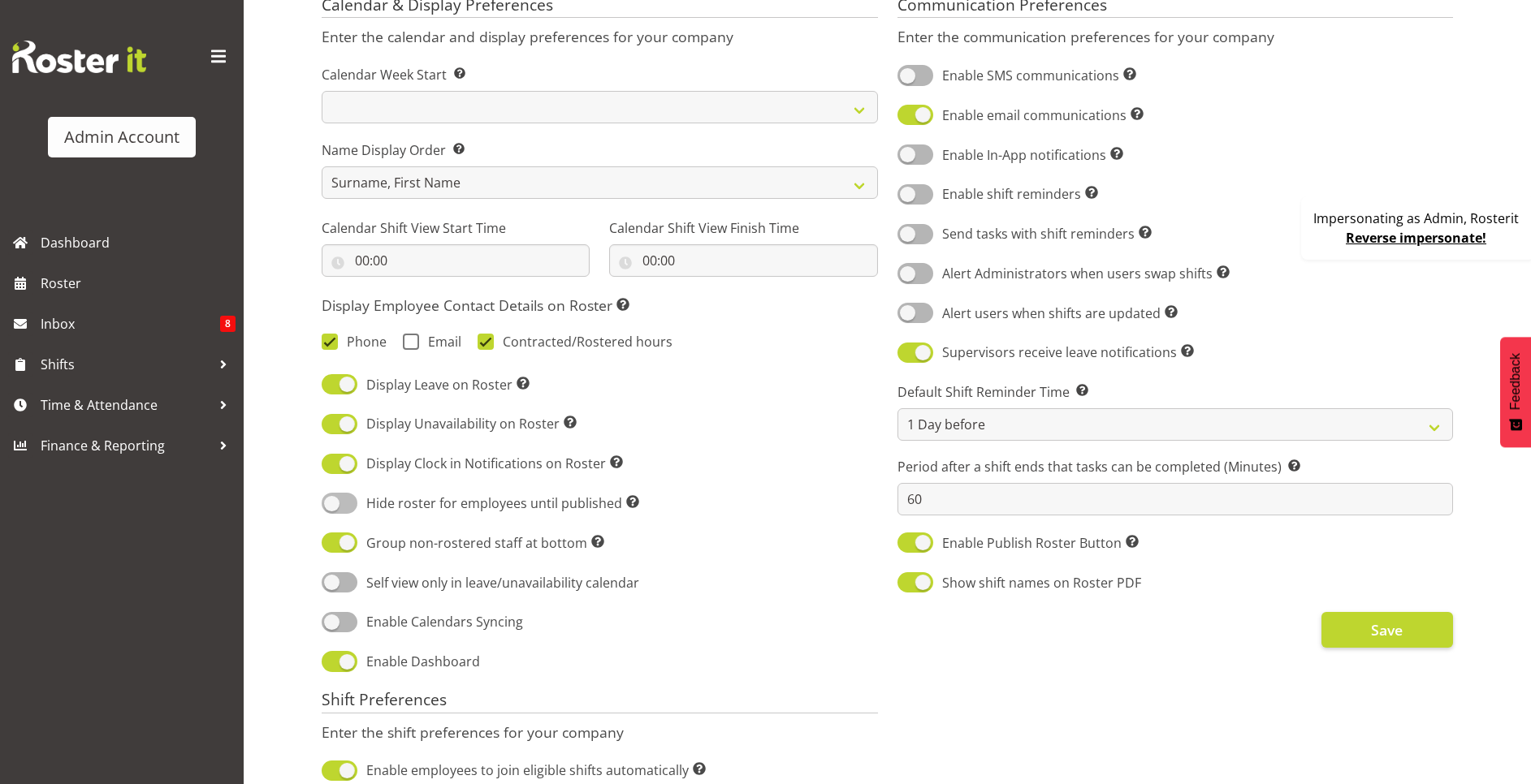
click at [355, 503] on span at bounding box center [340, 503] width 35 height 20
click at [332, 503] on input "Hide roster for employees until published Hides the roster for users with the '…" at bounding box center [327, 503] width 11 height 11
checkbox input "true"
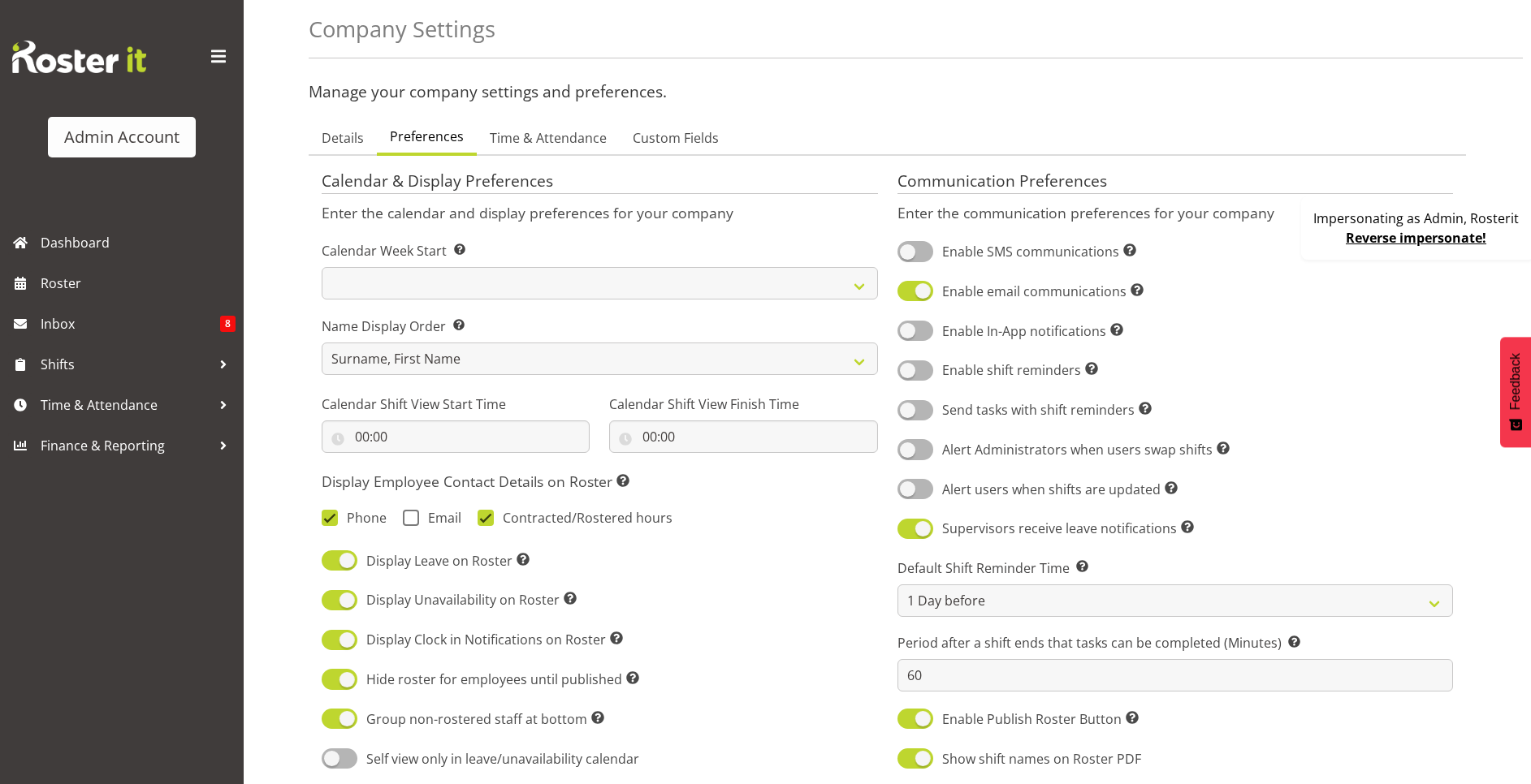
scroll to position [0, 0]
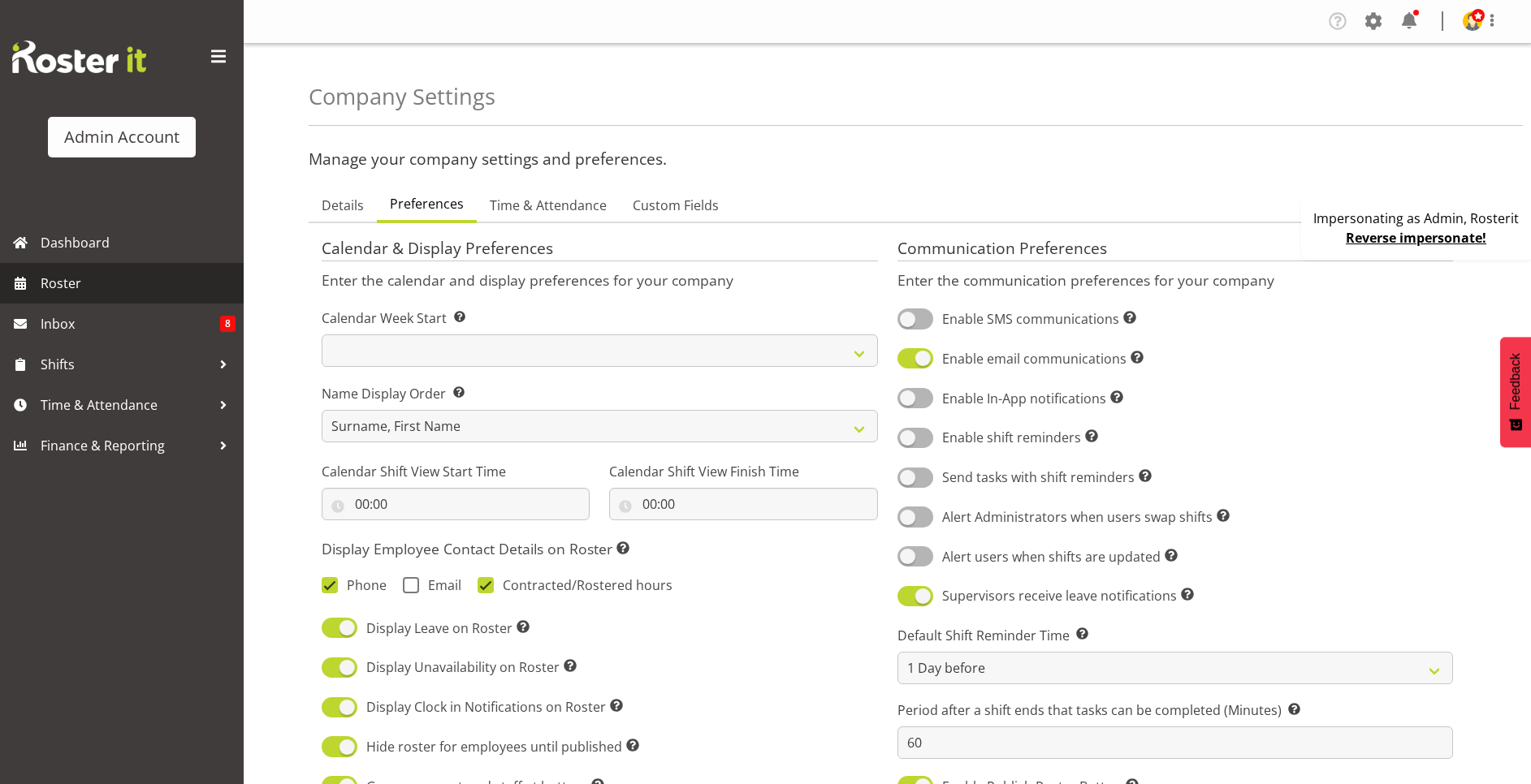
click at [124, 277] on span "Roster" at bounding box center [137, 283] width 195 height 24
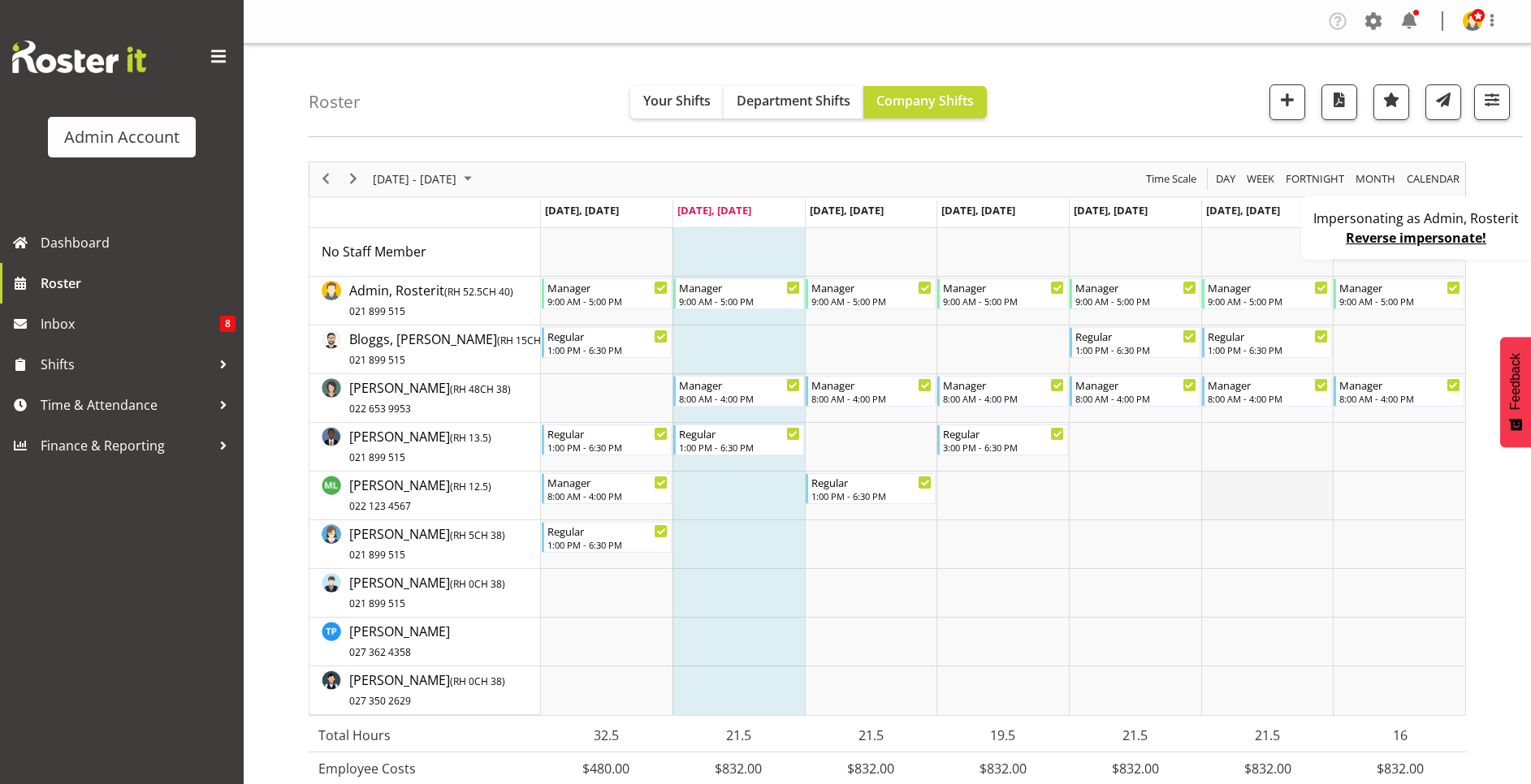
click at [1259, 493] on td "Timeline Week of August 19, 2025" at bounding box center [1266, 496] width 132 height 49
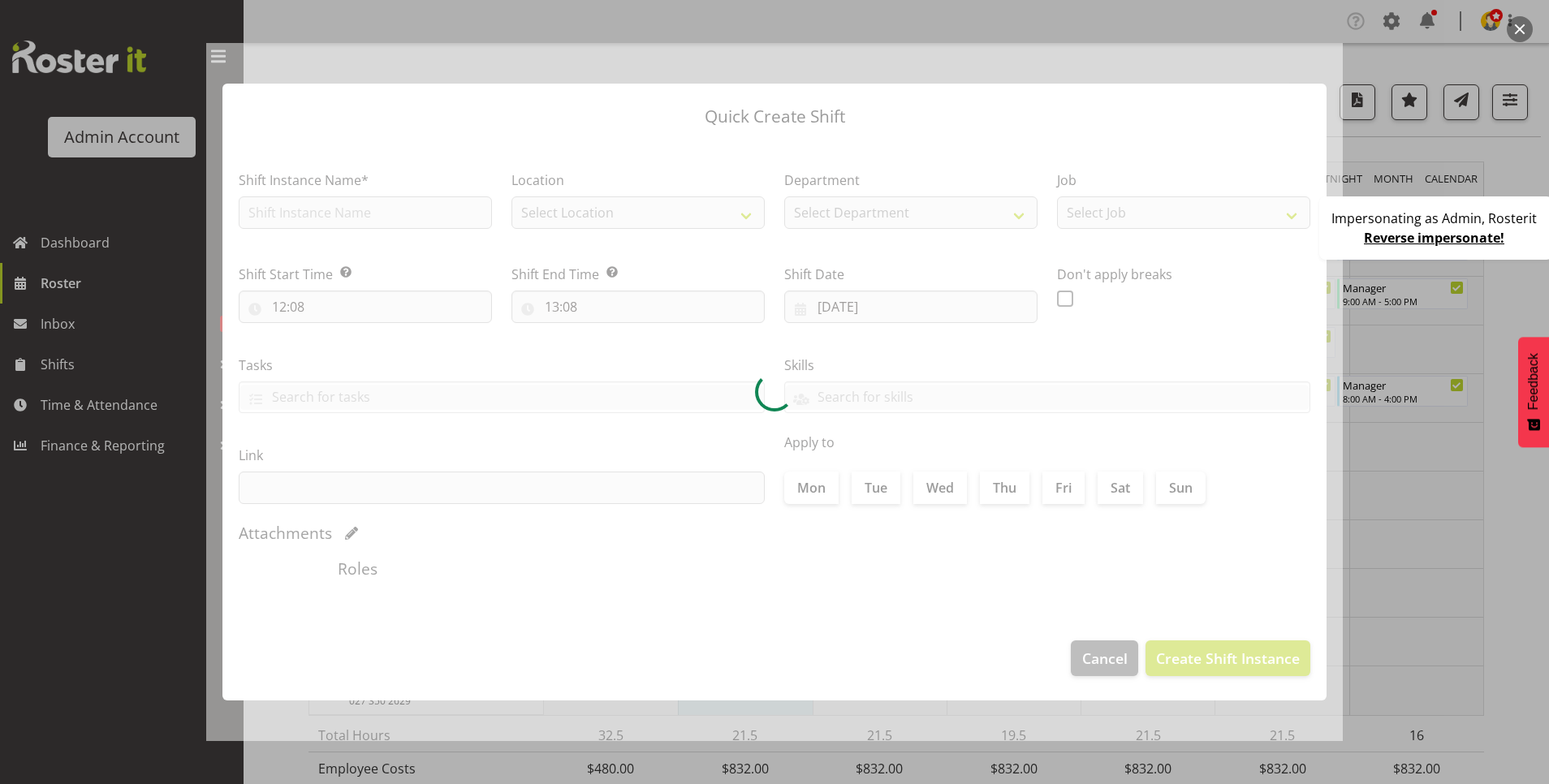
type input "[DATE]"
checkbox input "true"
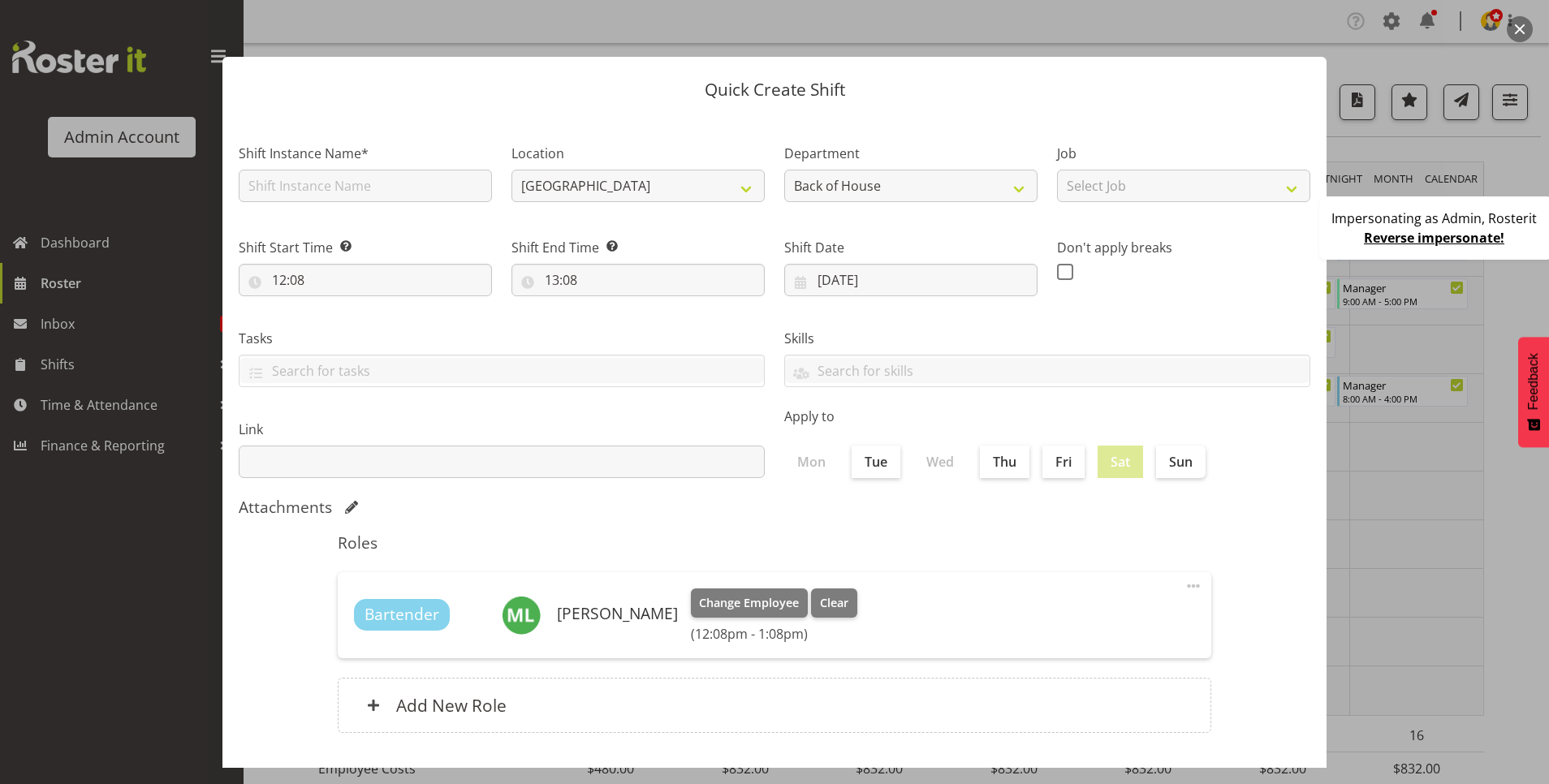
click at [1521, 28] on button "button" at bounding box center [1520, 29] width 26 height 26
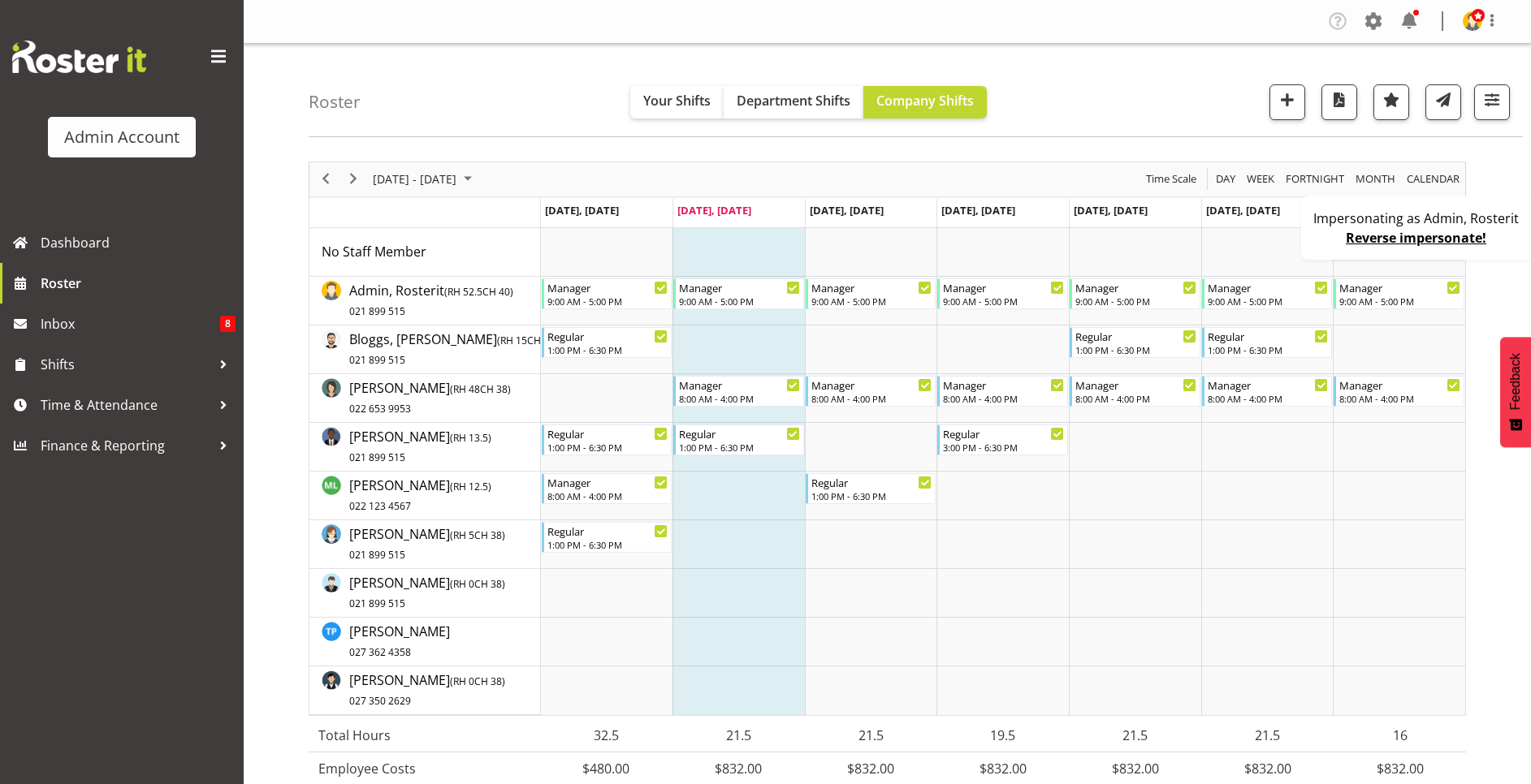
click at [1318, 251] on div "Impersonating as Admin, Rosterit Reverse impersonate!" at bounding box center [1418, 227] width 234 height 63
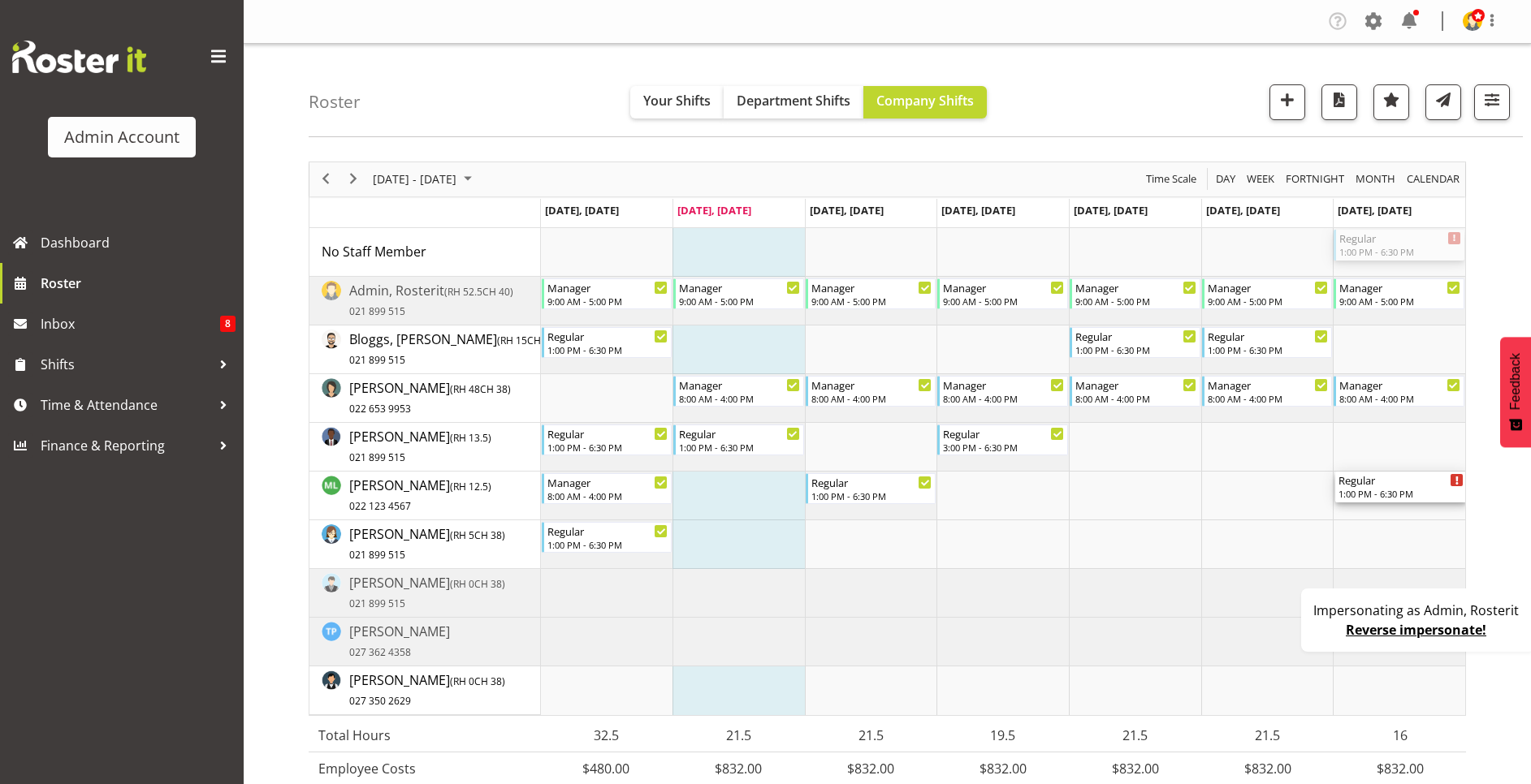
drag, startPoint x: 1373, startPoint y: 267, endPoint x: 1374, endPoint y: 497, distance: 230.0
drag, startPoint x: 1377, startPoint y: 492, endPoint x: 1374, endPoint y: 243, distance: 249.0
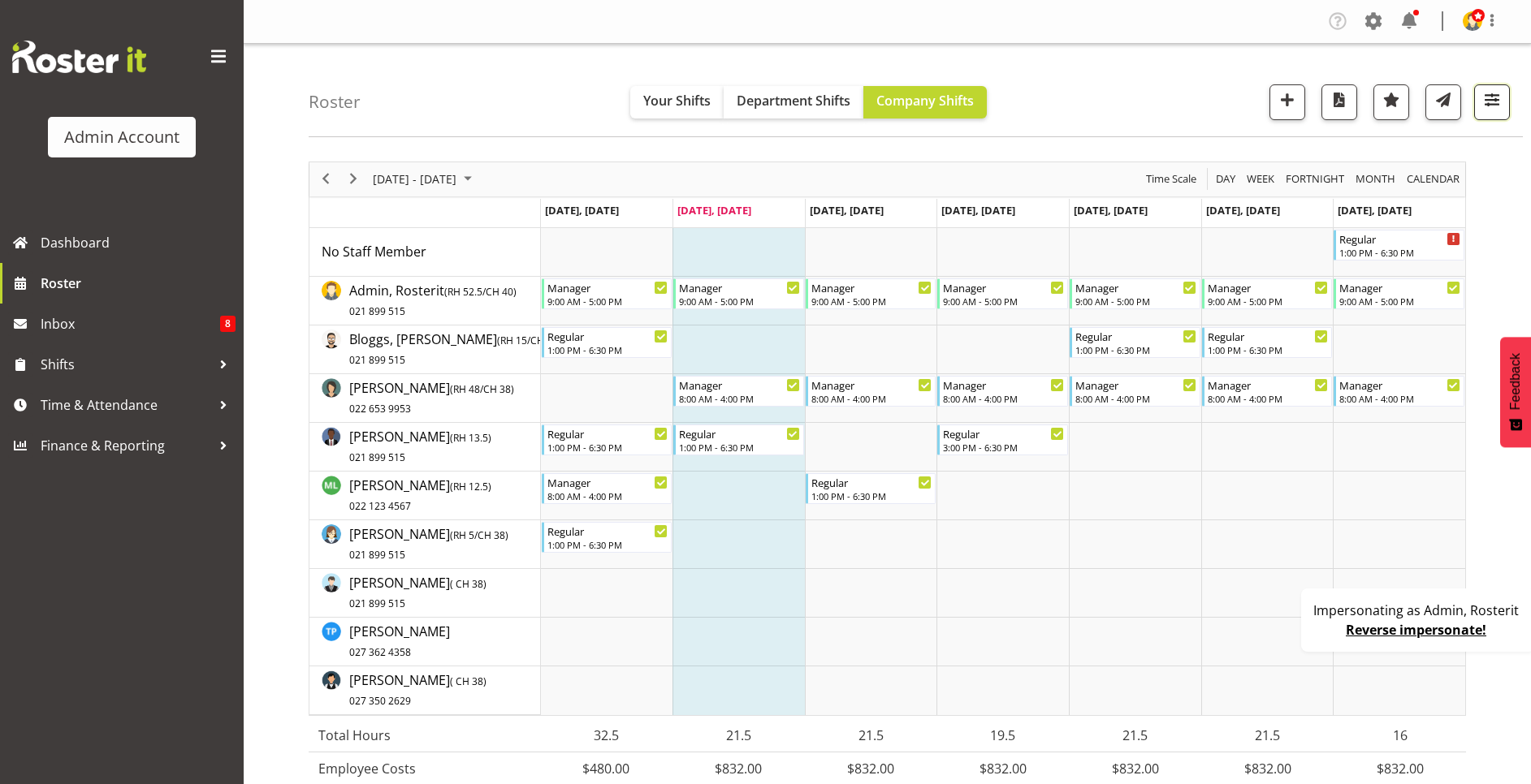
click at [1486, 119] on button "button" at bounding box center [1491, 102] width 35 height 35
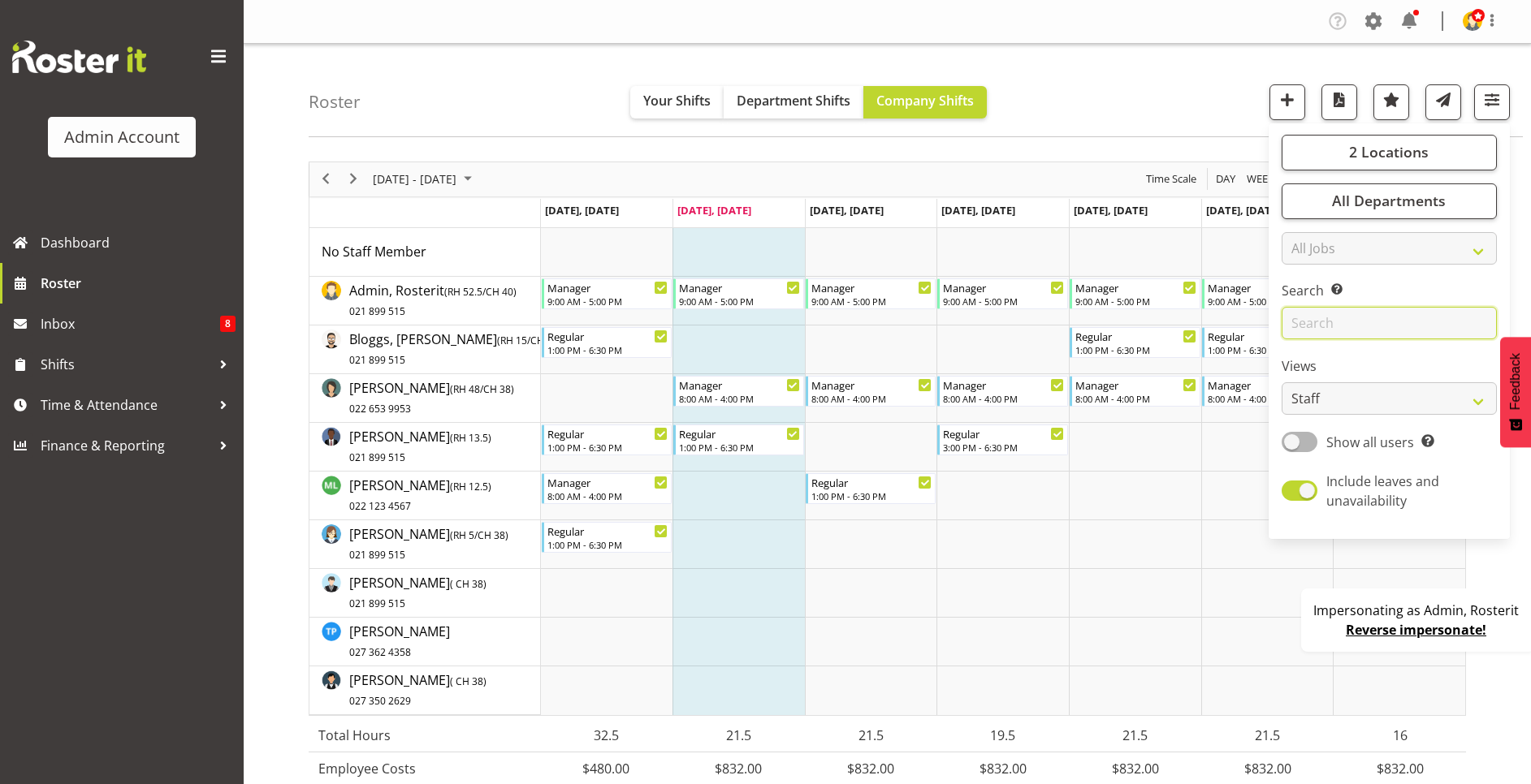
click at [1313, 331] on input "text" at bounding box center [1389, 323] width 215 height 33
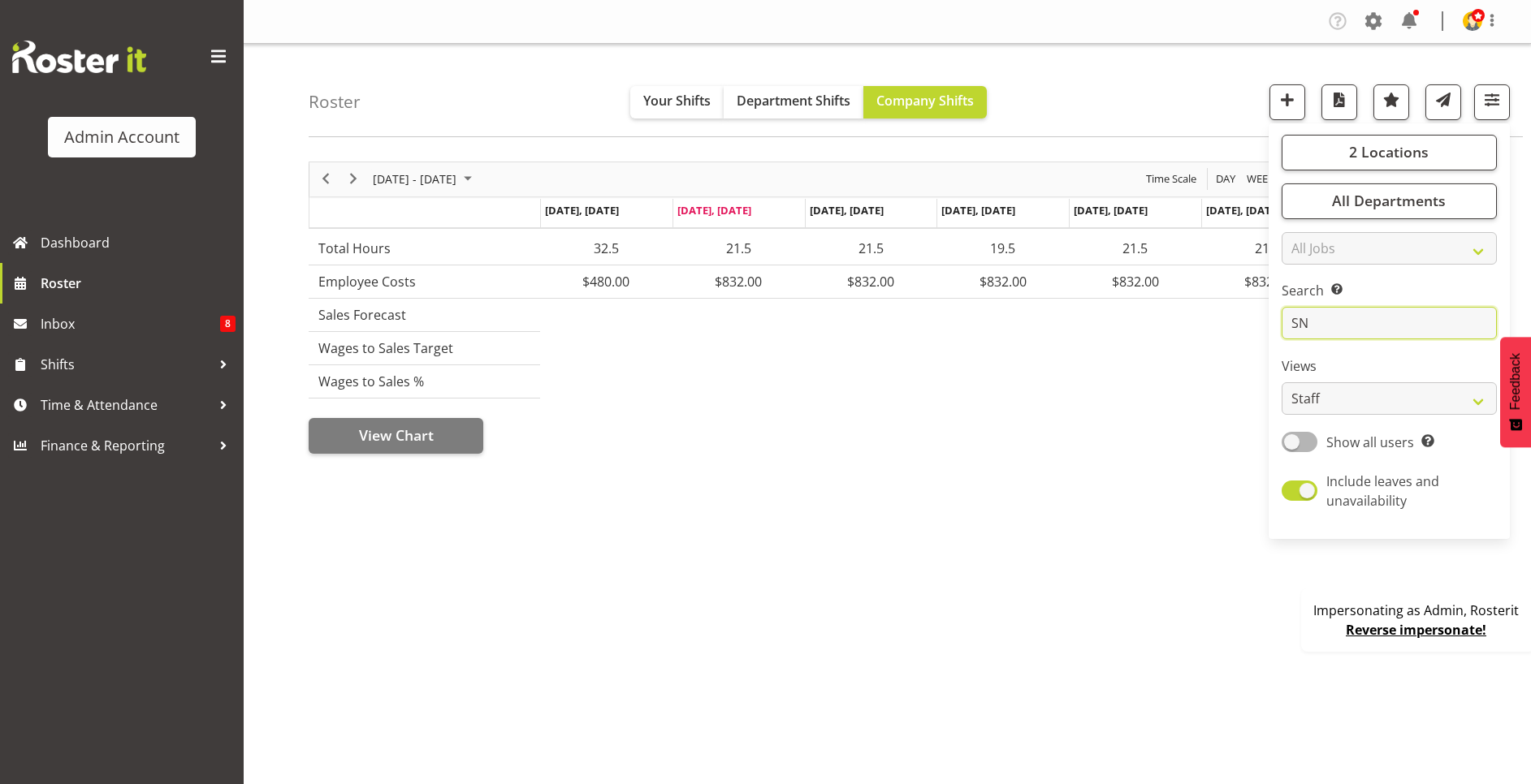
type input "S"
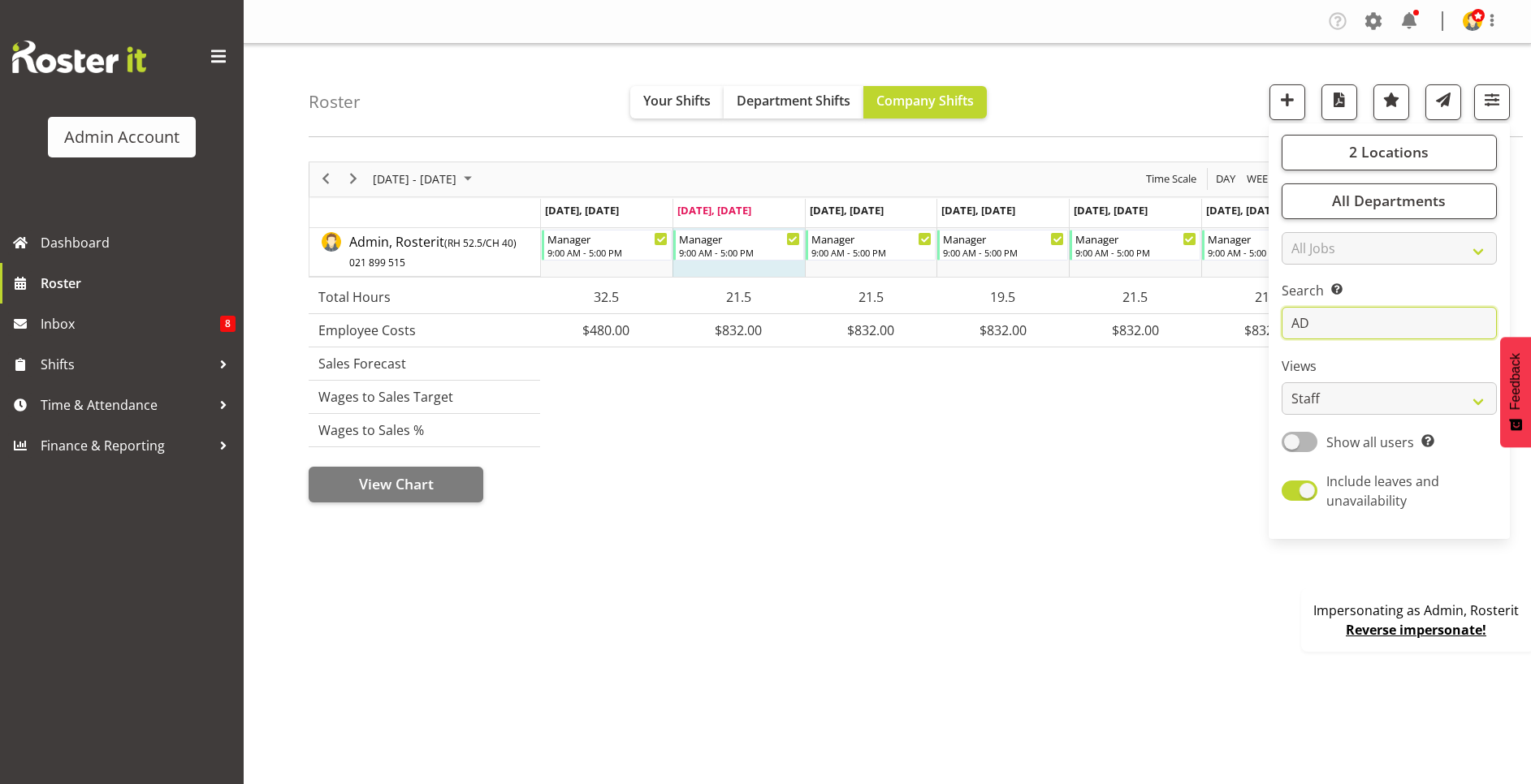
type input "A"
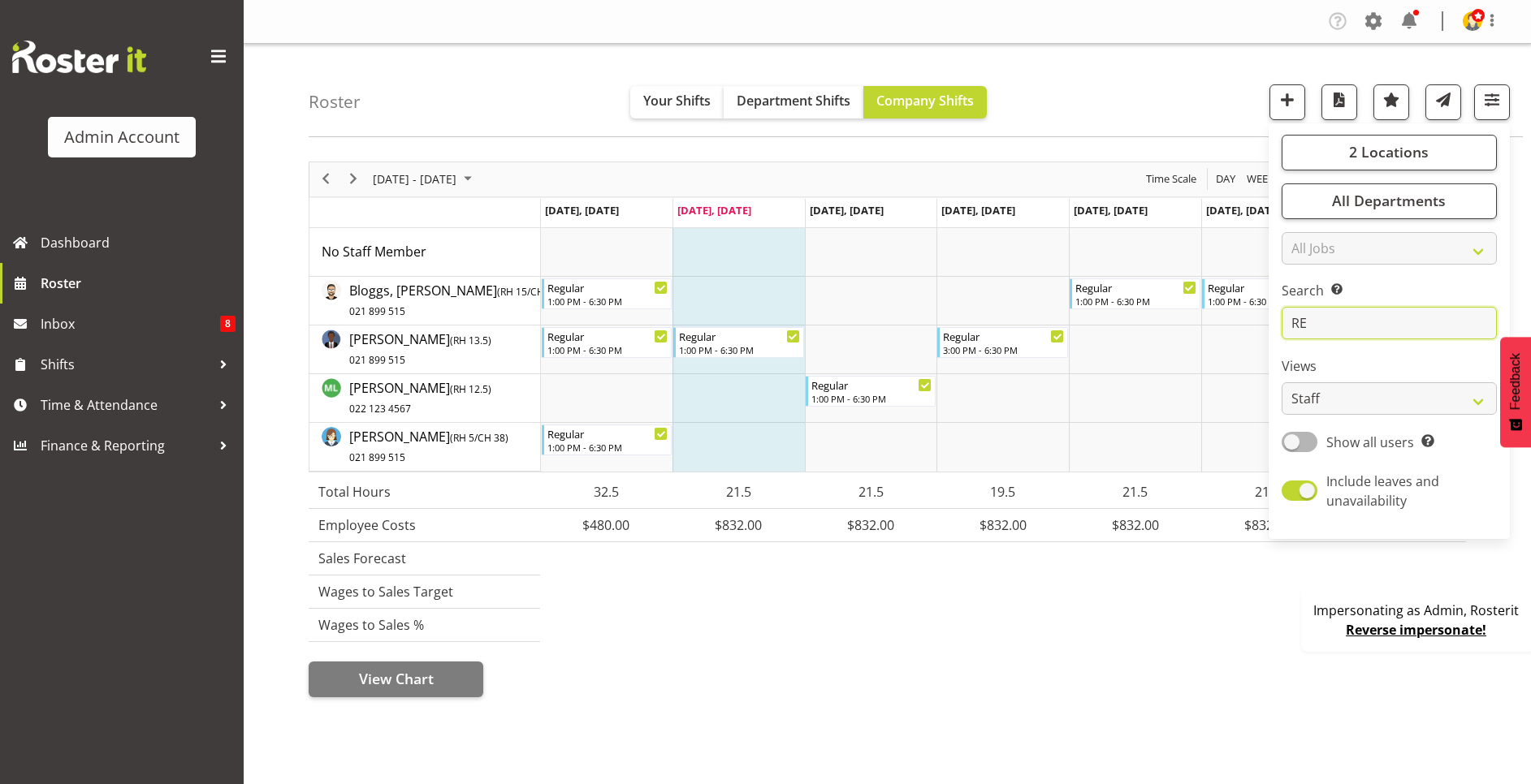
type input "R"
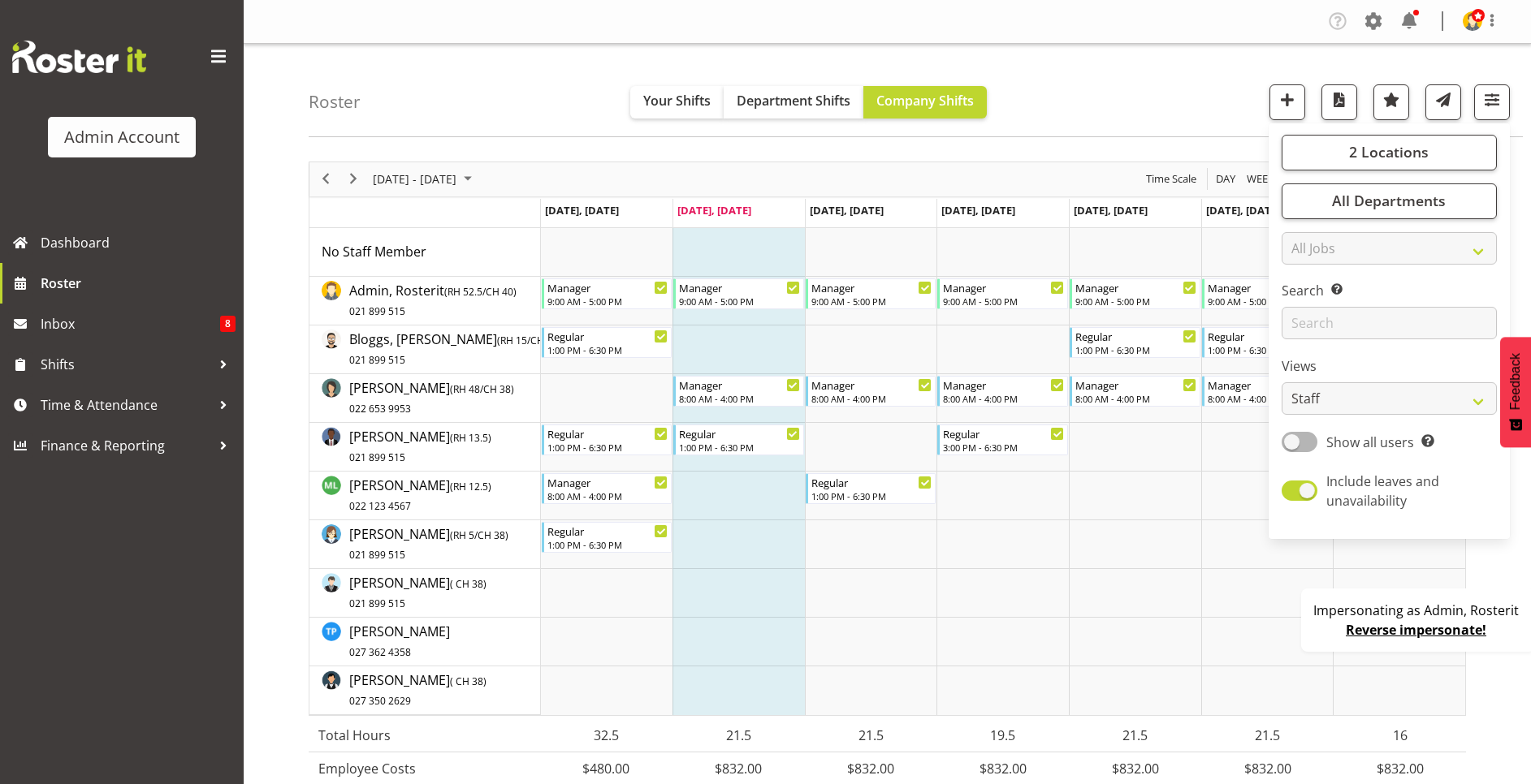
click at [1220, 107] on div "Roster Your Shifts Department Shifts Company Shifts 2 Locations Clear Auckland …" at bounding box center [915, 90] width 1214 height 93
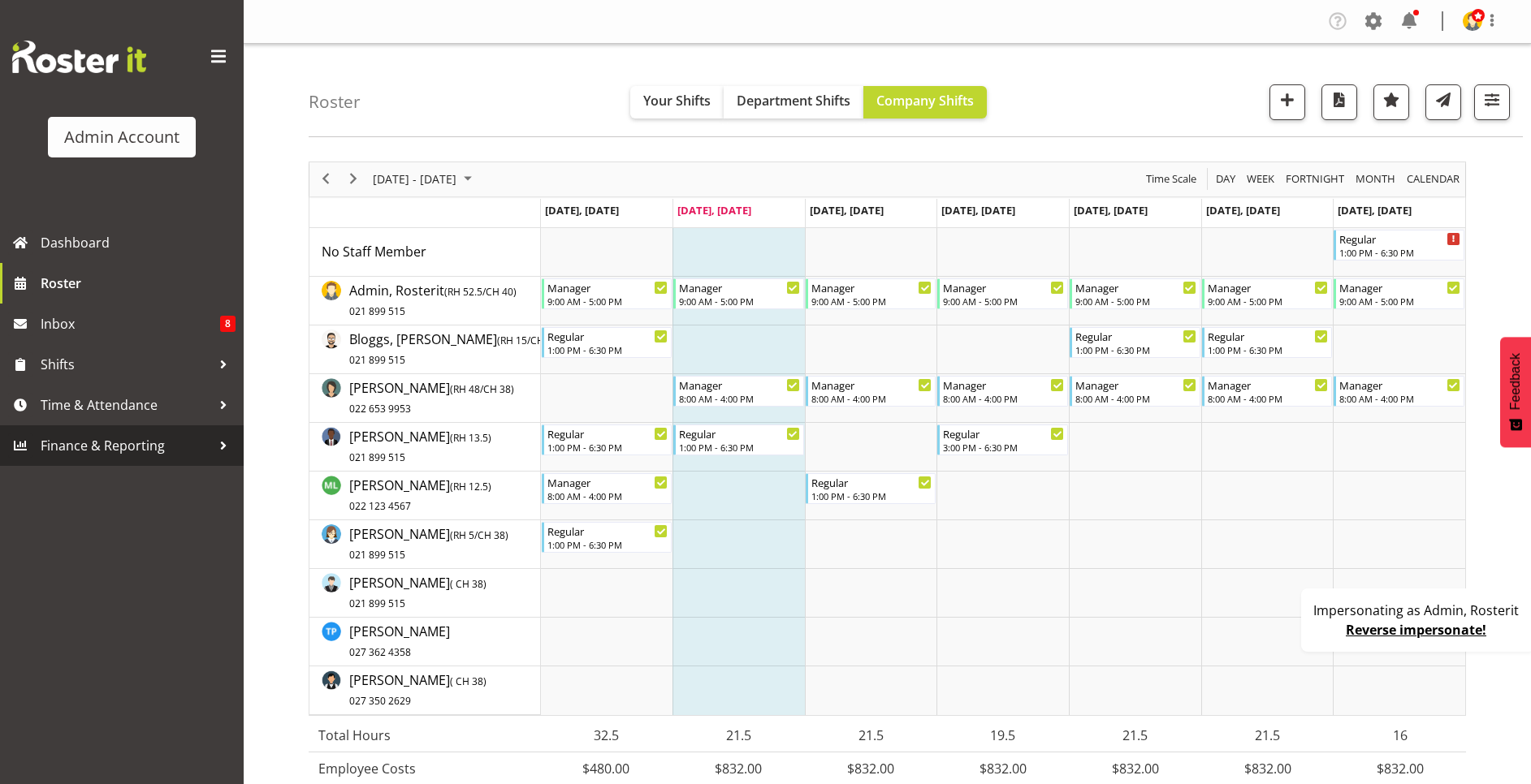
click at [140, 453] on span "Finance & Reporting" at bounding box center [126, 445] width 170 height 24
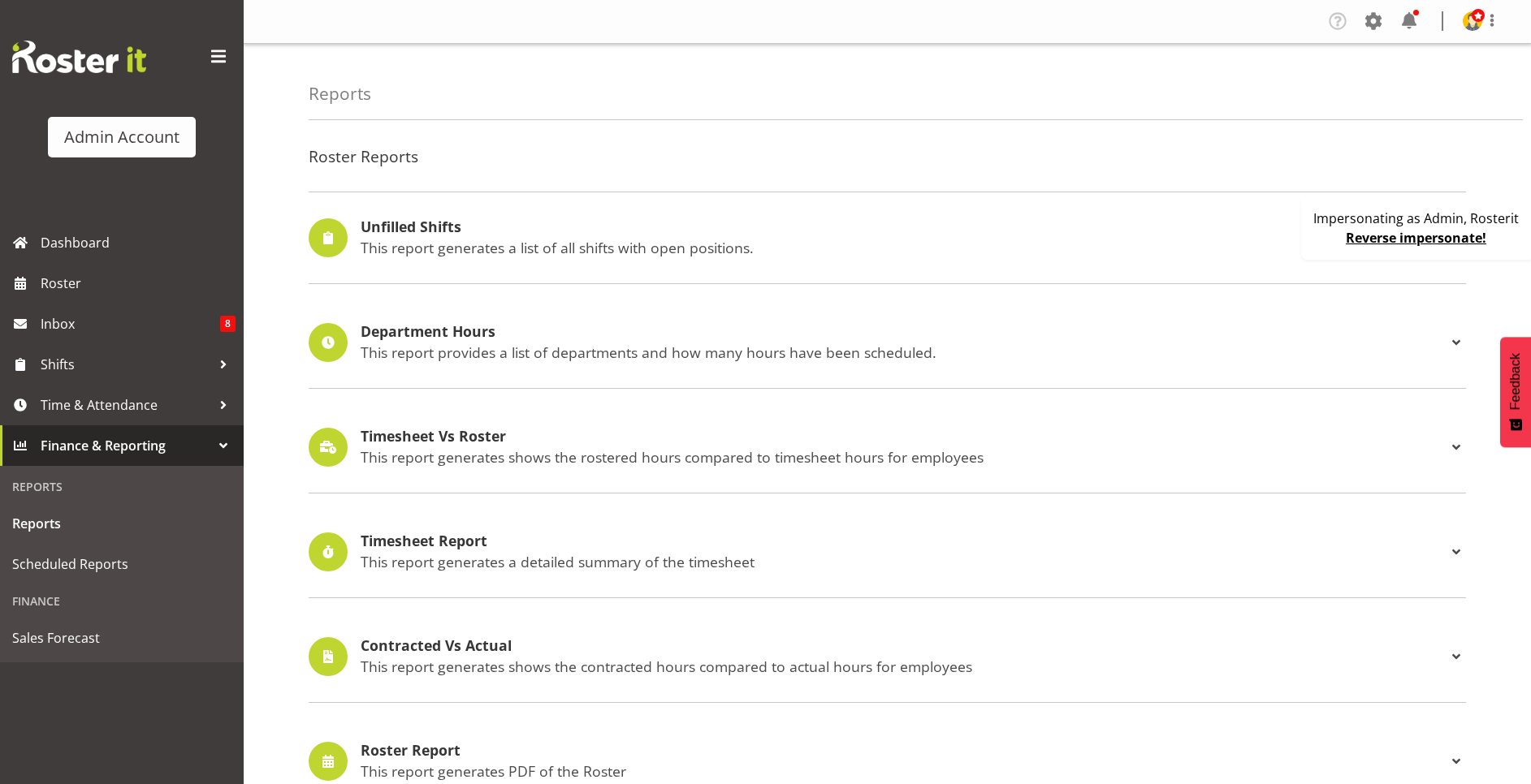
scroll to position [243, 0]
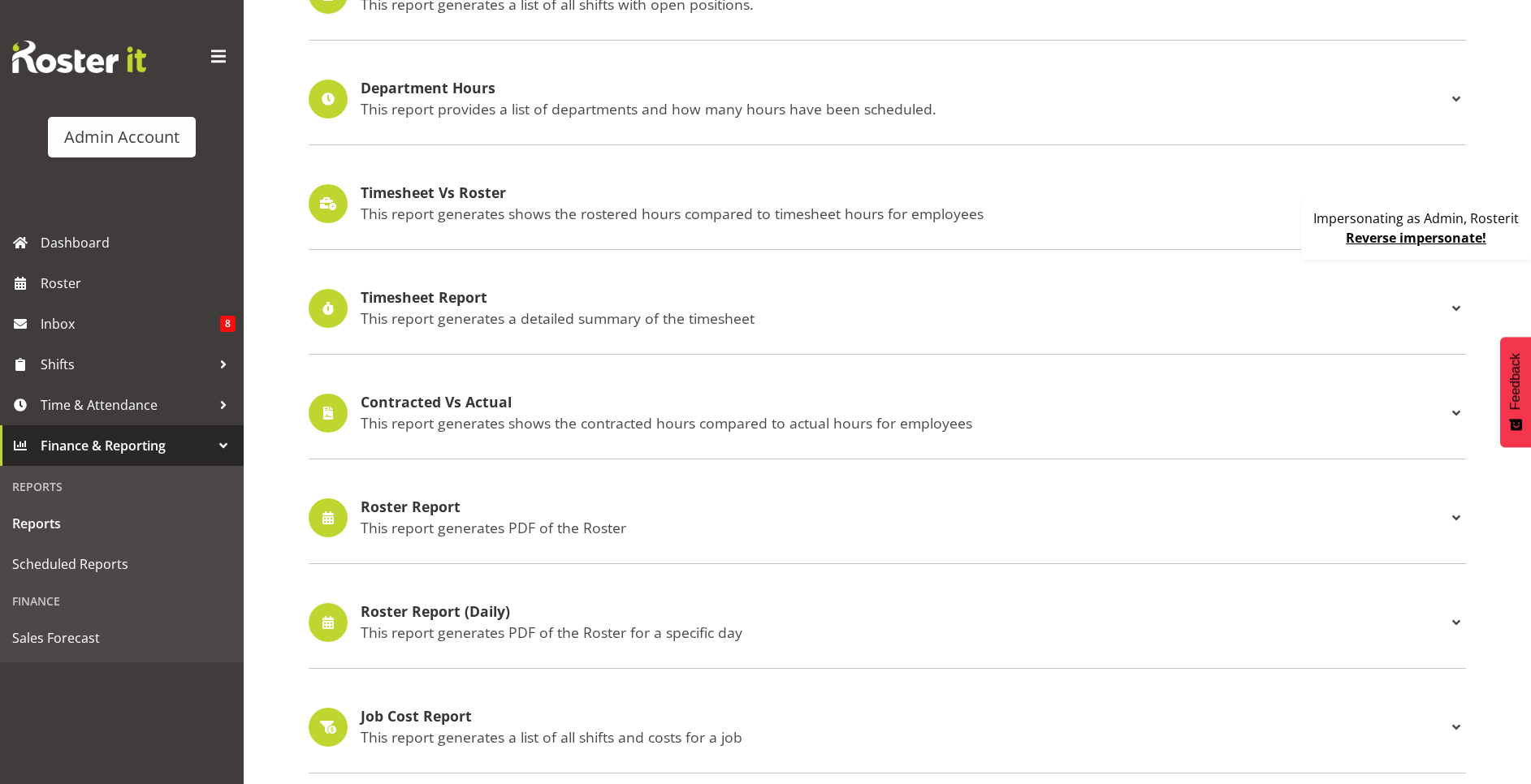
click at [459, 521] on p "This report generates PDF of the Roster" at bounding box center [903, 527] width 1086 height 18
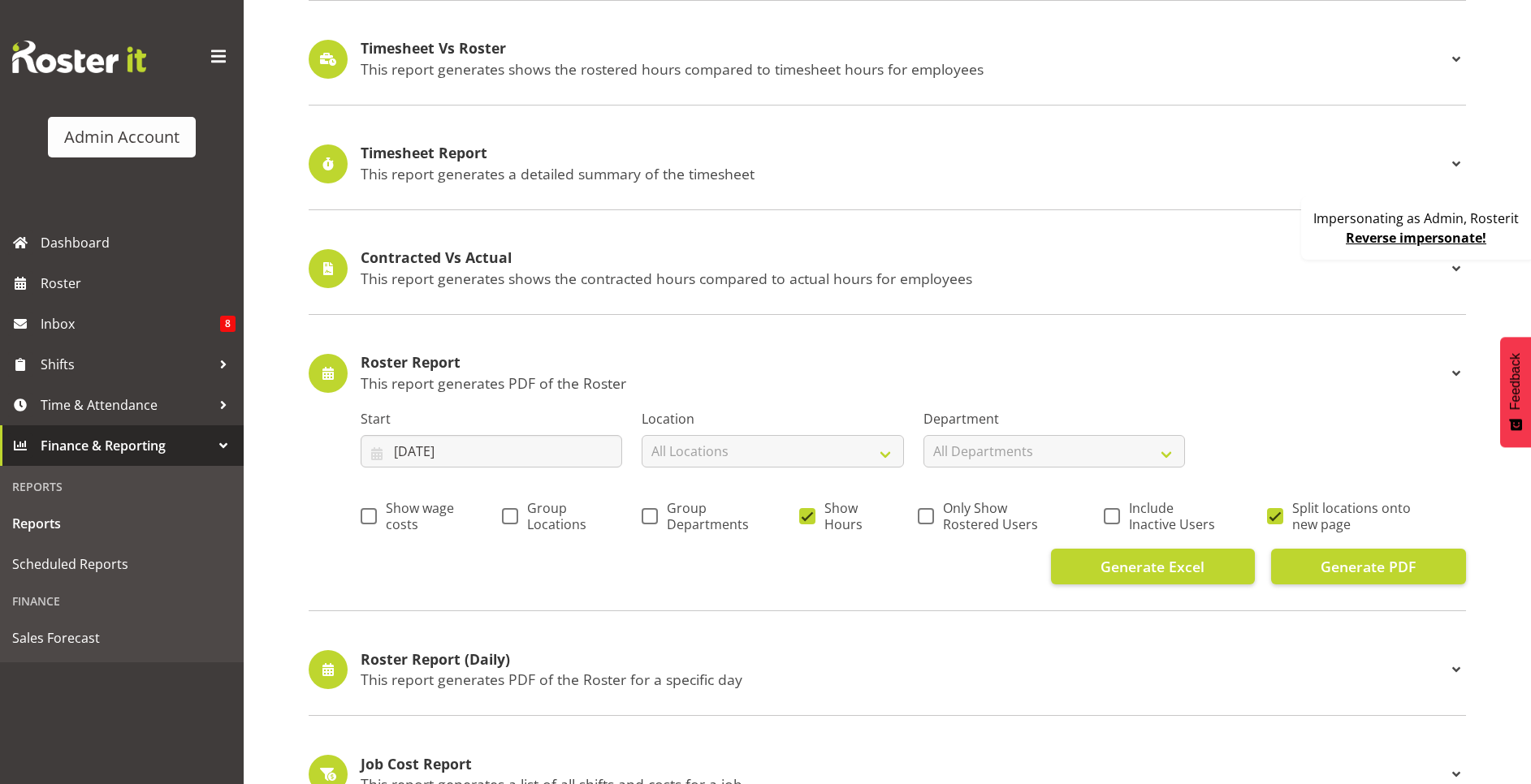
scroll to position [365, 0]
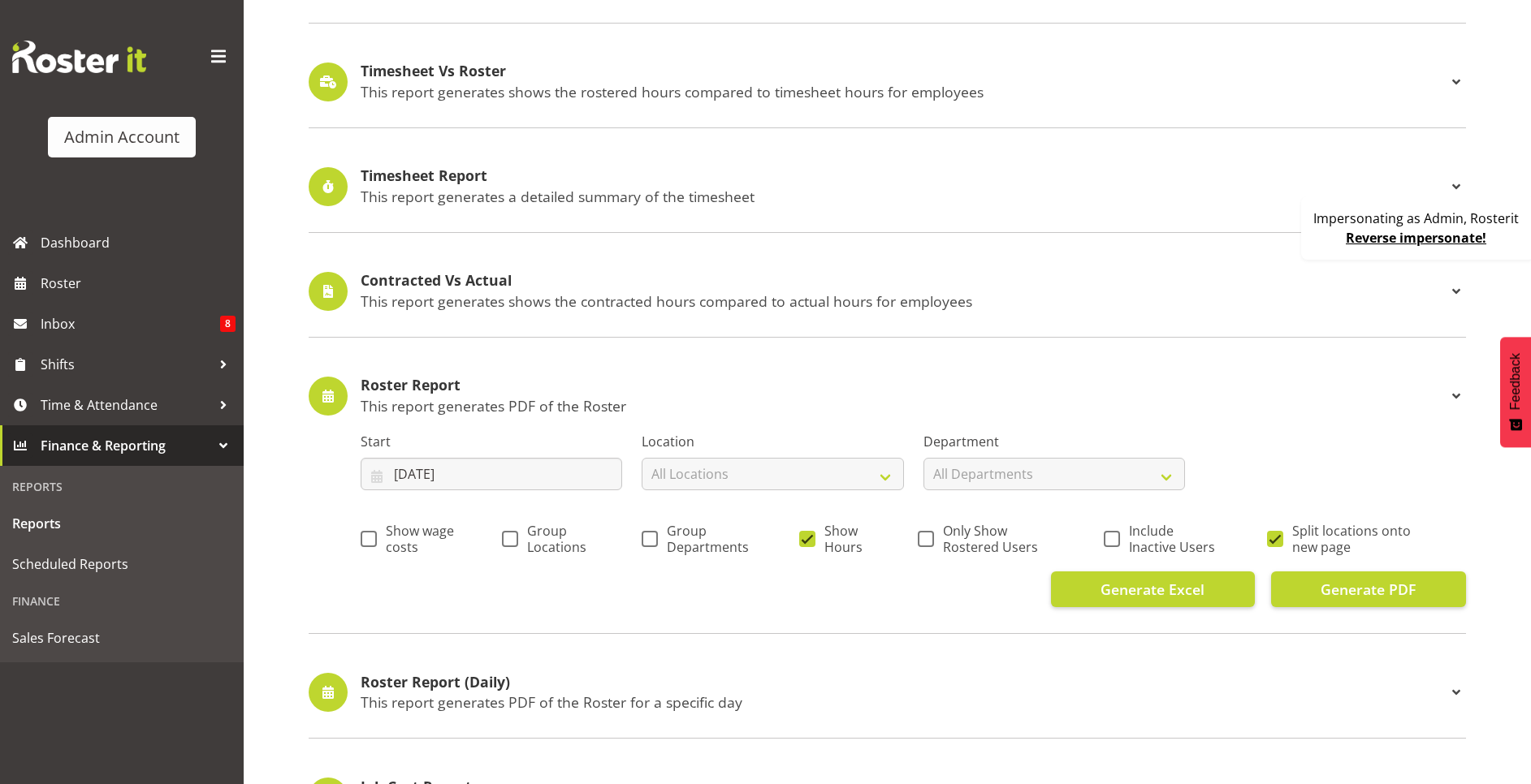
click at [810, 446] on label "Location" at bounding box center [772, 441] width 261 height 19
click at [810, 456] on div "Location All Locations Auckland Christchurch Hawkes Bay Tasman Wellington" at bounding box center [772, 461] width 261 height 58
click at [816, 467] on select "All Locations Auckland Christchurch Hawkes Bay Tasman Wellington" at bounding box center [772, 474] width 261 height 33
click at [1026, 475] on select "All Departments Admin Back of House Front of House test department" at bounding box center [1054, 474] width 261 height 33
click at [945, 385] on h4 "Roster Report" at bounding box center [903, 385] width 1086 height 16
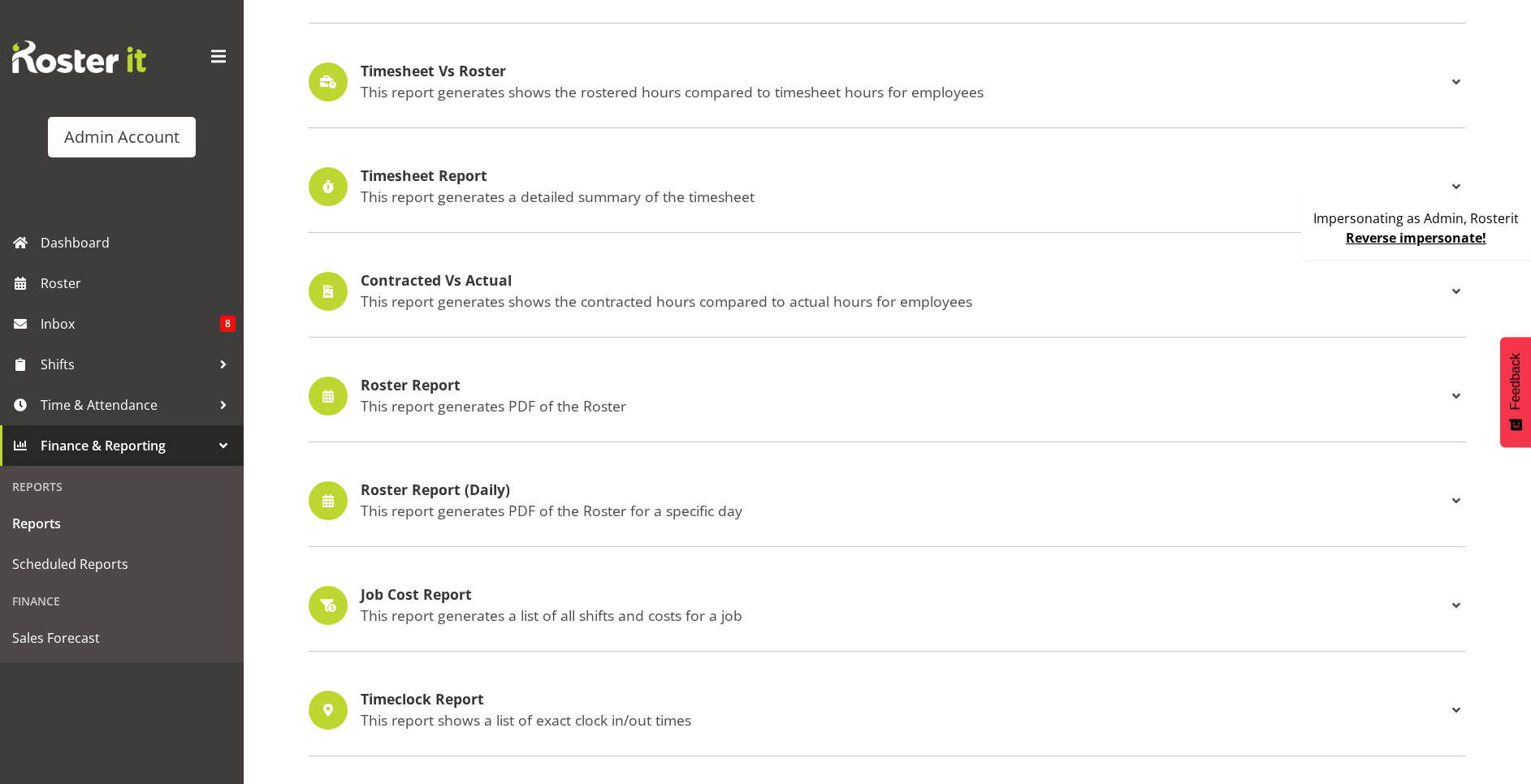
click at [563, 392] on h4 "Roster Report" at bounding box center [903, 385] width 1086 height 16
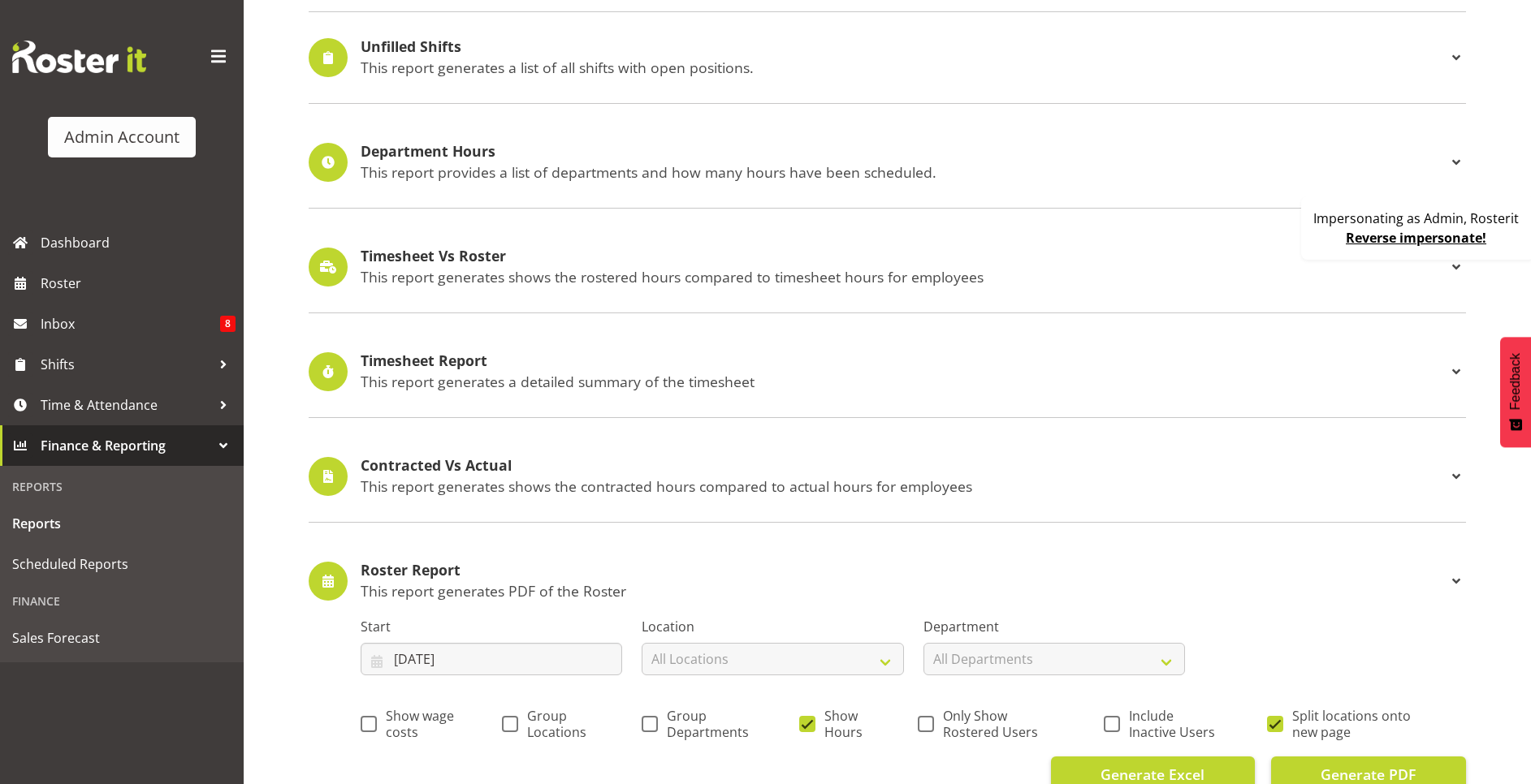
scroll to position [0, 0]
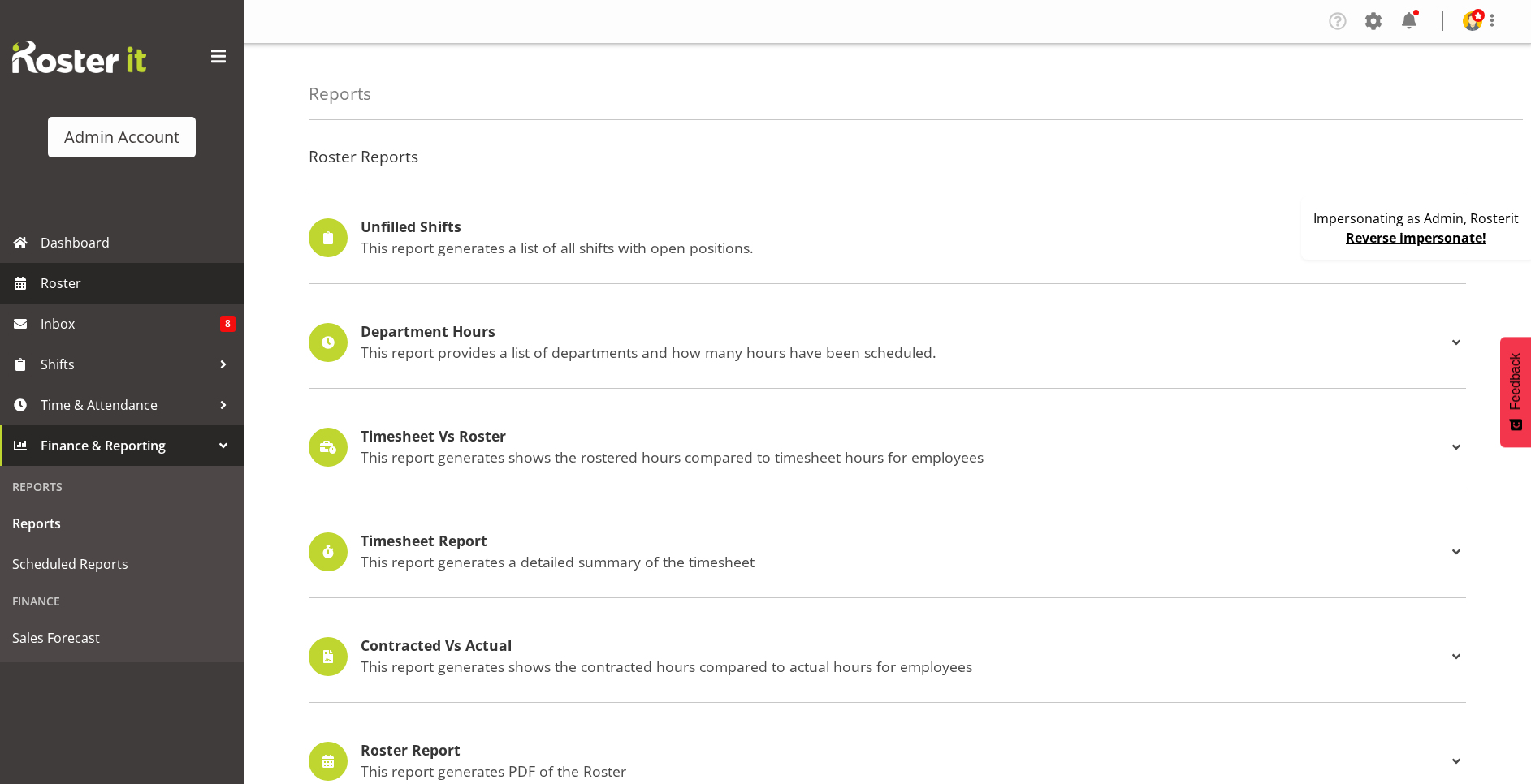
click at [115, 283] on span "Roster" at bounding box center [137, 283] width 195 height 24
